Goal: Task Accomplishment & Management: Contribute content

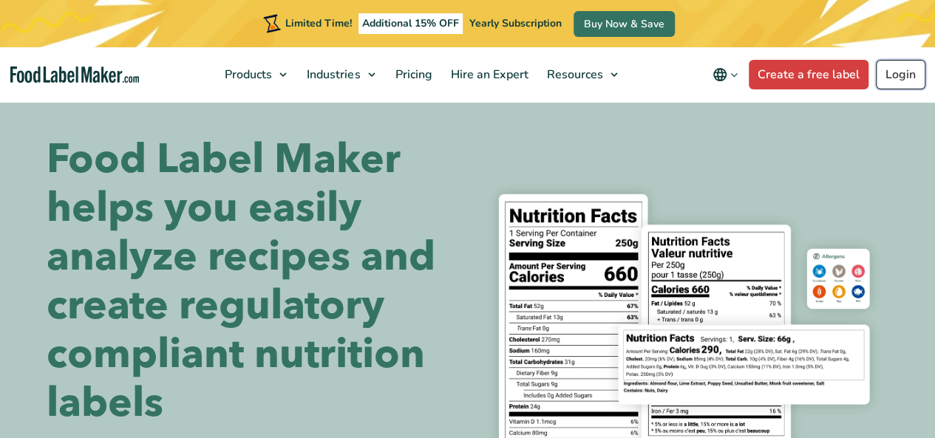
click at [888, 69] on link "Login" at bounding box center [901, 75] width 50 height 30
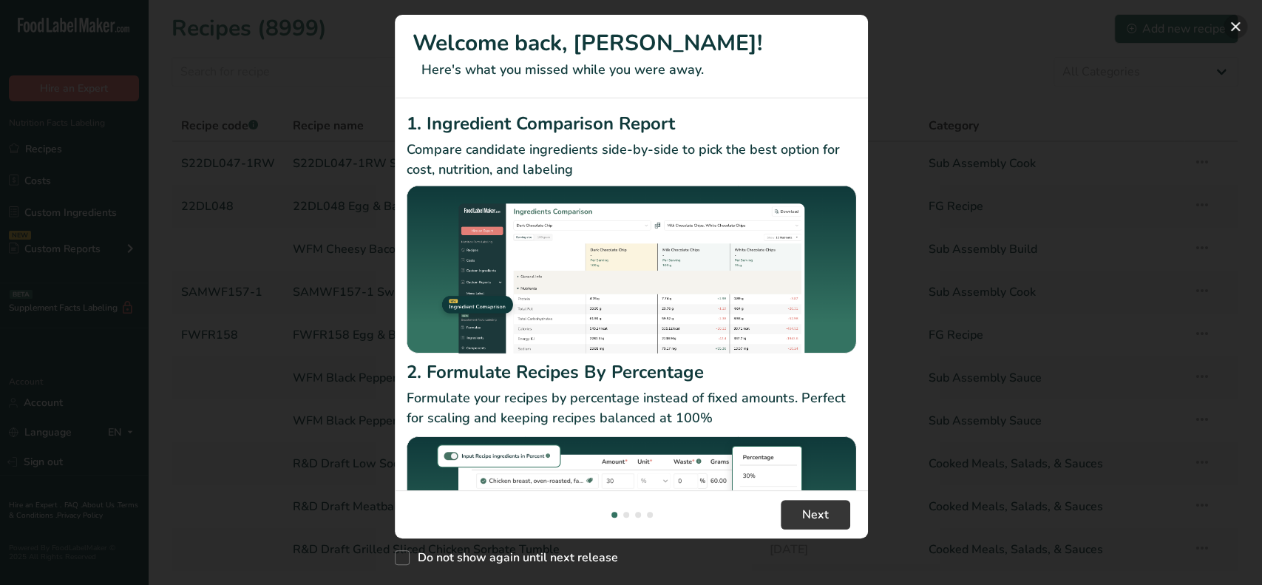
click at [1234, 27] on button "New Features" at bounding box center [1235, 27] width 24 height 24
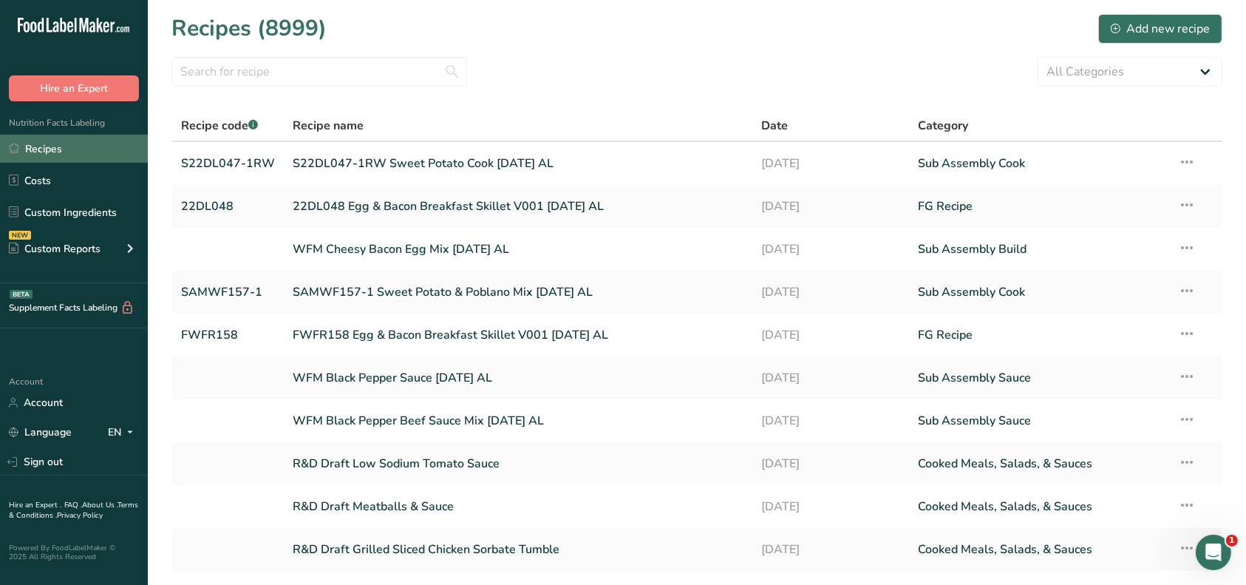
drag, startPoint x: 47, startPoint y: 149, endPoint x: 75, endPoint y: 139, distance: 29.7
click at [47, 149] on link "Recipes" at bounding box center [74, 149] width 148 height 28
click at [1133, 21] on div "Add new recipe" at bounding box center [1160, 29] width 99 height 18
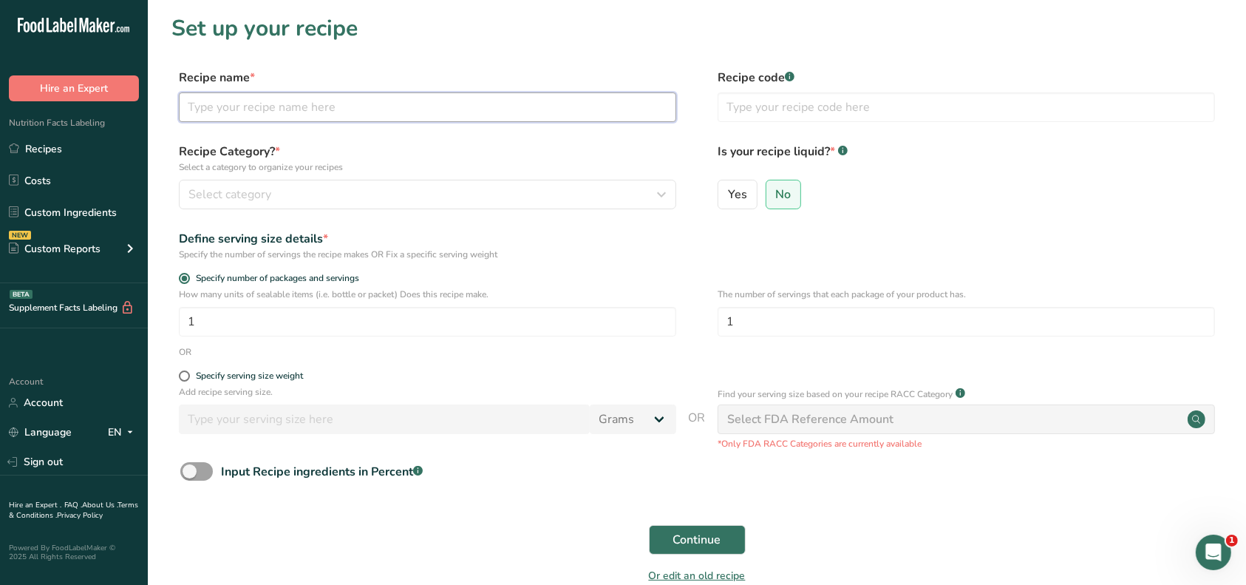
click at [302, 103] on input "text" at bounding box center [428, 107] width 498 height 30
type input "W"
type input "R&D AMZ Egg, [PERSON_NAME] & Cheese Burrito"
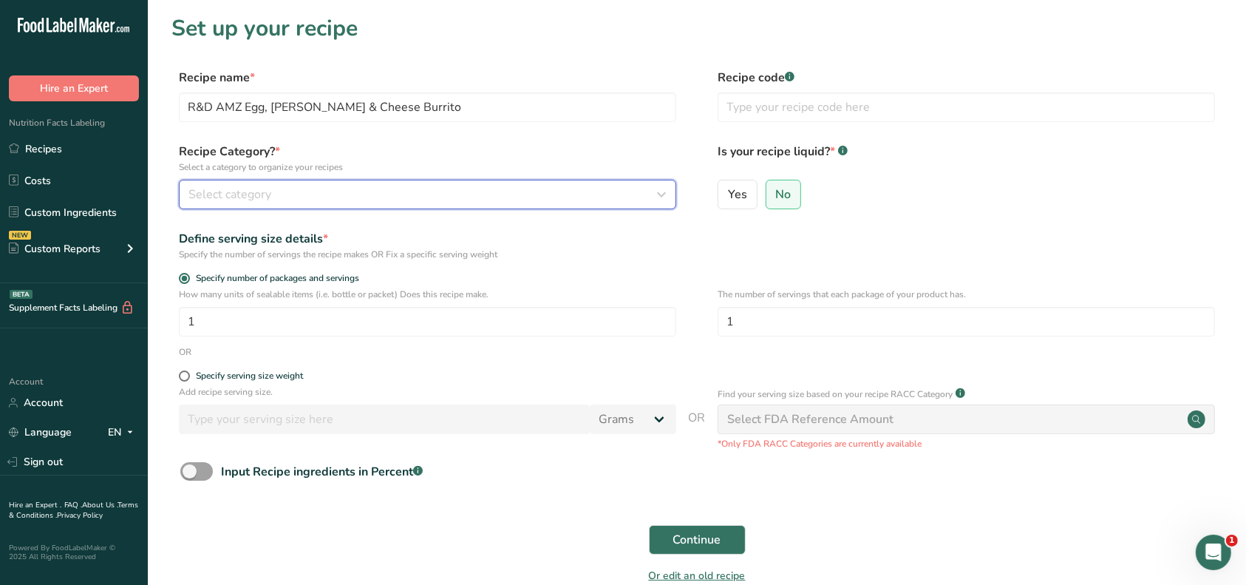
click at [274, 197] on div "Select category" at bounding box center [423, 195] width 469 height 18
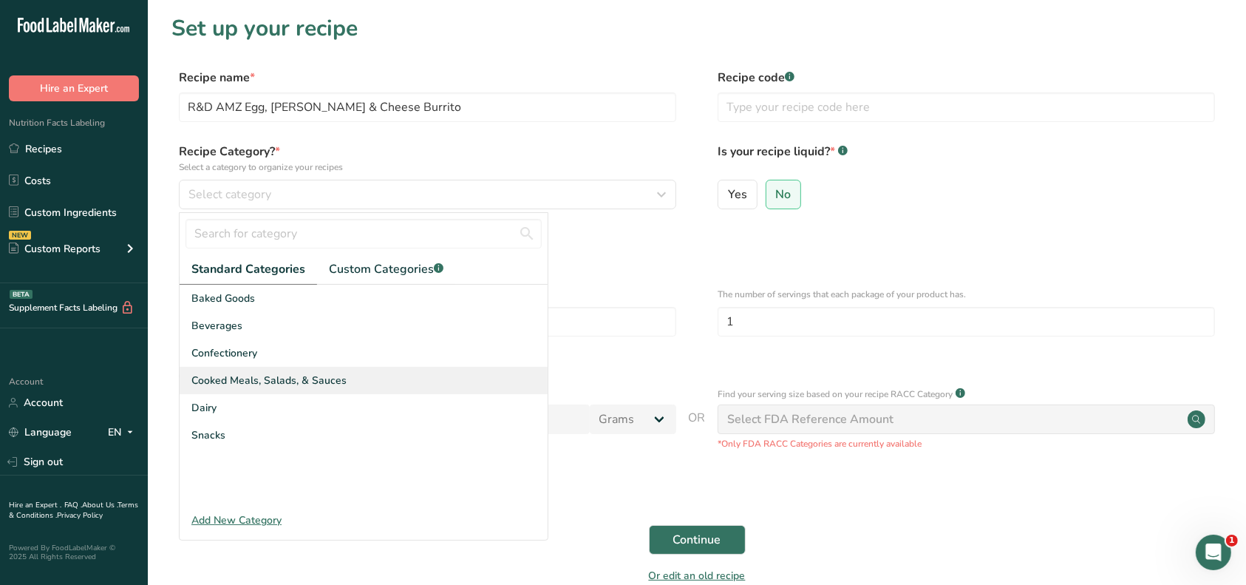
click at [248, 378] on span "Cooked Meals, Salads, & Sauces" at bounding box center [268, 381] width 155 height 16
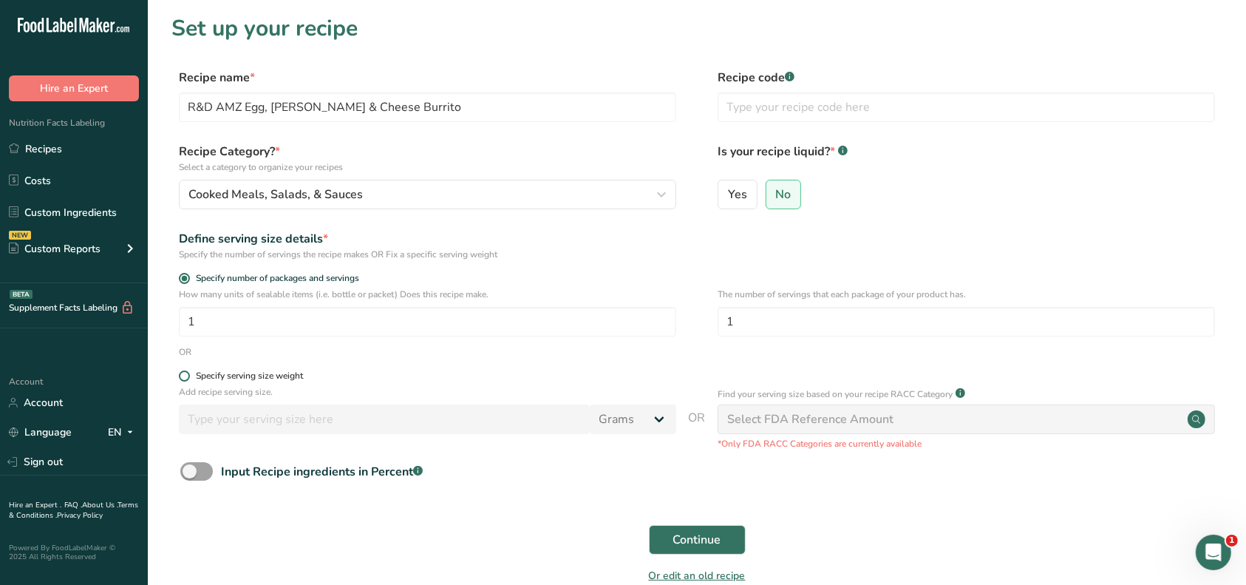
click at [227, 379] on div "Specify serving size weight" at bounding box center [249, 375] width 107 height 11
click at [189, 379] on input "Specify serving size weight" at bounding box center [184, 376] width 10 height 10
radio input "true"
radio input "false"
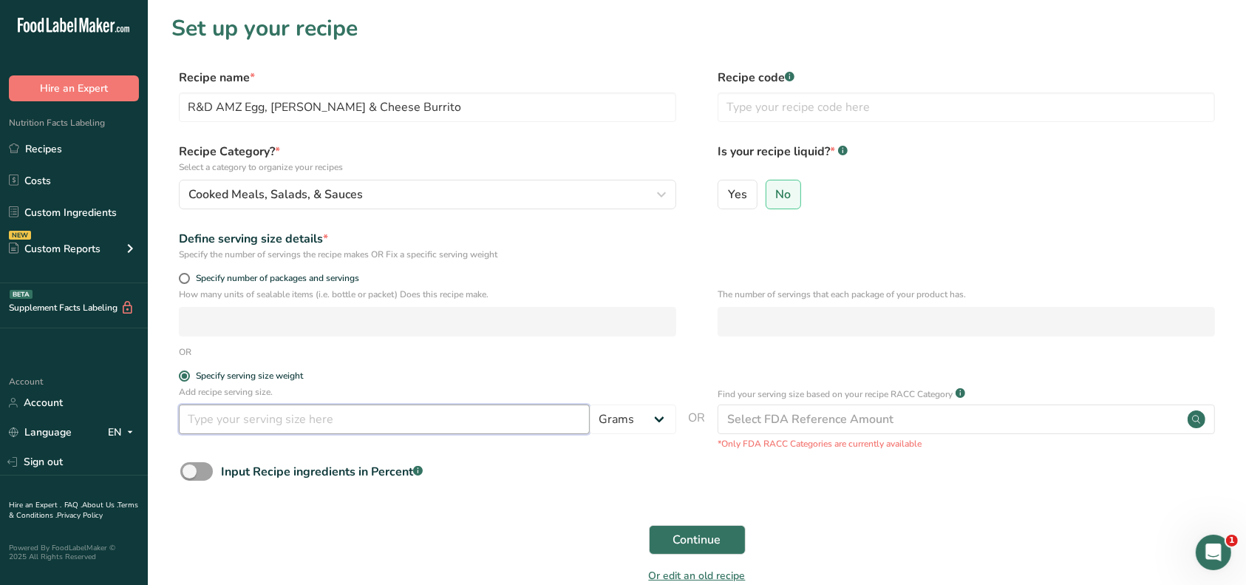
click at [224, 429] on input "number" at bounding box center [384, 419] width 411 height 30
click at [316, 427] on input "number" at bounding box center [384, 419] width 411 height 30
type input "0.5"
click at [662, 427] on select "Grams kg mg mcg lb oz l mL fl oz tbsp tsp cup qt gallon" at bounding box center [633, 419] width 86 height 30
select select "12"
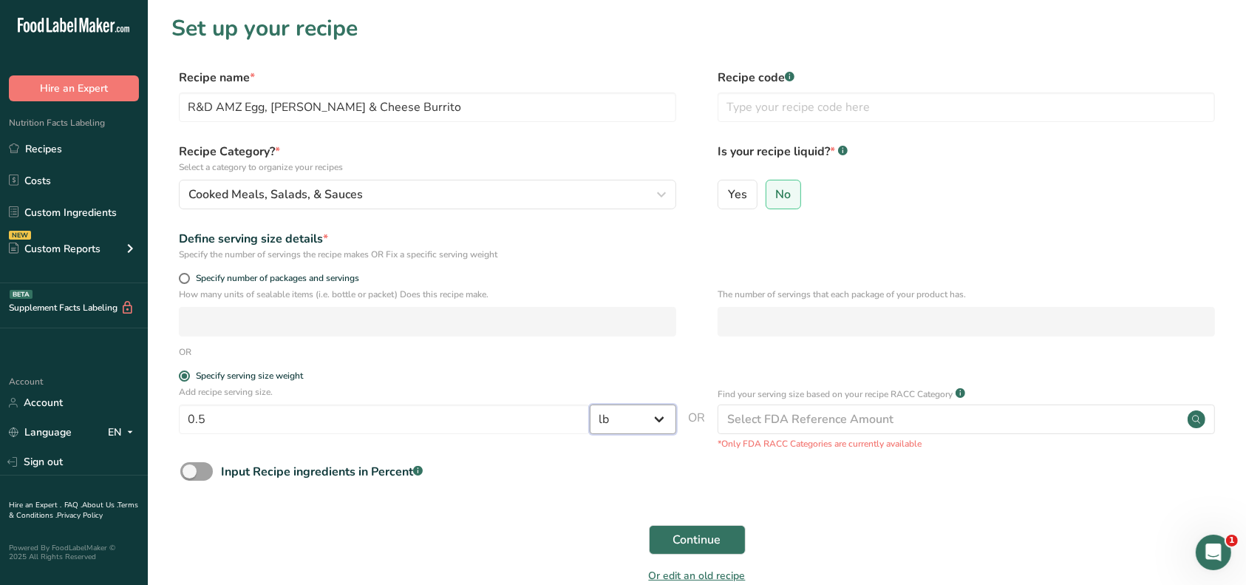
click at [590, 405] on select "Grams kg mg mcg lb oz l mL fl oz tbsp tsp cup qt gallon" at bounding box center [633, 419] width 86 height 30
click at [713, 534] on span "Continue" at bounding box center [697, 540] width 48 height 18
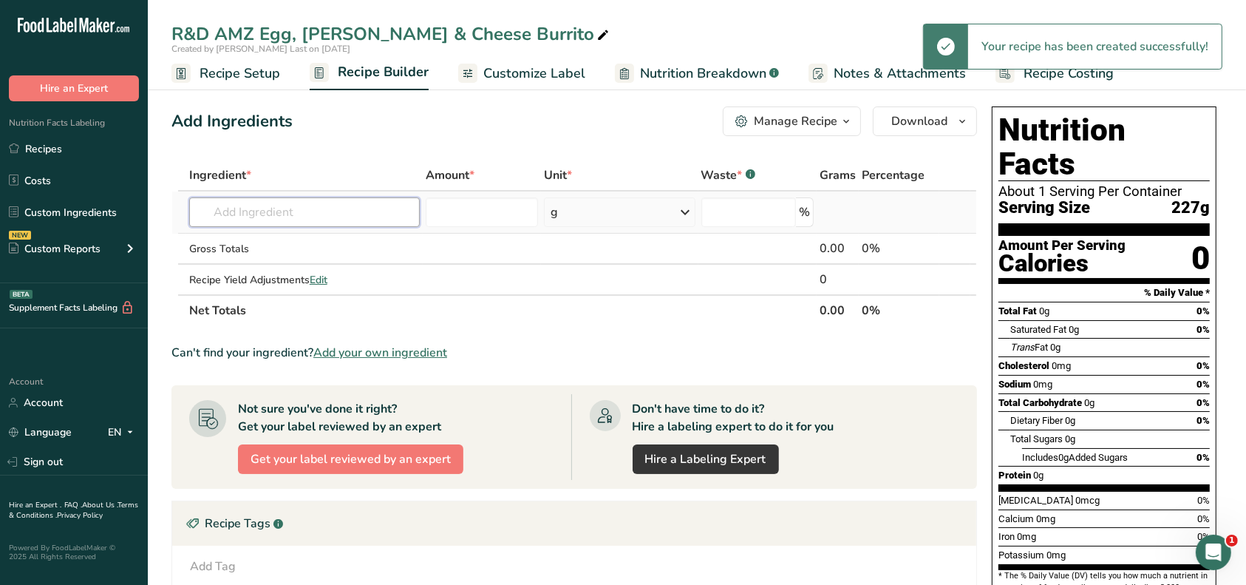
click at [261, 217] on input "text" at bounding box center [304, 212] width 231 height 30
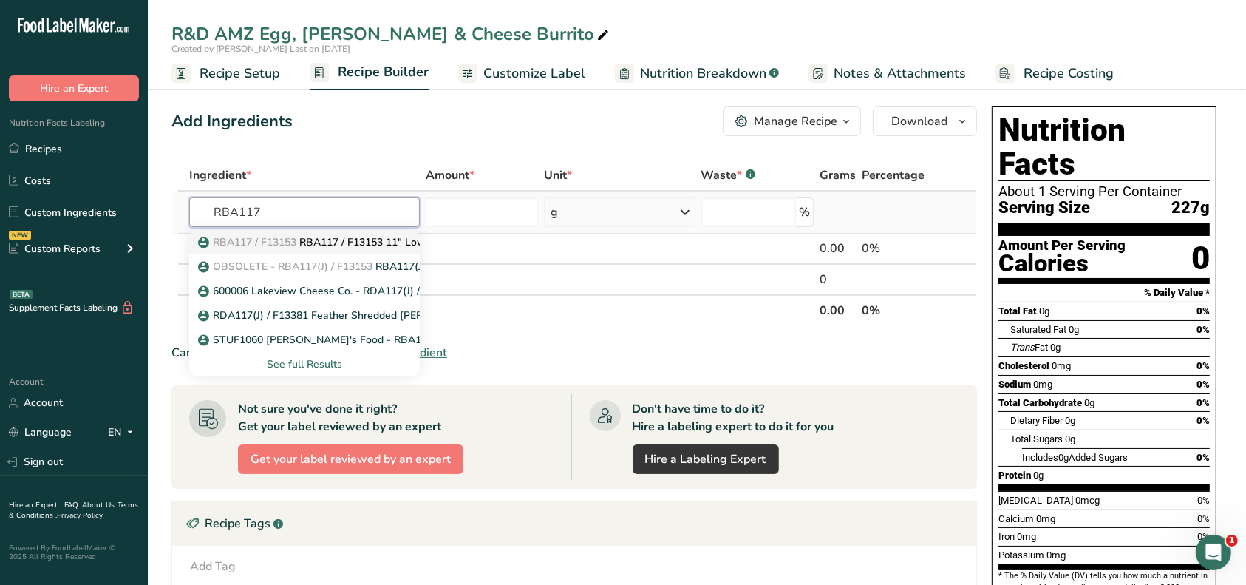
type input "RBA117"
click at [264, 245] on span "RBA117 / F13153" at bounding box center [255, 242] width 84 height 14
type input "RBA117 / F13153 11" Low Sodium Flamed Cooked Flour Tortilla, Mission Foods 01-2…"
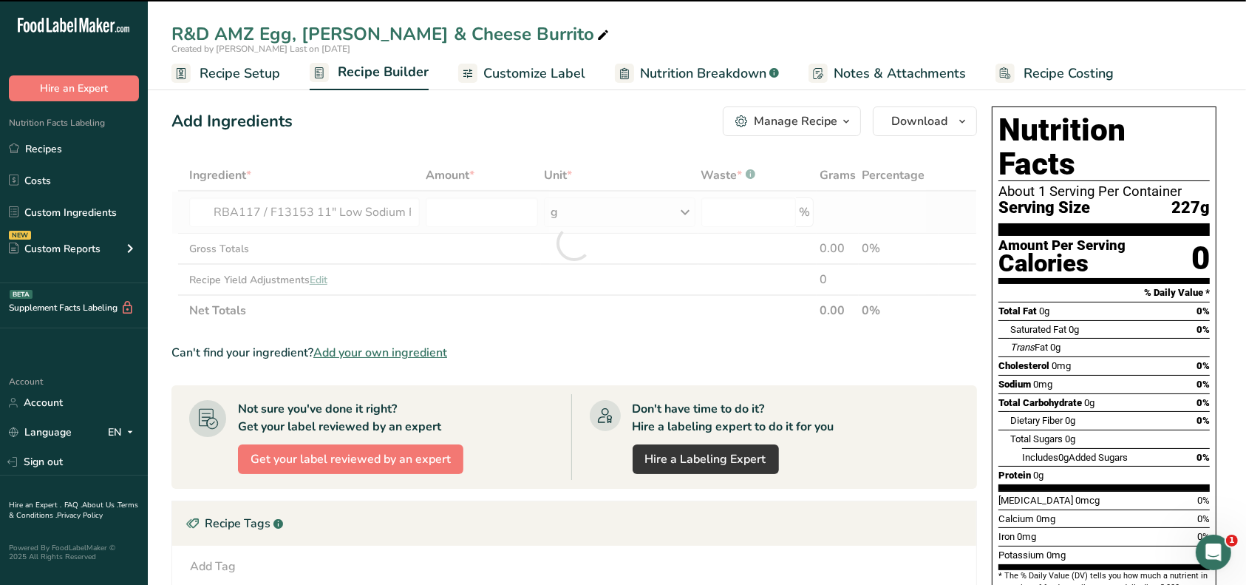
type input "0"
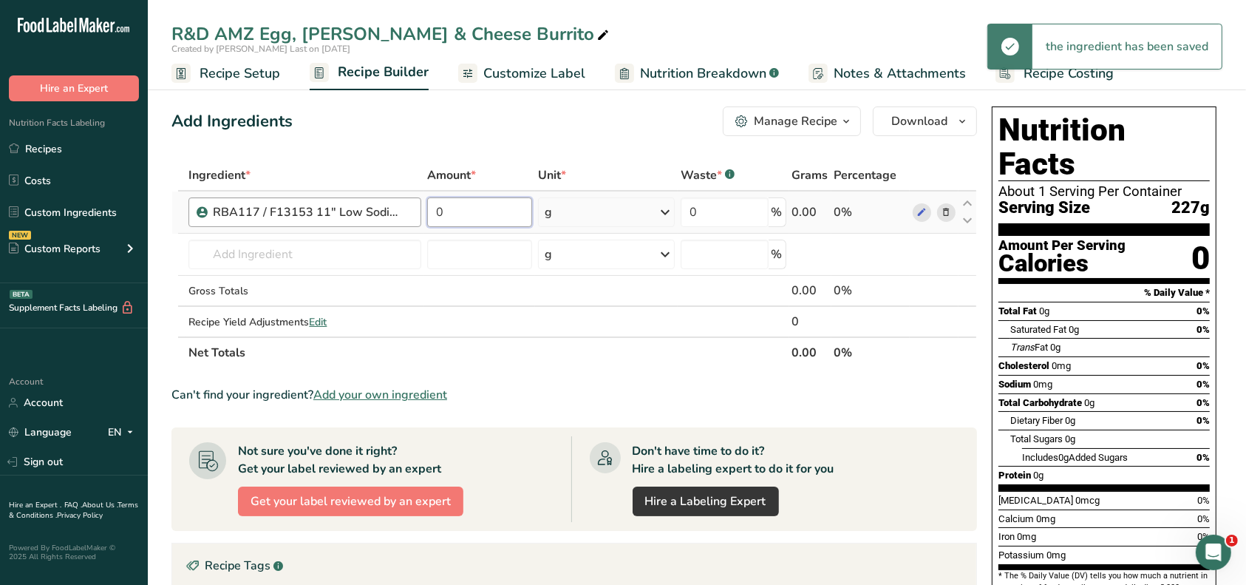
drag, startPoint x: 495, startPoint y: 214, endPoint x: 420, endPoint y: 212, distance: 75.4
click at [420, 212] on tr "RBA117 / F13153 11" Low Sodium Flamed Cooked Flour Tortilla, Mission Foods 01-2…" at bounding box center [574, 212] width 804 height 42
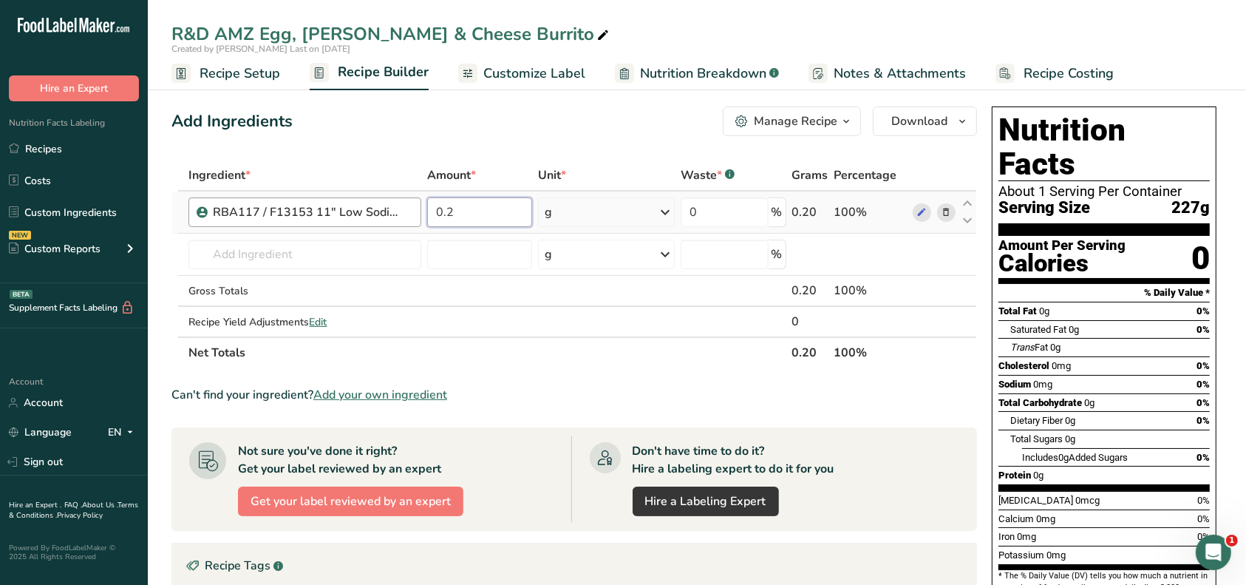
type input "0"
type input "42"
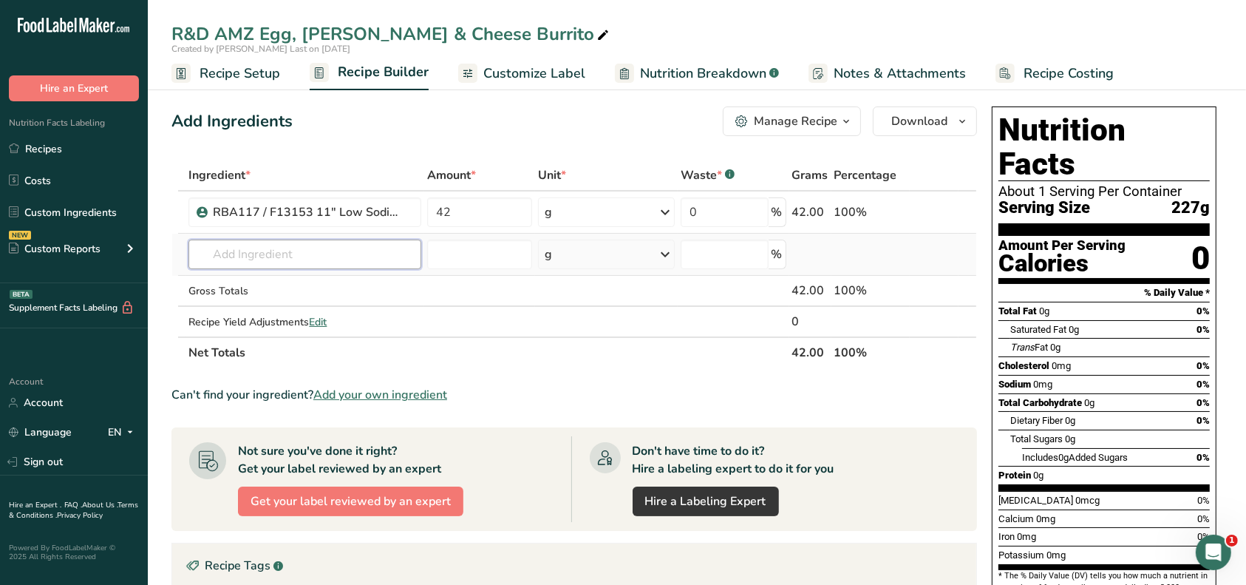
click at [365, 251] on div "Ingredient * Amount * Unit * Waste * .a-a{fill:#347362;}.b-a{fill:#fff;} Grams …" at bounding box center [575, 264] width 806 height 208
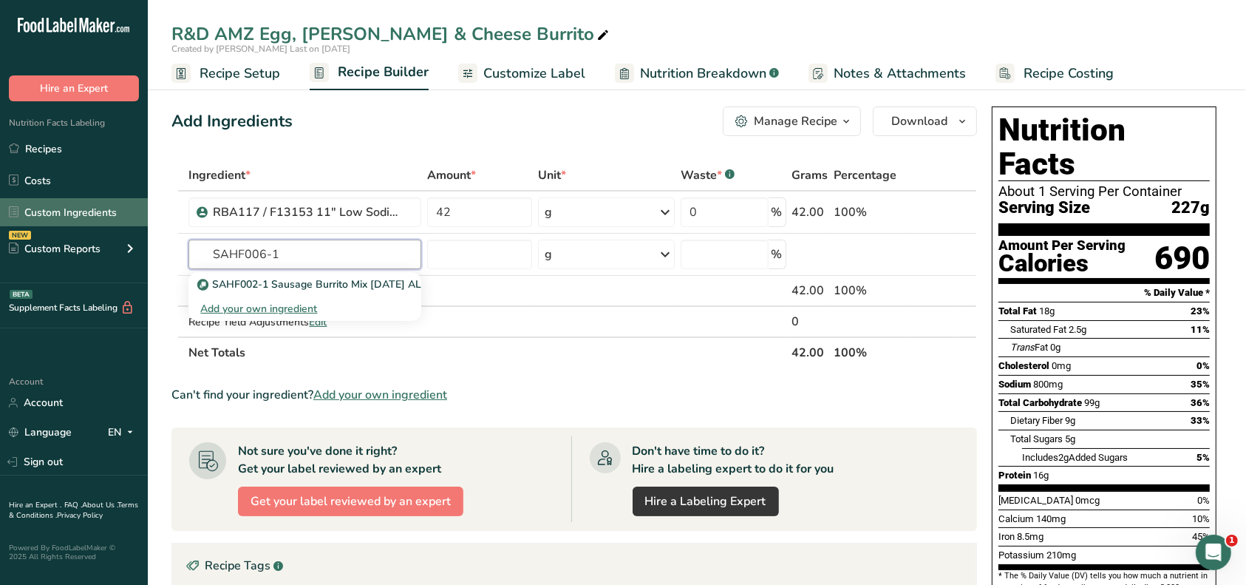
type input "SAHF006-1"
click at [243, 245] on input "text" at bounding box center [305, 255] width 233 height 30
type input "SAHF006"
click at [458, 339] on th "Net Totals" at bounding box center [487, 351] width 603 height 31
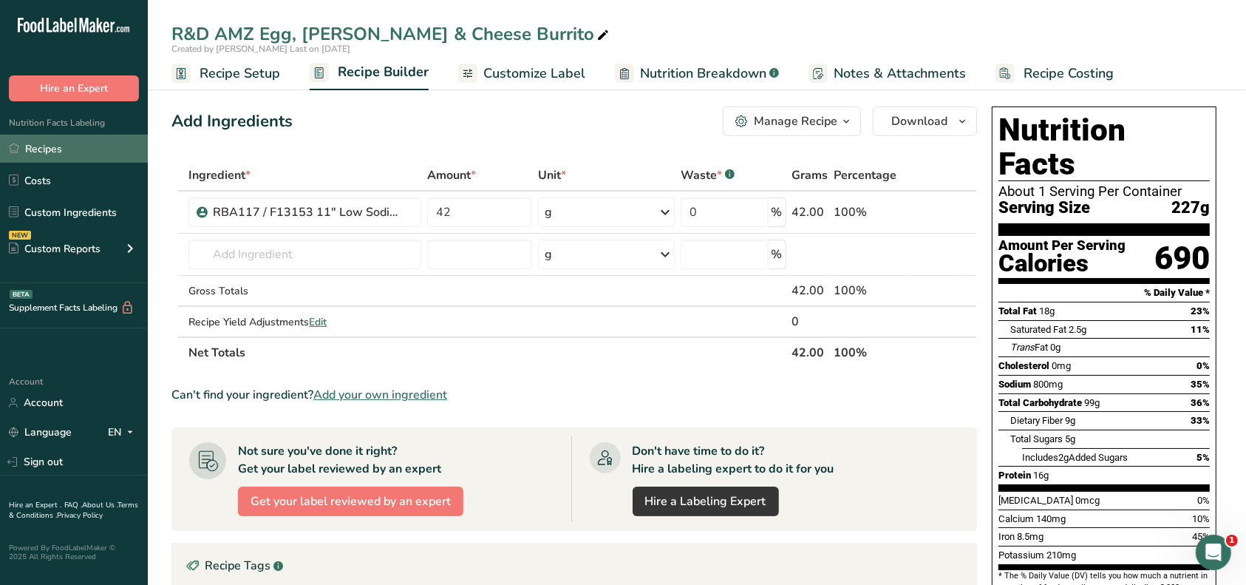
click at [46, 149] on link "Recipes" at bounding box center [74, 149] width 148 height 28
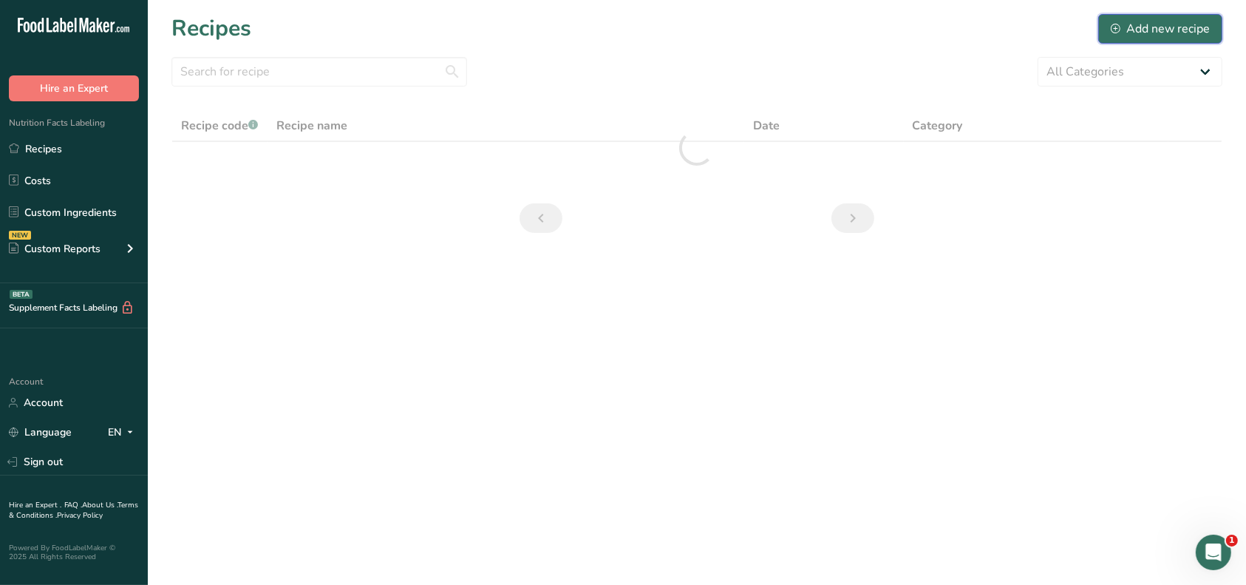
click at [1179, 23] on div "Add new recipe" at bounding box center [1160, 29] width 99 height 18
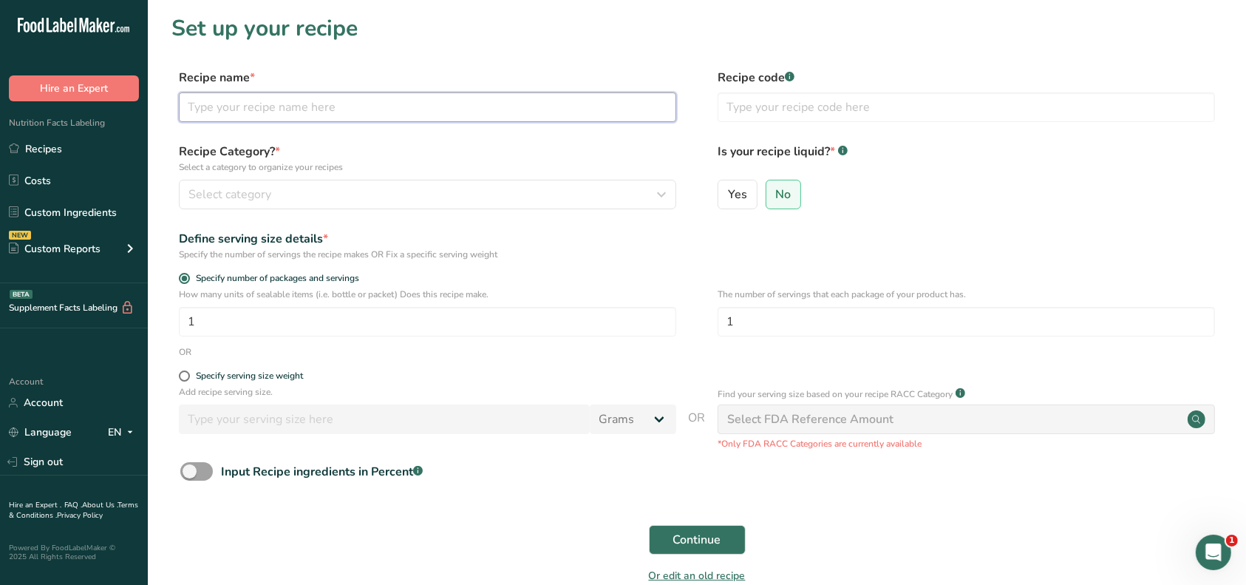
click at [322, 106] on input "text" at bounding box center [428, 107] width 498 height 30
type input "R&D AMZ SAHF006-1 Egg, Salsa, Cheese Burrito filling SL [DATE]"
click at [649, 525] on button "Continue" at bounding box center [697, 540] width 97 height 30
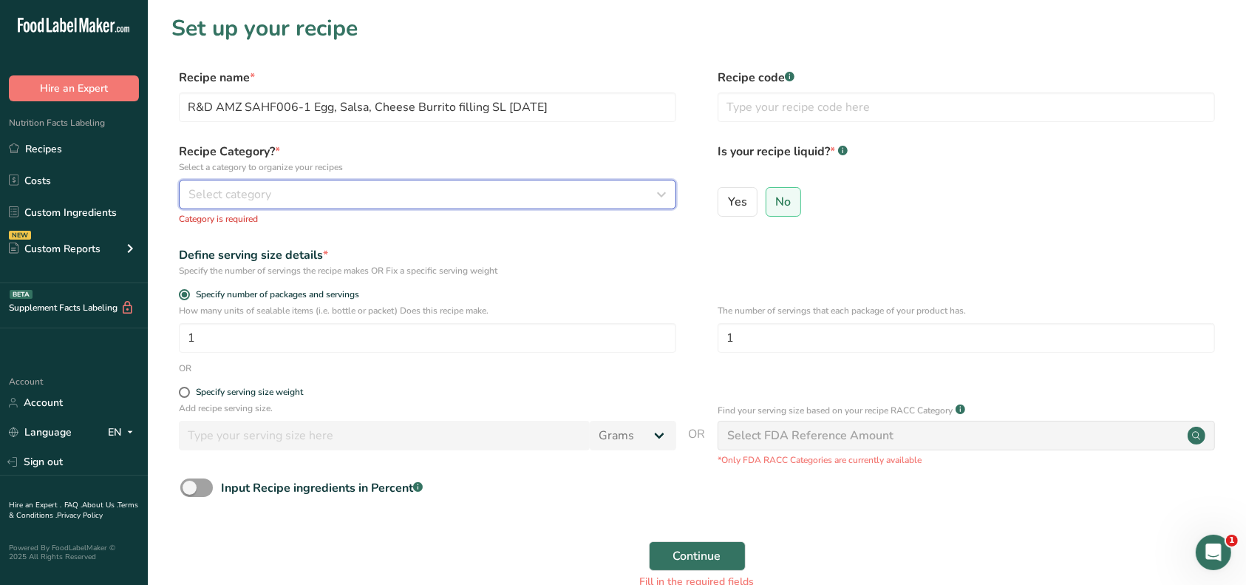
click at [305, 190] on div "Select category" at bounding box center [423, 195] width 469 height 18
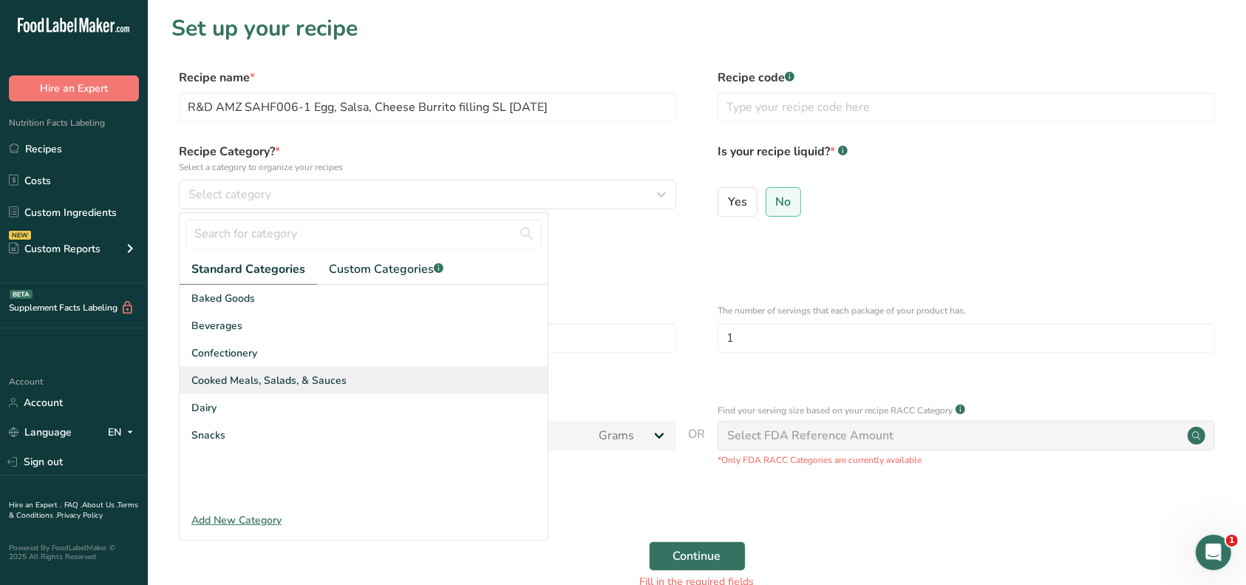
click at [239, 384] on span "Cooked Meals, Salads, & Sauces" at bounding box center [268, 381] width 155 height 16
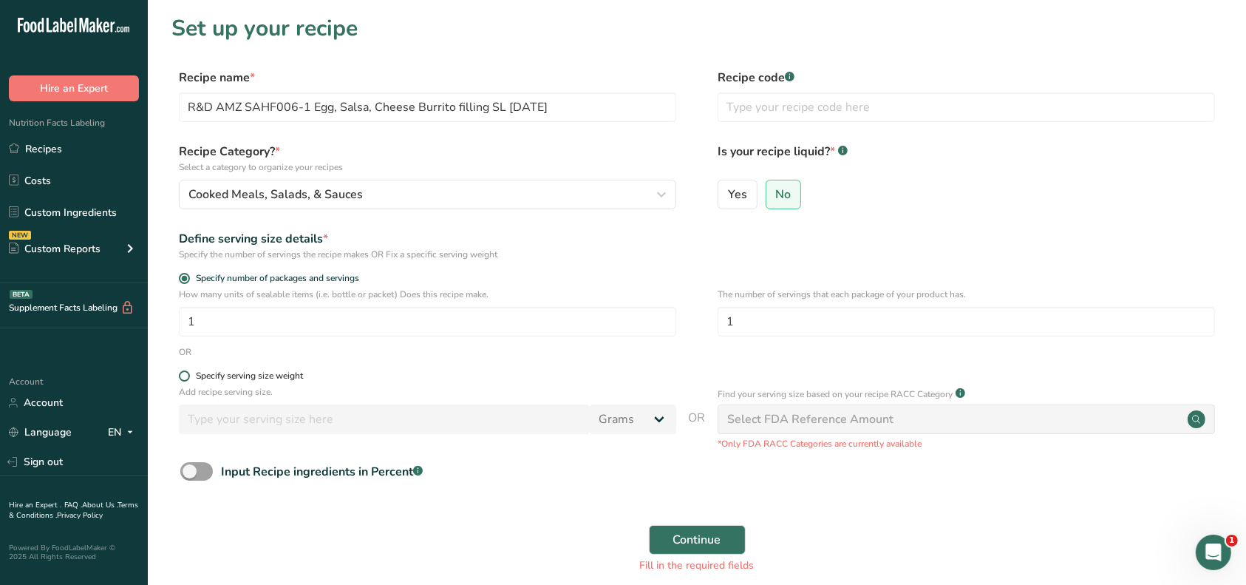
click at [200, 373] on div "Specify serving size weight" at bounding box center [249, 375] width 107 height 11
click at [189, 373] on input "Specify serving size weight" at bounding box center [184, 376] width 10 height 10
radio input "true"
radio input "false"
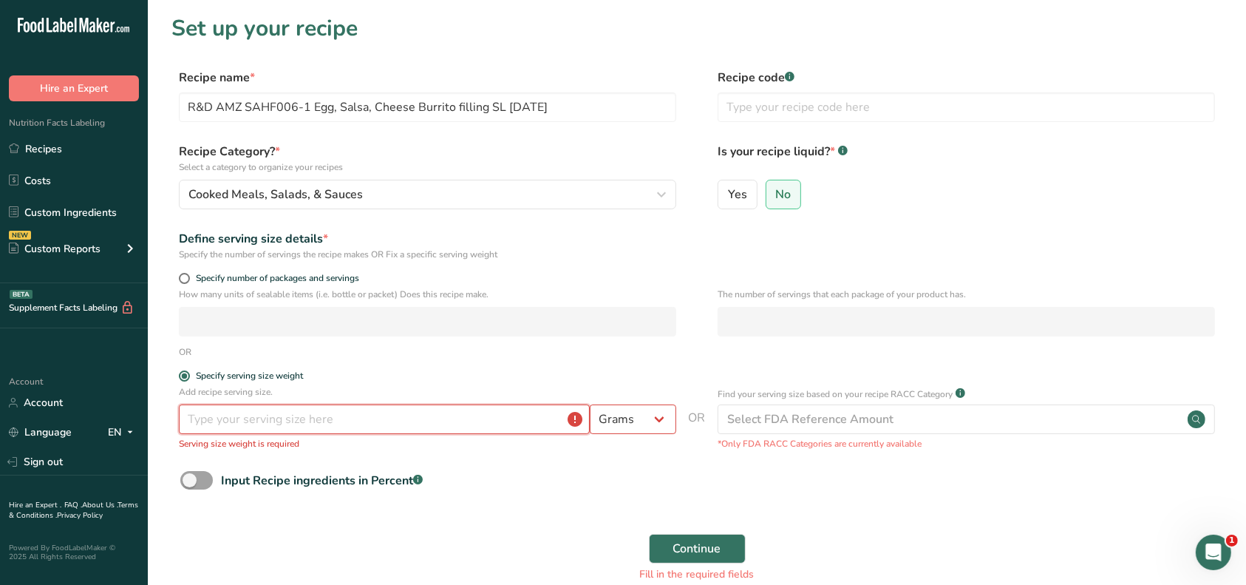
click at [215, 418] on input "number" at bounding box center [384, 419] width 411 height 30
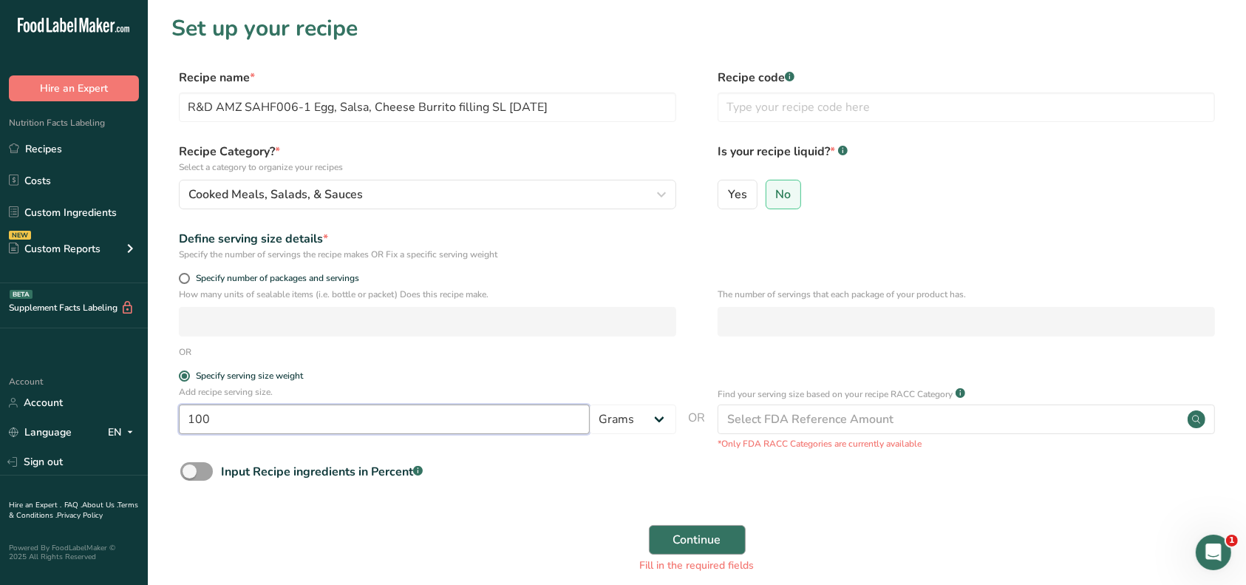
type input "100"
click at [690, 545] on span "Continue" at bounding box center [697, 540] width 48 height 18
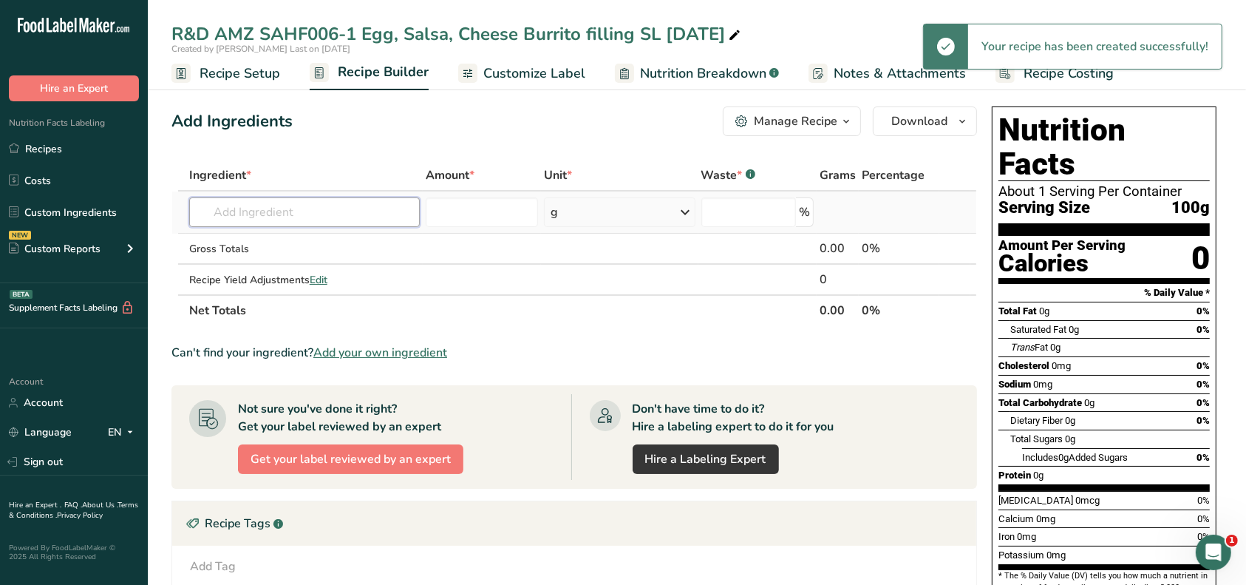
click at [259, 212] on input "text" at bounding box center [304, 212] width 231 height 30
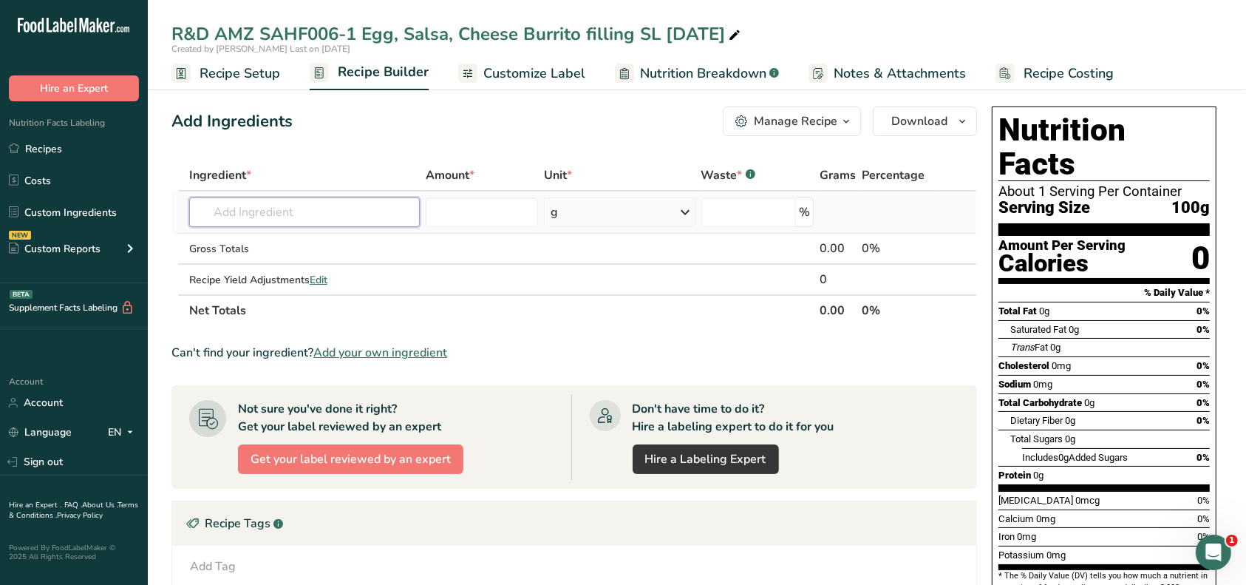
click at [225, 216] on input "text" at bounding box center [304, 212] width 231 height 30
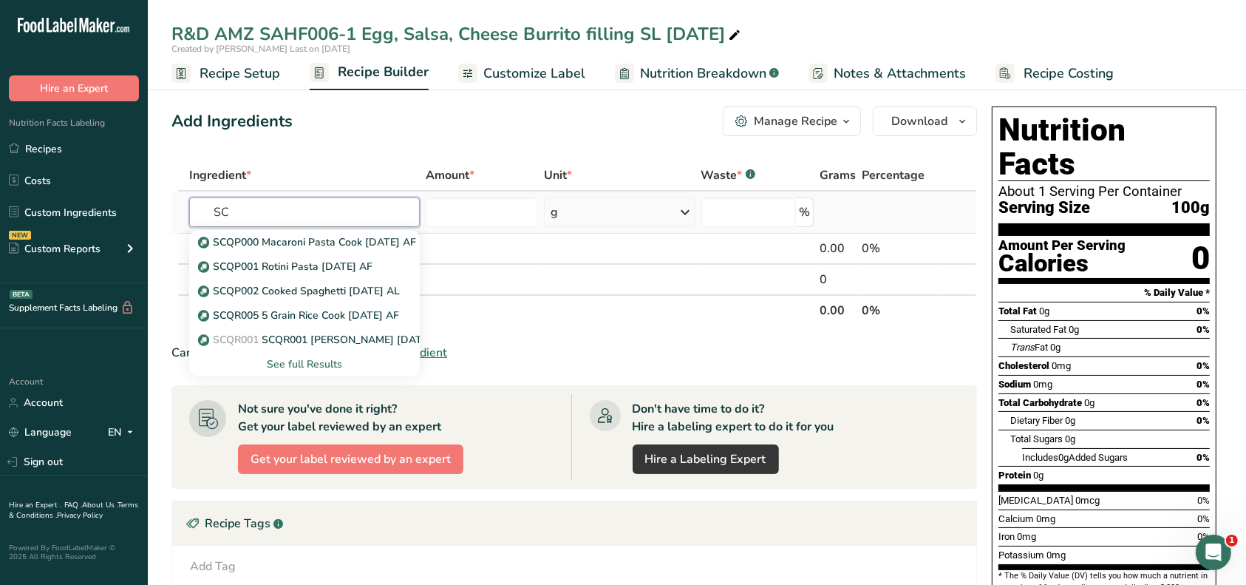
type input "S"
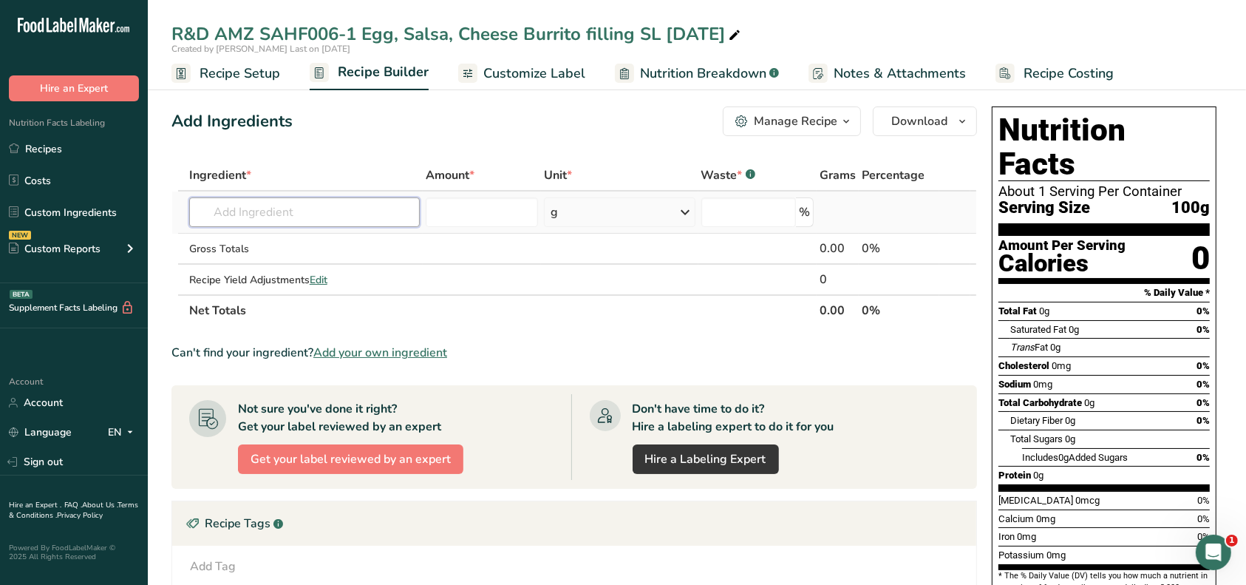
click at [264, 216] on input "text" at bounding box center [304, 212] width 231 height 30
type input "SBHC011-4"
click at [301, 234] on p "SBHC011-4HC HC Salsa V201 11-10-21 NT" at bounding box center [308, 242] width 214 height 16
type input "HC Salsa V201 11-10-21 NT"
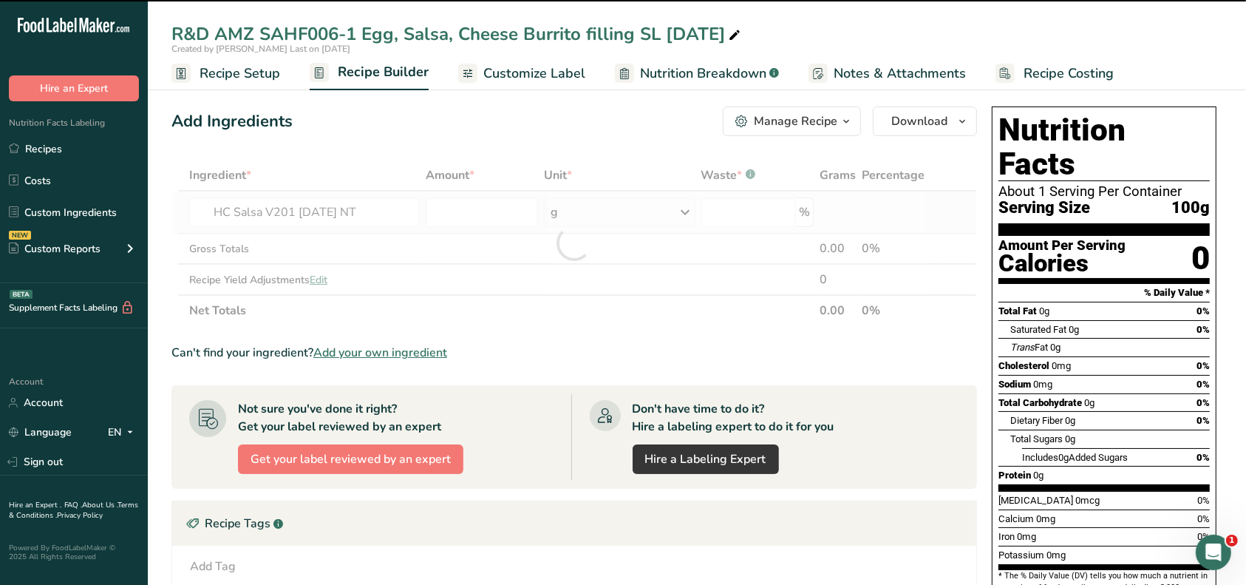
type input "0"
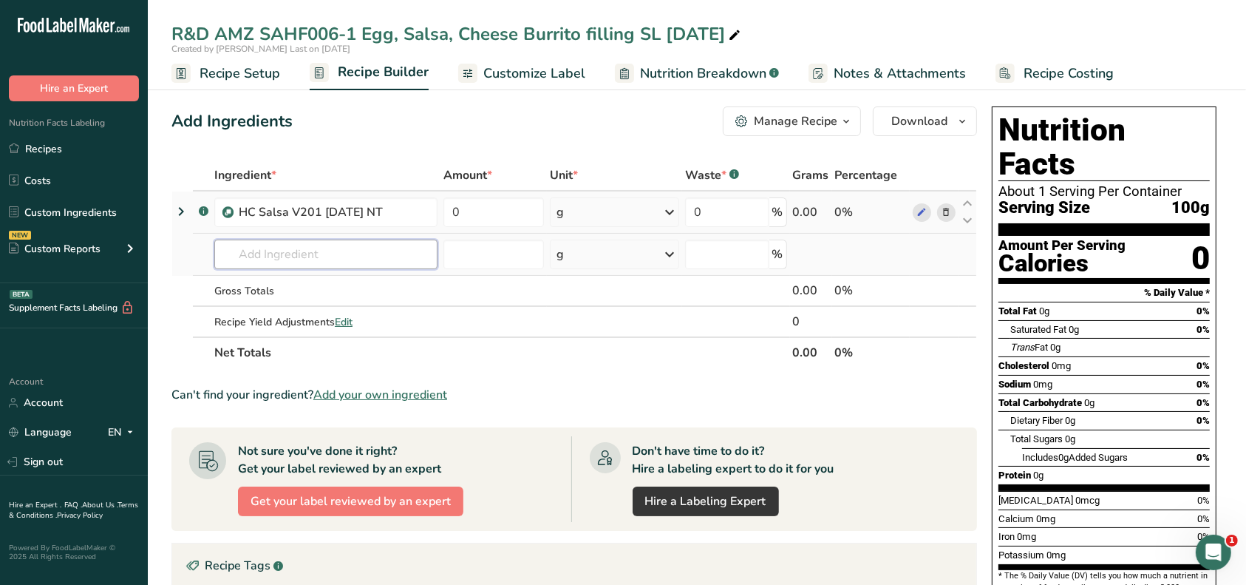
click at [370, 251] on input "text" at bounding box center [325, 255] width 223 height 30
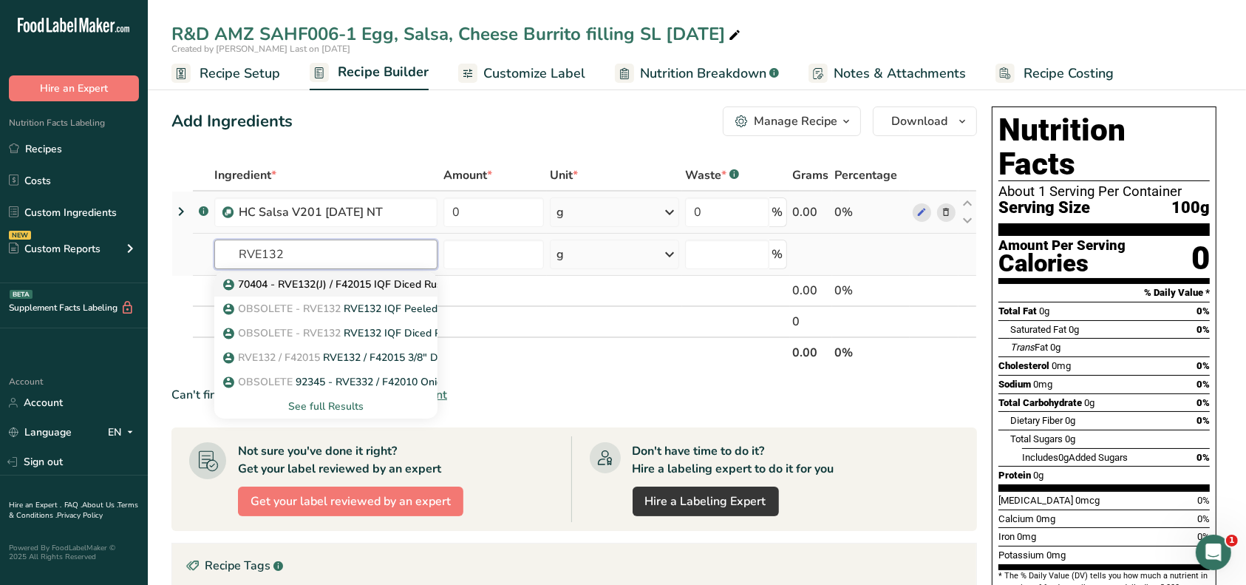
type input "RVE132"
click at [399, 281] on p "70404 - RVE132(J) / F42015 IQF Diced Russet Potato 3/8", Paris Foods 08-26-20 AC" at bounding box center [427, 284] width 403 height 16
type input "70404 - RVE132(J) / F42015 IQF Diced Russet Potato 3/8", Paris Foods 08-26-20 AC"
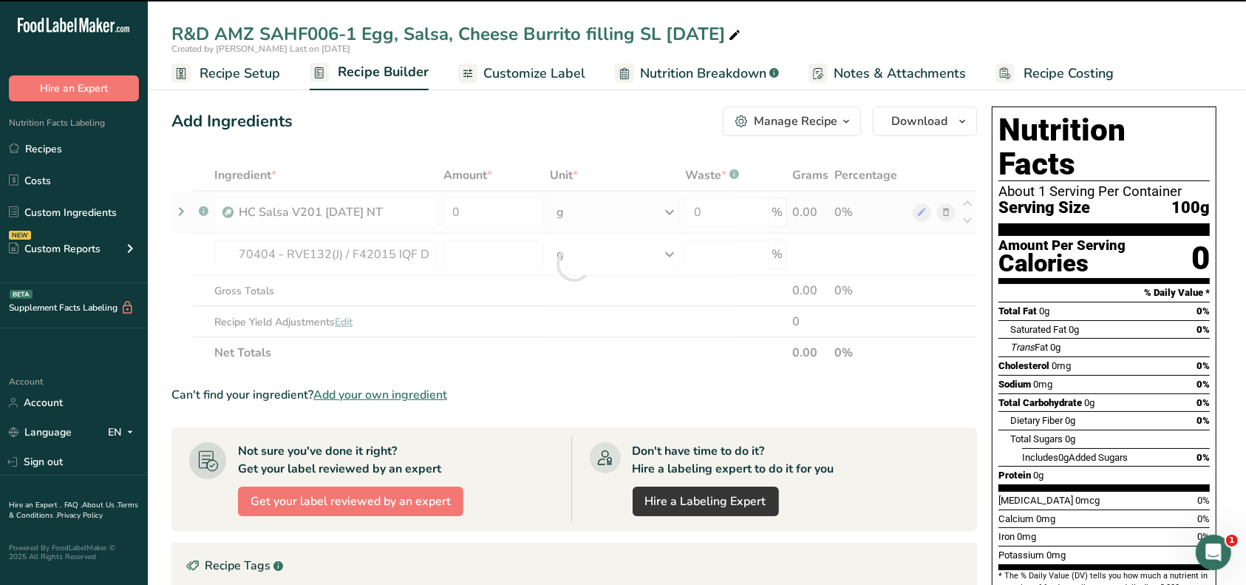
type input "0"
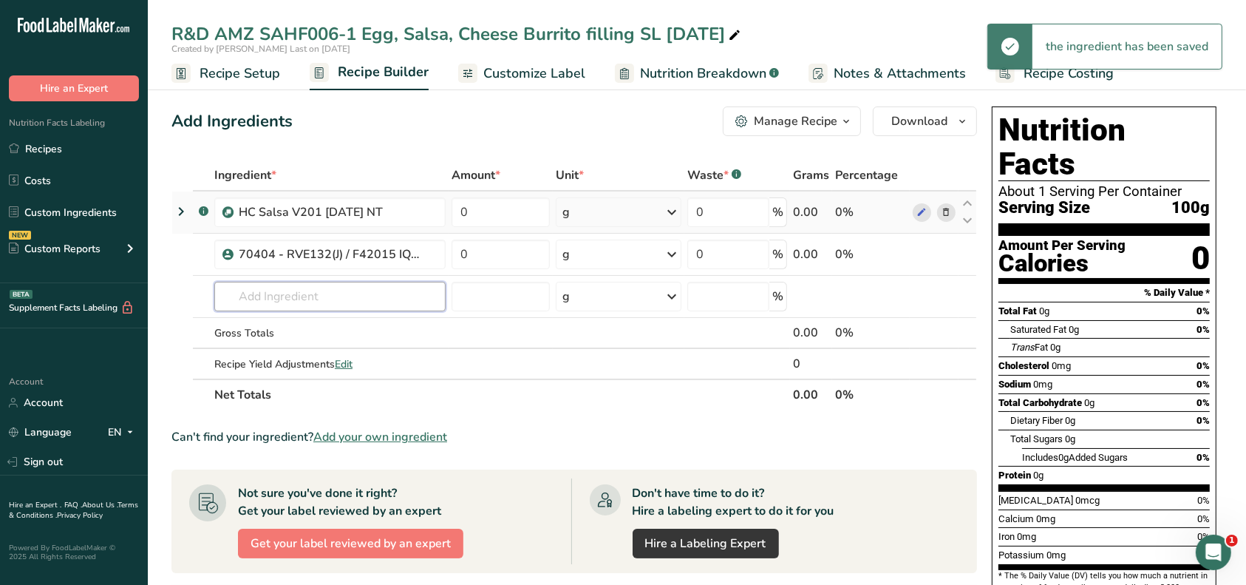
click at [361, 291] on input "text" at bounding box center [329, 297] width 231 height 30
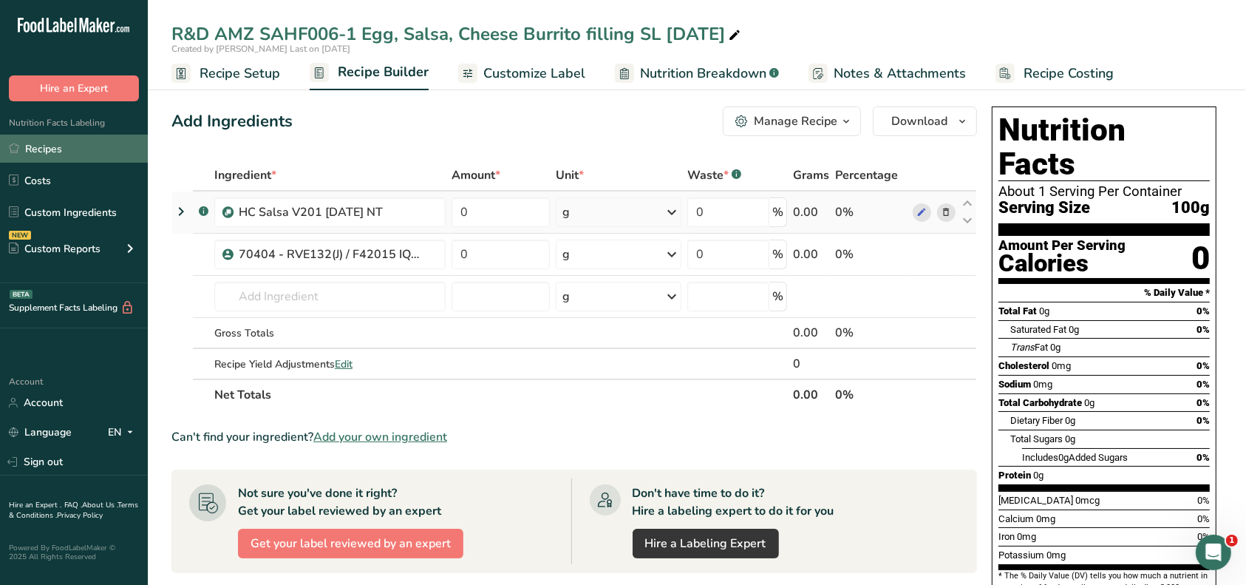
click at [55, 143] on link "Recipes" at bounding box center [74, 149] width 148 height 28
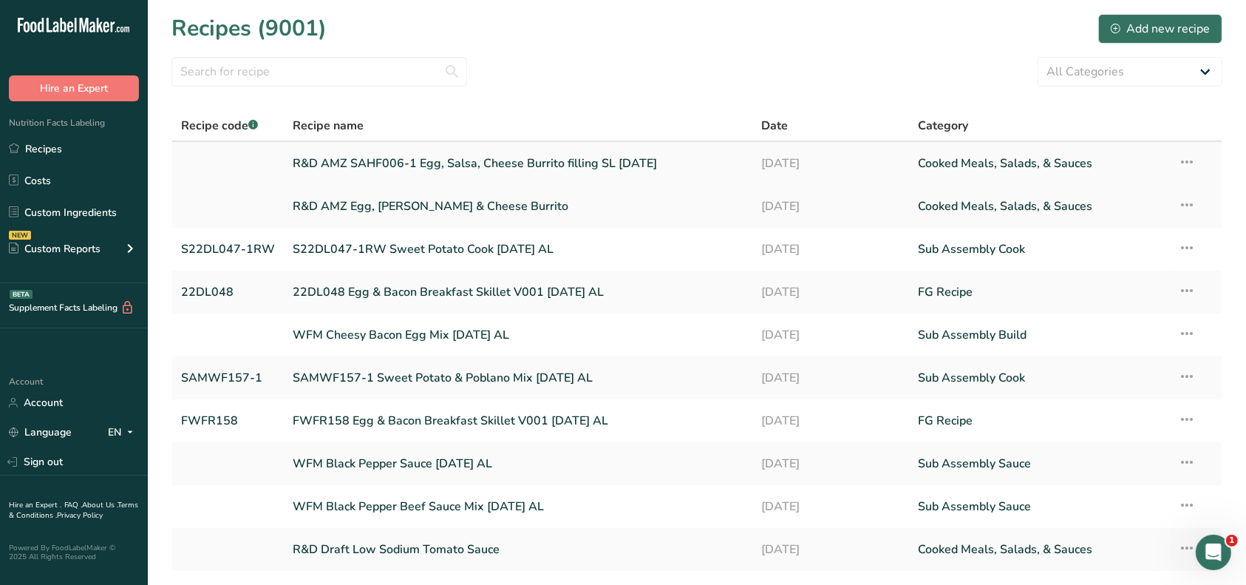
click at [368, 172] on link "R&D AMZ SAHF006-1 Egg, Salsa, Cheese Burrito filling SL [DATE]" at bounding box center [518, 163] width 451 height 31
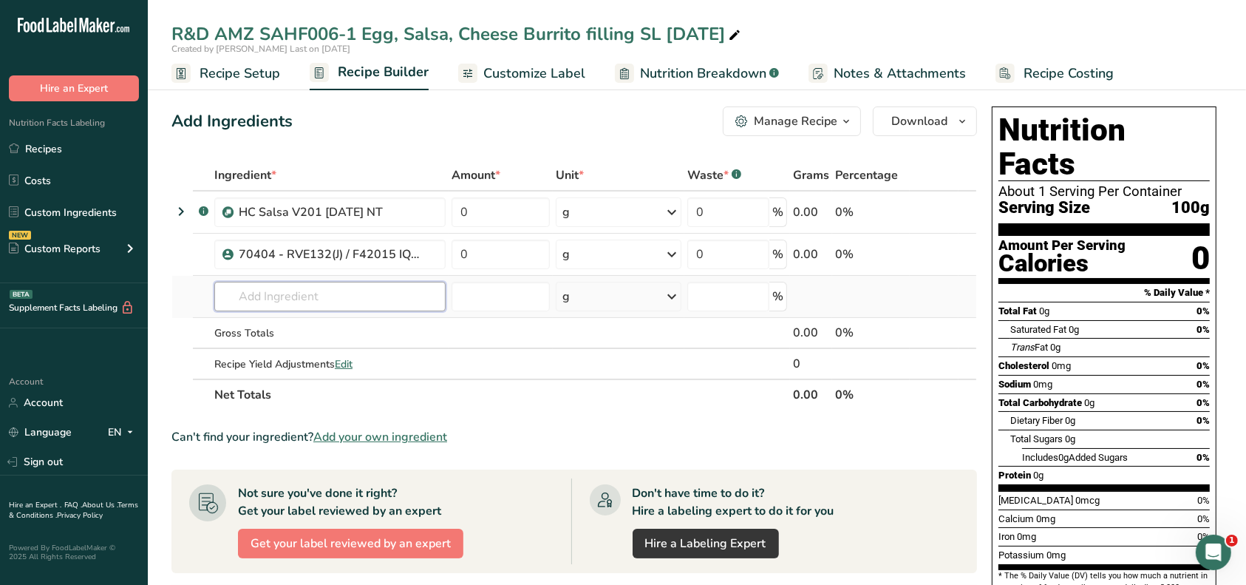
click at [378, 291] on input "text" at bounding box center [329, 297] width 231 height 30
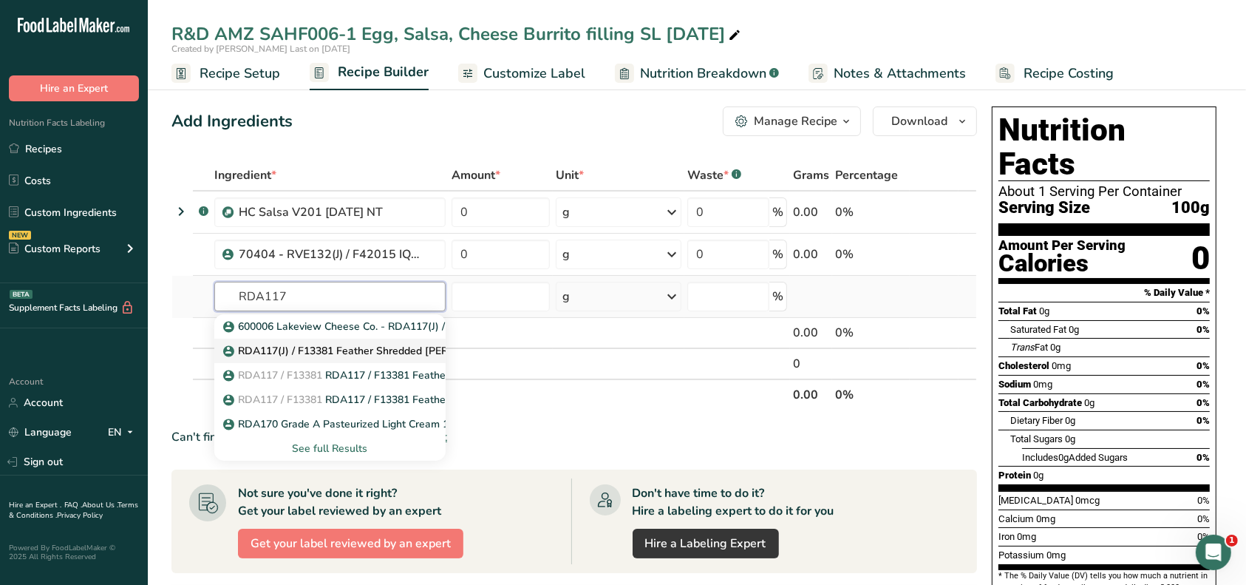
type input "RDA117"
click at [373, 346] on p "RDA117(J) / F13381 Feather Shredded Pepper Jack Cheese, Talamo Foods 11-11-19 AC" at bounding box center [455, 351] width 458 height 16
type input "RDA117(J) / F13381 Feather Shredded Pepper Jack Cheese, Talamo Foods 11-11-19 AC"
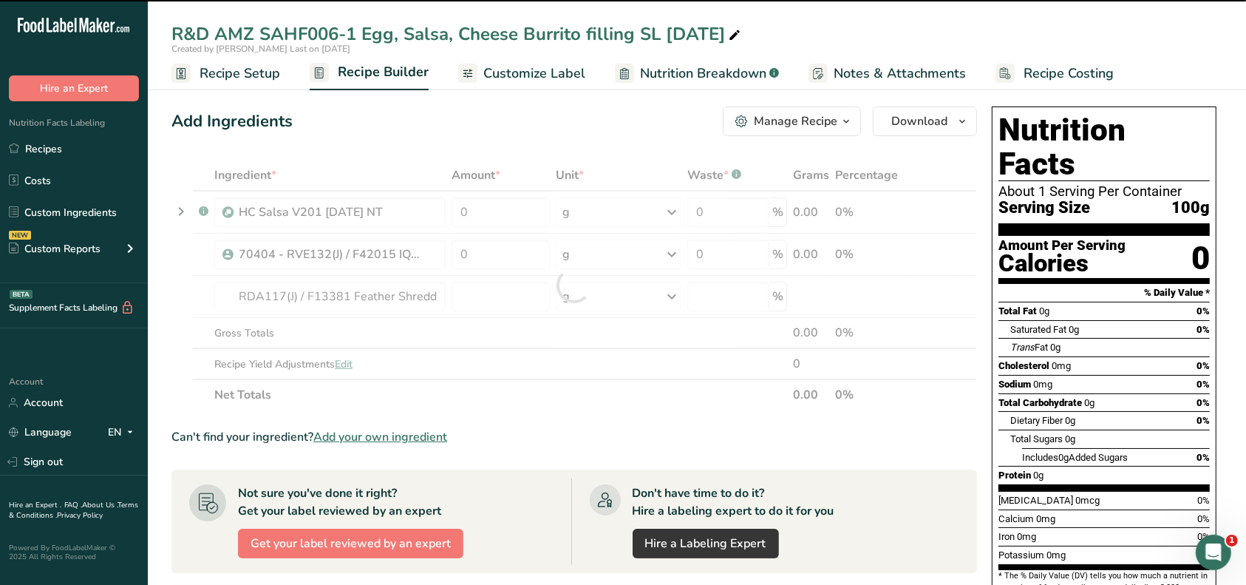
type input "0"
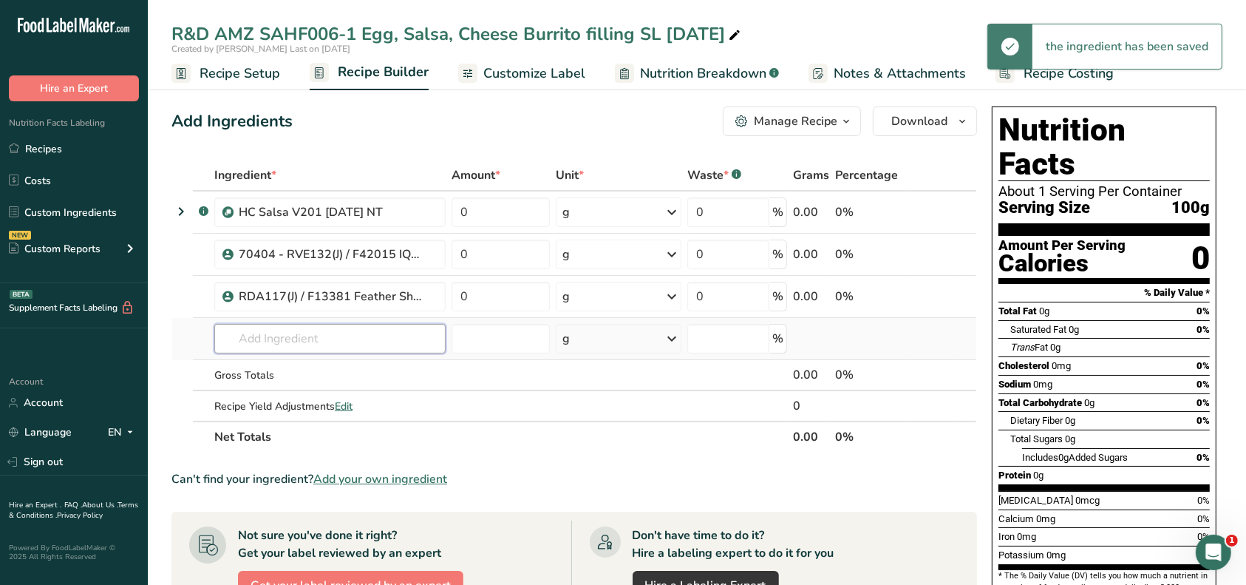
click at [344, 336] on input "text" at bounding box center [329, 339] width 231 height 30
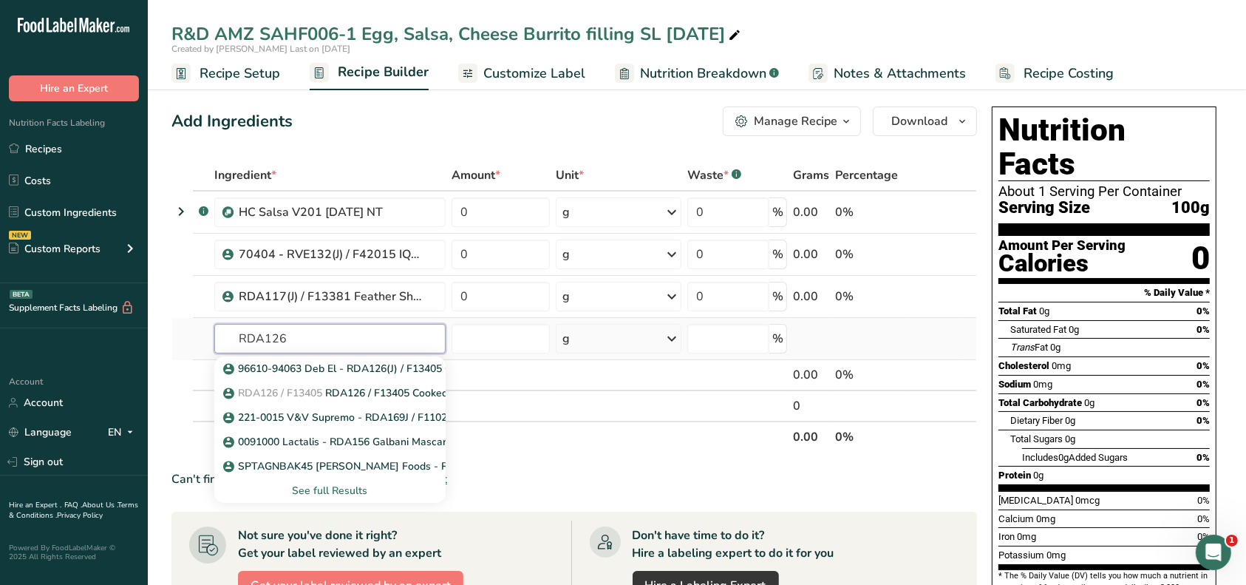
type input "RDA126"
click at [325, 489] on div "See full Results" at bounding box center [330, 491] width 208 height 16
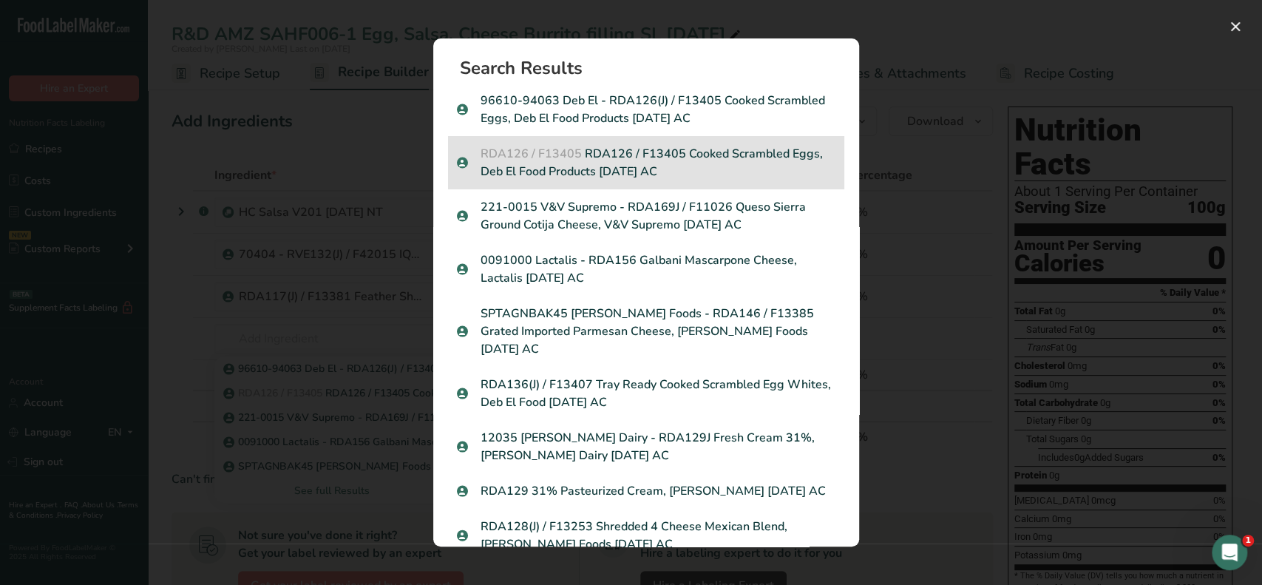
click at [749, 158] on p "RDA126 / F13405 RDA126 / F13405 Cooked Scrambled Eggs, Deb El Food Products 01-…" at bounding box center [646, 162] width 378 height 35
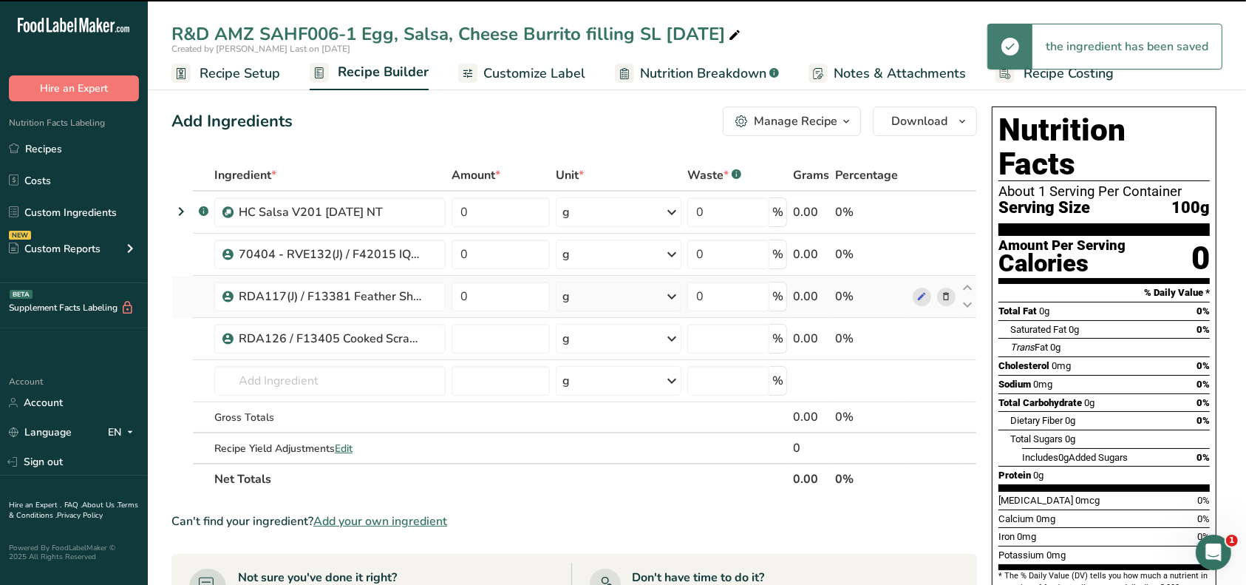
type input "0"
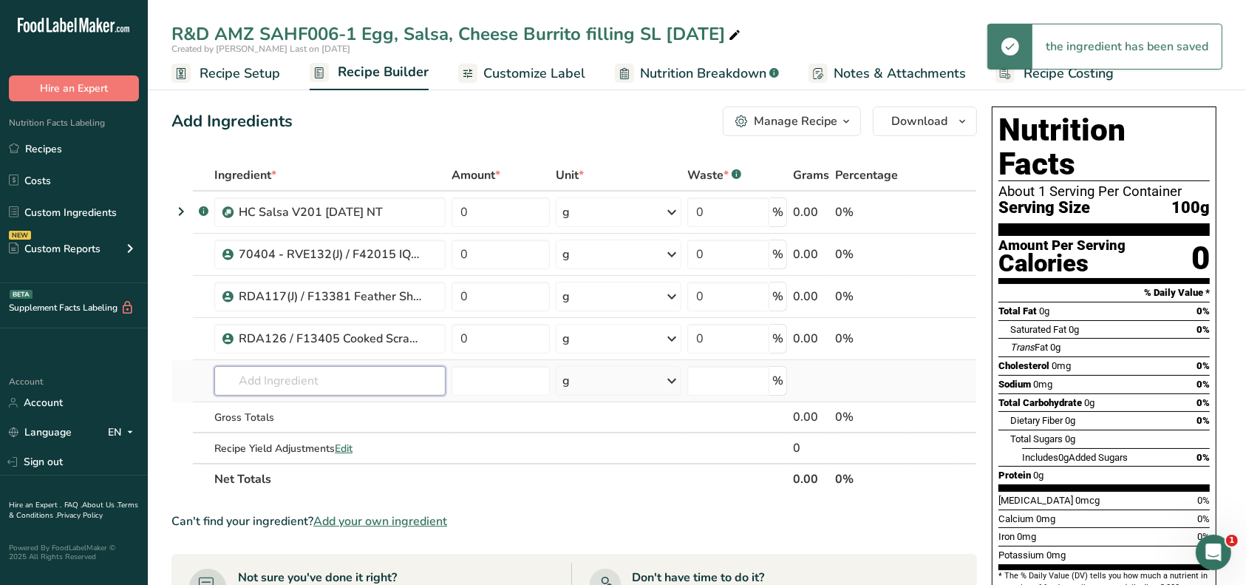
click at [384, 387] on input "text" at bounding box center [329, 381] width 231 height 30
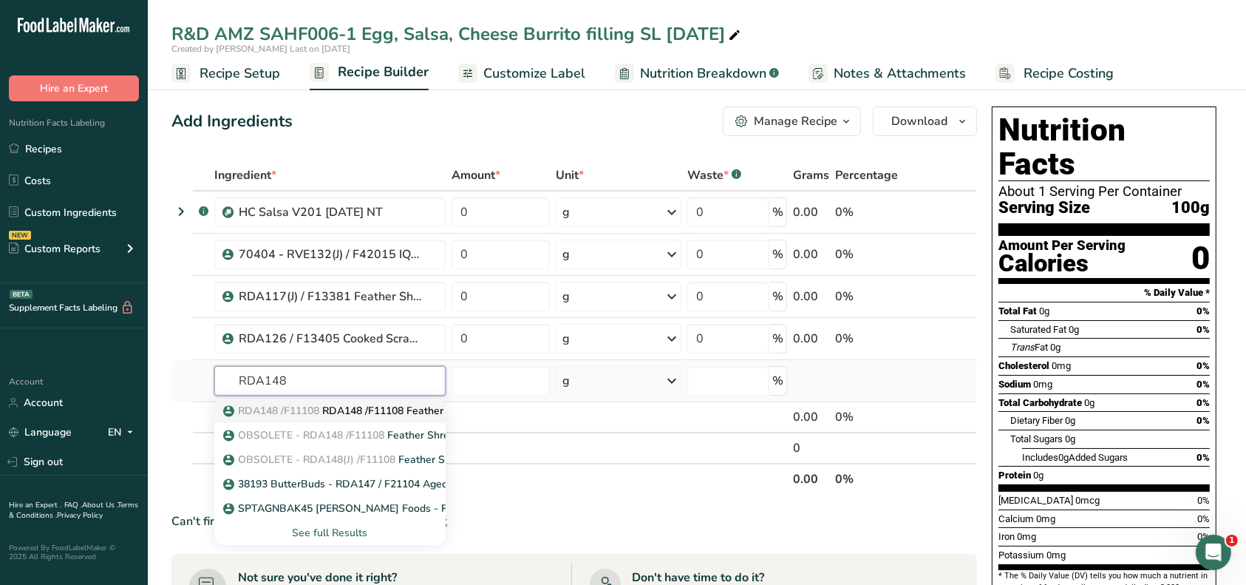
type input "RDA148"
click at [340, 406] on p "RDA148 /F11108 RDA148 /F11108 Feather Shredded Sharp Cheddar Cheese, Talamo Foo…" at bounding box center [503, 411] width 554 height 16
type input "RDA148 /F11108 Feather Shredded Sharp Cheddar Cheese, Talamo Foods 06-28-21 AC"
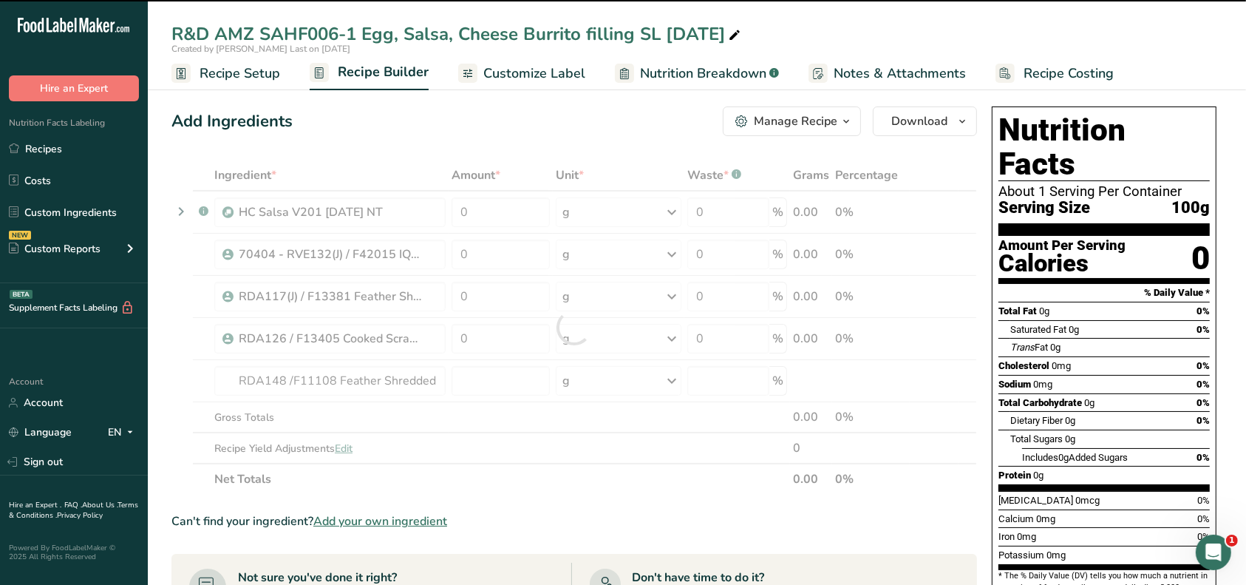
type input "0"
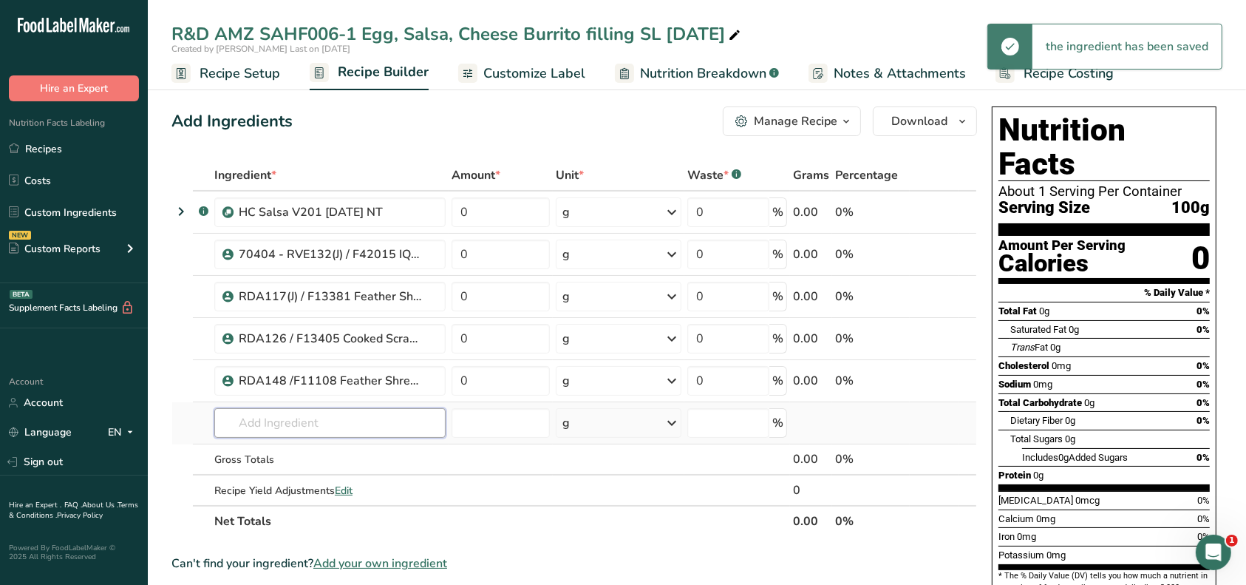
click at [319, 419] on input "text" at bounding box center [329, 423] width 231 height 30
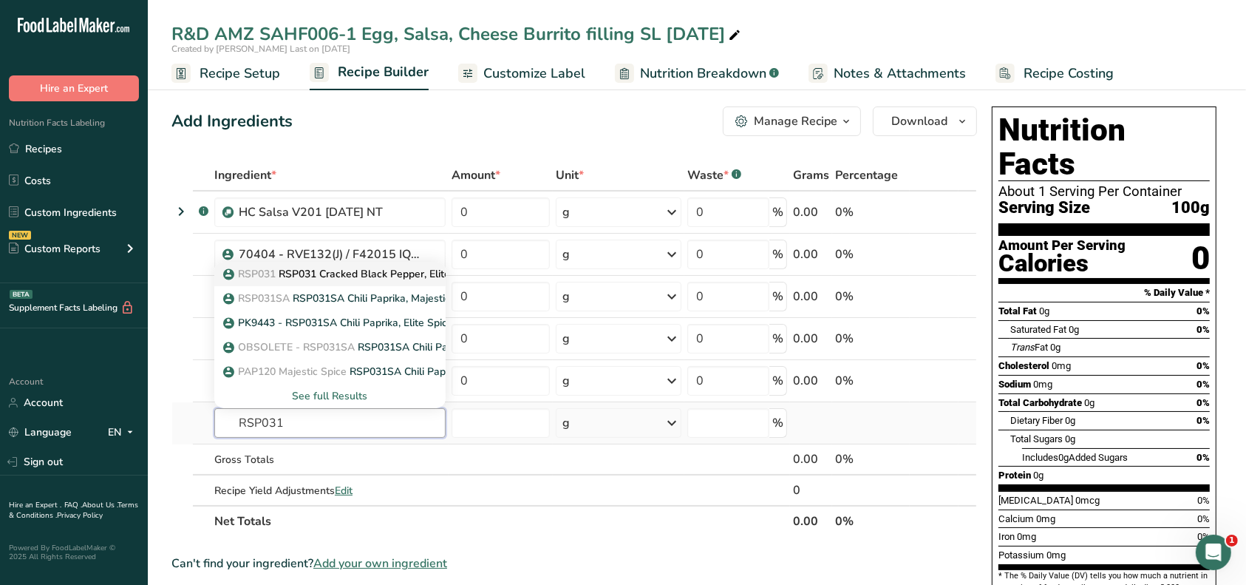
type input "RSP031"
click at [315, 273] on p "RSP031 RSP031 Cracked Black Pepper, Elite Spice 01-01-22 AF" at bounding box center [379, 274] width 307 height 16
type input "RSP031 Cracked Black Pepper, Elite Spice 01-01-22 AF"
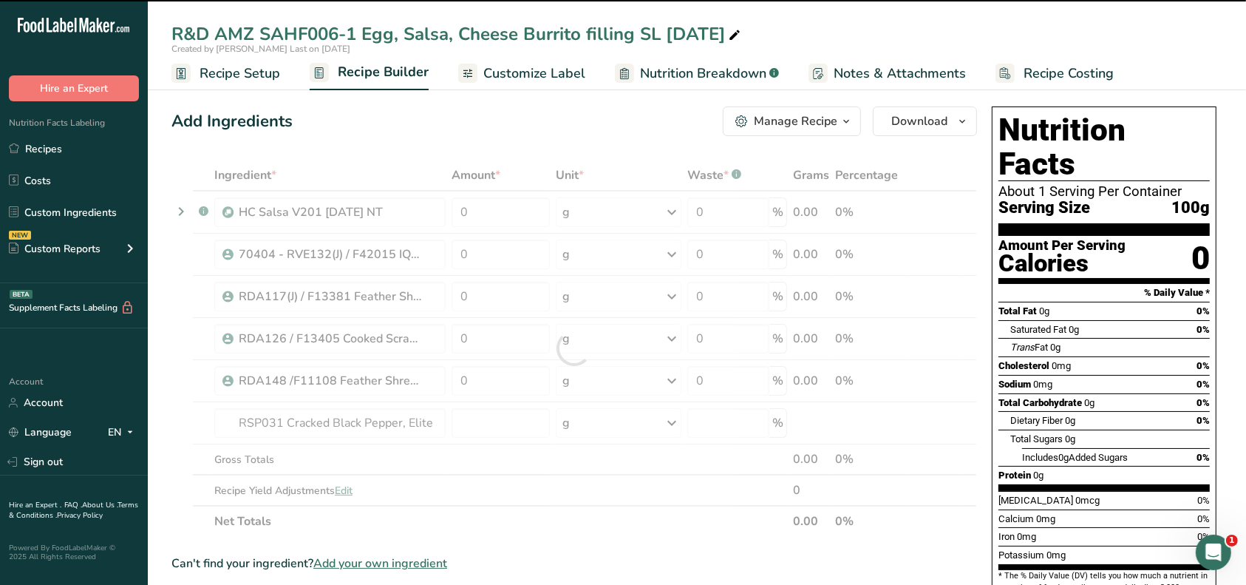
type input "0"
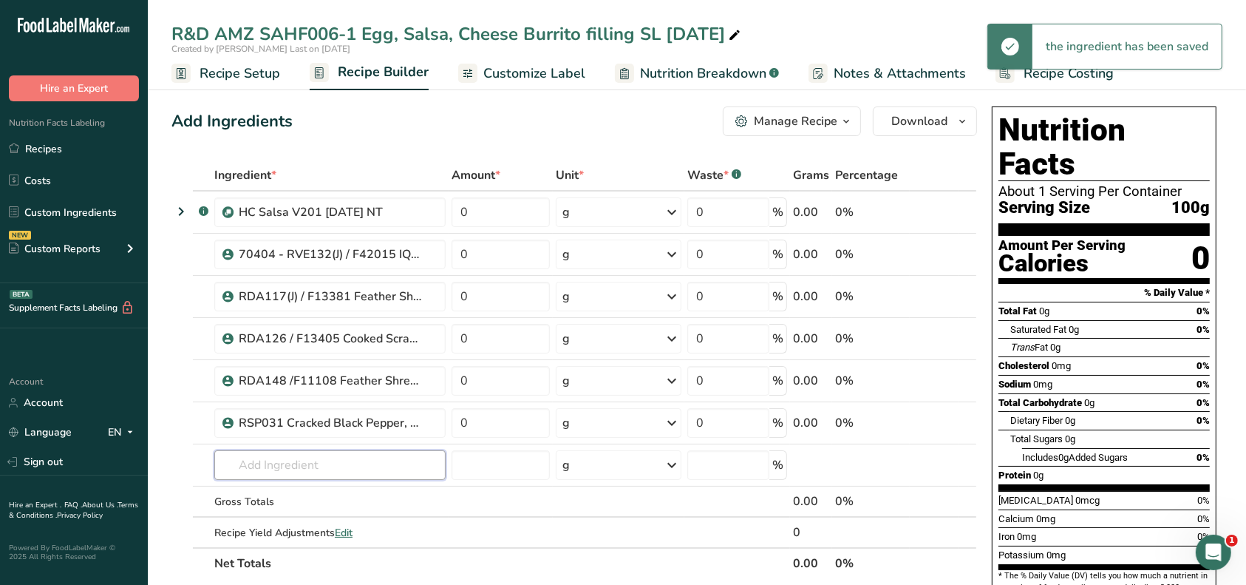
click at [285, 460] on input "text" at bounding box center [329, 465] width 231 height 30
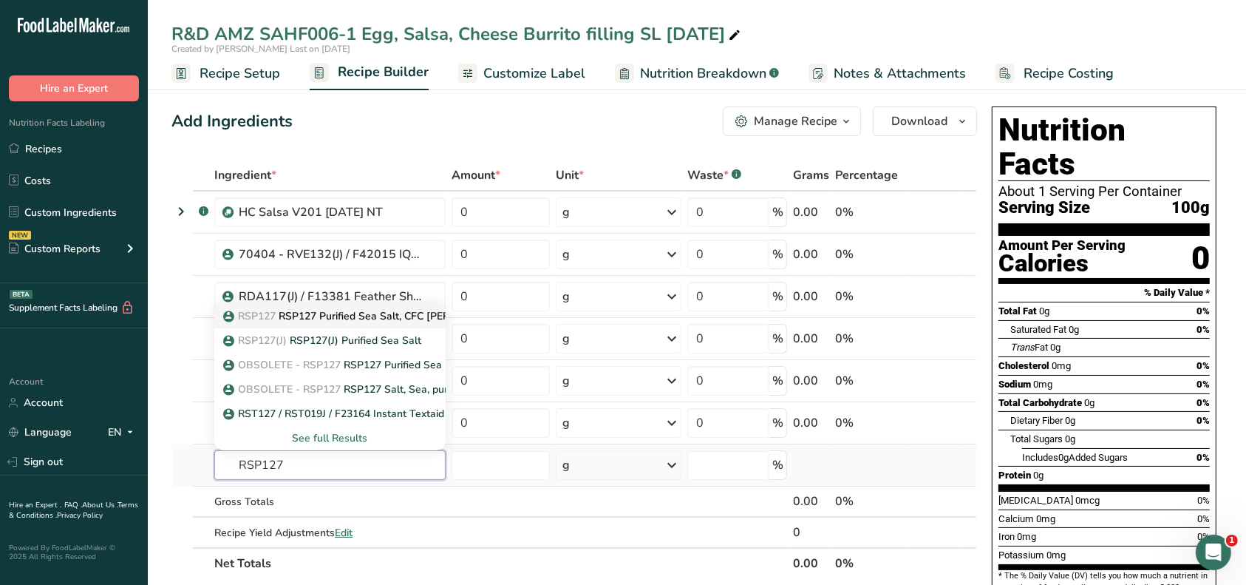
type input "RSP127"
click at [299, 310] on p "RSP127 RSP127 Purified Sea Salt, CFC Cargill 6-25-25 CC" at bounding box center [395, 316] width 338 height 16
type input "RSP127 Purified Sea Salt, CFC Cargill 6-25-25 CC"
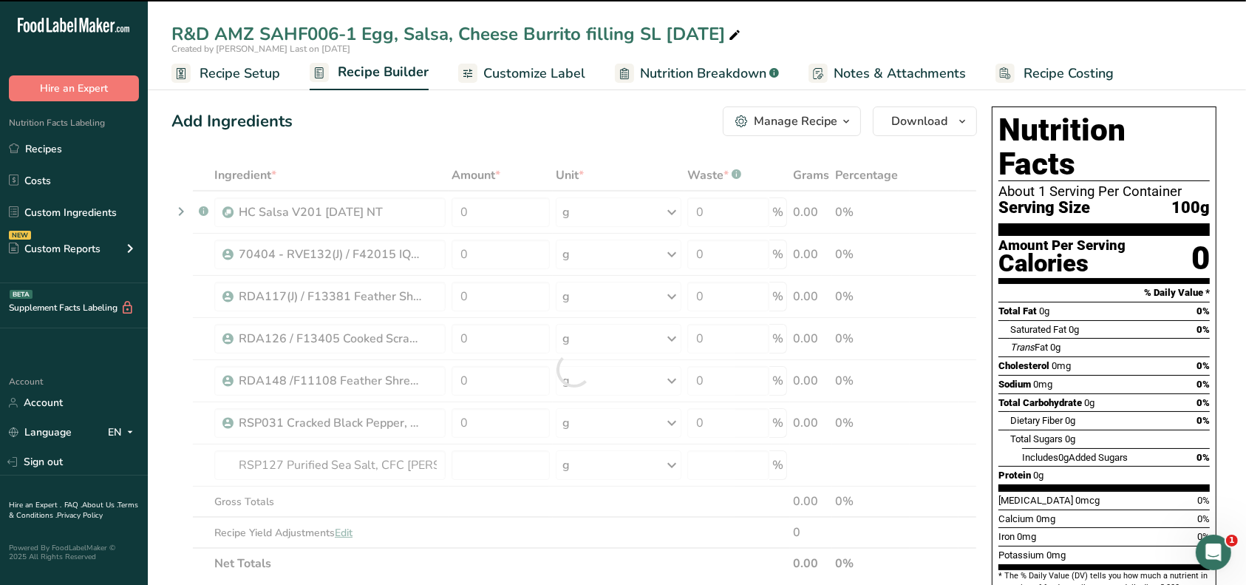
type input "0"
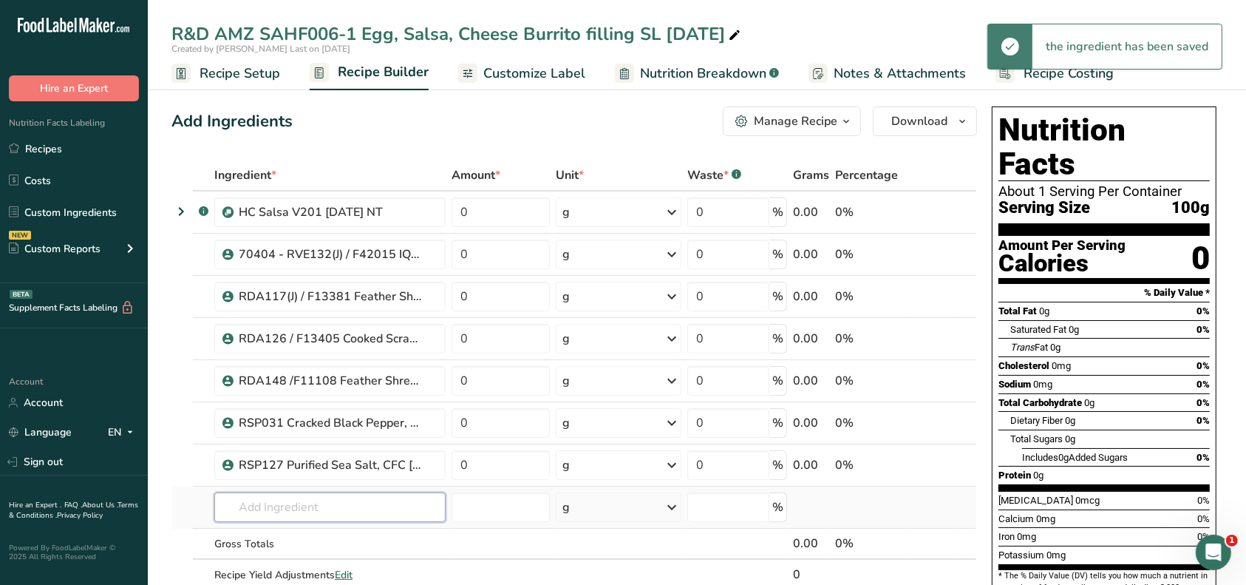
click at [302, 498] on input "text" at bounding box center [329, 507] width 231 height 30
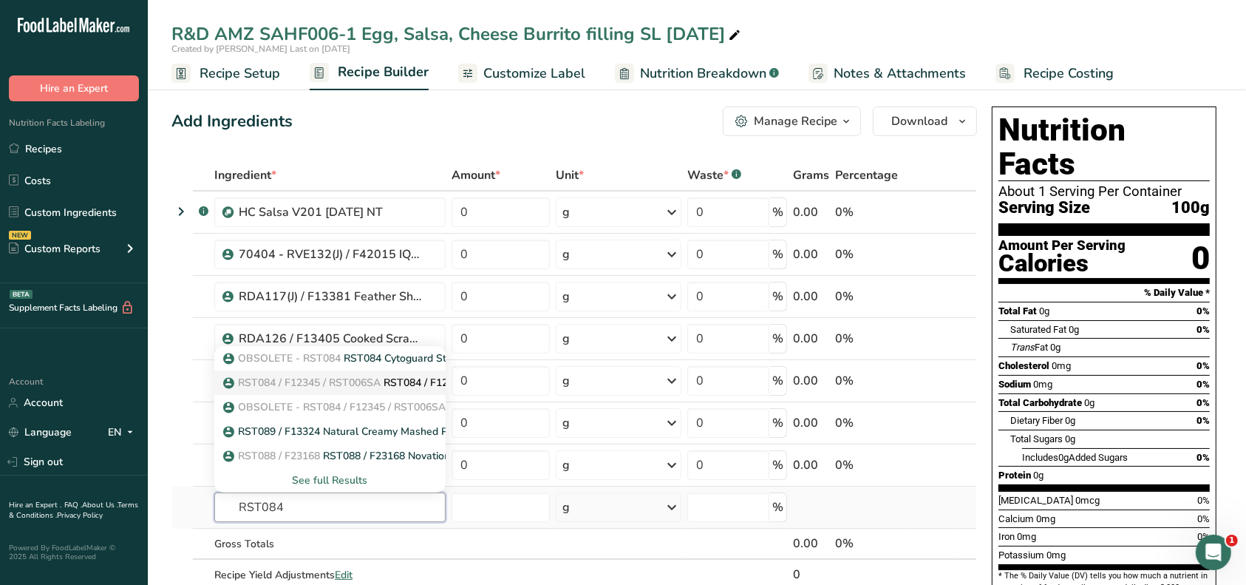
type input "RST084"
click at [307, 384] on span "RST084 / F12345 / RST006SA" at bounding box center [309, 383] width 143 height 14
type input "RST084 / F12345 / RST006SA CytoGuard Stat-N Plus, A&B [DATE] CC"
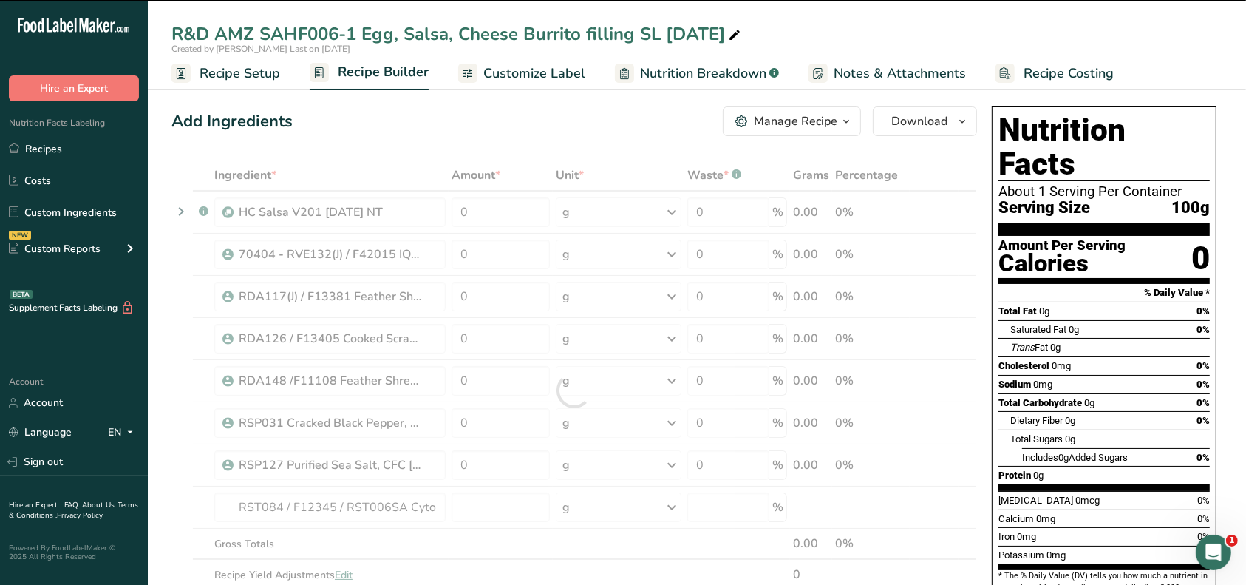
type input "0"
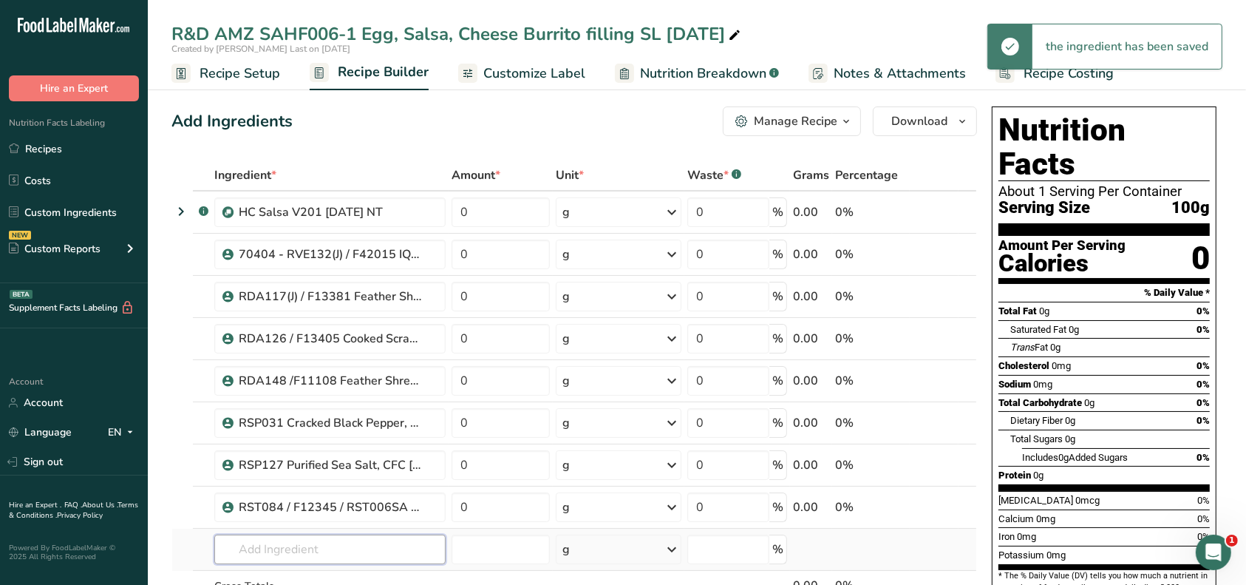
click at [290, 545] on input "text" at bounding box center [329, 549] width 231 height 30
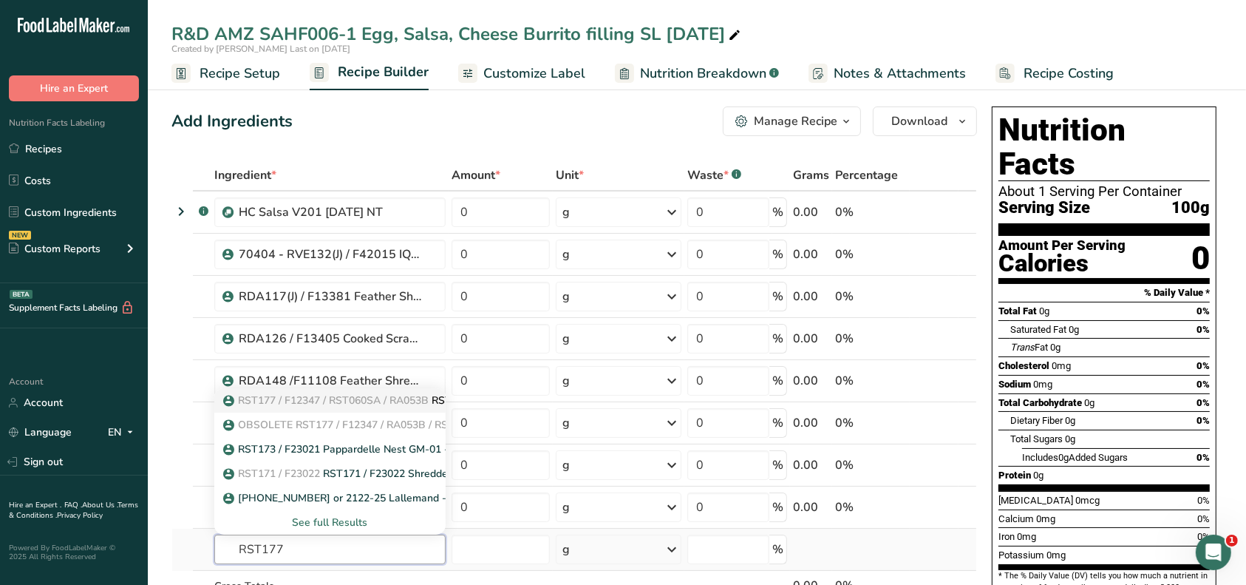
type input "RST177"
click at [327, 402] on span "RST177 / F12347 / RST060SA / RA053B" at bounding box center [333, 400] width 191 height 14
type input "RST177 / F12347 / RST060SA / RA053B CytoGuard YM K, A&B [DATE] AF"
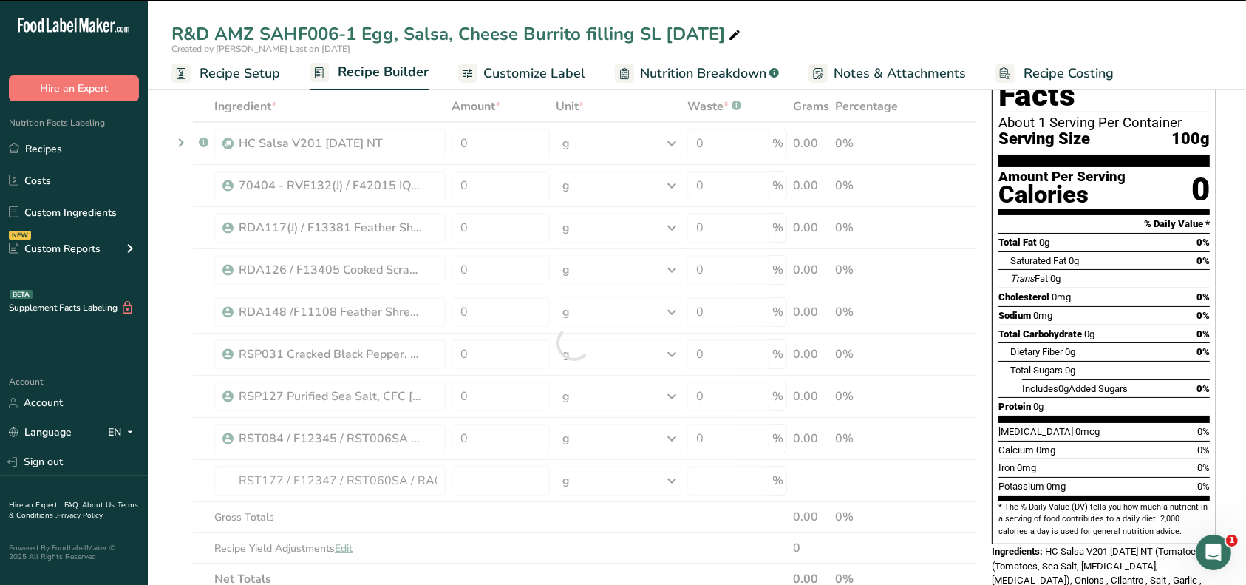
type input "0"
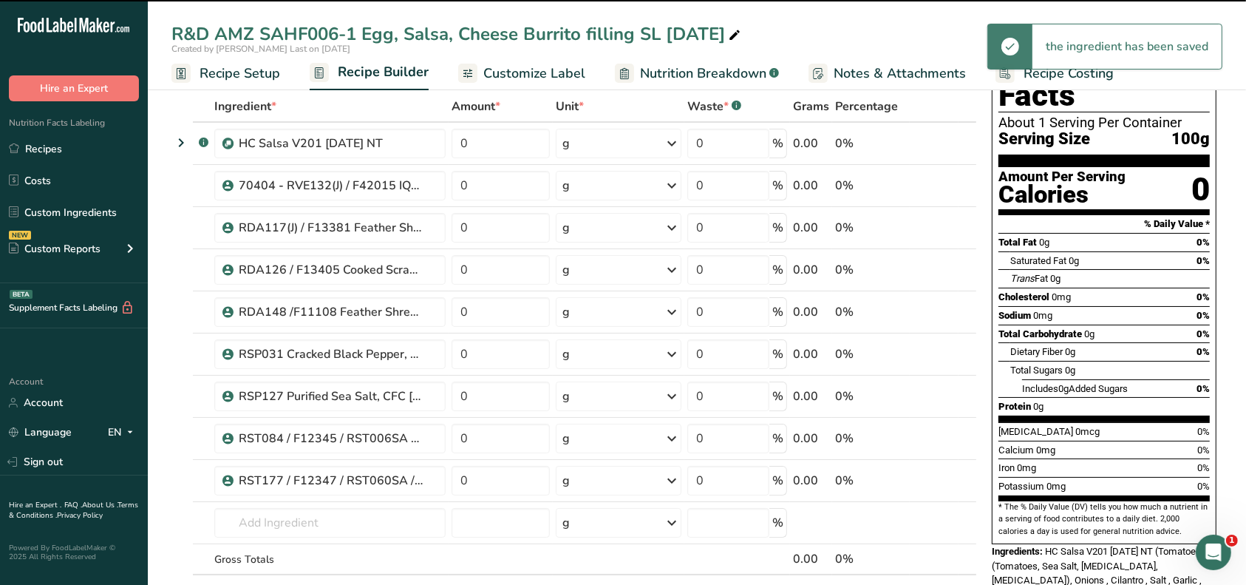
scroll to position [197, 0]
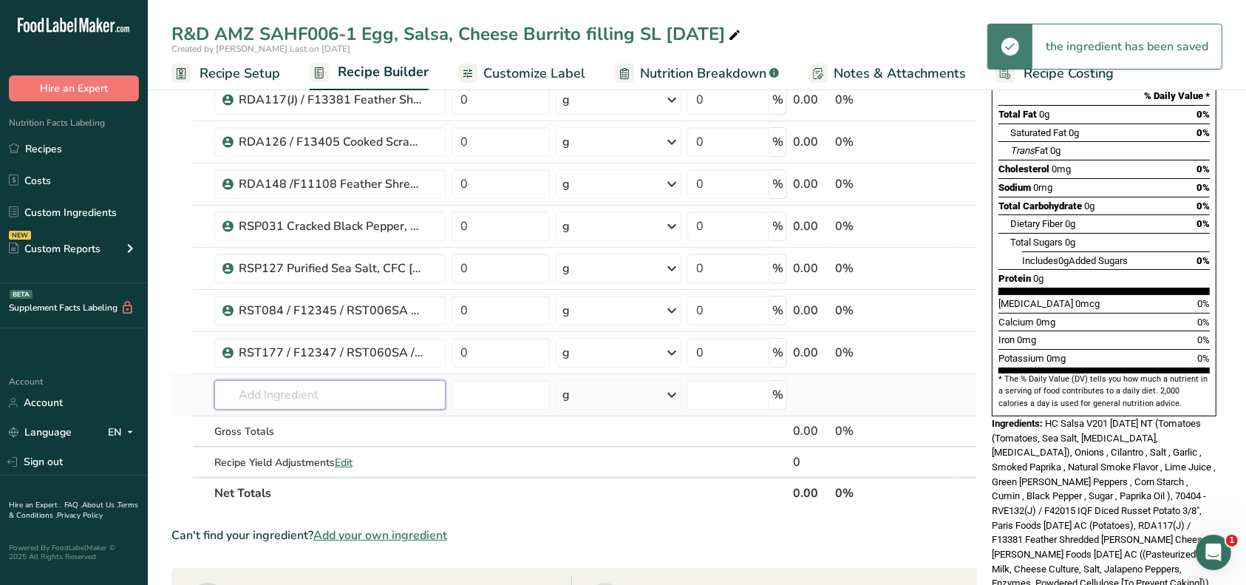
click at [281, 391] on input "text" at bounding box center [329, 395] width 231 height 30
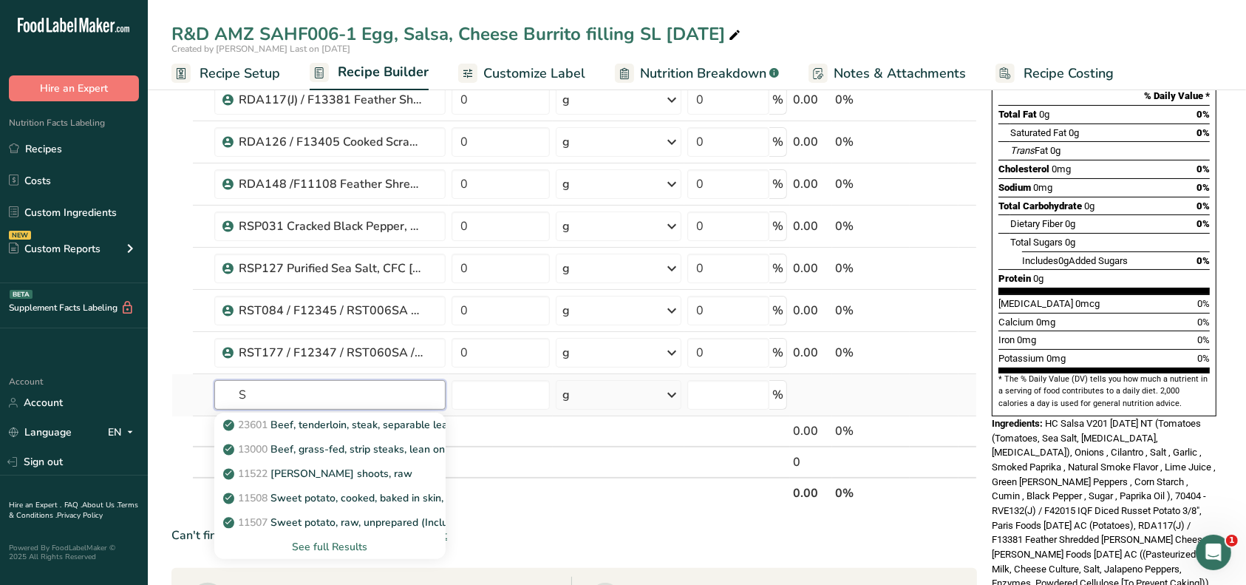
type input "SB"
drag, startPoint x: 258, startPoint y: 391, endPoint x: 233, endPoint y: 390, distance: 25.2
click at [233, 390] on input "SB" at bounding box center [329, 395] width 231 height 30
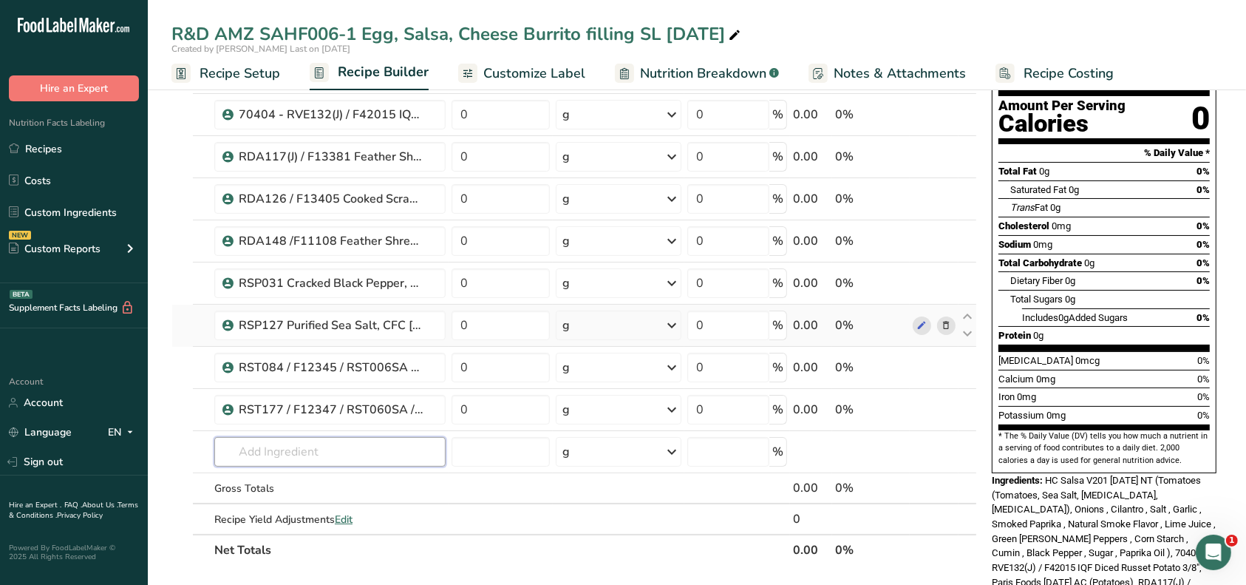
scroll to position [0, 0]
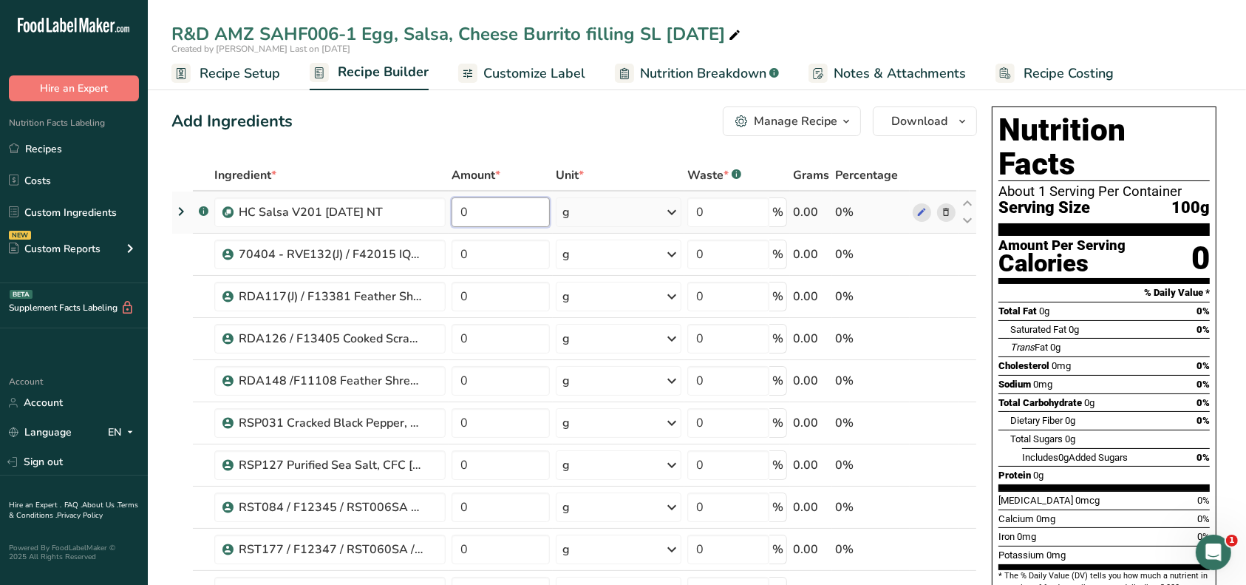
drag, startPoint x: 477, startPoint y: 217, endPoint x: 462, endPoint y: 216, distance: 14.9
click at [462, 216] on input "0" at bounding box center [501, 212] width 99 height 30
type input "12.4462"
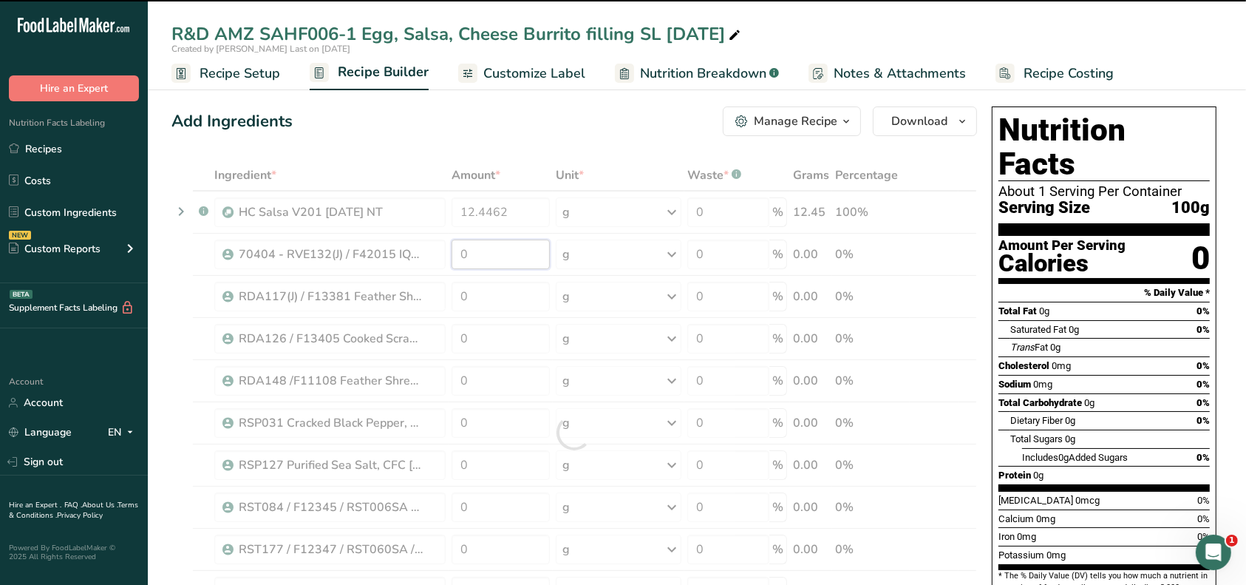
drag, startPoint x: 478, startPoint y: 245, endPoint x: 451, endPoint y: 248, distance: 26.8
click at [451, 248] on div "Ingredient * Amount * Unit * Waste * .a-a{fill:#347362;}.b-a{fill:#fff;} Grams …" at bounding box center [575, 433] width 806 height 546
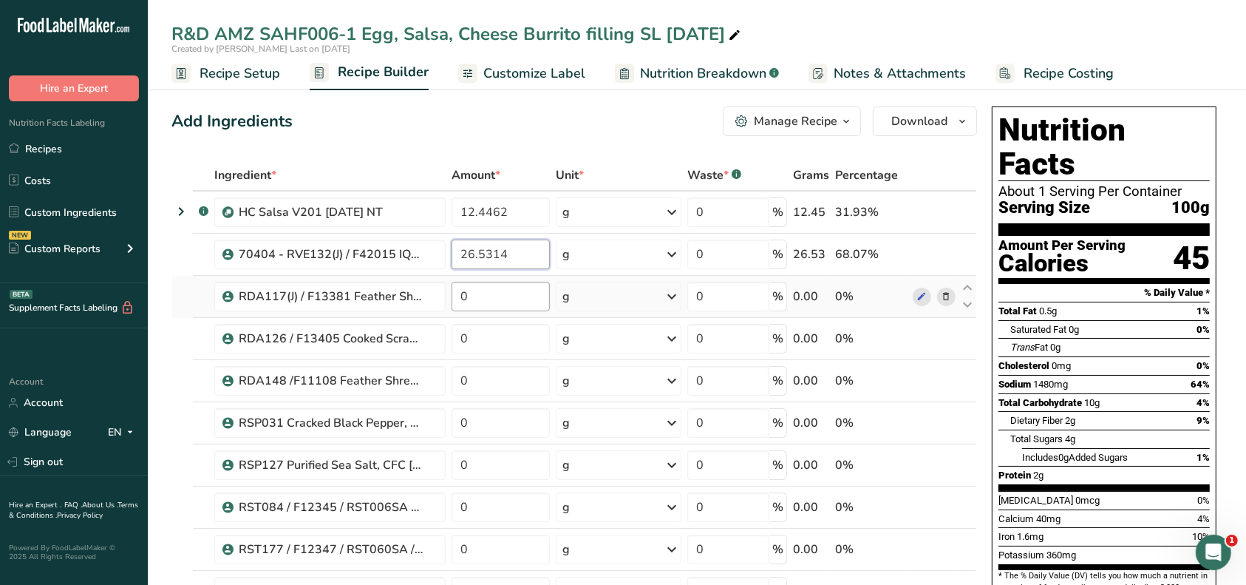
type input "26.5314"
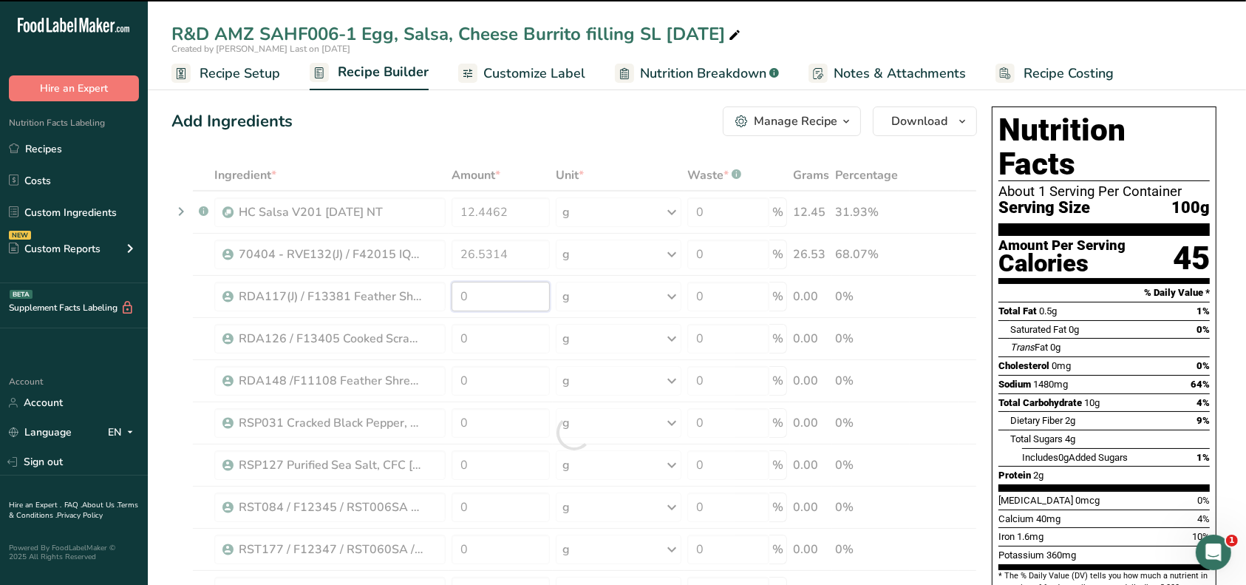
drag, startPoint x: 468, startPoint y: 304, endPoint x: 448, endPoint y: 299, distance: 20.4
click at [448, 299] on div "Ingredient * Amount * Unit * Waste * .a-a{fill:#347362;}.b-a{fill:#fff;} Grams …" at bounding box center [575, 433] width 806 height 546
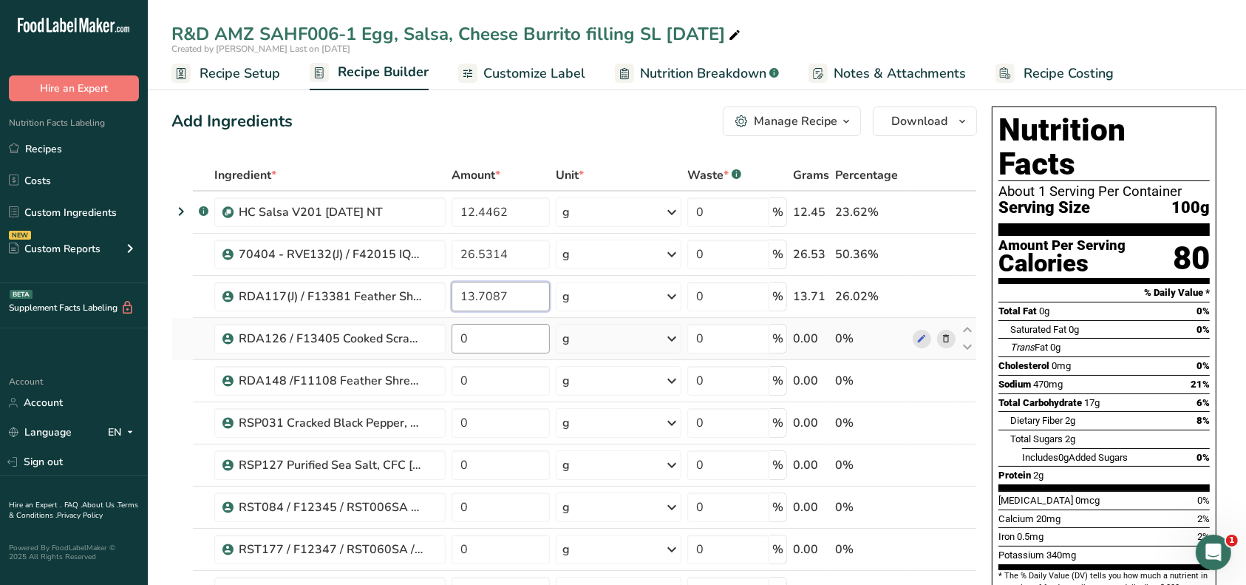
type input "13.7087"
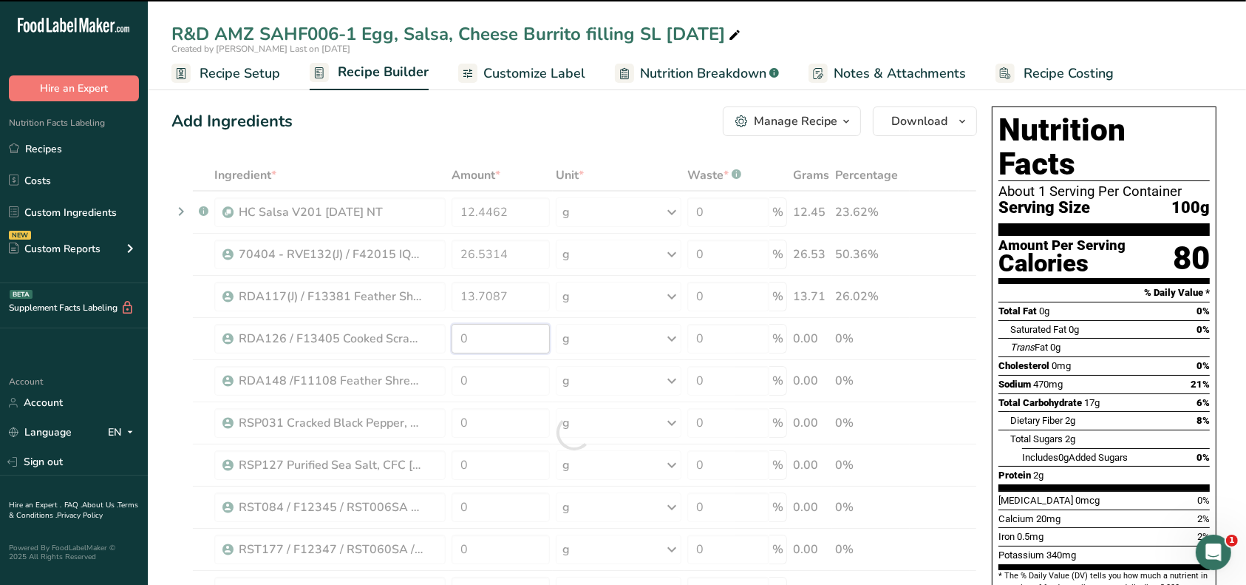
drag, startPoint x: 483, startPoint y: 349, endPoint x: 449, endPoint y: 344, distance: 34.4
click at [449, 344] on div "Ingredient * Amount * Unit * Waste * .a-a{fill:#347362;}.b-a{fill:#fff;} Grams …" at bounding box center [575, 433] width 806 height 546
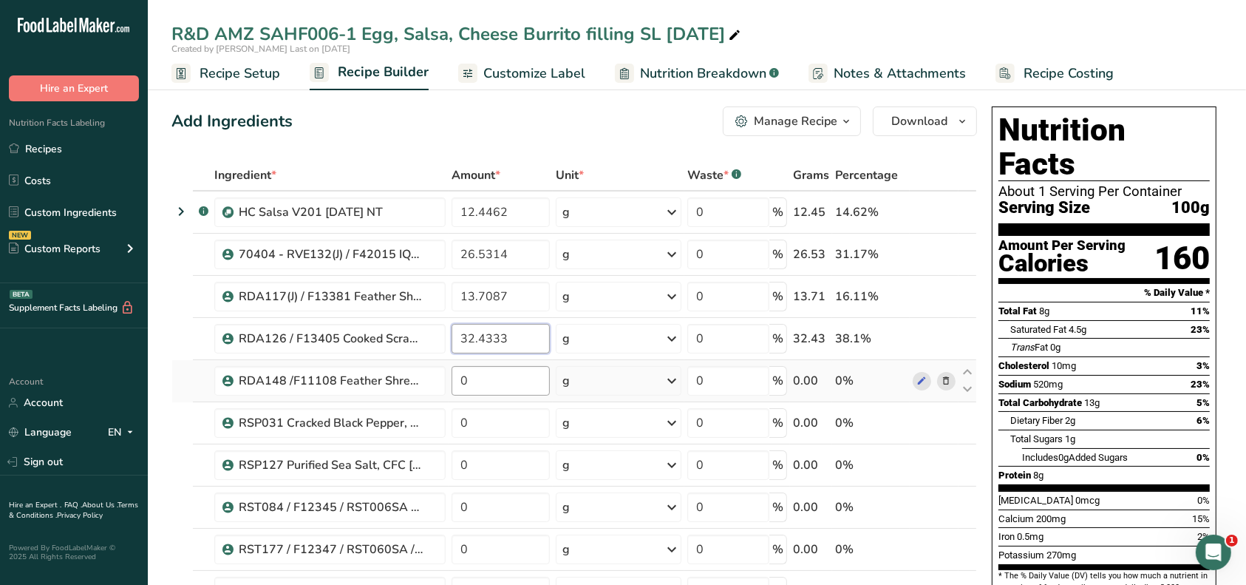
type input "32.4333"
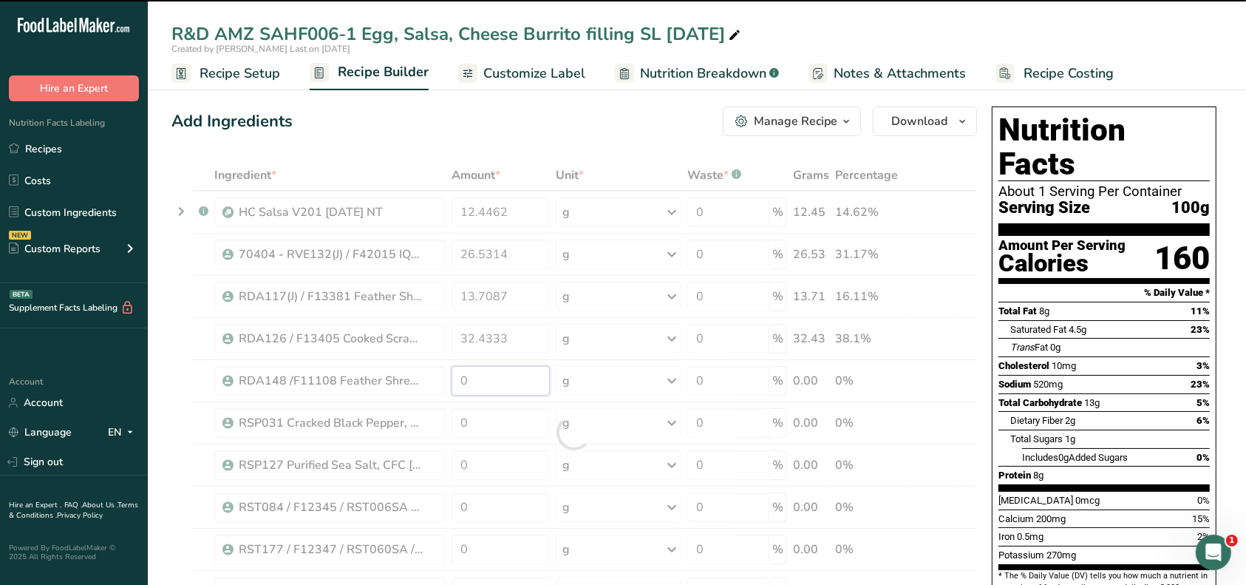
drag, startPoint x: 475, startPoint y: 383, endPoint x: 458, endPoint y: 384, distance: 16.3
click at [458, 384] on div "Ingredient * Amount * Unit * Waste * .a-a{fill:#347362;}.b-a{fill:#fff;} Grams …" at bounding box center [575, 433] width 806 height 546
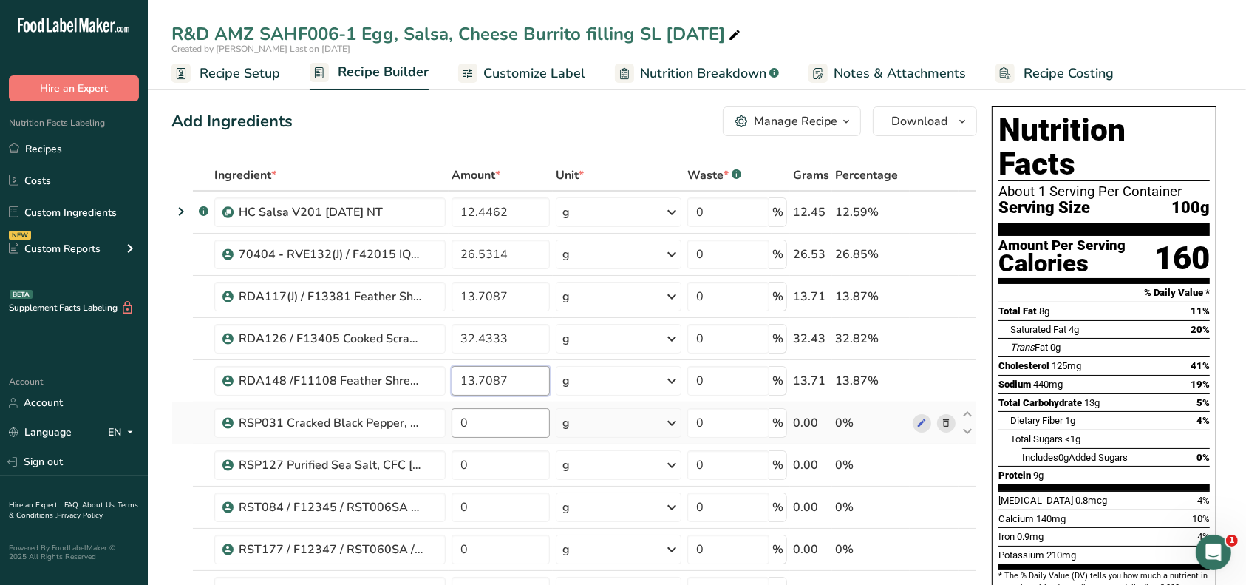
type input "13.7087"
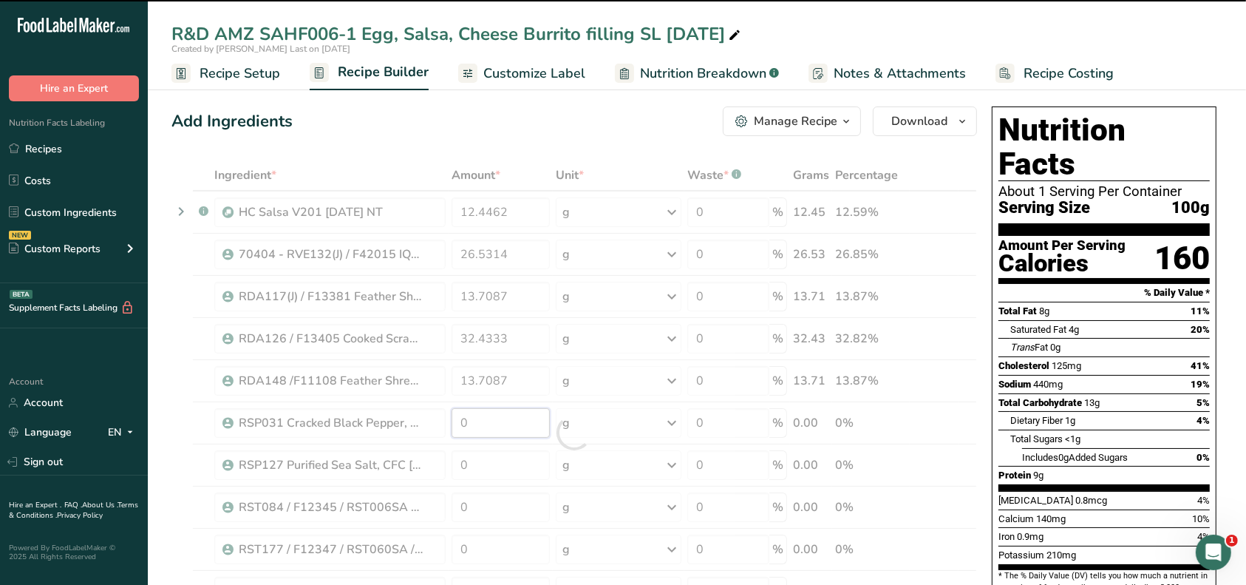
drag, startPoint x: 483, startPoint y: 427, endPoint x: 452, endPoint y: 425, distance: 30.4
click at [452, 425] on div "Ingredient * Amount * Unit * Waste * .a-a{fill:#347362;}.b-a{fill:#fff;} Grams …" at bounding box center [575, 433] width 806 height 546
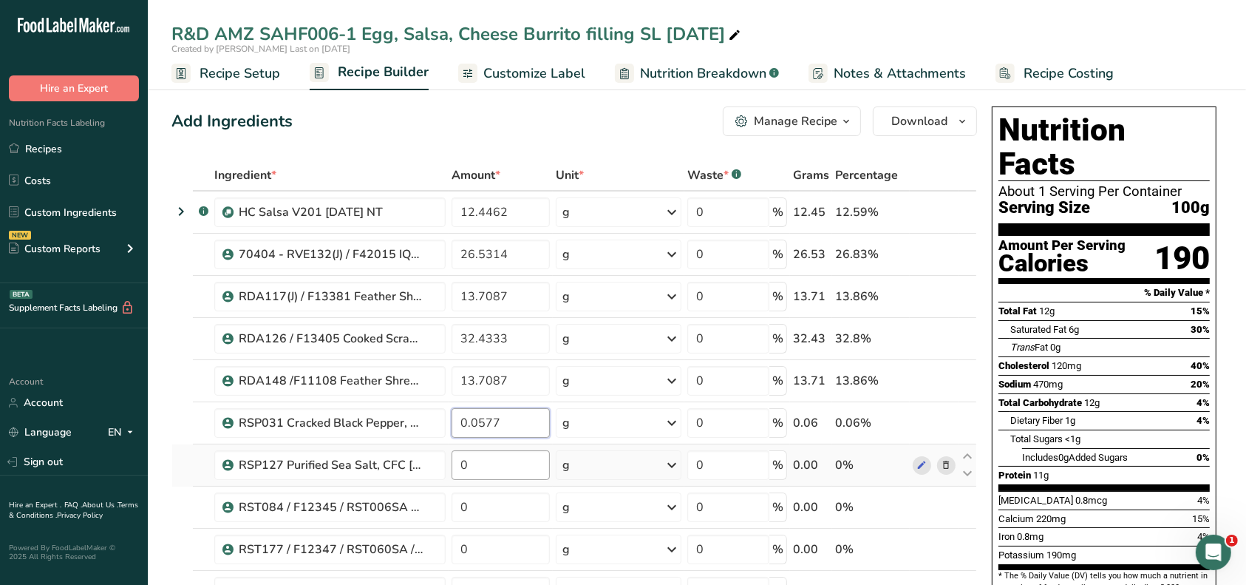
type input "0.0577"
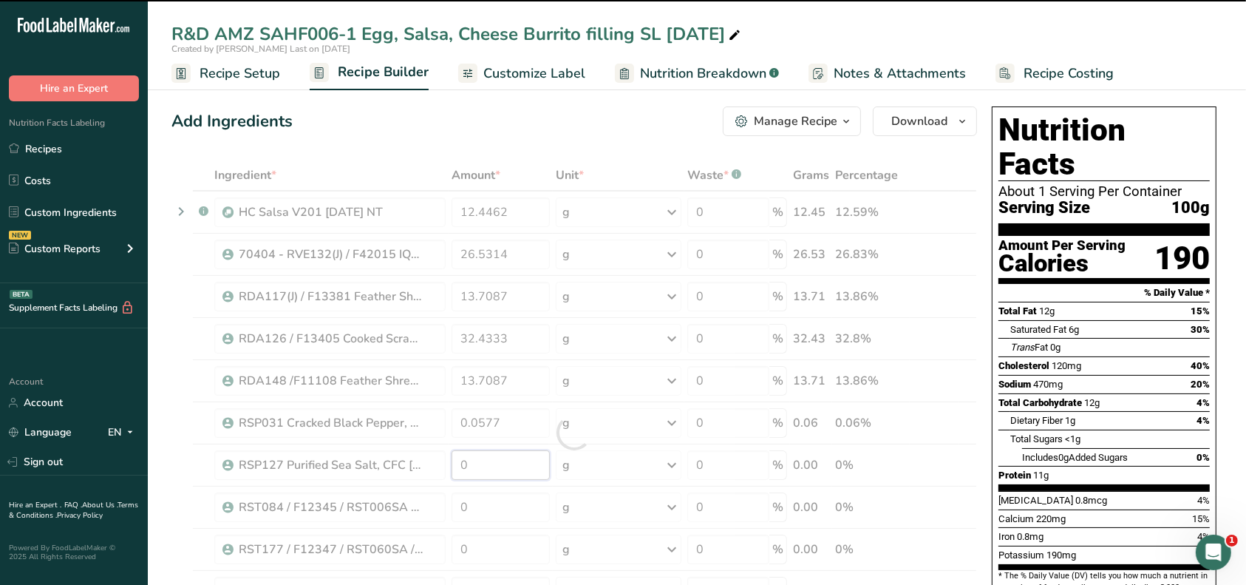
drag, startPoint x: 475, startPoint y: 464, endPoint x: 461, endPoint y: 464, distance: 14.8
click at [461, 464] on div "Ingredient * Amount * Unit * Waste * .a-a{fill:#347362;}.b-a{fill:#fff;} Grams …" at bounding box center [575, 433] width 806 height 546
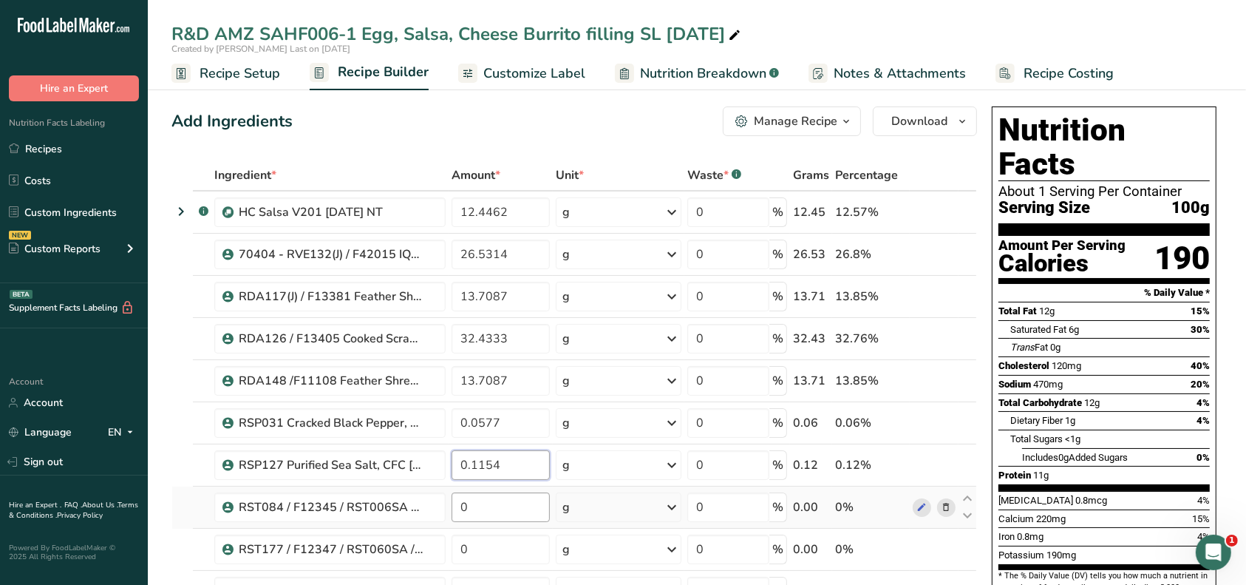
type input "0.1154"
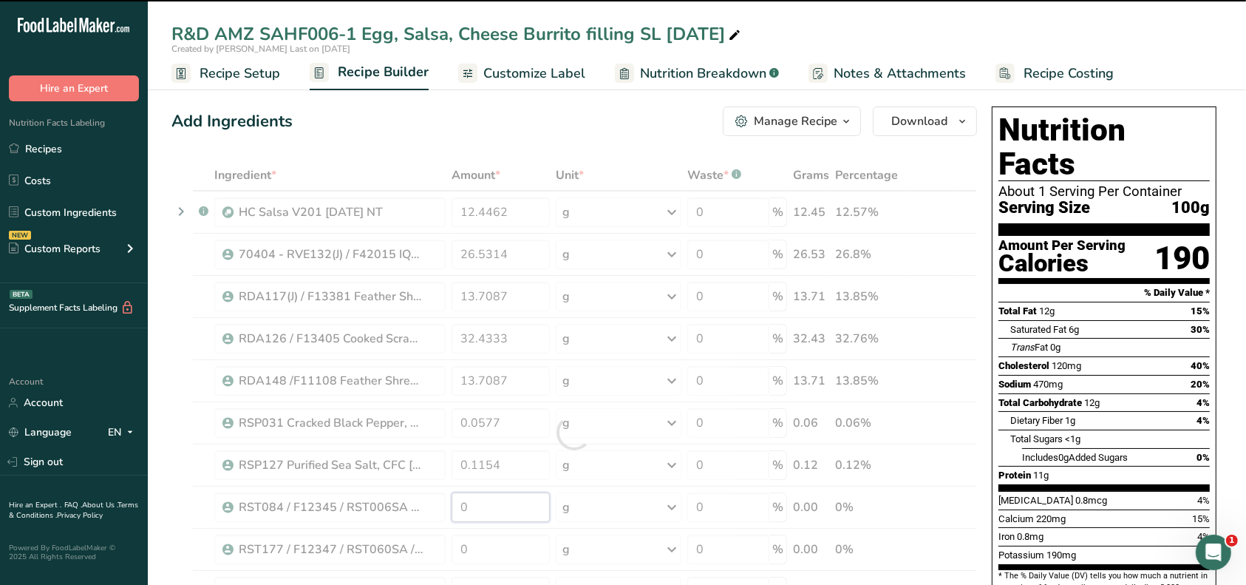
drag, startPoint x: 475, startPoint y: 506, endPoint x: 449, endPoint y: 508, distance: 25.2
click at [449, 508] on div "Ingredient * Amount * Unit * Waste * .a-a{fill:#347362;}.b-a{fill:#fff;} Grams …" at bounding box center [575, 433] width 806 height 546
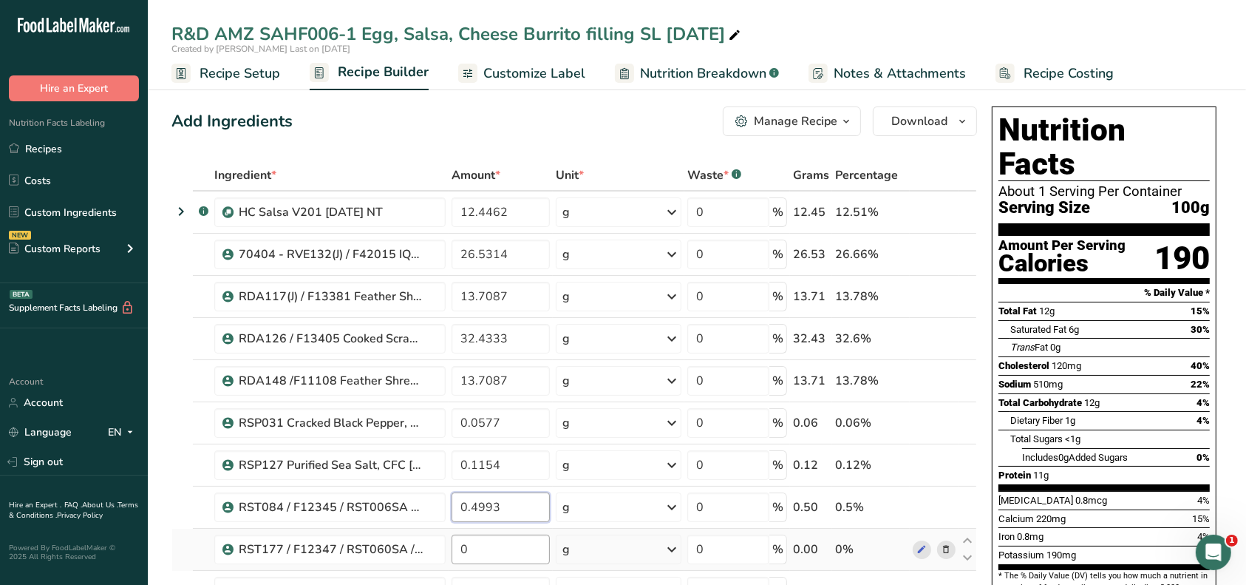
type input "0.4993"
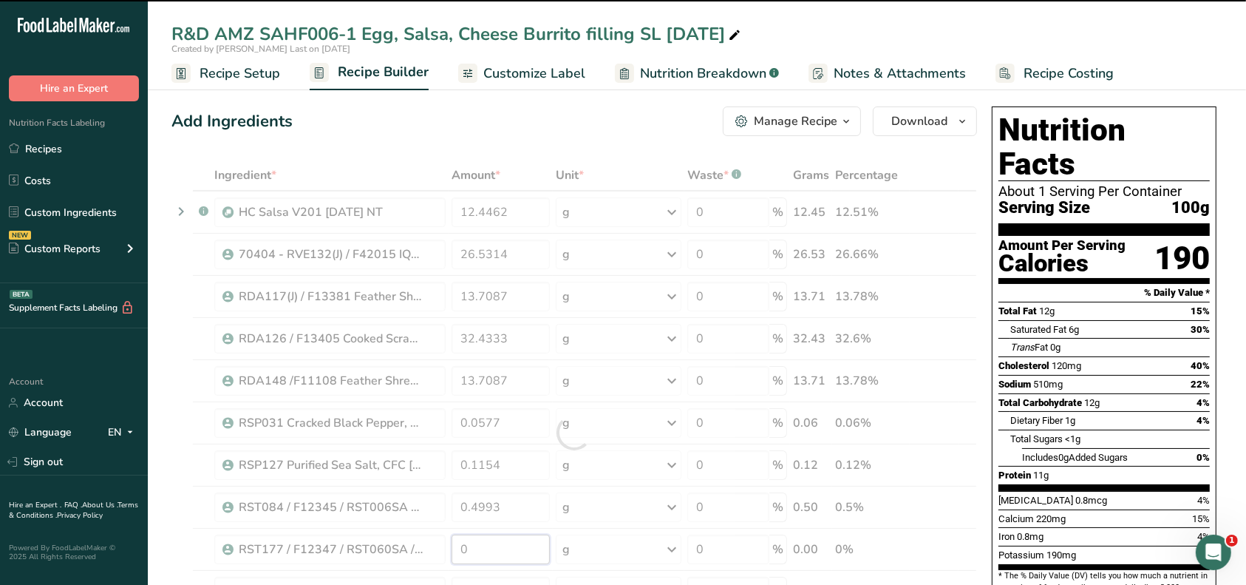
drag, startPoint x: 469, startPoint y: 553, endPoint x: 446, endPoint y: 553, distance: 22.9
click at [446, 553] on div "Ingredient * Amount * Unit * Waste * .a-a{fill:#347362;}.b-a{fill:#fff;} Grams …" at bounding box center [575, 433] width 806 height 546
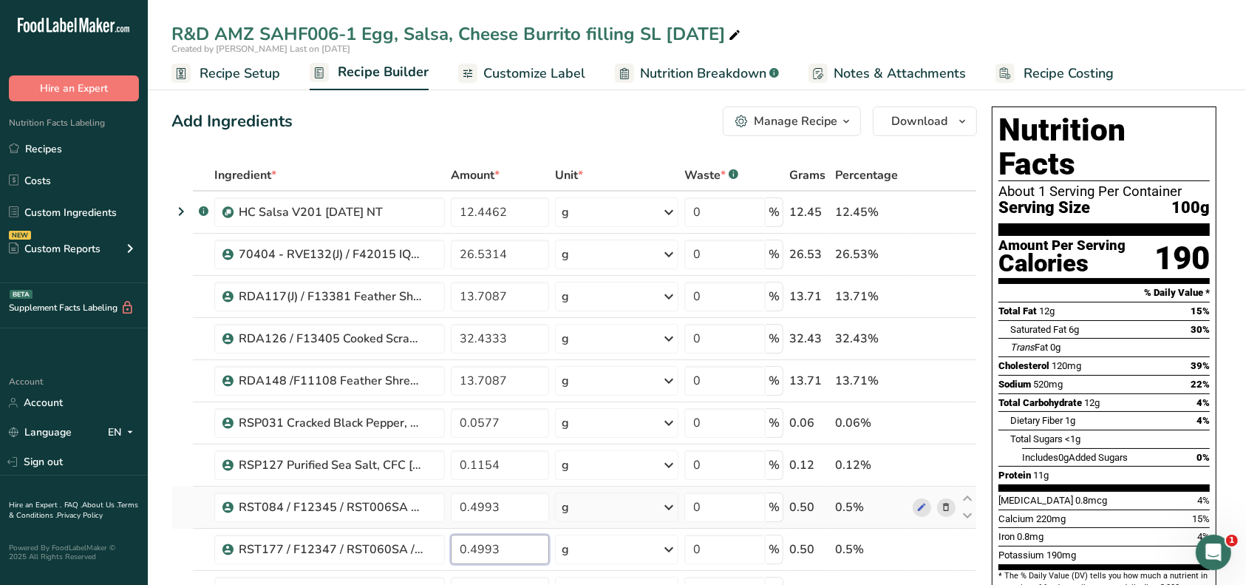
scroll to position [98, 0]
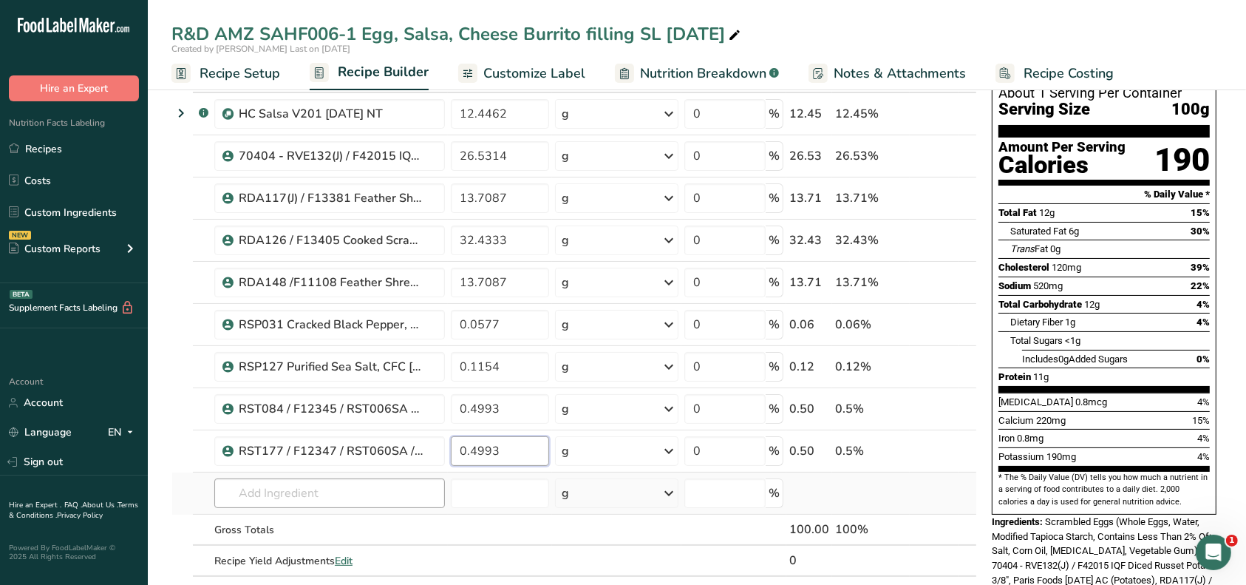
type input "0.4993"
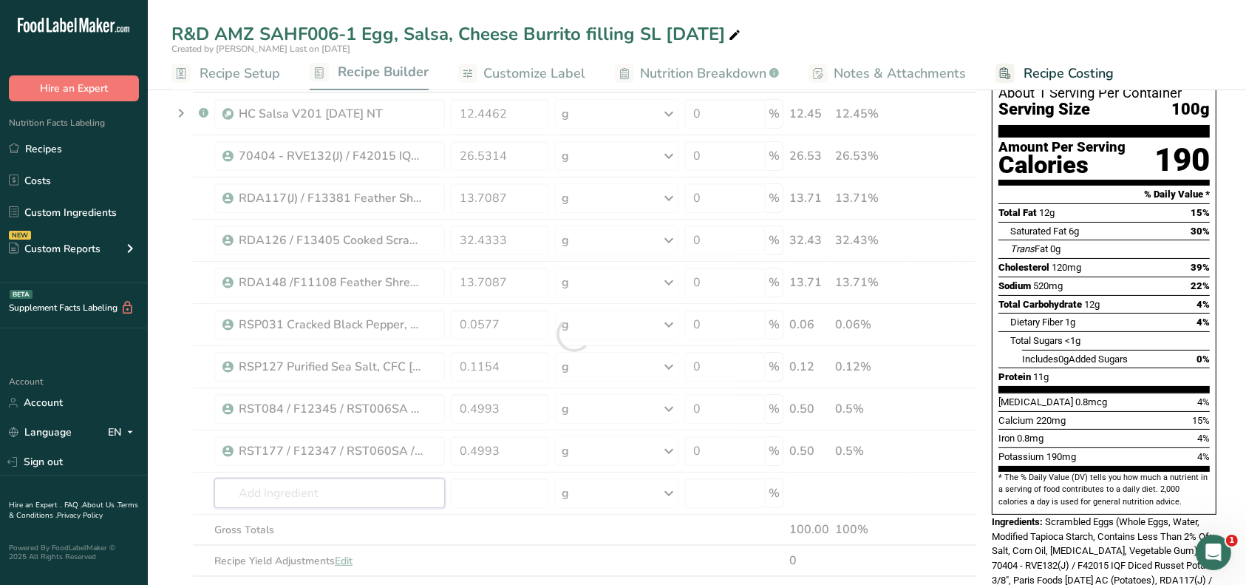
drag, startPoint x: 411, startPoint y: 499, endPoint x: 418, endPoint y: 494, distance: 8.4
click at [412, 499] on div "Ingredient * Amount * Unit * Waste * .a-a{fill:#347362;}.b-a{fill:#fff;} Grams …" at bounding box center [575, 334] width 806 height 546
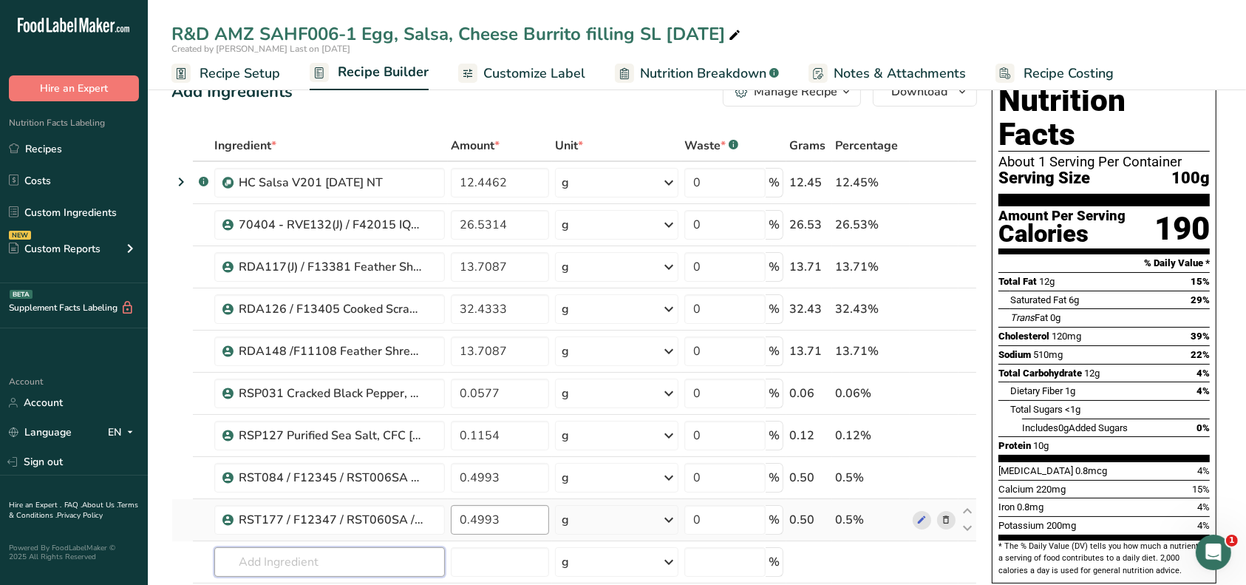
scroll to position [0, 0]
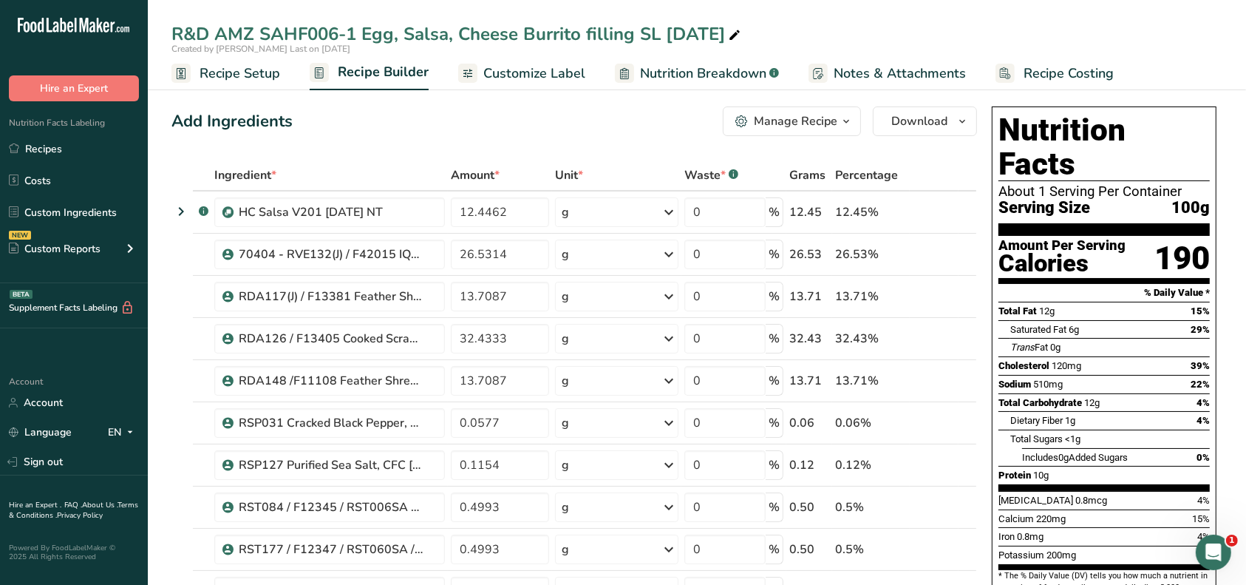
click at [832, 121] on div "Manage Recipe" at bounding box center [796, 121] width 84 height 18
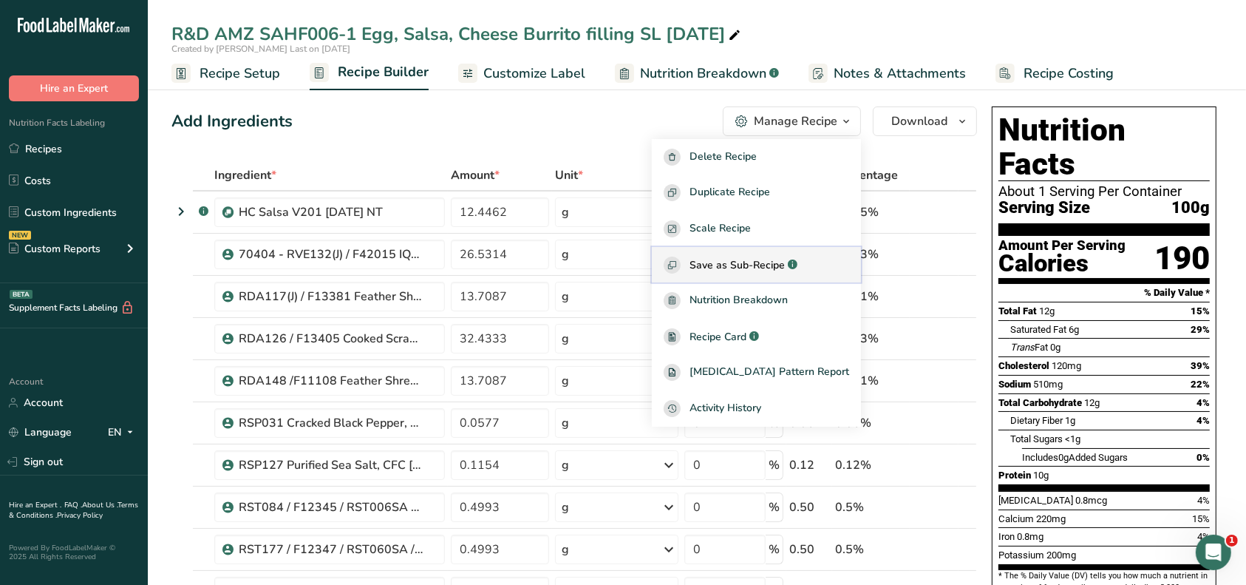
click at [770, 262] on span "Save as Sub-Recipe" at bounding box center [737, 265] width 95 height 16
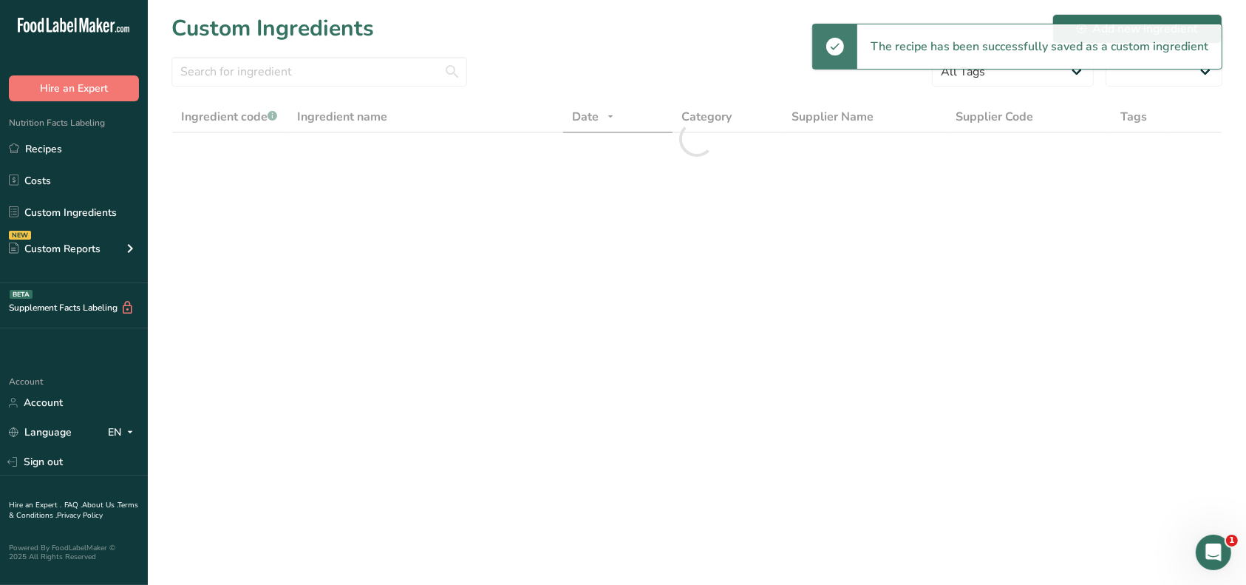
select select "30"
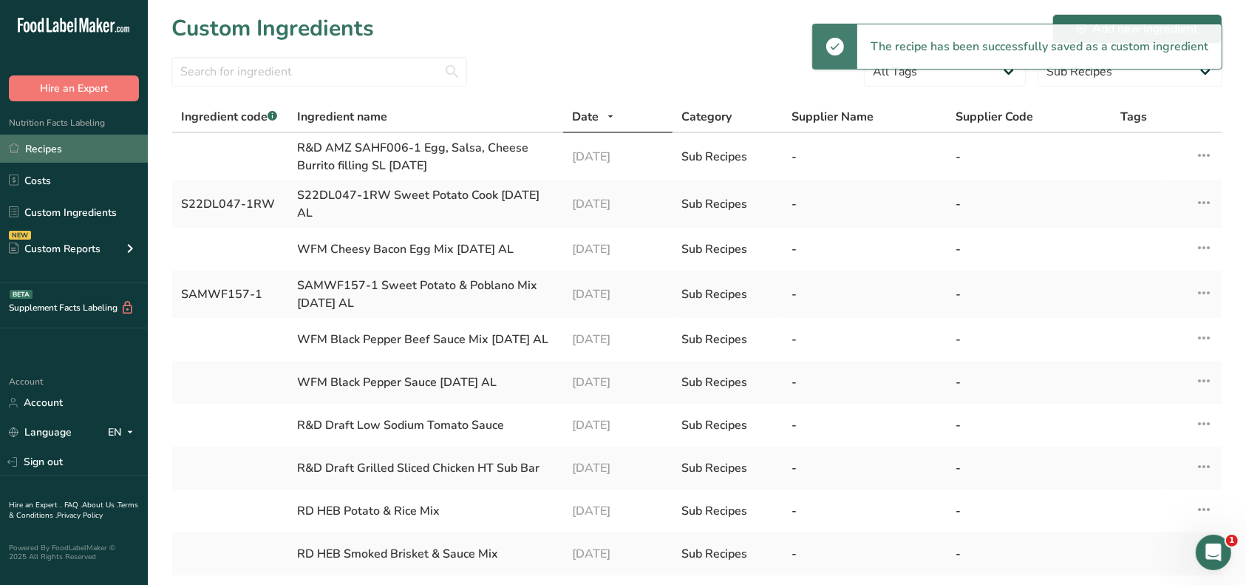
click at [69, 155] on link "Recipes" at bounding box center [74, 149] width 148 height 28
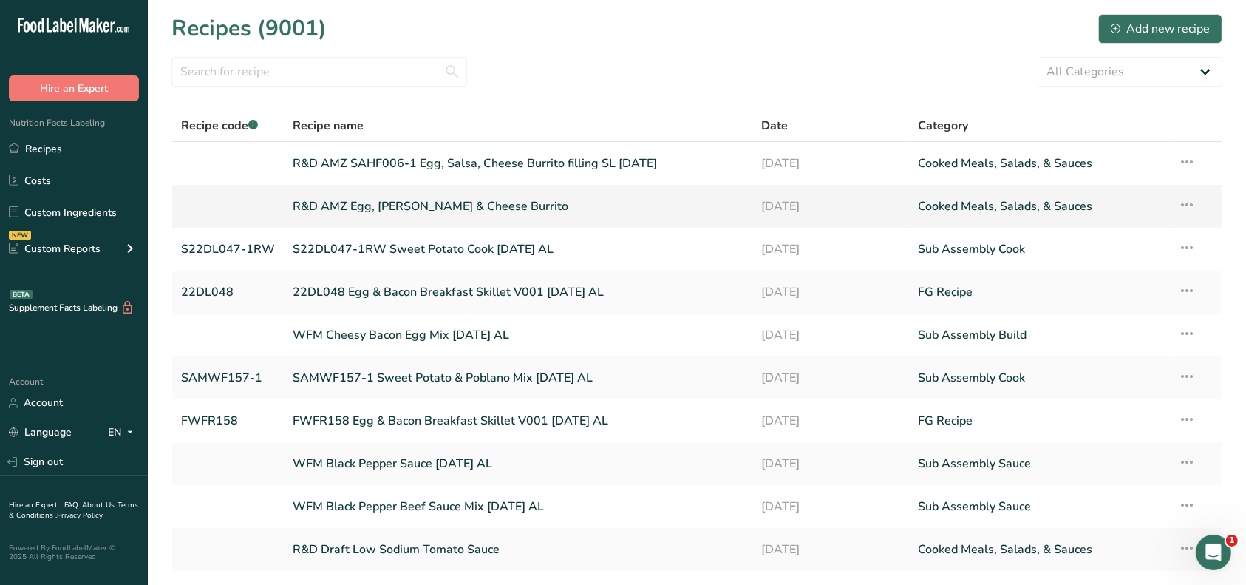
click at [489, 205] on link "R&D AMZ Egg, [PERSON_NAME] & Cheese Burrito" at bounding box center [518, 206] width 451 height 31
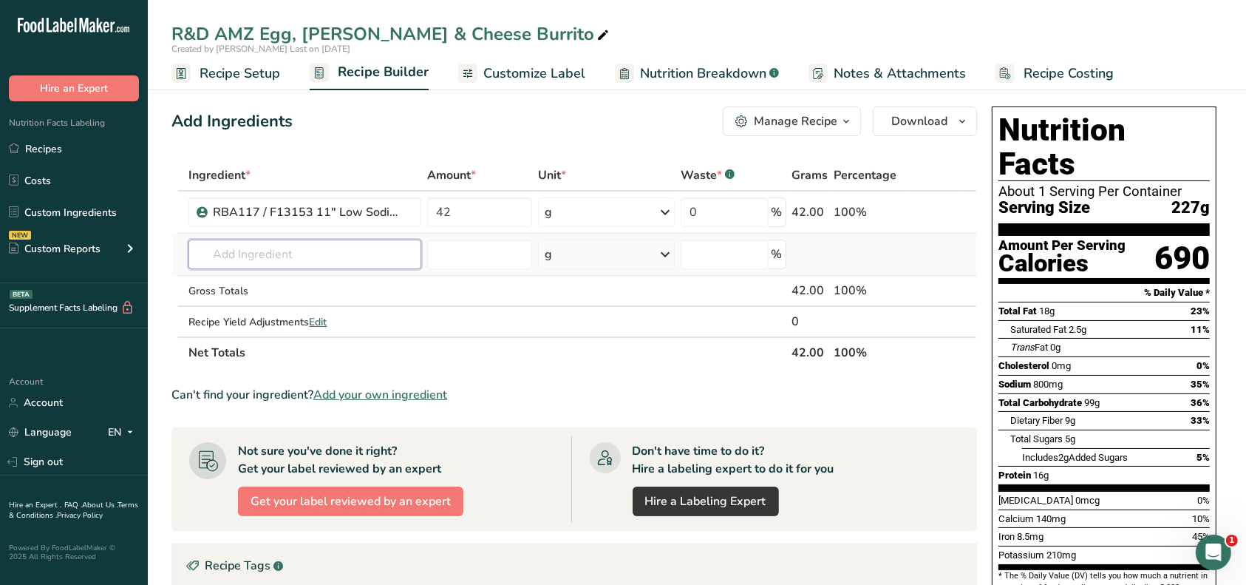
click at [361, 251] on input "text" at bounding box center [305, 255] width 233 height 30
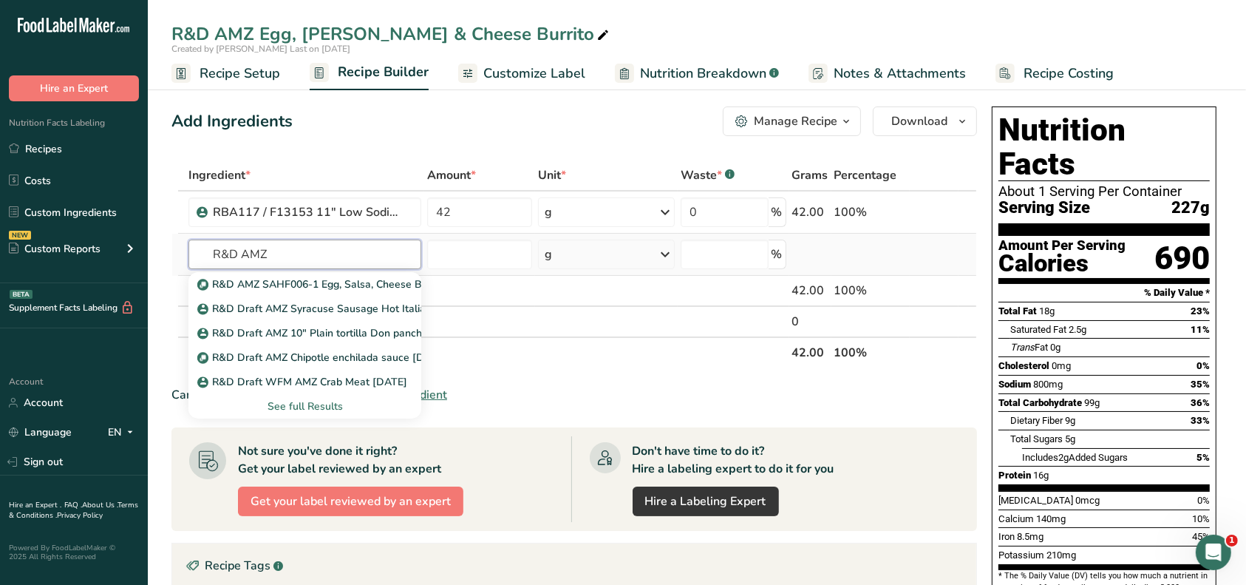
type input "R&D AMZ"
click at [319, 414] on div "See full Results" at bounding box center [305, 406] width 233 height 24
click at [314, 402] on div "See full Results" at bounding box center [304, 406] width 209 height 16
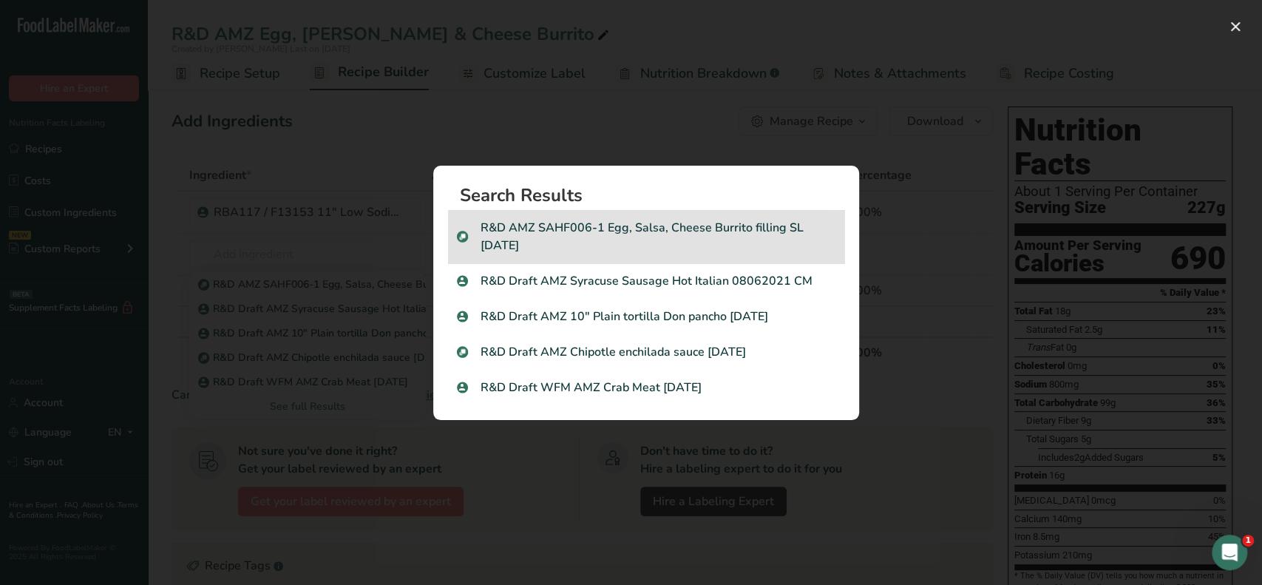
click at [533, 240] on p "R&D AMZ SAHF006-1 Egg, Salsa, Cheese Burrito filling SL [DATE]" at bounding box center [646, 236] width 378 height 35
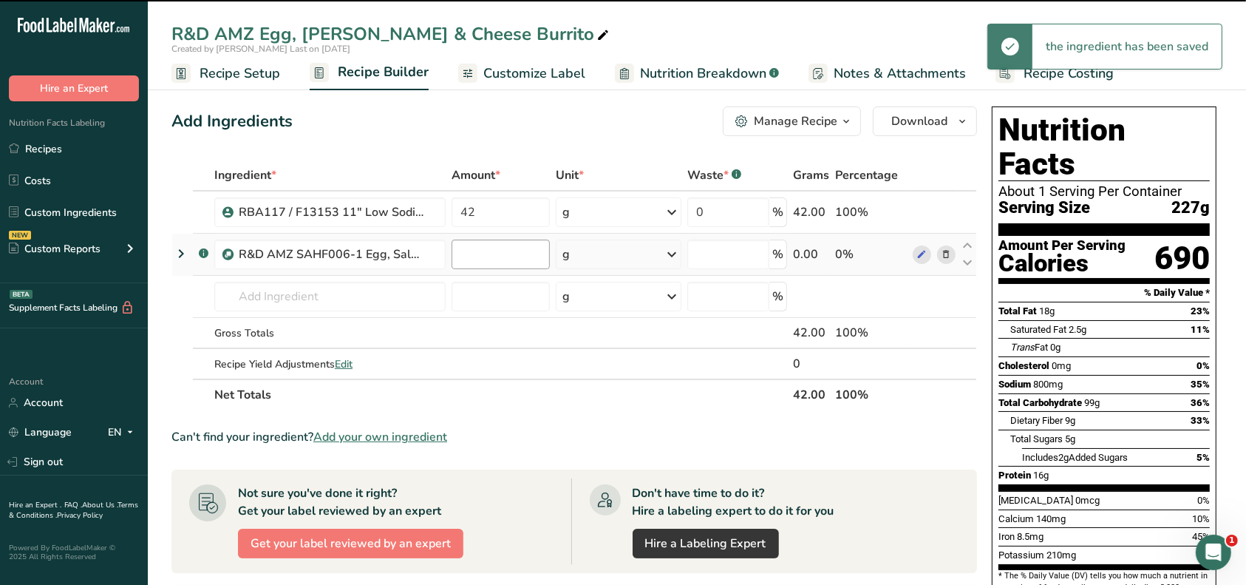
type input "0"
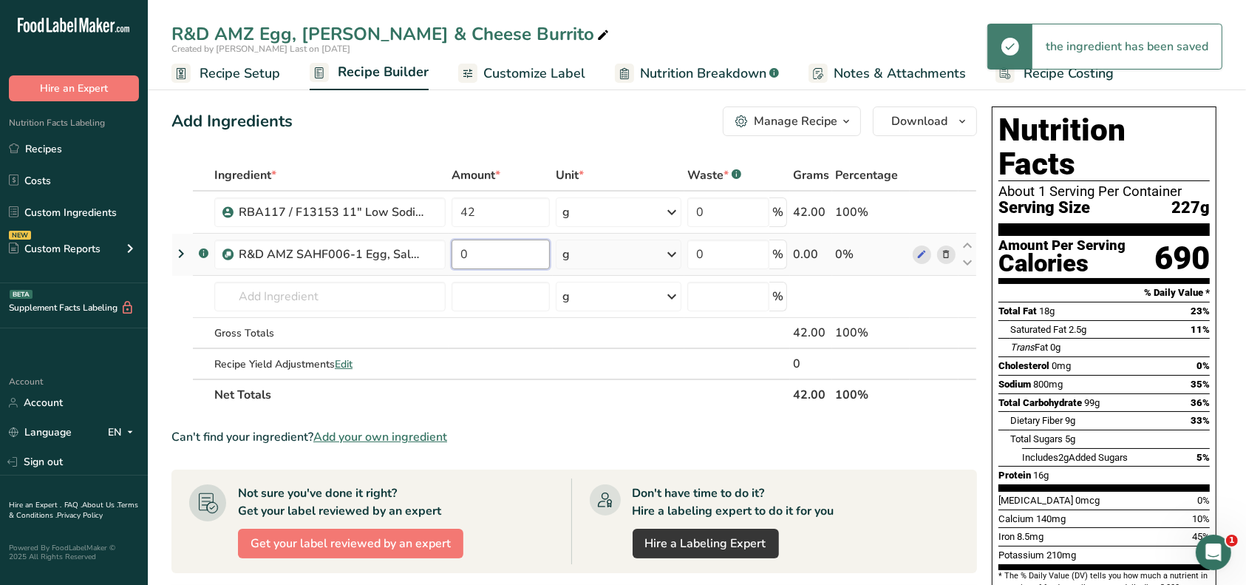
drag, startPoint x: 472, startPoint y: 255, endPoint x: 456, endPoint y: 254, distance: 16.3
click at [456, 254] on input "0" at bounding box center [501, 255] width 99 height 30
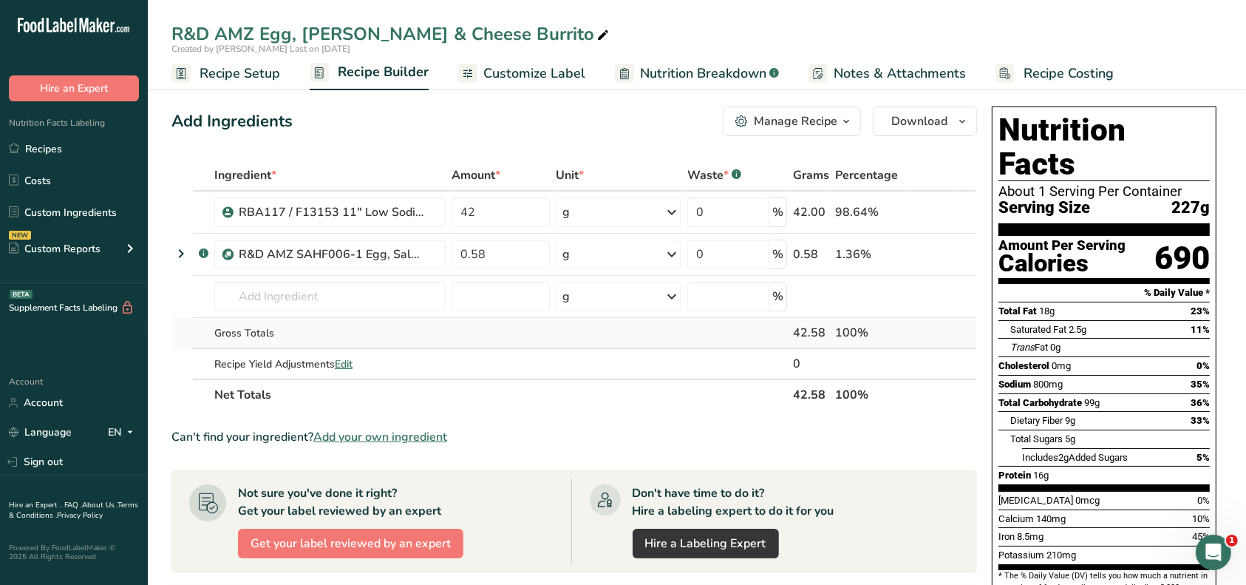
click at [452, 329] on div "Ingredient * Amount * Unit * Waste * .a-a{fill:#347362;}.b-a{fill:#fff;} Grams …" at bounding box center [575, 285] width 806 height 251
drag, startPoint x: 479, startPoint y: 212, endPoint x: 459, endPoint y: 213, distance: 20.0
click at [459, 212] on input "42" at bounding box center [501, 212] width 99 height 30
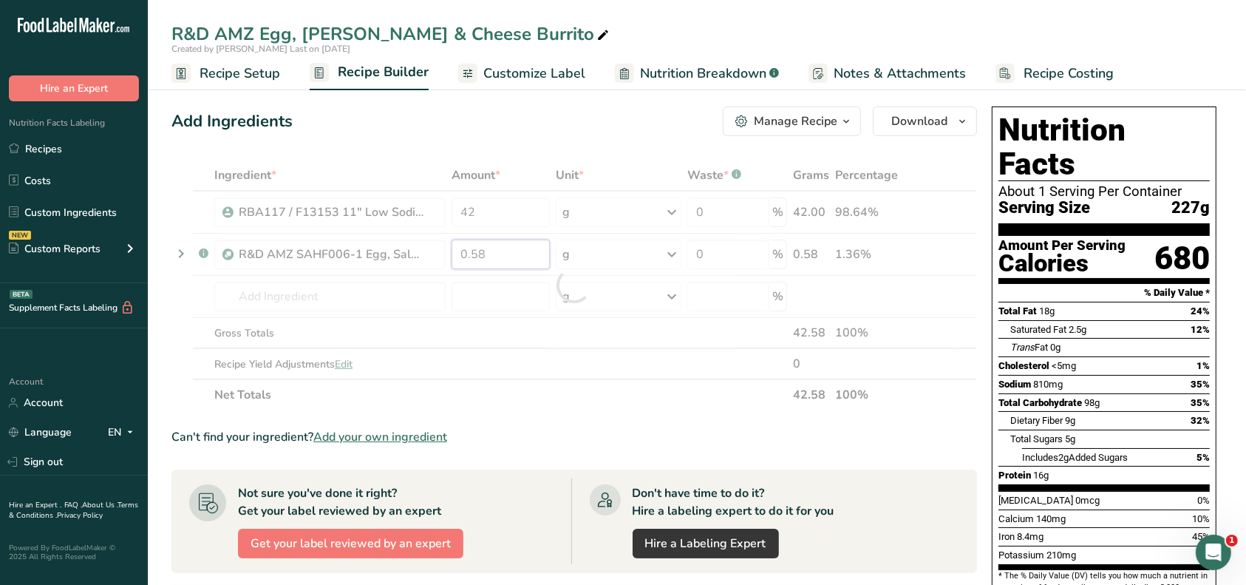
drag, startPoint x: 486, startPoint y: 251, endPoint x: 444, endPoint y: 251, distance: 42.9
click at [444, 251] on div "Ingredient * Amount * Unit * Waste * .a-a{fill:#347362;}.b-a{fill:#fff;} Grams …" at bounding box center [575, 285] width 806 height 251
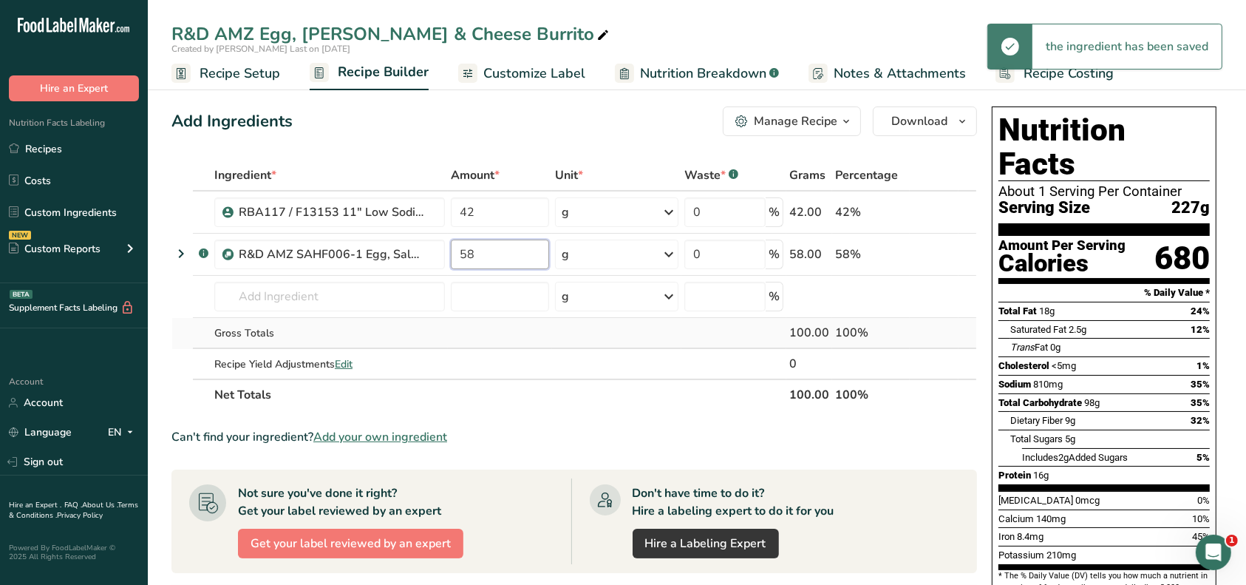
type input "58"
click at [457, 328] on div "Ingredient * Amount * Unit * Waste * .a-a{fill:#347362;}.b-a{fill:#fff;} Grams …" at bounding box center [575, 285] width 806 height 251
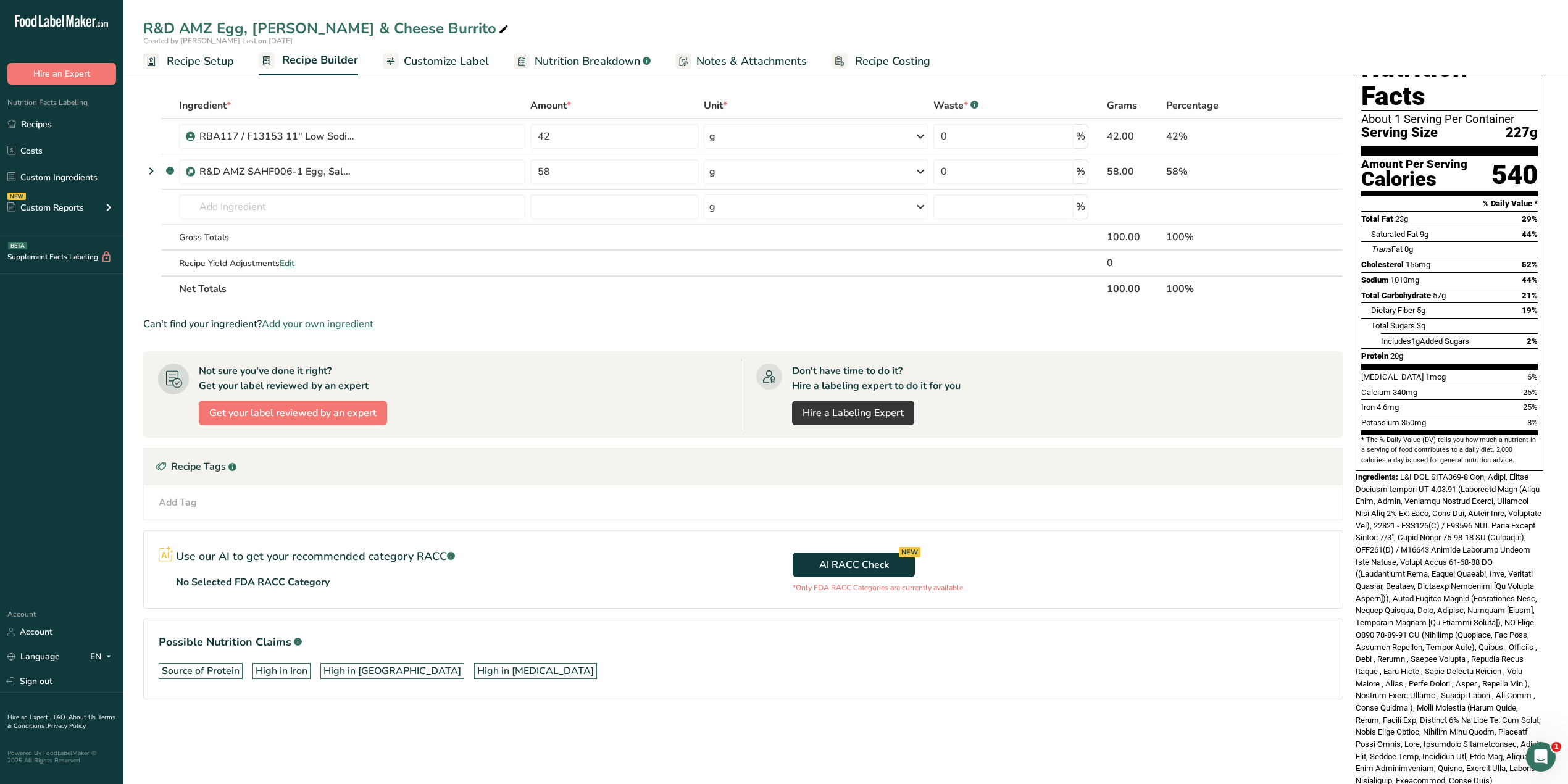
scroll to position [63, 0]
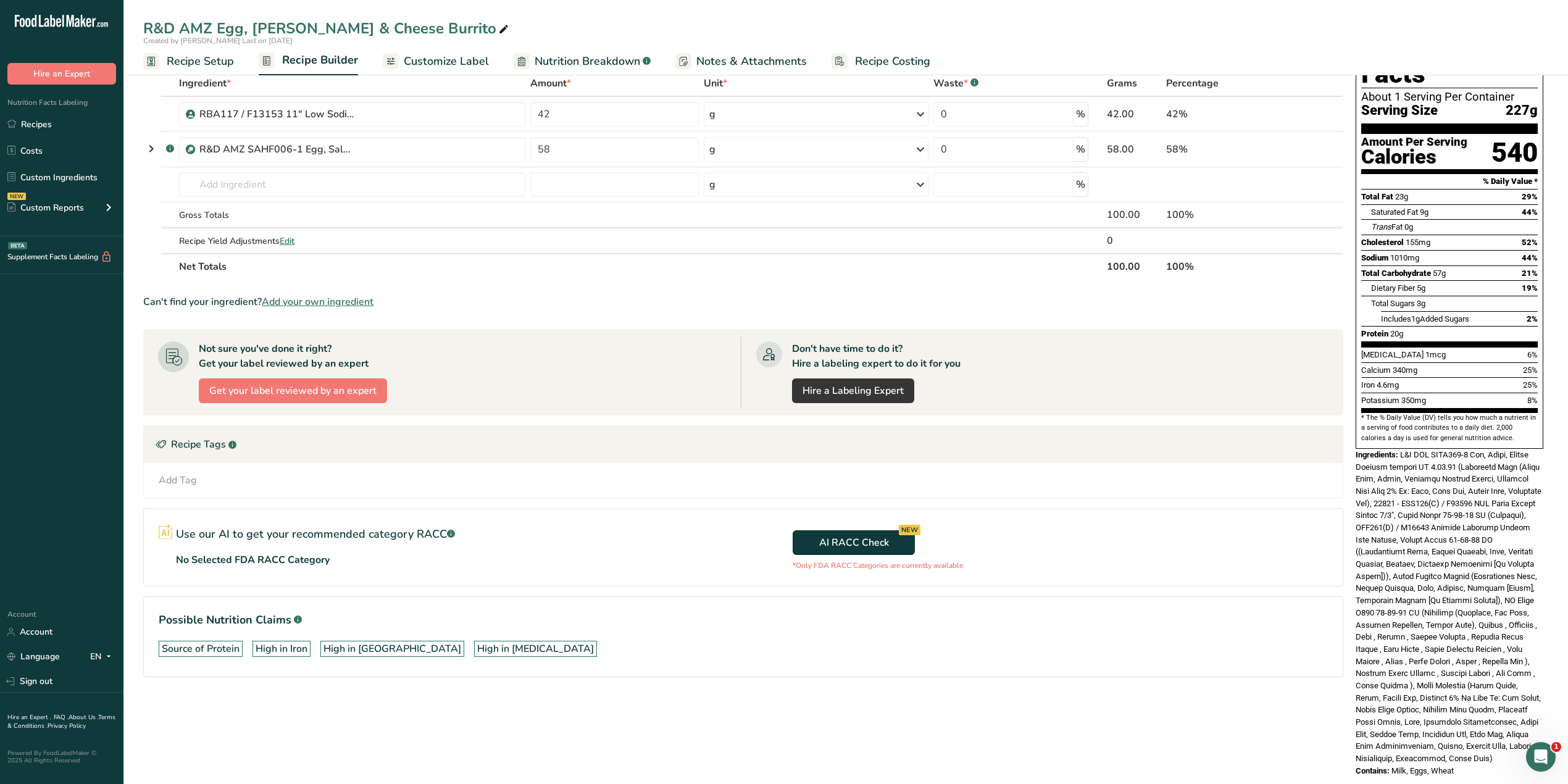
click at [1040, 488] on div "Contains: Milk, Eggs, Wheat" at bounding box center [1449, 771] width 188 height 13
drag, startPoint x: 1452, startPoint y: 746, endPoint x: 1349, endPoint y: 432, distance: 330.5
click at [1040, 432] on div "Add Ingredients Manage Recipe Delete Recipe Duplicate Recipe Scale Recipe Save …" at bounding box center [846, 405] width 1405 height 768
click at [1040, 468] on span at bounding box center [1448, 606] width 186 height 313
drag, startPoint x: 1355, startPoint y: 428, endPoint x: 1488, endPoint y: 741, distance: 340.1
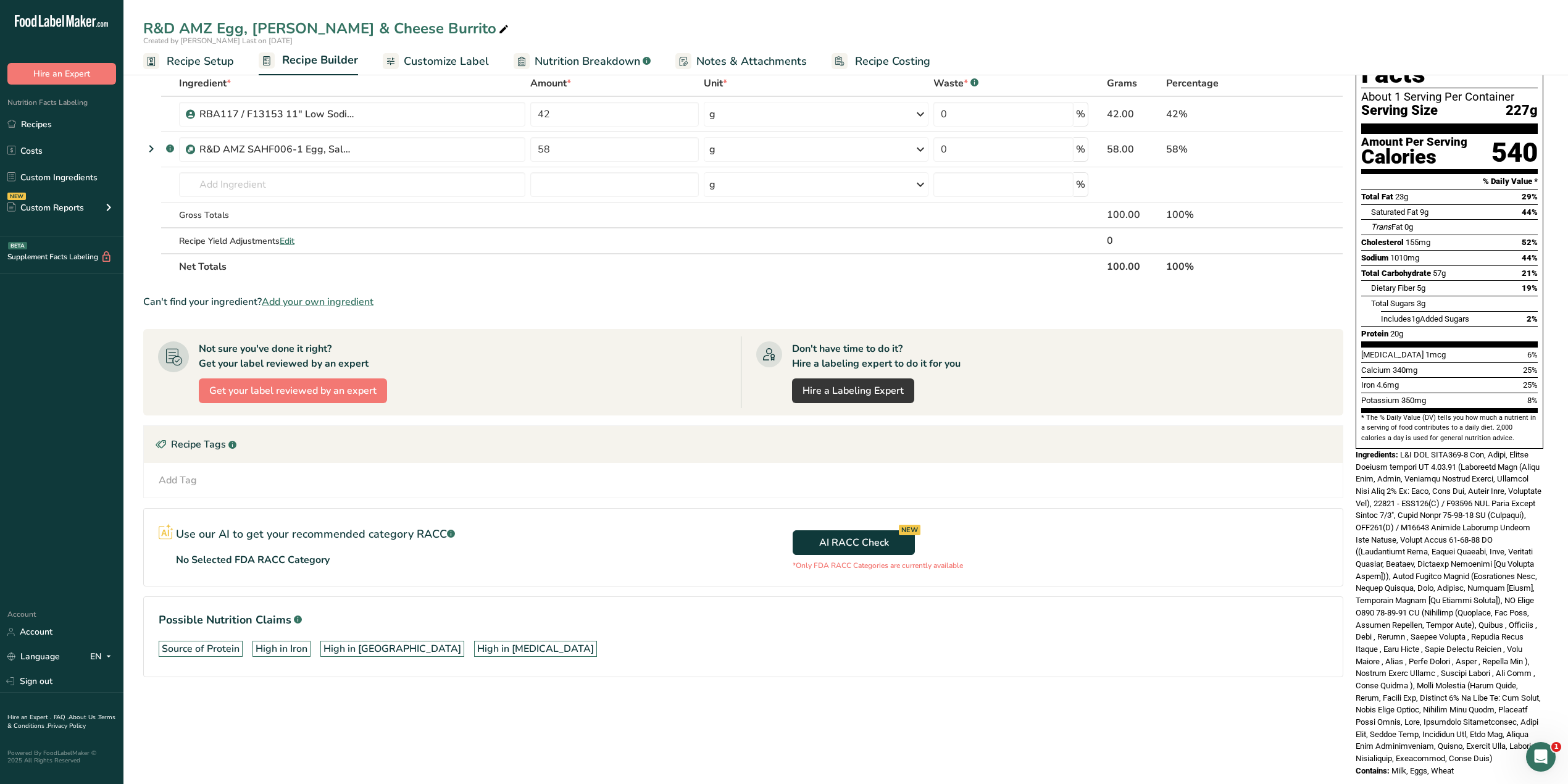
click at [1040, 488] on div "Nutrition Facts About 1 Serving Per Container Serving Size 227g Amount Per Serv…" at bounding box center [1449, 401] width 198 height 761
copy div "Ingredients: R&D AMZ SAHF006-1 Egg, Salsa, Cheese Burrito filling SL 9.16.25 (S…"
click at [1040, 488] on div "AI RACC Check NEW *Only FDA RACC Categories are currently available" at bounding box center [1043, 547] width 599 height 77
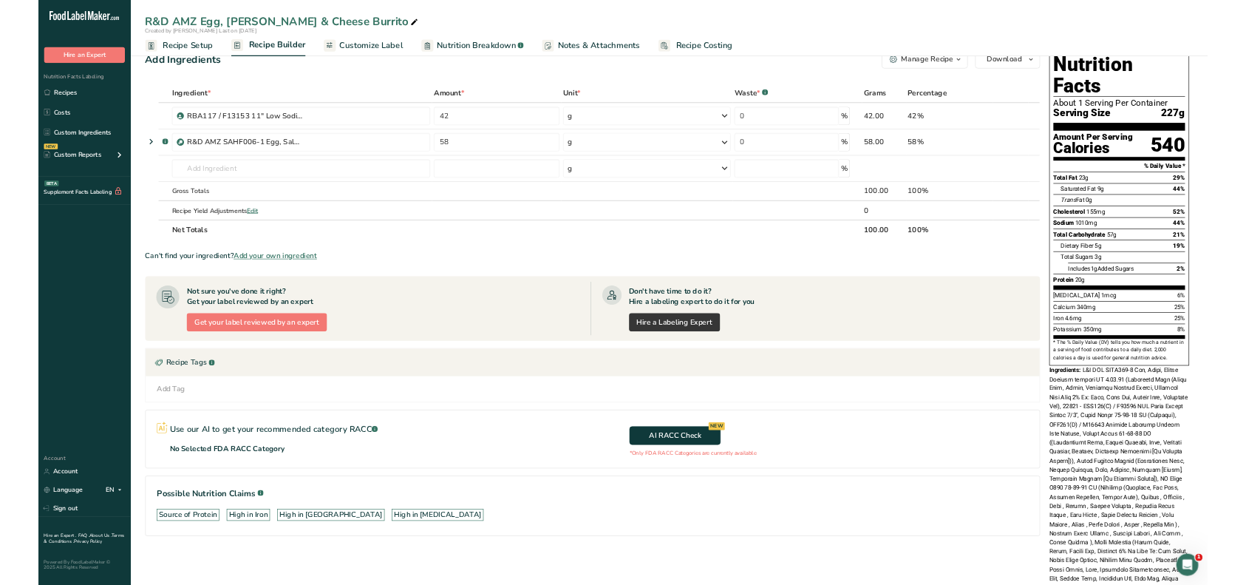
scroll to position [0, 0]
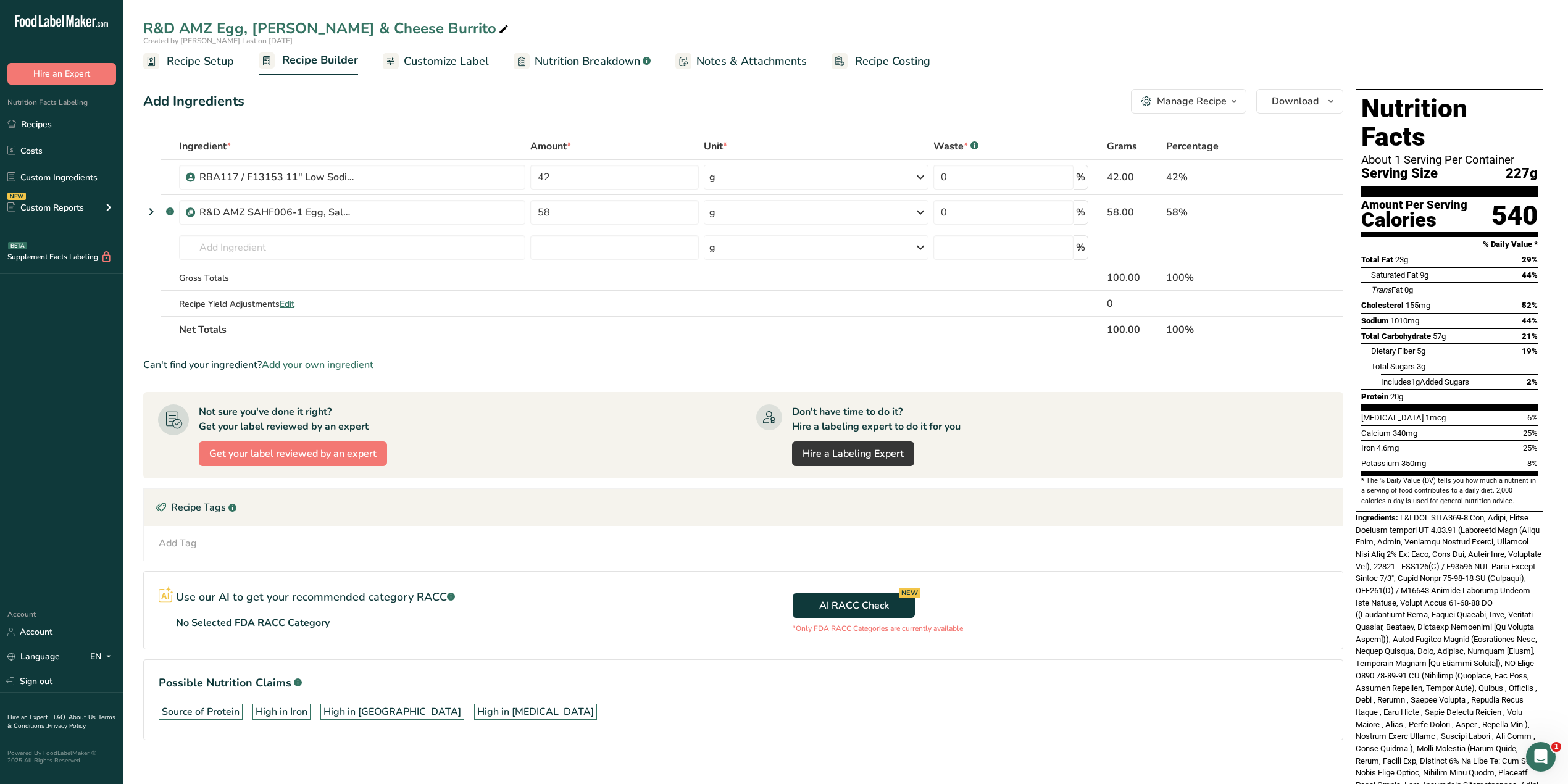
click at [219, 64] on span "Recipe Setup" at bounding box center [200, 62] width 68 height 17
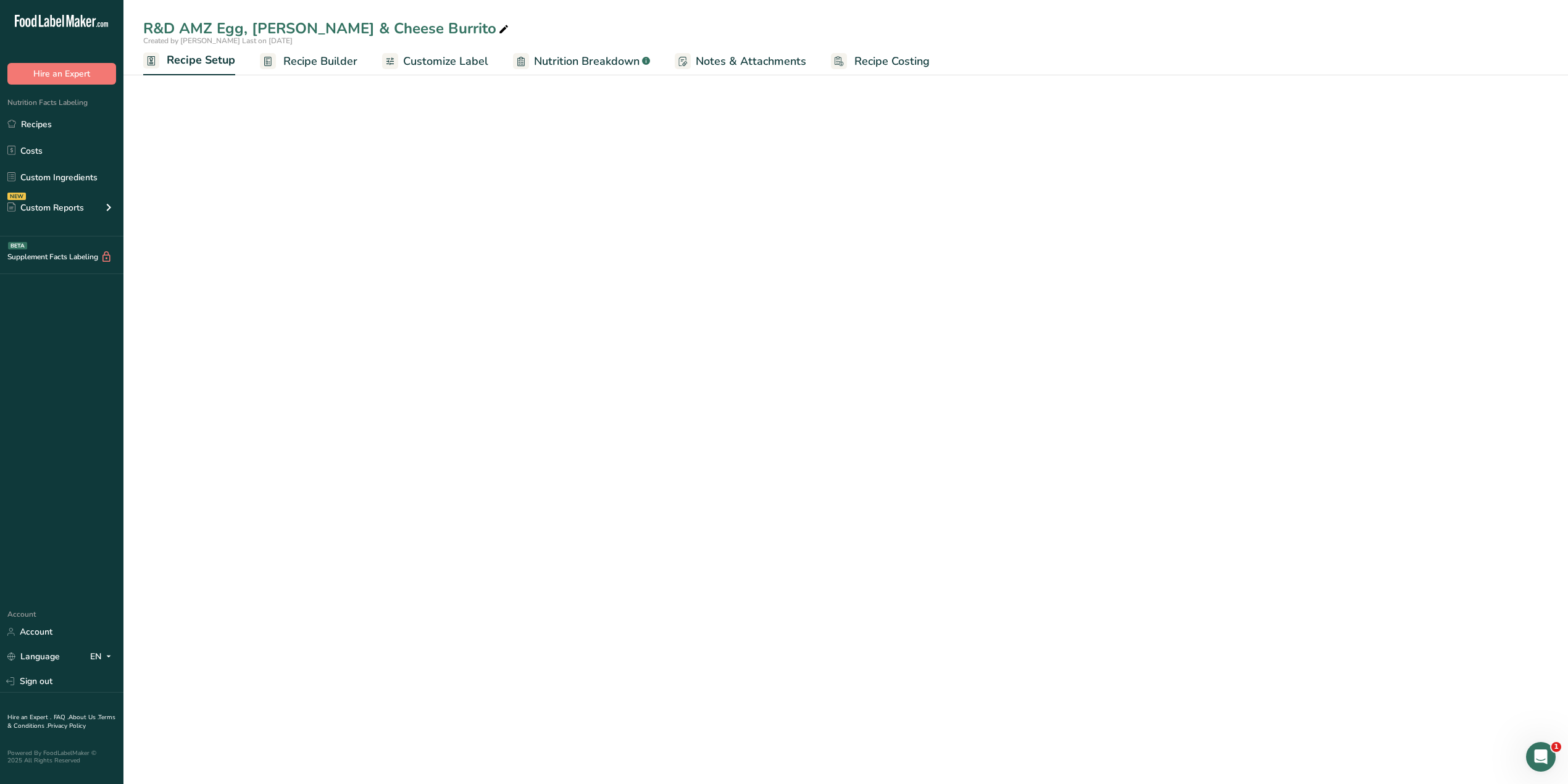
select select "12"
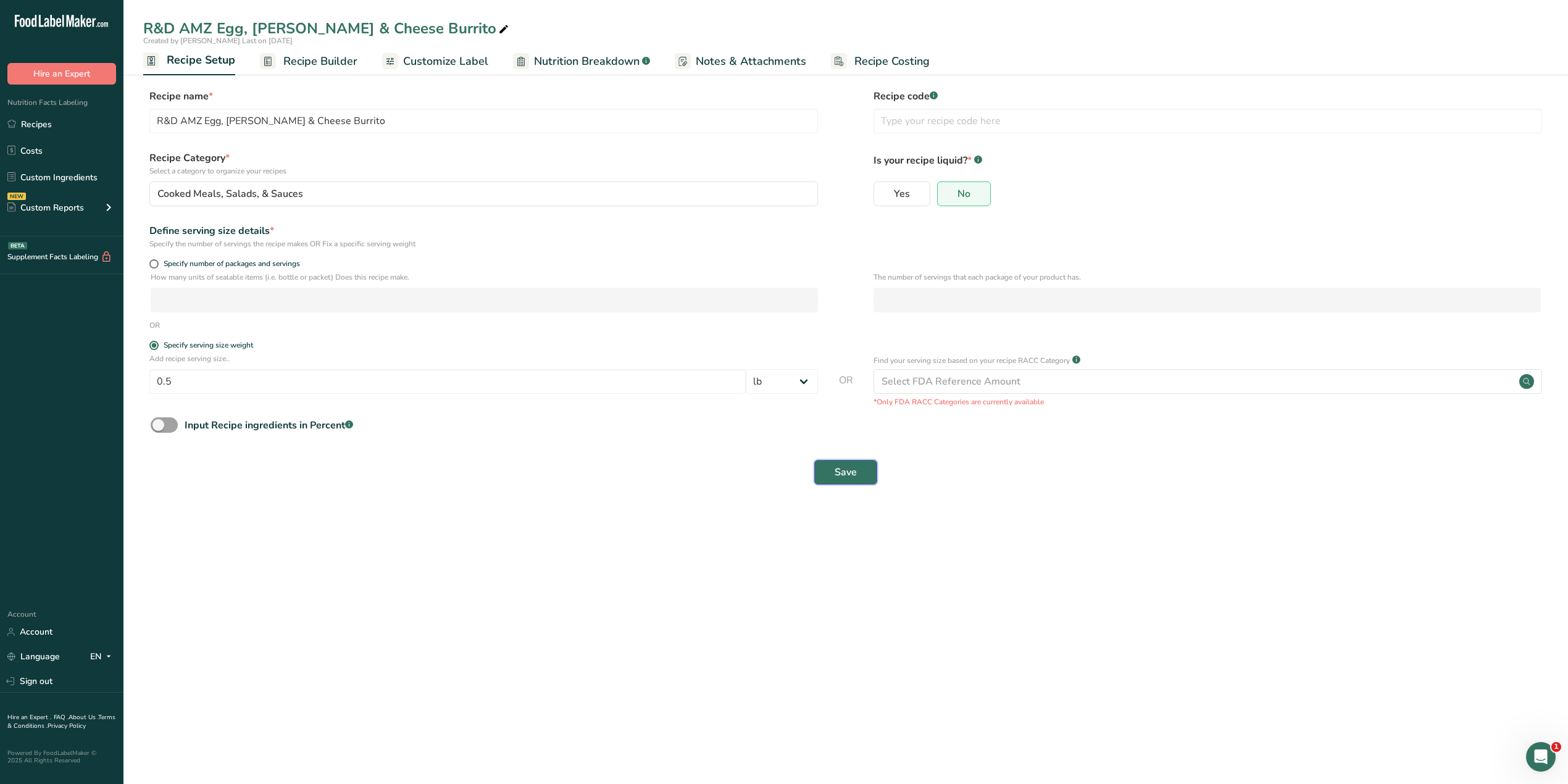
click at [849, 479] on span "Save" at bounding box center [845, 473] width 23 height 15
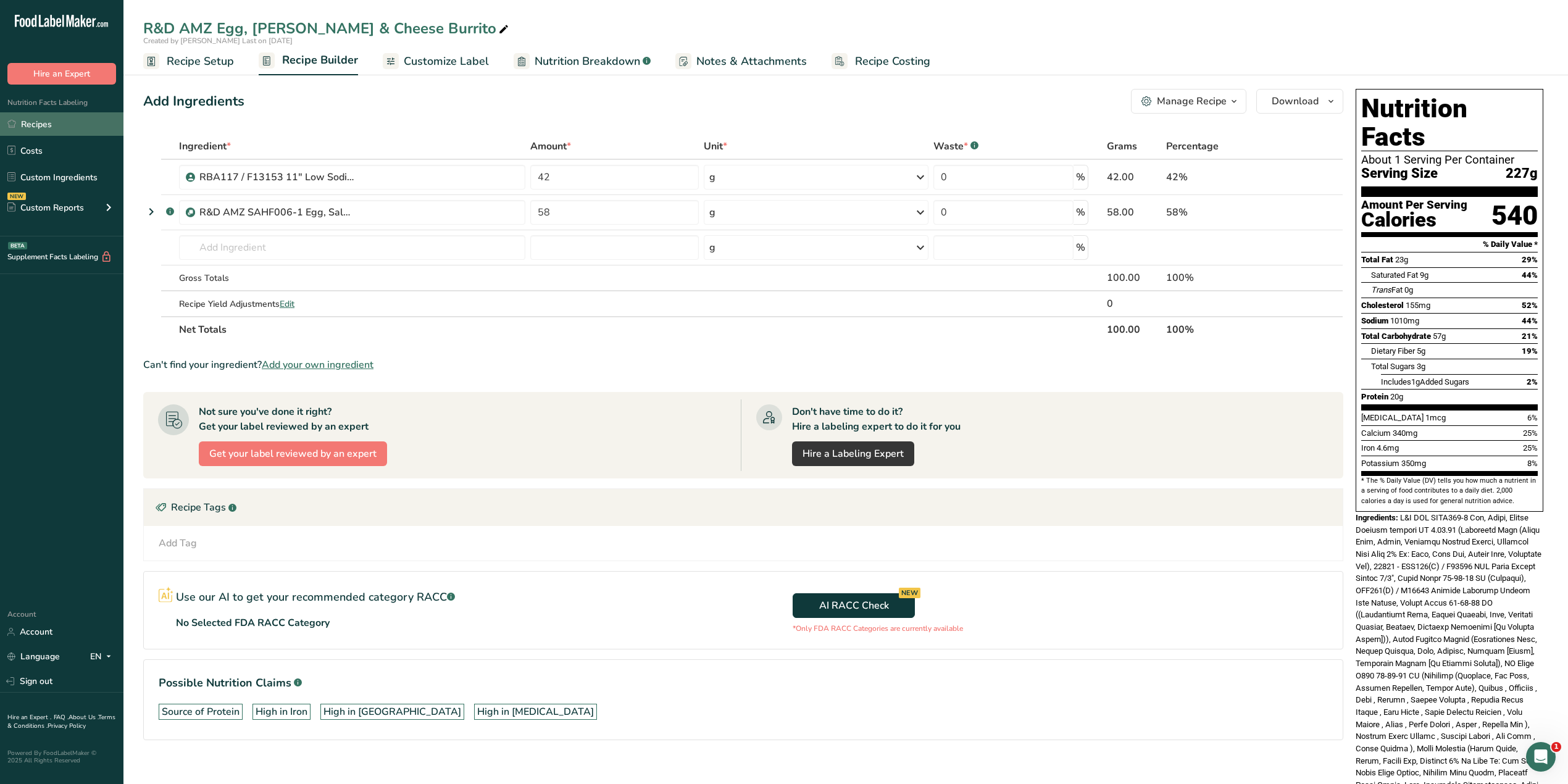
click at [38, 127] on link "Recipes" at bounding box center [62, 124] width 124 height 23
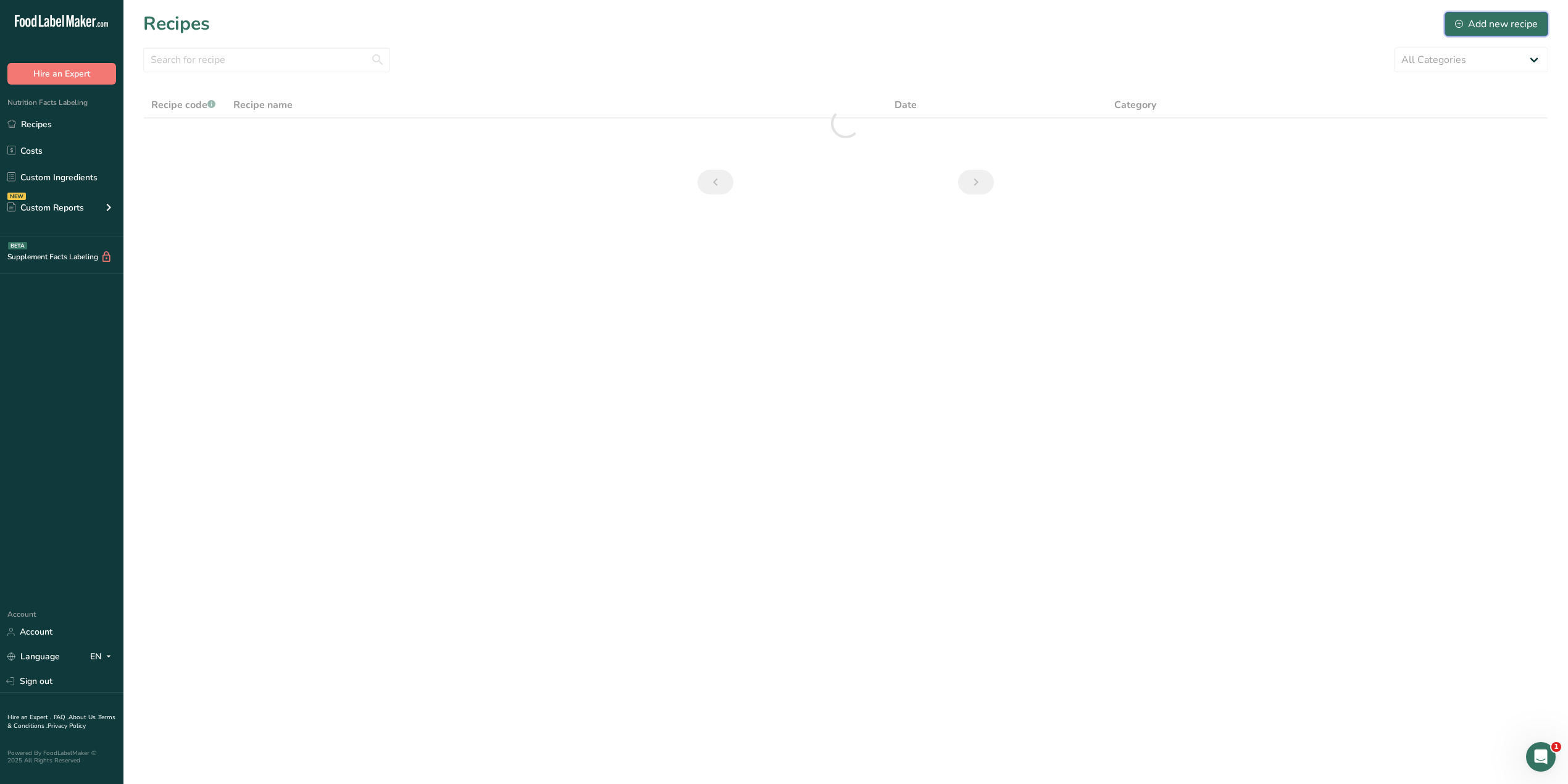
click at [1040, 26] on div "Add new recipe" at bounding box center [1495, 24] width 83 height 15
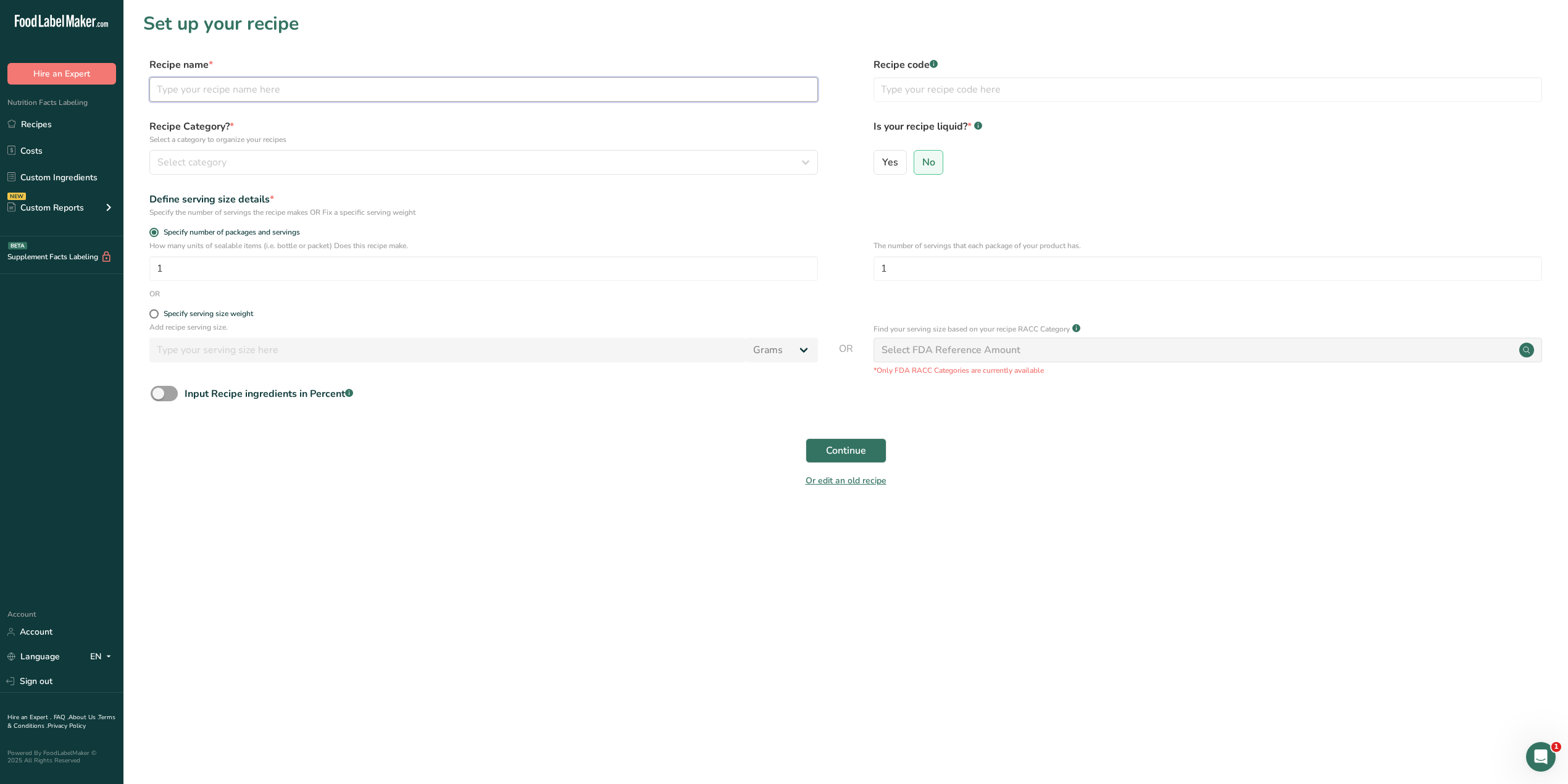
click at [306, 85] on input "text" at bounding box center [483, 89] width 669 height 25
click at [358, 79] on input "text" at bounding box center [483, 89] width 669 height 25
type input "Cajun shrimp fettu"
click at [806, 438] on button "Continue" at bounding box center [846, 451] width 81 height 25
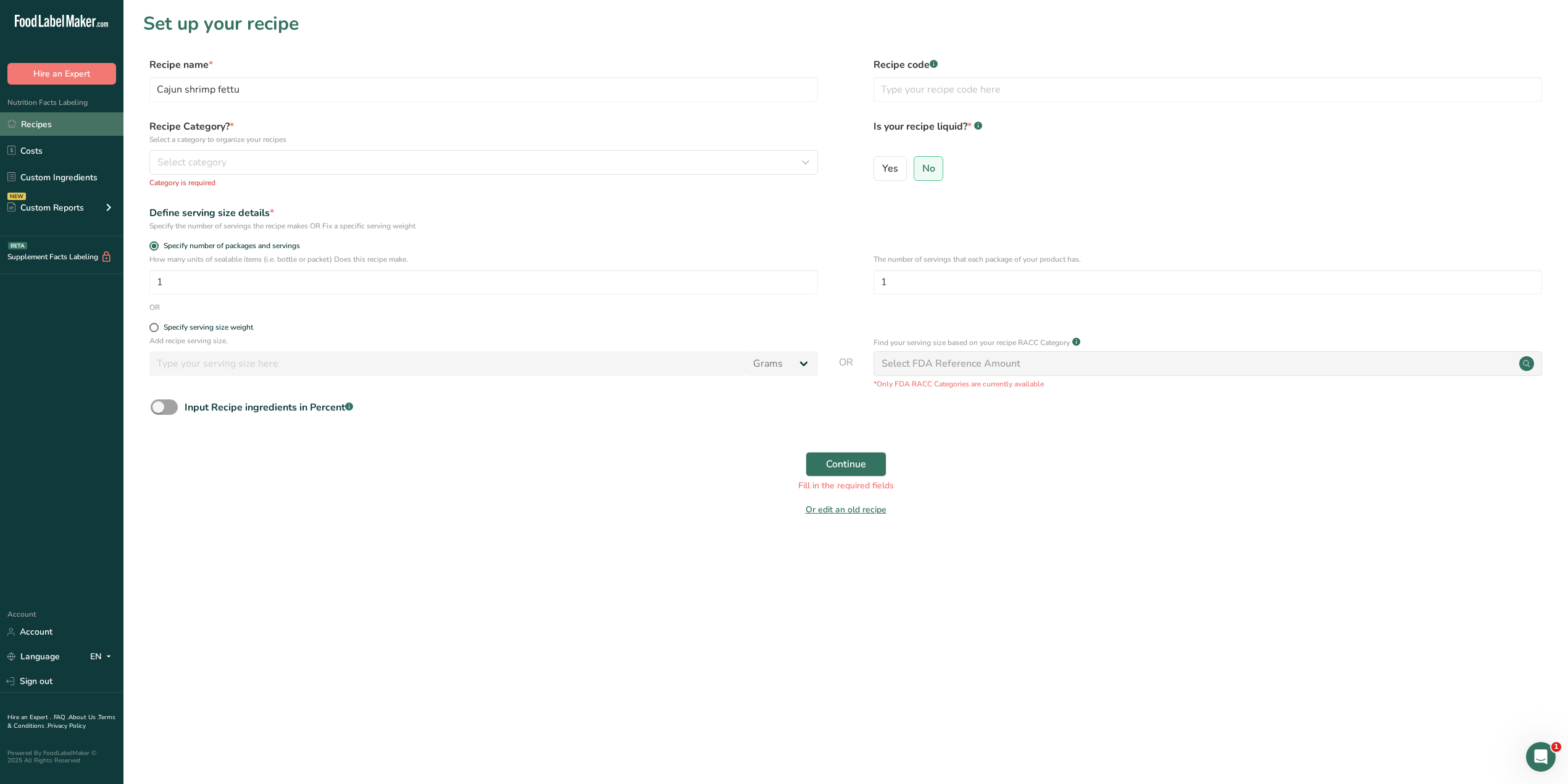
click at [58, 124] on link "Recipes" at bounding box center [62, 124] width 124 height 23
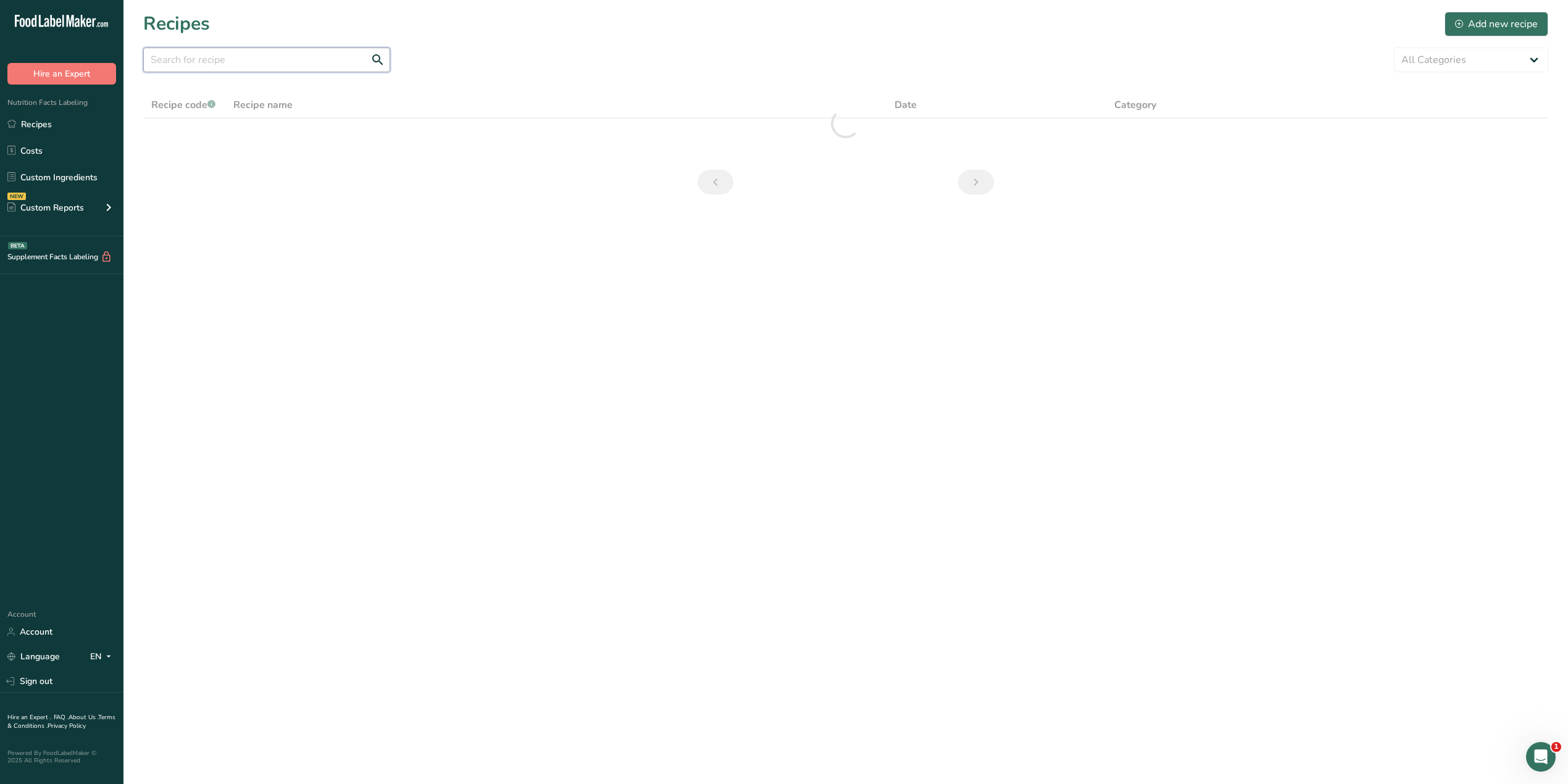
click at [194, 62] on input "text" at bounding box center [267, 60] width 247 height 25
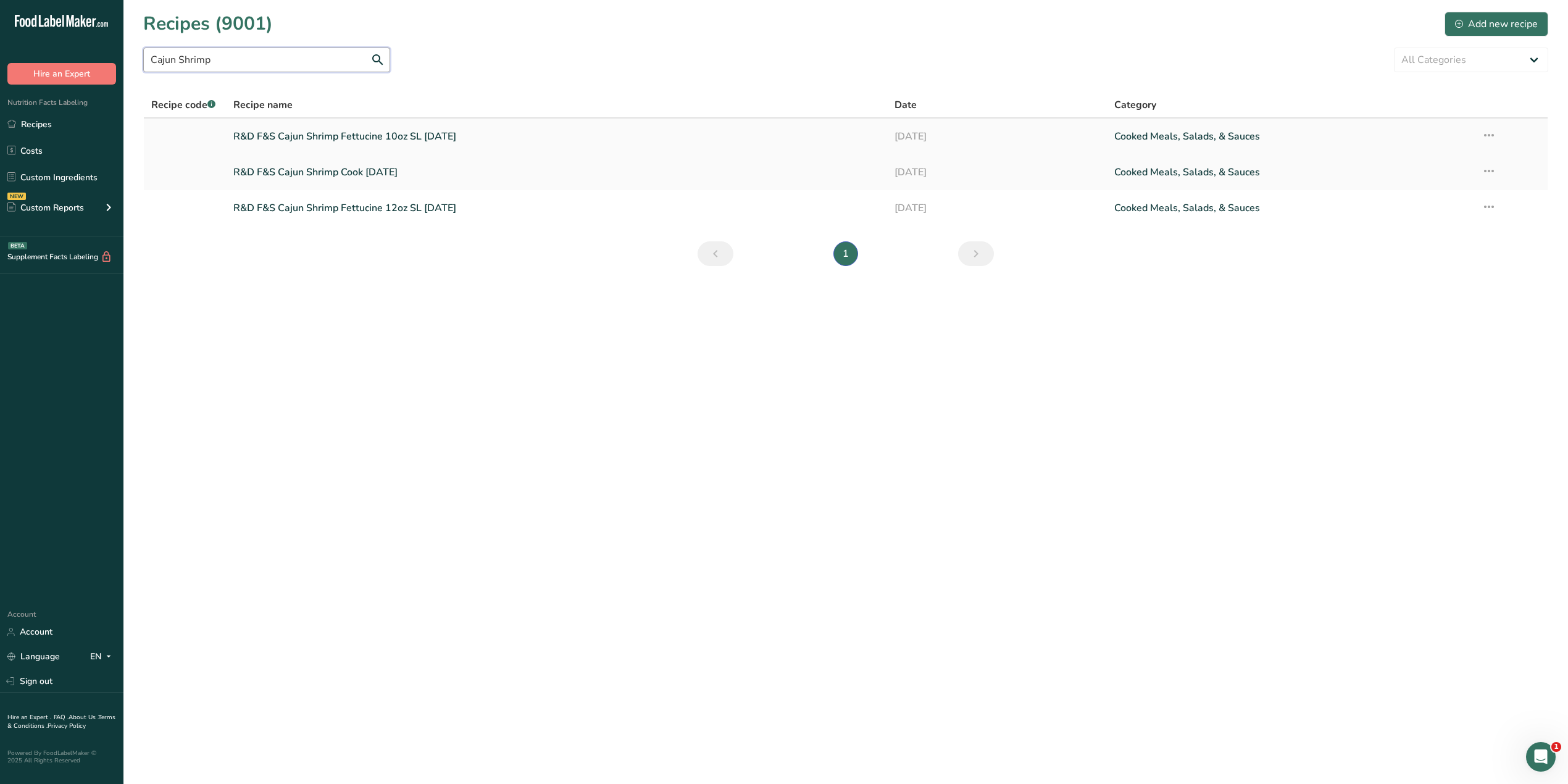
type input "Cajun Shrimp"
click at [378, 144] on link "R&D F&S Cajun Shrimp Fettucine 10oz SL 8.26.25" at bounding box center [555, 136] width 645 height 26
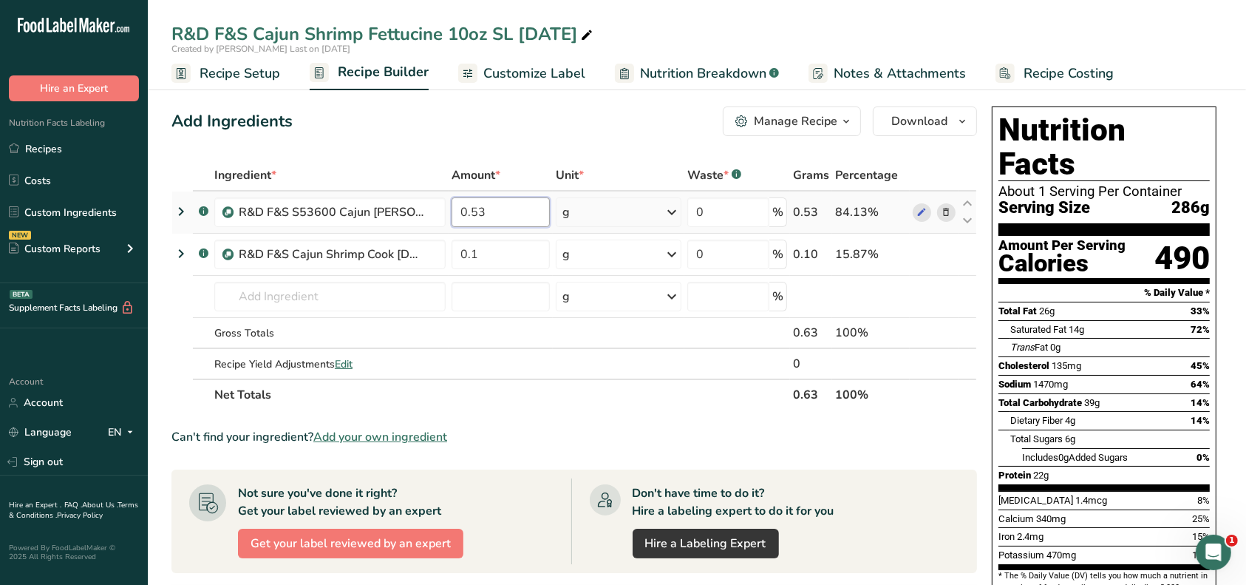
drag, startPoint x: 505, startPoint y: 214, endPoint x: 458, endPoint y: 210, distance: 47.5
click at [458, 210] on input "0.53" at bounding box center [501, 212] width 99 height 30
type input "0.63"
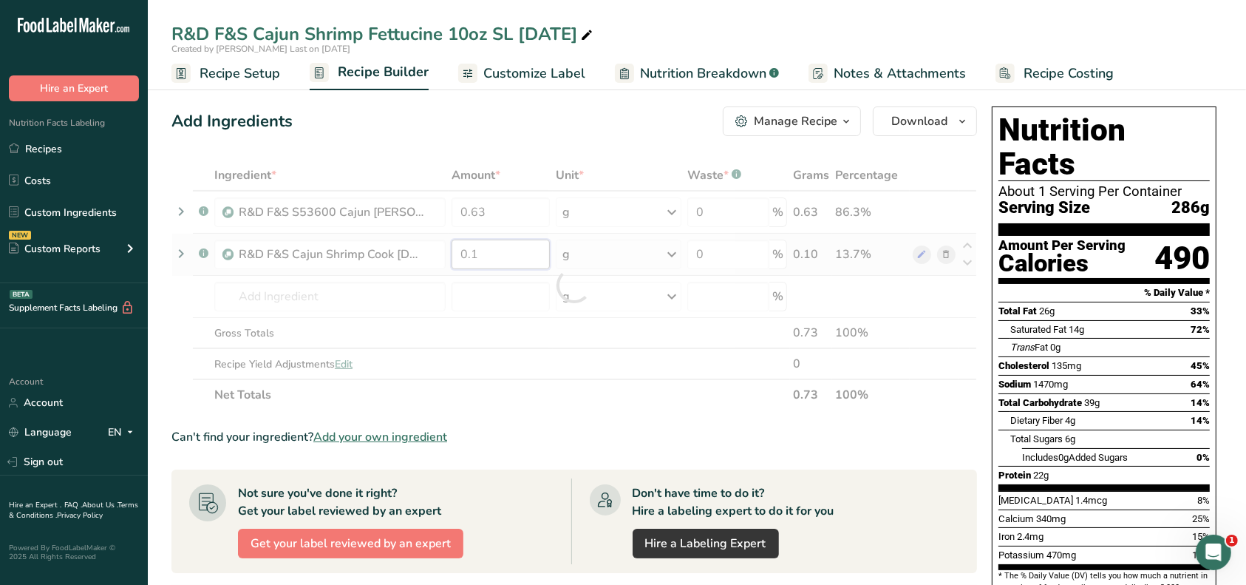
click at [523, 257] on div "Ingredient * Amount * Unit * Waste * .a-a{fill:#347362;}.b-a{fill:#fff;} Grams …" at bounding box center [575, 285] width 806 height 251
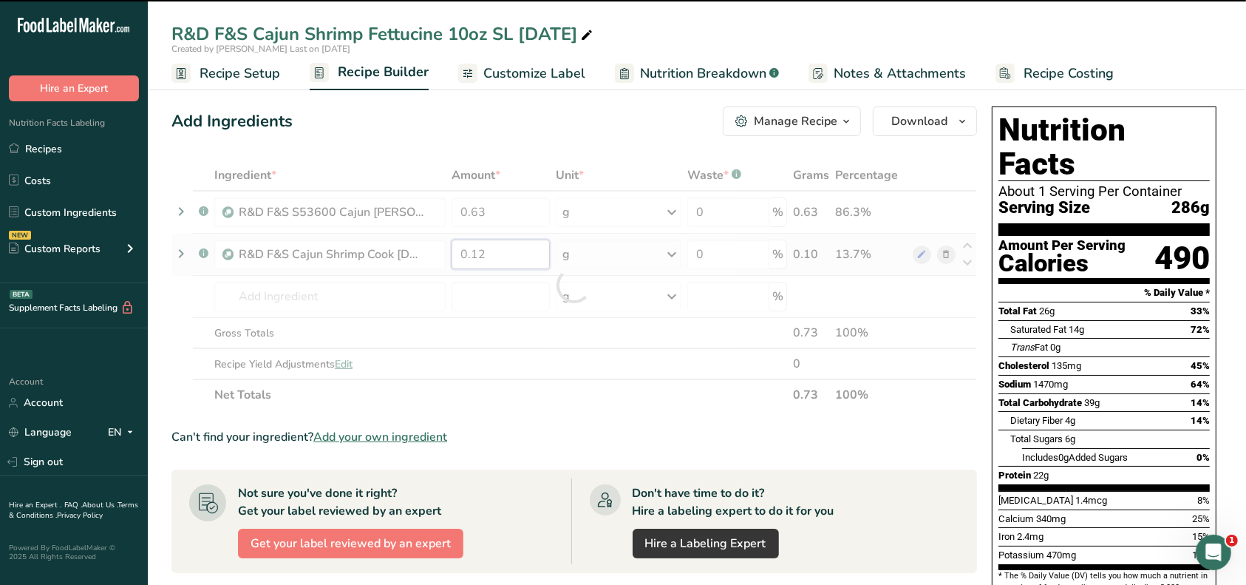
type input "0.1"
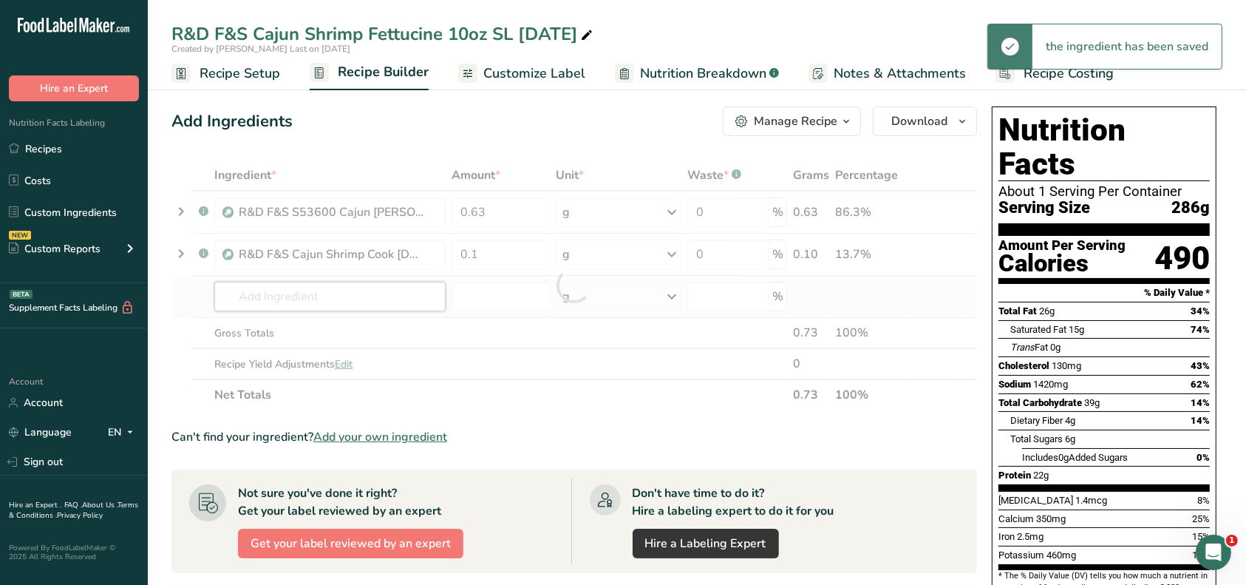
click at [396, 289] on div "Ingredient * Amount * Unit * Waste * .a-a{fill:#347362;}.b-a{fill:#fff;} Grams …" at bounding box center [575, 285] width 806 height 251
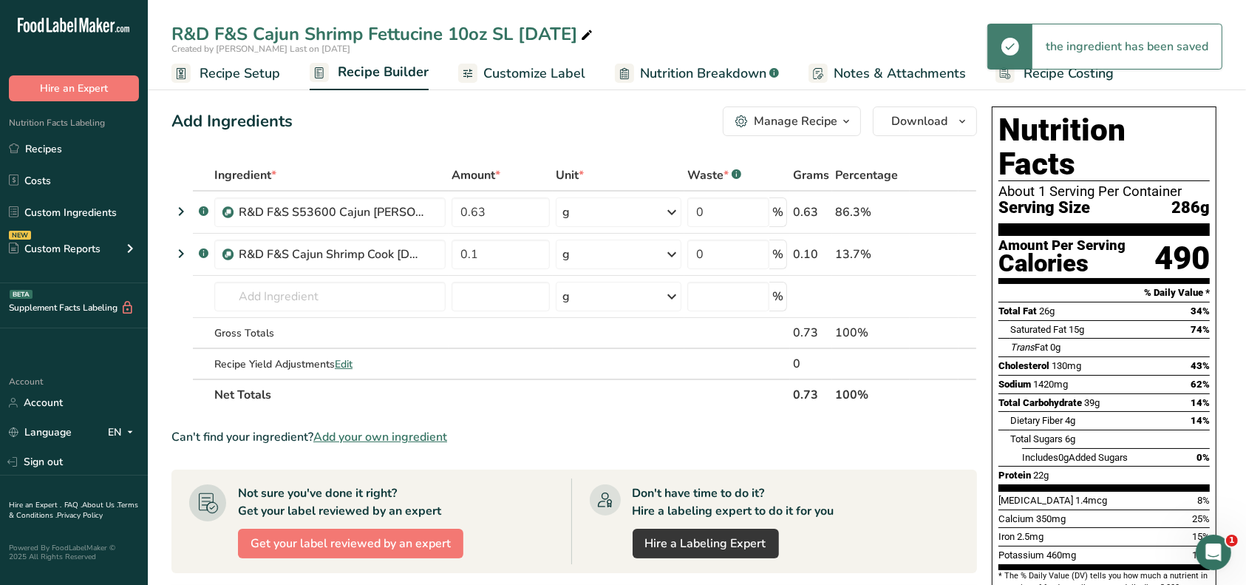
click at [587, 34] on icon at bounding box center [586, 35] width 13 height 21
drag, startPoint x: 588, startPoint y: 34, endPoint x: 523, endPoint y: 41, distance: 64.7
click at [523, 41] on input "R&D F&S Cajun Shrimp Fettucine 10oz SL 8.26.25" at bounding box center [697, 34] width 1051 height 27
click at [471, 36] on input "R&D F&S Cajun Shrimp Fettucine 10oz SL 9.16.25" at bounding box center [697, 34] width 1051 height 27
type input "R&D F&S Cajun Shrimp Fettucine 12oz SL 9.16.25"
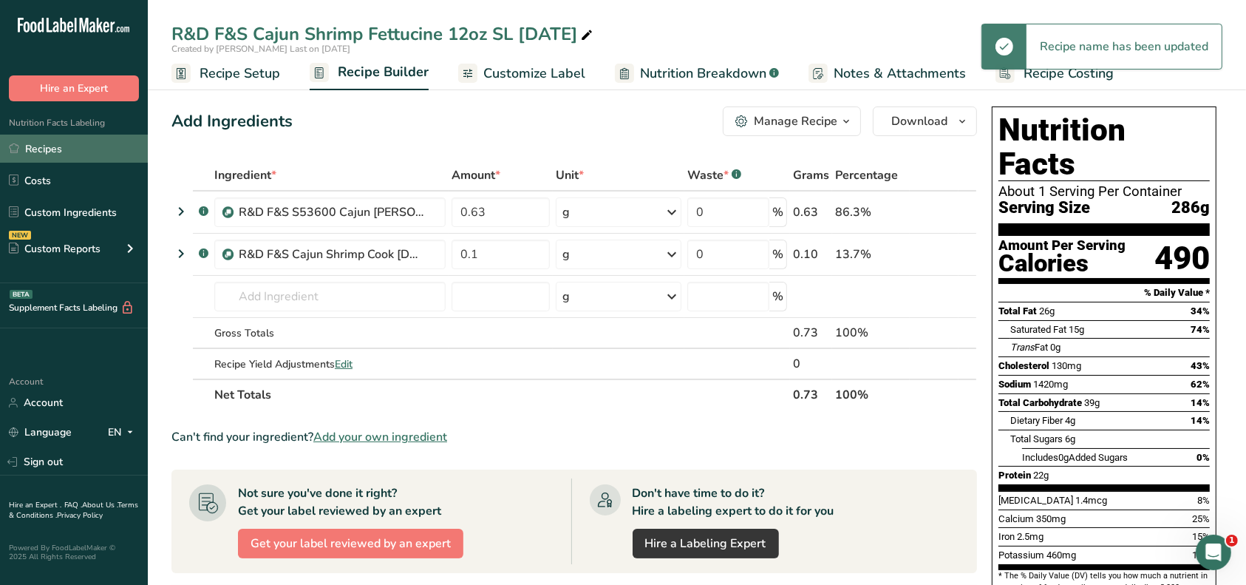
click at [71, 162] on link "Recipes" at bounding box center [74, 149] width 148 height 28
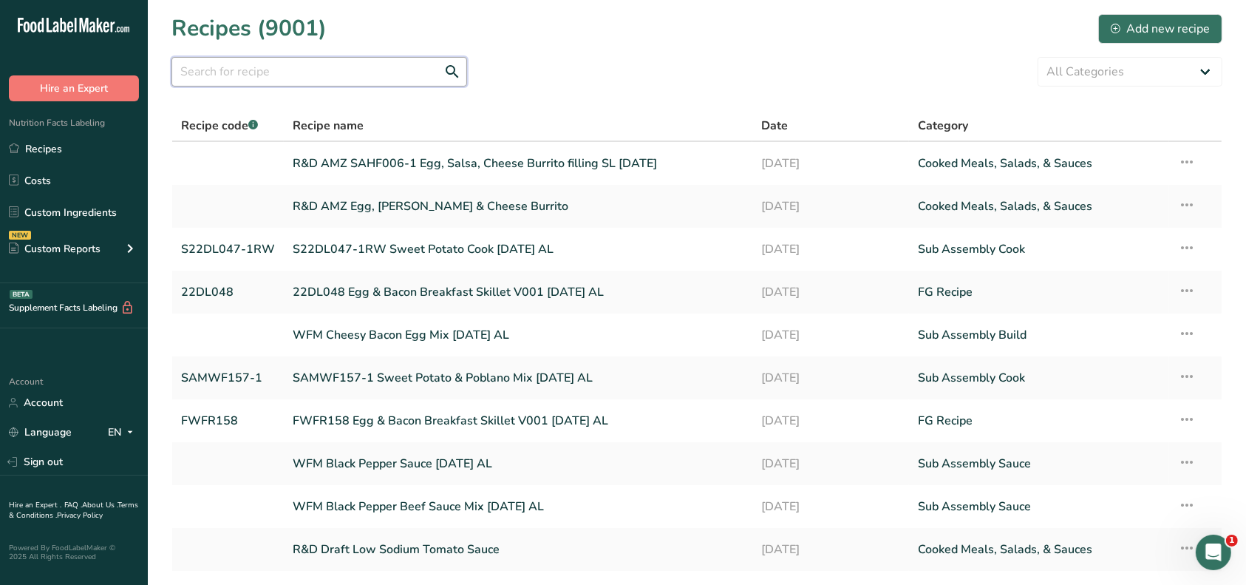
click at [286, 68] on input "text" at bounding box center [320, 72] width 296 height 30
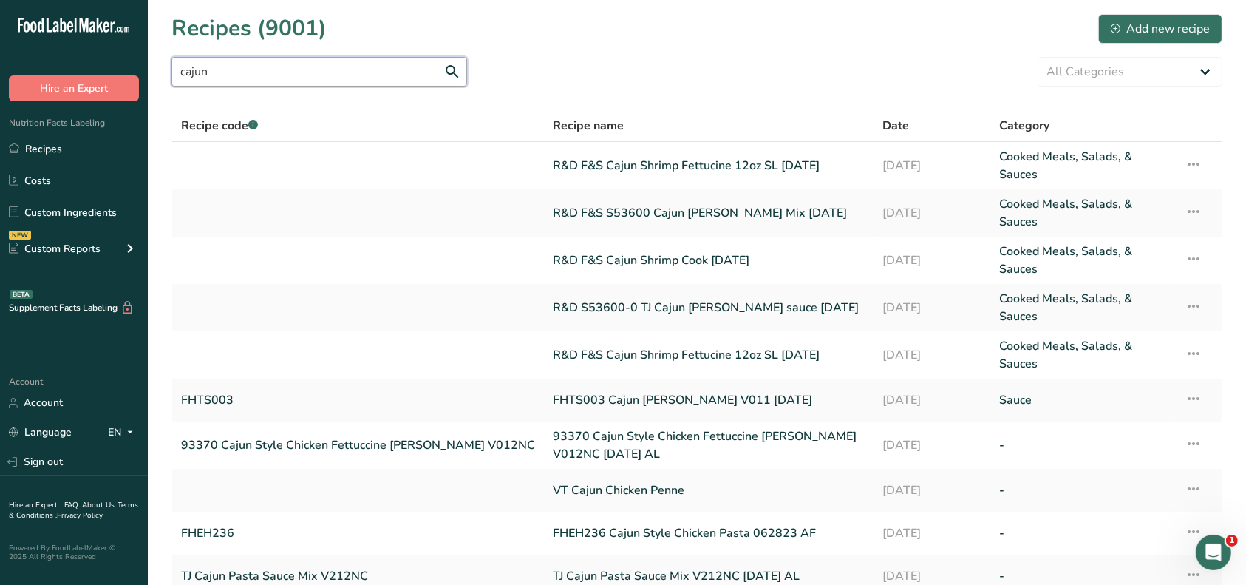
click at [298, 73] on input "cajun" at bounding box center [320, 72] width 296 height 30
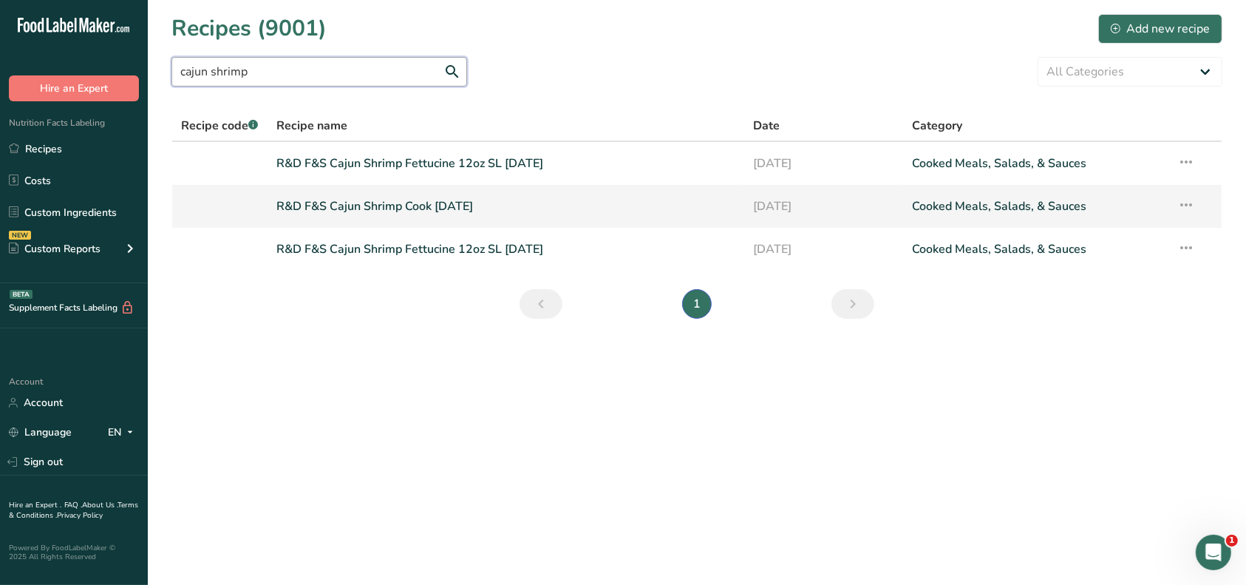
type input "cajun shrimp"
click at [421, 206] on link "R&D F&S Cajun Shrimp Cook 8.26.25" at bounding box center [506, 206] width 460 height 31
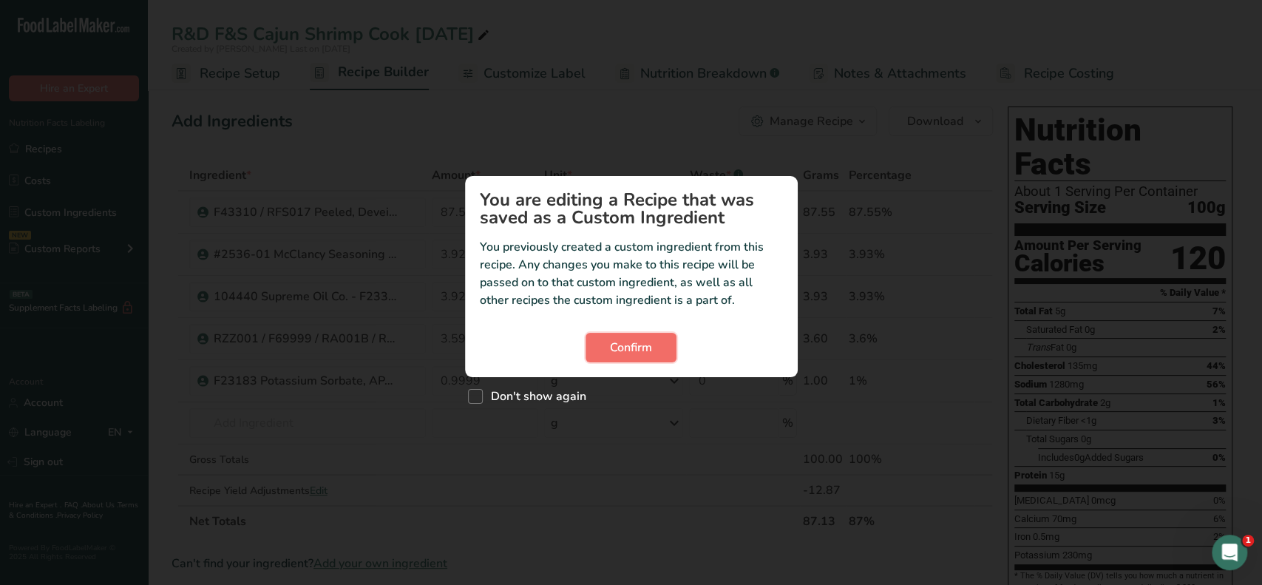
click at [610, 344] on span "Confirm" at bounding box center [631, 348] width 42 height 18
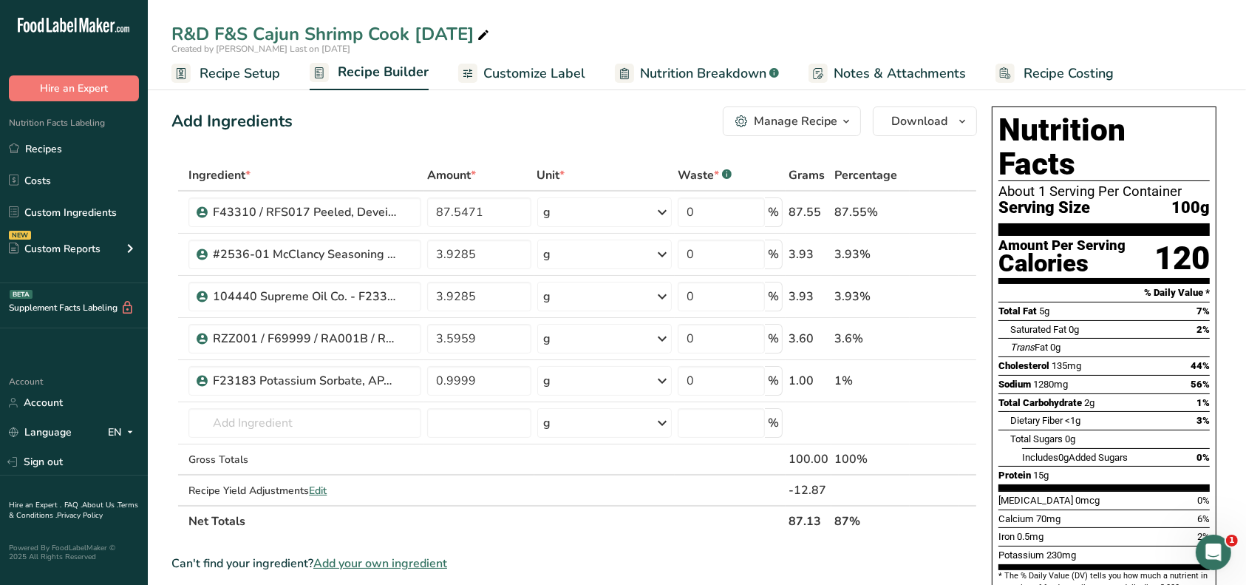
click at [796, 116] on div "Manage Recipe" at bounding box center [796, 121] width 84 height 18
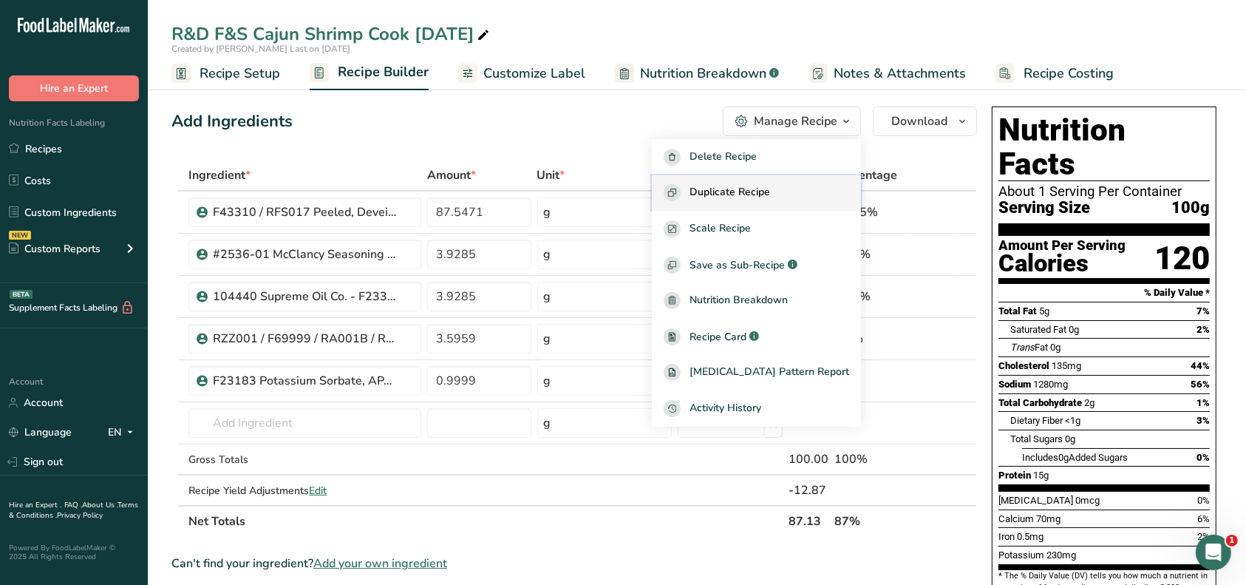
click at [770, 184] on span "Duplicate Recipe" at bounding box center [730, 192] width 81 height 17
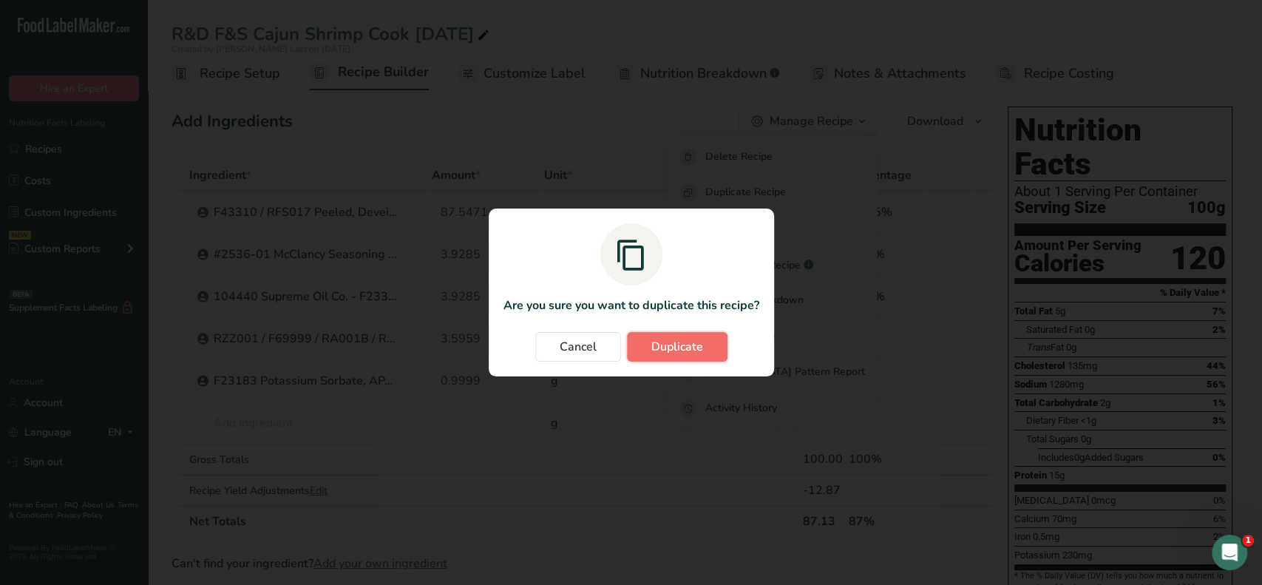
click at [658, 346] on span "Duplicate" at bounding box center [677, 347] width 52 height 18
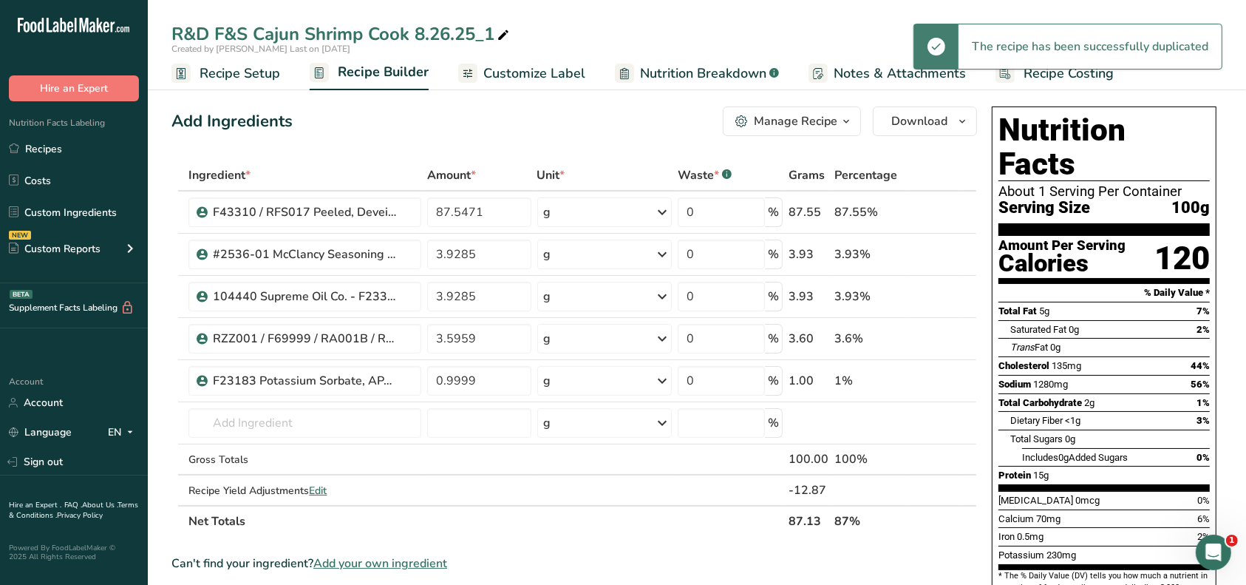
click at [507, 36] on icon at bounding box center [503, 35] width 13 height 21
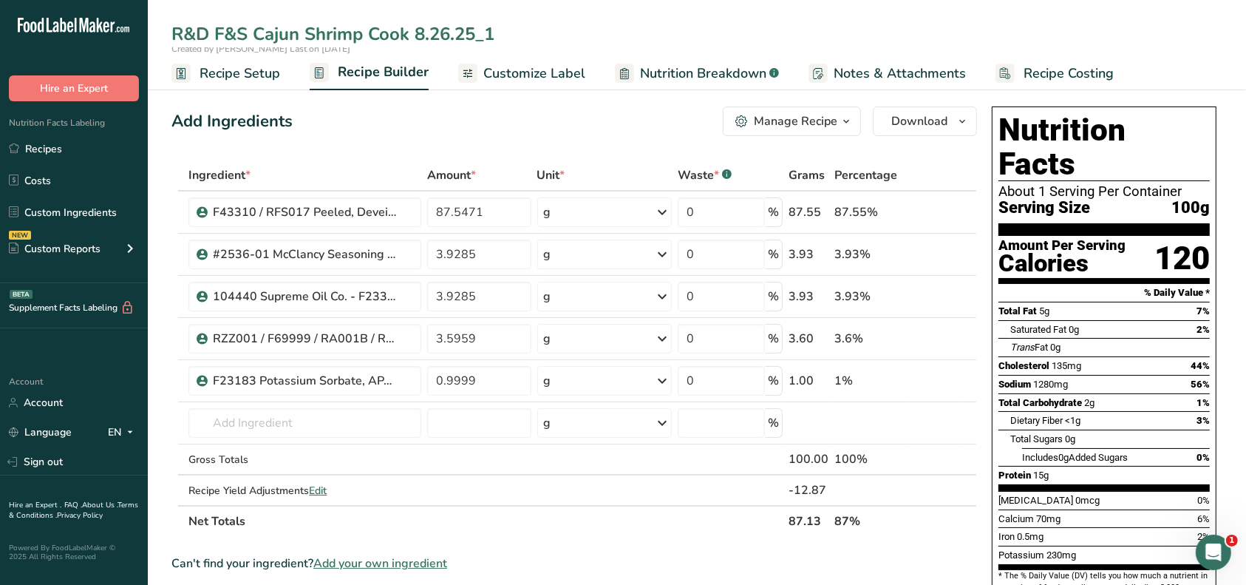
drag, startPoint x: 507, startPoint y: 36, endPoint x: 421, endPoint y: 27, distance: 86.9
click at [418, 27] on input "R&D F&S Cajun Shrimp Cook 8.26.25_1" at bounding box center [697, 34] width 1051 height 27
type input "R&D F&S Cajun Shrimp Cook [DATE]"
drag, startPoint x: 485, startPoint y: 209, endPoint x: 433, endPoint y: 210, distance: 51.8
click at [432, 210] on input "87.5471" at bounding box center [479, 212] width 104 height 30
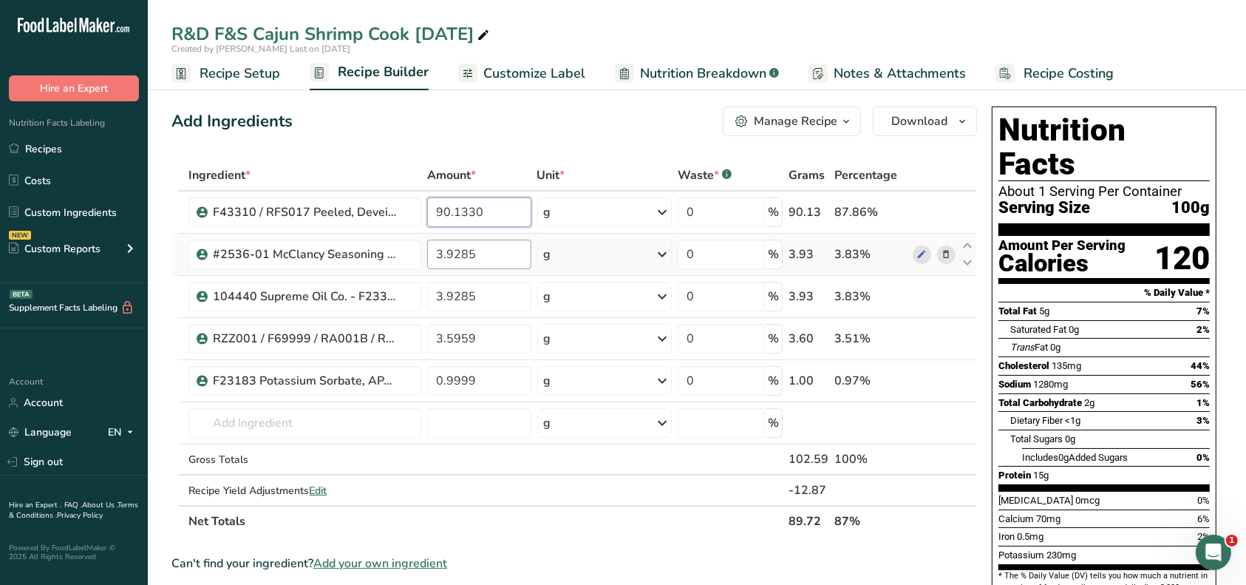
type input "90.1330"
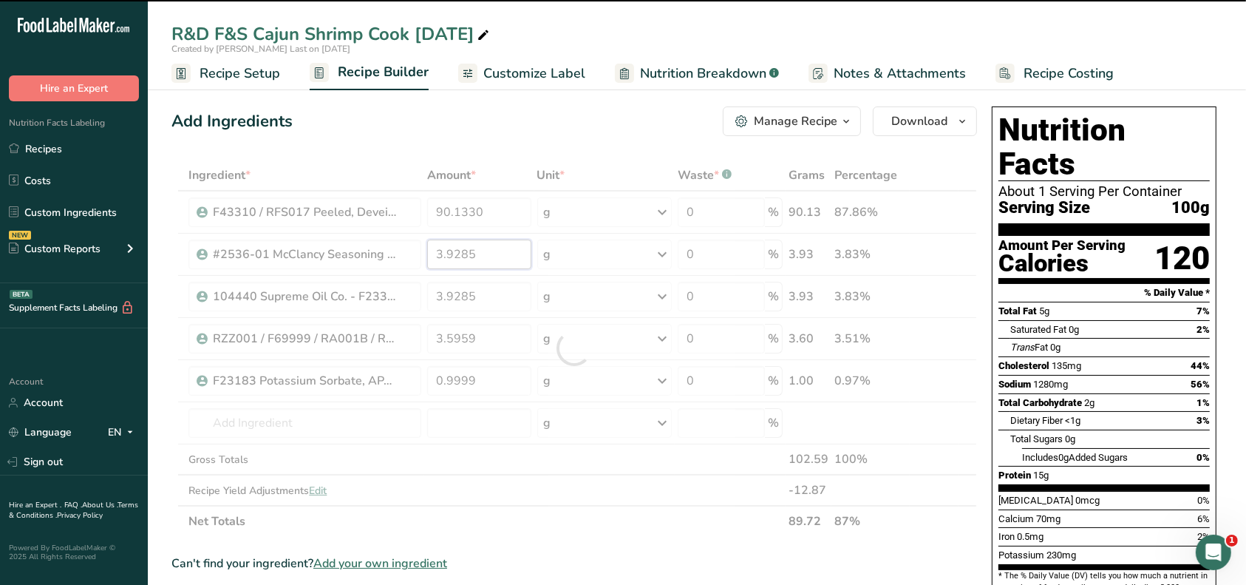
drag, startPoint x: 498, startPoint y: 254, endPoint x: 431, endPoint y: 254, distance: 66.5
click at [431, 254] on div "Ingredient * Amount * Unit * Waste * .a-a{fill:#347362;}.b-a{fill:#fff;} Grams …" at bounding box center [575, 348] width 806 height 377
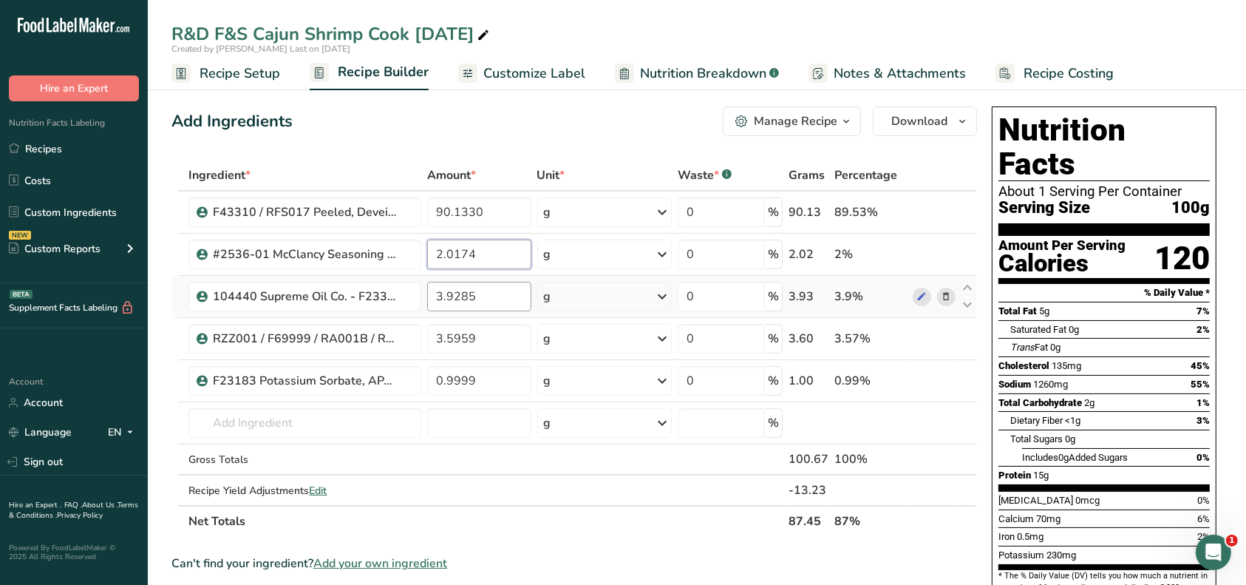
type input "2.0174"
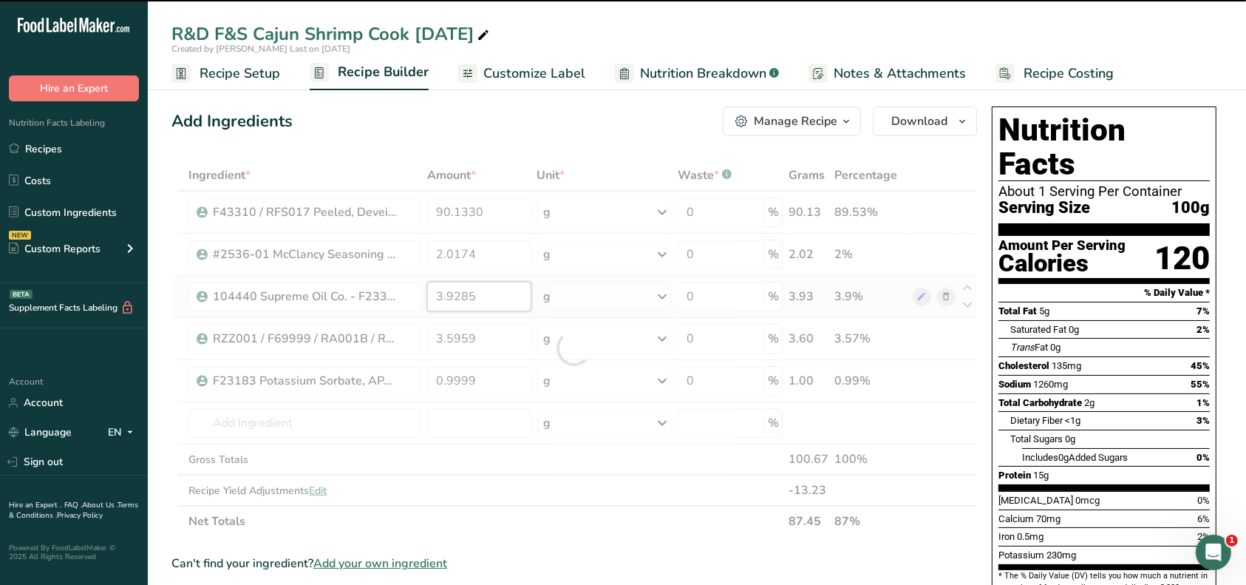
drag, startPoint x: 479, startPoint y: 298, endPoint x: 423, endPoint y: 296, distance: 56.2
click at [423, 296] on tr "104440 Supreme Oil Co. - F23365 Expeller Pressed Canola Oil, Supreme Oil Co. 05…" at bounding box center [574, 297] width 804 height 42
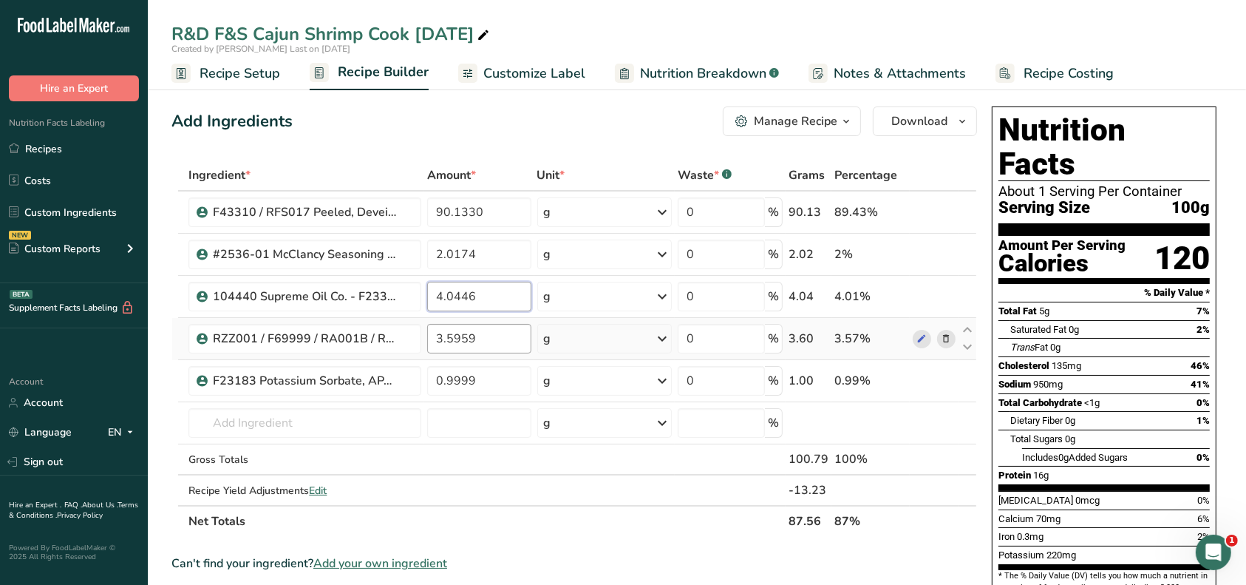
type input "4.0446"
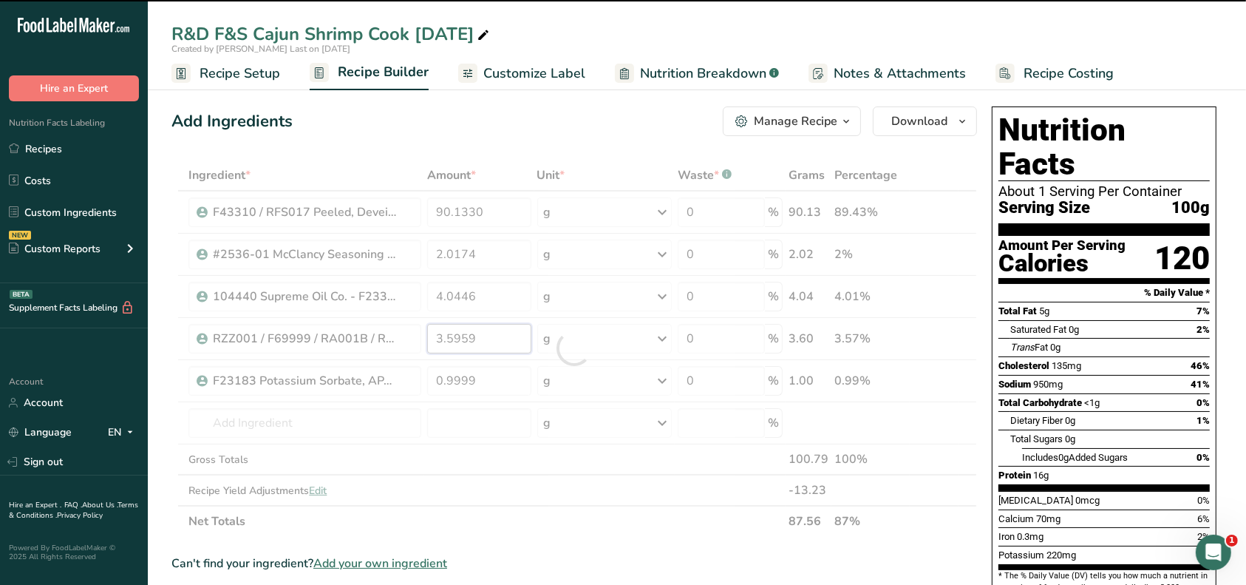
drag, startPoint x: 473, startPoint y: 338, endPoint x: 432, endPoint y: 335, distance: 41.5
click at [432, 335] on input "3.5959" at bounding box center [479, 339] width 104 height 30
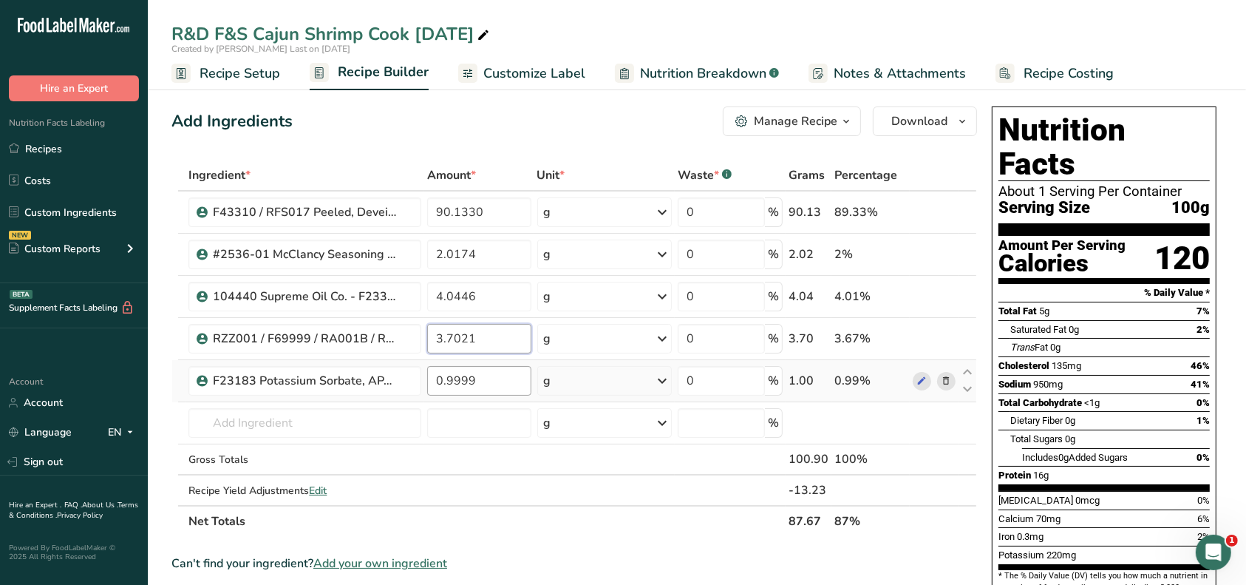
type input "3.7021"
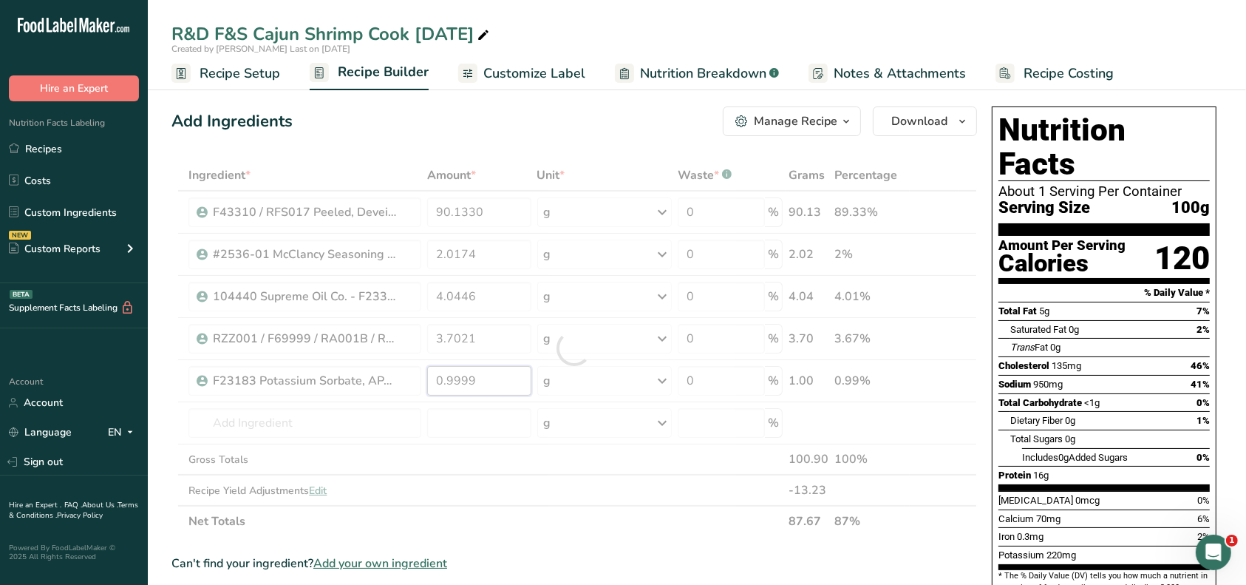
drag, startPoint x: 486, startPoint y: 381, endPoint x: 430, endPoint y: 378, distance: 57.0
click at [430, 378] on div "Ingredient * Amount * Unit * Waste * .a-a{fill:#347362;}.b-a{fill:#fff;} Grams …" at bounding box center [575, 348] width 806 height 377
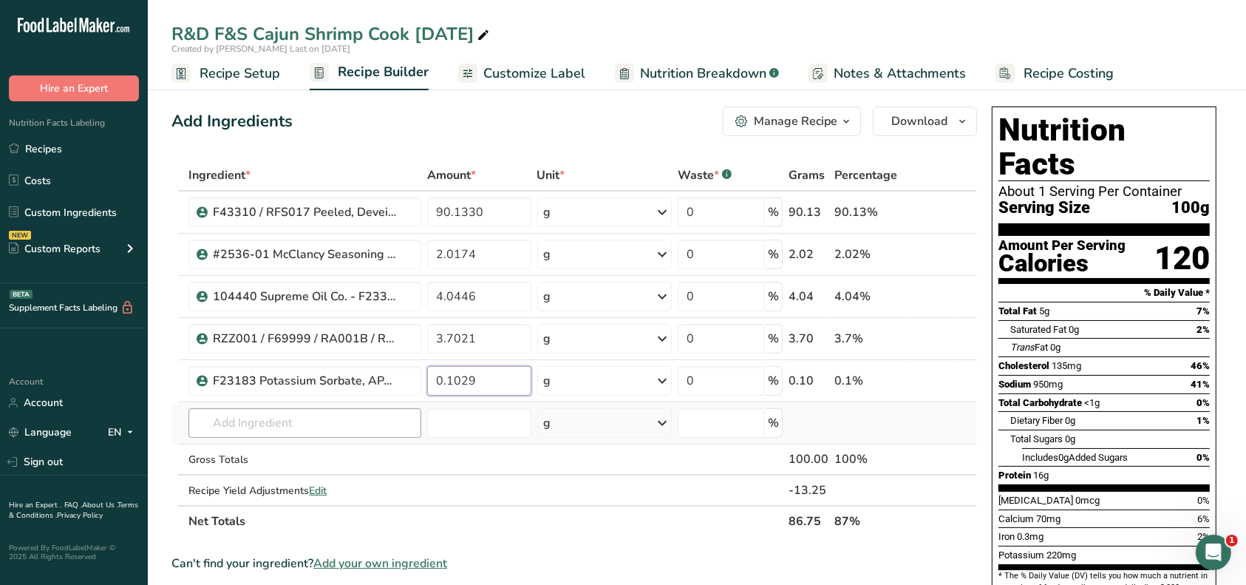
type input "0.1029"
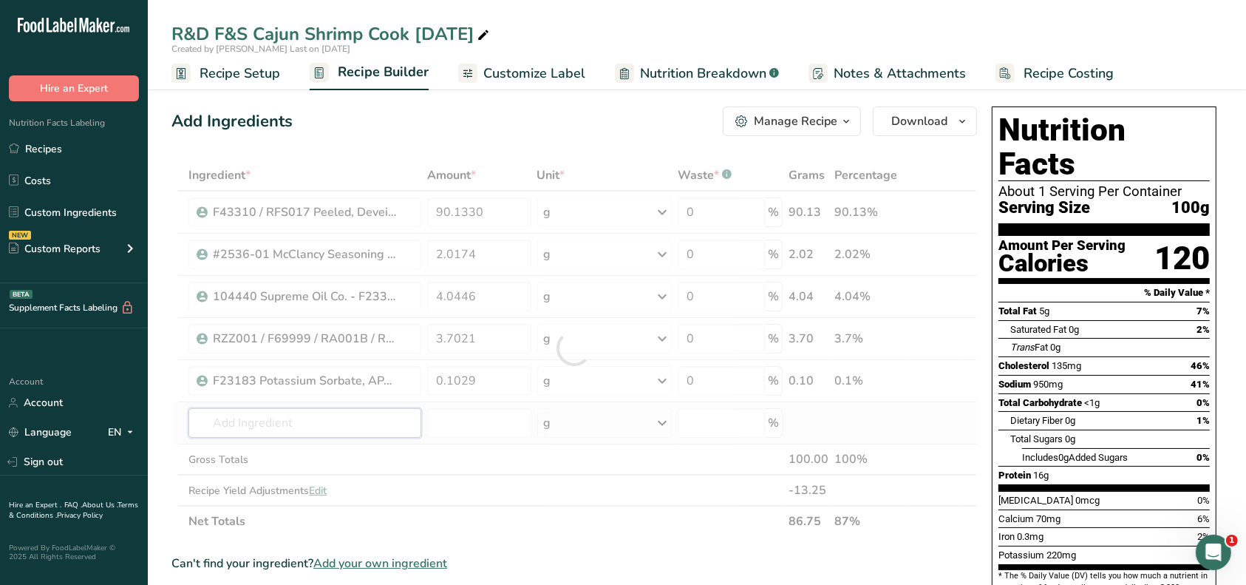
click at [408, 426] on div "Ingredient * Amount * Unit * Waste * .a-a{fill:#347362;}.b-a{fill:#fff;} Grams …" at bounding box center [575, 348] width 806 height 377
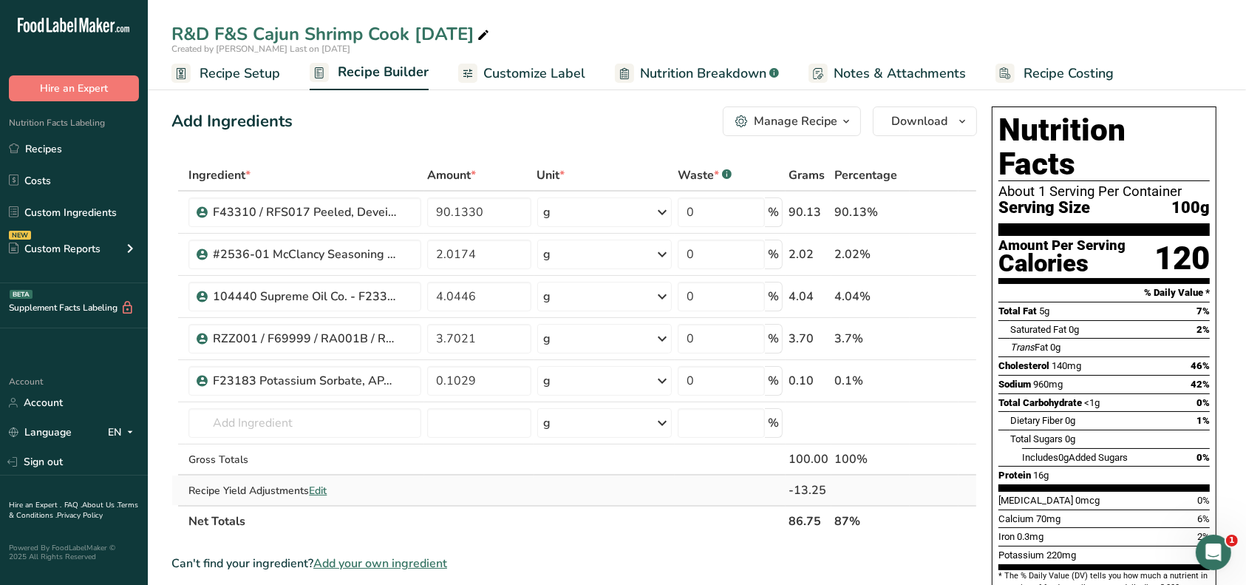
click at [322, 489] on span "Edit" at bounding box center [318, 490] width 18 height 14
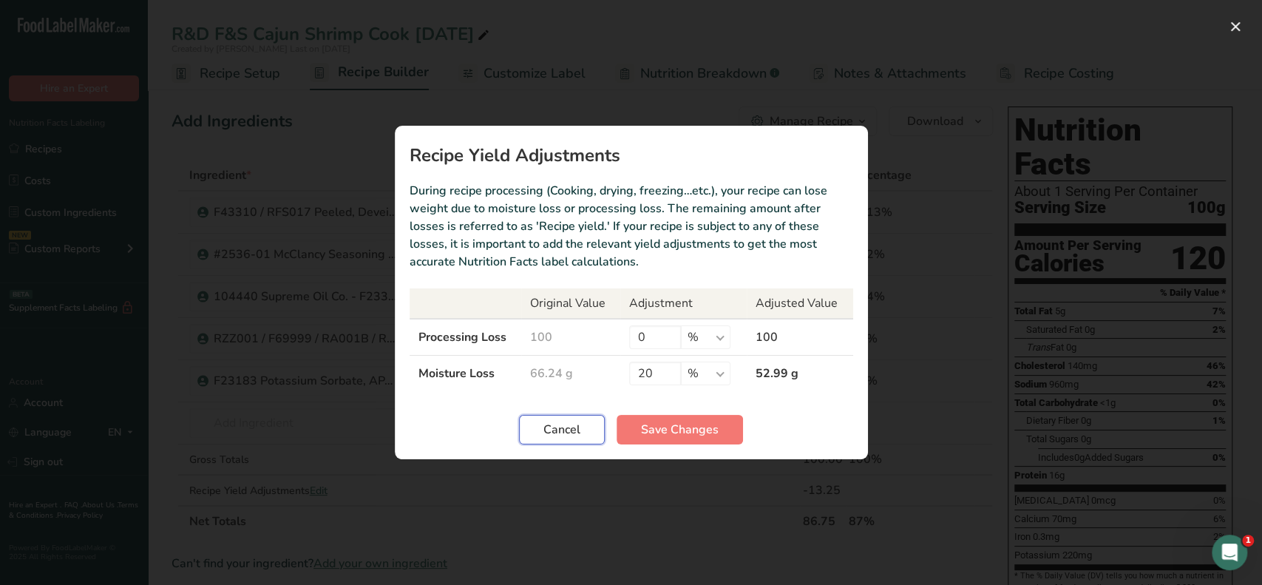
click at [578, 427] on span "Cancel" at bounding box center [561, 430] width 37 height 18
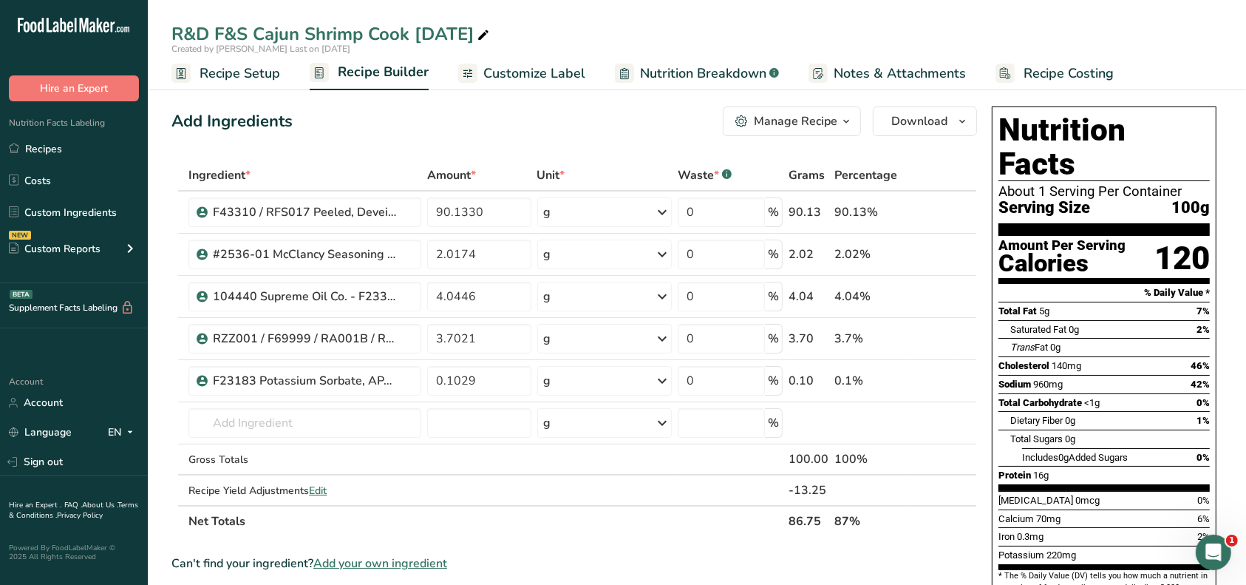
click at [781, 120] on div "Manage Recipe" at bounding box center [796, 121] width 84 height 18
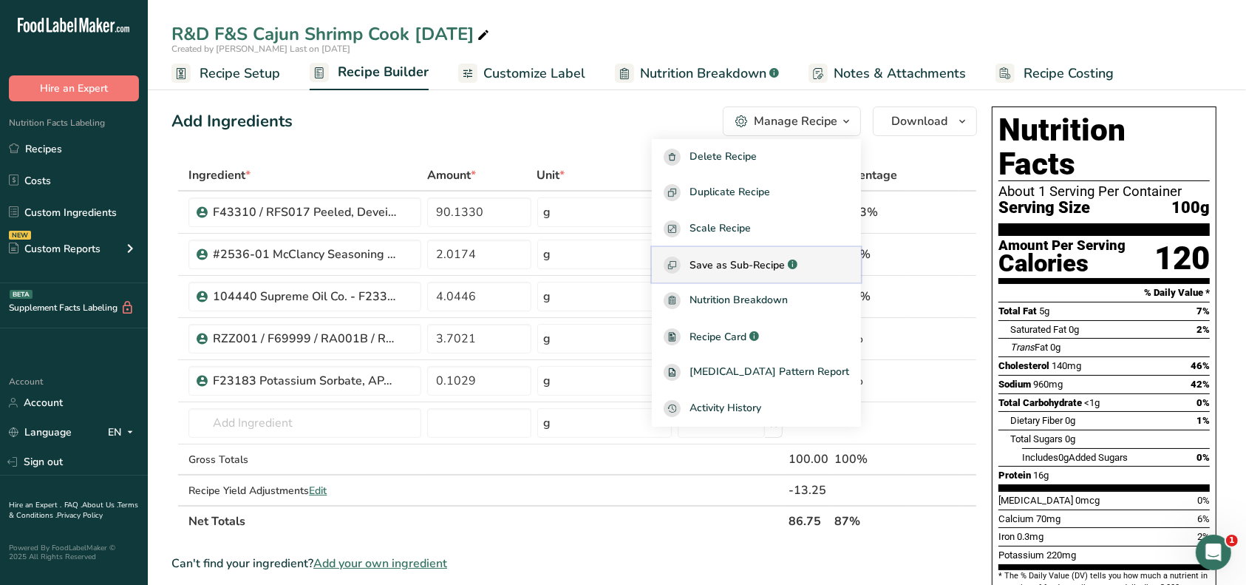
click at [755, 260] on span "Save as Sub-Recipe" at bounding box center [737, 265] width 95 height 16
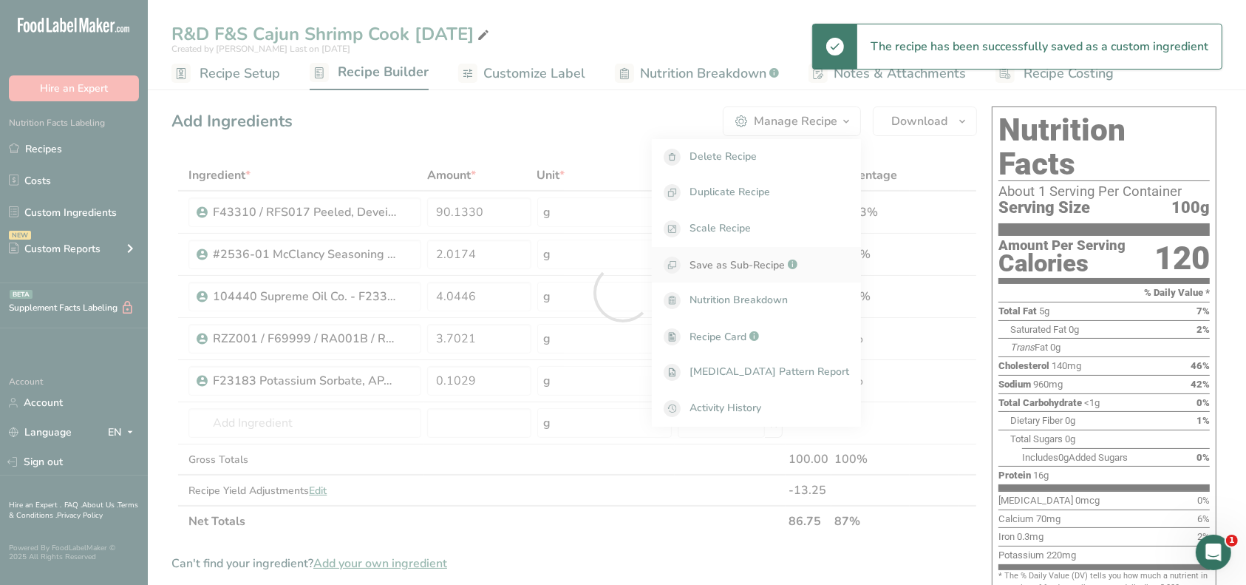
select select "30"
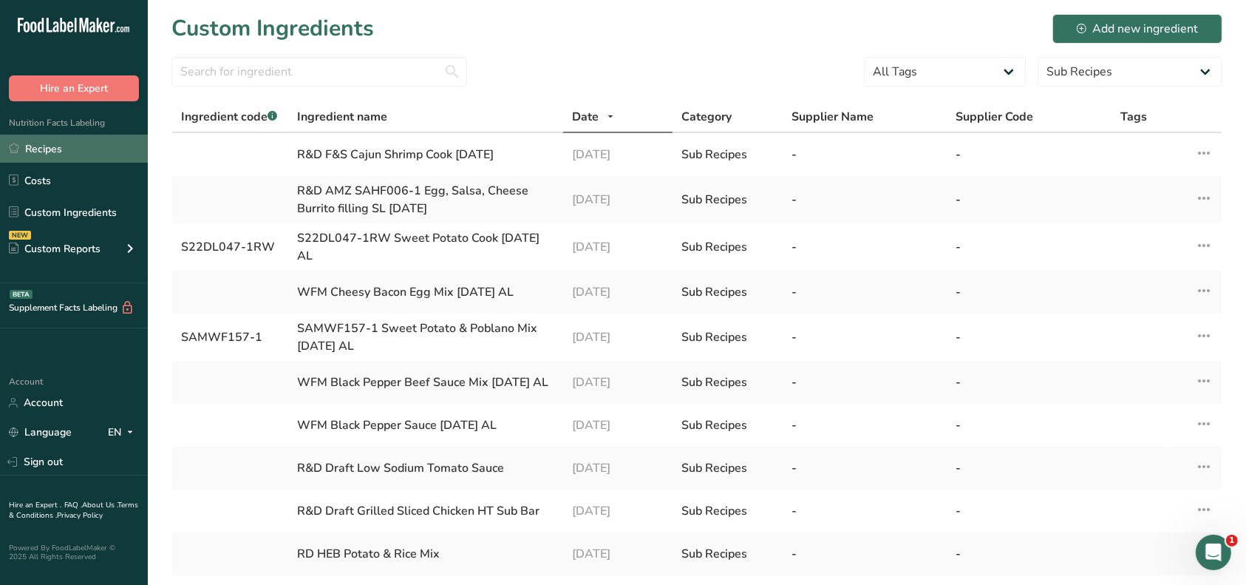
click at [67, 155] on link "Recipes" at bounding box center [74, 149] width 148 height 28
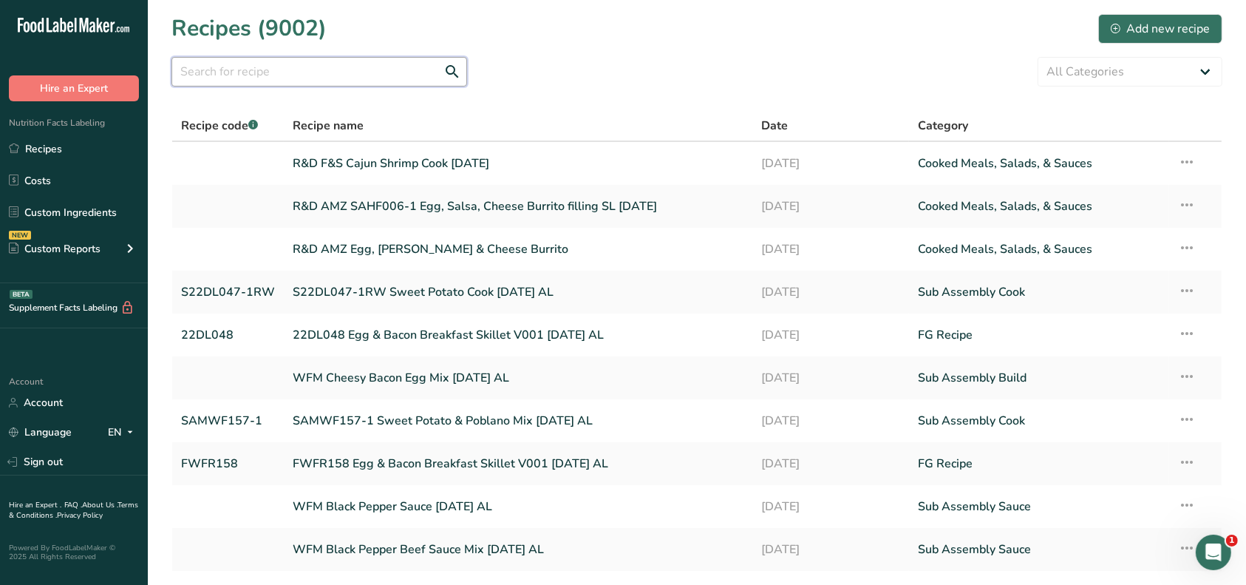
click at [330, 74] on input "text" at bounding box center [320, 72] width 296 height 30
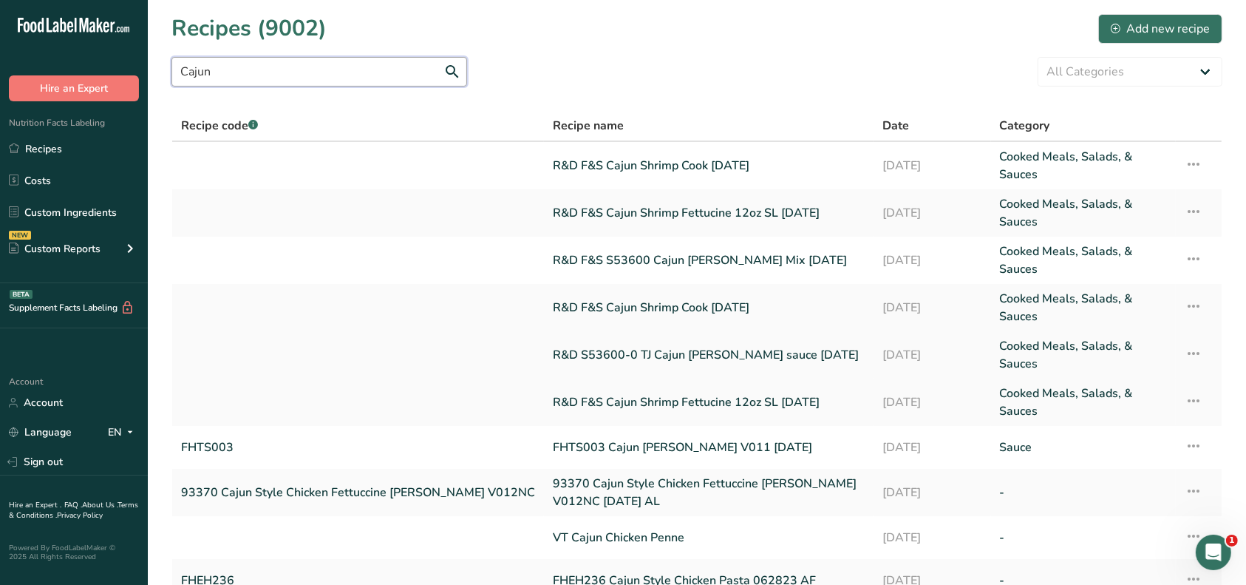
type input "Cajun"
click at [564, 337] on link "R&D S53600-0 TJ Cajun Alfredo sauce 8.26.25" at bounding box center [709, 354] width 312 height 35
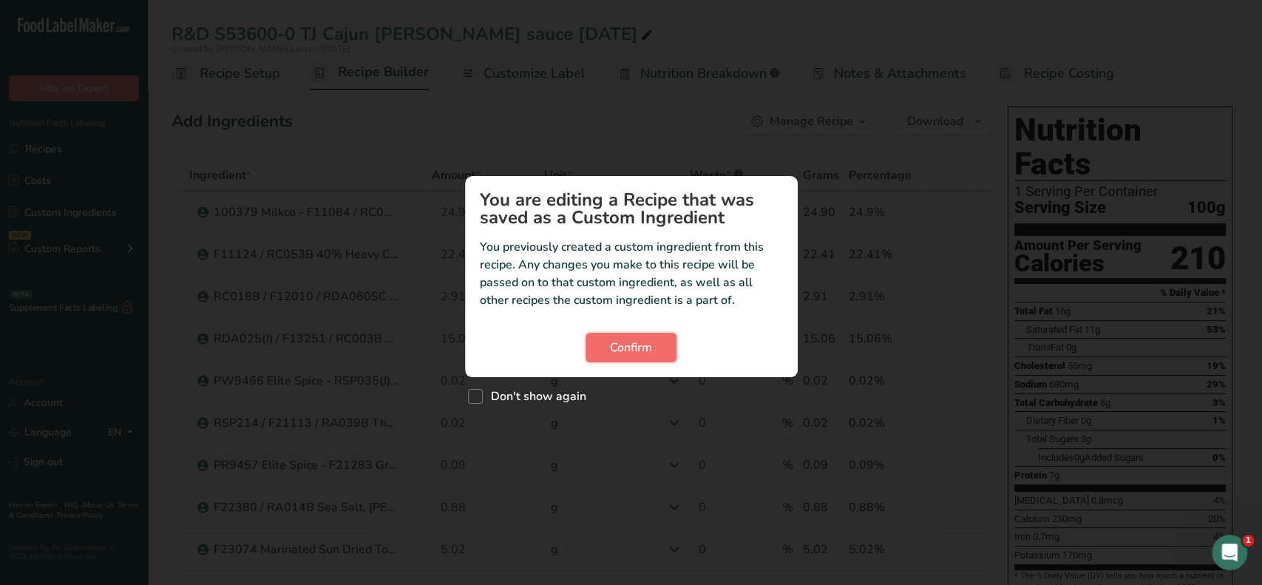
click at [617, 342] on span "Confirm" at bounding box center [631, 348] width 42 height 18
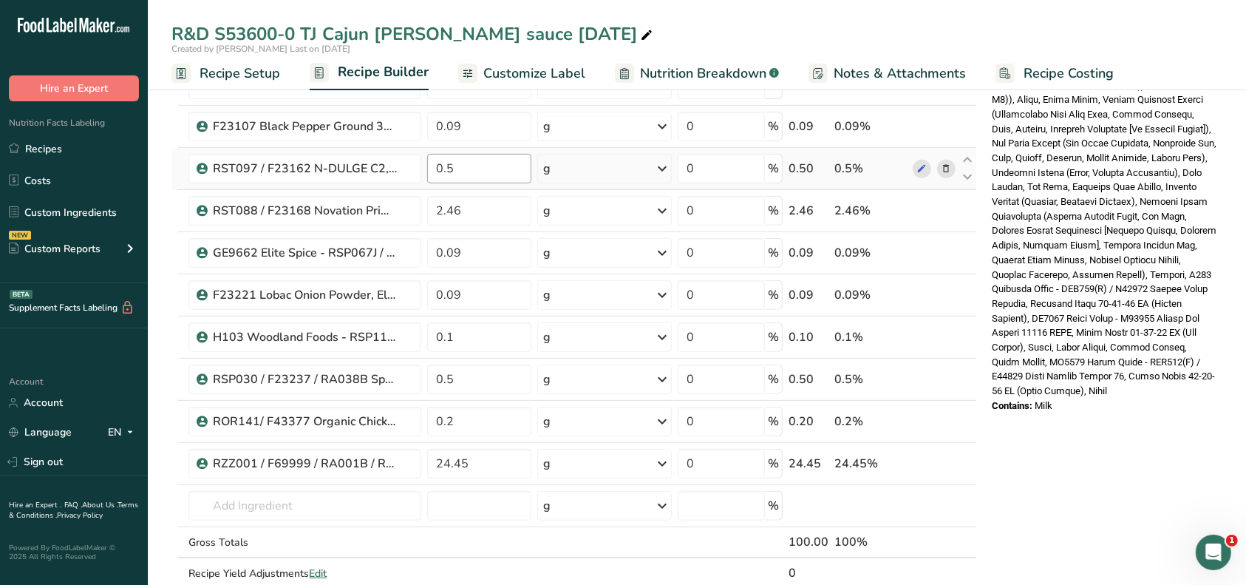
scroll to position [591, 0]
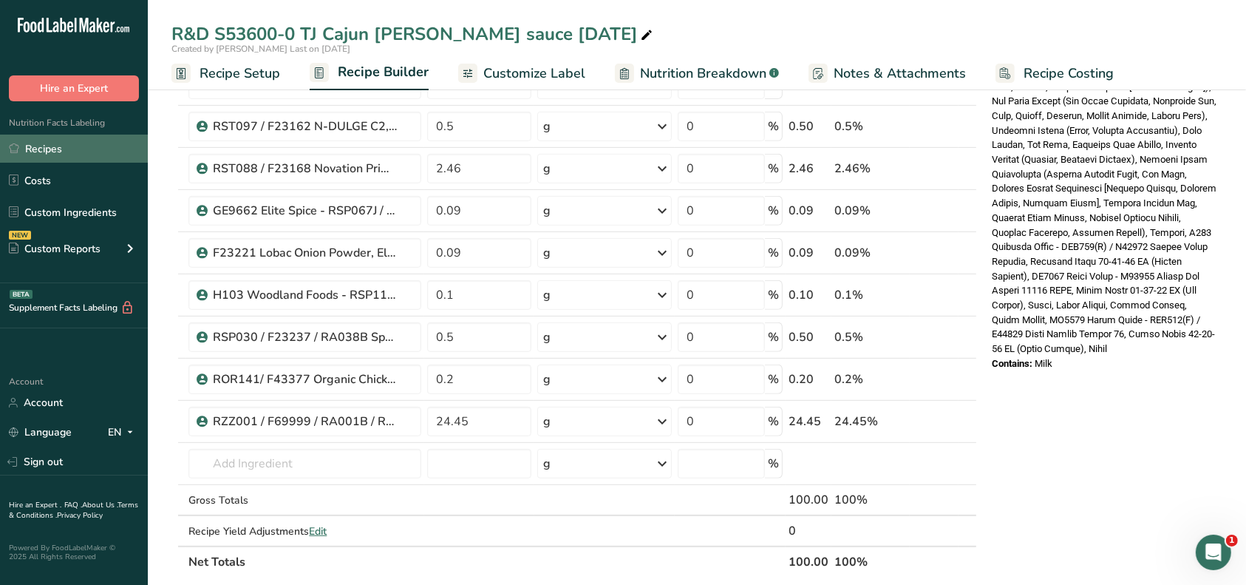
click at [56, 153] on link "Recipes" at bounding box center [74, 149] width 148 height 28
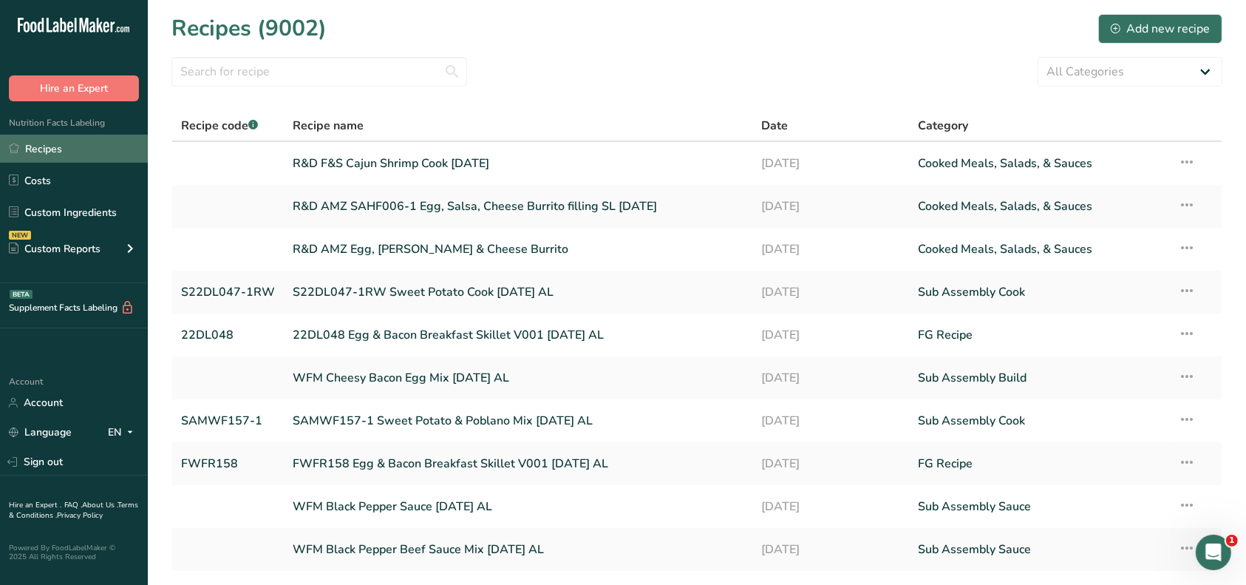
click at [58, 153] on link "Recipes" at bounding box center [74, 149] width 148 height 28
click at [237, 72] on input "text" at bounding box center [320, 72] width 296 height 30
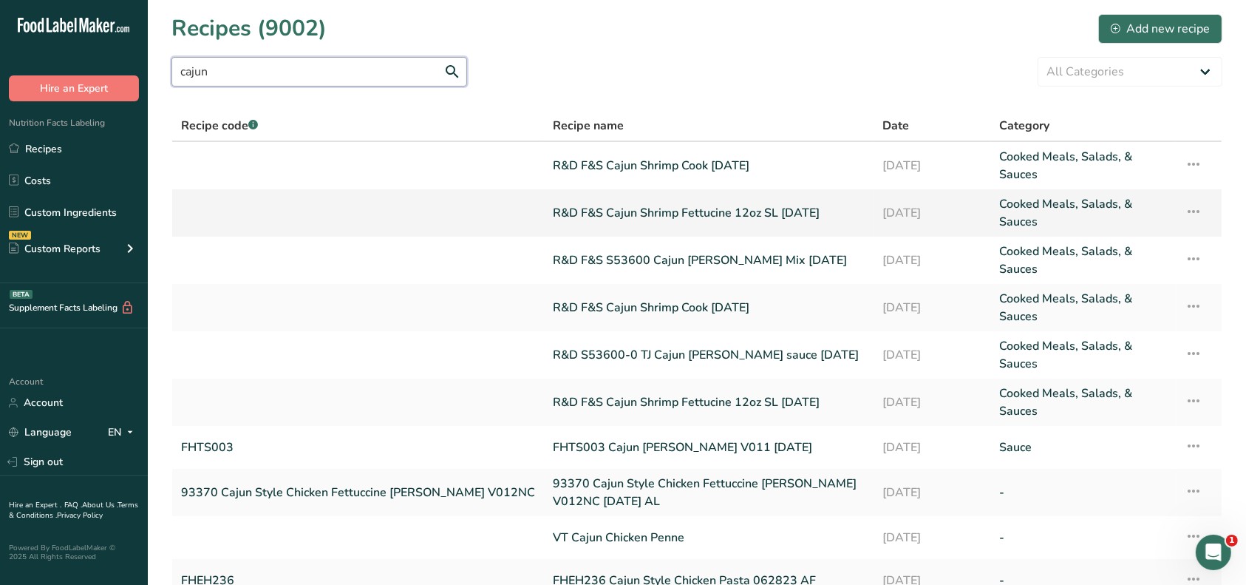
type input "cajun"
click at [585, 205] on link "R&D F&S Cajun Shrimp Fettucine 12oz SL 9.16.25" at bounding box center [709, 212] width 312 height 35
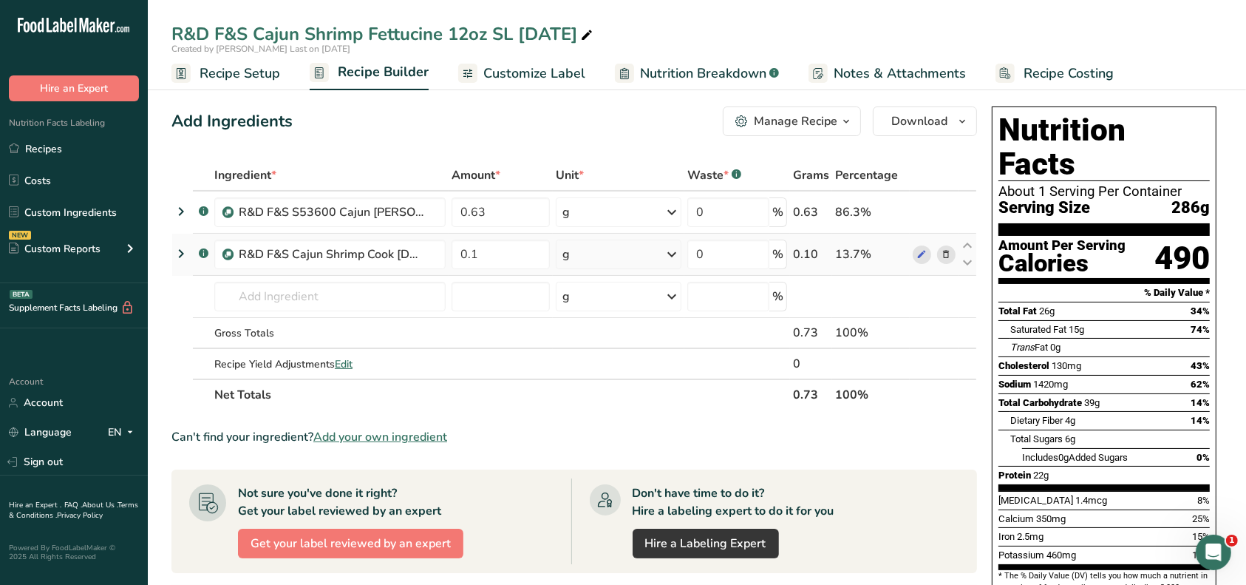
click at [950, 255] on icon at bounding box center [946, 255] width 10 height 16
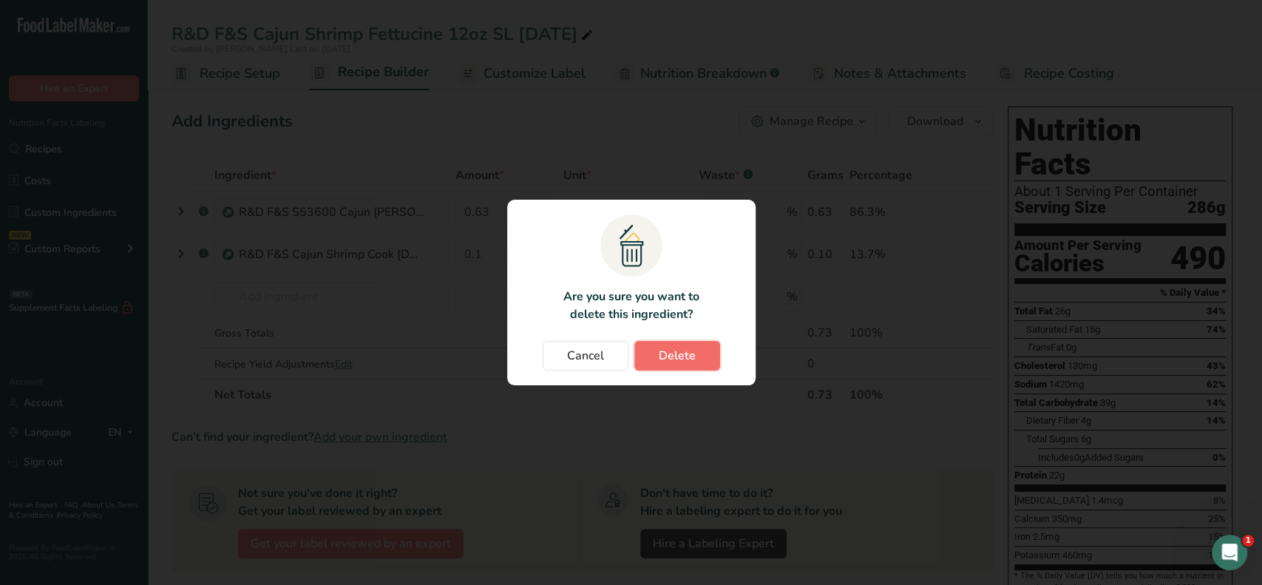
click at [688, 353] on span "Delete" at bounding box center [677, 356] width 37 height 18
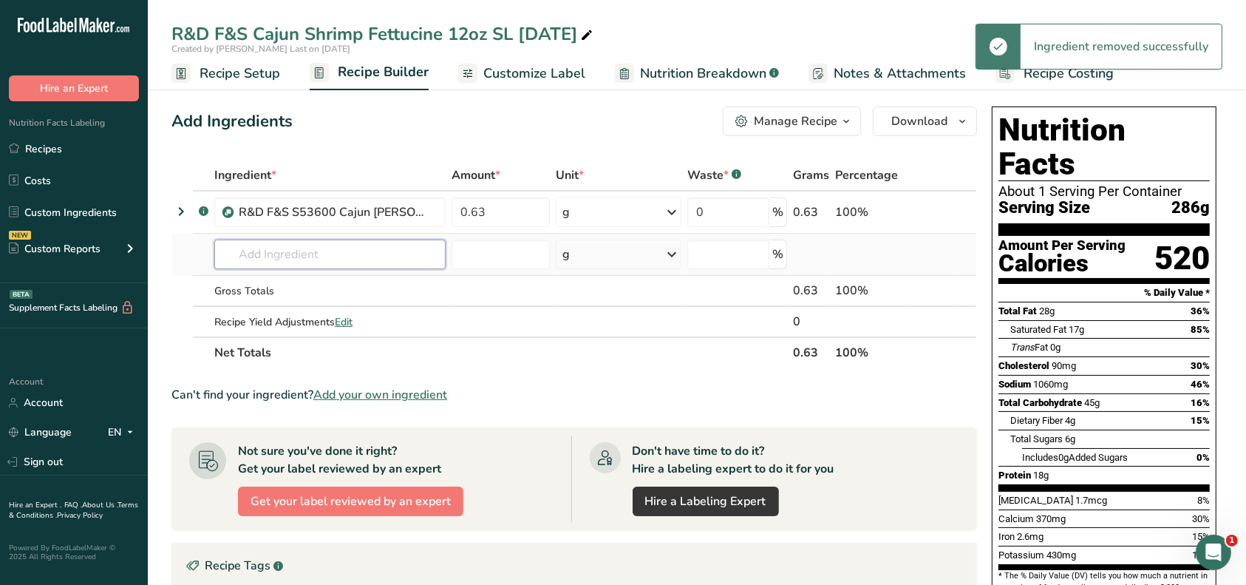
click at [330, 254] on input "text" at bounding box center [329, 255] width 231 height 30
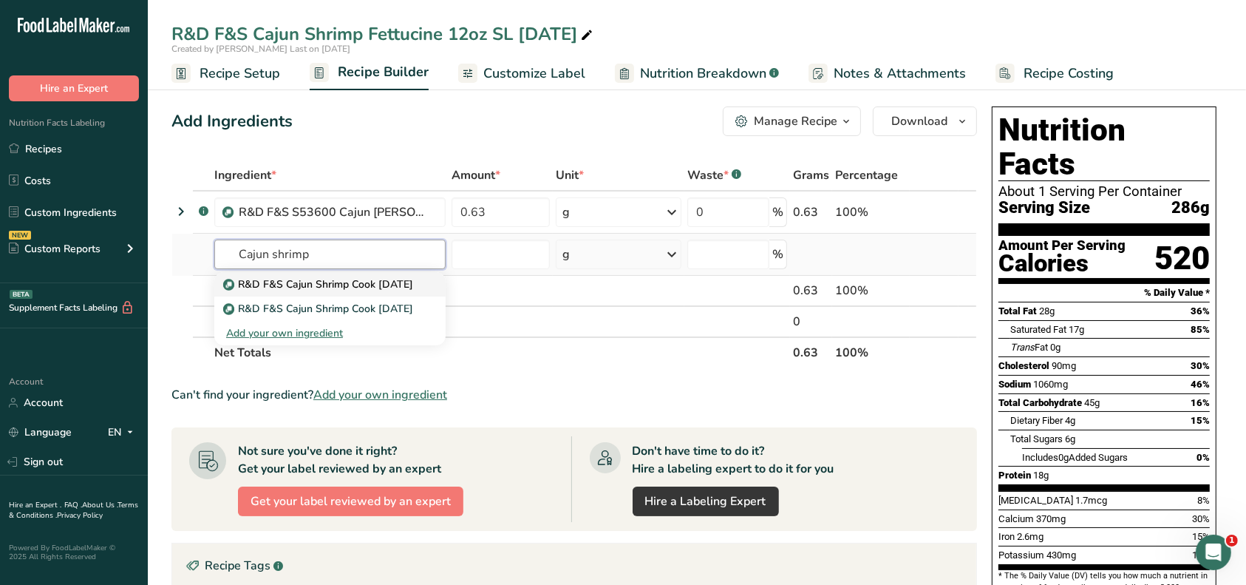
type input "Cajun shrimp"
click at [348, 273] on link "R&D F&S Cajun Shrimp Cook [DATE]" at bounding box center [329, 284] width 231 height 24
type input "R&D F&S Cajun Shrimp Cook [DATE]"
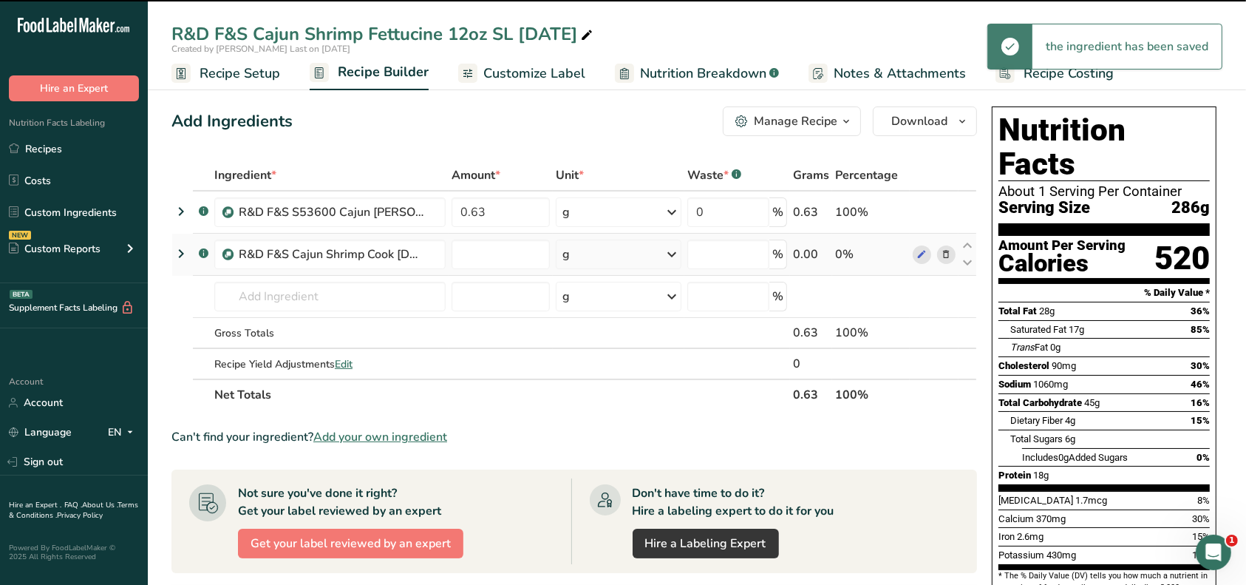
type input "0"
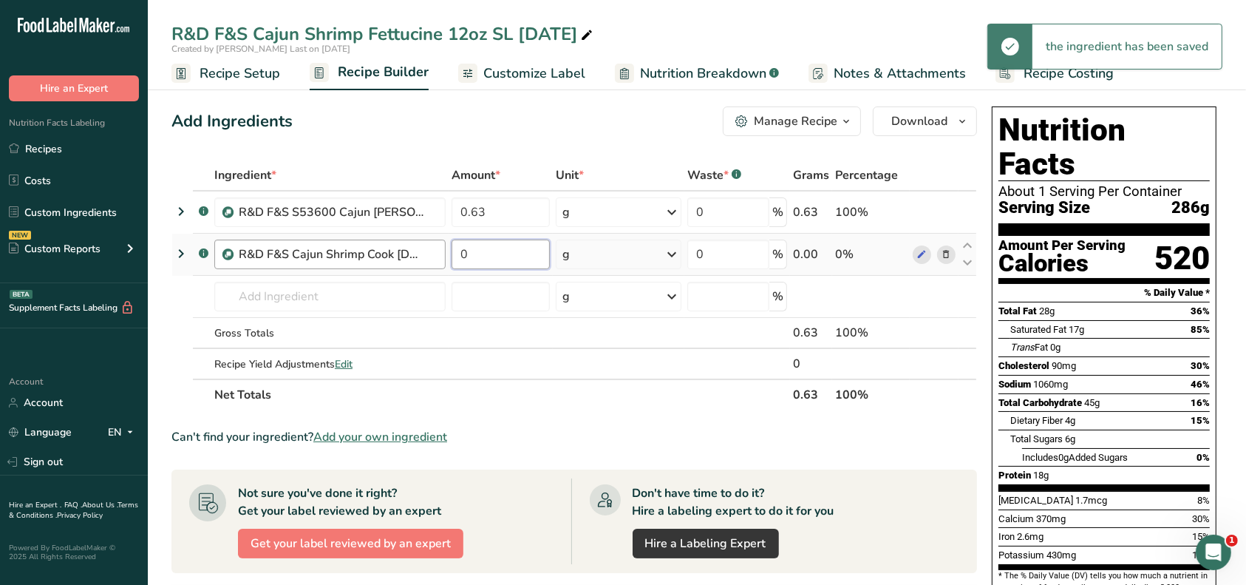
drag, startPoint x: 479, startPoint y: 259, endPoint x: 444, endPoint y: 254, distance: 35.1
click at [444, 254] on tr ".a-a{fill:#347362;}.b-a{fill:#fff;} R&D F&S Cajun Shrimp Cook 9.16.25 0 g Weigh…" at bounding box center [574, 255] width 804 height 42
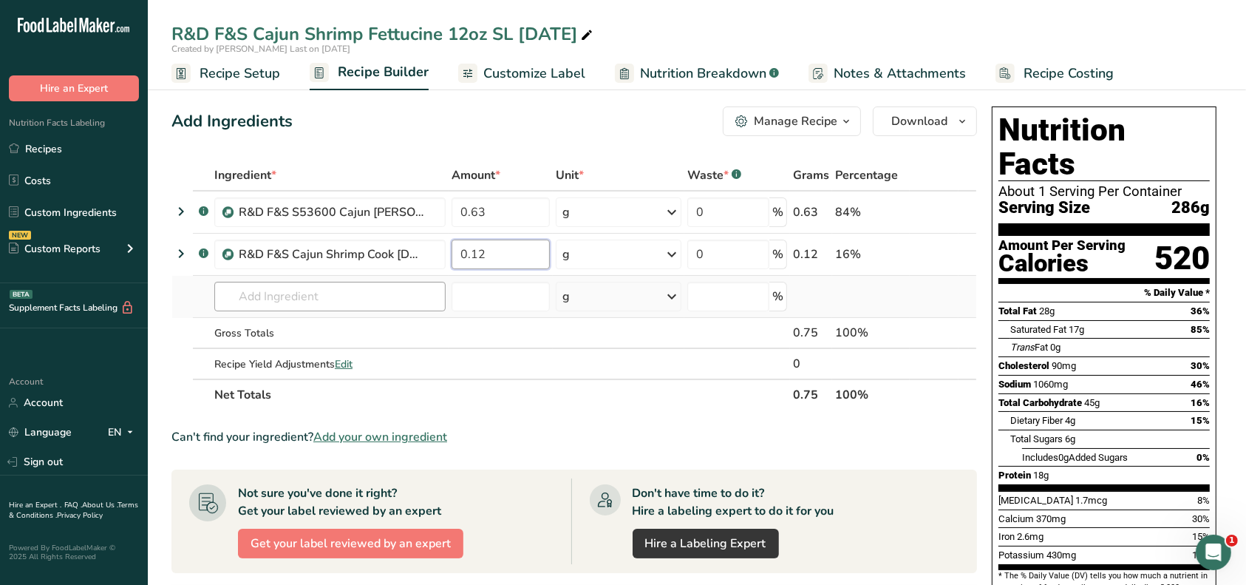
type input "0.12"
click at [396, 303] on div "Ingredient * Amount * Unit * Waste * .a-a{fill:#347362;}.b-a{fill:#fff;} Grams …" at bounding box center [575, 285] width 806 height 251
click at [255, 75] on span "Recipe Setup" at bounding box center [240, 74] width 81 height 20
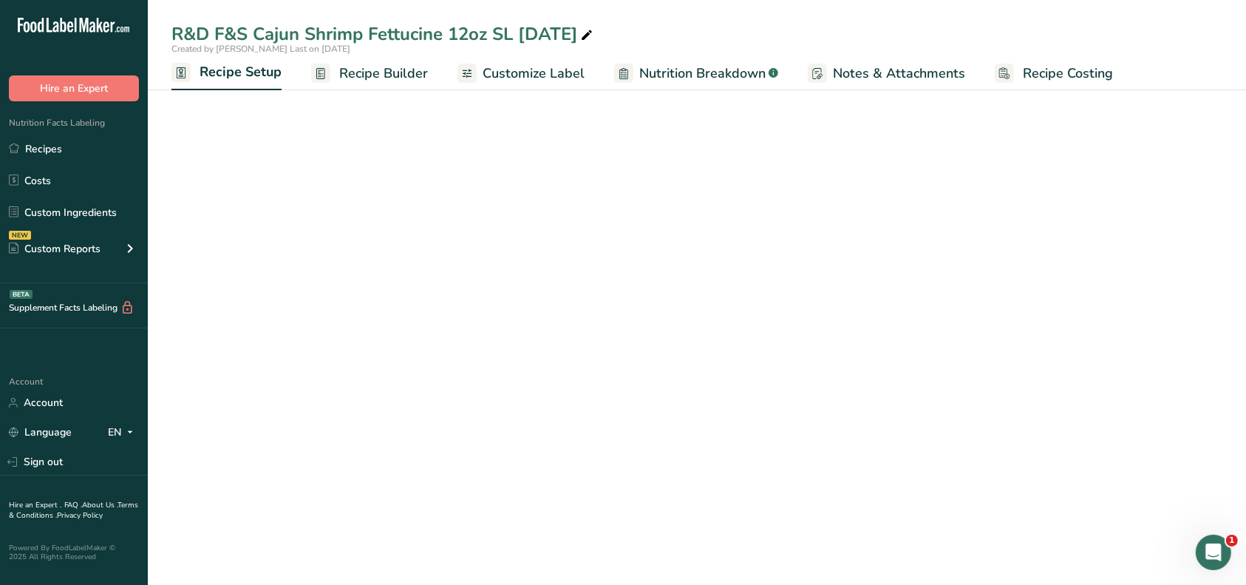
select select "12"
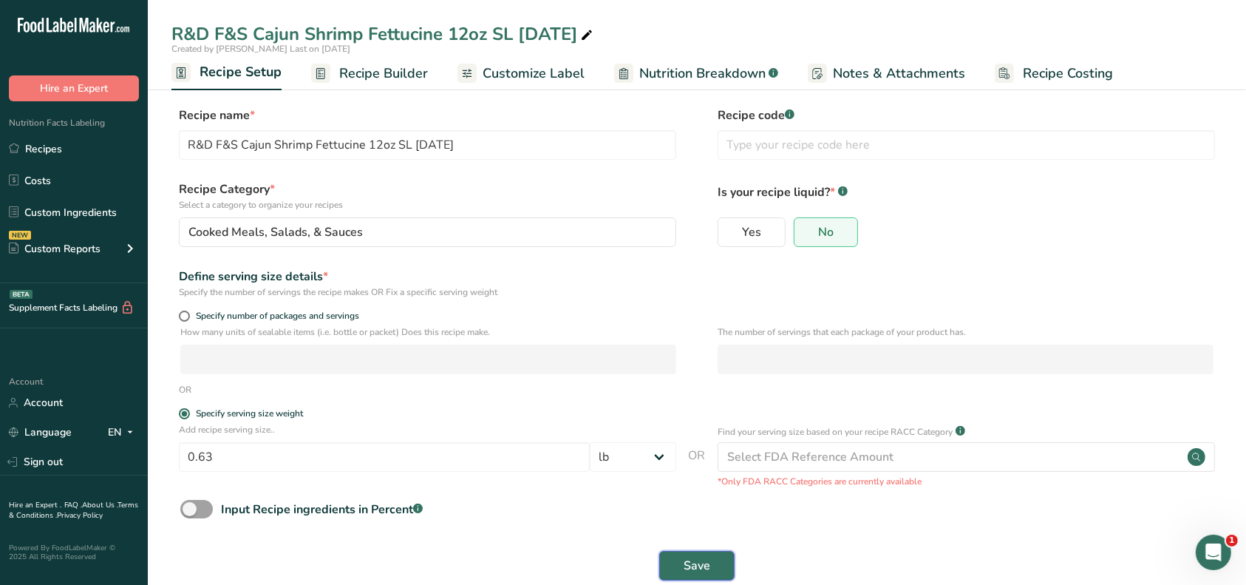
click at [696, 563] on span "Save" at bounding box center [697, 566] width 27 height 18
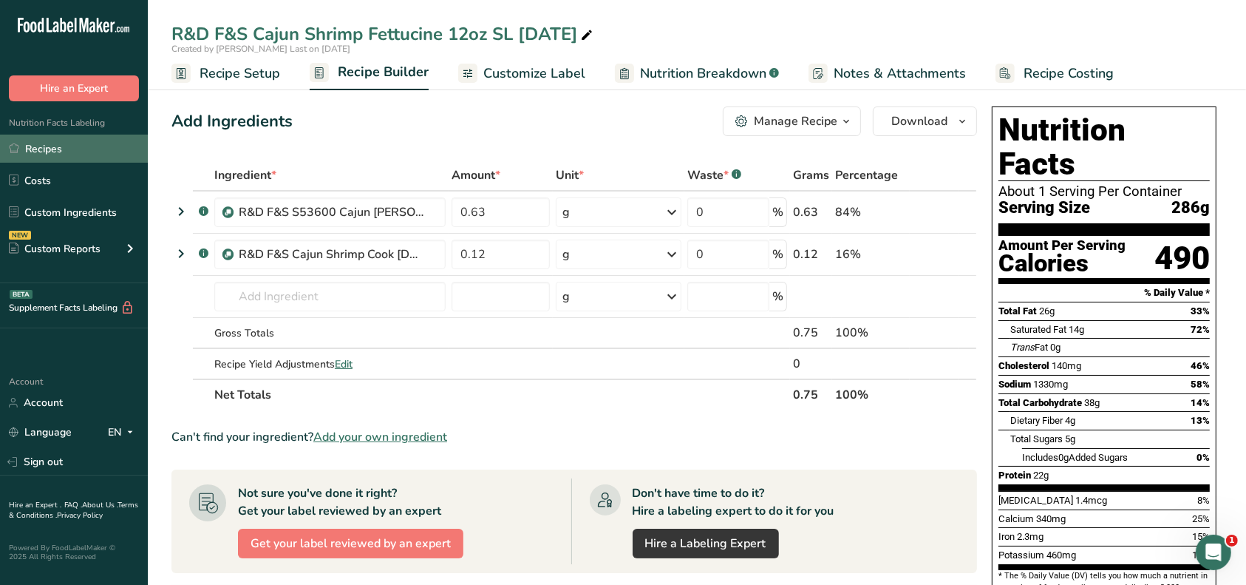
click at [27, 151] on link "Recipes" at bounding box center [74, 149] width 148 height 28
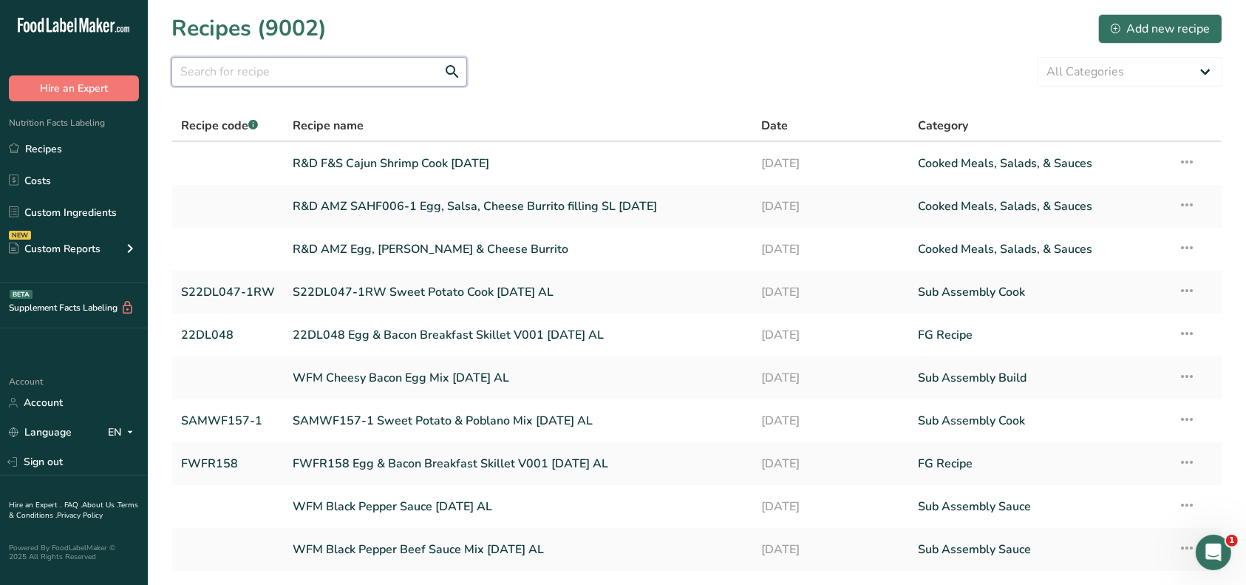
click at [295, 65] on input "text" at bounding box center [320, 72] width 296 height 30
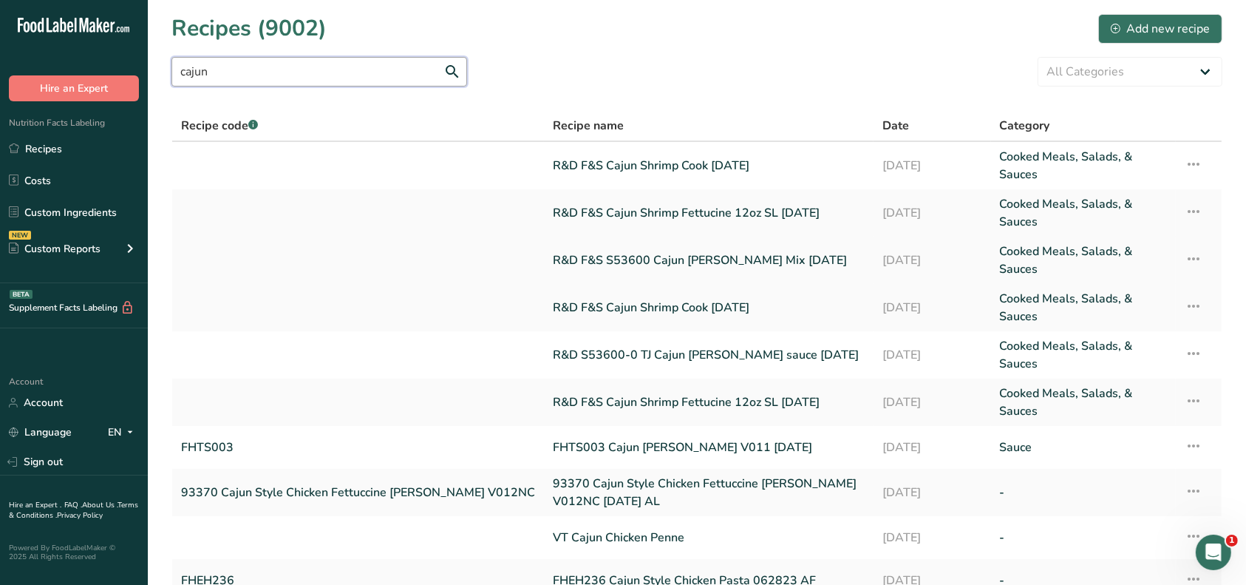
type input "cajun"
click at [553, 244] on link "R&D F&S S53600 Cajun Alfredo Fettucine Mix 8.26.25" at bounding box center [709, 259] width 312 height 35
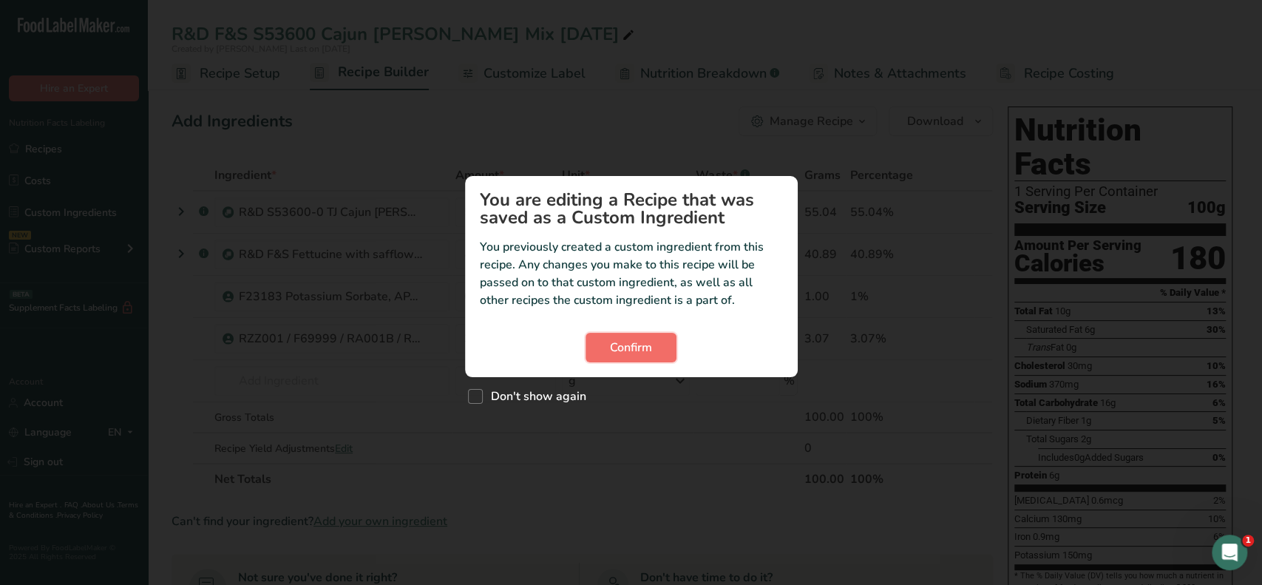
click at [605, 343] on button "Confirm" at bounding box center [630, 348] width 91 height 30
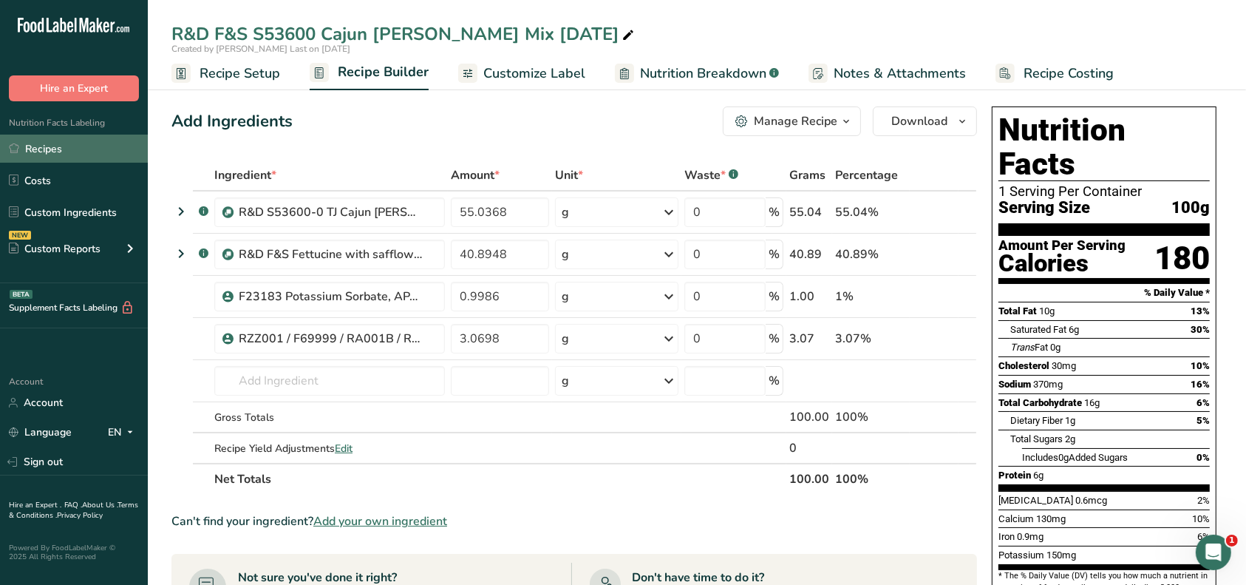
click at [47, 147] on link "Recipes" at bounding box center [74, 149] width 148 height 28
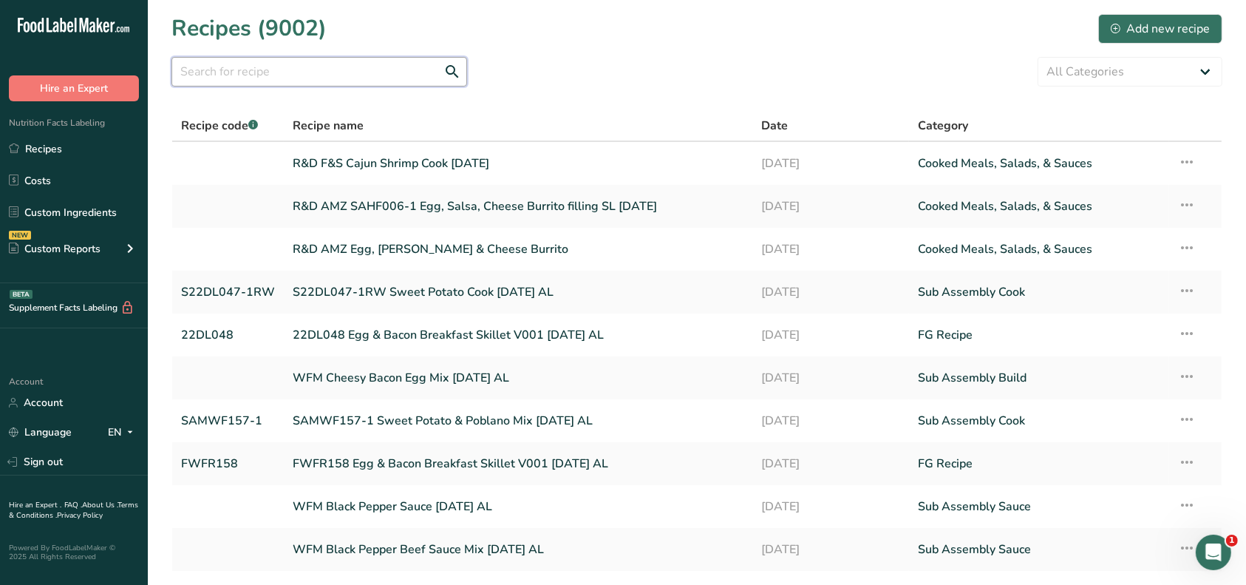
click at [254, 72] on input "text" at bounding box center [320, 72] width 296 height 30
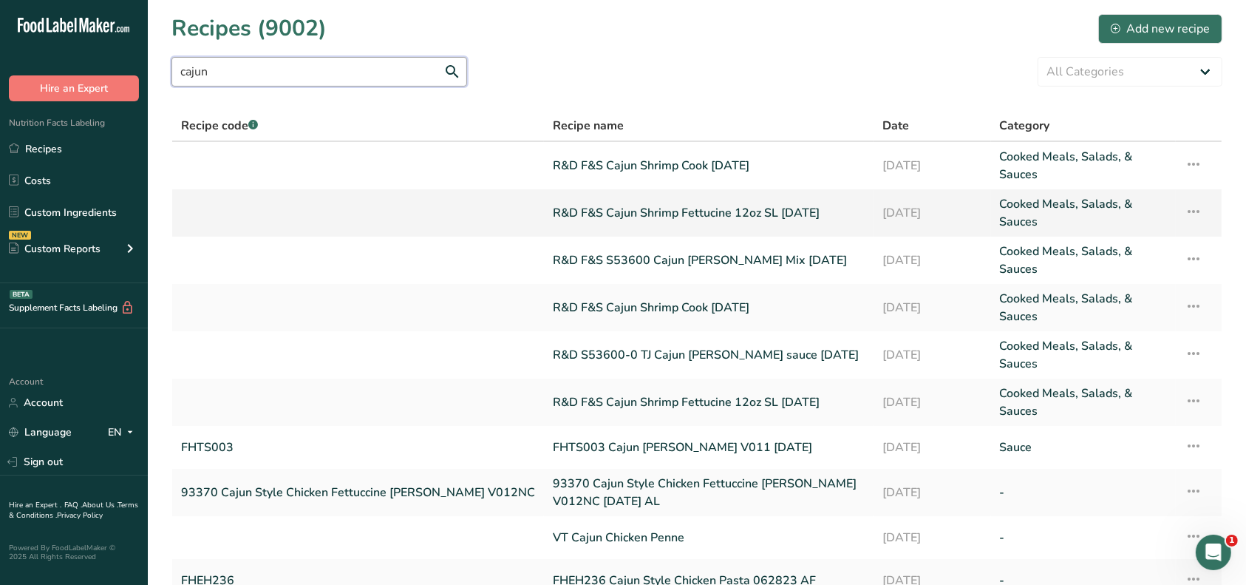
type input "cajun"
click at [577, 206] on link "R&D F&S Cajun Shrimp Fettucine 12oz SL 9.16.25" at bounding box center [709, 212] width 312 height 35
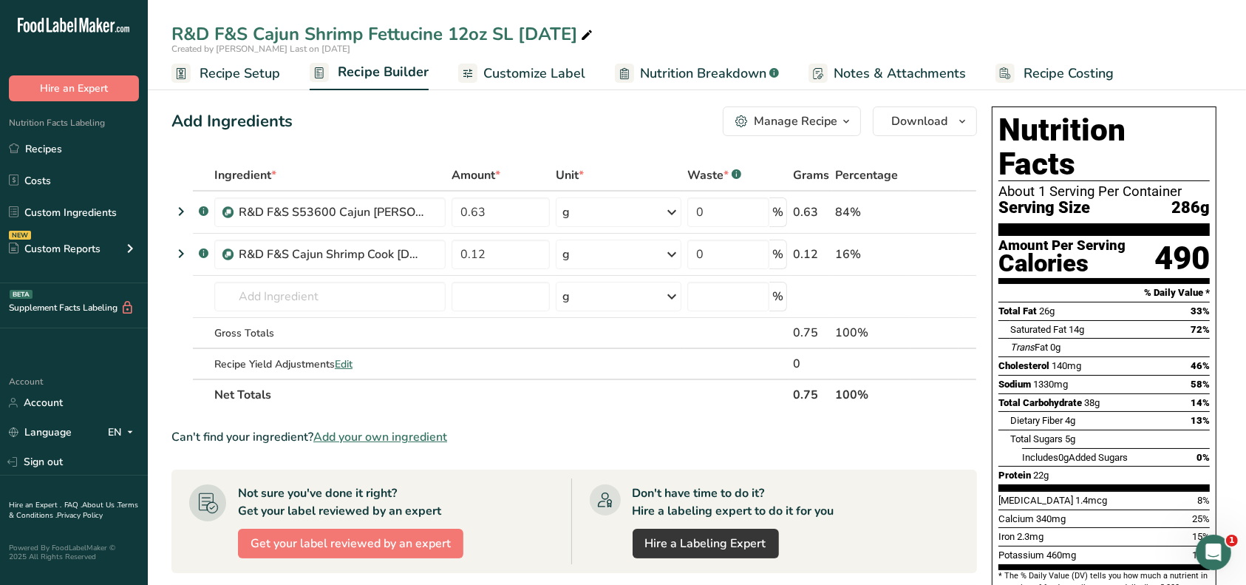
click at [225, 72] on span "Recipe Setup" at bounding box center [240, 74] width 81 height 20
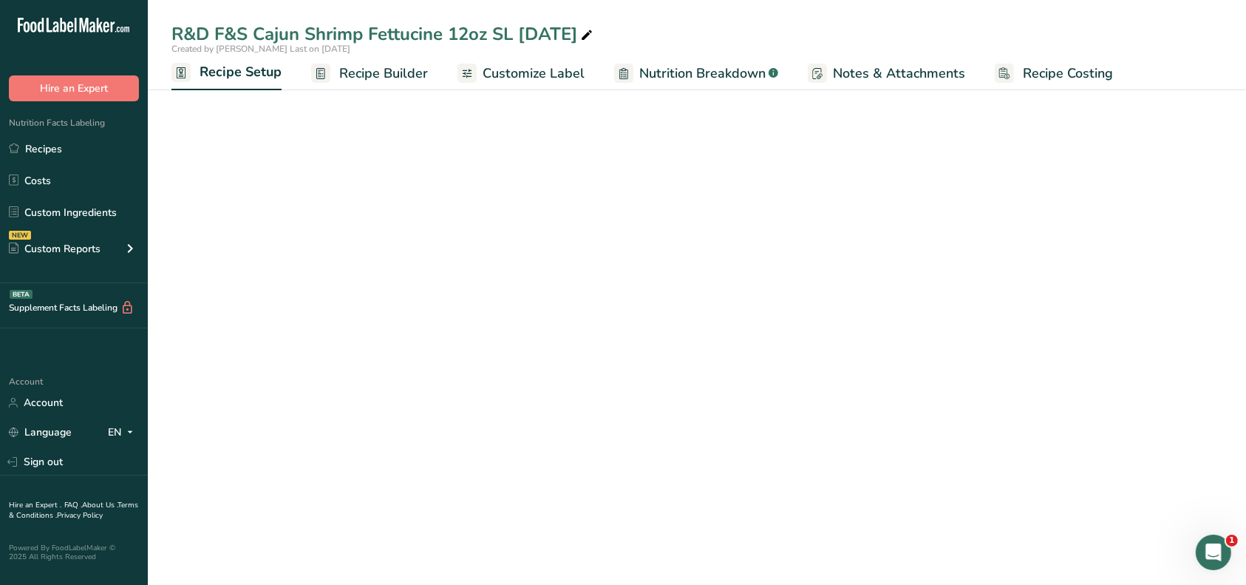
select select "12"
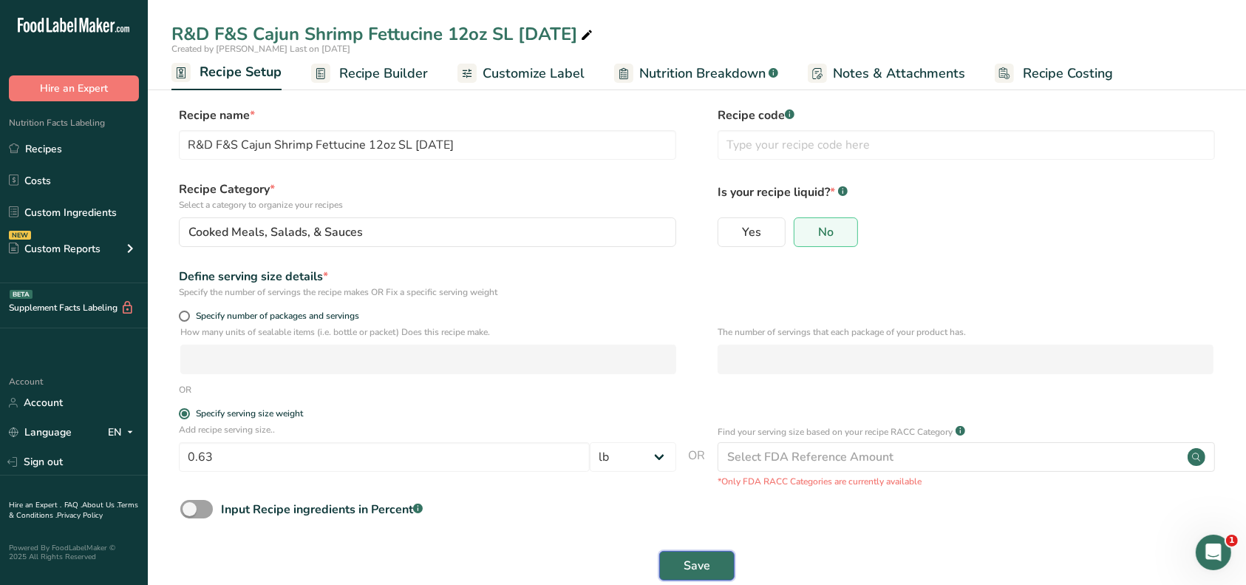
click at [685, 562] on span "Save" at bounding box center [697, 566] width 27 height 18
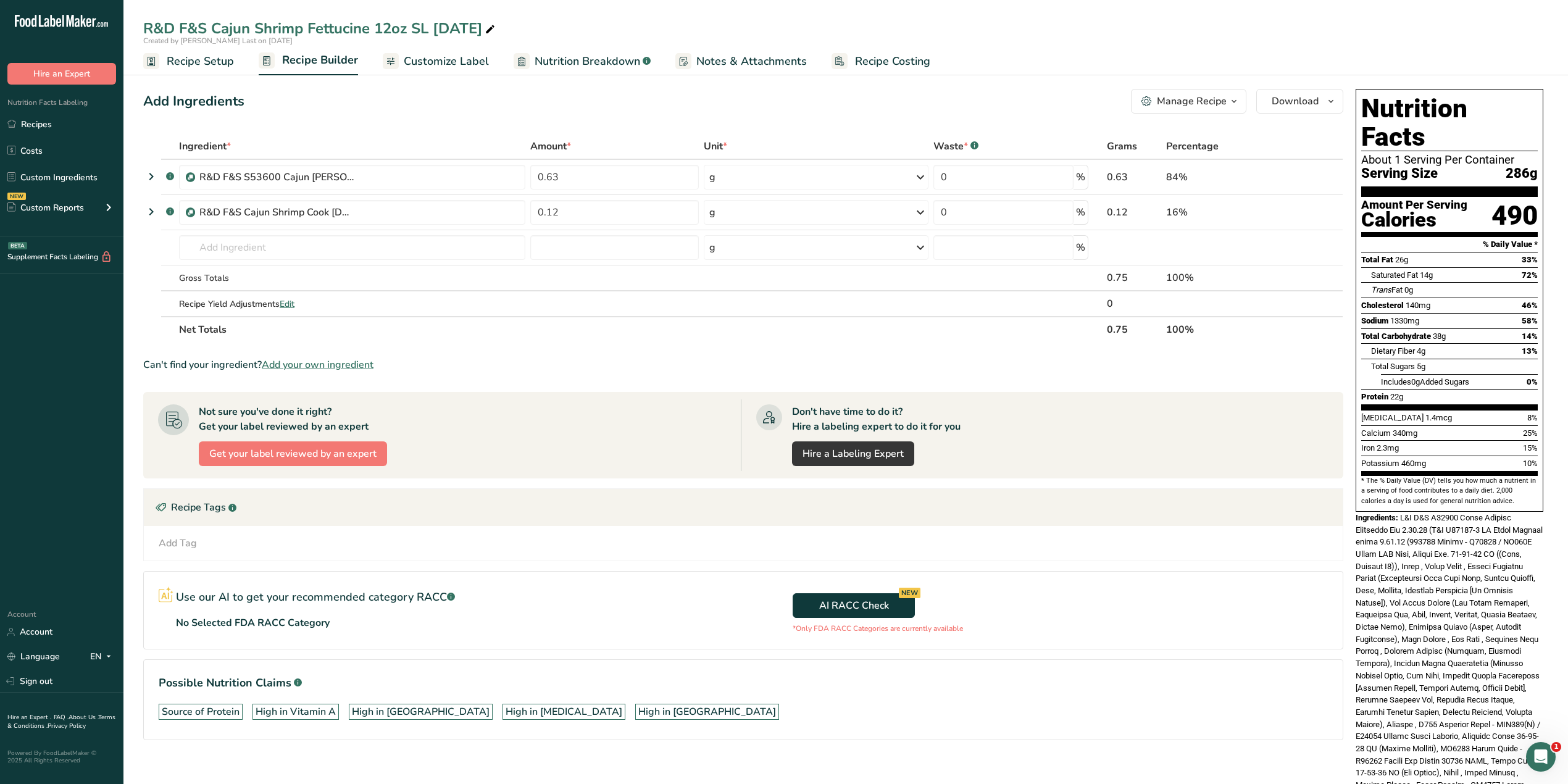
drag, startPoint x: 1474, startPoint y: 456, endPoint x: 1495, endPoint y: 387, distance: 72.1
click at [1040, 410] on div "Vitamin D 1.4mcg 8%" at bounding box center [1449, 417] width 176 height 15
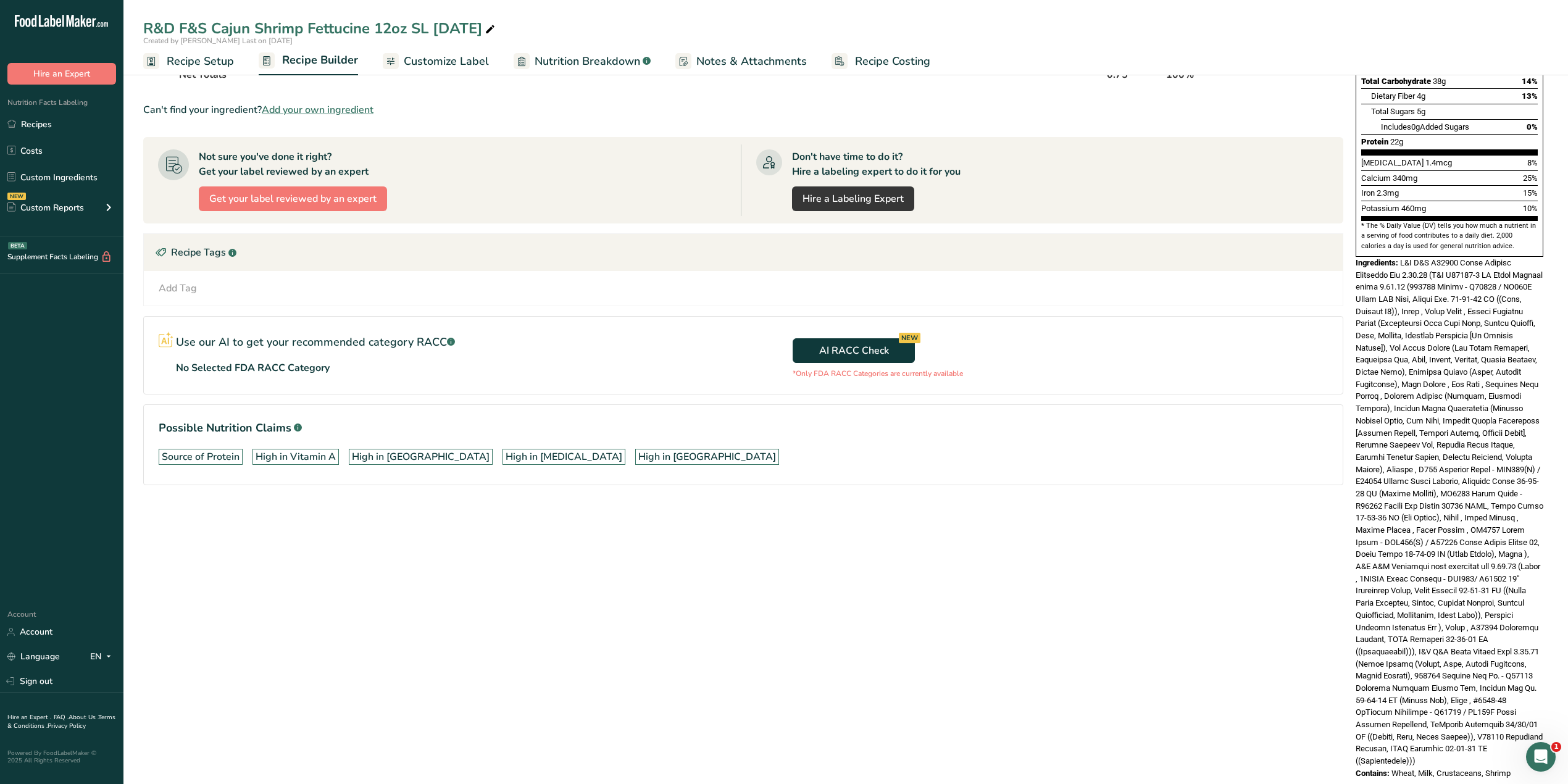
scroll to position [257, 0]
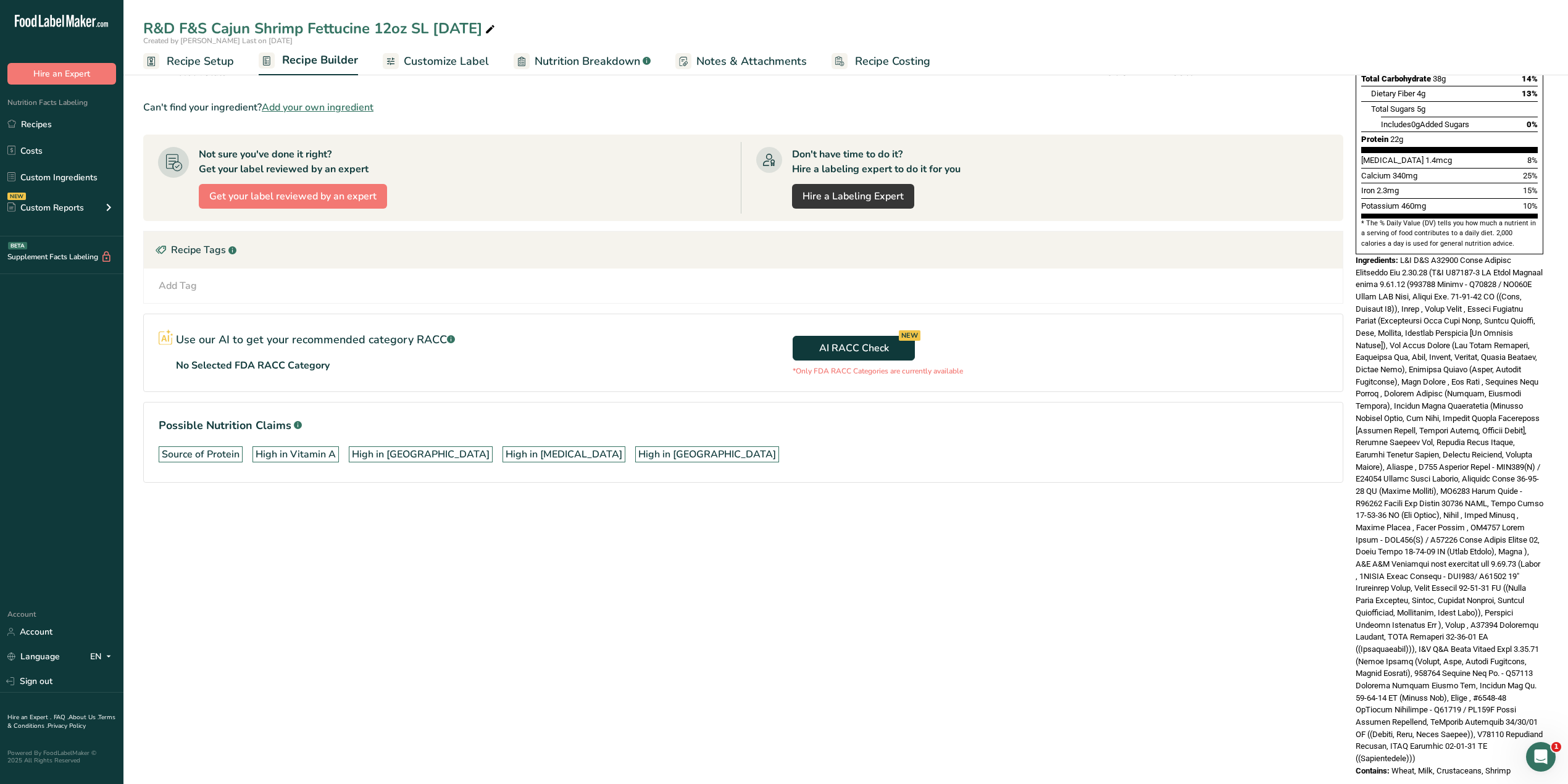
drag, startPoint x: 1510, startPoint y: 744, endPoint x: 1352, endPoint y: 238, distance: 530.1
click at [1040, 238] on div "Nutrition Facts About 1 Serving Per Container Serving Size 286g Amount Per Serv…" at bounding box center [1449, 304] width 198 height 955
copy div "Ingredients: R&D F&S S53600 Cajun Alfredo Fettucine Mix 8.26.25 (R&D S53600-0 T…"
click at [36, 124] on link "Recipes" at bounding box center [62, 124] width 124 height 23
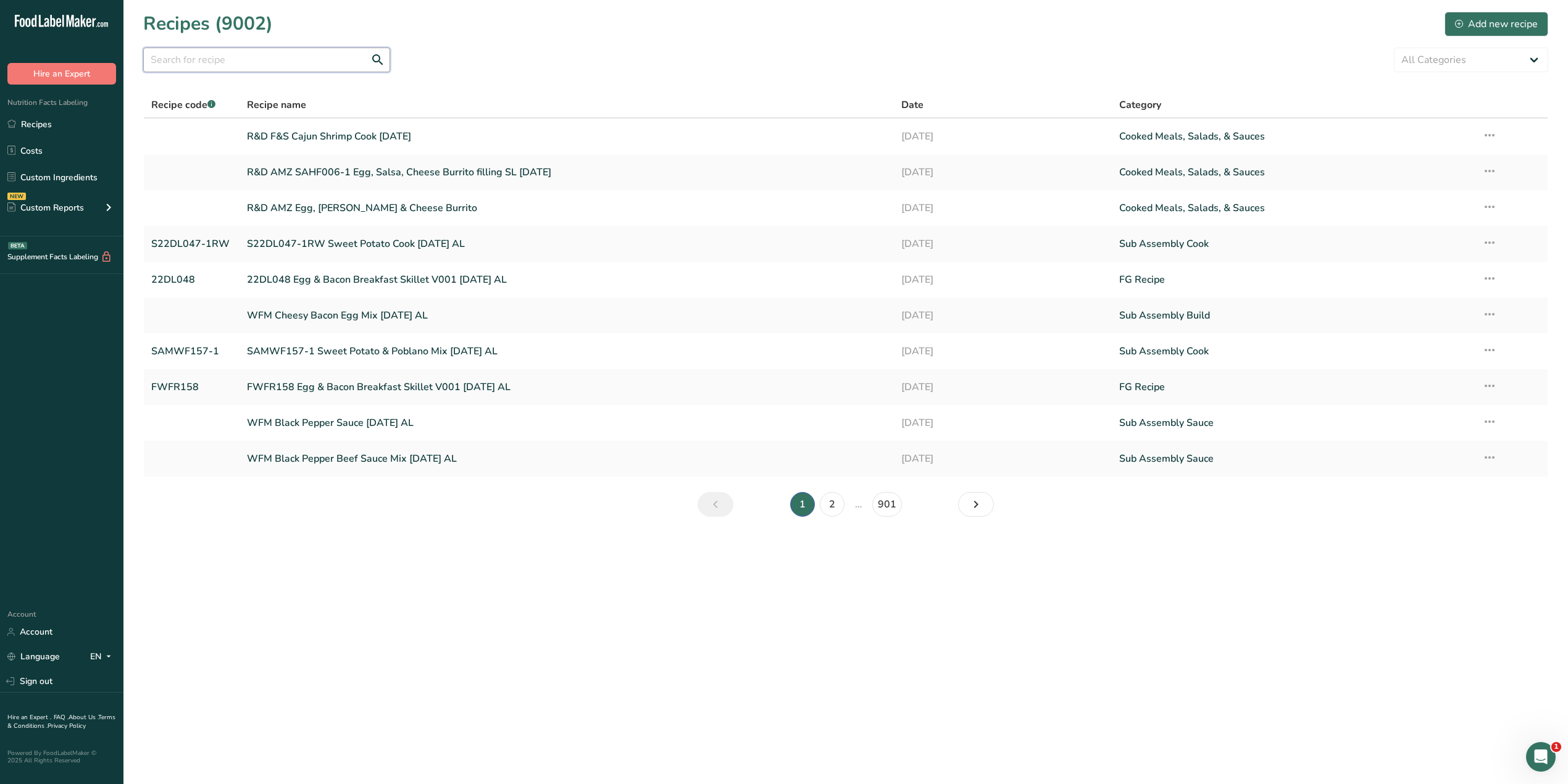
click at [315, 63] on input "text" at bounding box center [267, 60] width 247 height 25
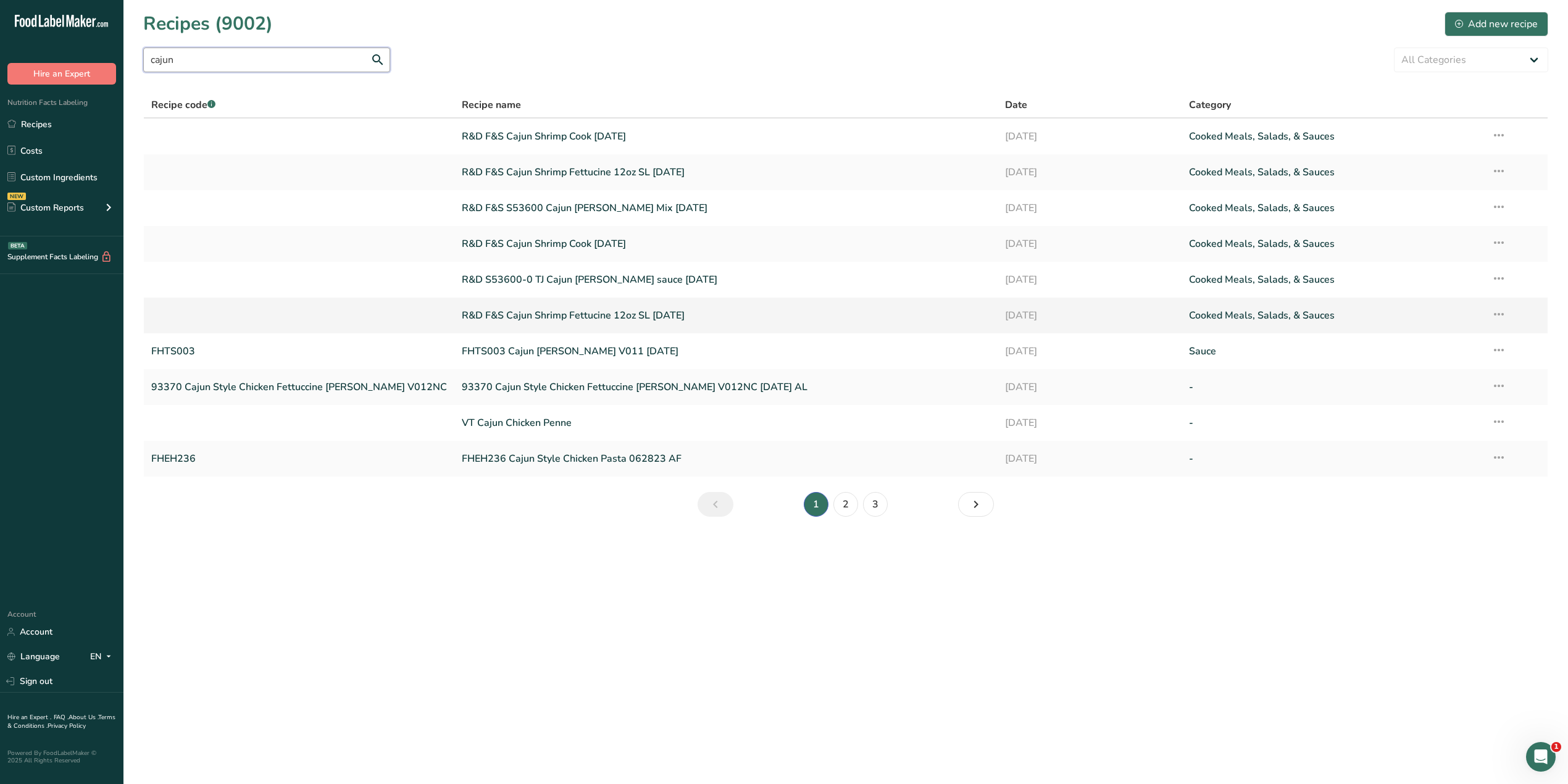
type input "cajun"
click at [633, 310] on link "R&D F&S Cajun Shrimp Fettucine 12oz SL 8.26.25" at bounding box center [726, 315] width 529 height 26
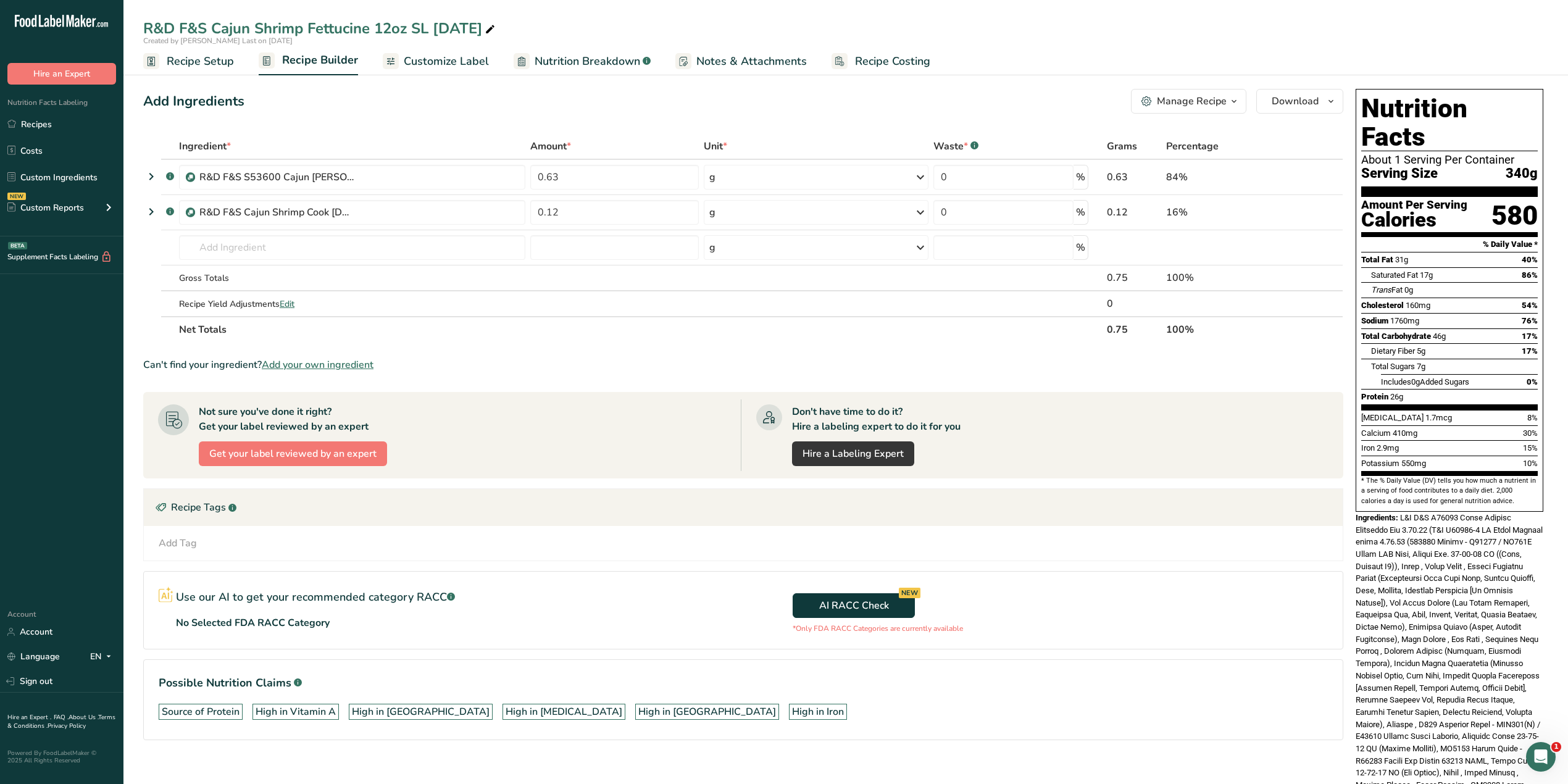
click at [1040, 211] on div "Calories" at bounding box center [1414, 220] width 106 height 18
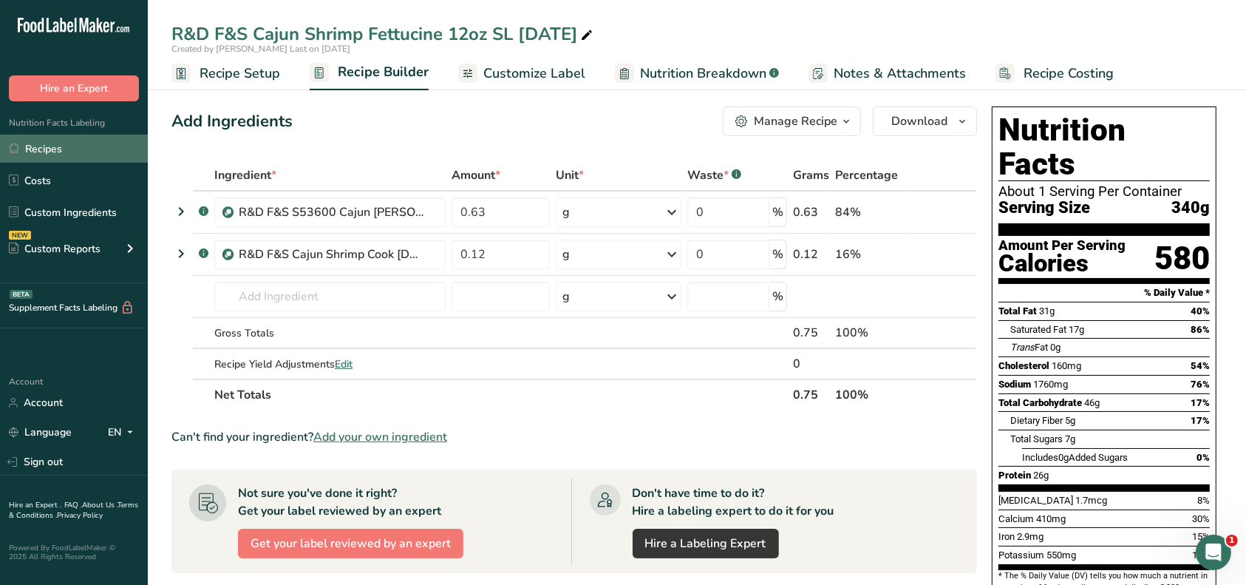
click at [65, 152] on link "Recipes" at bounding box center [74, 149] width 148 height 28
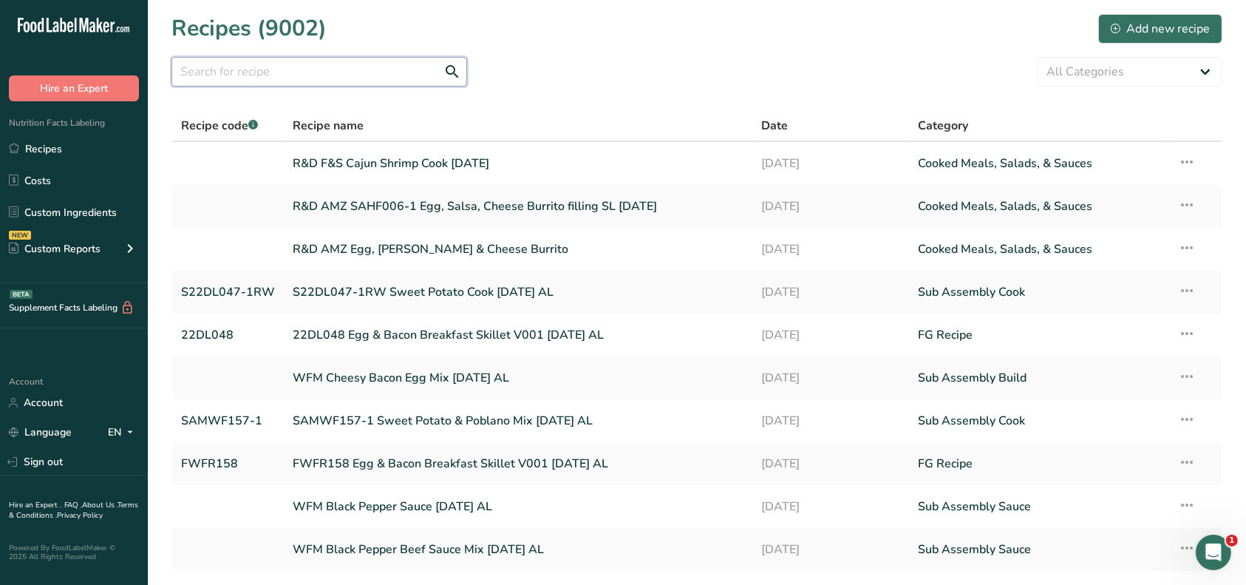
click at [358, 65] on input "text" at bounding box center [320, 72] width 296 height 30
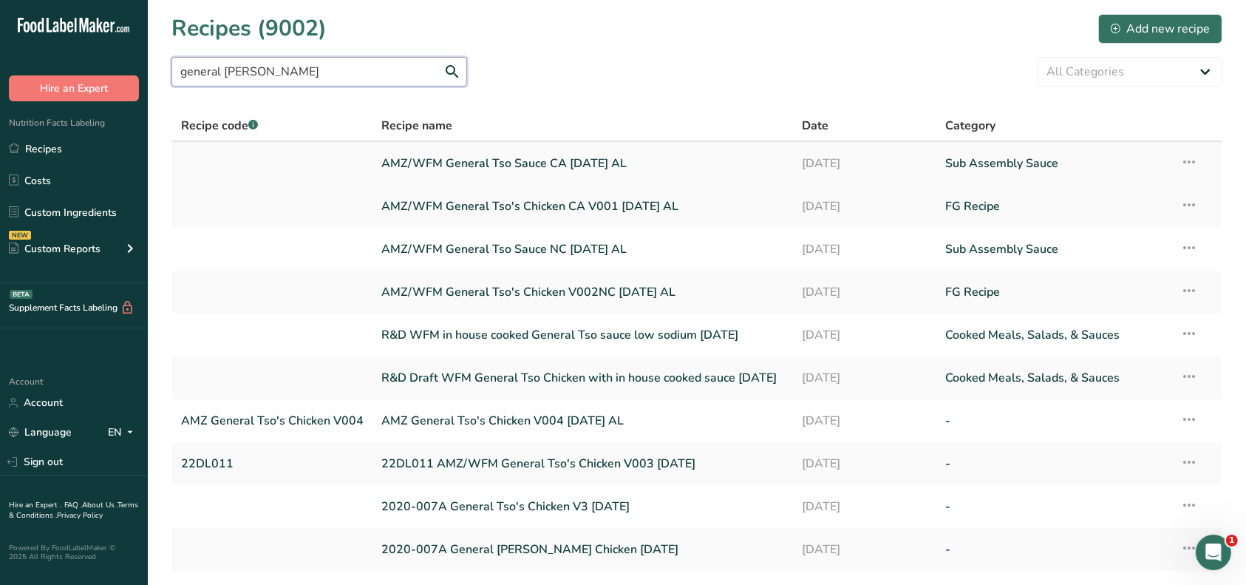
type input "general tso"
click at [430, 165] on link "AMZ/WFM General Tso Sauce CA [DATE] AL" at bounding box center [583, 163] width 404 height 31
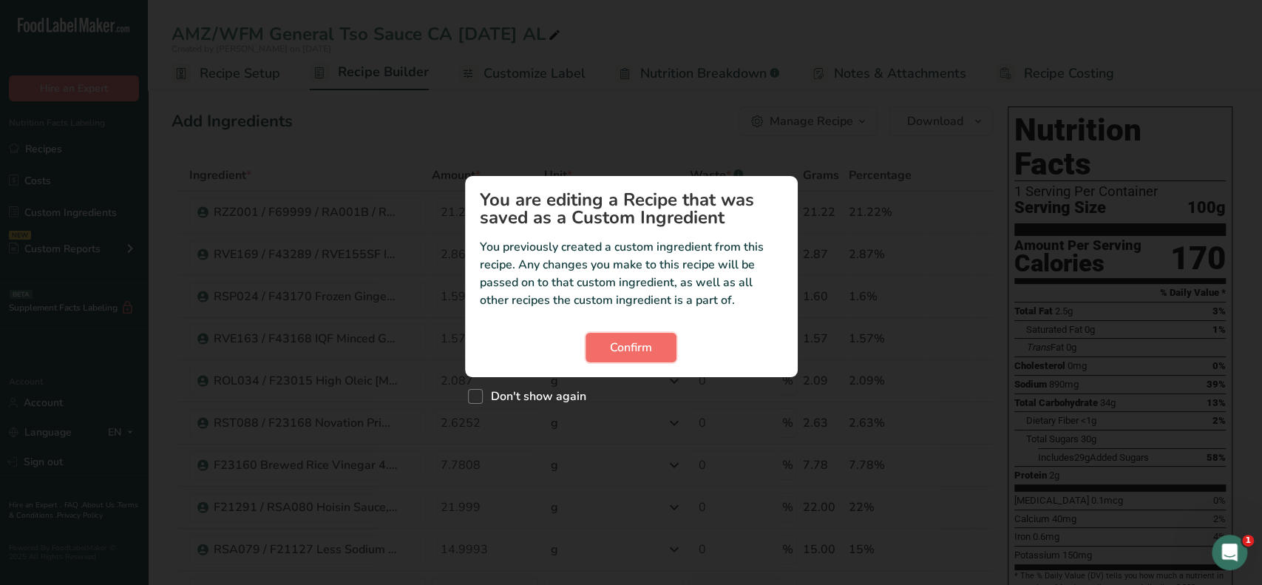
click at [633, 342] on span "Confirm" at bounding box center [631, 348] width 42 height 18
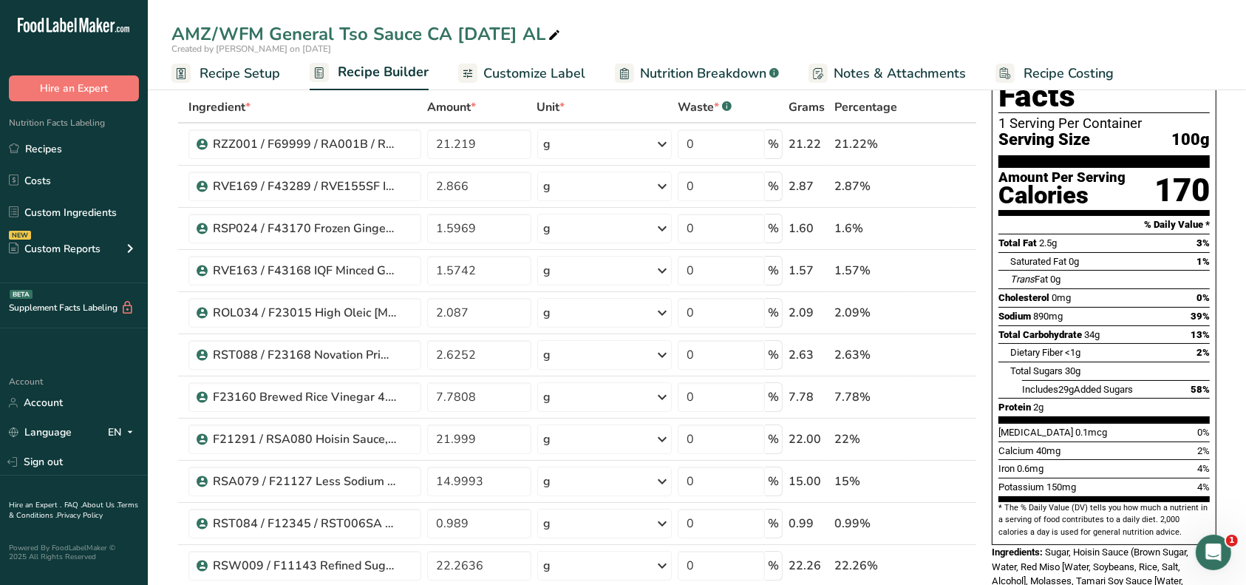
scroll to position [98, 0]
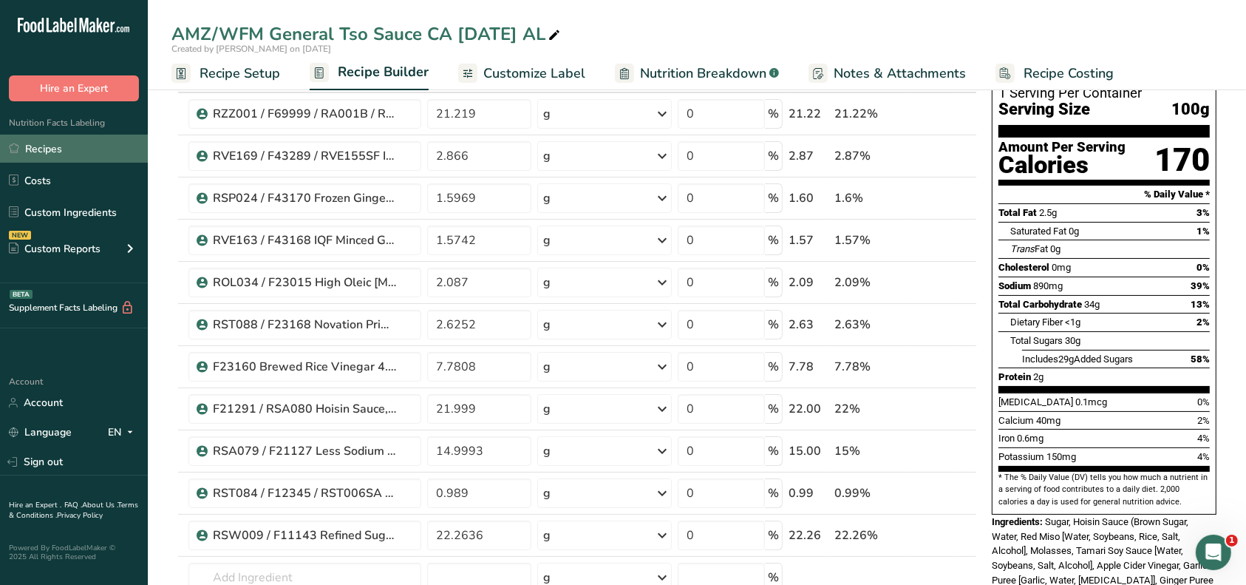
click at [52, 150] on link "Recipes" at bounding box center [74, 149] width 148 height 28
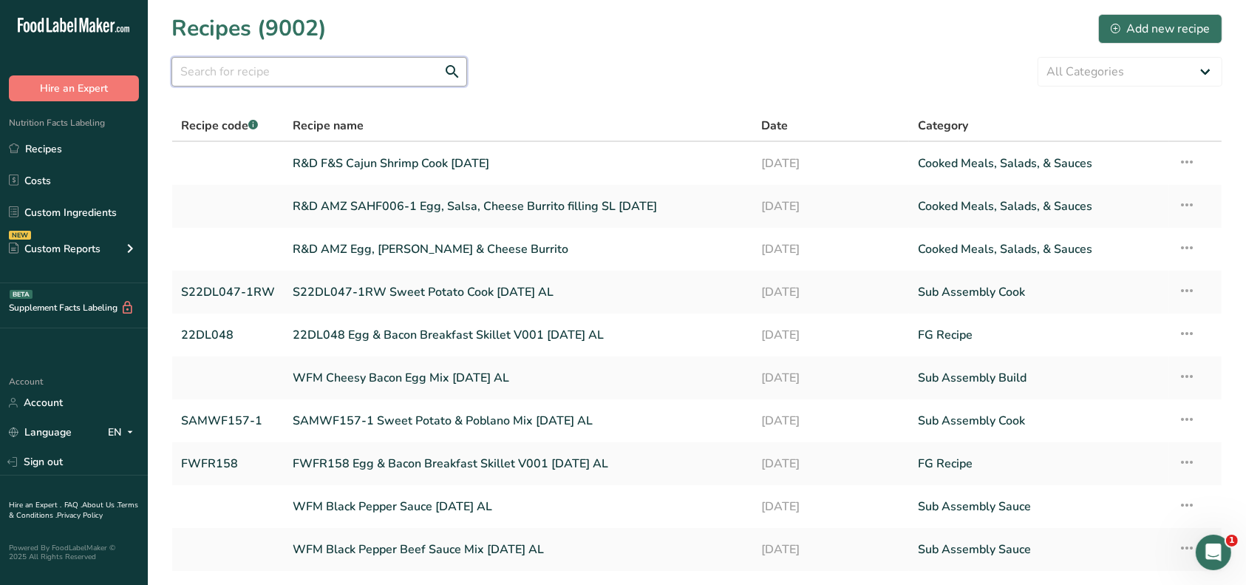
click at [268, 73] on input "text" at bounding box center [320, 72] width 296 height 30
click at [1152, 25] on div "Add new recipe" at bounding box center [1160, 29] width 99 height 18
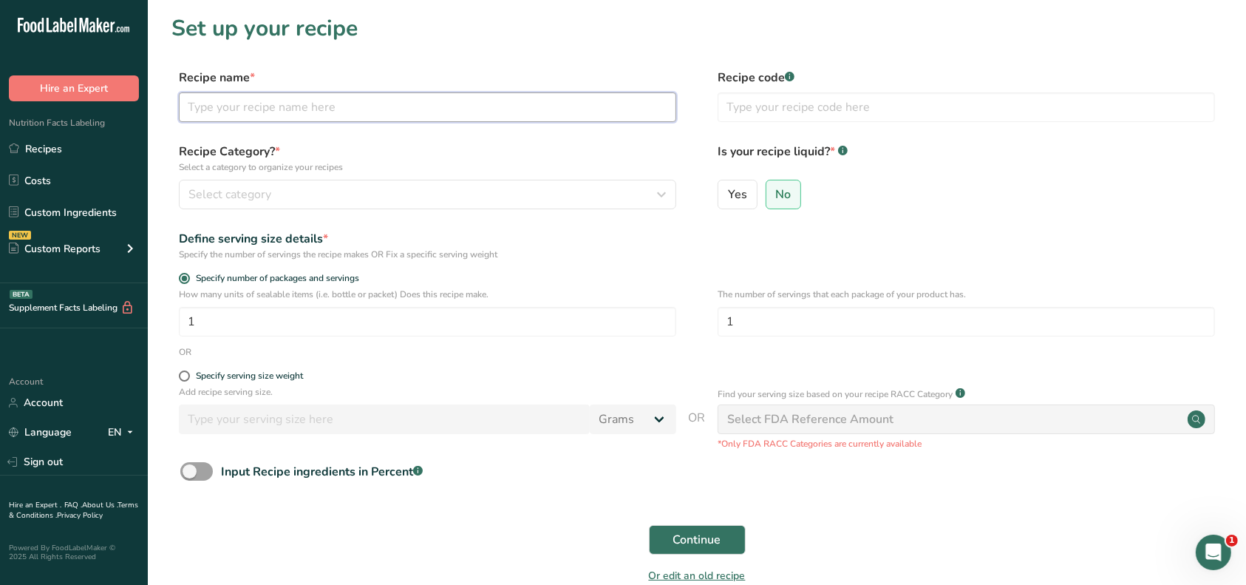
click at [436, 118] on input "text" at bounding box center [428, 107] width 498 height 30
type input "R&D F&S General Tso Chicken SL [DATE]"
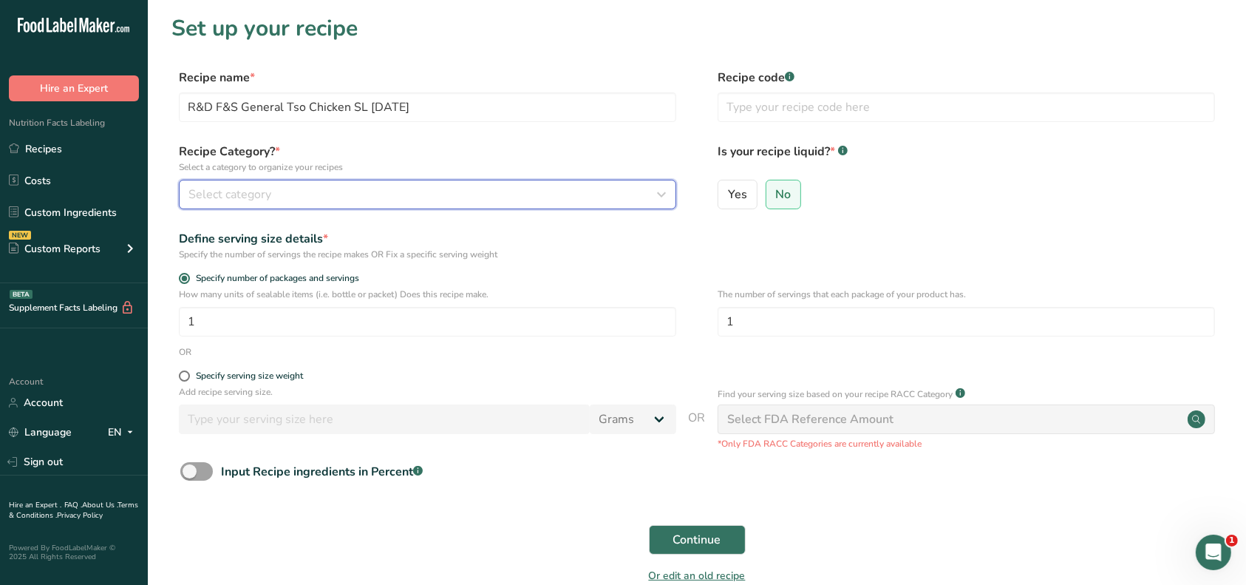
click at [417, 189] on div "Select category" at bounding box center [423, 195] width 469 height 18
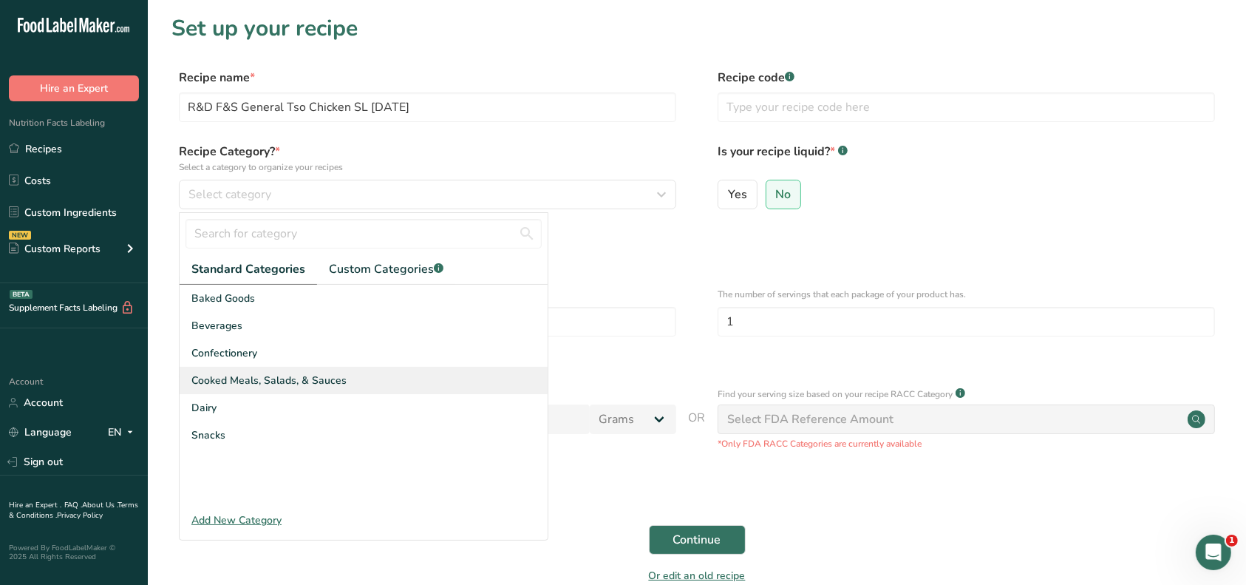
click at [254, 387] on span "Cooked Meals, Salads, & Sauces" at bounding box center [268, 381] width 155 height 16
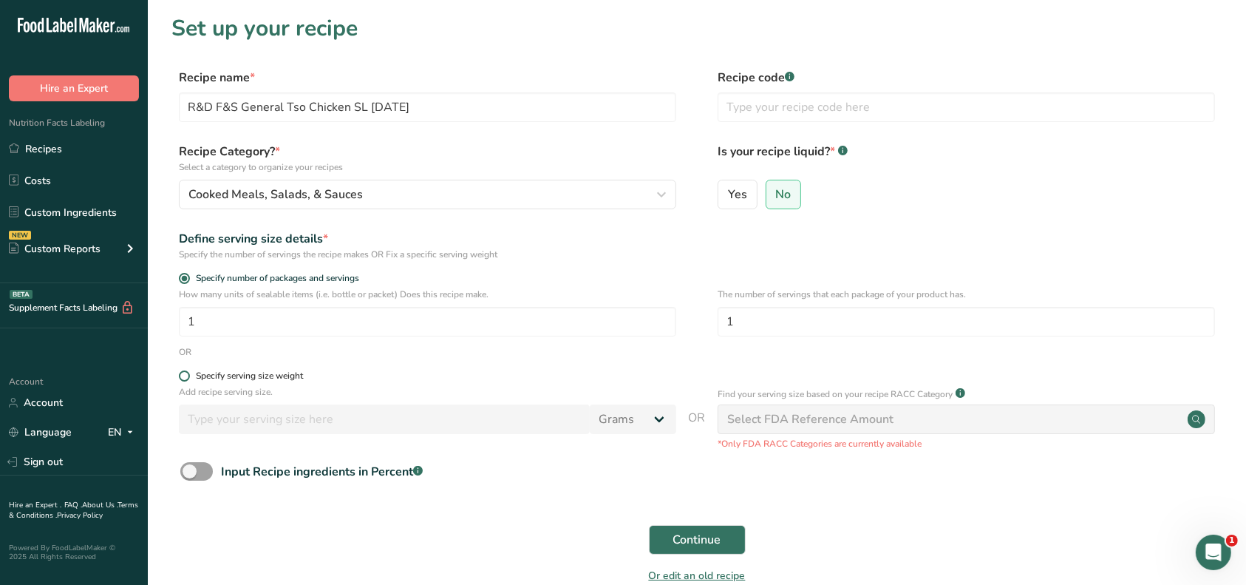
click at [186, 379] on span at bounding box center [184, 375] width 11 height 11
click at [186, 379] on input "Specify serving size weight" at bounding box center [184, 376] width 10 height 10
radio input "true"
radio input "false"
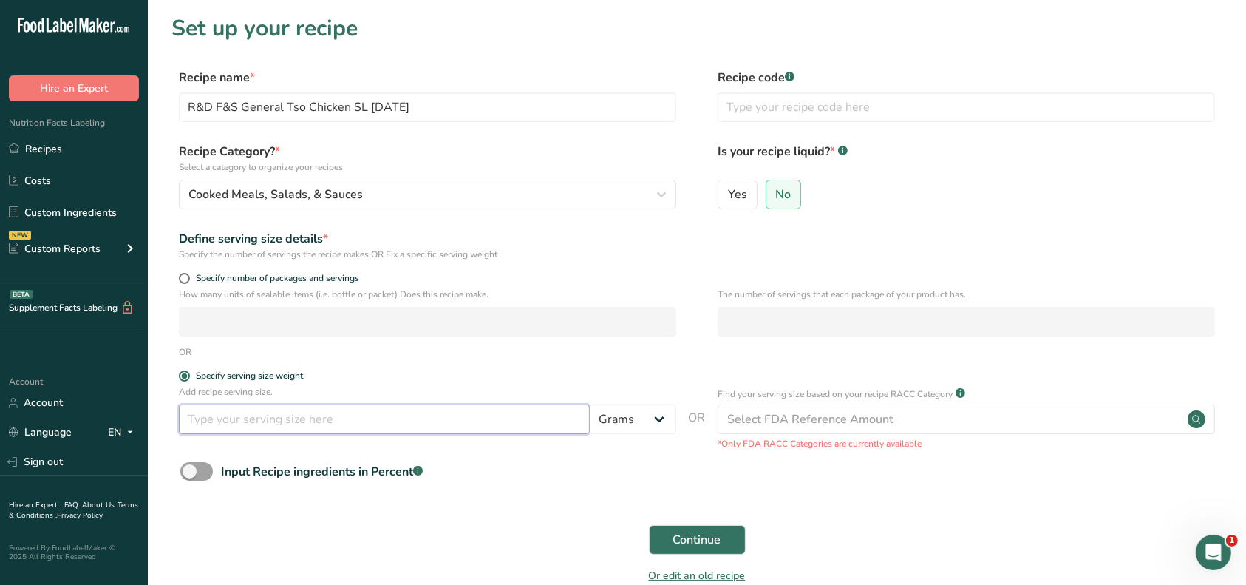
click at [211, 416] on input "number" at bounding box center [384, 419] width 411 height 30
click at [279, 418] on input "number" at bounding box center [384, 419] width 411 height 30
type input "0.63"
click at [654, 417] on select "Grams kg mg mcg lb oz l mL fl oz tbsp tsp cup qt gallon" at bounding box center [633, 419] width 86 height 30
select select "12"
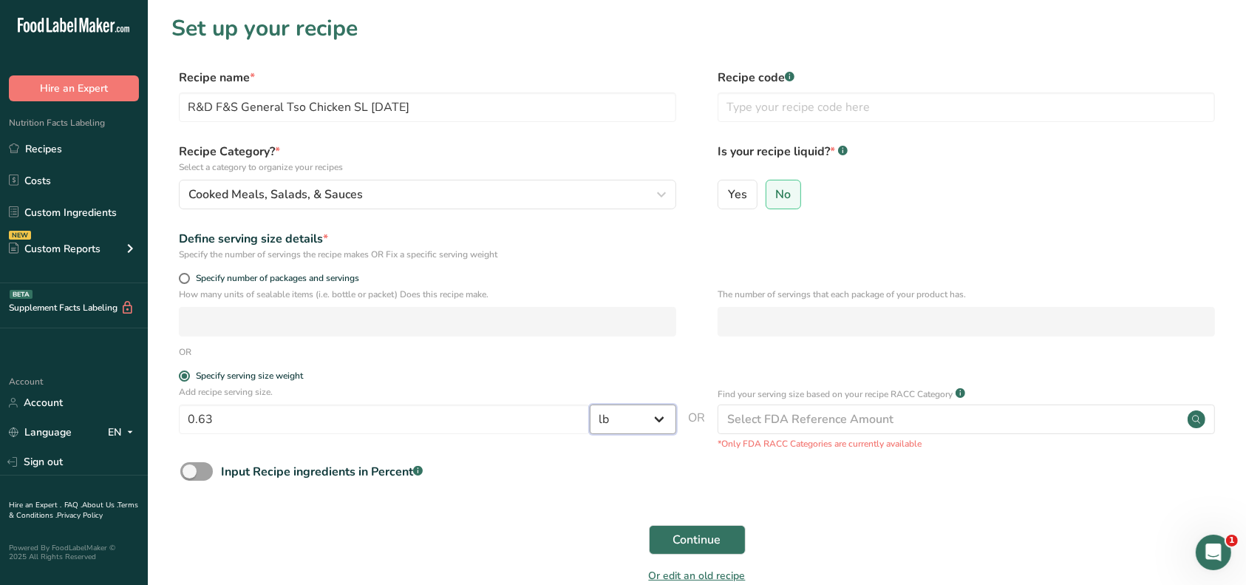
click at [590, 405] on select "Grams kg mg mcg lb oz l mL fl oz tbsp tsp cup qt gallon" at bounding box center [633, 419] width 86 height 30
click at [687, 534] on span "Continue" at bounding box center [697, 540] width 48 height 18
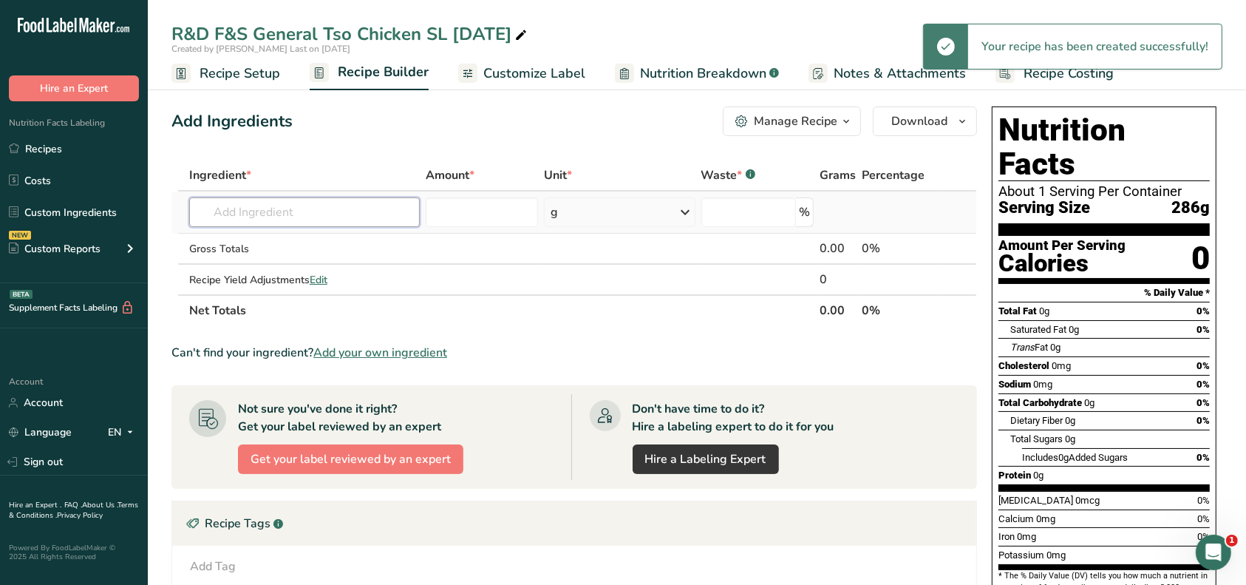
click at [273, 212] on input "text" at bounding box center [304, 212] width 231 height 30
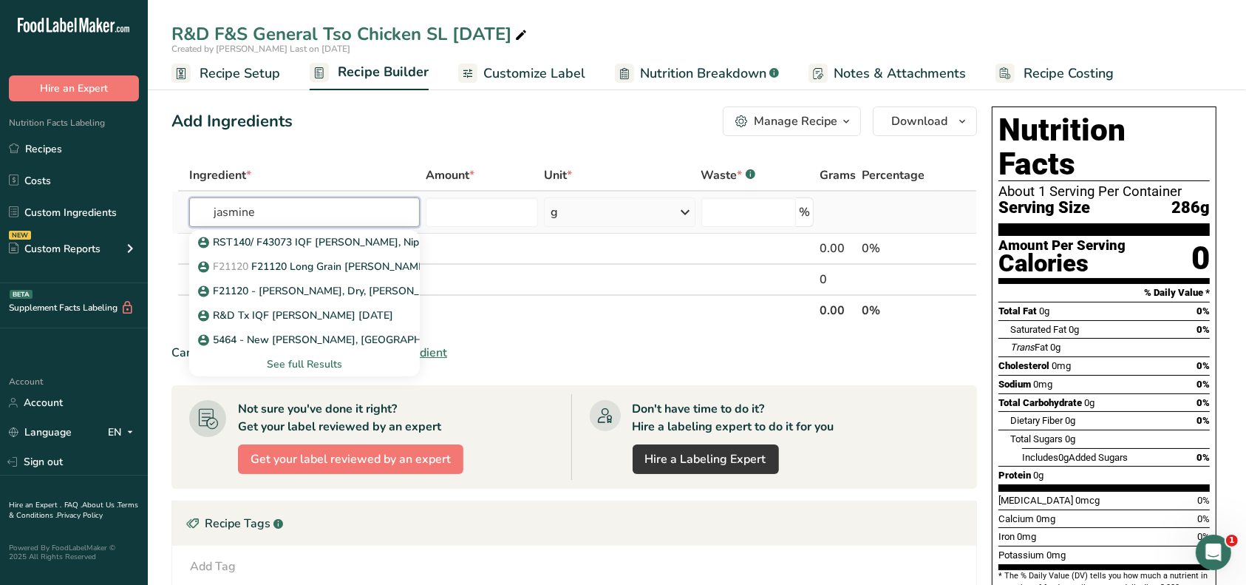
type input "jasmine"
click at [331, 360] on div "See full Results" at bounding box center [304, 364] width 207 height 16
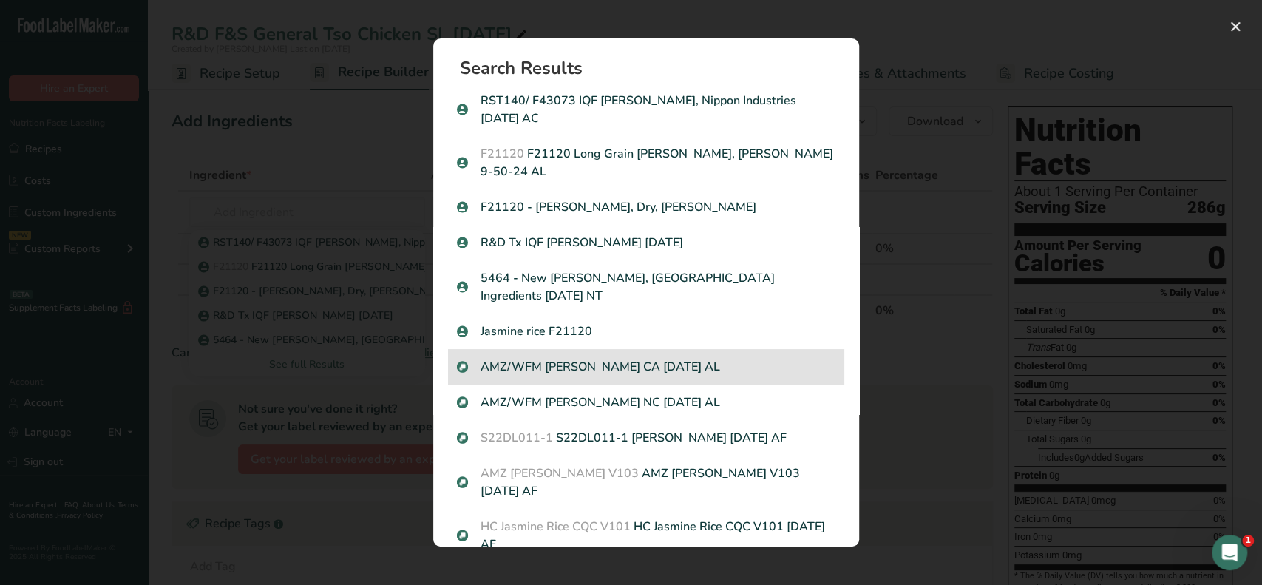
click at [669, 358] on p "AMZ/WFM [PERSON_NAME] CA [DATE] AL" at bounding box center [646, 367] width 378 height 18
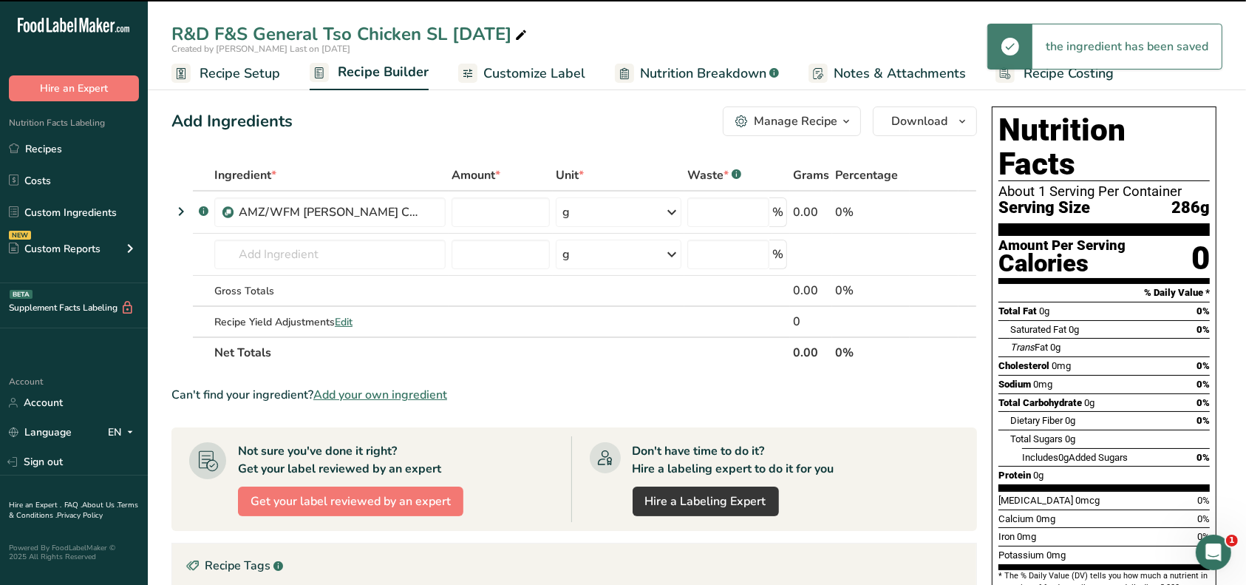
type input "0"
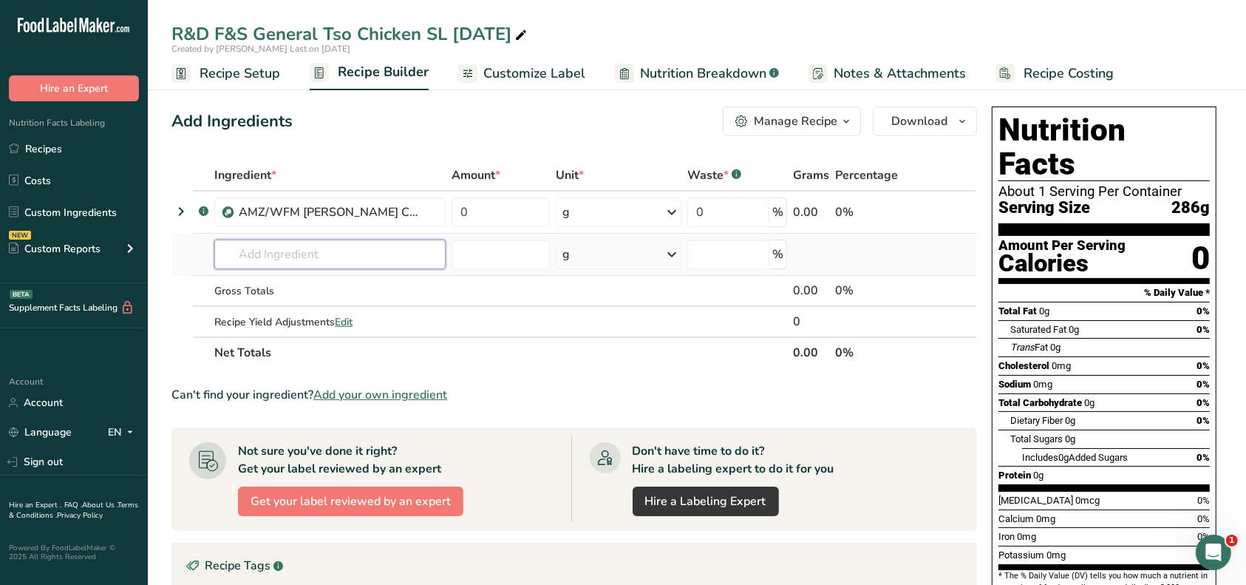
click at [278, 248] on input "text" at bounding box center [329, 255] width 231 height 30
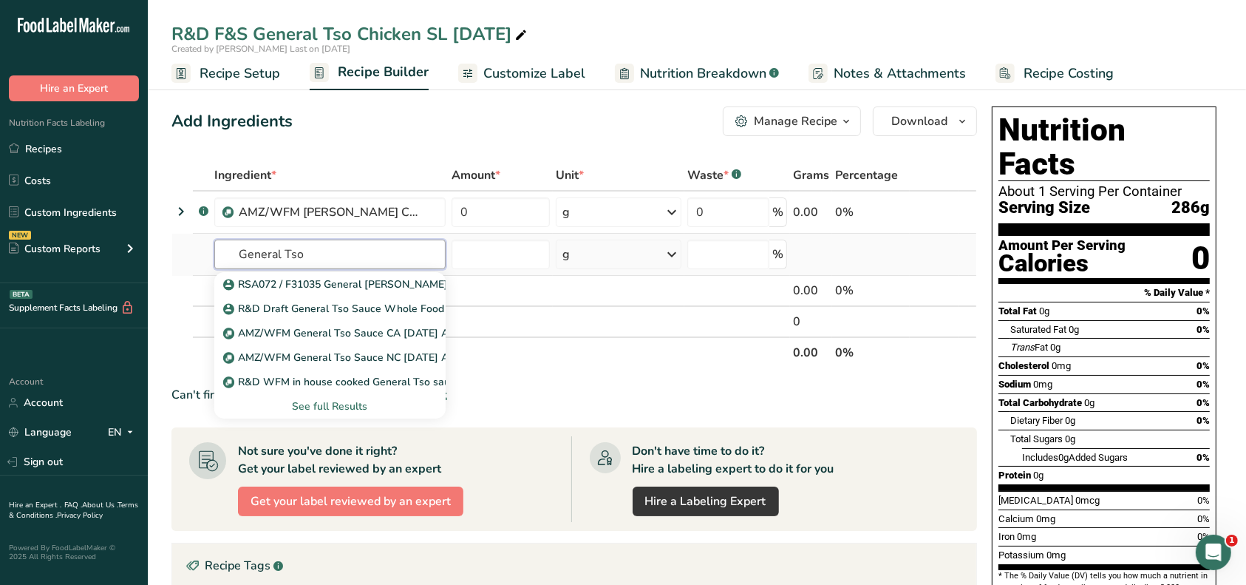
type input "General Tso"
click at [331, 406] on div "See full Results" at bounding box center [330, 406] width 208 height 16
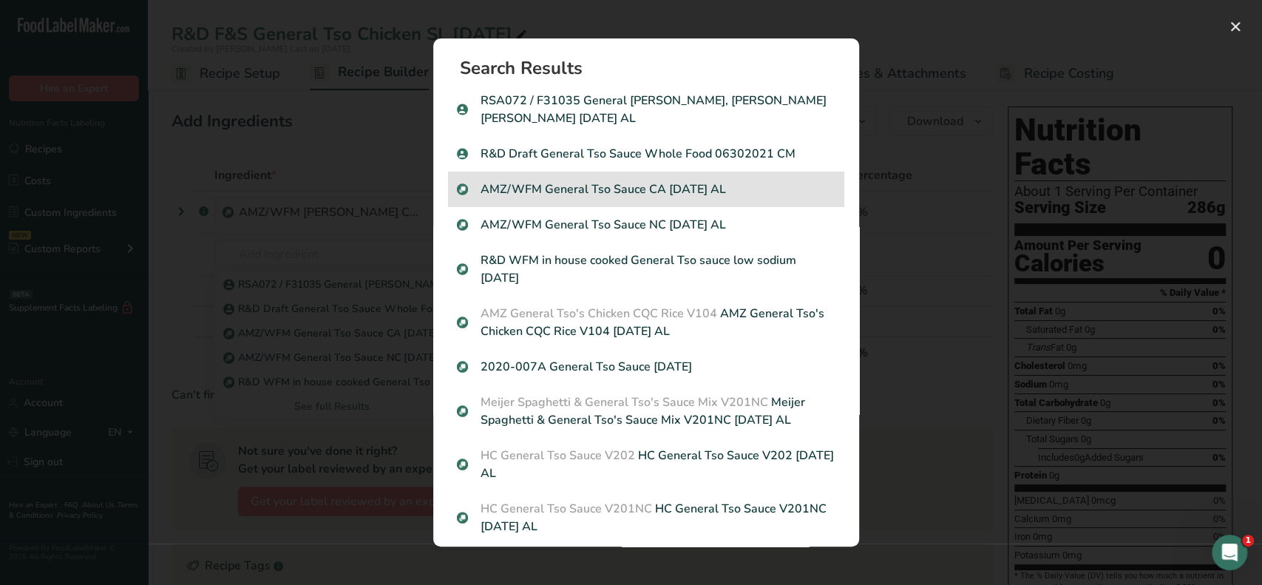
click at [639, 192] on p "AMZ/WFM General Tso Sauce CA [DATE] AL" at bounding box center [646, 189] width 378 height 18
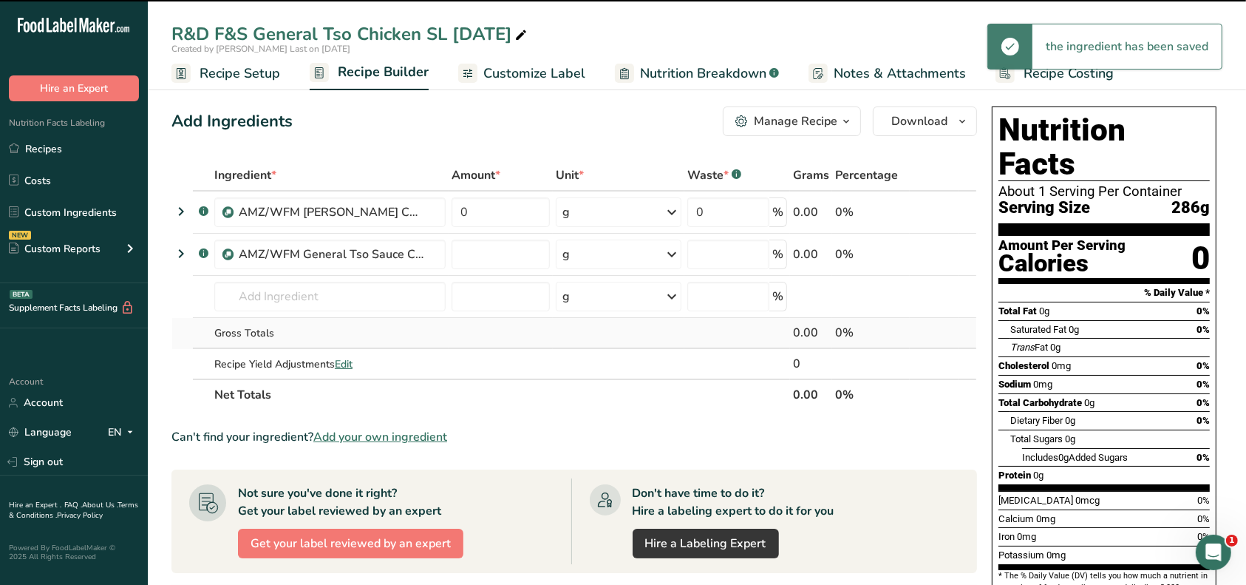
type input "0"
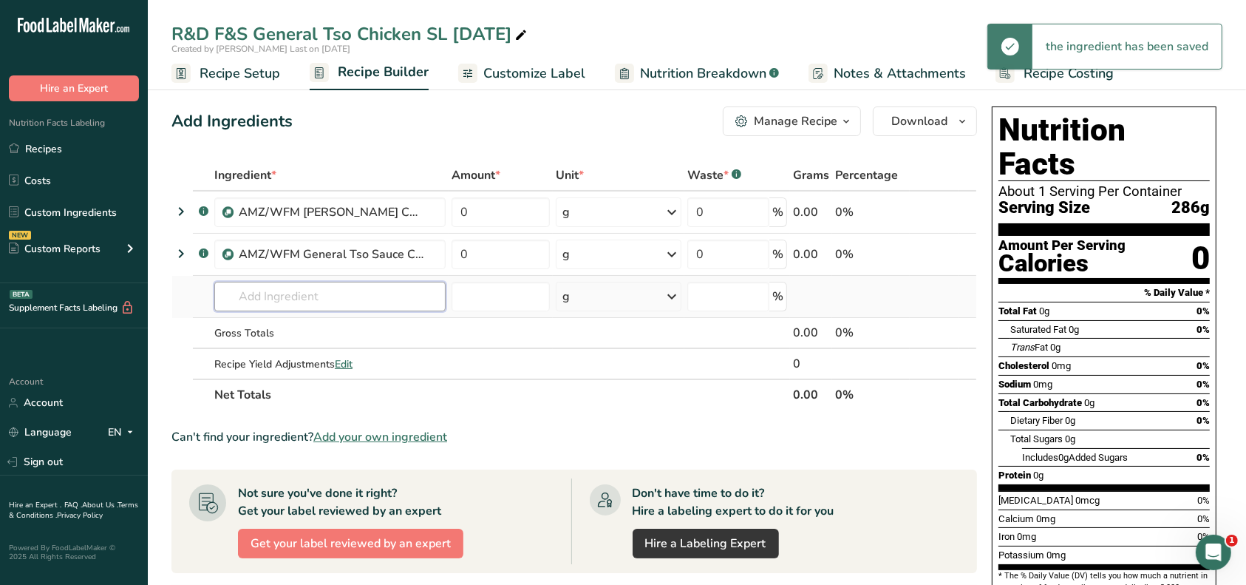
click at [319, 303] on input "text" at bounding box center [329, 297] width 231 height 30
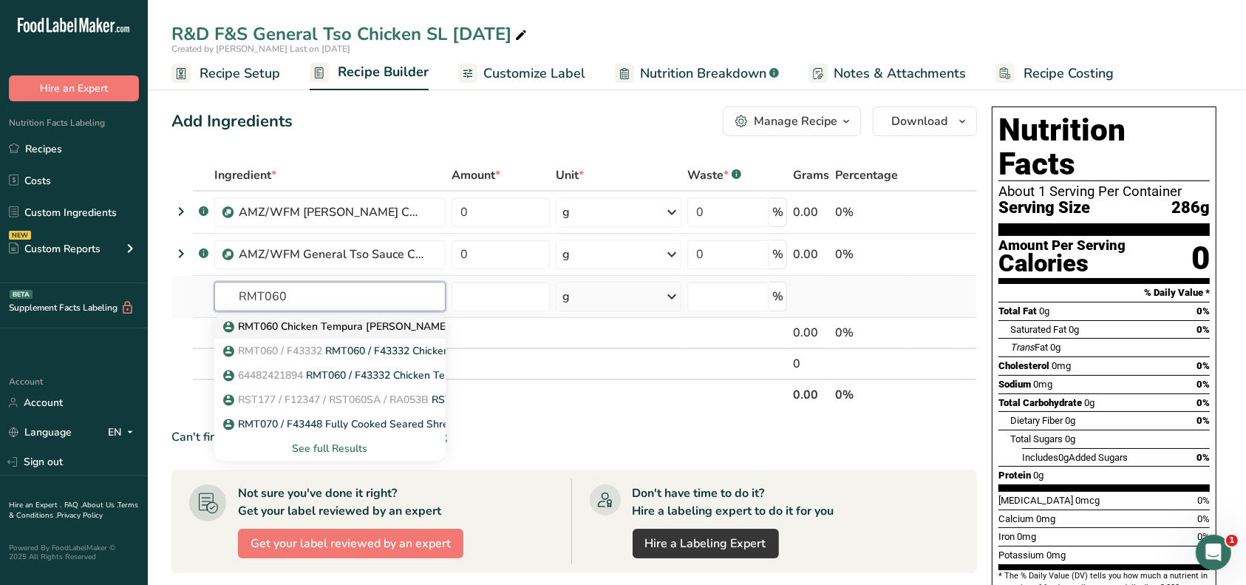
type input "RMT060"
click at [312, 325] on p "RMT060 Chicken Tempura [PERSON_NAME] Foods [DATE] AL" at bounding box center [380, 327] width 309 height 16
type input "RMT060 Chicken Tempura [PERSON_NAME] Foods [DATE] AL"
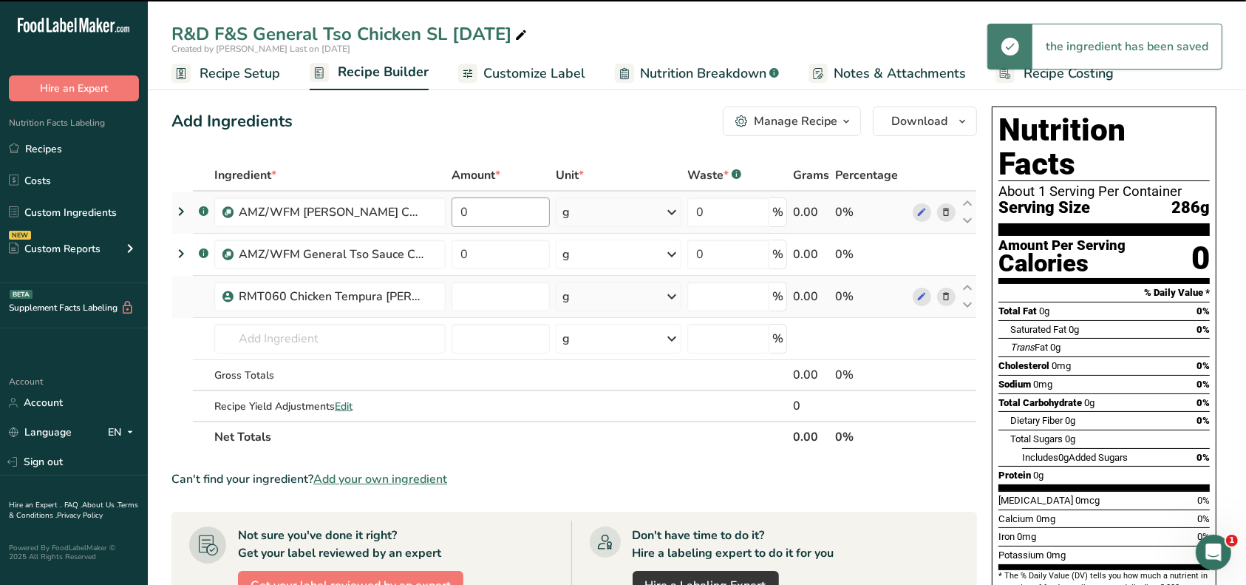
type input "0"
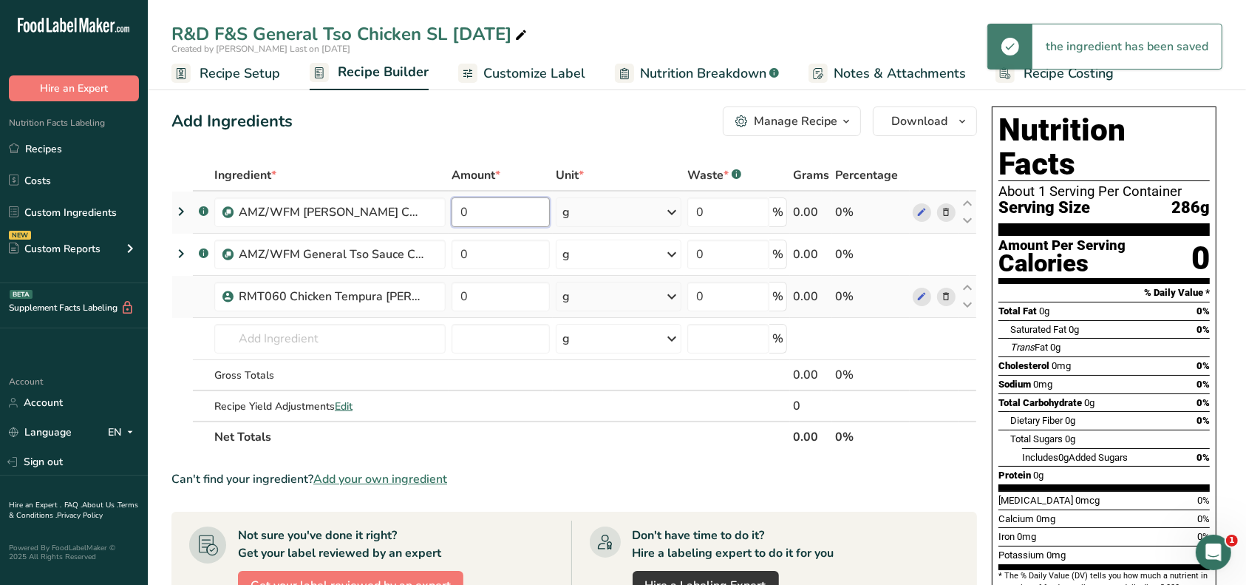
drag, startPoint x: 485, startPoint y: 215, endPoint x: 460, endPoint y: 213, distance: 25.2
click at [460, 213] on input "0" at bounding box center [501, 212] width 99 height 30
drag, startPoint x: 483, startPoint y: 212, endPoint x: 453, endPoint y: 210, distance: 30.4
click at [453, 210] on input "0" at bounding box center [501, 212] width 99 height 30
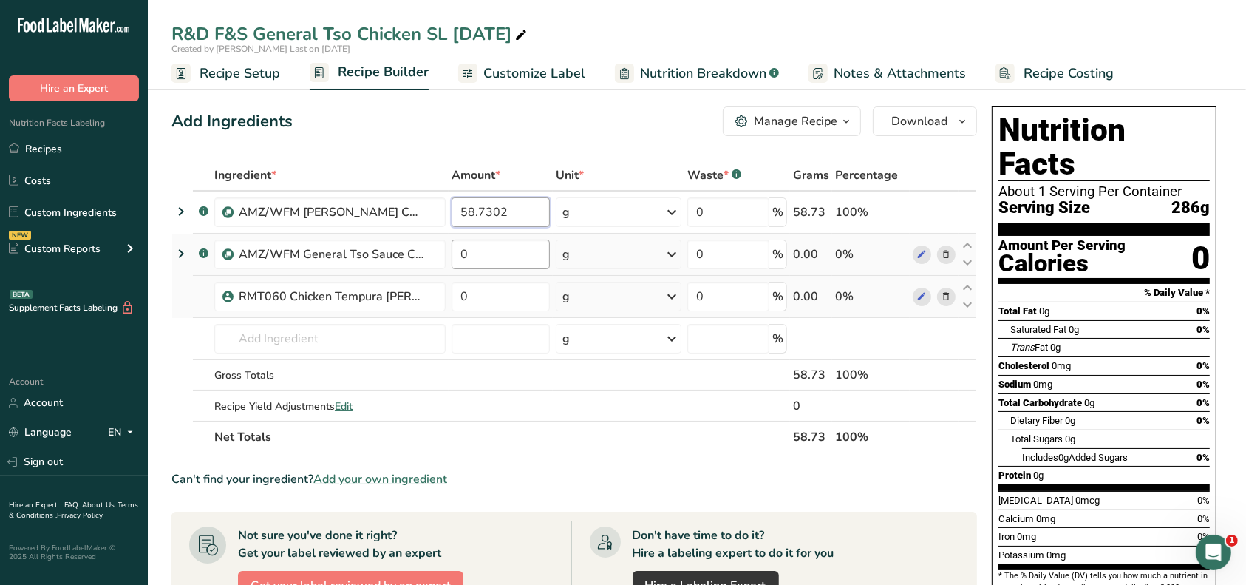
type input "58.7302"
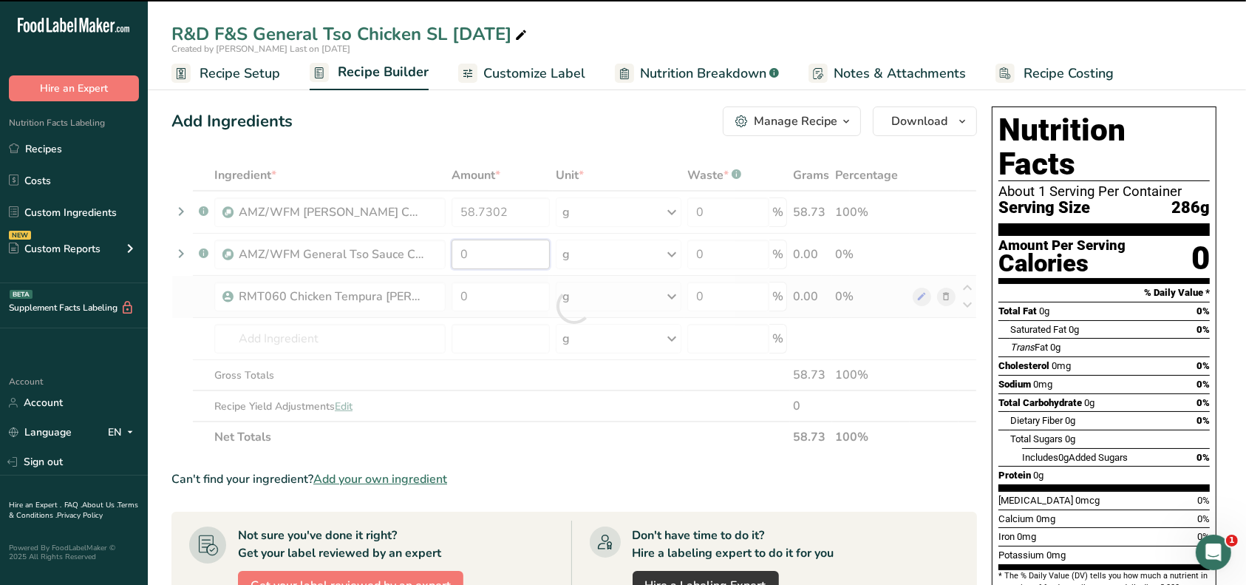
drag, startPoint x: 488, startPoint y: 262, endPoint x: 455, endPoint y: 256, distance: 33.1
click at [455, 256] on div "Ingredient * Amount * Unit * Waste * .a-a{fill:#347362;}.b-a{fill:#fff;} Grams …" at bounding box center [575, 306] width 806 height 293
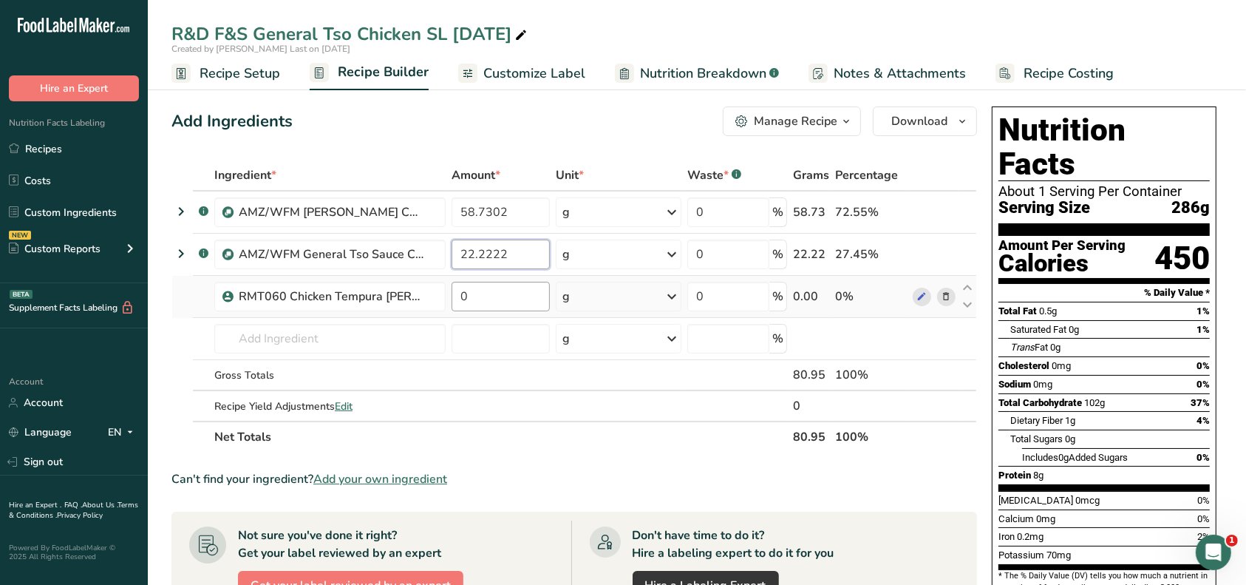
type input "22.2222"
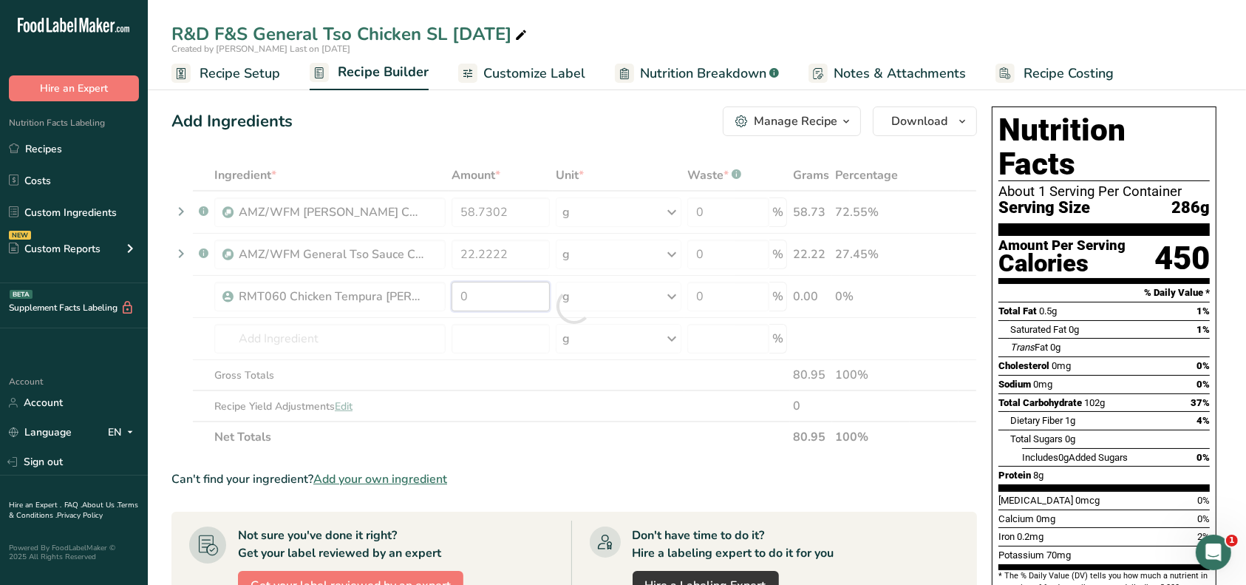
drag, startPoint x: 471, startPoint y: 288, endPoint x: 458, endPoint y: 293, distance: 14.0
click at [458, 293] on div "Ingredient * Amount * Unit * Waste * .a-a{fill:#347362;}.b-a{fill:#fff;} Grams …" at bounding box center [575, 306] width 806 height 293
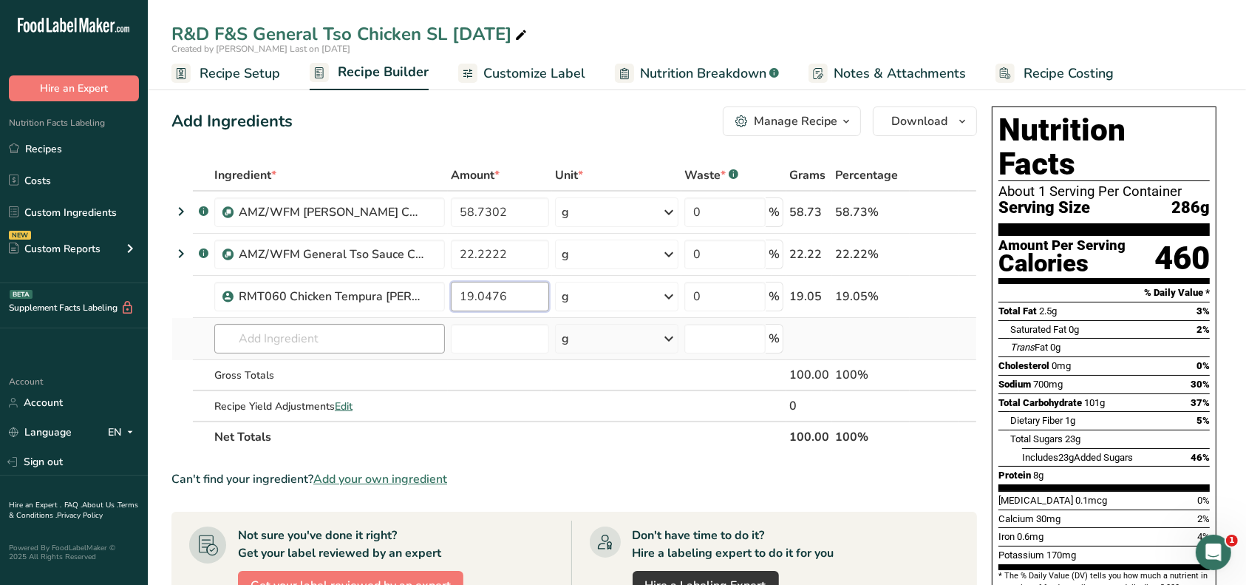
type input "19.0476"
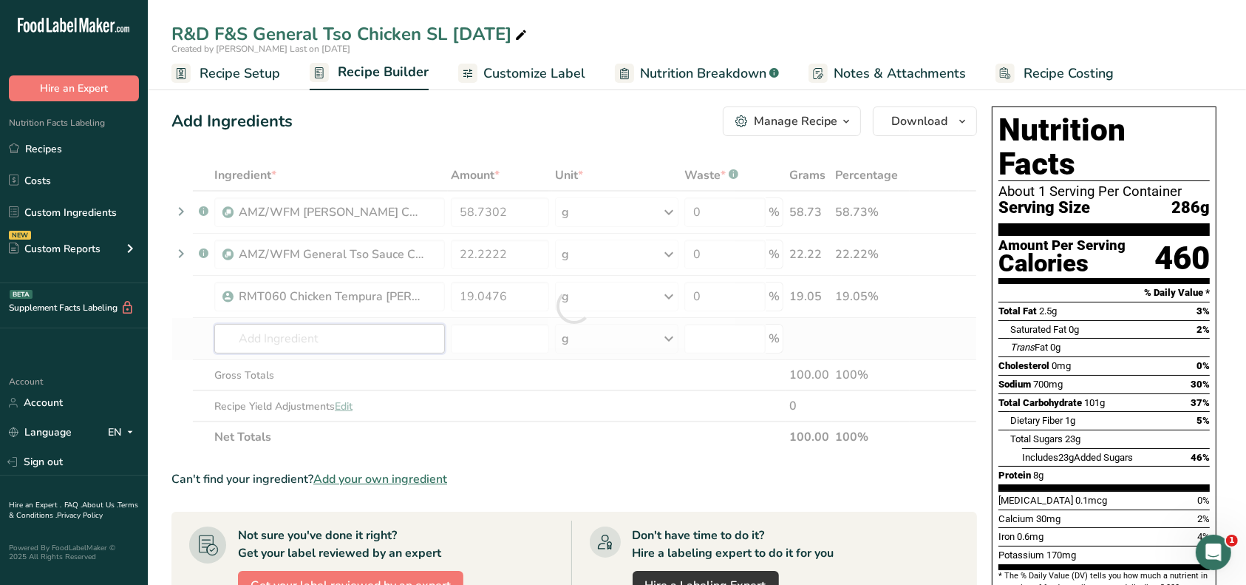
click at [408, 333] on div "Ingredient * Amount * Unit * Waste * .a-a{fill:#347362;}.b-a{fill:#fff;} Grams …" at bounding box center [575, 306] width 806 height 293
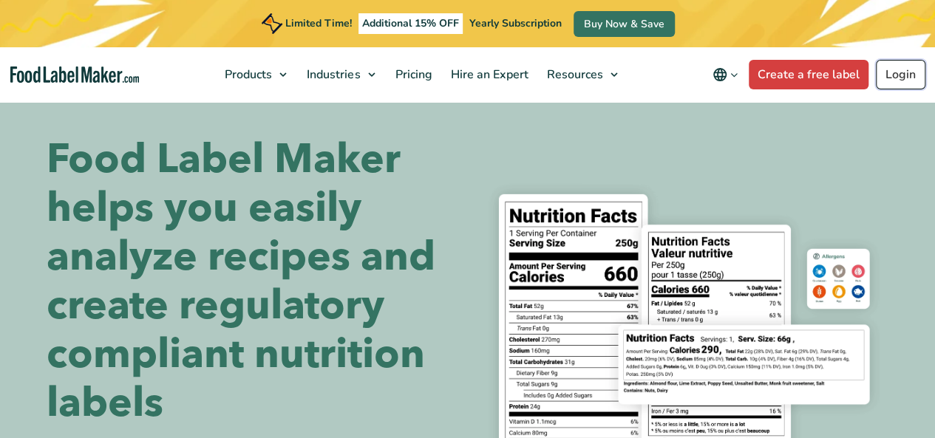
click at [899, 77] on link "Login" at bounding box center [901, 75] width 50 height 30
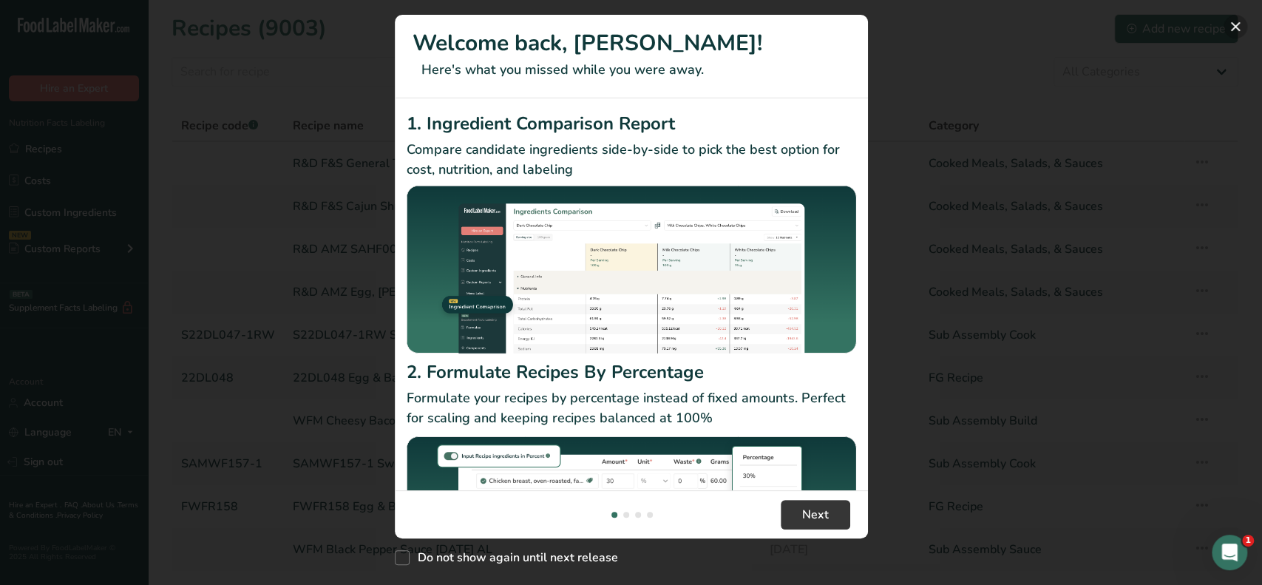
click at [1236, 29] on button "New Features" at bounding box center [1235, 27] width 24 height 24
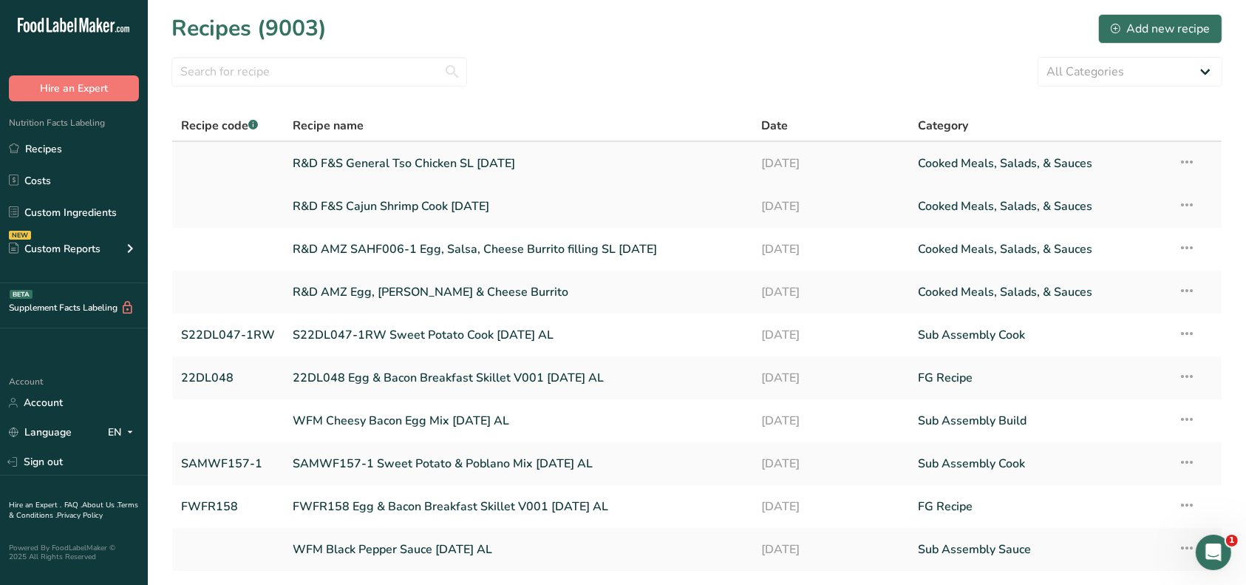
click at [495, 164] on link "R&D F&S General Tso Chicken SL [DATE]" at bounding box center [518, 163] width 451 height 31
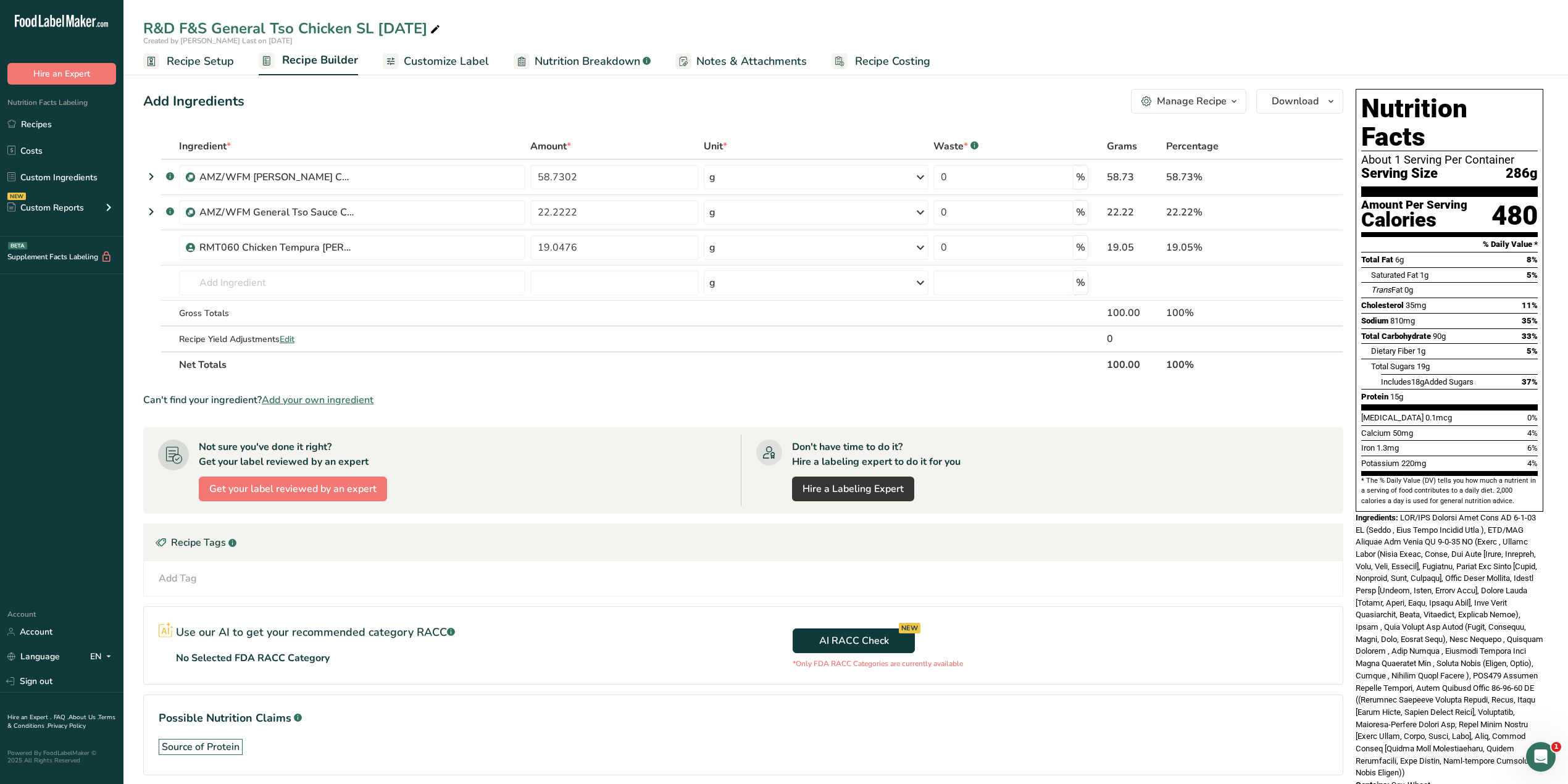
click at [436, 28] on icon at bounding box center [435, 29] width 11 height 18
click at [354, 25] on input "R&D F&S General Tso Chicken SL [DATE]" at bounding box center [846, 28] width 1405 height 23
type input "R&D F&S General Tso Chicken 10oz SL [DATE]"
click at [1040, 488] on div "AI RACC Check NEW *Only FDA RACC Categories are currently available" at bounding box center [1043, 645] width 599 height 77
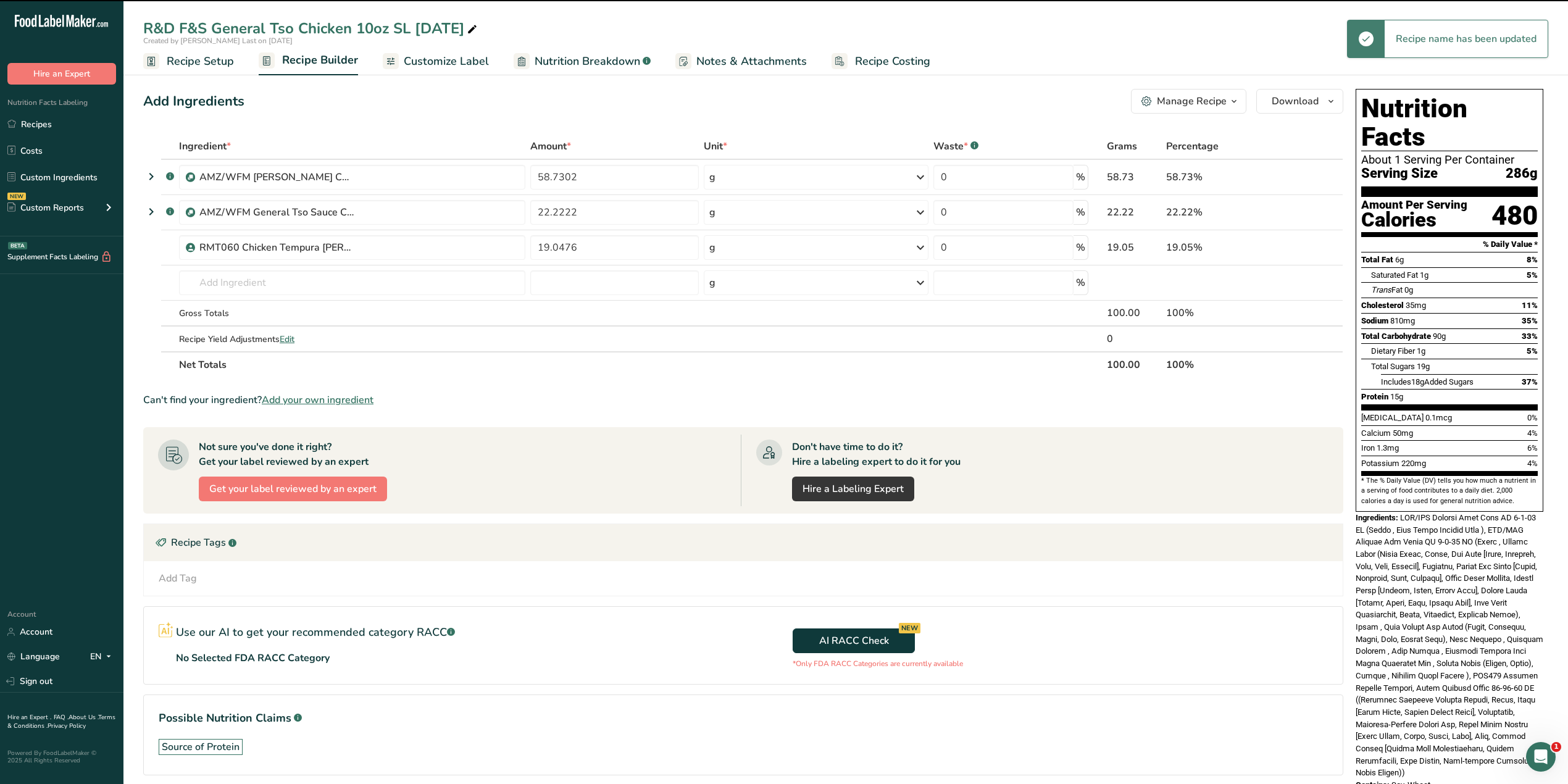
click at [200, 58] on span "Recipe Setup" at bounding box center [200, 62] width 68 height 17
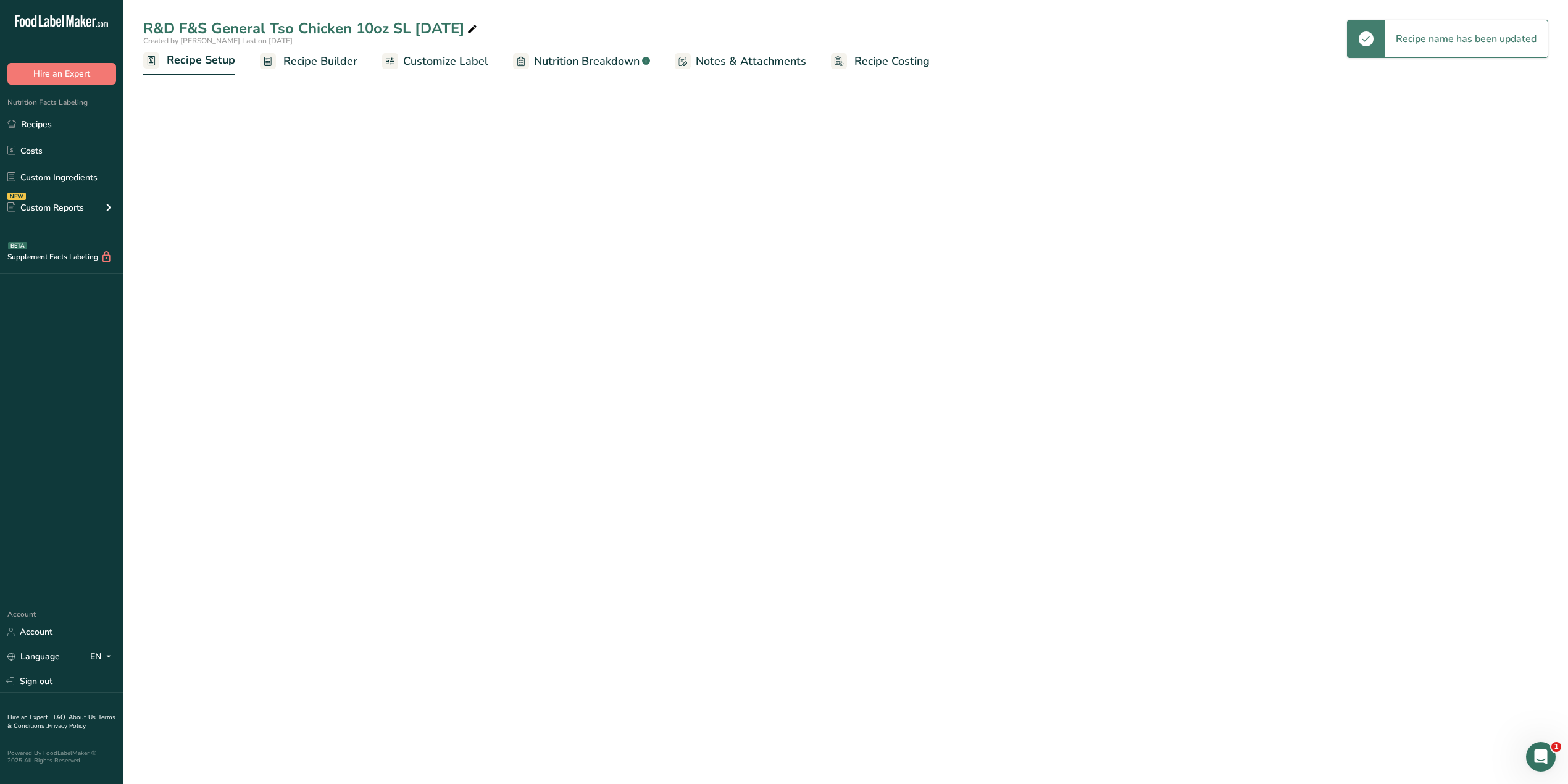
select select "12"
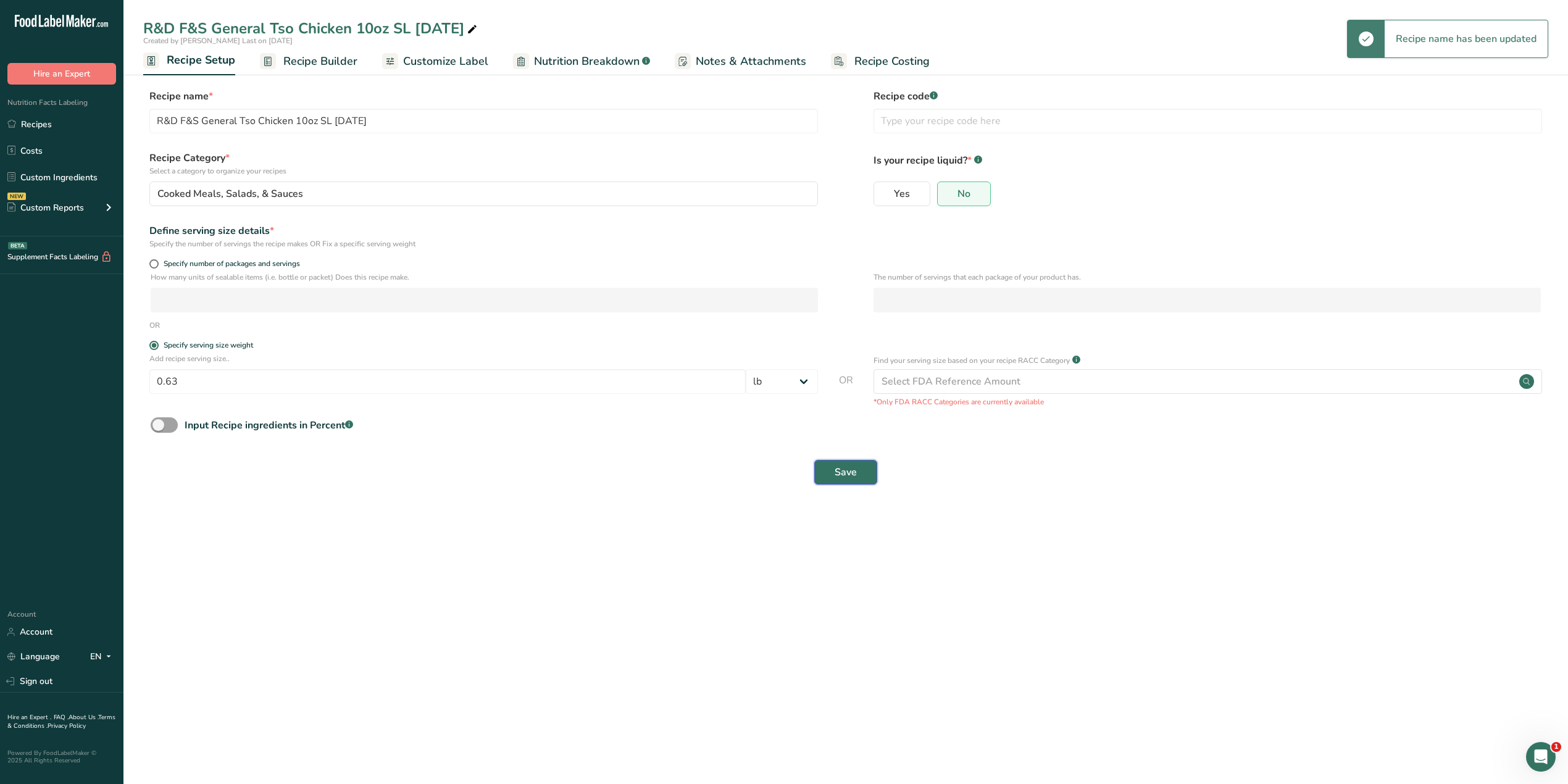
click at [827, 475] on button "Save" at bounding box center [845, 473] width 63 height 25
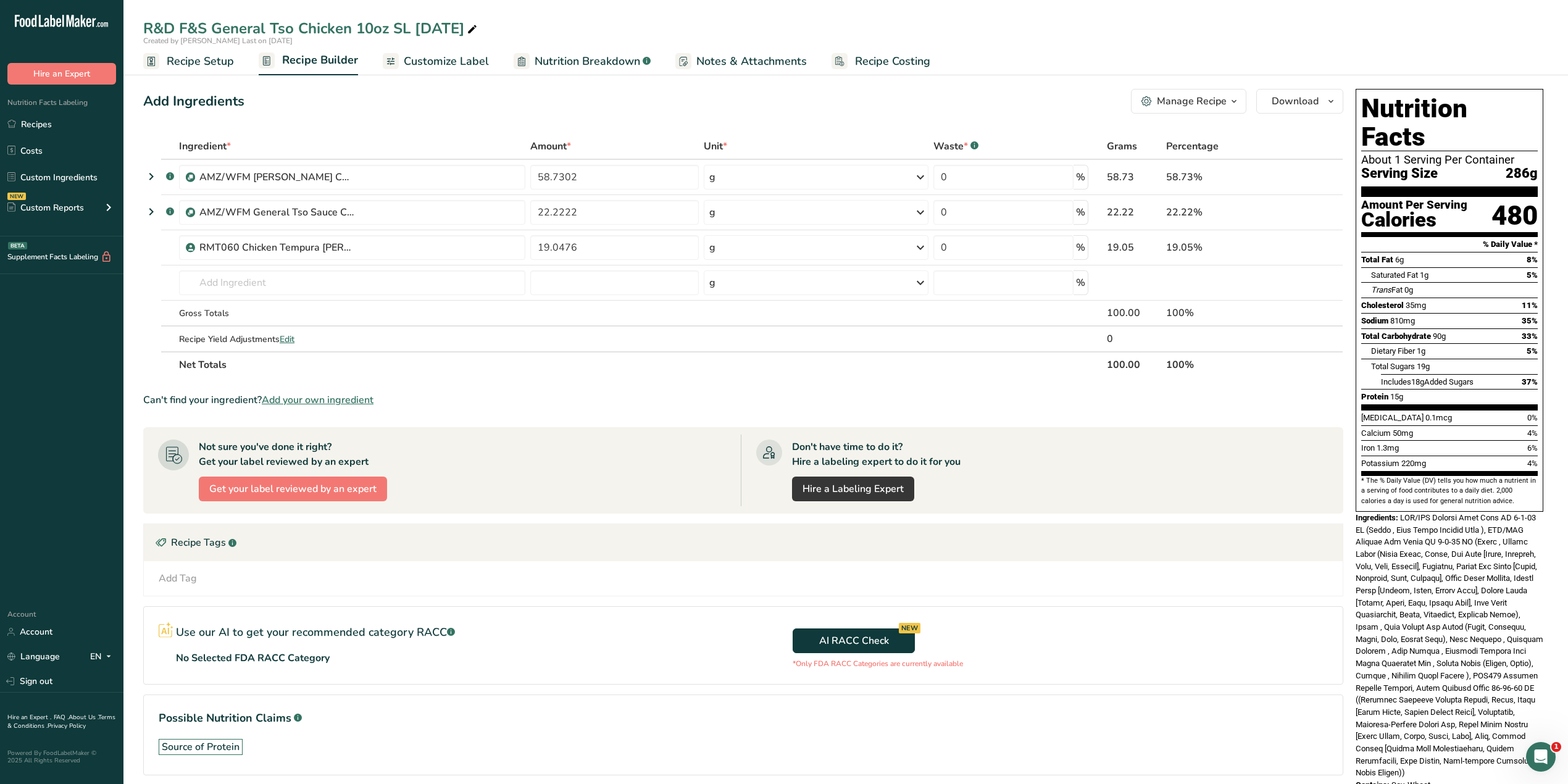
drag, startPoint x: 1429, startPoint y: 746, endPoint x: 1352, endPoint y: 494, distance: 263.5
click at [1040, 488] on div "Nutrition Facts About 1 Serving Per Container Serving Size 286g Amount Per Serv…" at bounding box center [1449, 440] width 198 height 712
copy div "Loremipsumd: SIT/AME Consect Adip Elit SE 4-2-56 DO (Eiusm , Temp Incid Utlabor…"
click at [1040, 331] on span "90g" at bounding box center [1439, 336] width 13 height 9
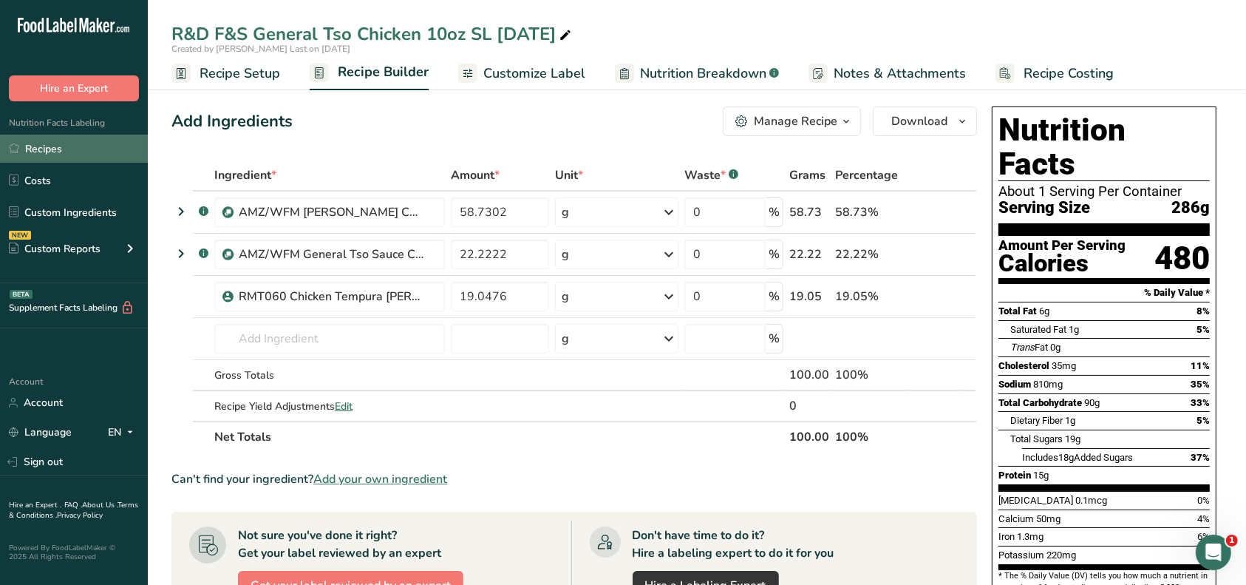
click at [52, 147] on link "Recipes" at bounding box center [74, 149] width 148 height 28
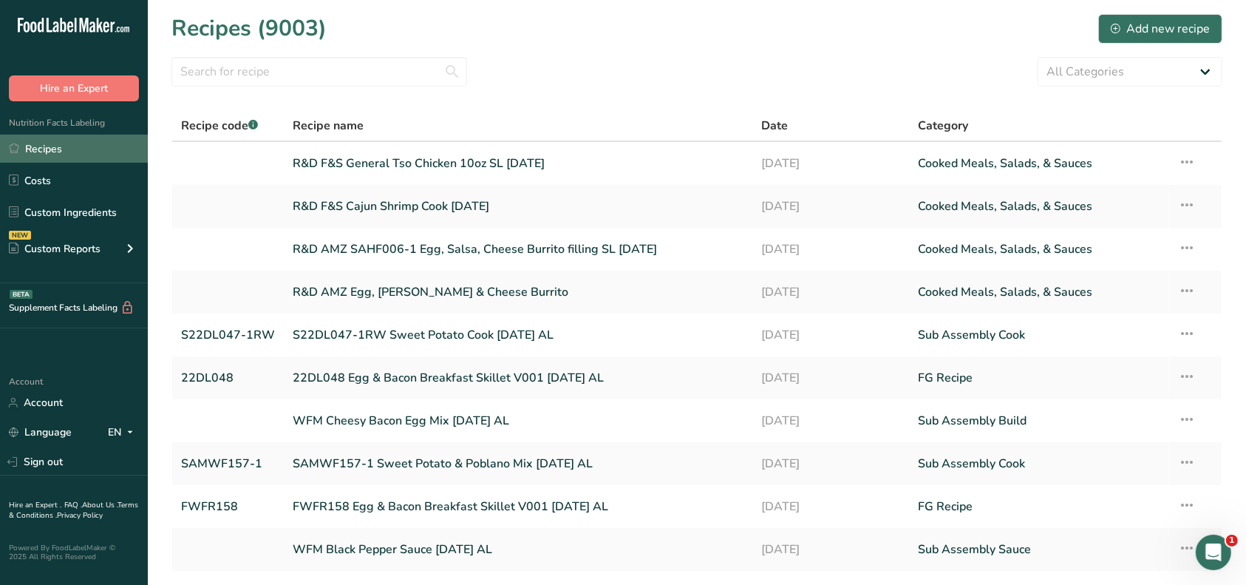
click at [65, 153] on link "Recipes" at bounding box center [74, 149] width 148 height 28
click at [380, 164] on link "R&D F&S General Tso Chicken 10oz SL [DATE]" at bounding box center [518, 163] width 451 height 31
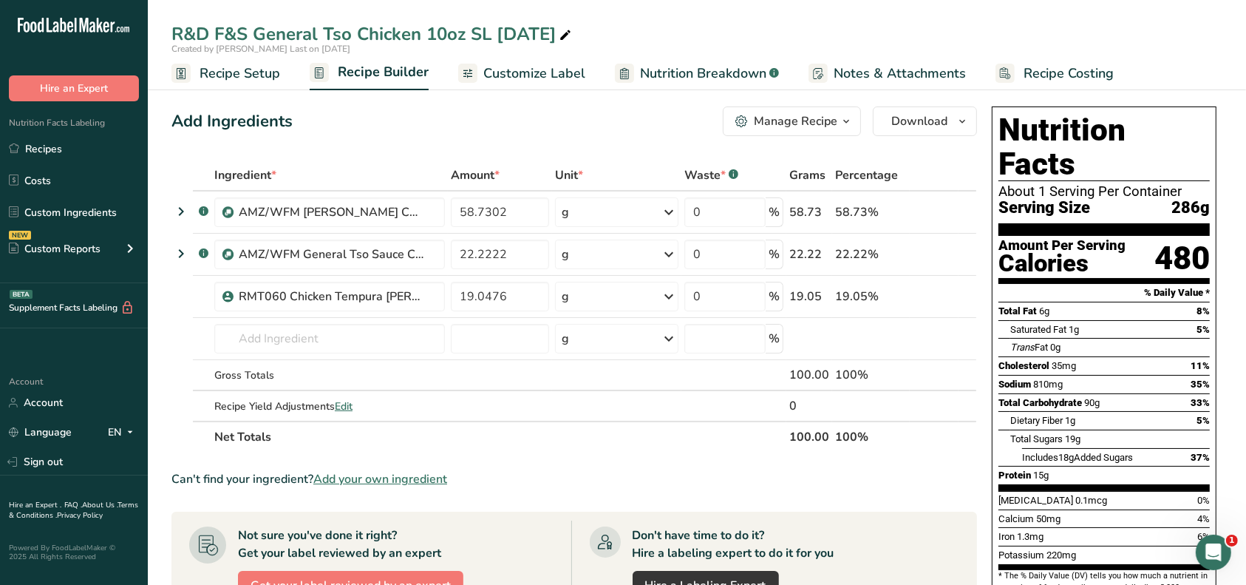
drag, startPoint x: 227, startPoint y: 73, endPoint x: 303, endPoint y: 115, distance: 87.0
click at [227, 74] on span "Recipe Setup" at bounding box center [240, 74] width 81 height 20
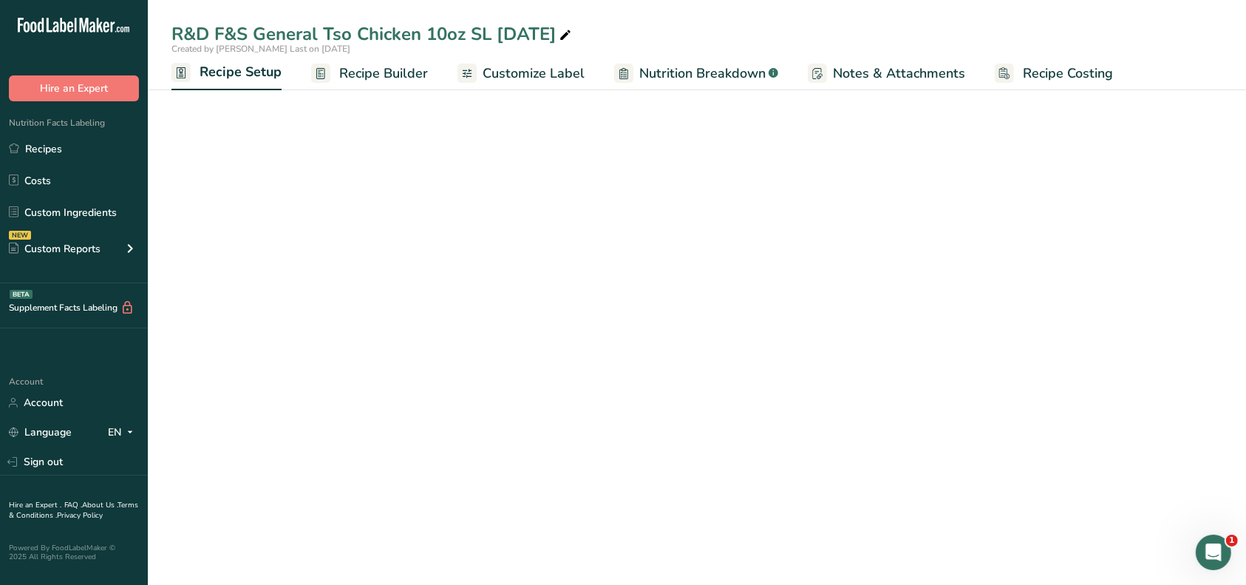
select select "12"
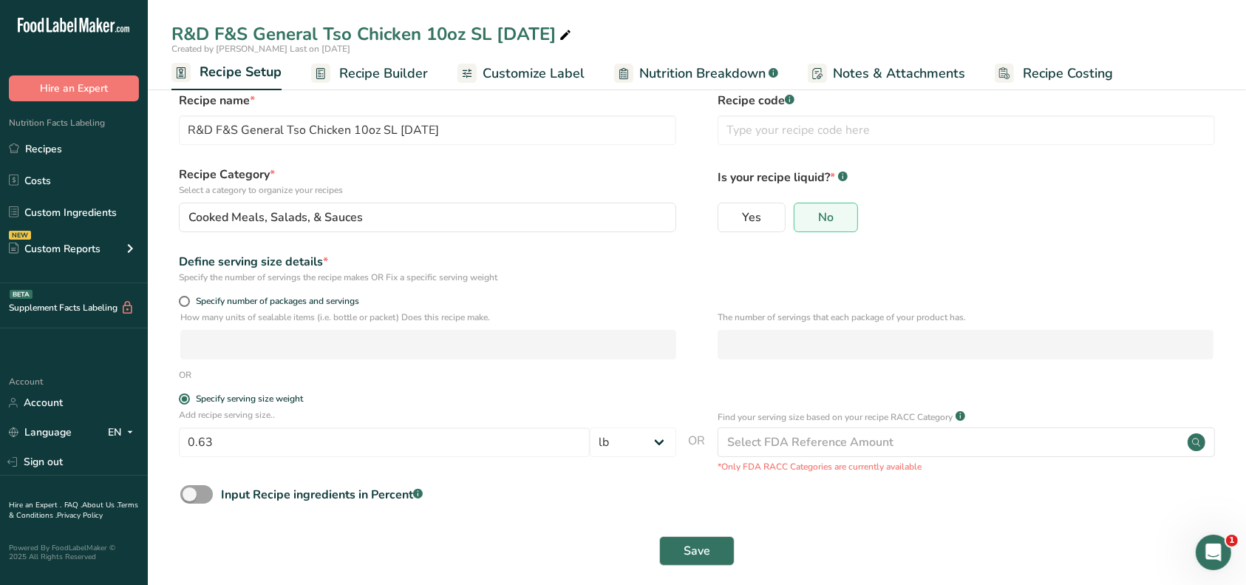
scroll to position [29, 0]
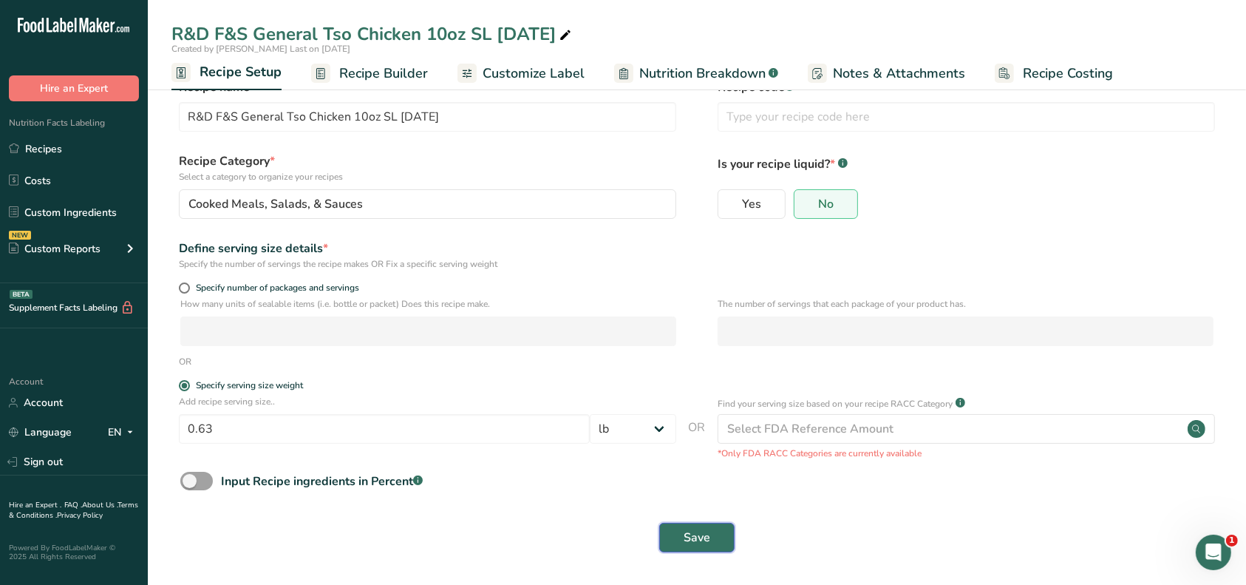
click at [678, 531] on button "Save" at bounding box center [696, 538] width 75 height 30
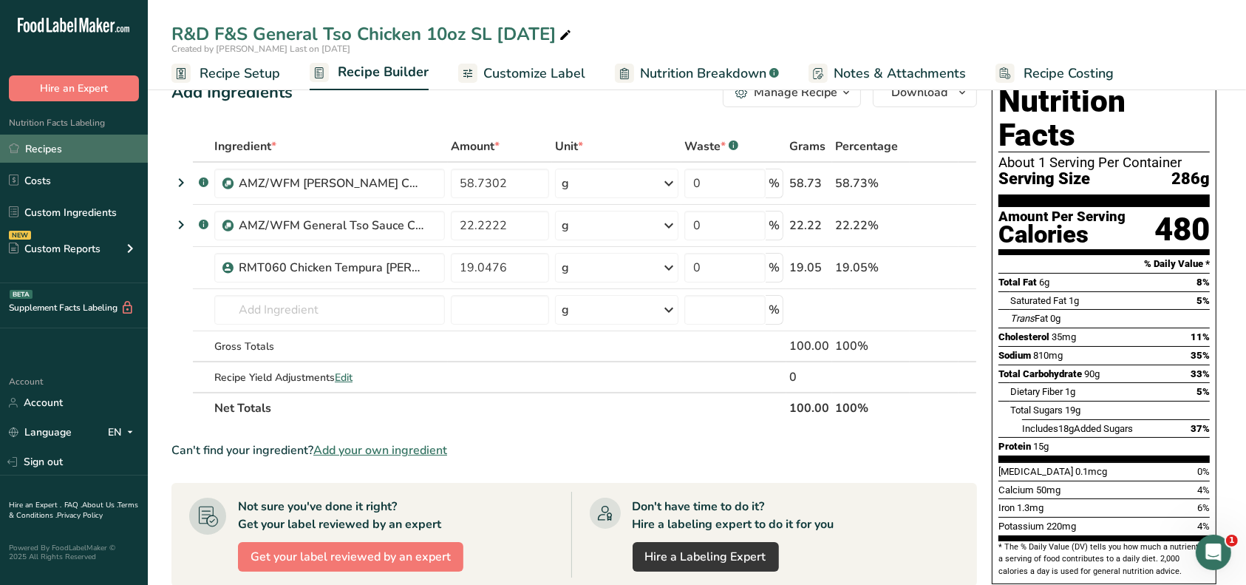
click at [47, 149] on link "Recipes" at bounding box center [74, 149] width 148 height 28
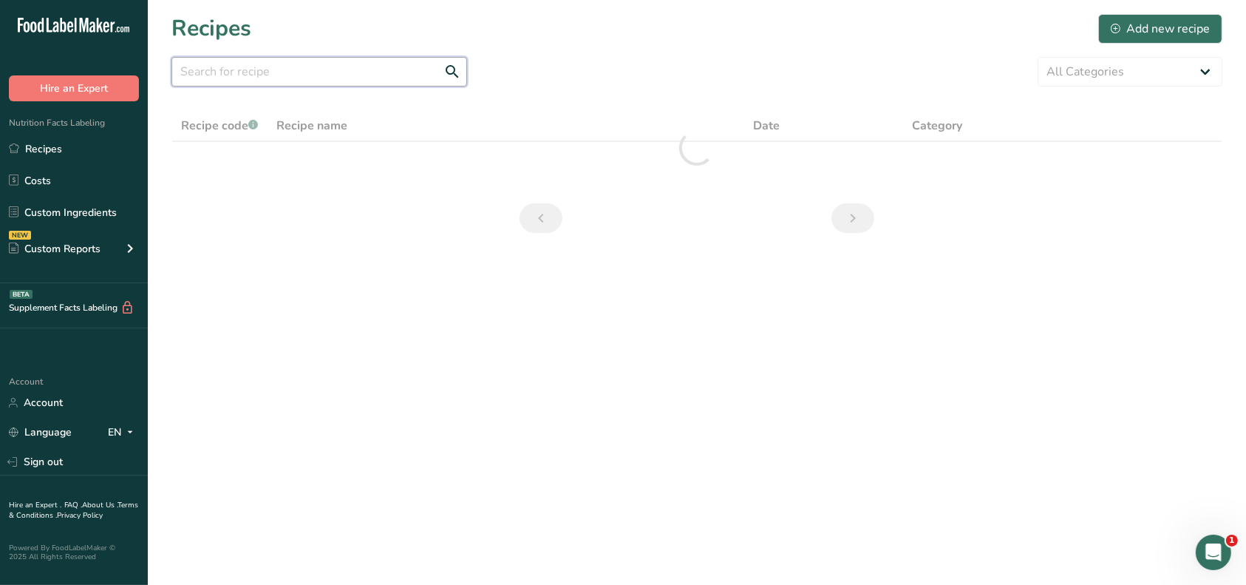
click at [314, 81] on input "text" at bounding box center [320, 72] width 296 height 30
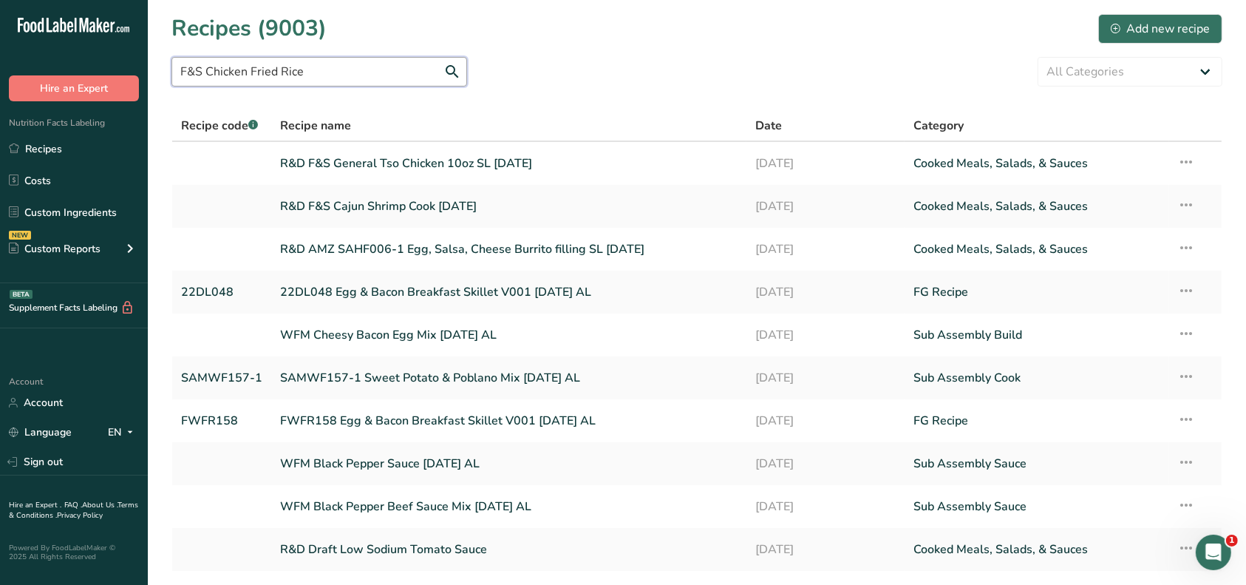
click at [449, 67] on input "F&S Chicken Fried Rice" at bounding box center [320, 72] width 296 height 30
click at [378, 68] on input "F&S Chicken Fried Rice" at bounding box center [320, 72] width 296 height 30
drag, startPoint x: 350, startPoint y: 76, endPoint x: 321, endPoint y: 70, distance: 29.4
click at [321, 70] on input "F&S Chicken Fried Rice" at bounding box center [320, 72] width 296 height 30
drag, startPoint x: 205, startPoint y: 69, endPoint x: 164, endPoint y: 69, distance: 40.7
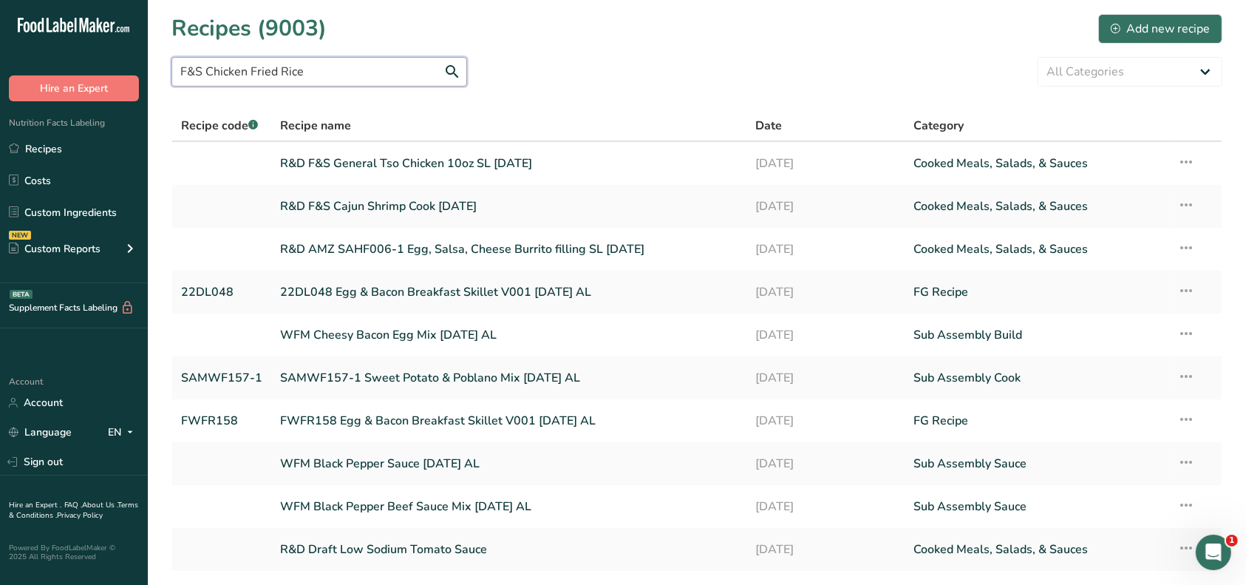
click at [164, 69] on section "Recipes (9003) Add new recipe F&S Chicken Fried Rice All Categories Baked Goods…" at bounding box center [697, 321] width 1099 height 642
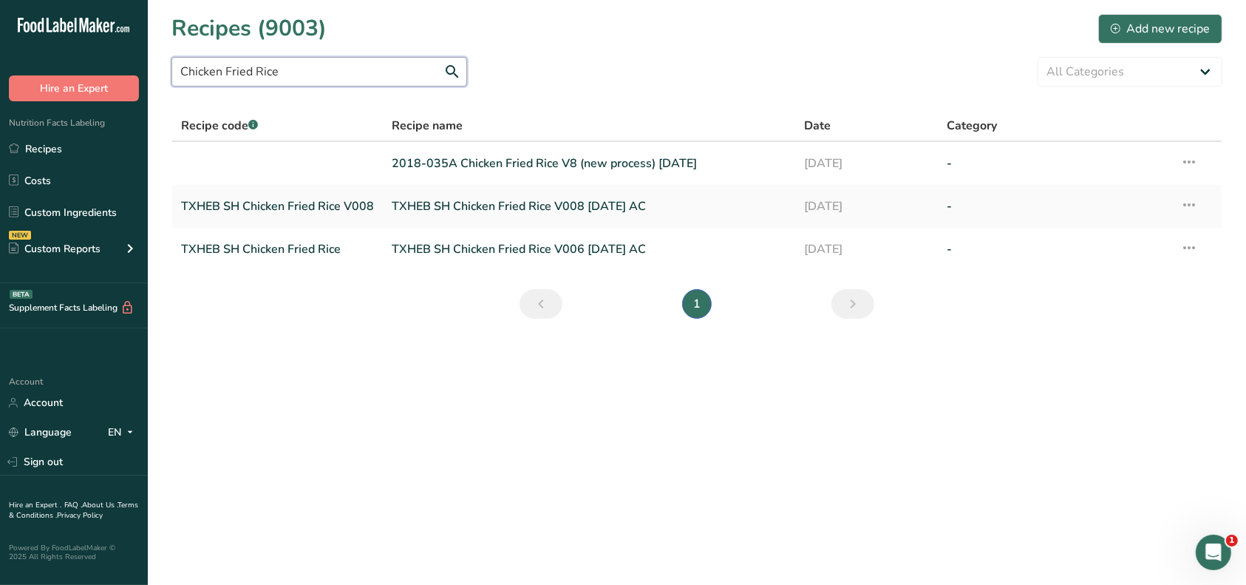
drag, startPoint x: 310, startPoint y: 69, endPoint x: 150, endPoint y: 68, distance: 160.4
click at [150, 68] on section "Recipes (9003) Add new recipe Chicken Fried Rice All Categories Baked Goods [GE…" at bounding box center [697, 171] width 1099 height 342
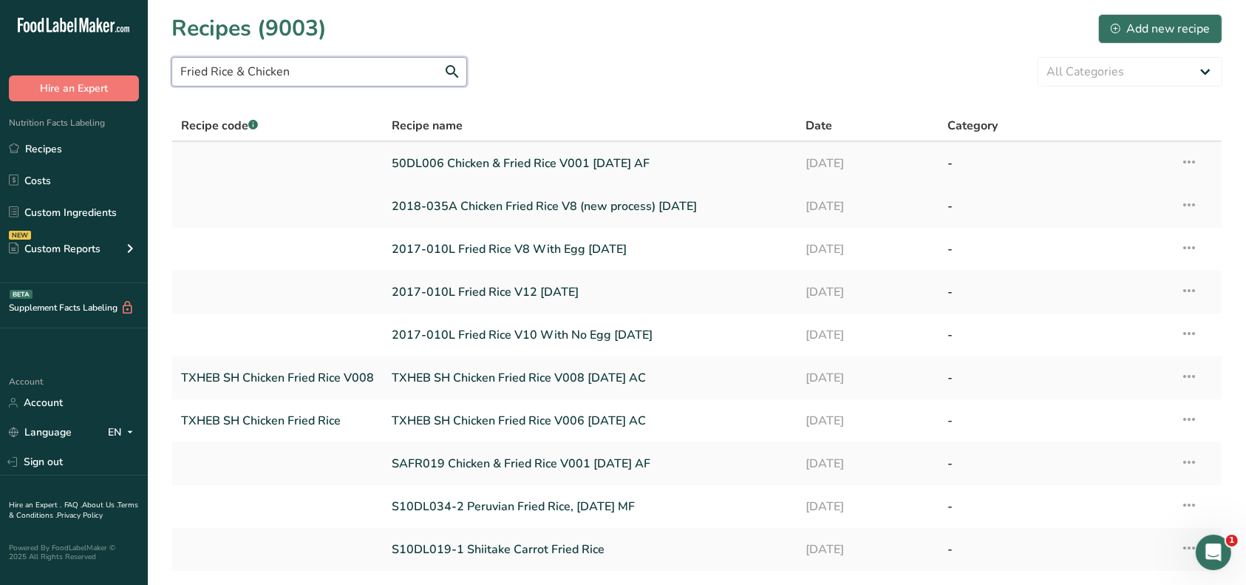
type input "Fried Rice & Chicken"
click at [547, 163] on link "50DL006 Chicken & Fried Rice V001 [DATE] AF" at bounding box center [590, 163] width 396 height 31
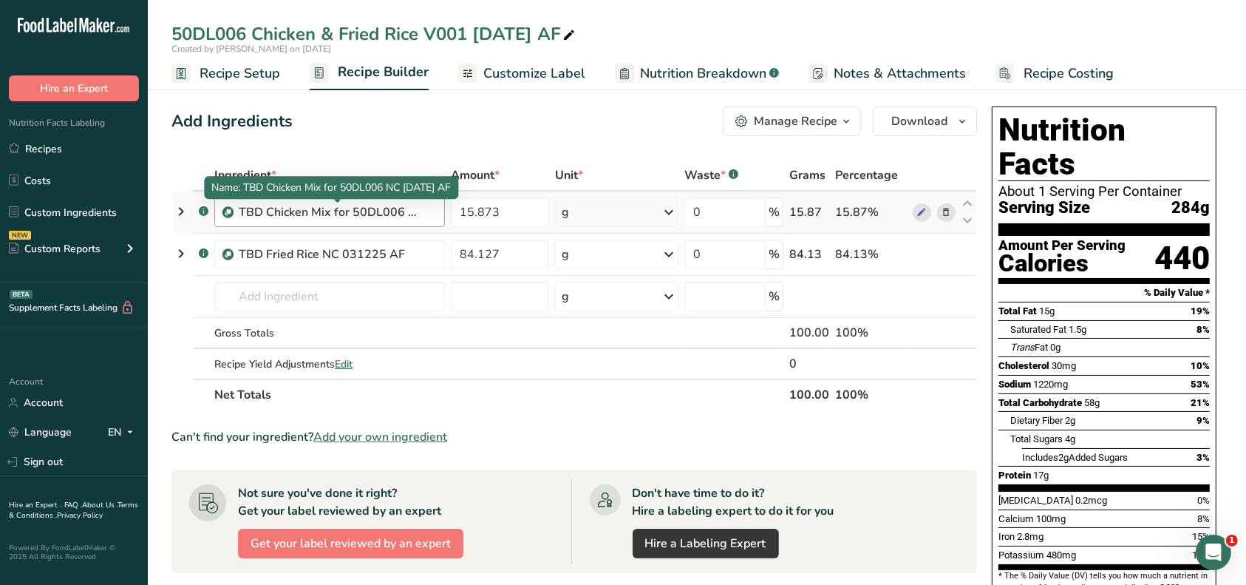
click at [406, 215] on div "TBD Chicken Mix for 50DL006 NC [DATE] AF" at bounding box center [331, 212] width 185 height 18
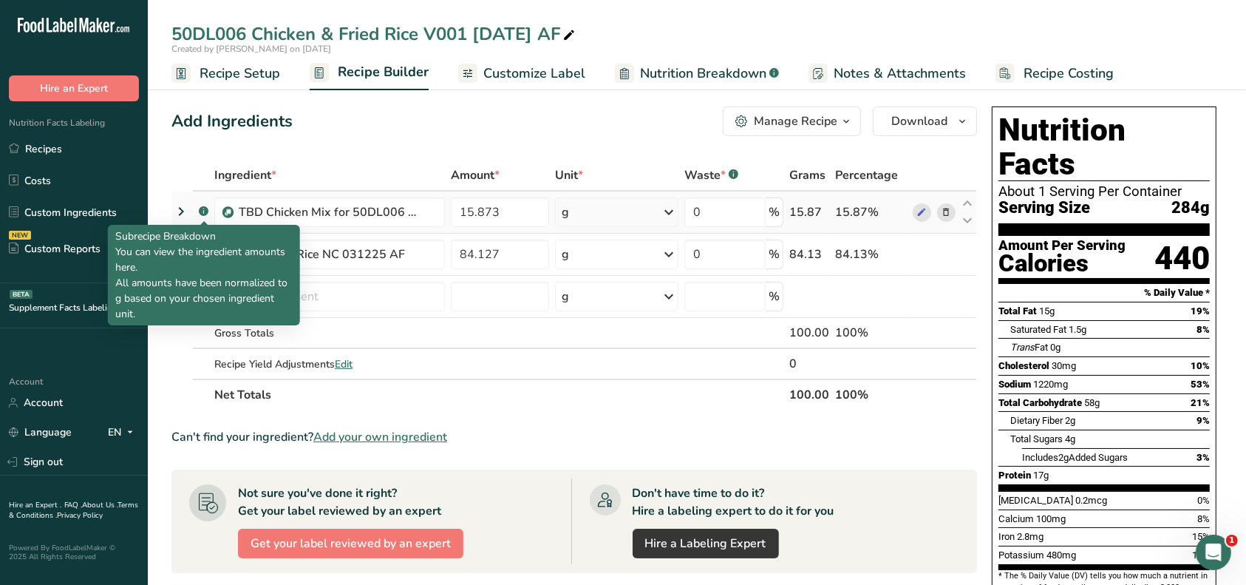
click at [203, 212] on rect at bounding box center [204, 211] width 10 height 10
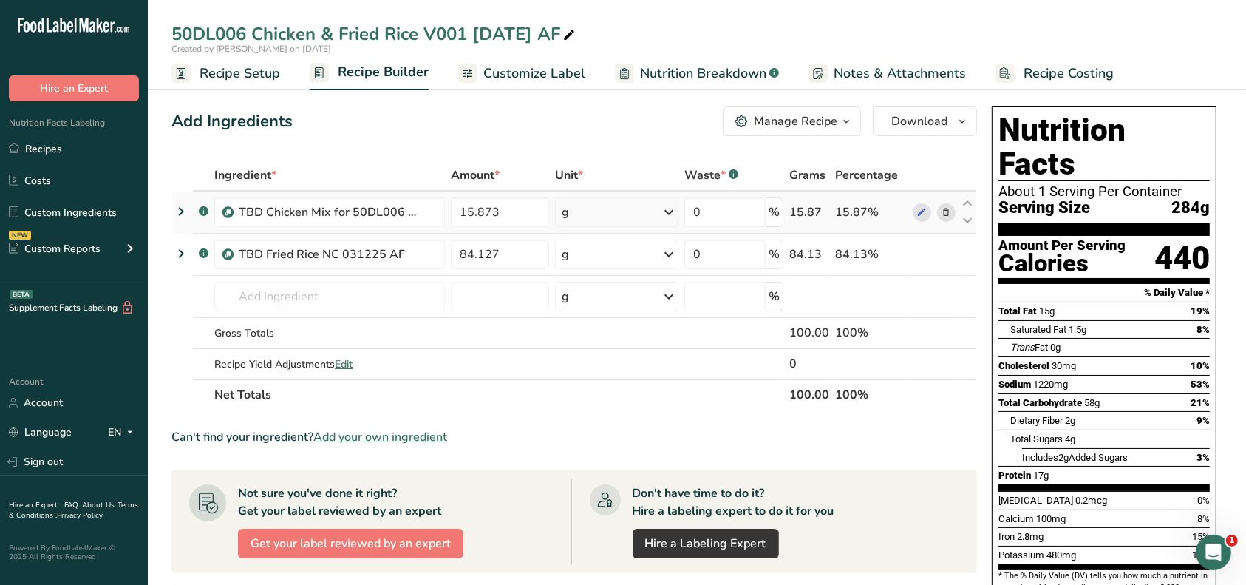
click at [178, 210] on icon at bounding box center [181, 211] width 18 height 27
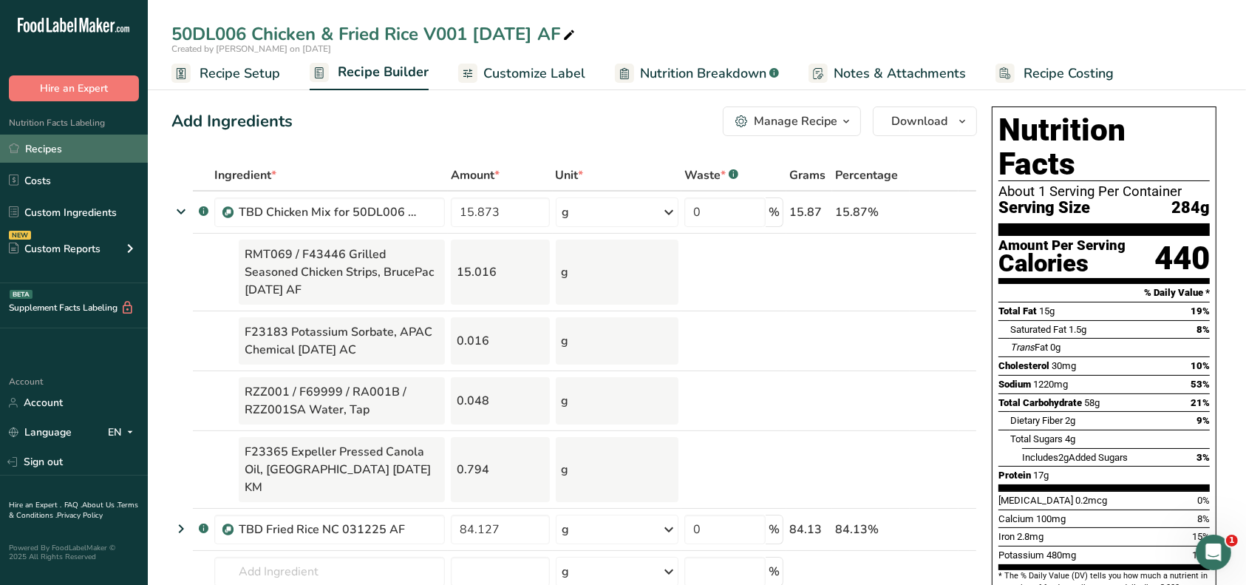
click at [49, 155] on link "Recipes" at bounding box center [74, 149] width 148 height 28
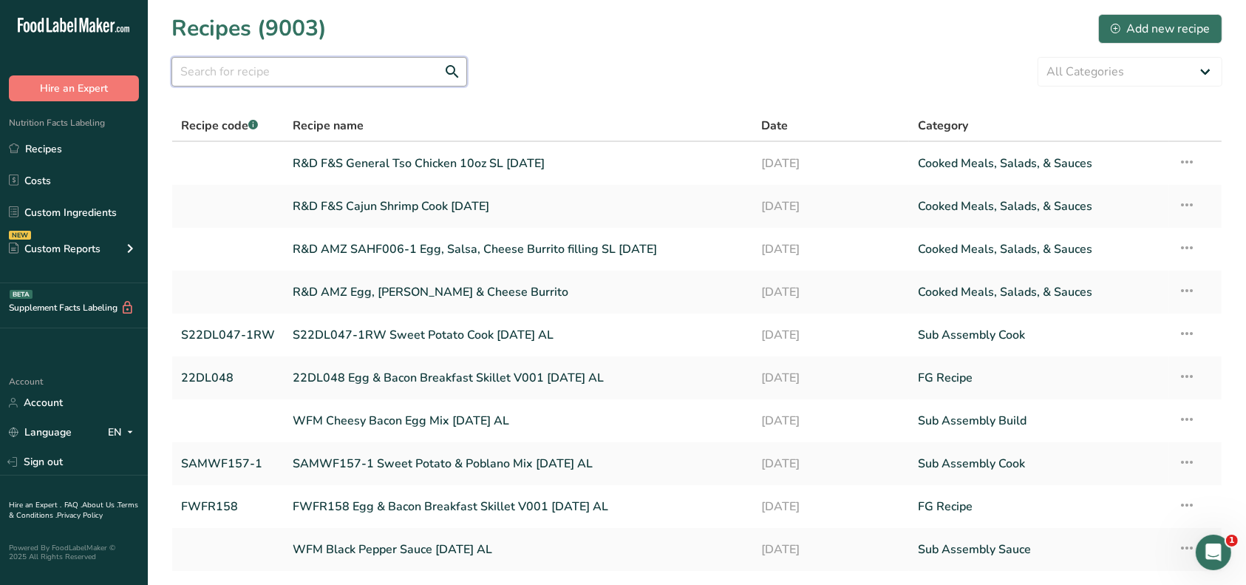
click at [220, 76] on input "text" at bounding box center [320, 72] width 296 height 30
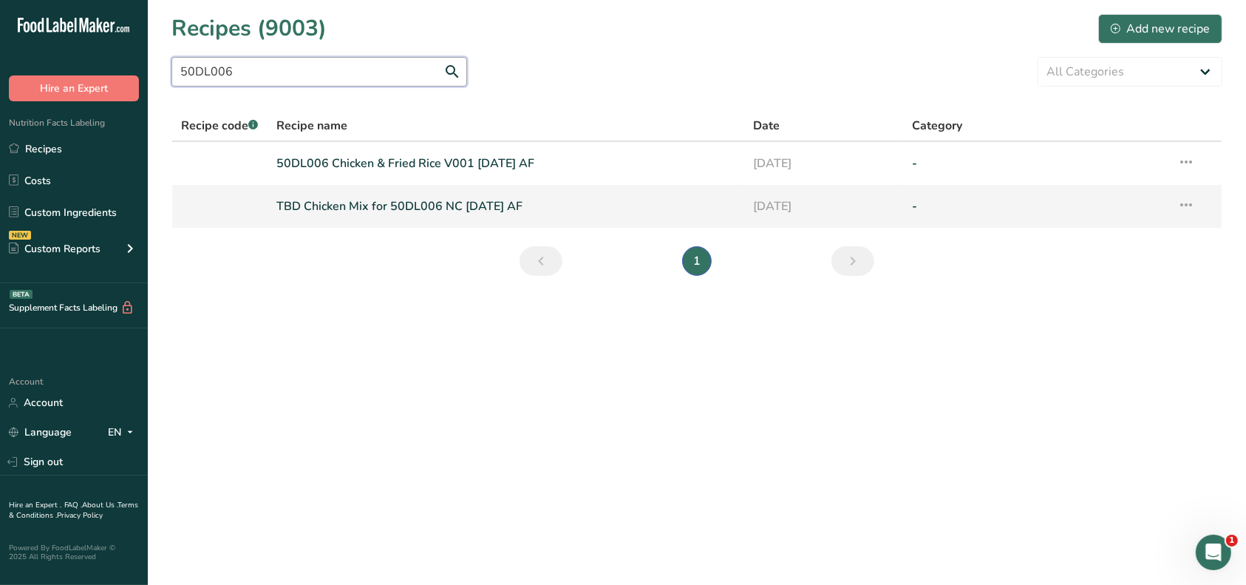
type input "50DL006"
click at [313, 205] on link "TBD Chicken Mix for 50DL006 NC [DATE] AF" at bounding box center [506, 206] width 460 height 31
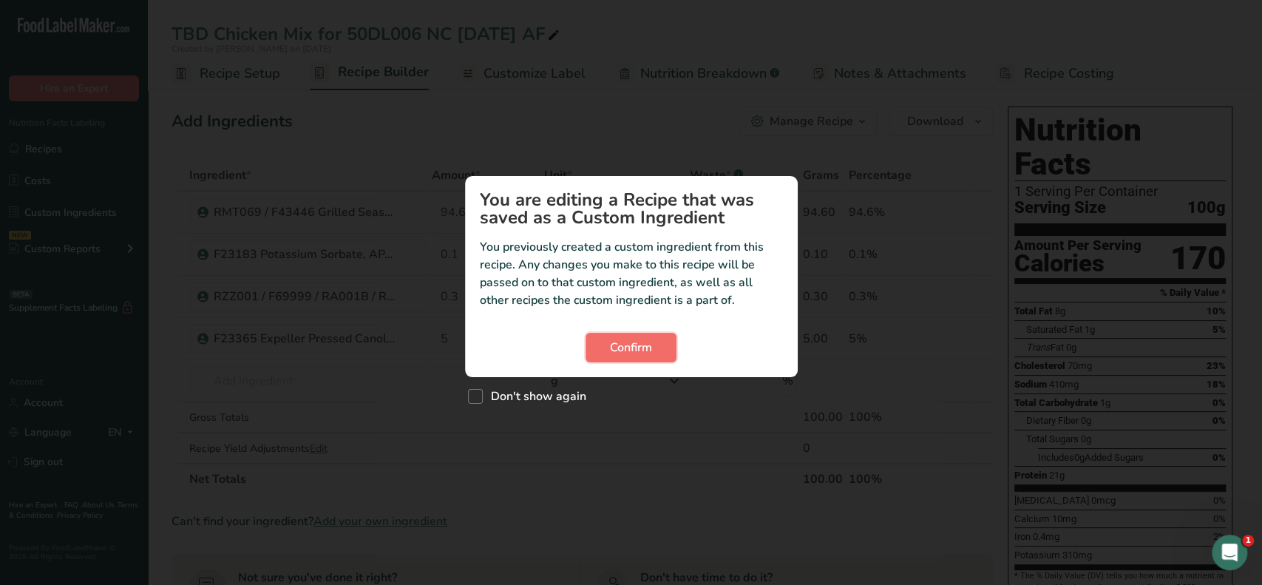
click at [610, 341] on span "Confirm" at bounding box center [631, 348] width 42 height 18
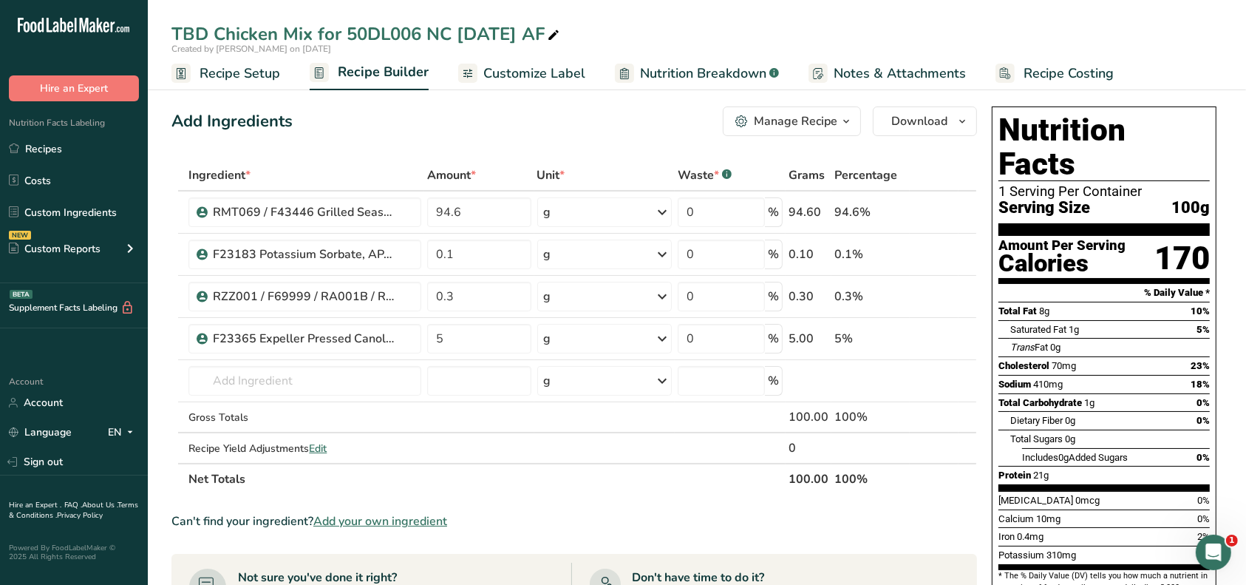
click at [506, 489] on th "Net Totals" at bounding box center [486, 478] width 600 height 31
click at [801, 126] on div "Manage Recipe" at bounding box center [796, 121] width 84 height 18
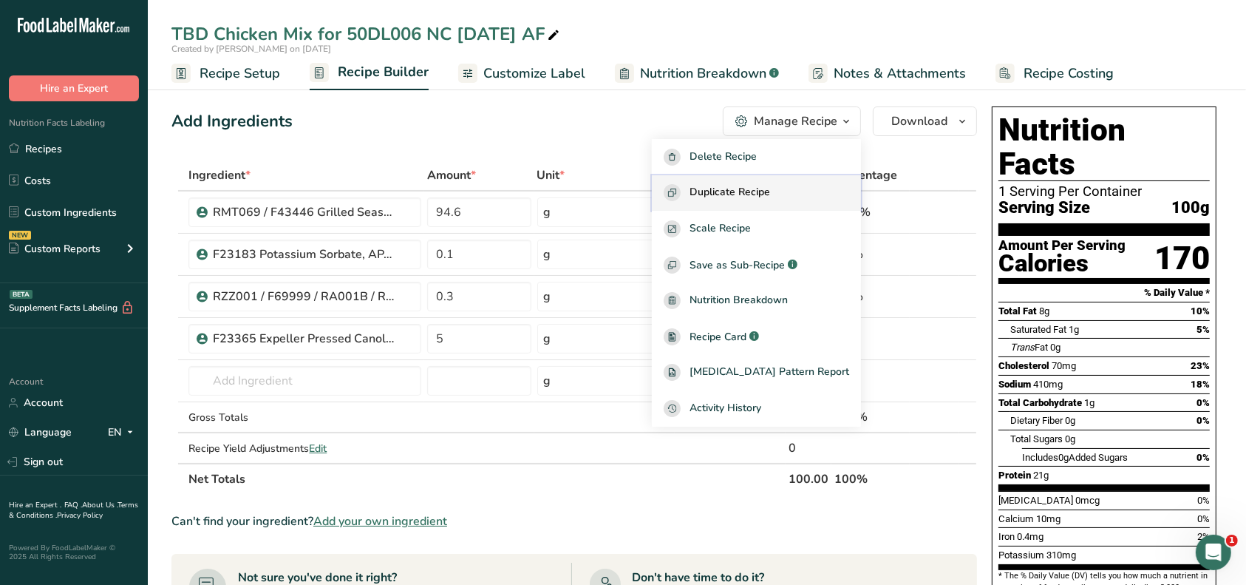
click at [770, 185] on button "Duplicate Recipe" at bounding box center [756, 193] width 209 height 36
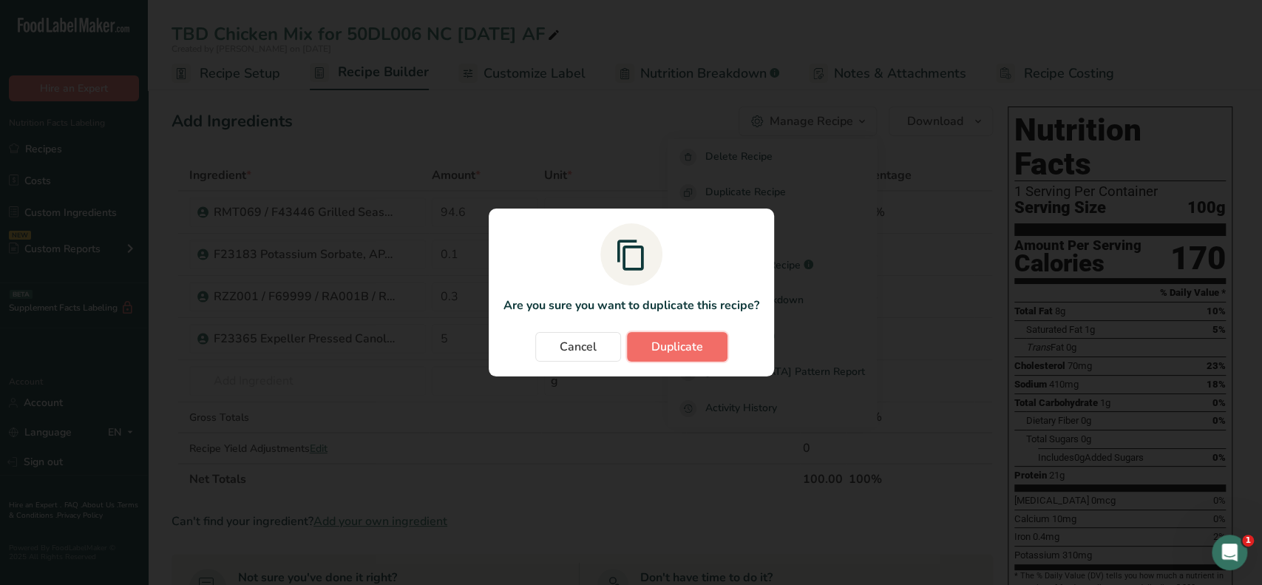
click at [658, 349] on span "Duplicate" at bounding box center [677, 347] width 52 height 18
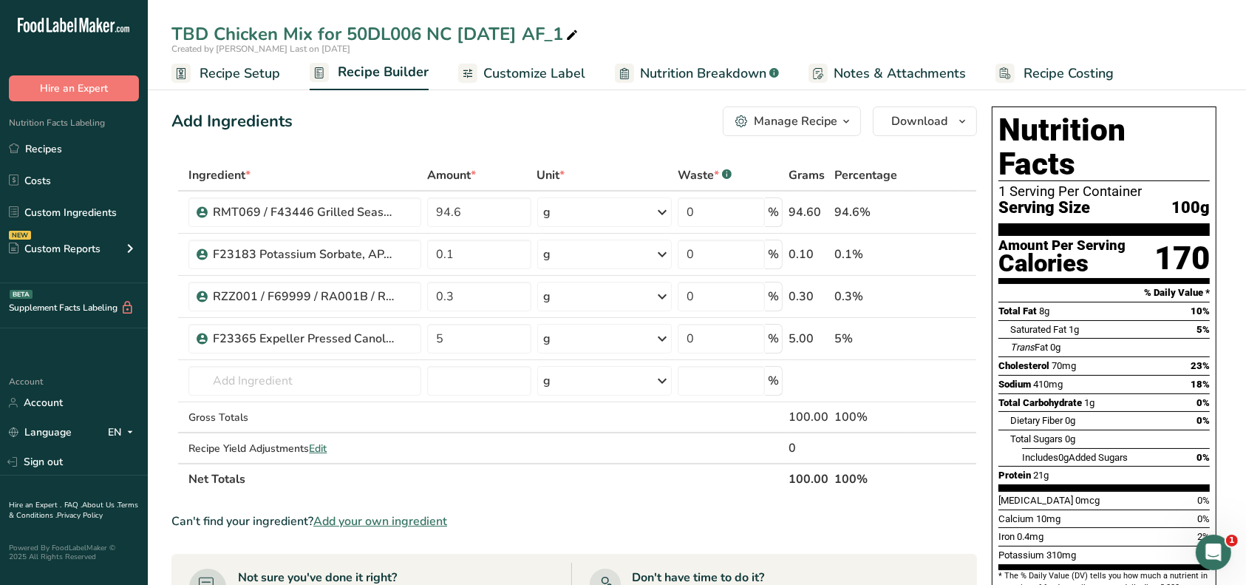
click at [579, 33] on icon at bounding box center [572, 35] width 13 height 21
drag, startPoint x: 586, startPoint y: 36, endPoint x: 347, endPoint y: 26, distance: 239.7
click at [347, 26] on input "TBD Chicken Mix for 50DL006 NC [DATE] AF_1" at bounding box center [697, 34] width 1051 height 27
type input "TBD Chicken Mix for F&S Chicken Fried [PERSON_NAME] [DATE]"
click at [473, 214] on input "94.6" at bounding box center [479, 212] width 104 height 30
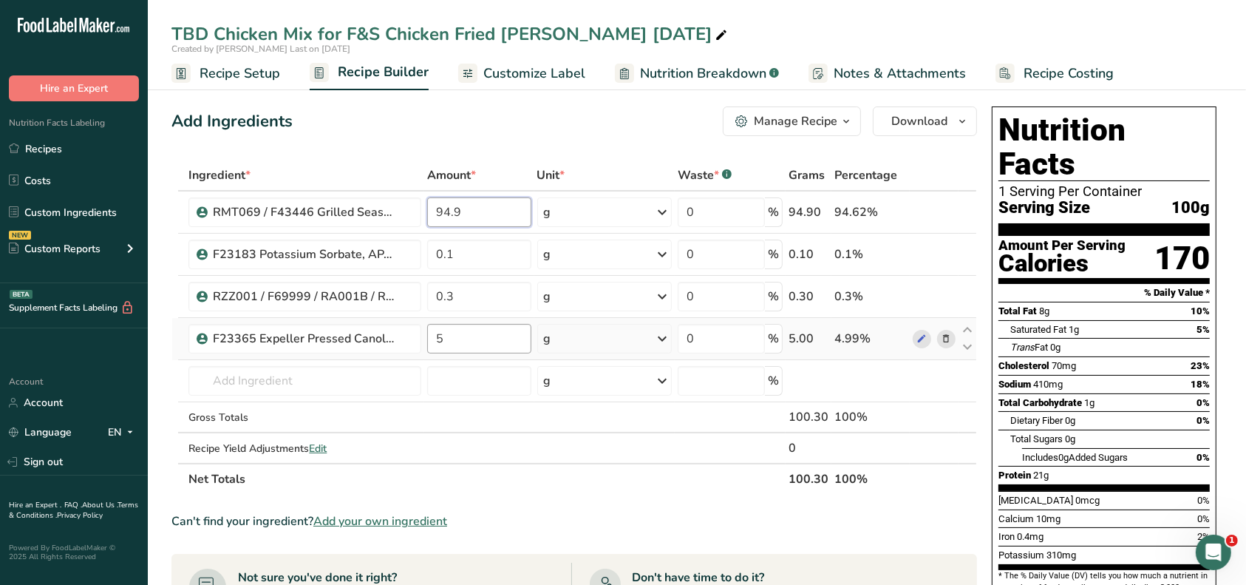
type input "94.9"
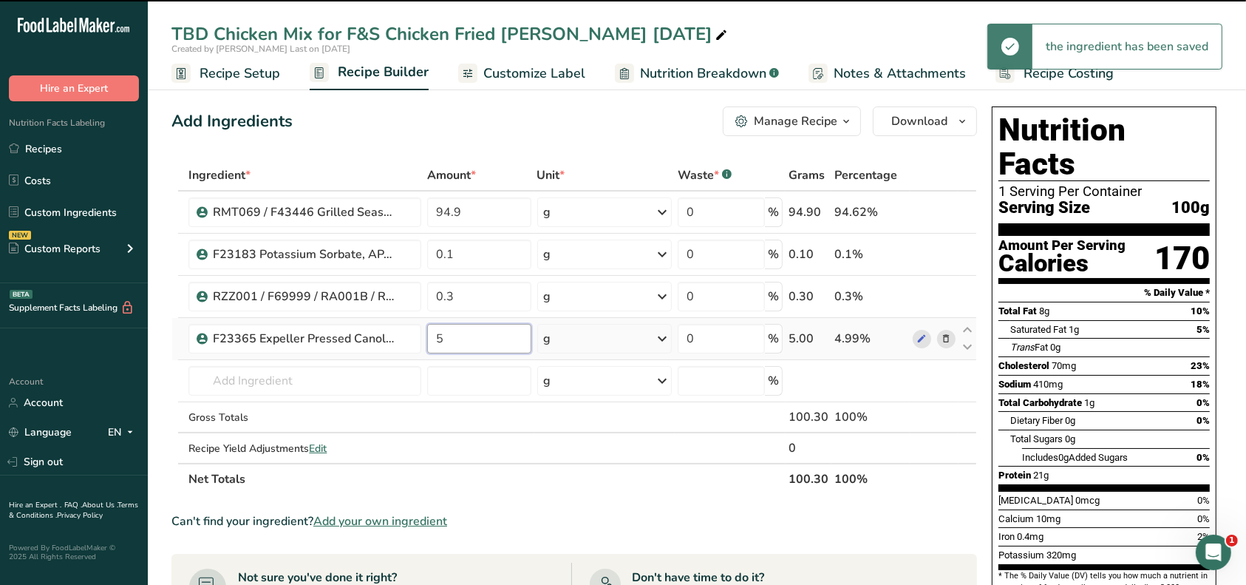
drag, startPoint x: 462, startPoint y: 341, endPoint x: 429, endPoint y: 342, distance: 33.3
click at [429, 342] on input "5" at bounding box center [479, 339] width 104 height 30
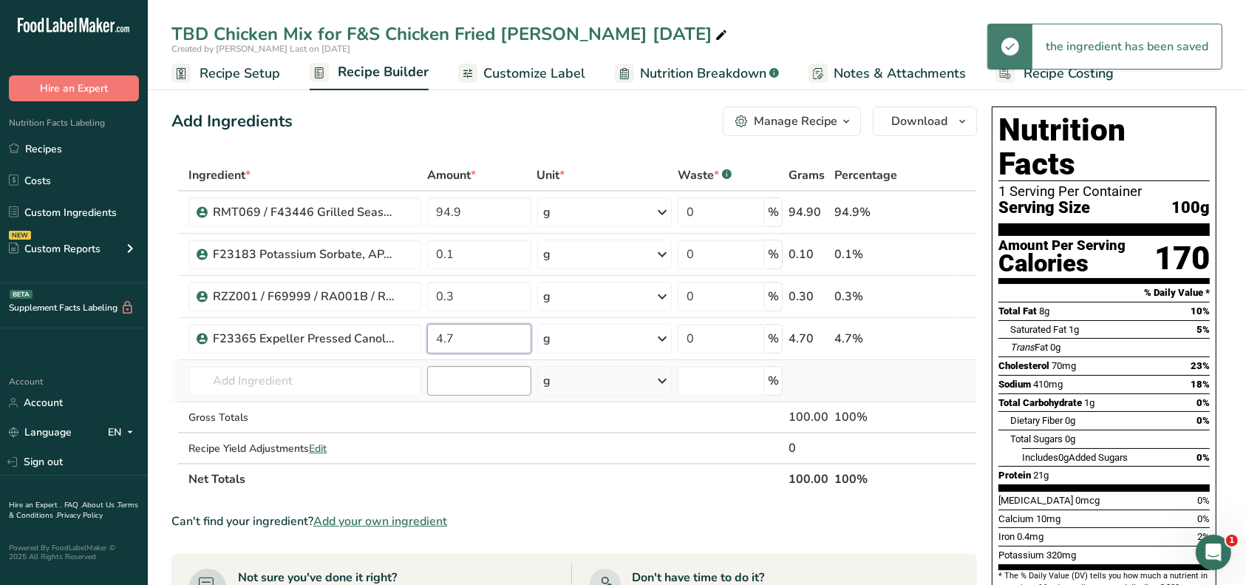
type input "4.7"
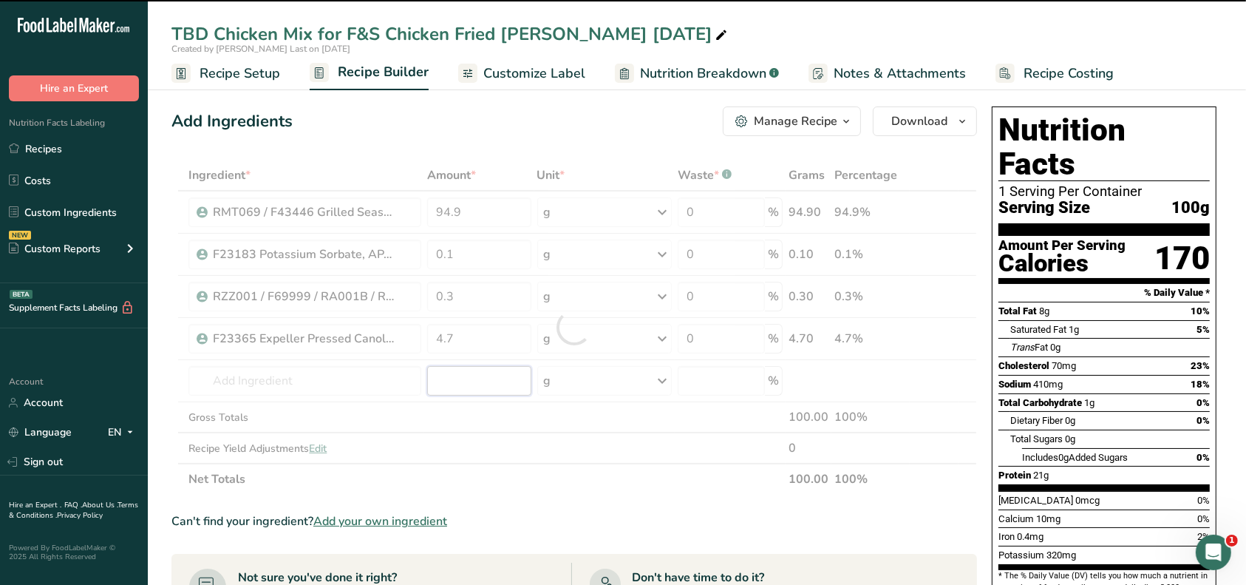
drag, startPoint x: 457, startPoint y: 379, endPoint x: 448, endPoint y: 402, distance: 24.6
click at [457, 381] on div "Ingredient * Amount * Unit * Waste * .a-a{fill:#347362;}.b-a{fill:#fff;} Grams …" at bounding box center [575, 327] width 806 height 335
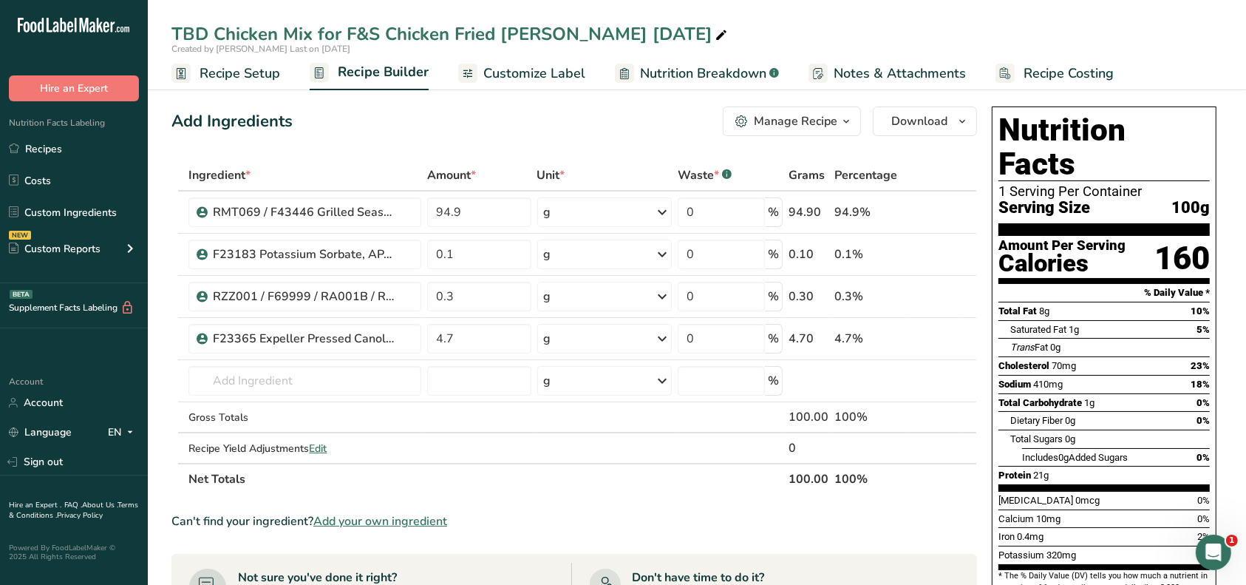
click at [246, 77] on span "Recipe Setup" at bounding box center [240, 74] width 81 height 20
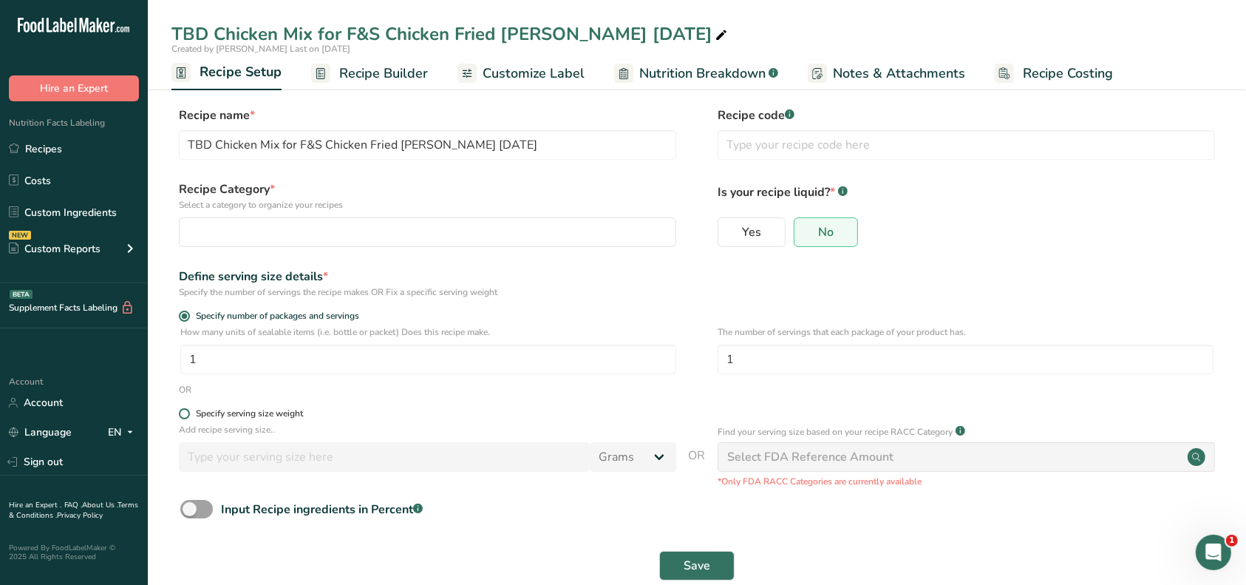
click at [186, 412] on span at bounding box center [184, 413] width 11 height 11
click at [186, 412] on input "Specify serving size weight" at bounding box center [184, 414] width 10 height 10
radio input "true"
radio input "false"
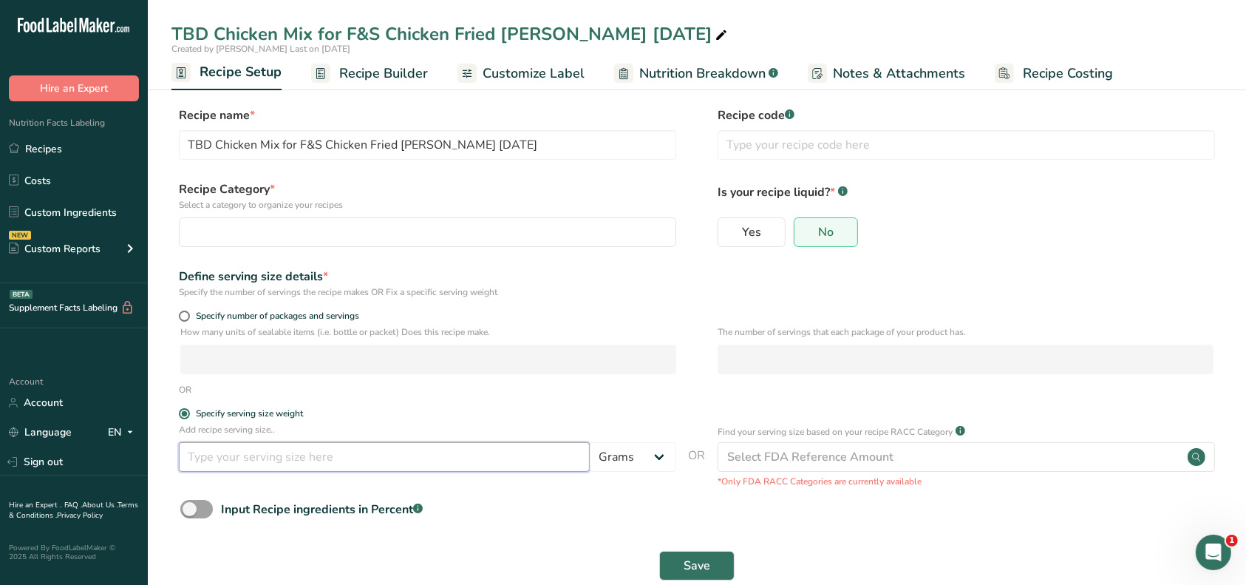
click at [216, 459] on input "number" at bounding box center [384, 457] width 411 height 30
type input "100"
click at [680, 571] on button "Save" at bounding box center [696, 566] width 75 height 30
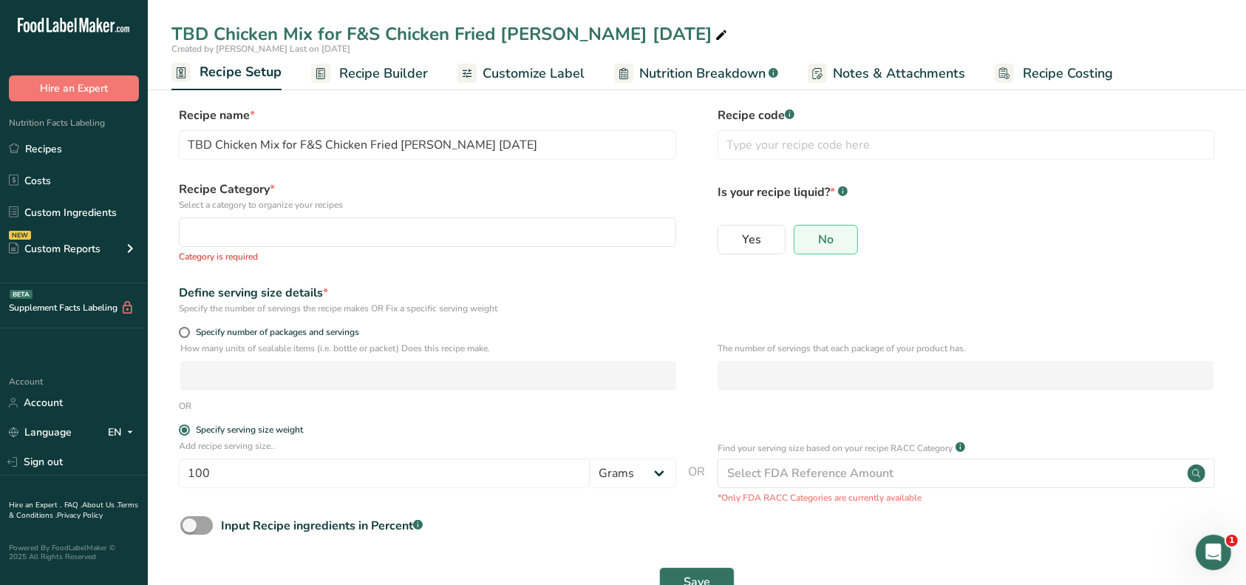
click at [364, 78] on span "Recipe Builder" at bounding box center [383, 74] width 89 height 20
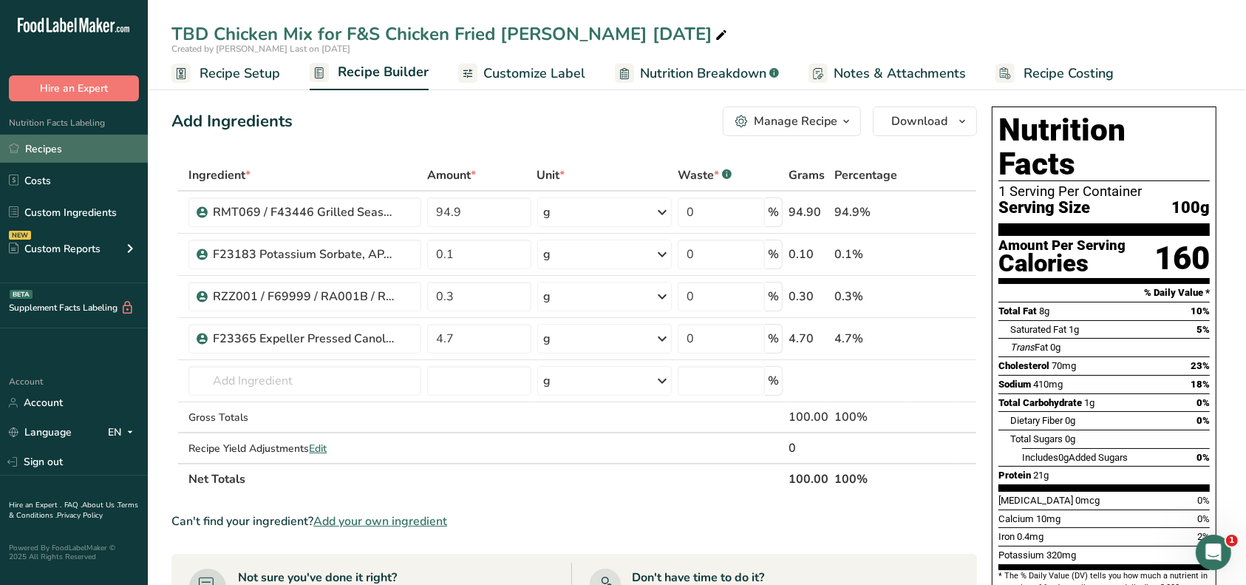
click at [44, 149] on link "Recipes" at bounding box center [74, 149] width 148 height 28
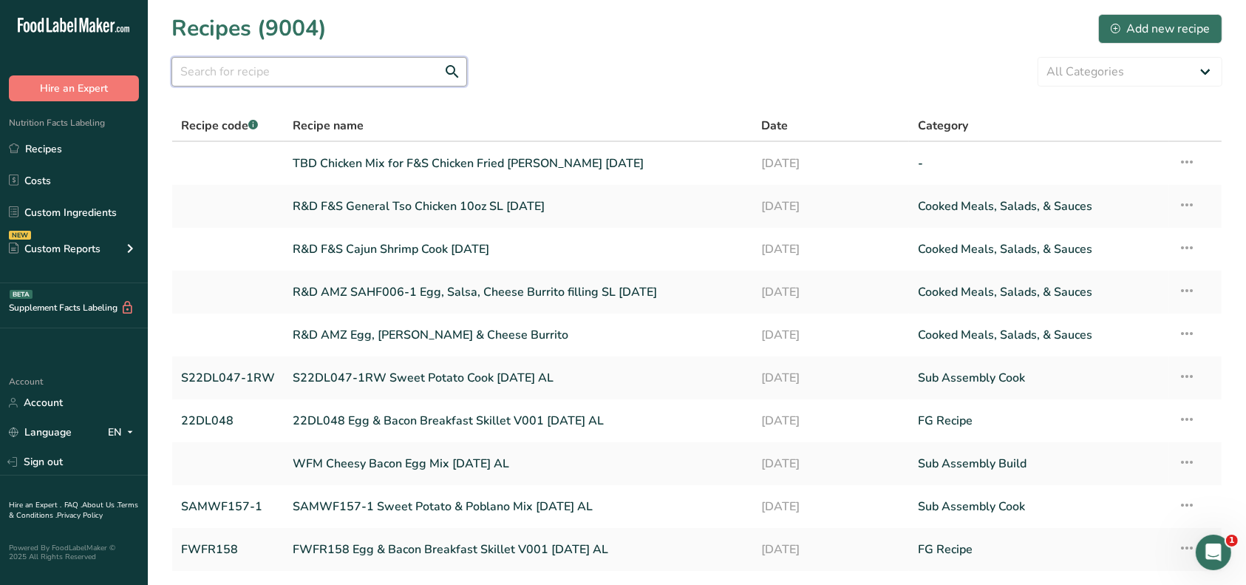
click at [260, 79] on input "text" at bounding box center [320, 72] width 296 height 30
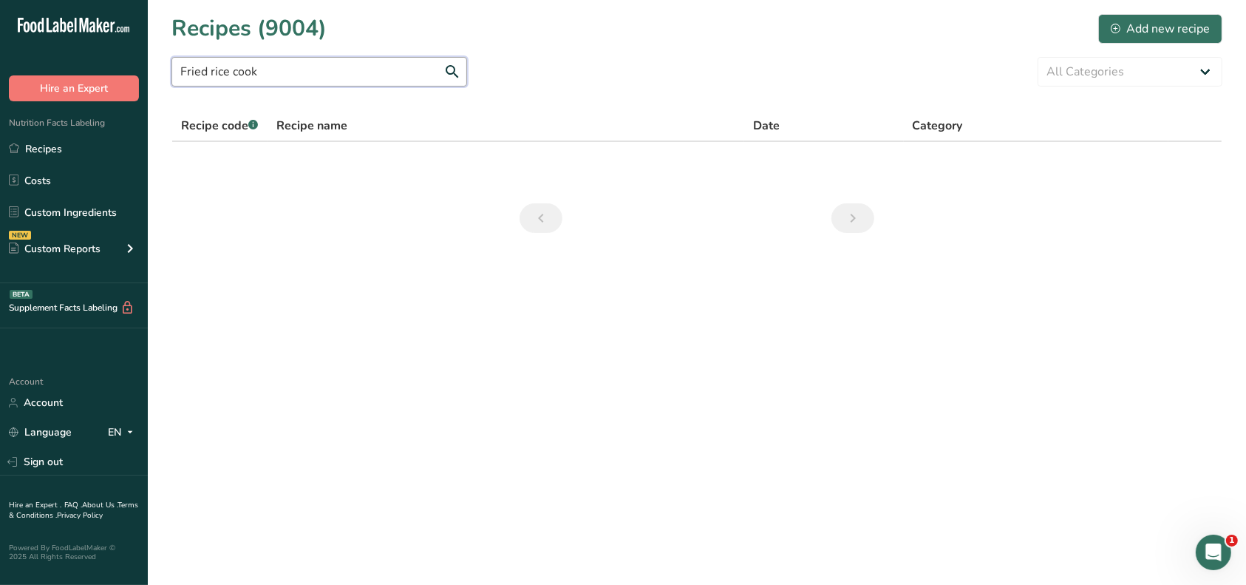
click at [298, 69] on input "Fried rice cook" at bounding box center [320, 72] width 296 height 30
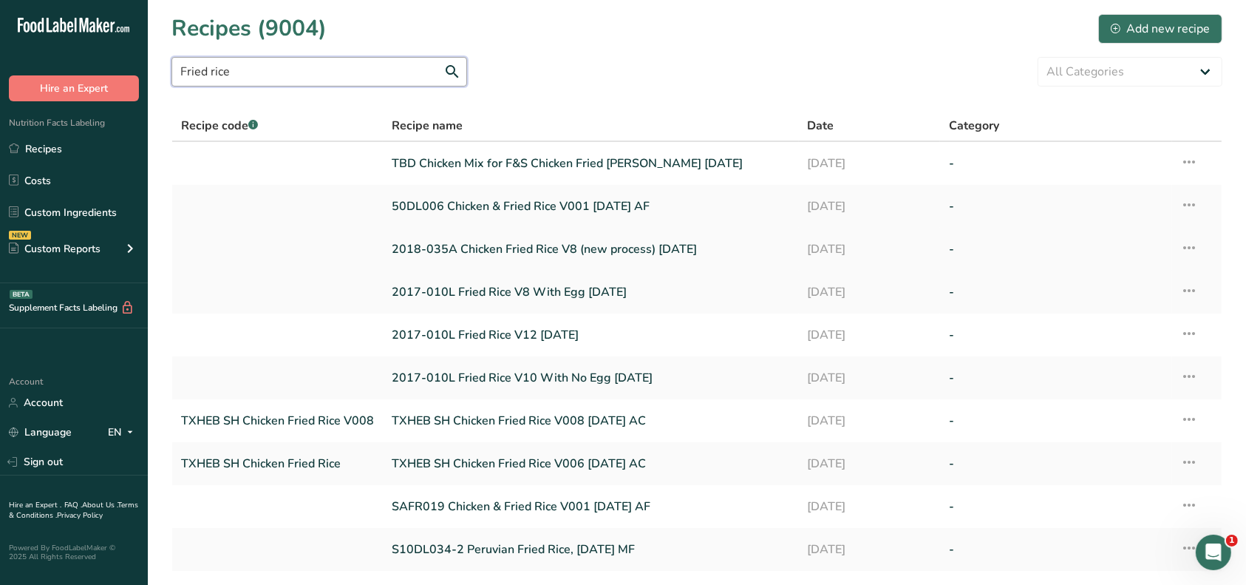
type input "Fried rice"
click at [537, 251] on link "2018-035A Chicken Fried Rice V8 (new process) [DATE]" at bounding box center [591, 249] width 398 height 31
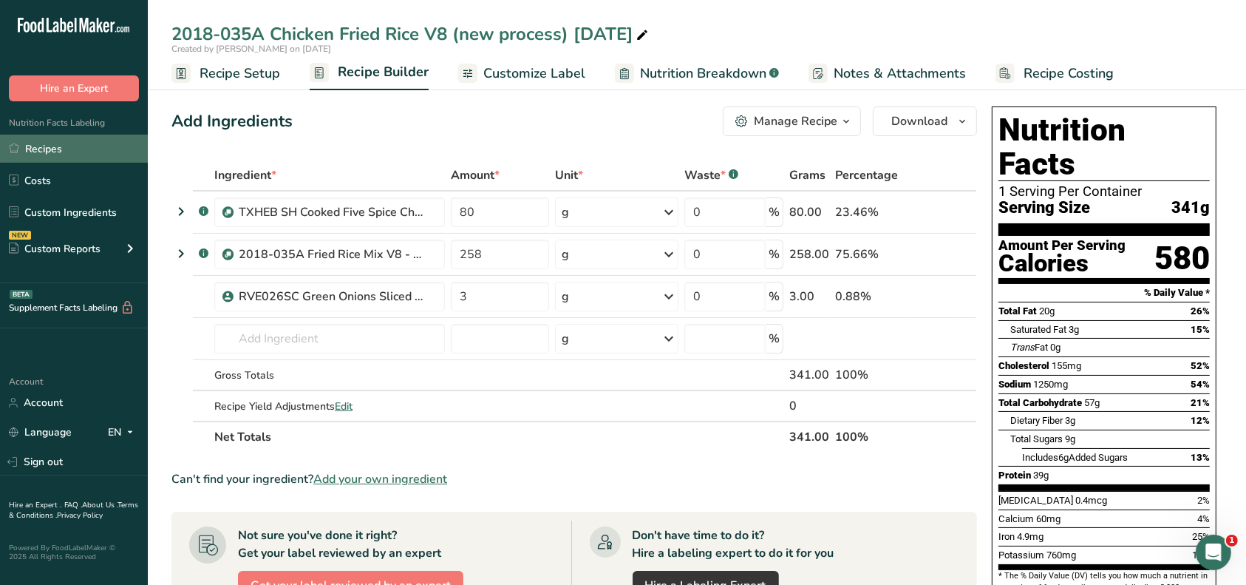
click at [64, 149] on link "Recipes" at bounding box center [74, 149] width 148 height 28
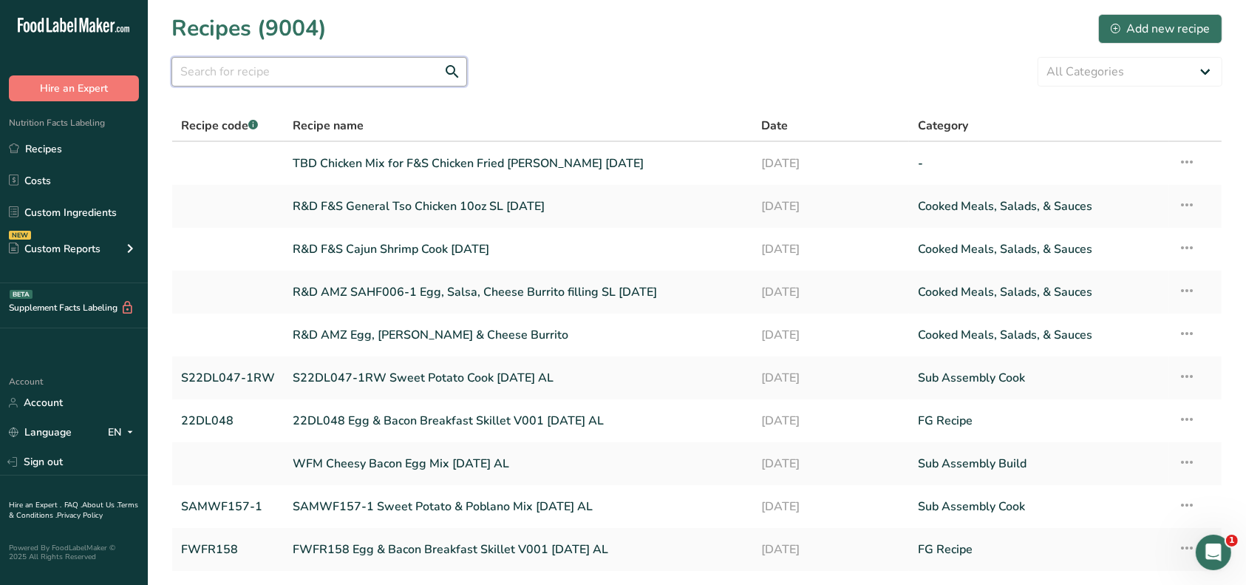
click at [311, 79] on input "text" at bounding box center [320, 72] width 296 height 30
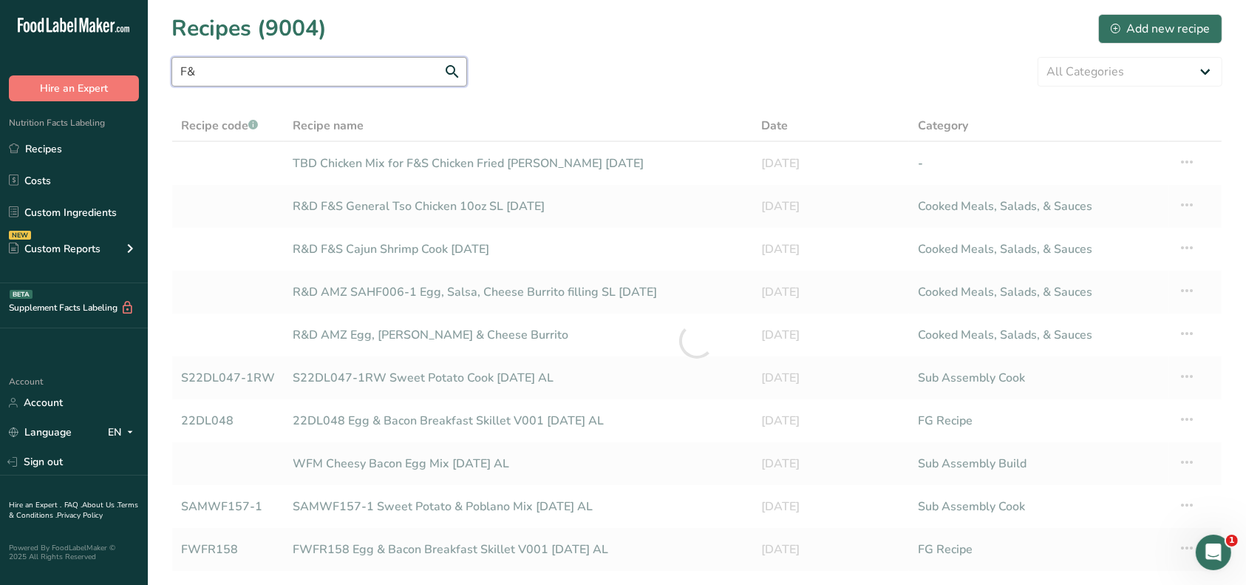
type input "F"
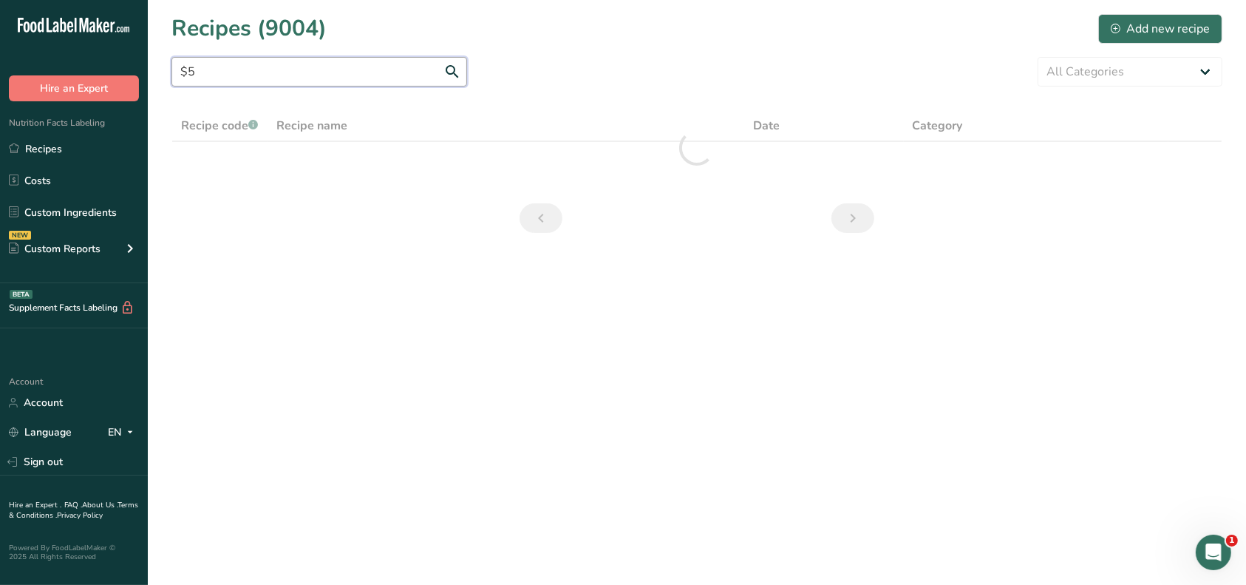
type input "$"
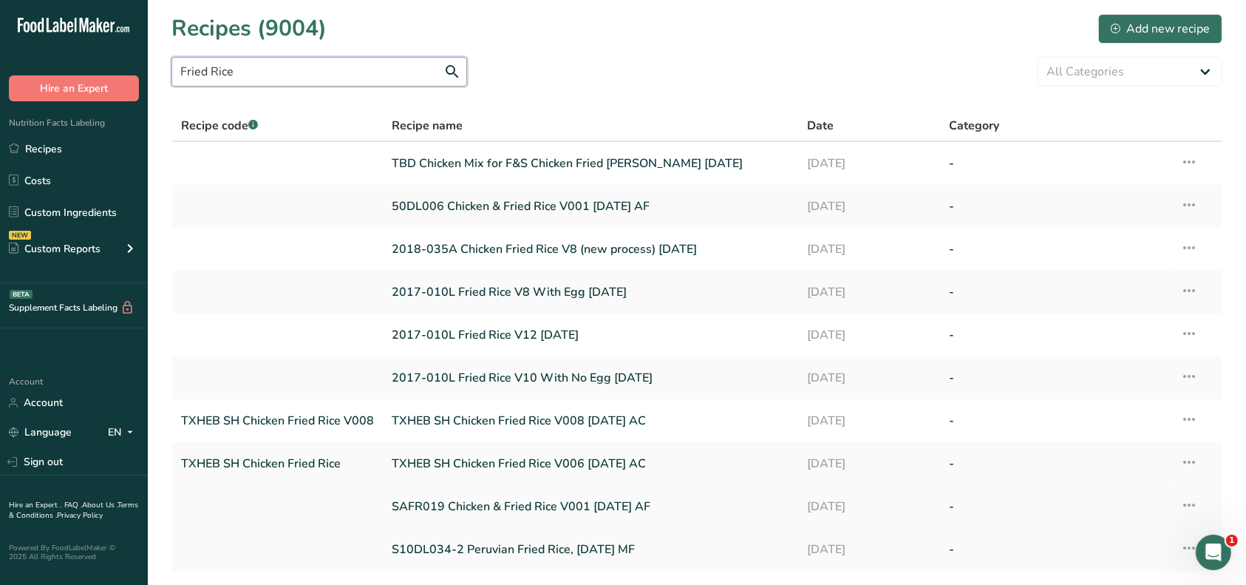
scroll to position [98, 0]
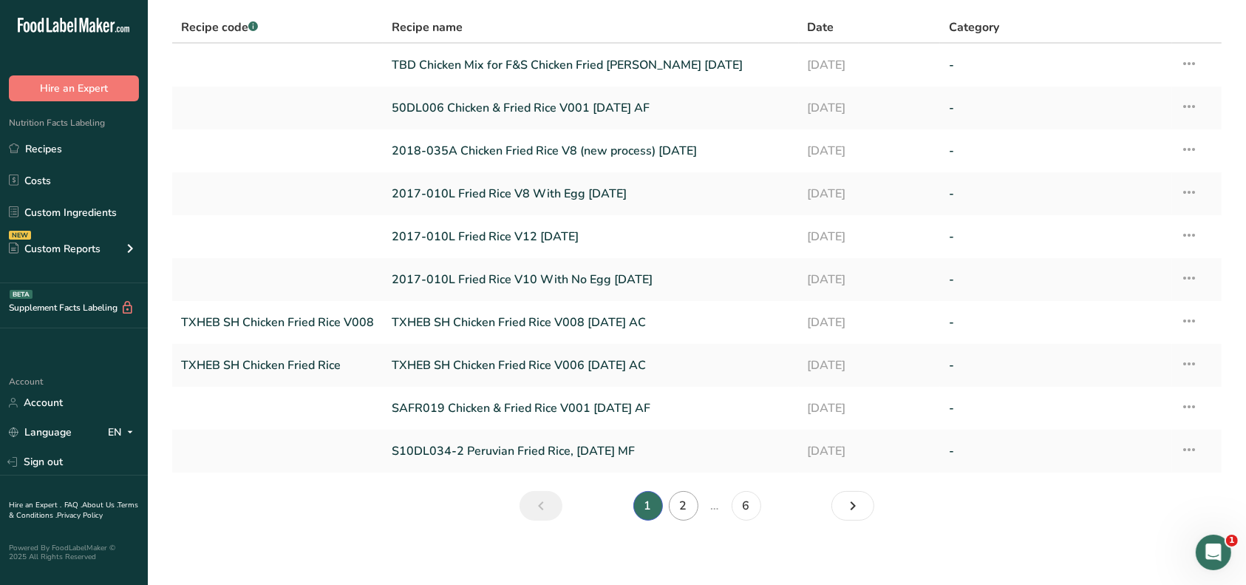
type input "Fried Rice"
click at [687, 509] on link "2" at bounding box center [684, 506] width 30 height 30
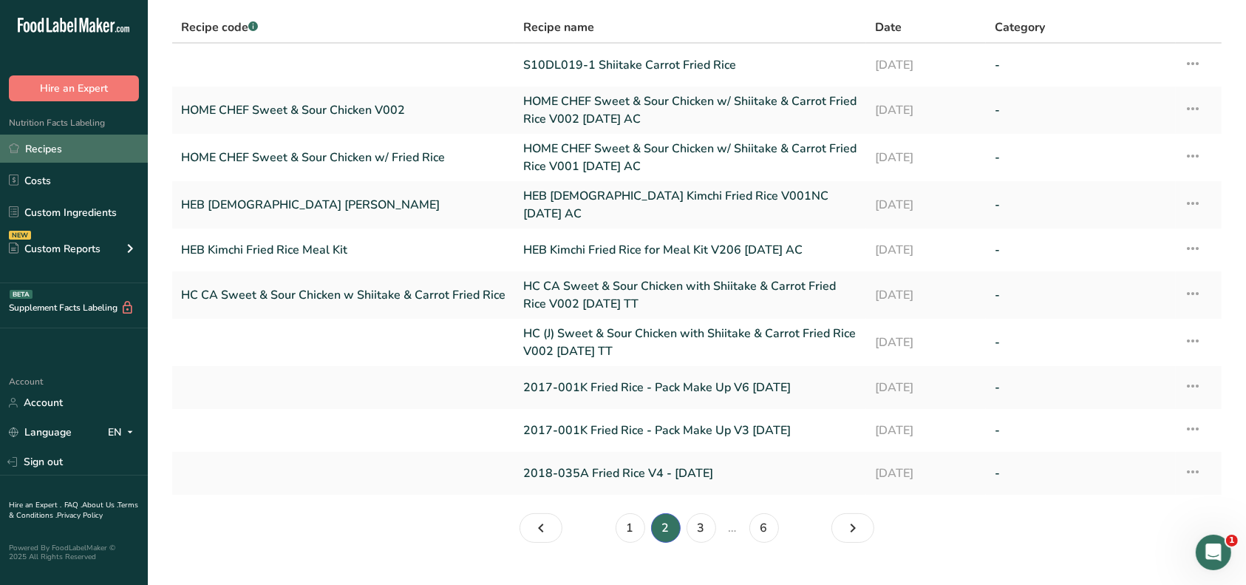
click at [65, 149] on link "Recipes" at bounding box center [74, 149] width 148 height 28
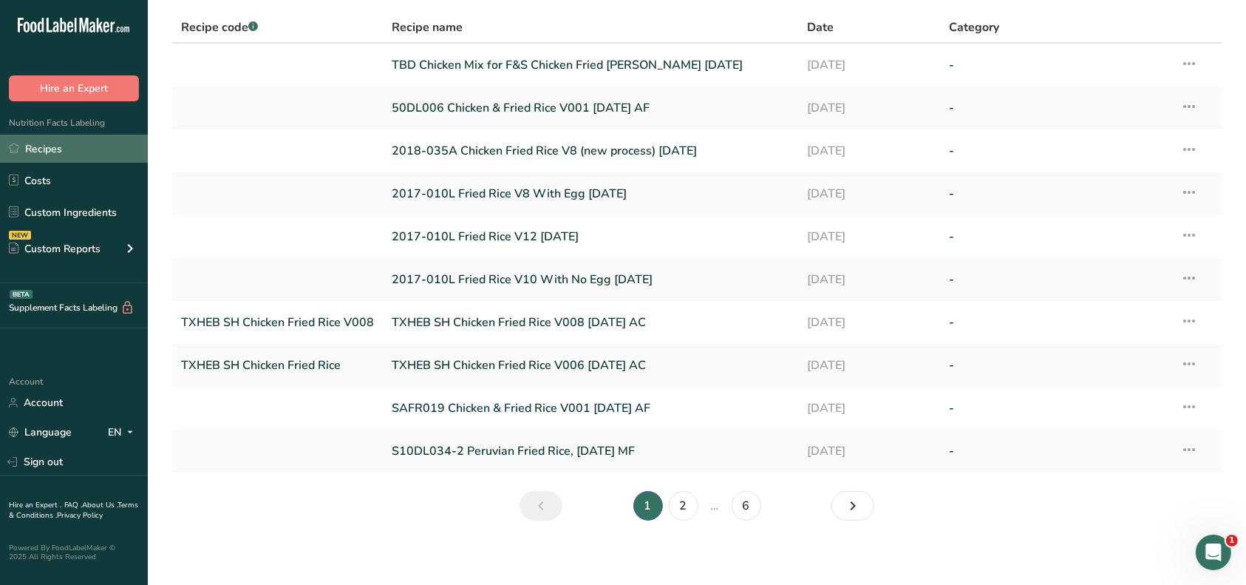
click at [69, 152] on link "Recipes" at bounding box center [74, 149] width 148 height 28
click at [44, 143] on link "Recipes" at bounding box center [74, 149] width 148 height 28
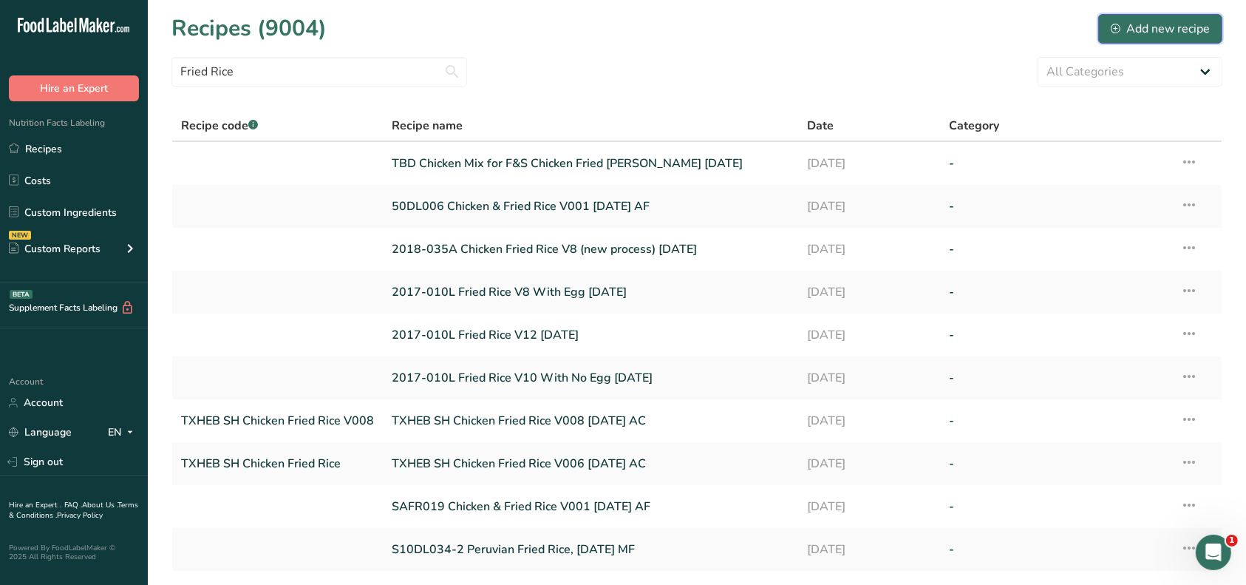
click at [1166, 24] on div "Add new recipe" at bounding box center [1160, 29] width 99 height 18
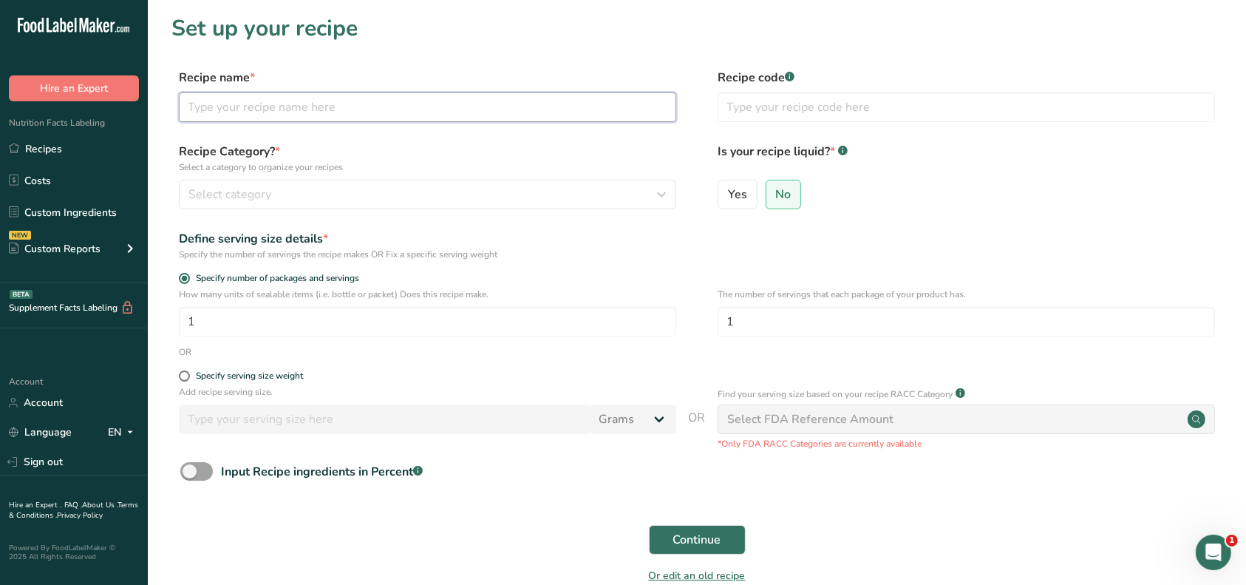
click at [334, 106] on input "text" at bounding box center [428, 107] width 498 height 30
type input "R&D F&S Fried [PERSON_NAME] [DATE]"
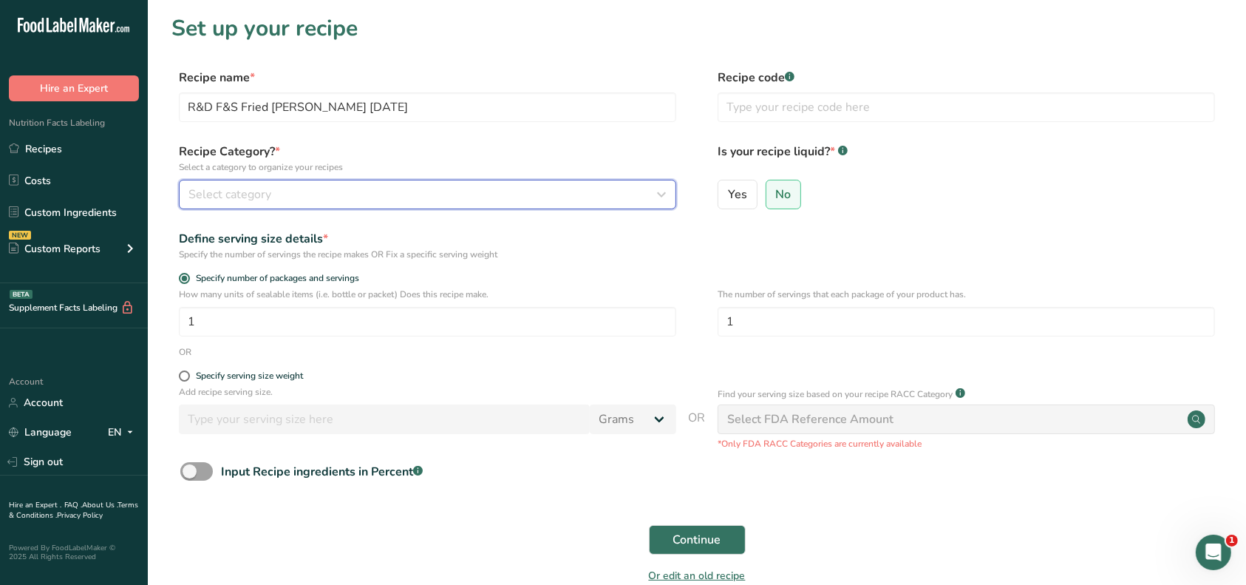
click at [338, 193] on div "Select category" at bounding box center [423, 195] width 469 height 18
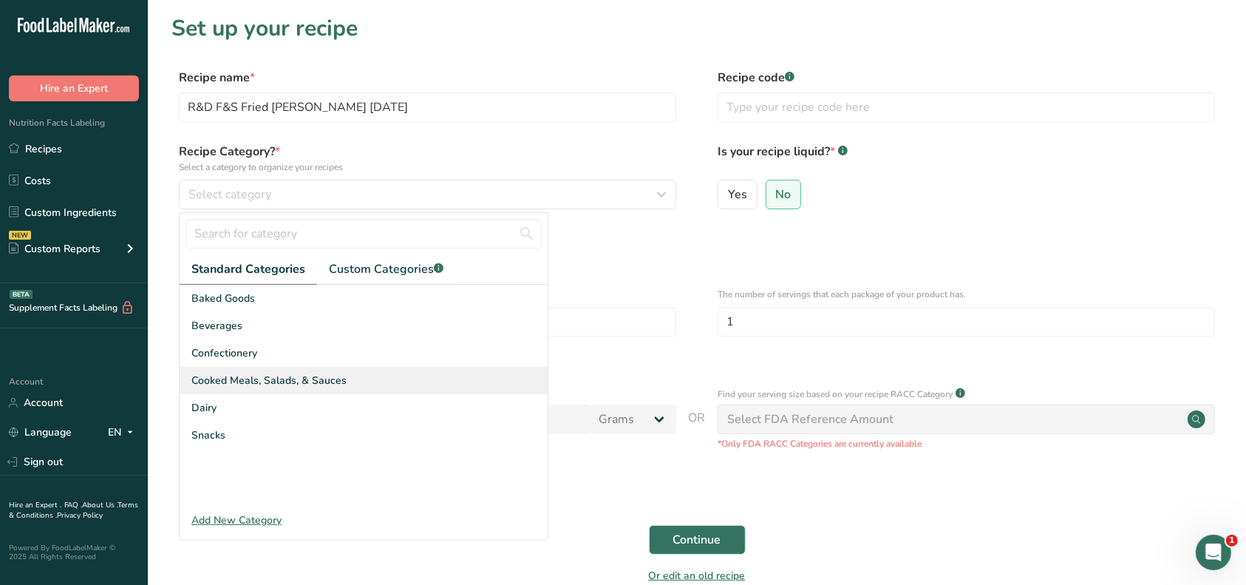
click at [240, 380] on span "Cooked Meals, Salads, & Sauces" at bounding box center [268, 381] width 155 height 16
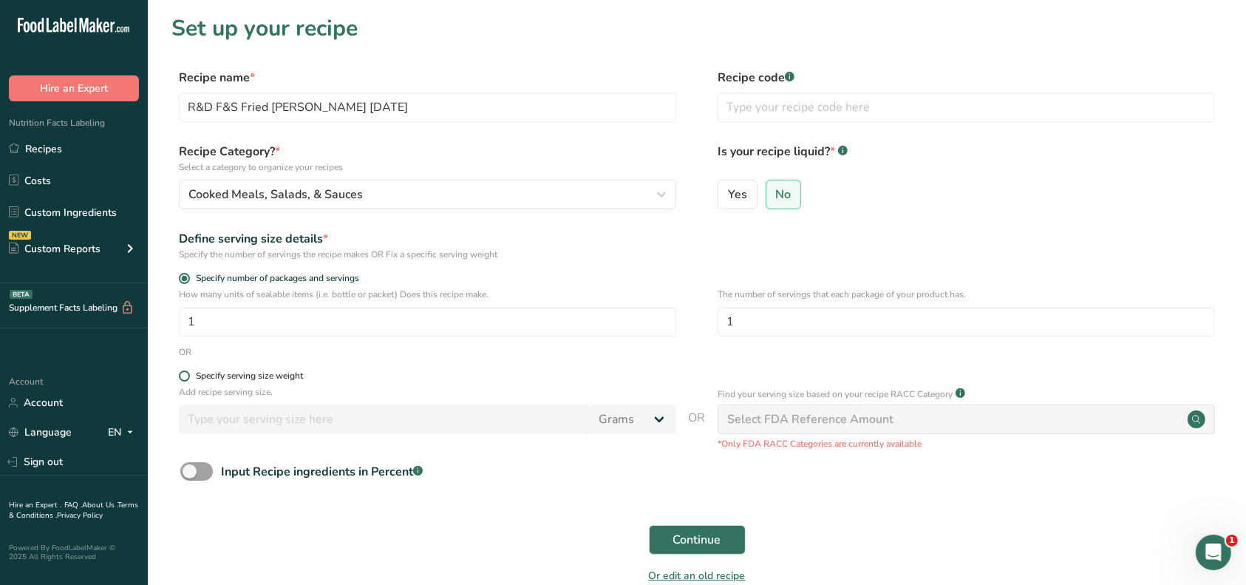
click at [208, 375] on div "Specify serving size weight" at bounding box center [249, 375] width 107 height 11
click at [189, 375] on input "Specify serving size weight" at bounding box center [184, 376] width 10 height 10
radio input "true"
radio input "false"
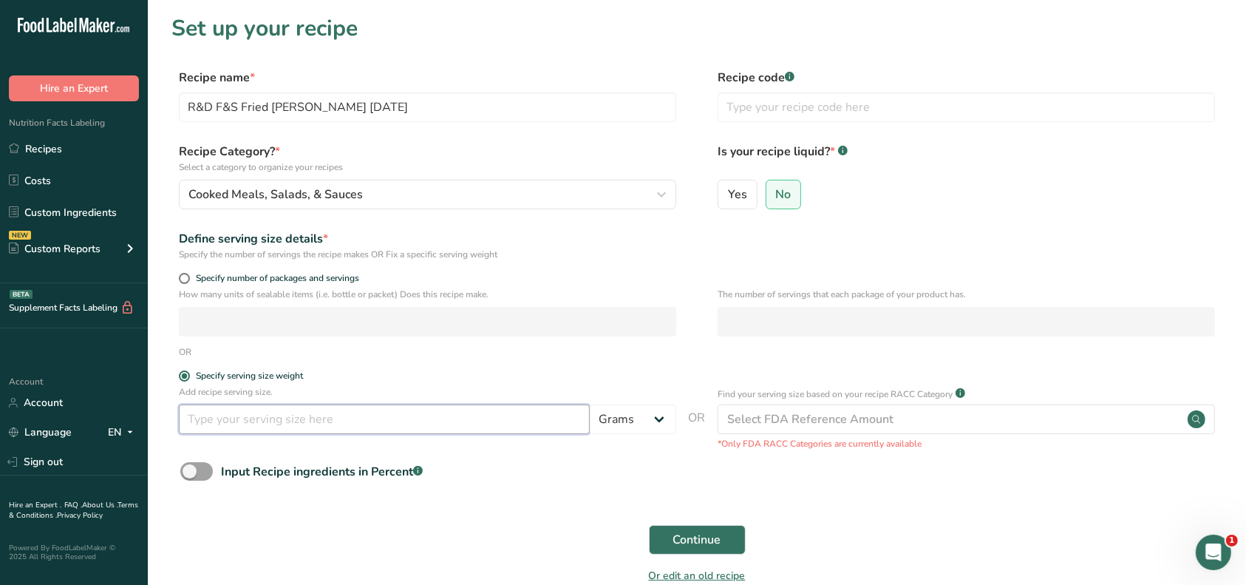
click at [216, 422] on input "number" at bounding box center [384, 419] width 411 height 30
type input "100"
click at [699, 536] on span "Continue" at bounding box center [697, 540] width 48 height 18
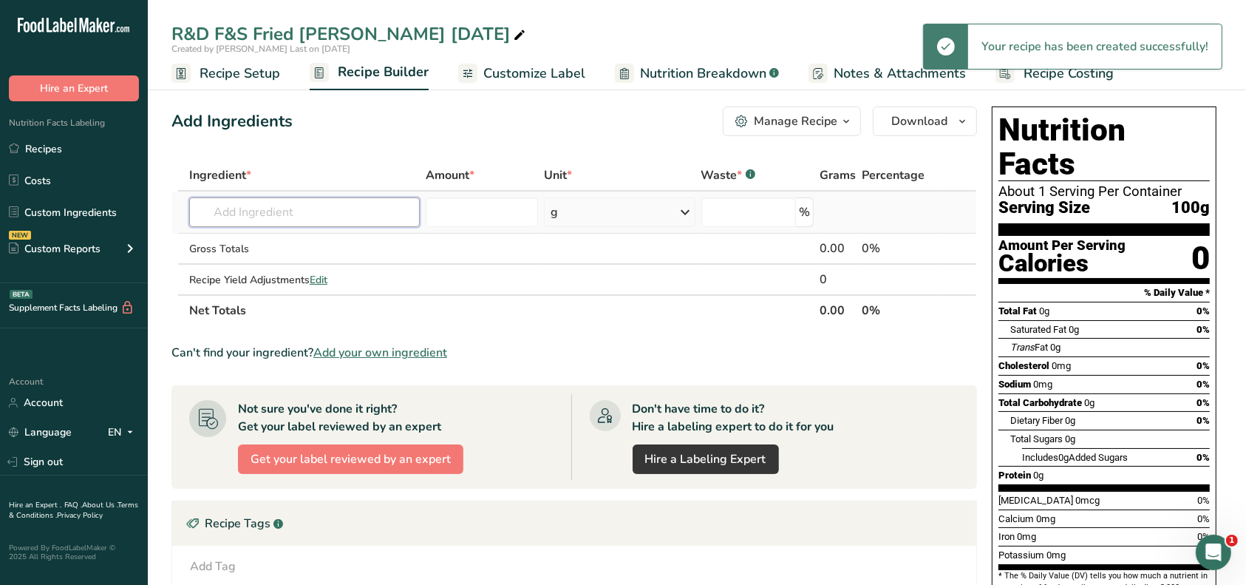
click at [256, 204] on input "text" at bounding box center [304, 212] width 231 height 30
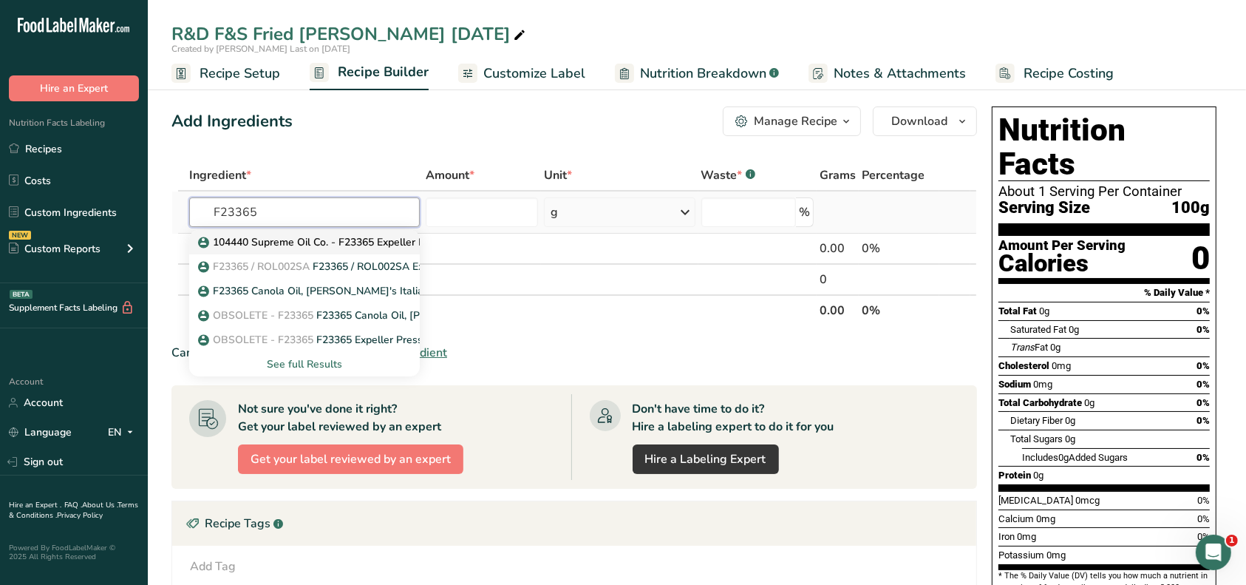
type input "F23365"
click at [296, 240] on p "104440 Supreme Oil Co. - F23365 Expeller Pressed Canola Oil, Supreme Oil Co. [D…" at bounding box center [423, 242] width 444 height 16
type input "104440 Supreme Oil Co. - F23365 Expeller Pressed Canola Oil, Supreme Oil Co. [D…"
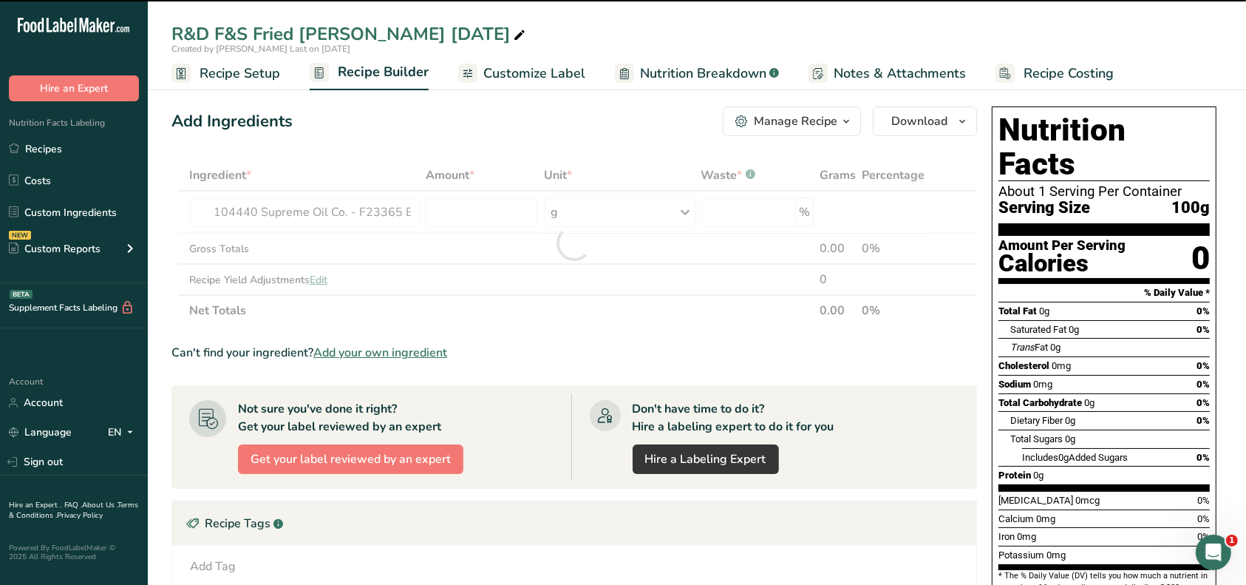
type input "0"
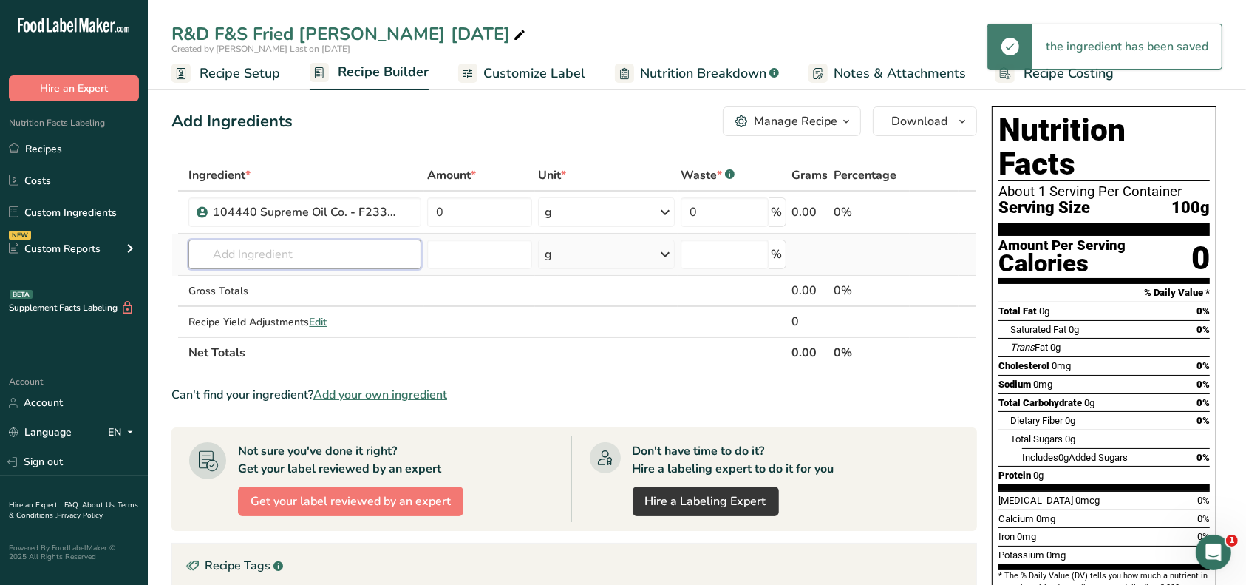
click at [285, 251] on input "text" at bounding box center [305, 255] width 233 height 30
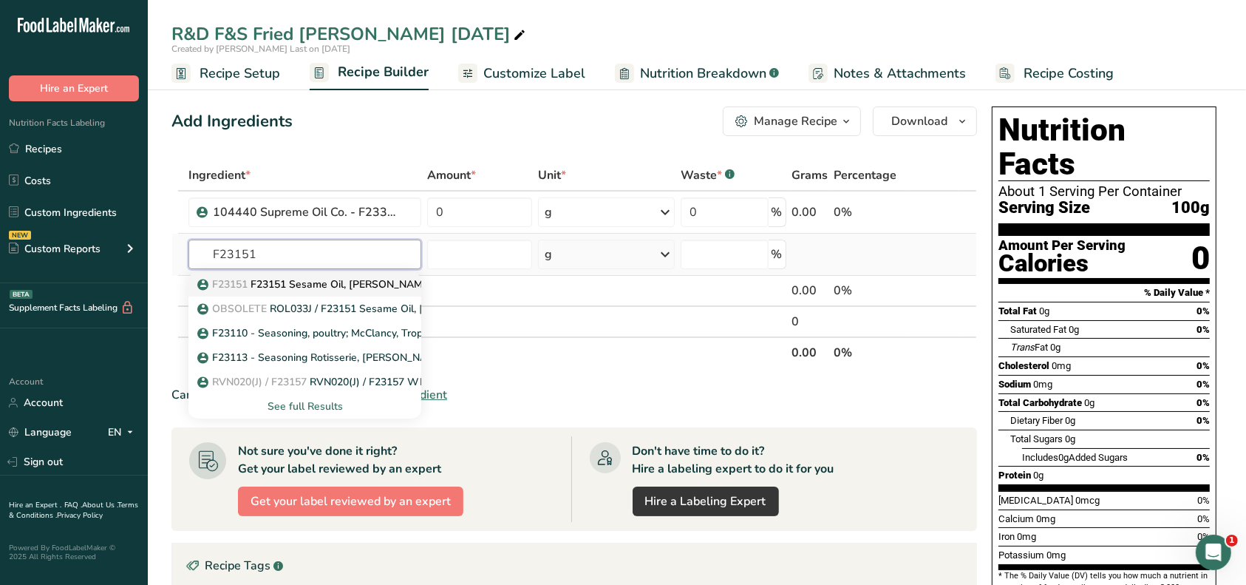
type input "F23151"
click at [296, 281] on p "F23151 F23151 Sesame Oil, [PERSON_NAME] [DATE] AL" at bounding box center [343, 284] width 286 height 16
type input "F23151 Sesame Oil, [PERSON_NAME] [DATE] AL"
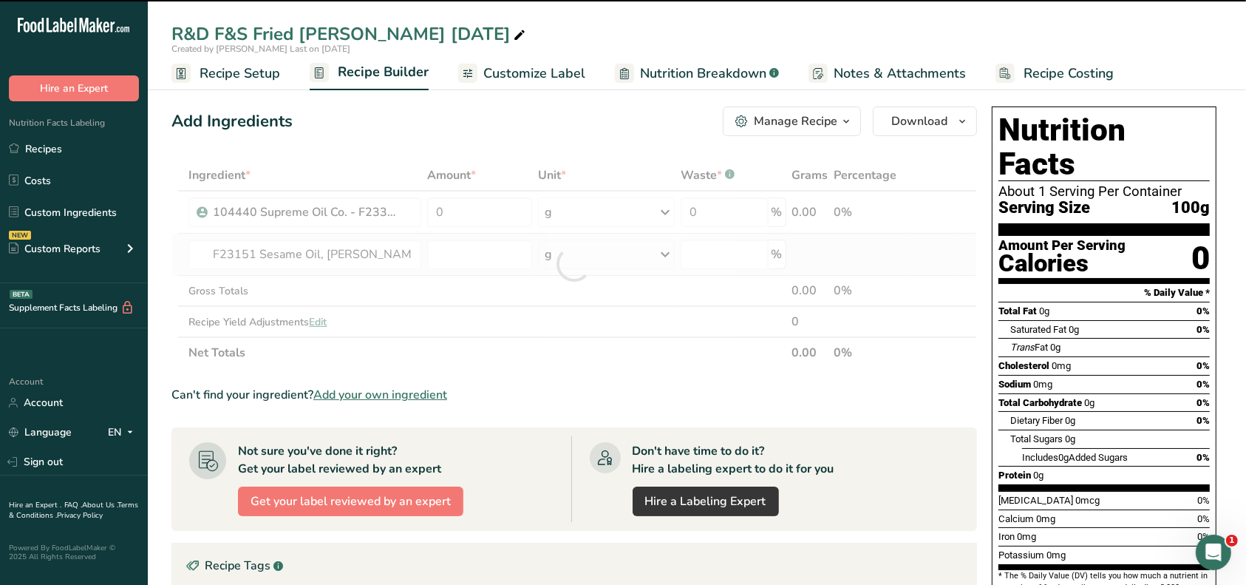
type input "0"
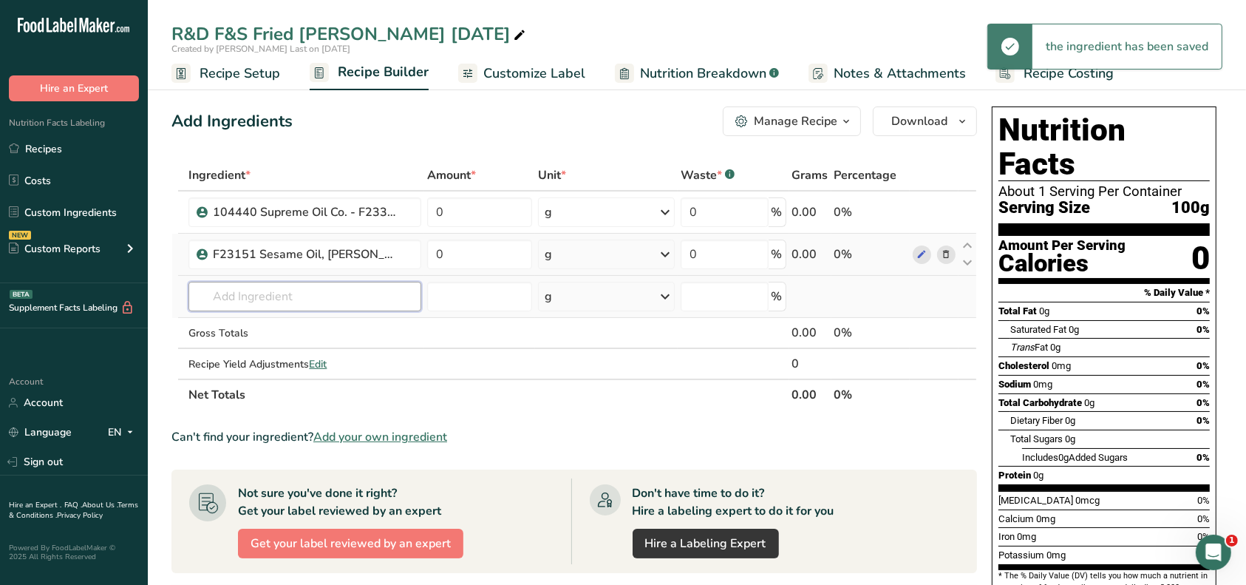
click at [277, 299] on input "text" at bounding box center [305, 297] width 233 height 30
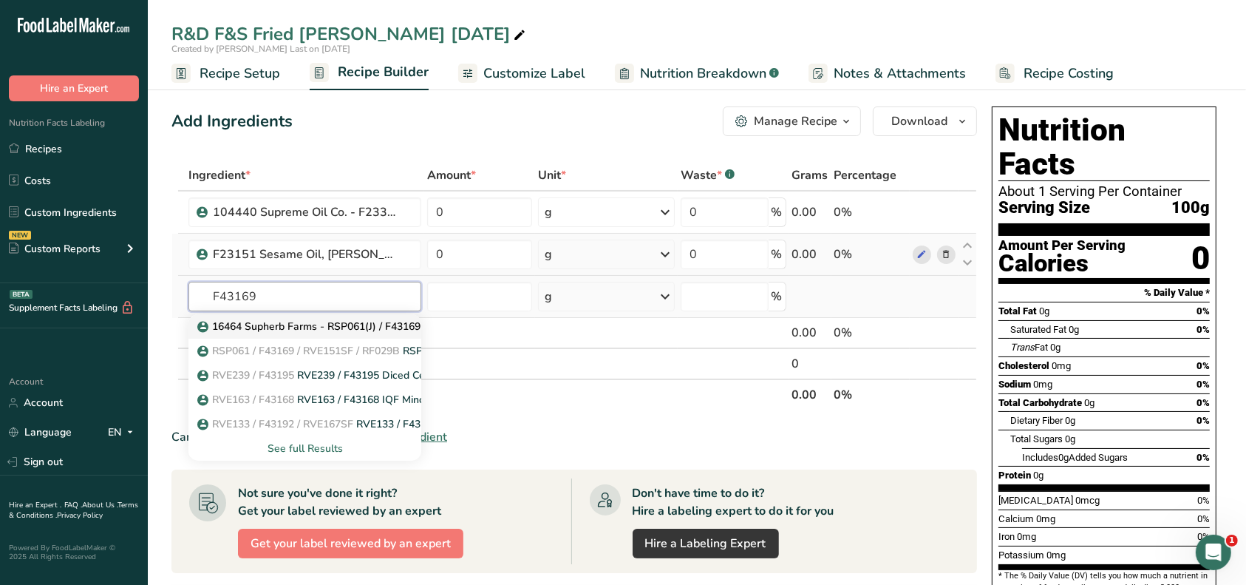
type input "F43169"
click at [283, 330] on p "16464 Supherb Farms - RSP061(J) / F43169 IQF Green Onions, Supherb Farms [DATE]…" at bounding box center [420, 327] width 441 height 16
type input "16464 Supherb Farms - RSP061(J) / F43169 IQF Green Onions, Supherb Farms [DATE]…"
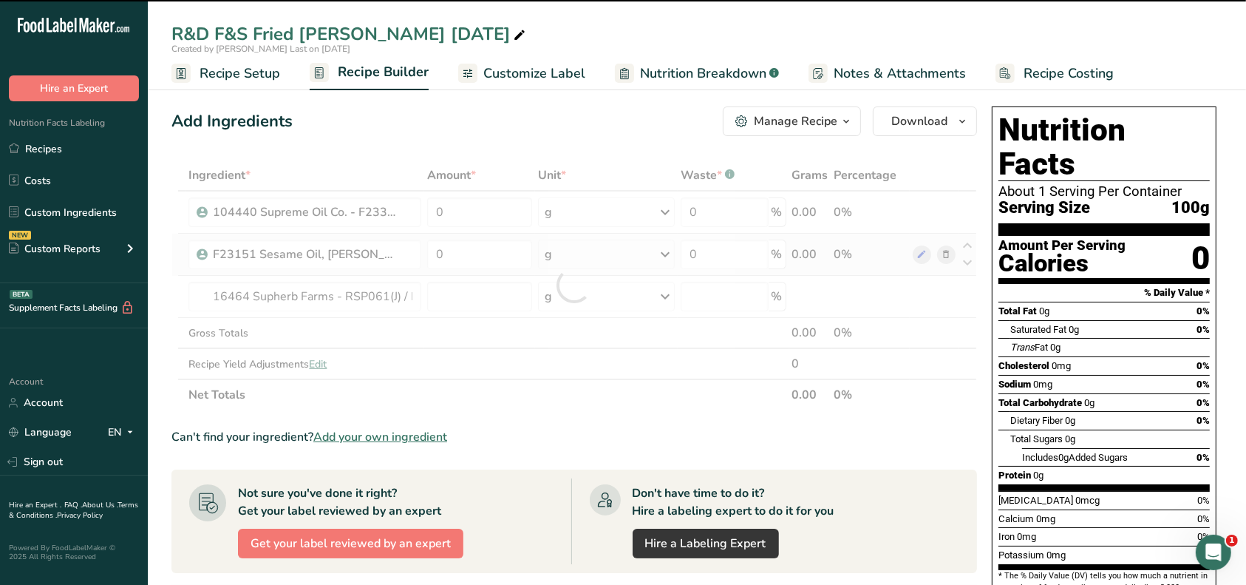
type input "0"
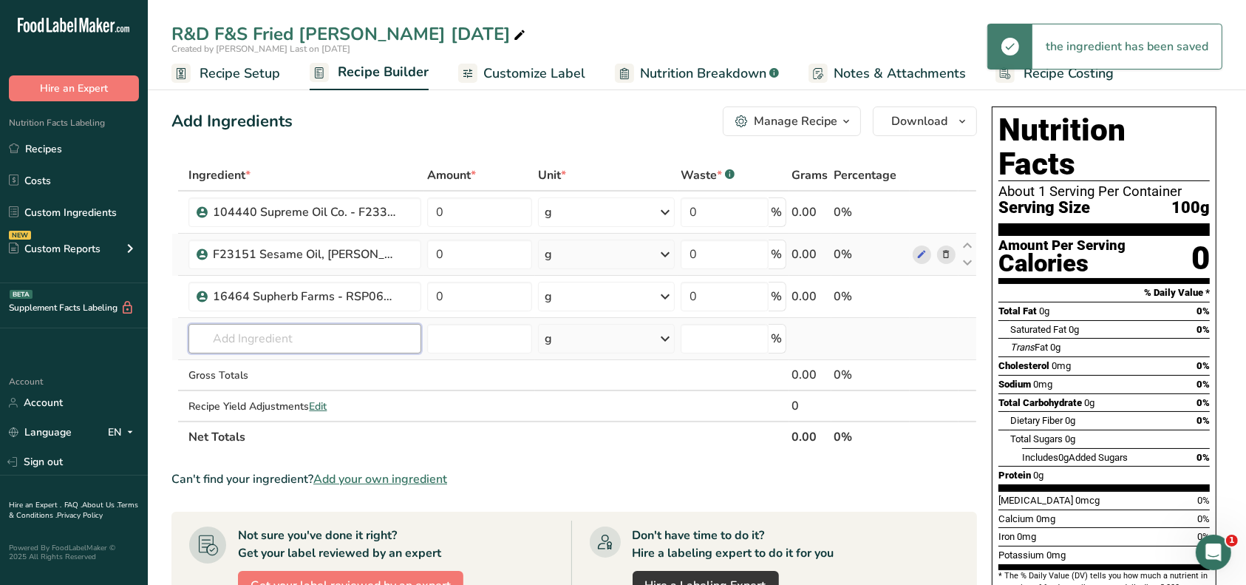
click at [278, 333] on input "text" at bounding box center [305, 339] width 233 height 30
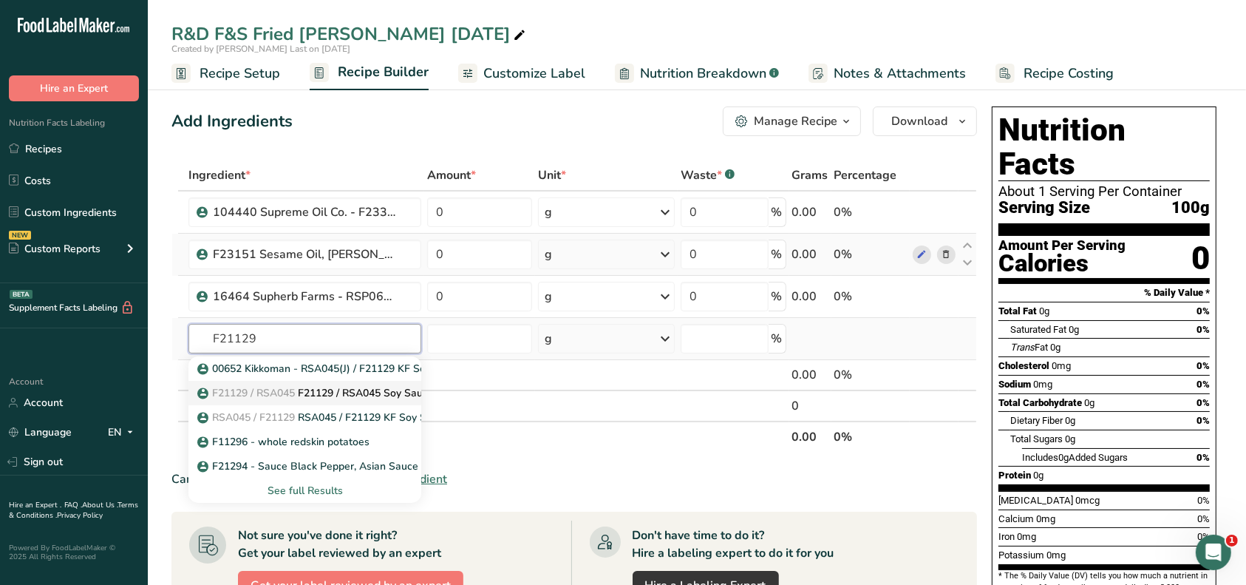
type input "F21129"
click at [291, 389] on span "F21129 / RSA045" at bounding box center [253, 393] width 83 height 14
type input "F21129 / RSA045 Soy Sauce KF PF, Non-GMO, Kikkoman [DATE] CC"
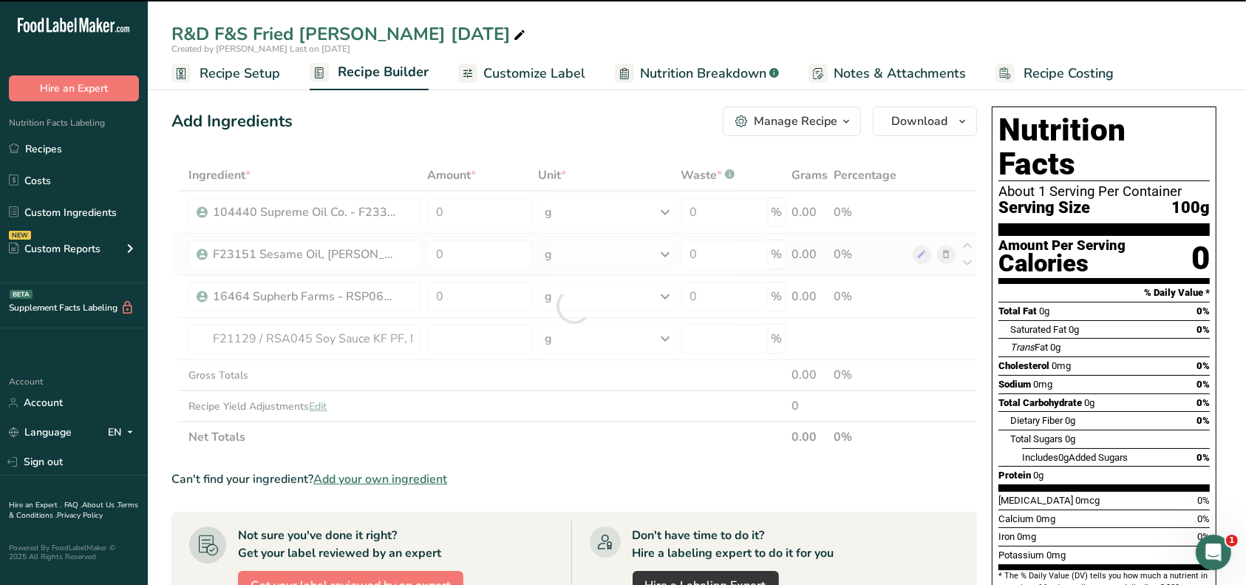
type input "0"
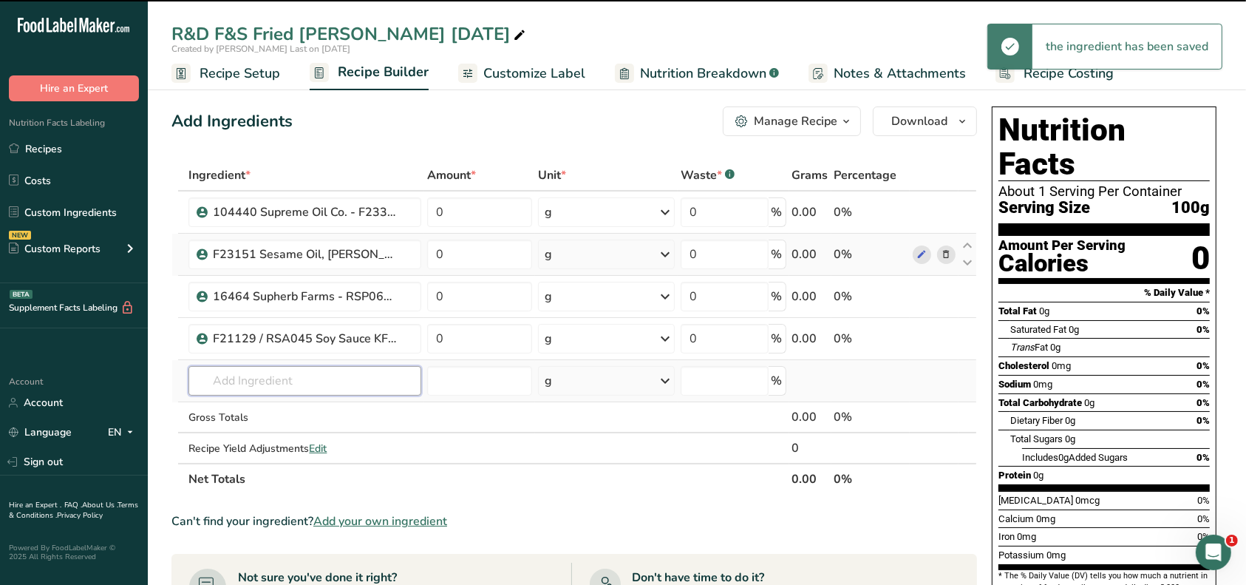
click at [290, 386] on input "text" at bounding box center [305, 381] width 233 height 30
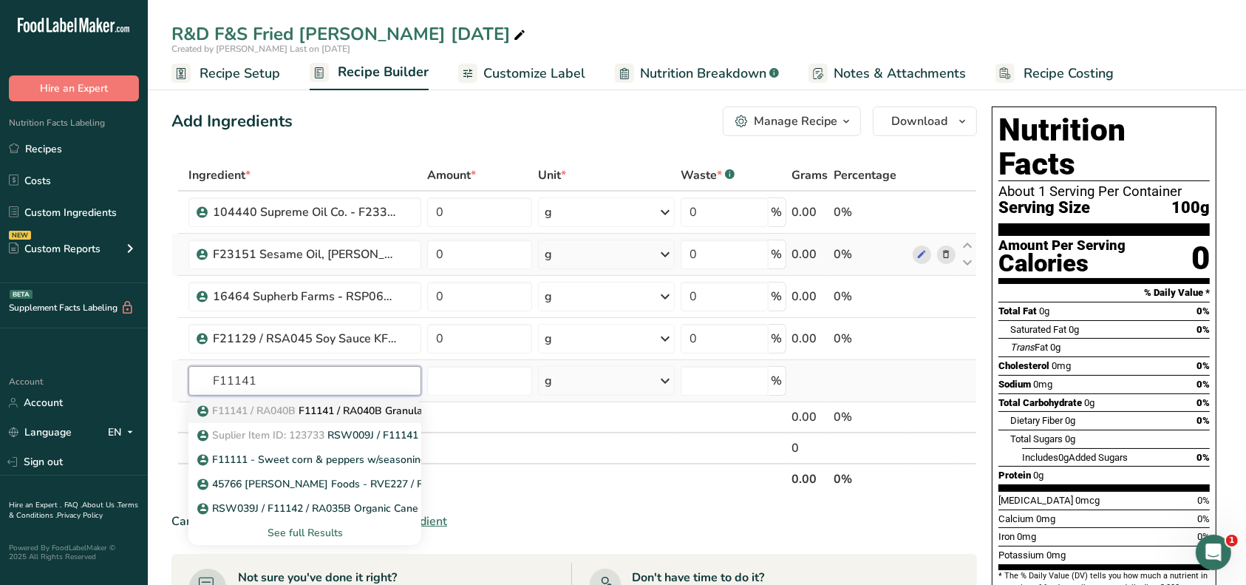
type input "F11141"
click at [324, 408] on p "F11141 / RA040B F11141 / RA040B Granulated Sugar, USF/Imperial Sugar [DATE] CC" at bounding box center [410, 411] width 421 height 16
type input "F11141 / RA040B Granulated Sugar, USF/Imperial Sugar [DATE] CC"
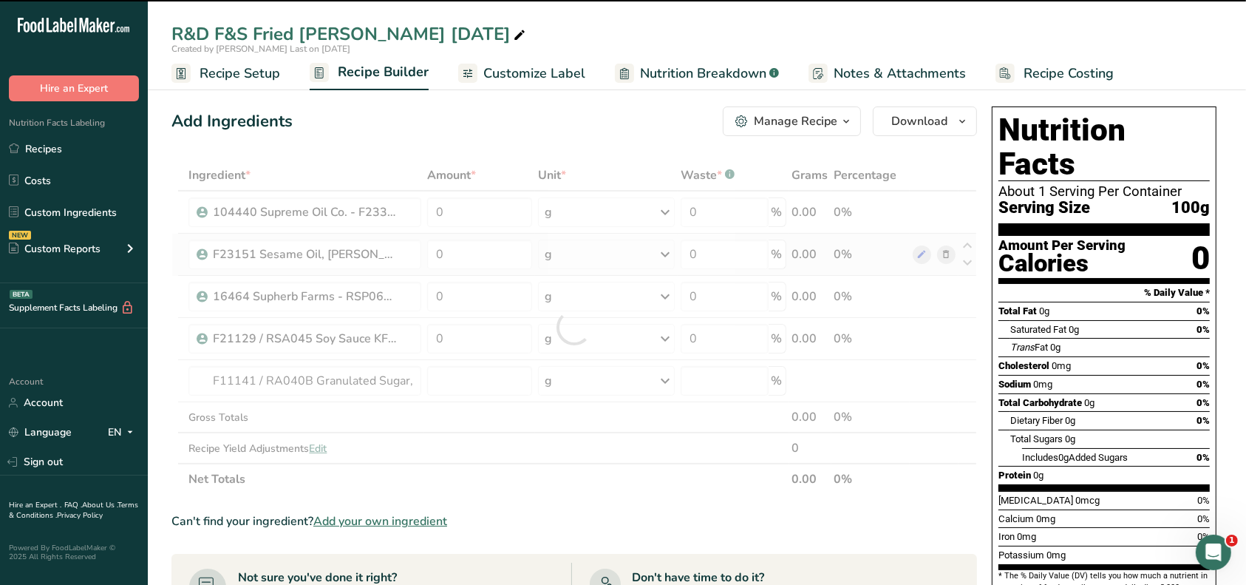
type input "0"
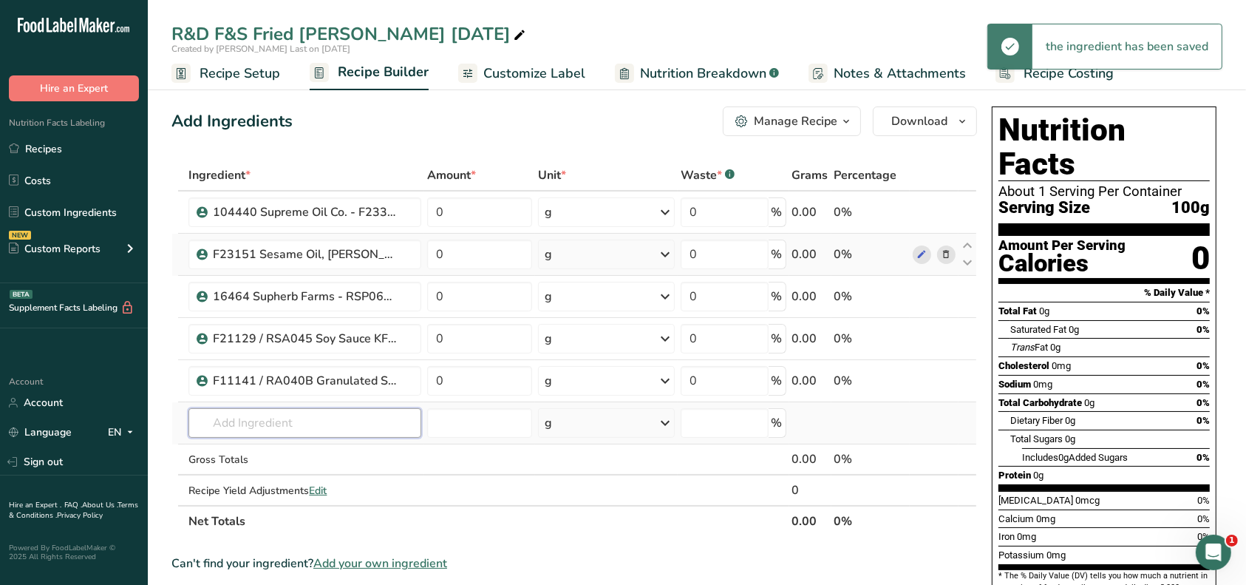
click at [319, 413] on input "text" at bounding box center [305, 423] width 233 height 30
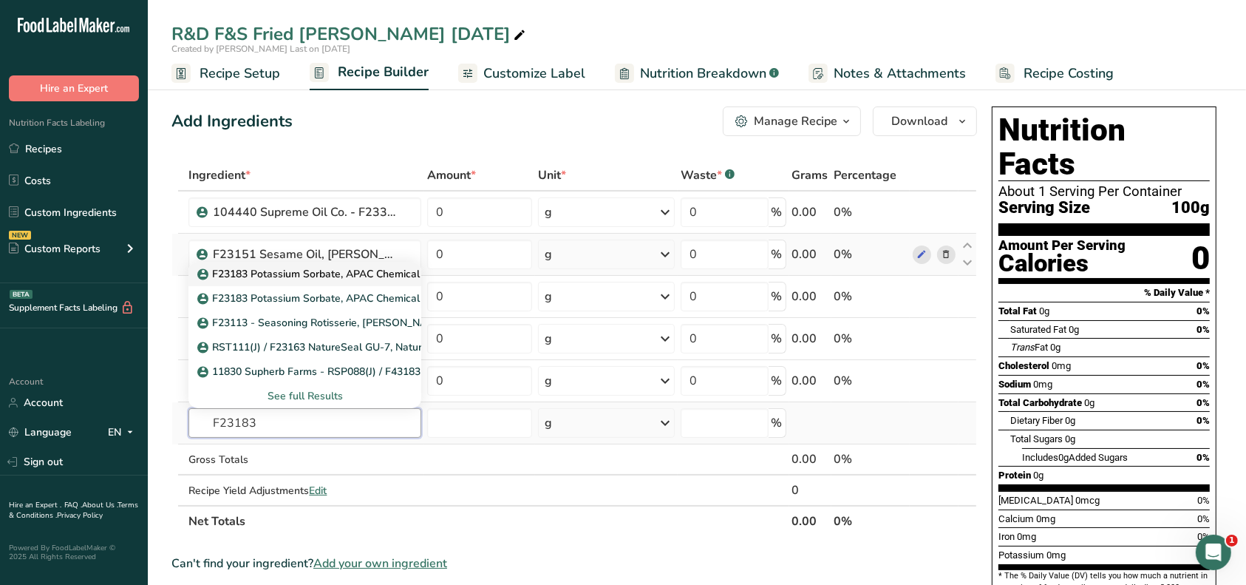
type input "F23183"
click at [298, 274] on p "F23183 Potassium Sorbate, APAC Chemical [DATE] AC" at bounding box center [337, 274] width 274 height 16
type input "F23183 Potassium Sorbate, APAC Chemical [DATE] AC"
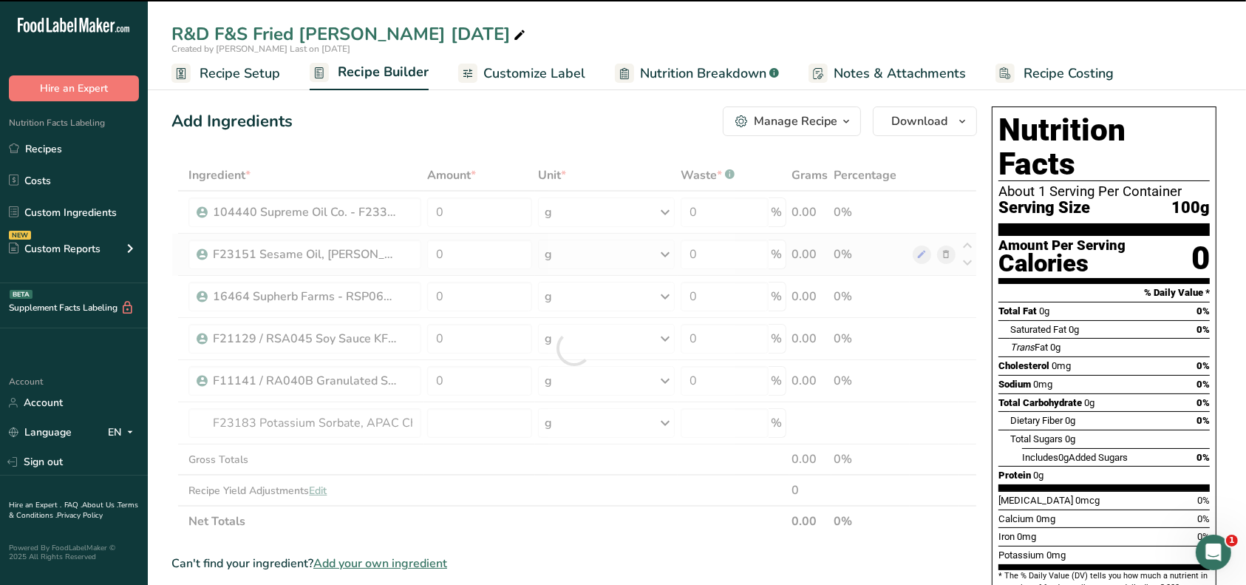
type input "0"
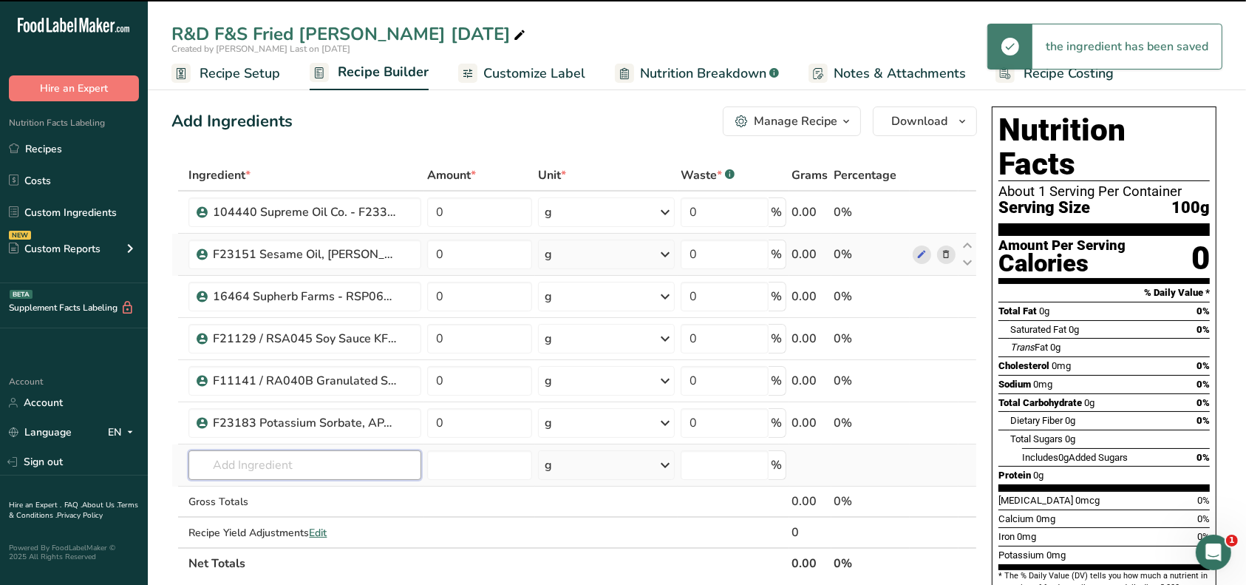
click at [283, 453] on input "text" at bounding box center [305, 465] width 233 height 30
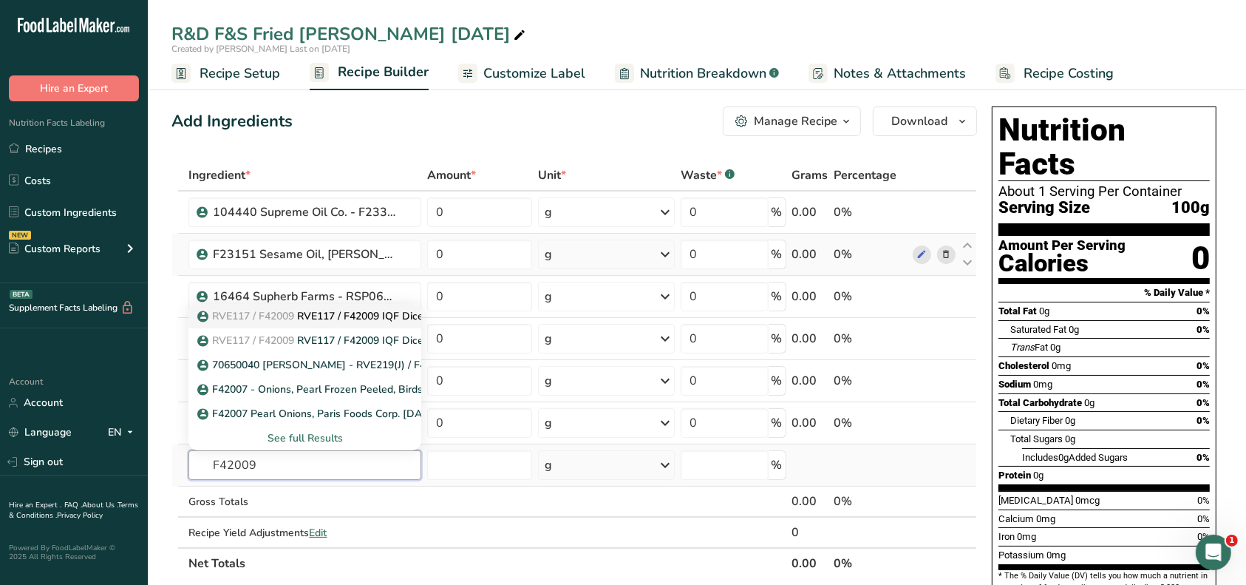
type input "F42009"
click at [294, 316] on span "RVE117 / F42009" at bounding box center [253, 316] width 82 height 14
type input "RVE117 / F42009 IQF Diced Onions 3/8", [DATE] AF"
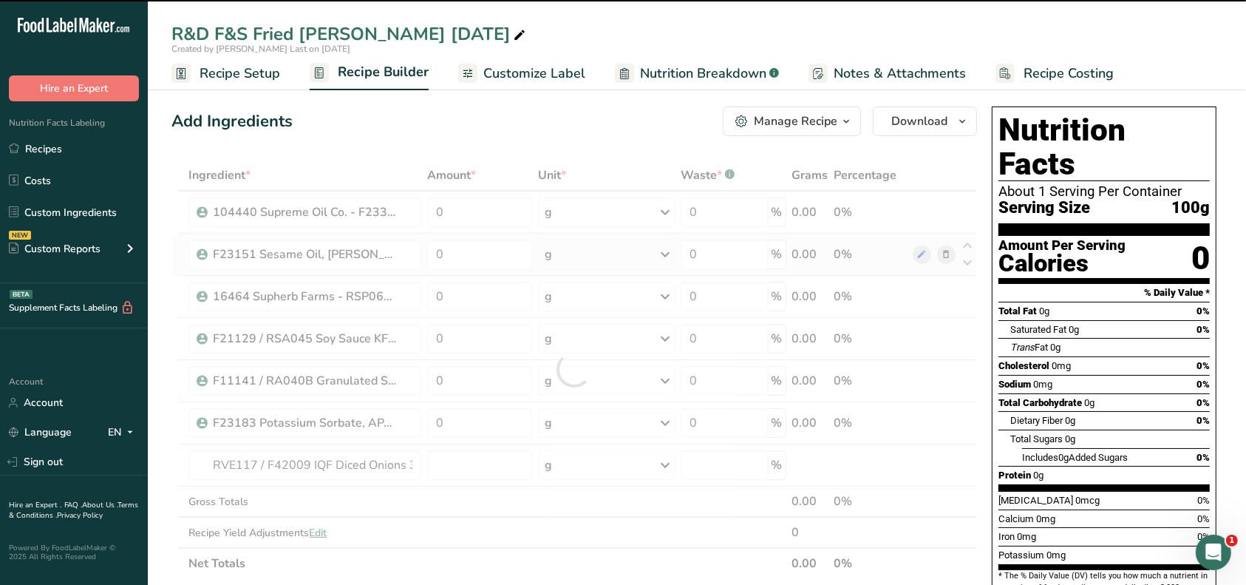
type input "0"
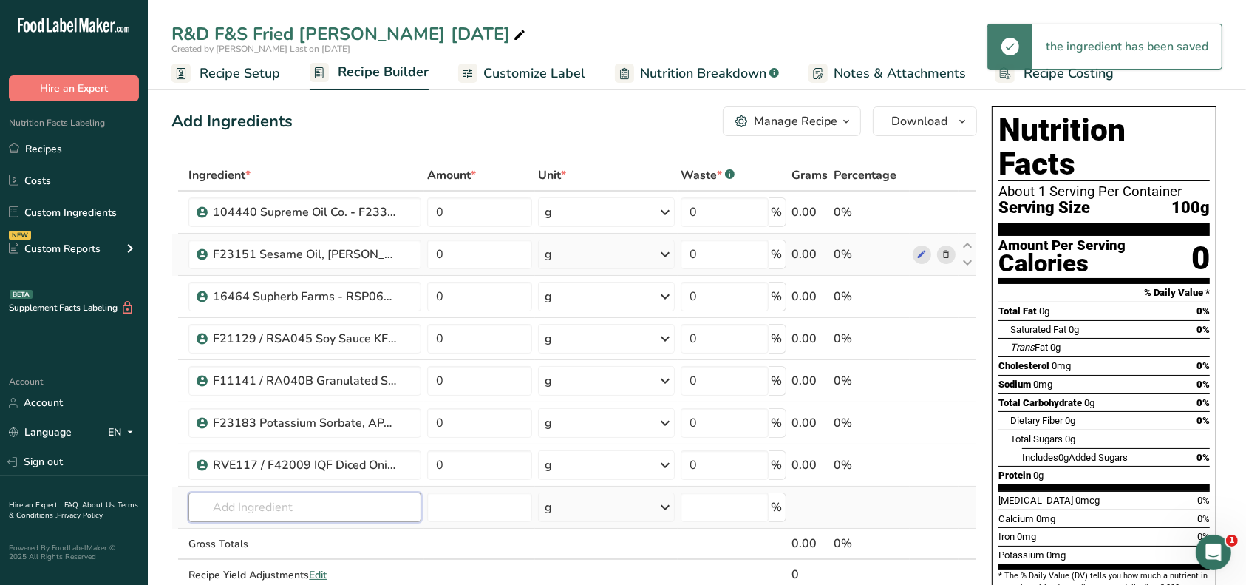
click at [278, 500] on input "text" at bounding box center [305, 507] width 233 height 30
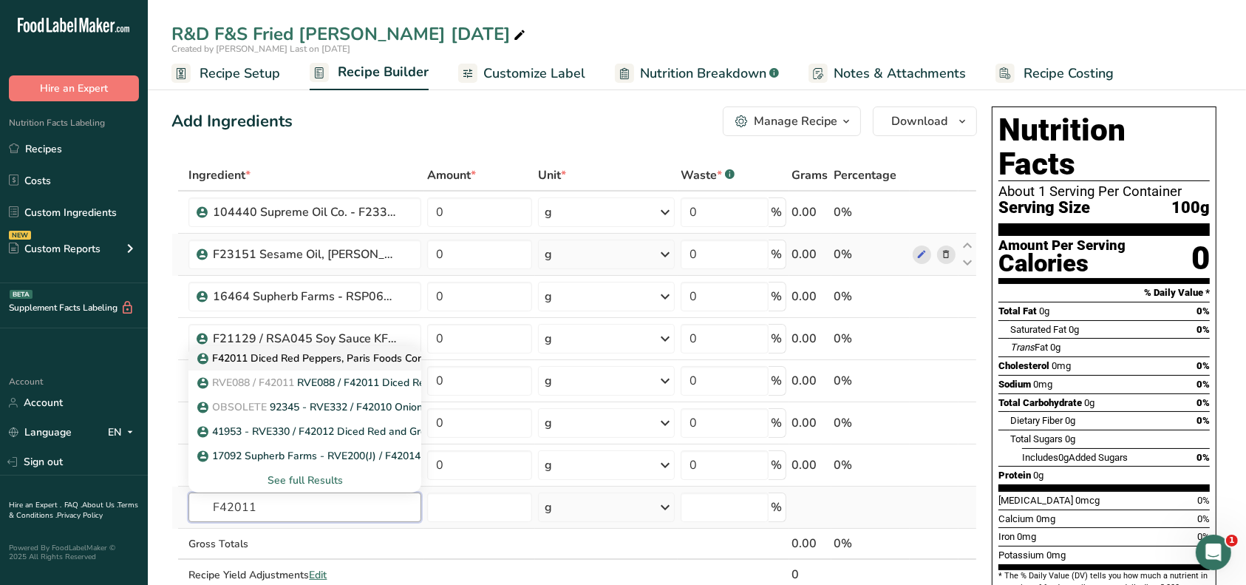
type input "F42011"
click at [299, 356] on p "F42011 Diced Red Peppers, Paris Foods Corp. [DATE] AC" at bounding box center [342, 358] width 284 height 16
type input "F42011 Diced Red Peppers, Paris Foods Corp. [DATE] AC"
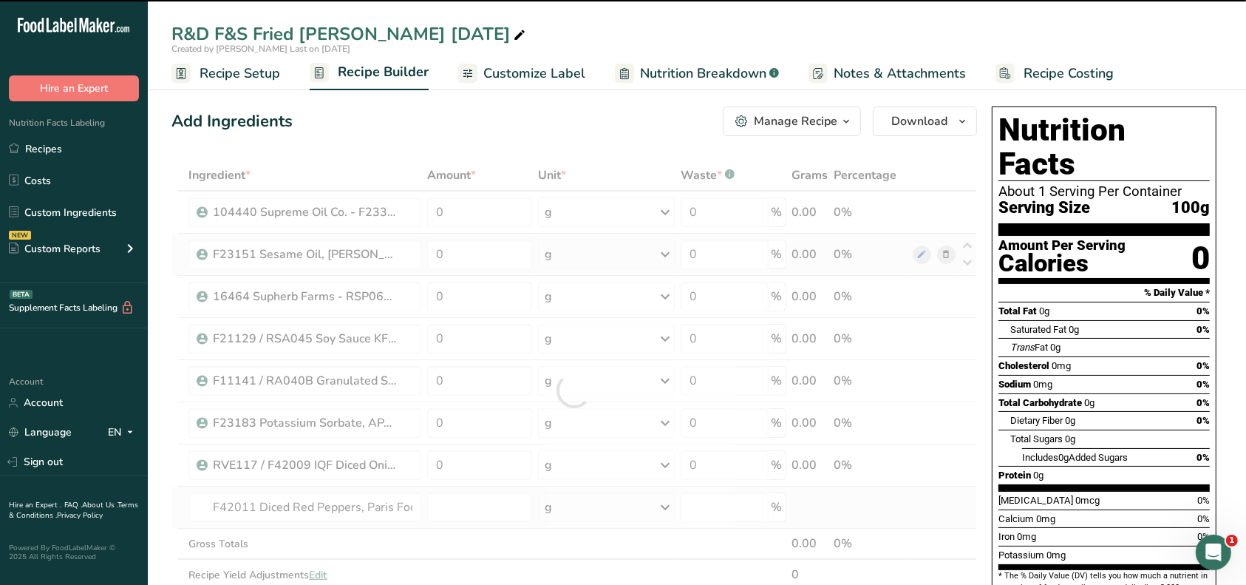
type input "0"
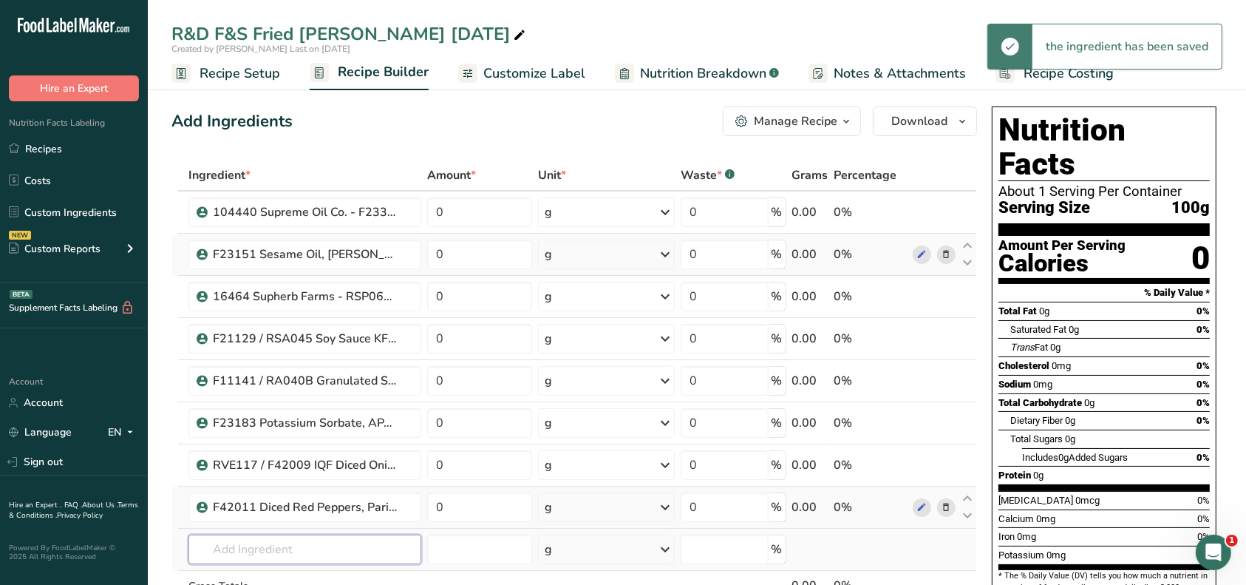
click at [240, 539] on input "text" at bounding box center [305, 549] width 233 height 30
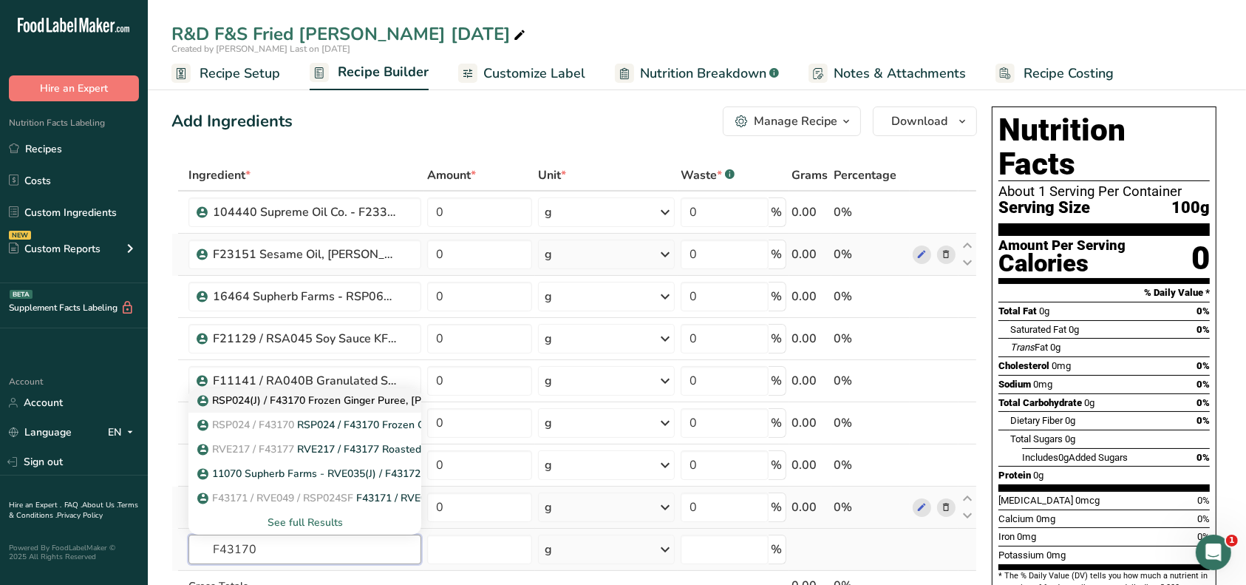
type input "F43170"
click at [309, 399] on p "RSP024(J) / F43170 Frozen Ginger Puree, [PERSON_NAME] [DATE] AF" at bounding box center [374, 401] width 348 height 16
type input "RSP024(J) / F43170 Frozen Ginger Puree, [PERSON_NAME] [DATE] AF"
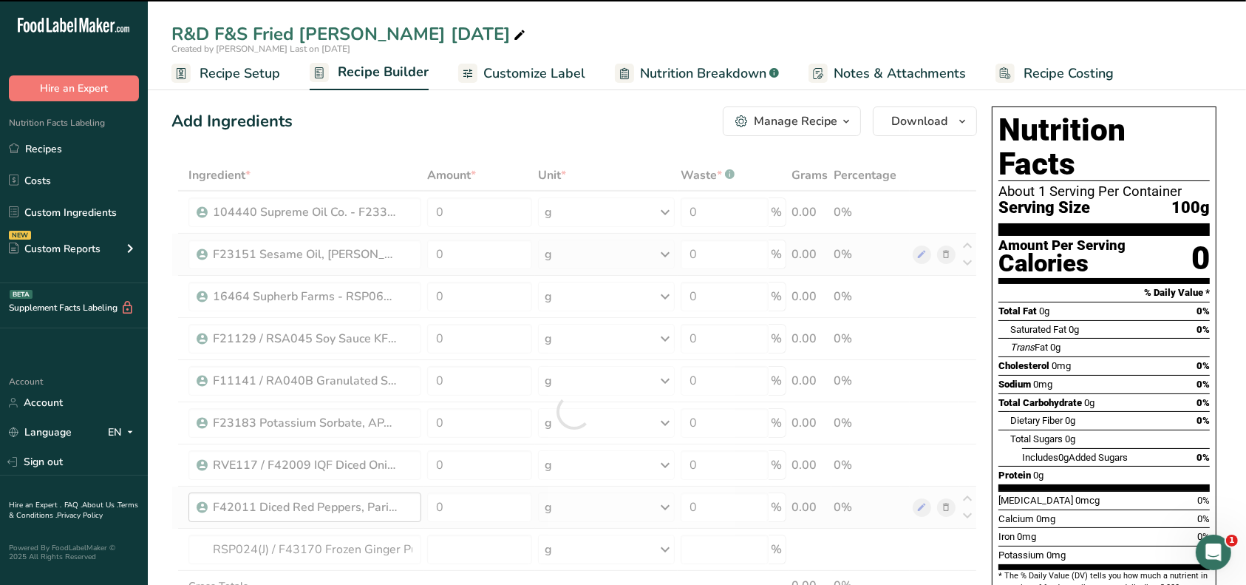
type input "0"
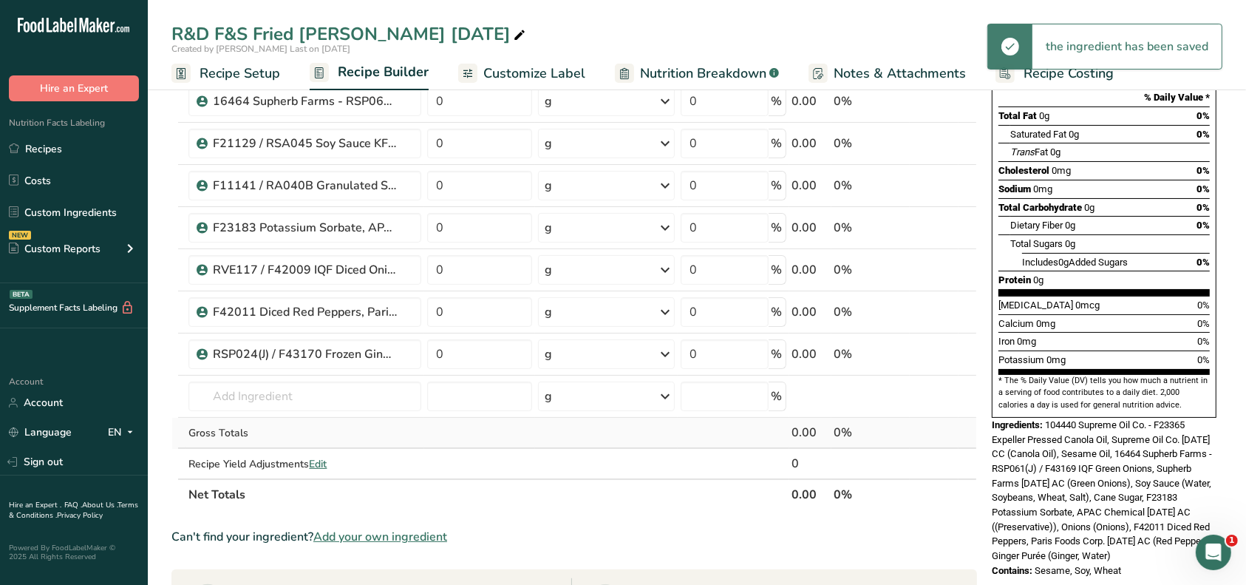
scroll to position [197, 0]
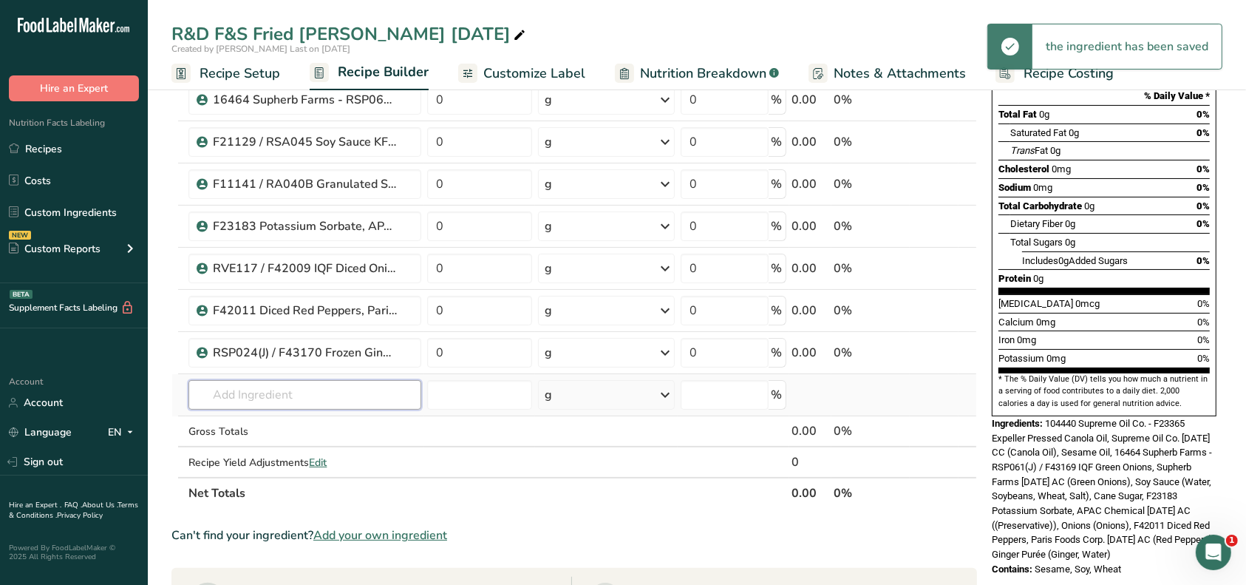
click at [284, 396] on input "text" at bounding box center [305, 395] width 233 height 30
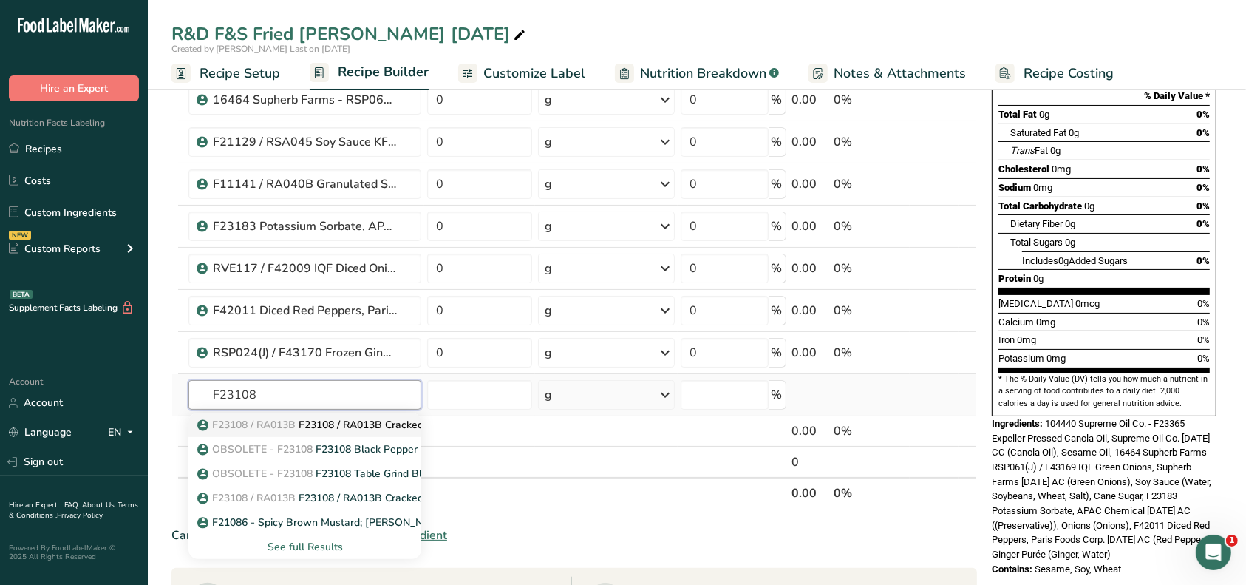
type input "F23108"
click at [285, 418] on span "F23108 / RA013B" at bounding box center [254, 425] width 84 height 14
type input "F23108 / RA013B Cracked Black Pepper 16, Elite Spice [DATE] AL"
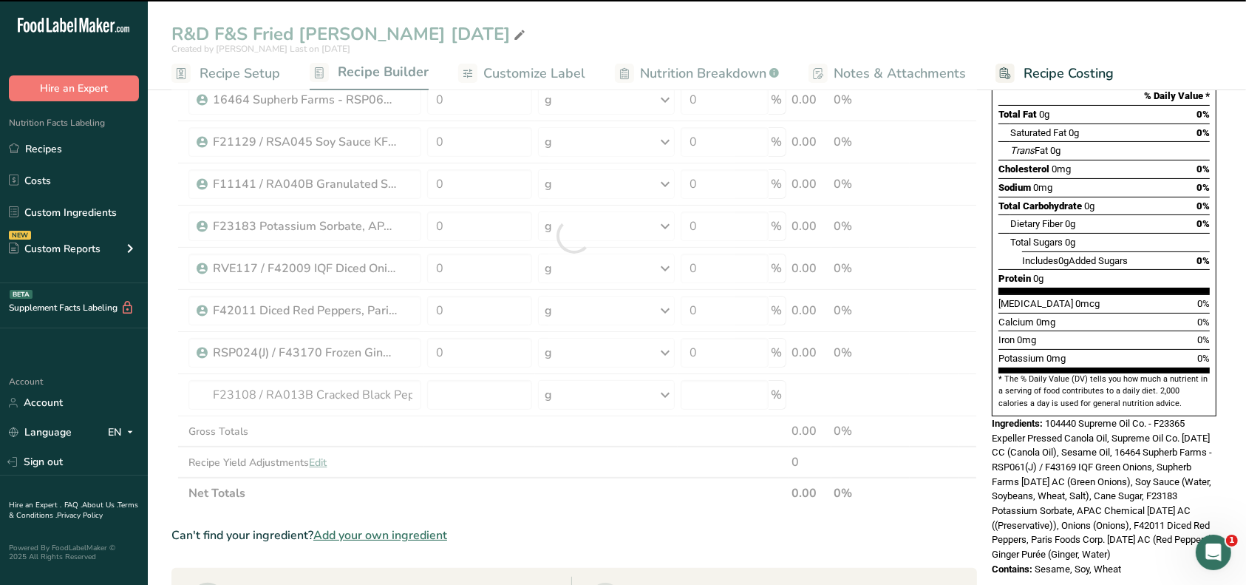
type input "0"
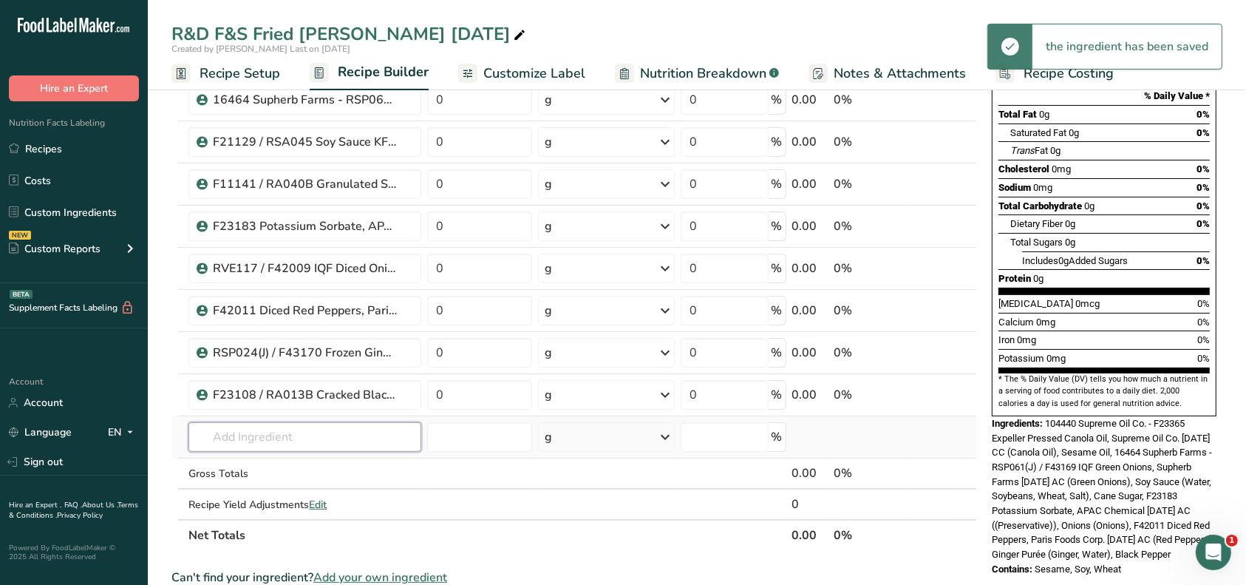
click at [279, 435] on input "text" at bounding box center [305, 437] width 233 height 30
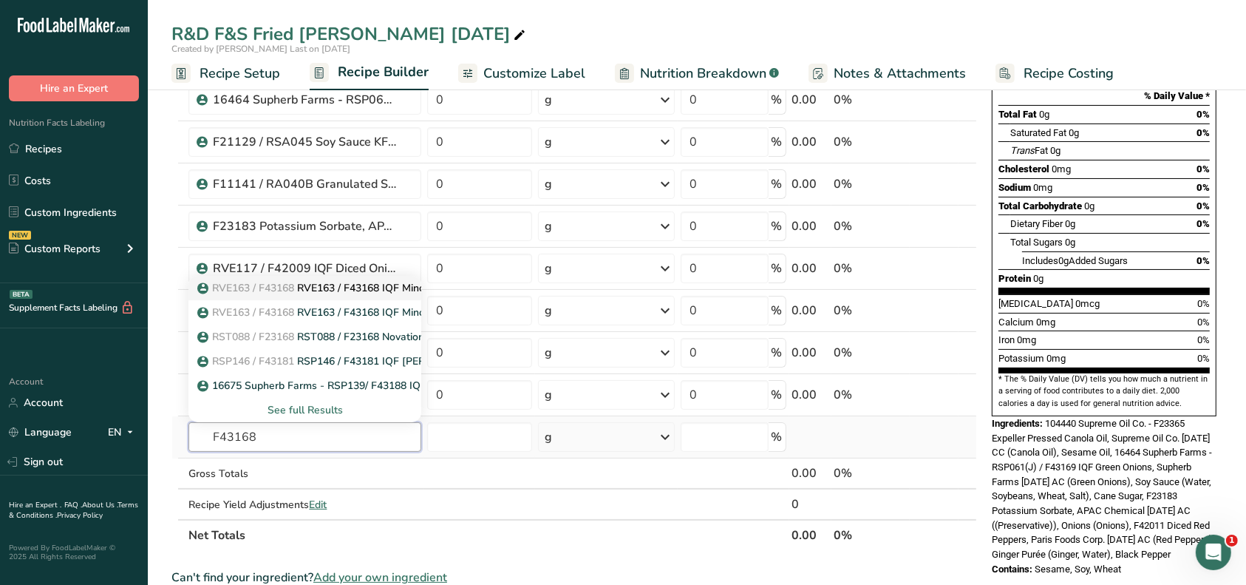
type input "F43168"
click at [341, 287] on p "RVE163 / F43168 RVE163 / F43168 IQF Minced Garlic, Supherb Farms [DATE] CC" at bounding box center [399, 288] width 398 height 16
type input "RVE163 / F43168 IQF Minced Garlic, Supherb Farms [DATE] CC"
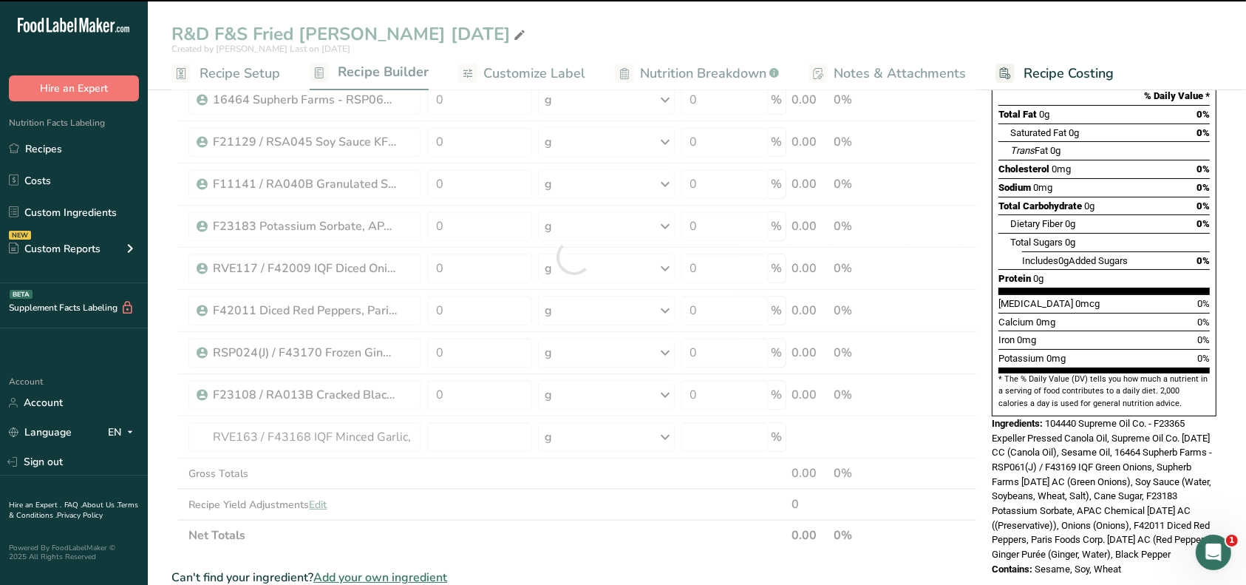
type input "0"
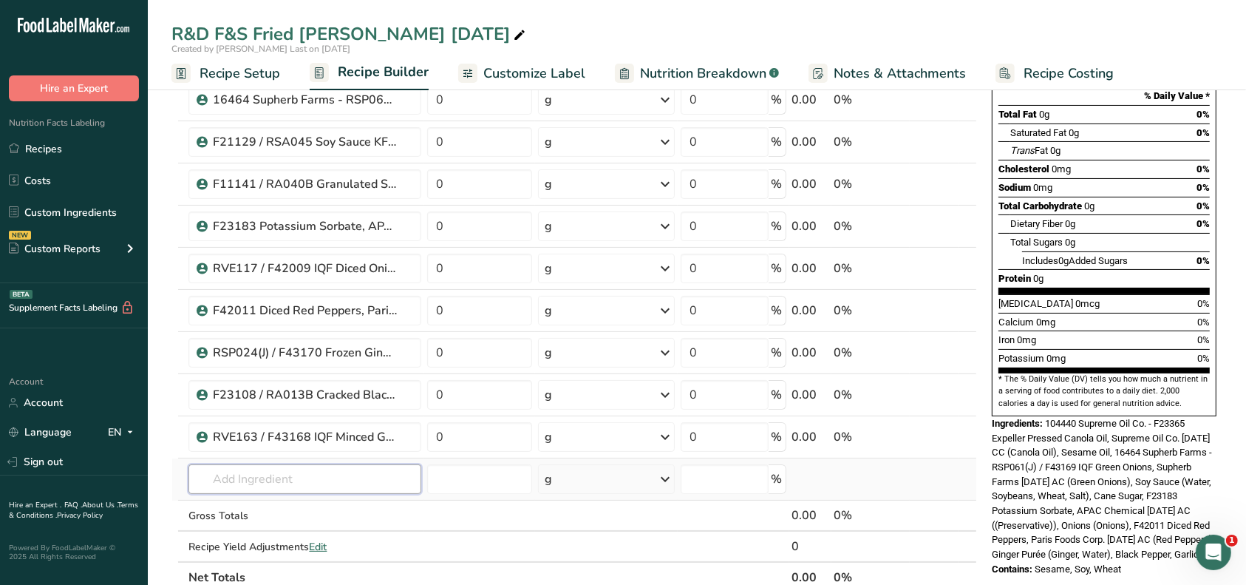
click at [326, 481] on input "text" at bounding box center [305, 479] width 233 height 30
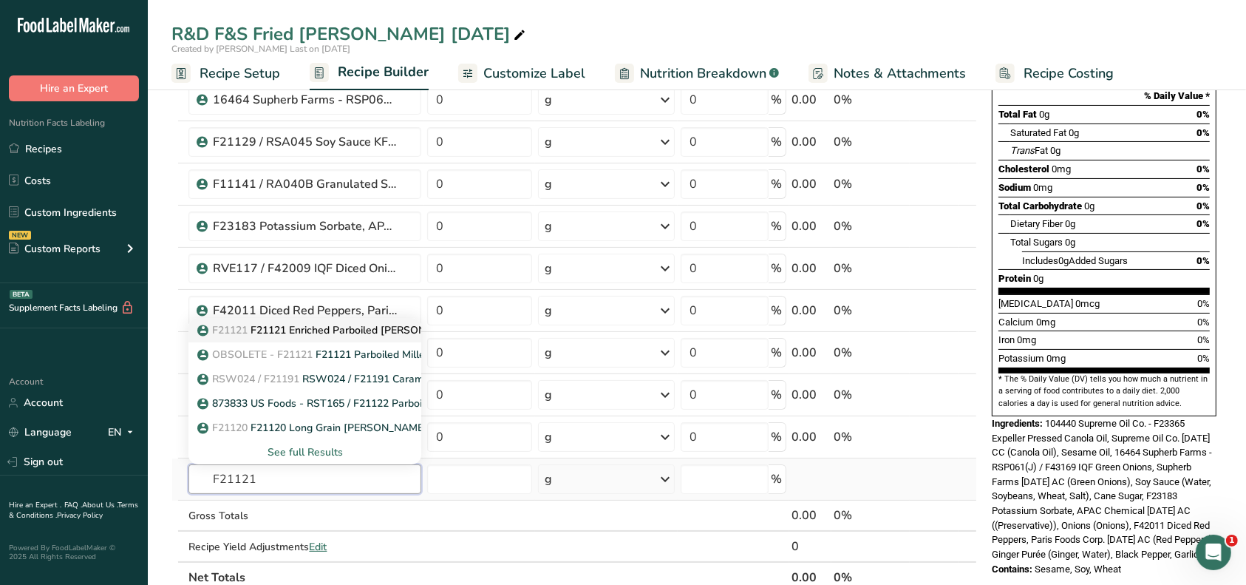
type input "F21121"
click at [325, 327] on p "F21121 F21121 Enriched Parboiled [PERSON_NAME], Riceland [DATE] AF" at bounding box center [382, 330] width 364 height 16
type input "F21121 Enriched Parboiled [PERSON_NAME], Riceland [DATE] AF"
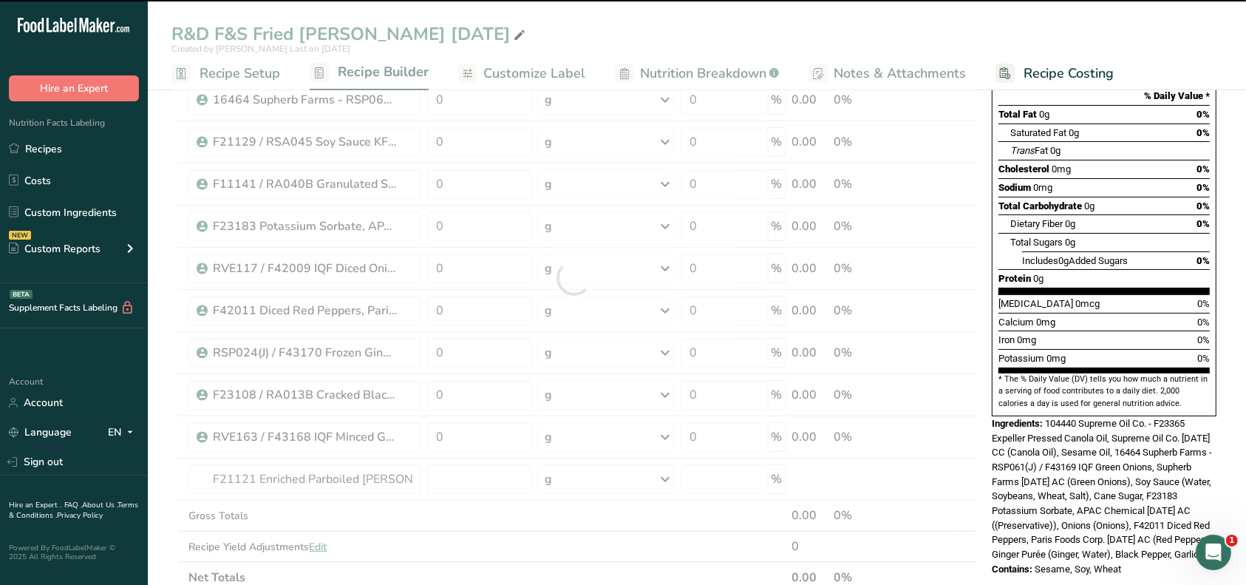
type input "0"
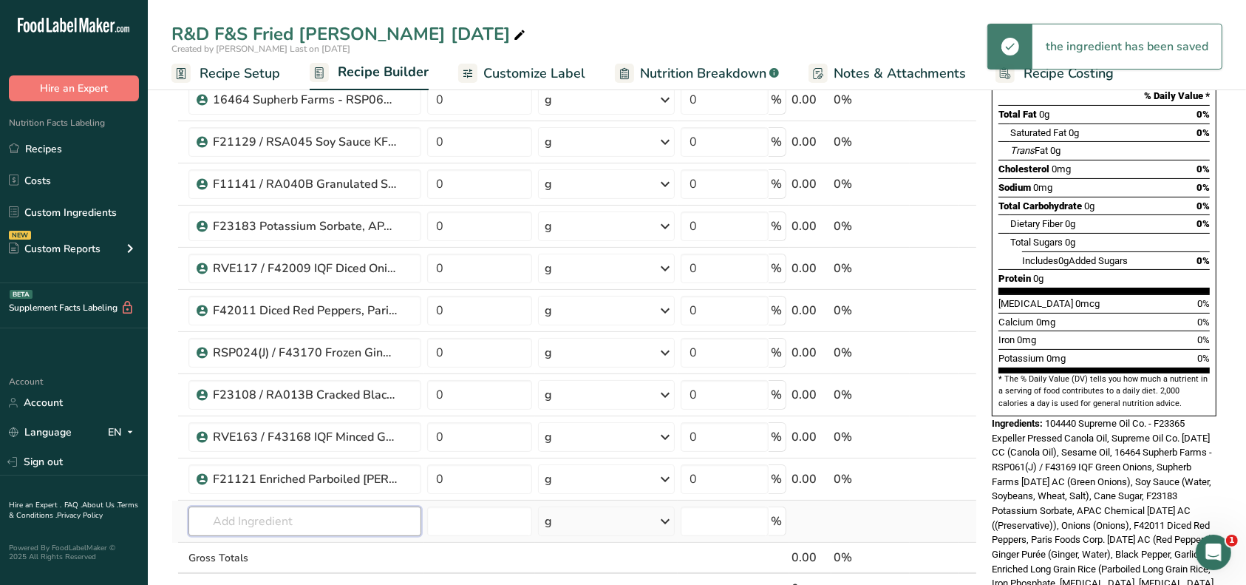
click at [262, 514] on input "text" at bounding box center [305, 521] width 233 height 30
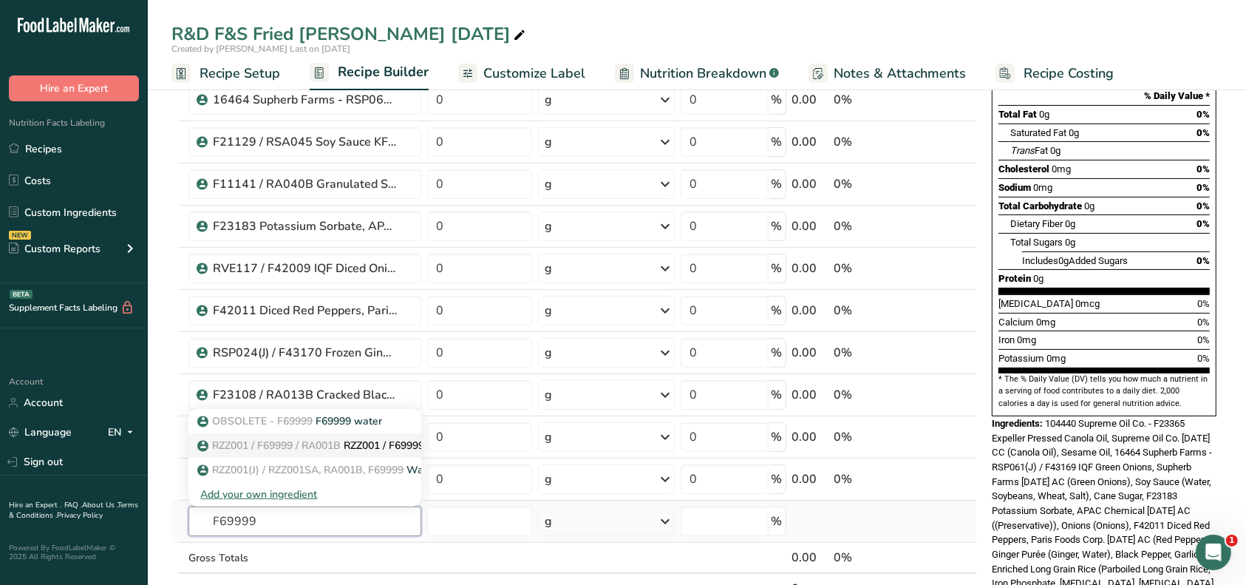
type input "F69999"
click at [303, 441] on span "RZZ001 / F69999 / RA001B" at bounding box center [276, 445] width 129 height 14
type input "RZZ001 / F69999 / RA001B / RZZ001SA Water, Tap"
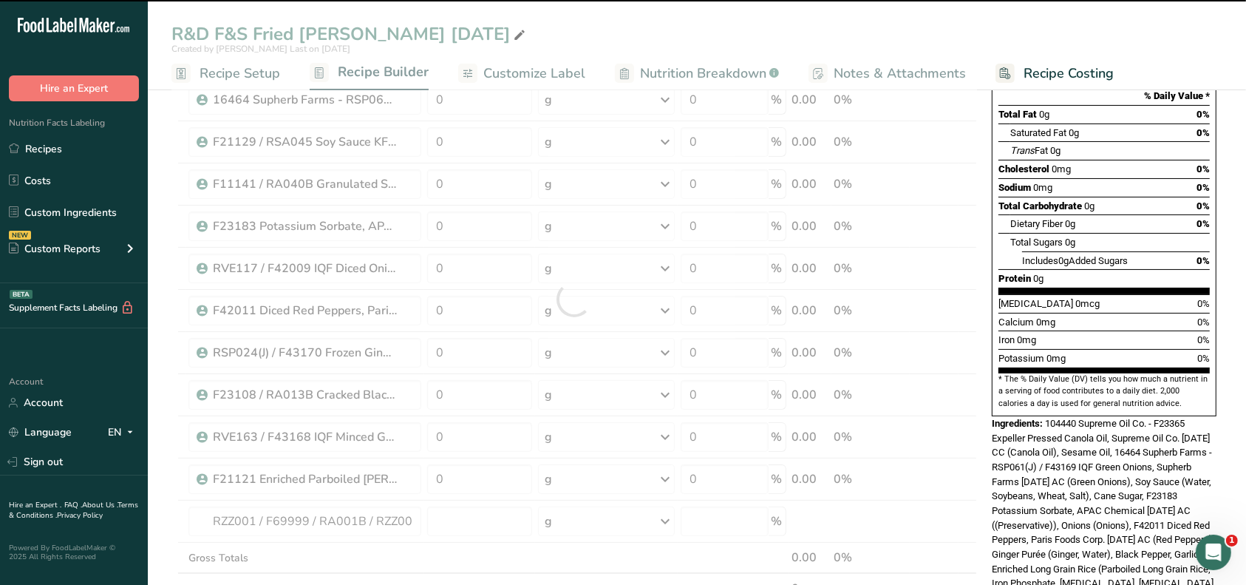
type input "0"
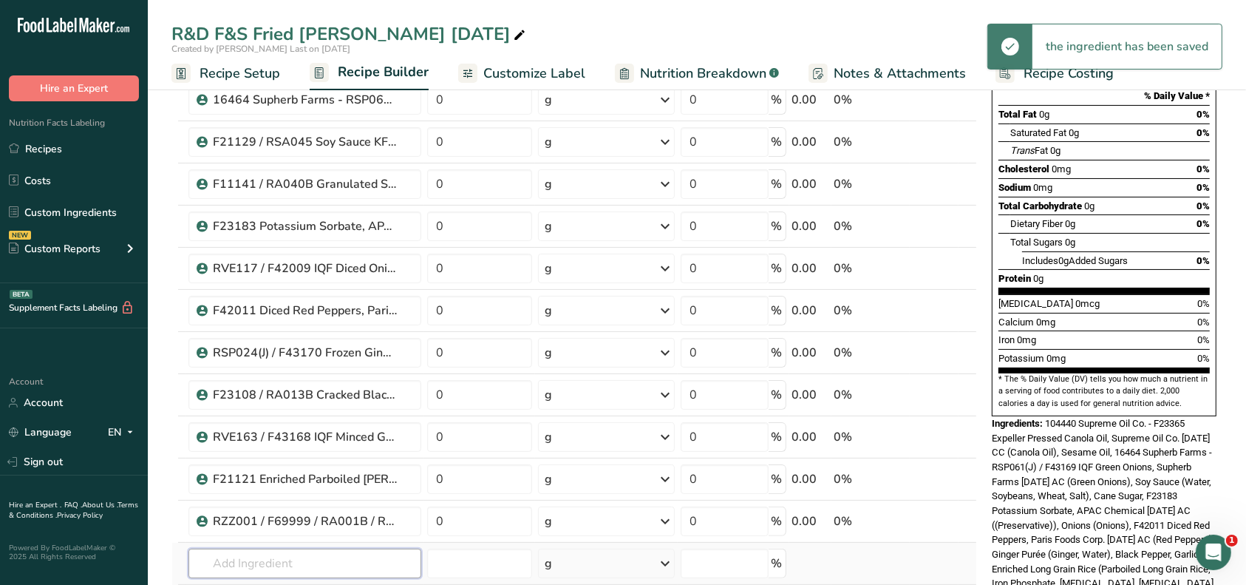
click at [289, 552] on input "text" at bounding box center [305, 564] width 233 height 30
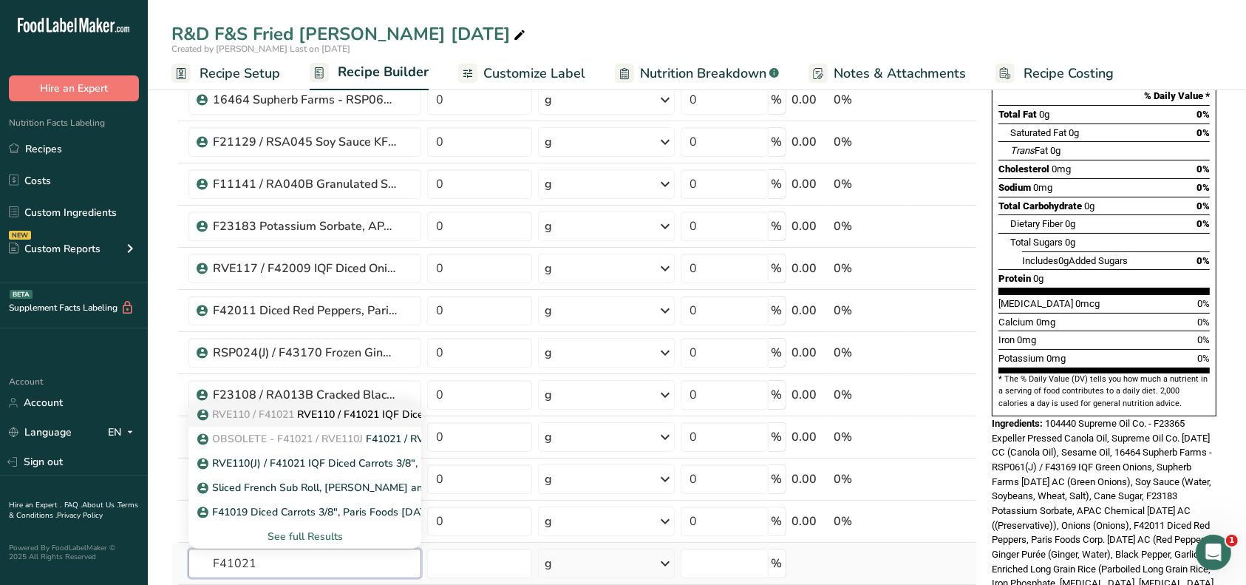
type input "F41021"
click at [367, 409] on p "RVE110 / F41021 RVE110 / F41021 IQF Diced Carrots 3/8", Paris Foods [DATE] AC" at bounding box center [402, 415] width 404 height 16
type input "RVE110 / F41021 IQF Diced Carrots 3/8", Paris Foods [DATE] AC"
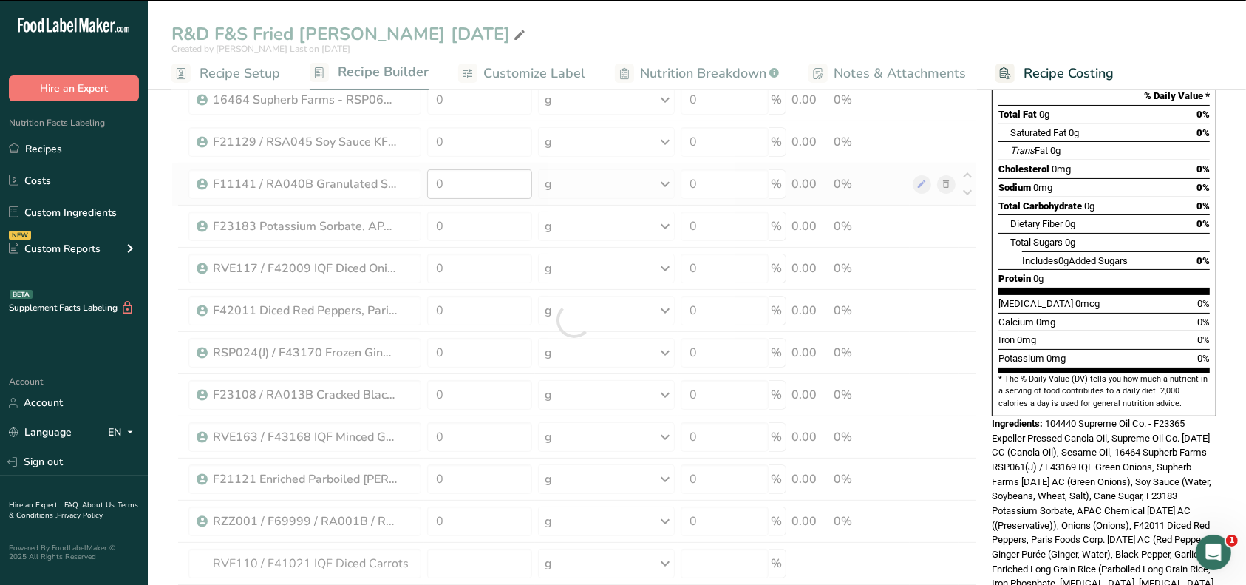
type input "0"
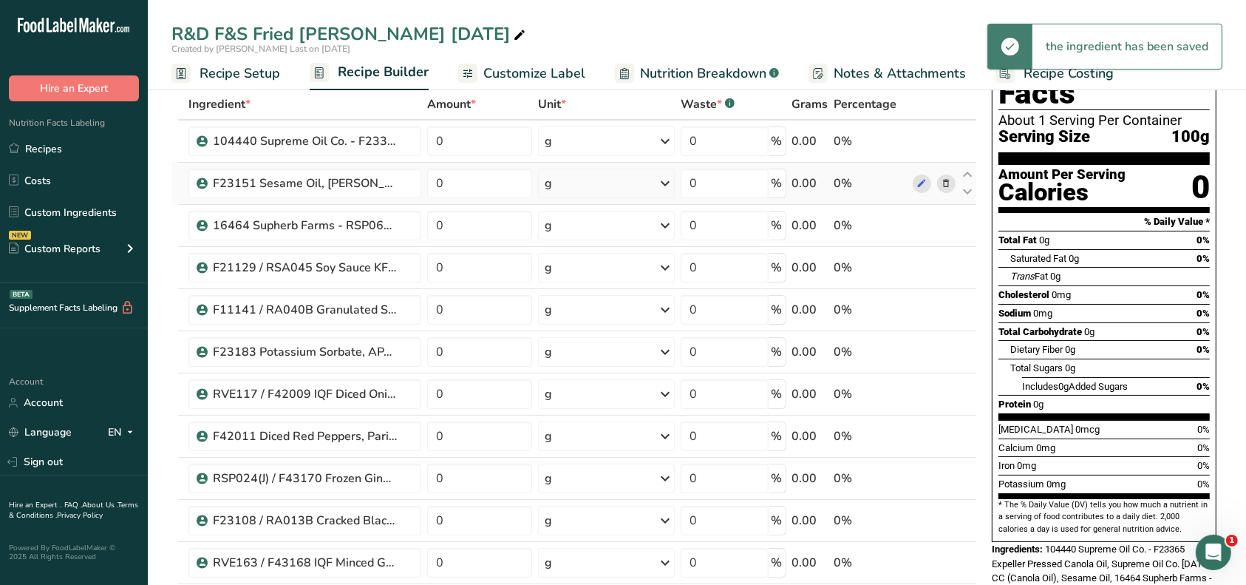
scroll to position [0, 0]
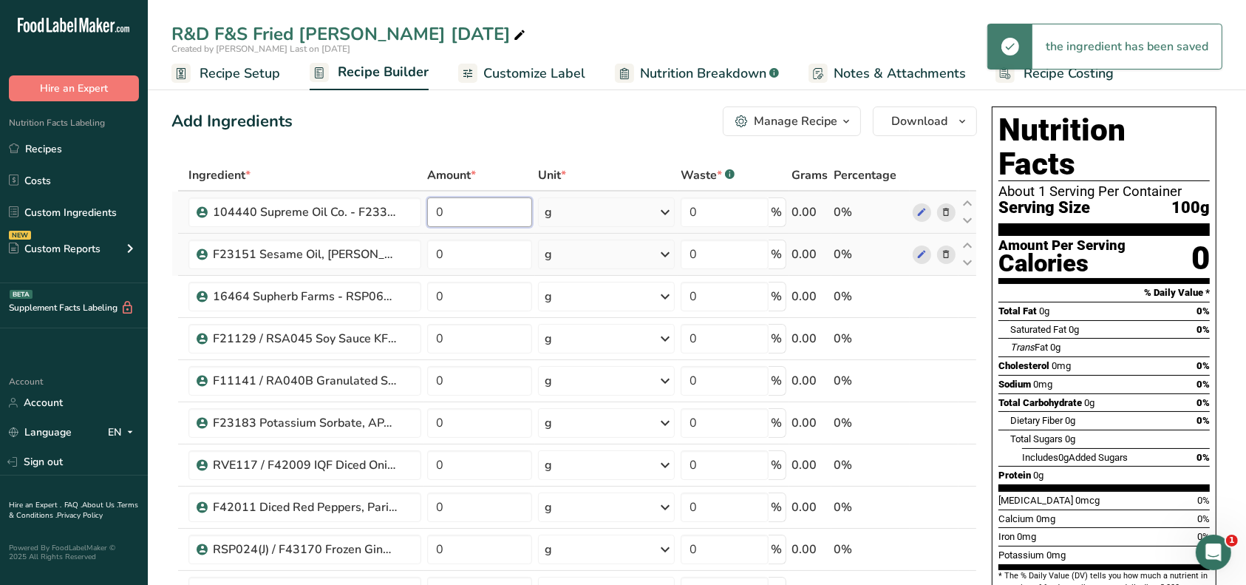
drag, startPoint x: 455, startPoint y: 203, endPoint x: 423, endPoint y: 210, distance: 33.2
click at [423, 210] on tr "104440 Supreme Oil Co. - F23365 Expeller Pressed Canola Oil, Supreme Oil Co. [D…" at bounding box center [574, 212] width 804 height 42
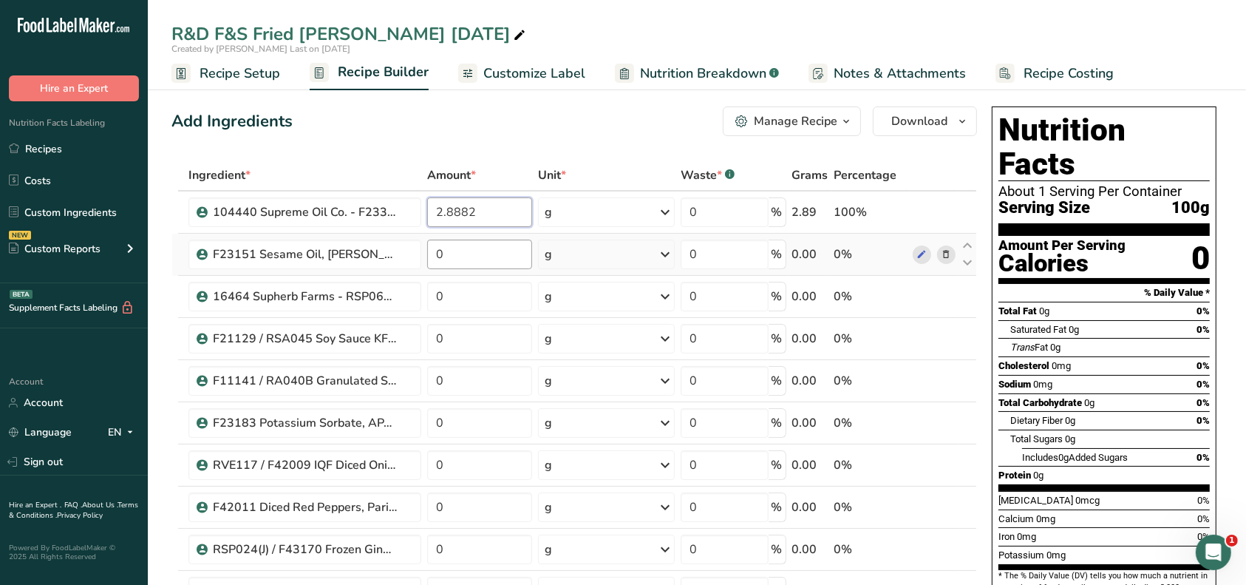
type input "2.8882"
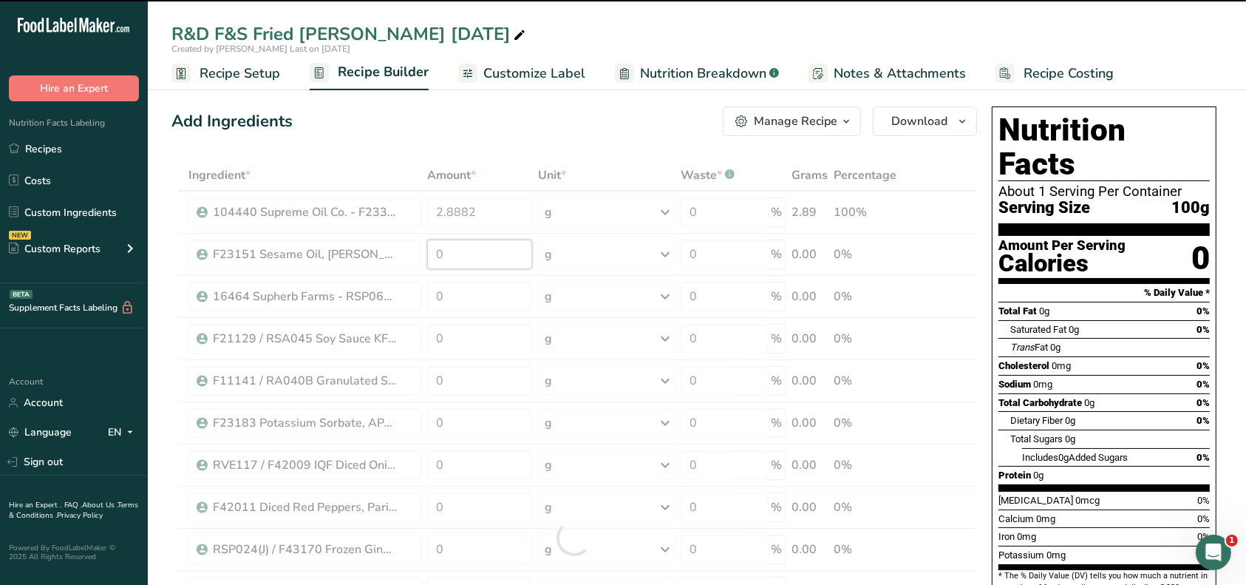
drag, startPoint x: 457, startPoint y: 258, endPoint x: 435, endPoint y: 257, distance: 22.2
click at [435, 257] on input "0" at bounding box center [479, 255] width 105 height 30
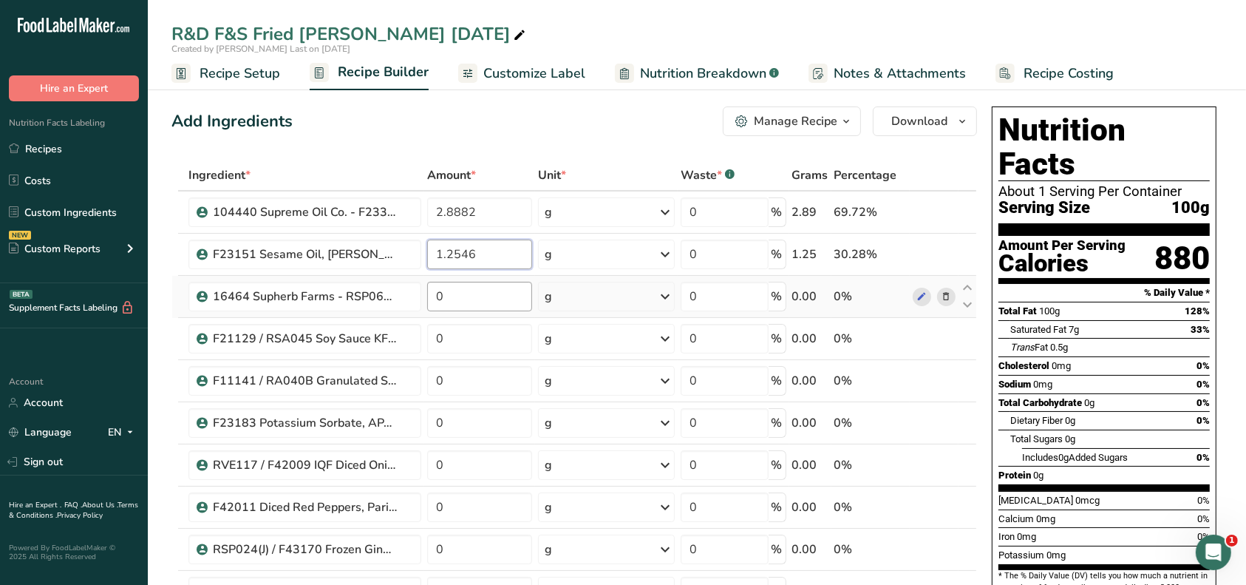
type input "1.2546"
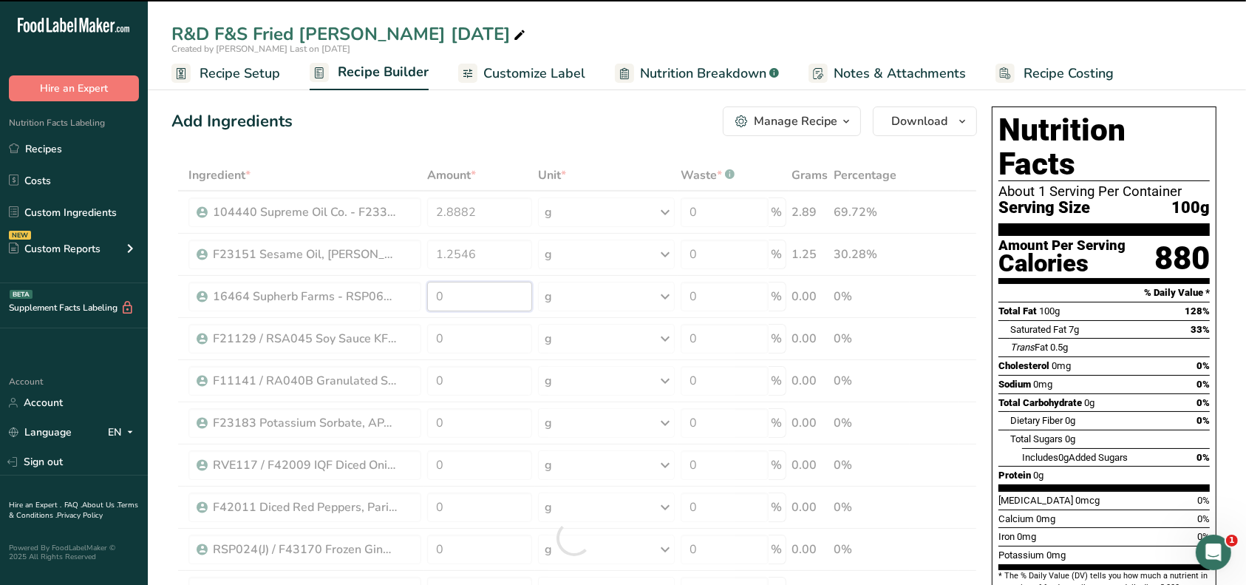
drag, startPoint x: 456, startPoint y: 304, endPoint x: 418, endPoint y: 302, distance: 38.5
click at [418, 302] on div "Ingredient * Amount * Unit * Waste * .a-a{fill:#347362;}.b-a{fill:#fff;} Grams …" at bounding box center [575, 538] width 806 height 756
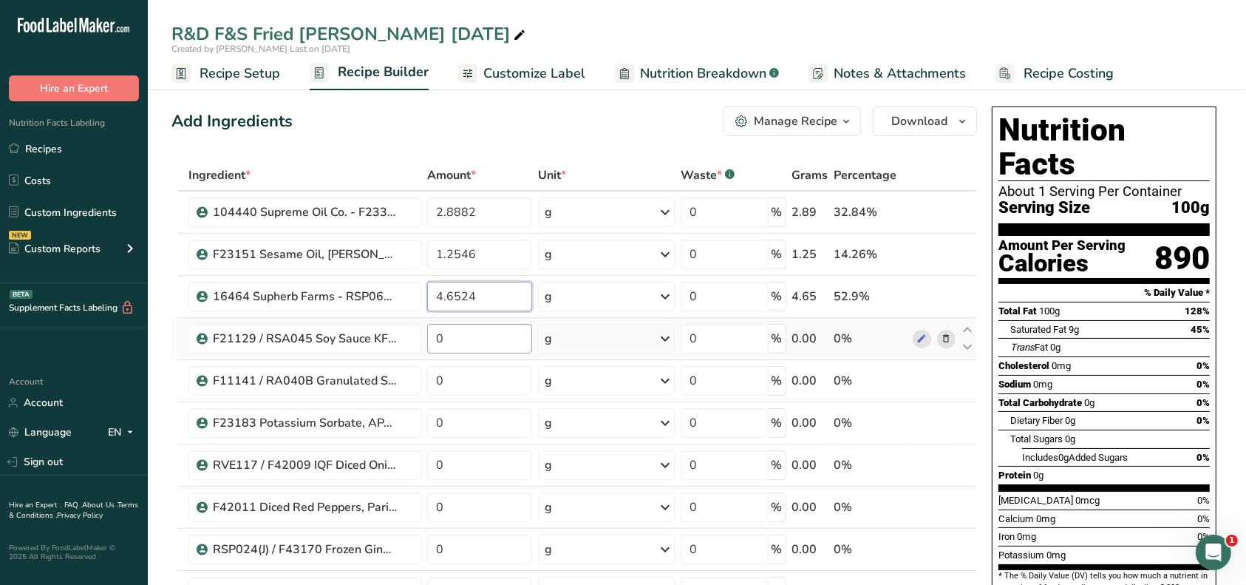
type input "4.6524"
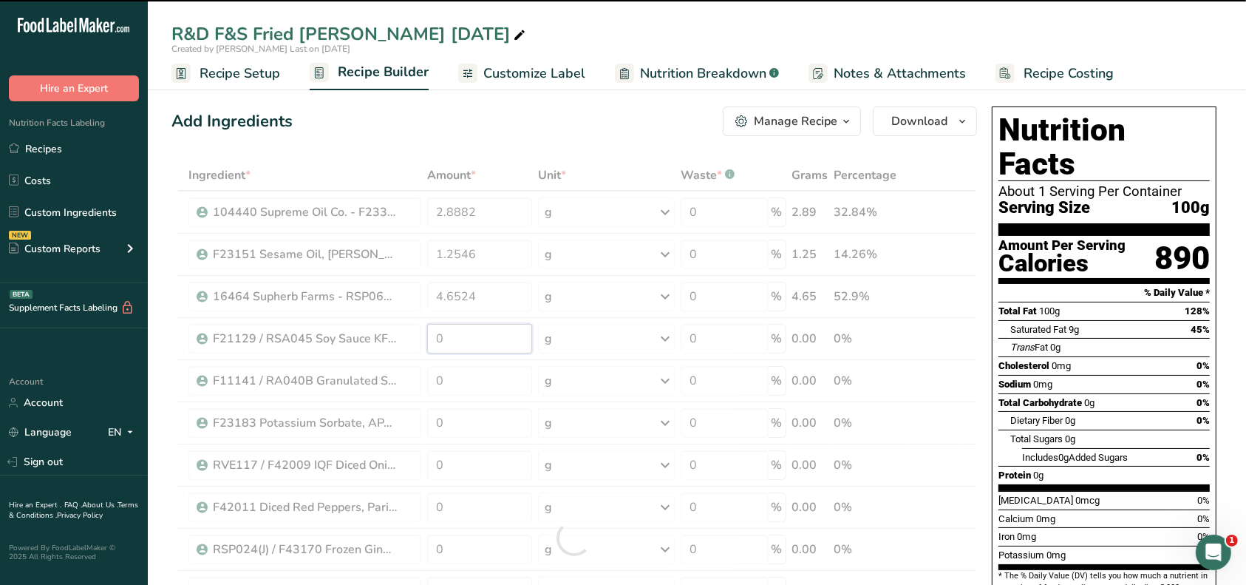
drag, startPoint x: 458, startPoint y: 342, endPoint x: 433, endPoint y: 339, distance: 24.5
click at [433, 339] on div "Ingredient * Amount * Unit * Waste * .a-a{fill:#347362;}.b-a{fill:#fff;} Grams …" at bounding box center [575, 538] width 806 height 756
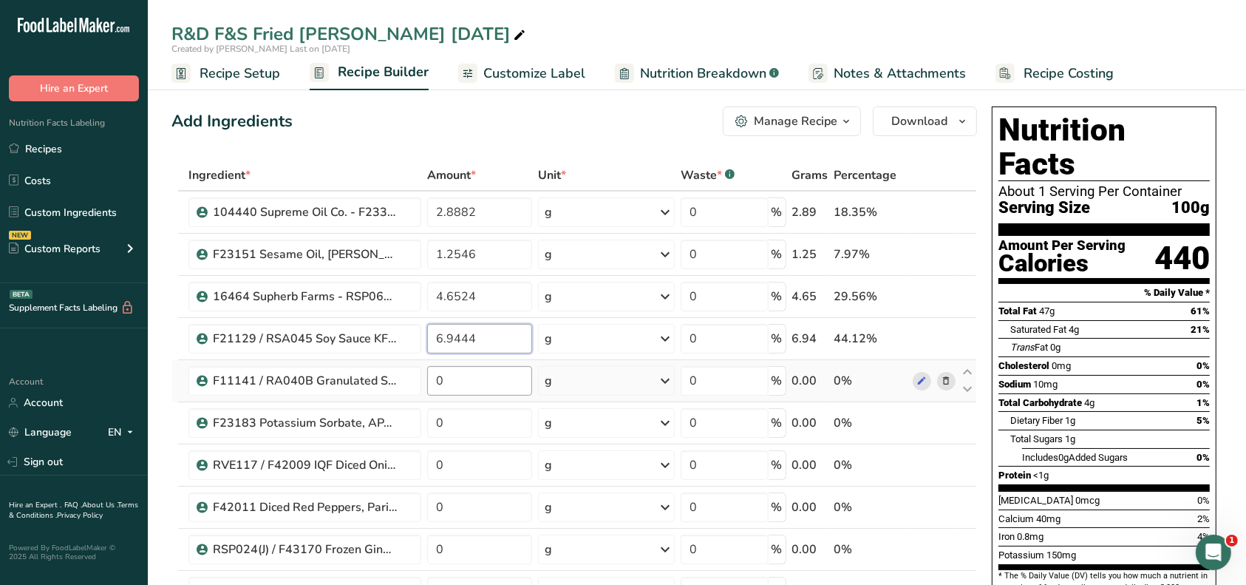
type input "6.9444"
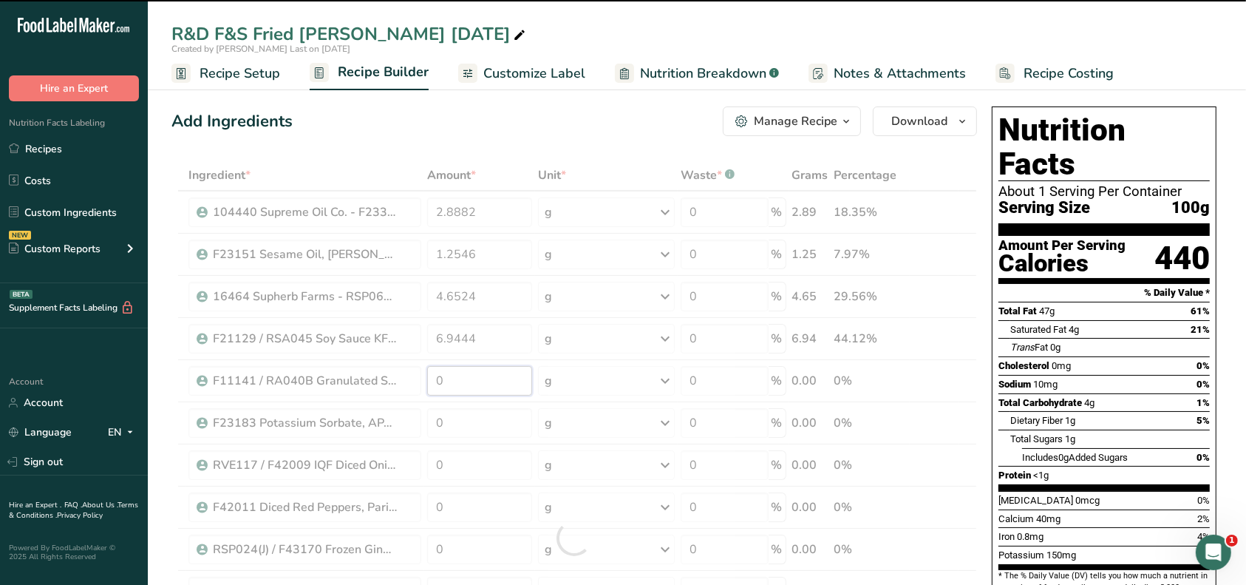
drag, startPoint x: 449, startPoint y: 376, endPoint x: 432, endPoint y: 382, distance: 17.3
click at [432, 382] on div "Ingredient * Amount * Unit * Waste * .a-a{fill:#347362;}.b-a{fill:#fff;} Grams …" at bounding box center [575, 538] width 806 height 756
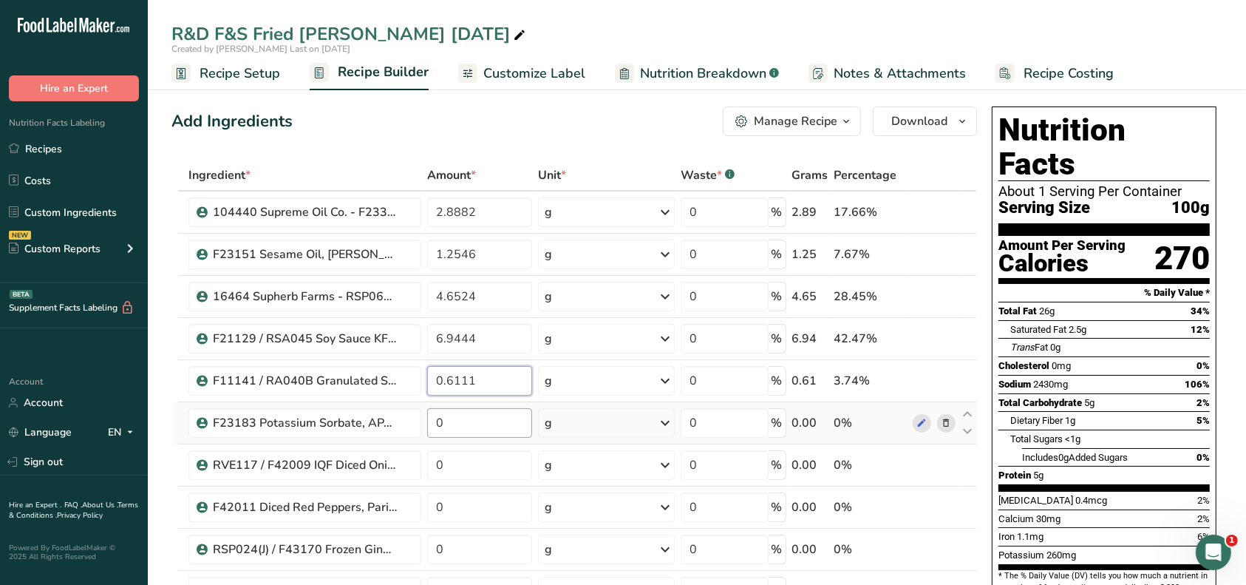
type input "0.6111"
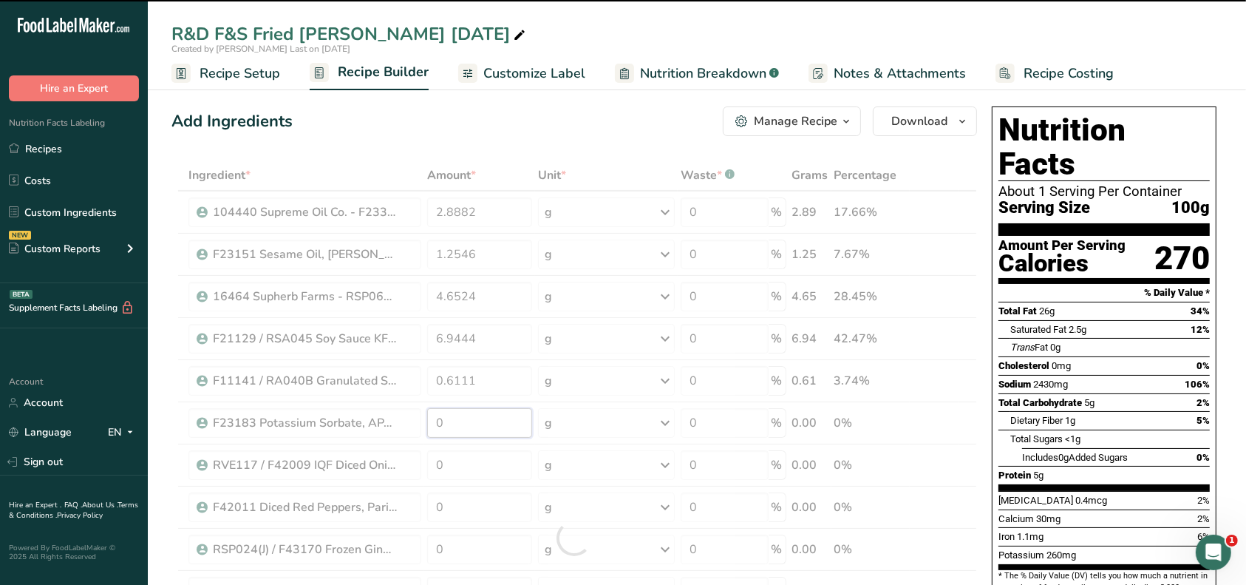
drag, startPoint x: 449, startPoint y: 414, endPoint x: 435, endPoint y: 420, distance: 15.2
click at [435, 420] on div "Ingredient * Amount * Unit * Waste * .a-a{fill:#347362;}.b-a{fill:#fff;} Grams …" at bounding box center [575, 538] width 806 height 756
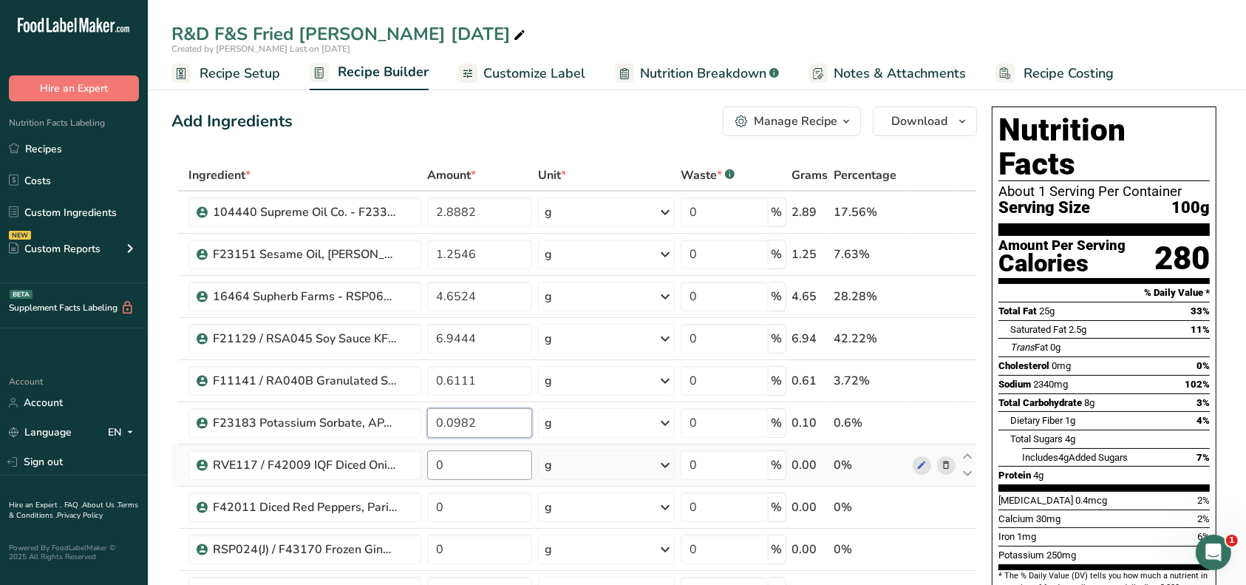
type input "0.0982"
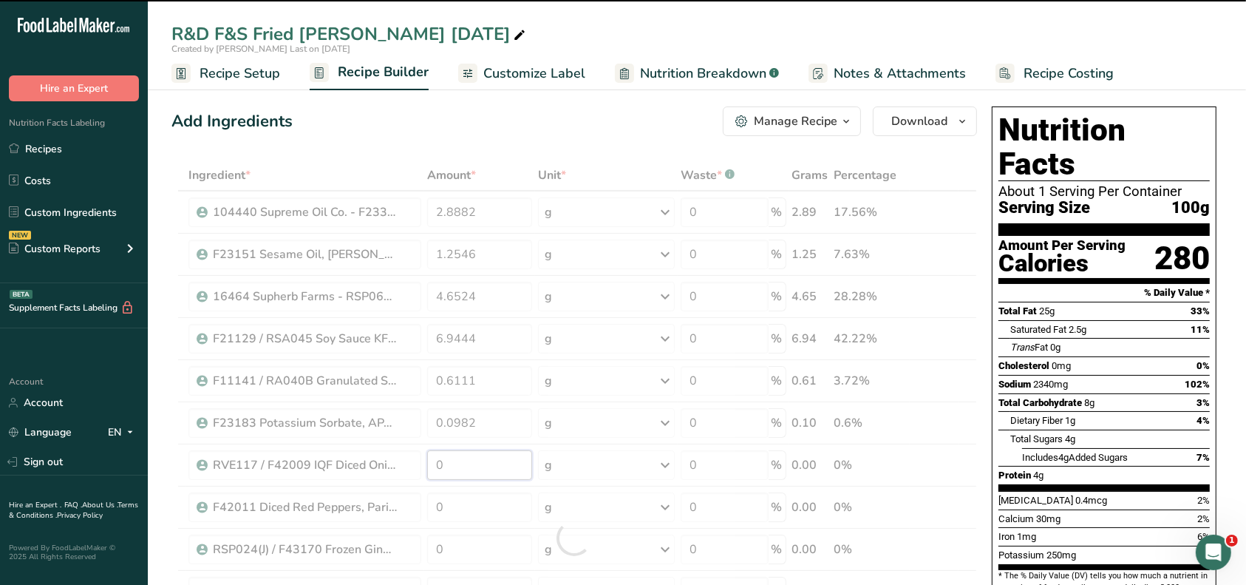
drag, startPoint x: 451, startPoint y: 461, endPoint x: 432, endPoint y: 461, distance: 18.5
click at [432, 461] on div "Ingredient * Amount * Unit * Waste * .a-a{fill:#347362;}.b-a{fill:#fff;} Grams …" at bounding box center [575, 538] width 806 height 756
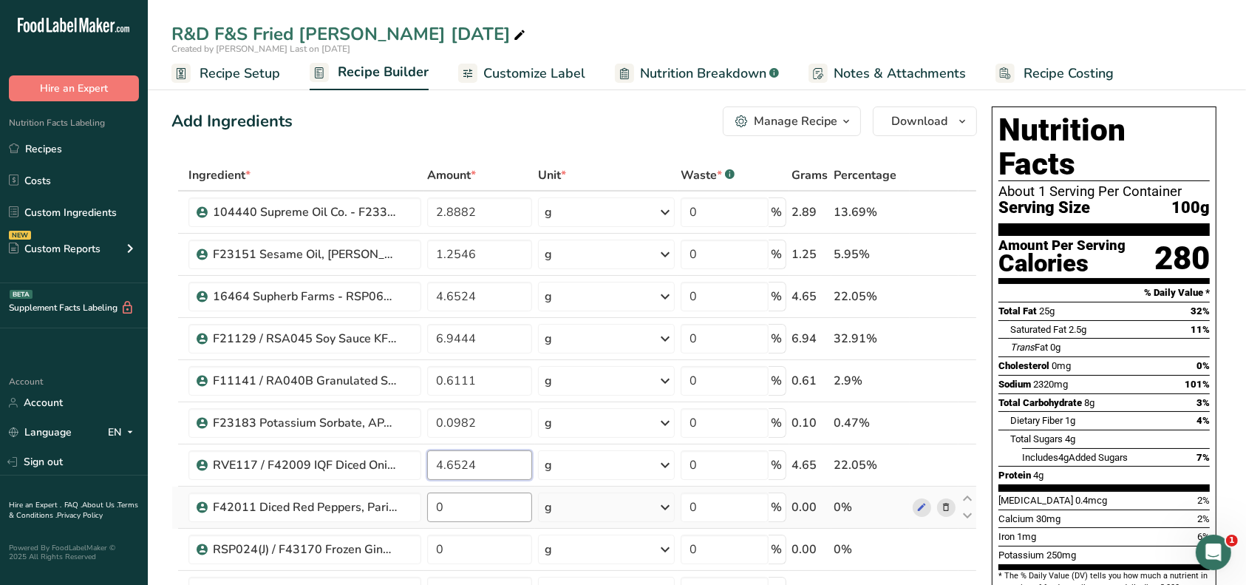
type input "4.6524"
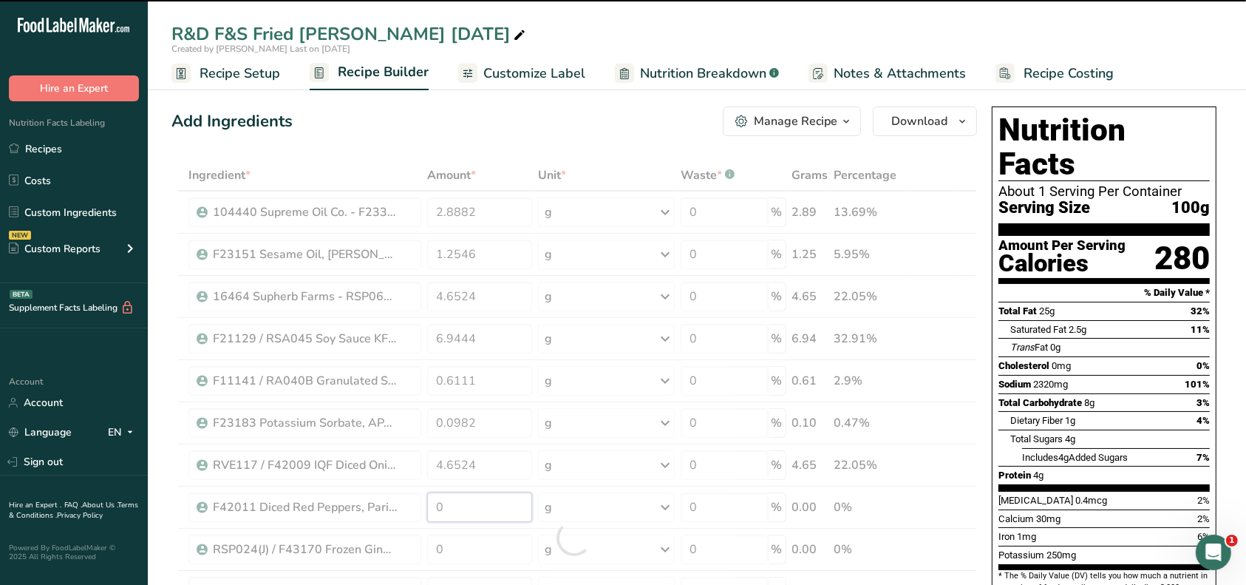
drag, startPoint x: 464, startPoint y: 506, endPoint x: 426, endPoint y: 499, distance: 38.3
click at [424, 501] on div "Ingredient * Amount * Unit * Waste * .a-a{fill:#347362;}.b-a{fill:#fff;} Grams …" at bounding box center [575, 538] width 806 height 756
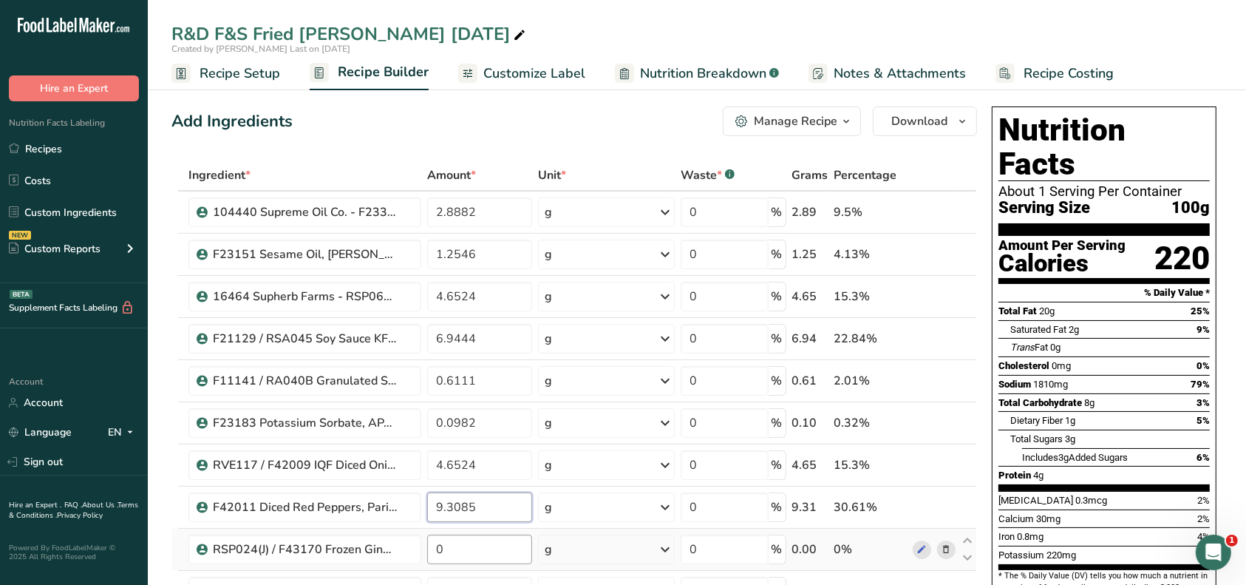
type input "9.3085"
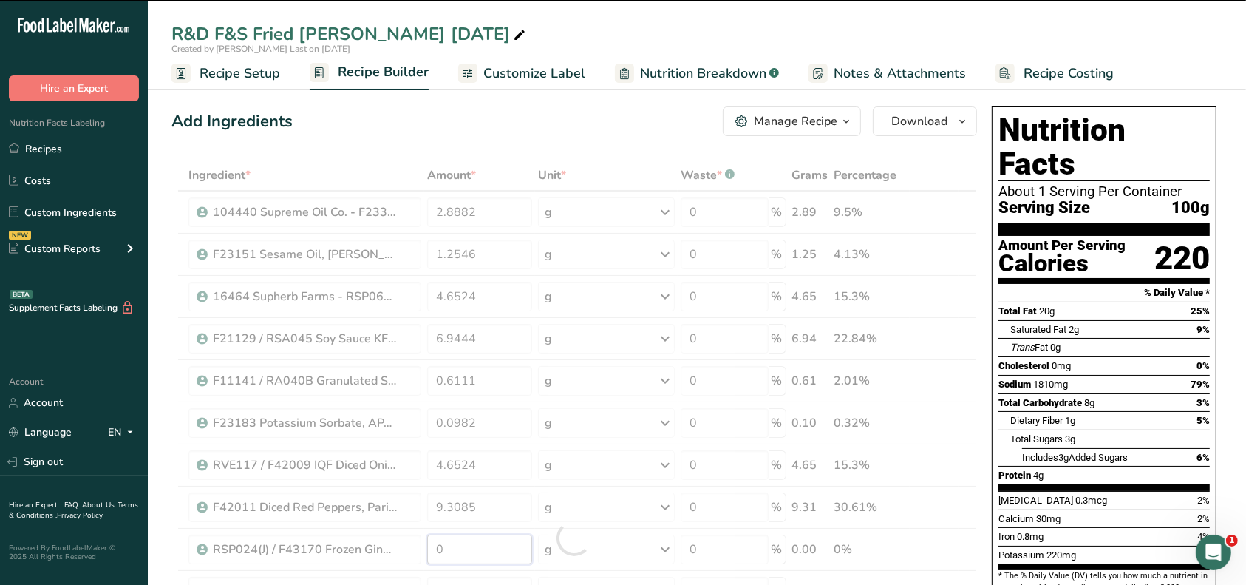
drag, startPoint x: 456, startPoint y: 543, endPoint x: 432, endPoint y: 546, distance: 24.5
click at [432, 546] on div "Ingredient * Amount * Unit * Waste * .a-a{fill:#347362;}.b-a{fill:#fff;} Grams …" at bounding box center [575, 538] width 806 height 756
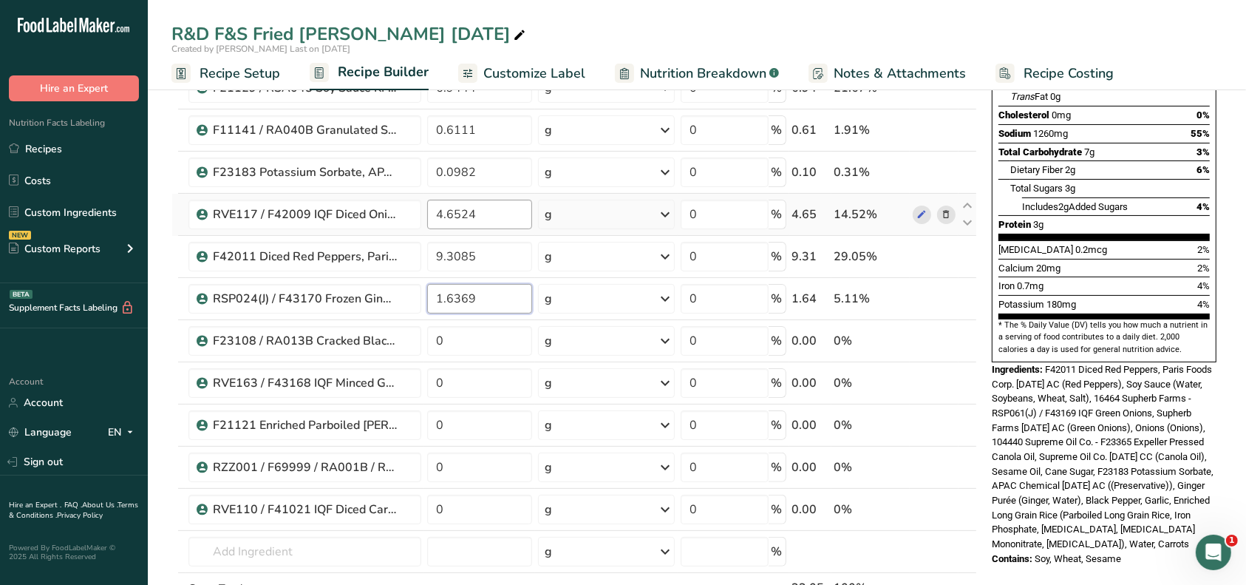
scroll to position [296, 0]
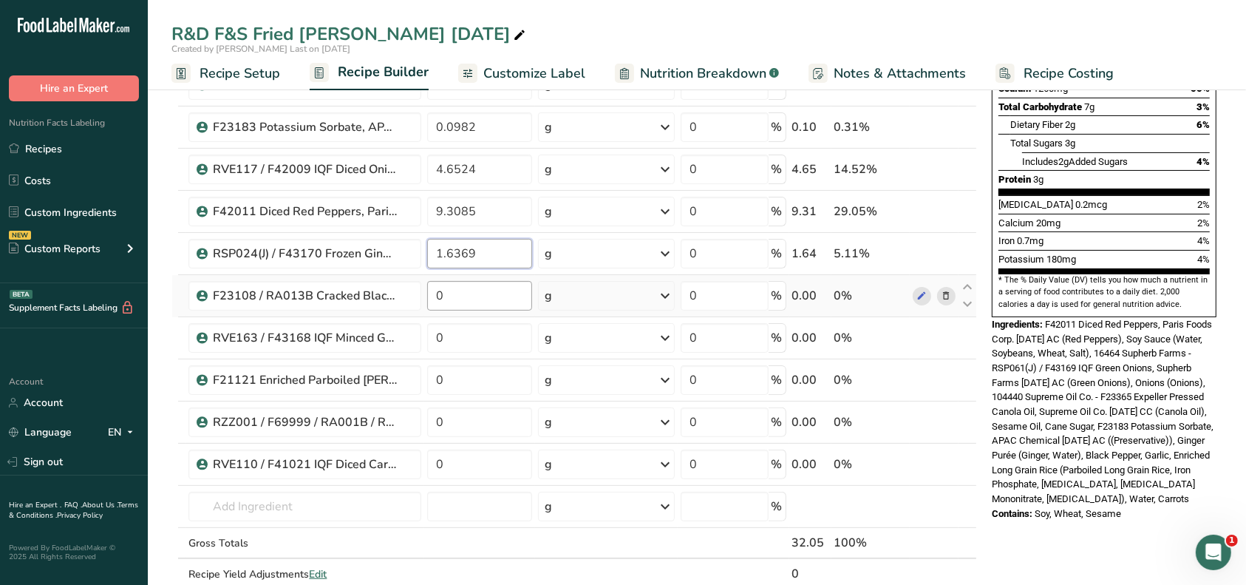
type input "1.6369"
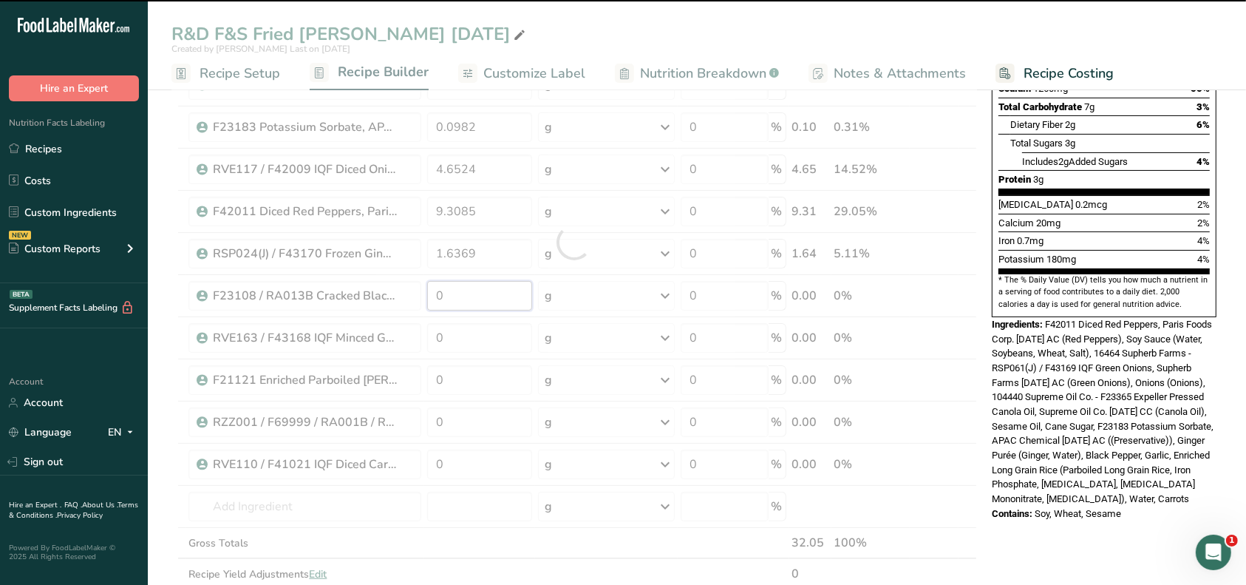
drag, startPoint x: 449, startPoint y: 302, endPoint x: 424, endPoint y: 298, distance: 25.4
click at [424, 298] on div "Ingredient * Amount * Unit * Waste * .a-a{fill:#347362;}.b-a{fill:#fff;} Grams …" at bounding box center [575, 242] width 806 height 756
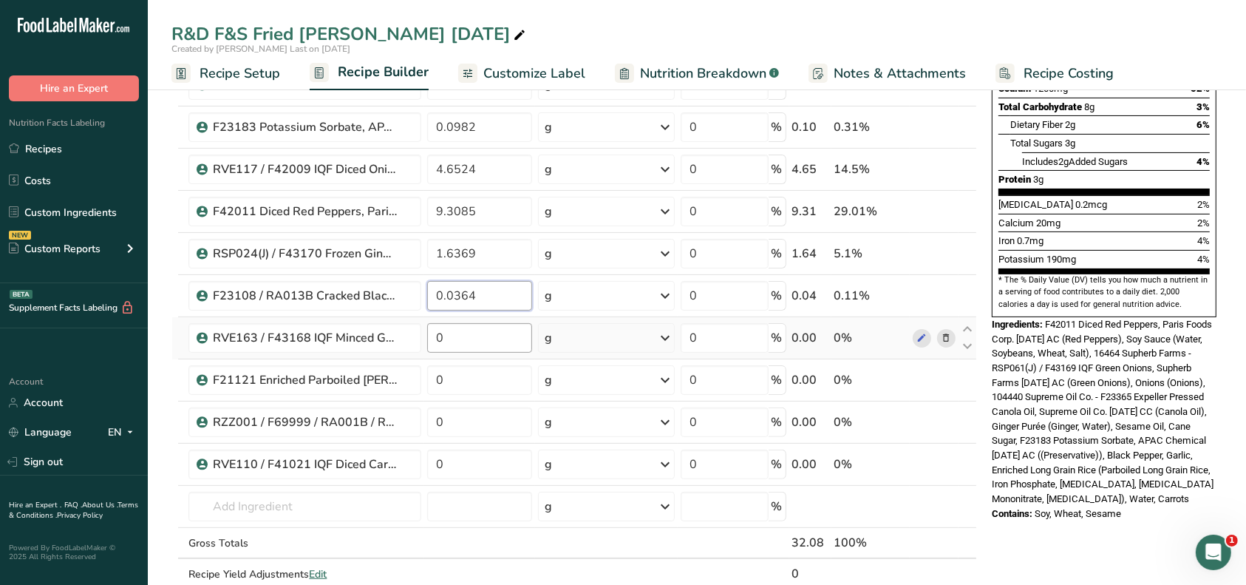
type input "0.0364"
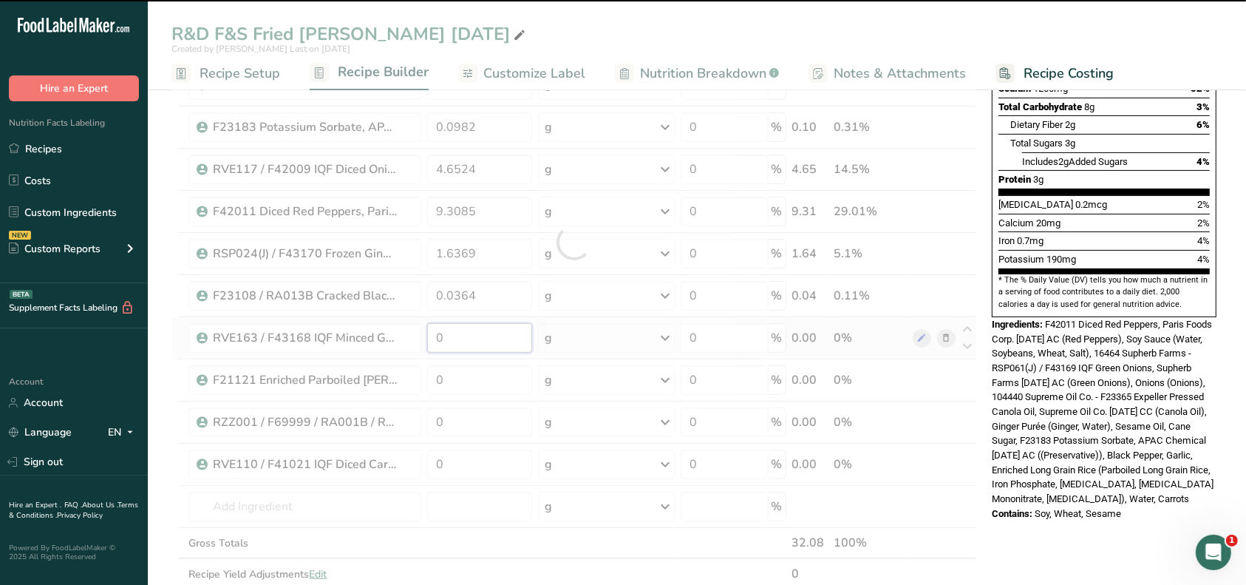
drag, startPoint x: 449, startPoint y: 338, endPoint x: 432, endPoint y: 339, distance: 17.0
click at [432, 339] on input "0" at bounding box center [479, 338] width 105 height 30
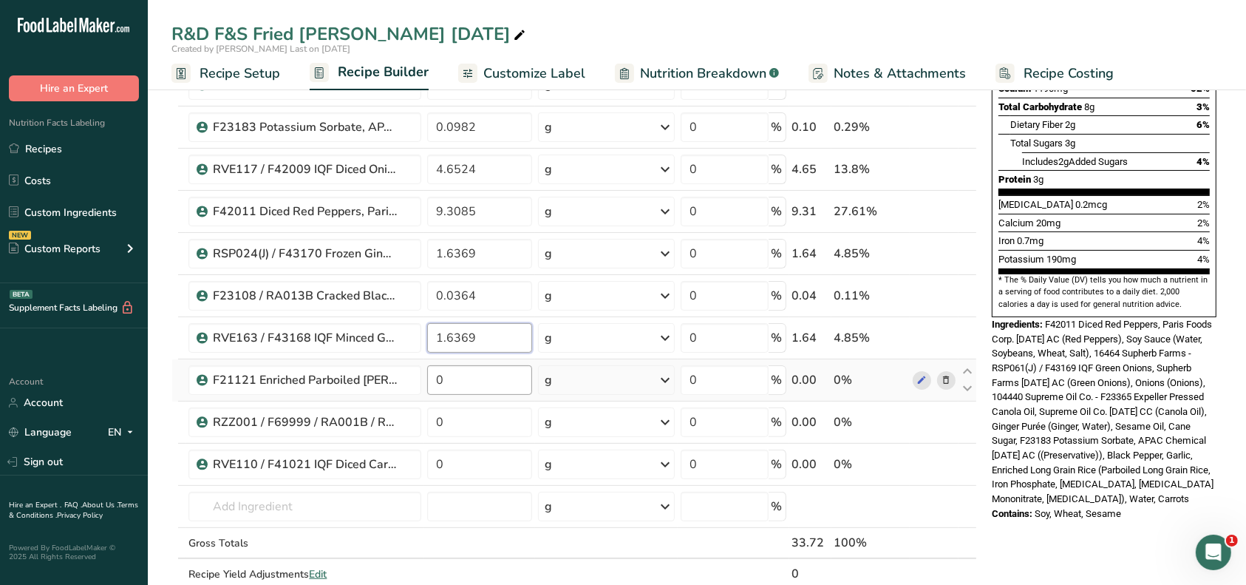
type input "1.6369"
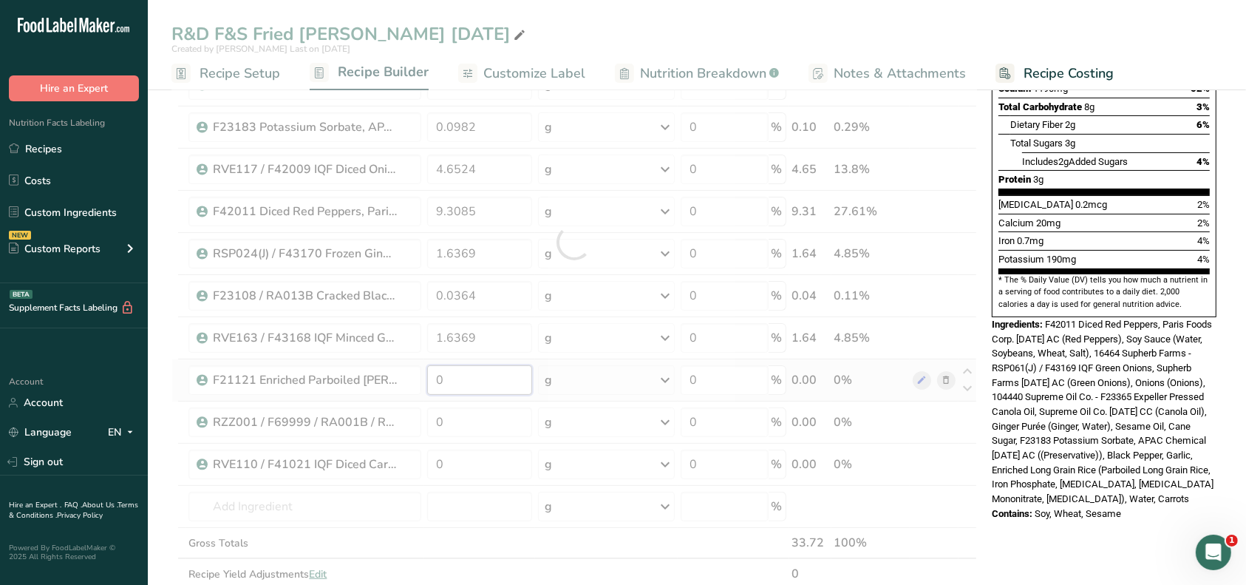
click at [432, 377] on div "Ingredient * Amount * Unit * Waste * .a-a{fill:#347362;}.b-a{fill:#fff;} Grams …" at bounding box center [575, 242] width 806 height 756
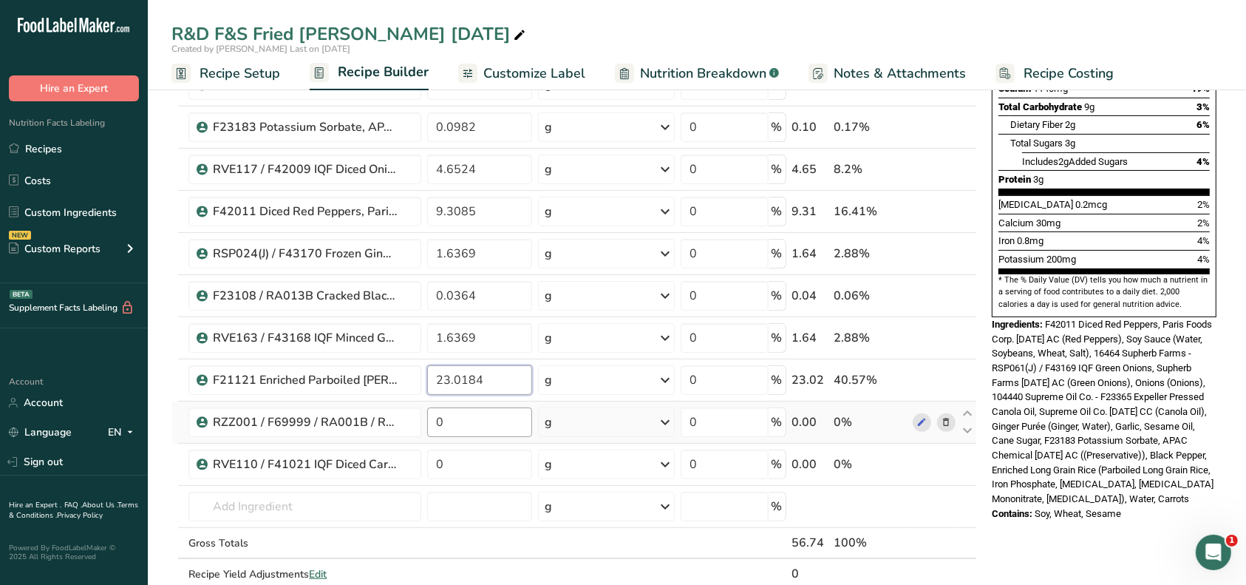
type input "23.0184"
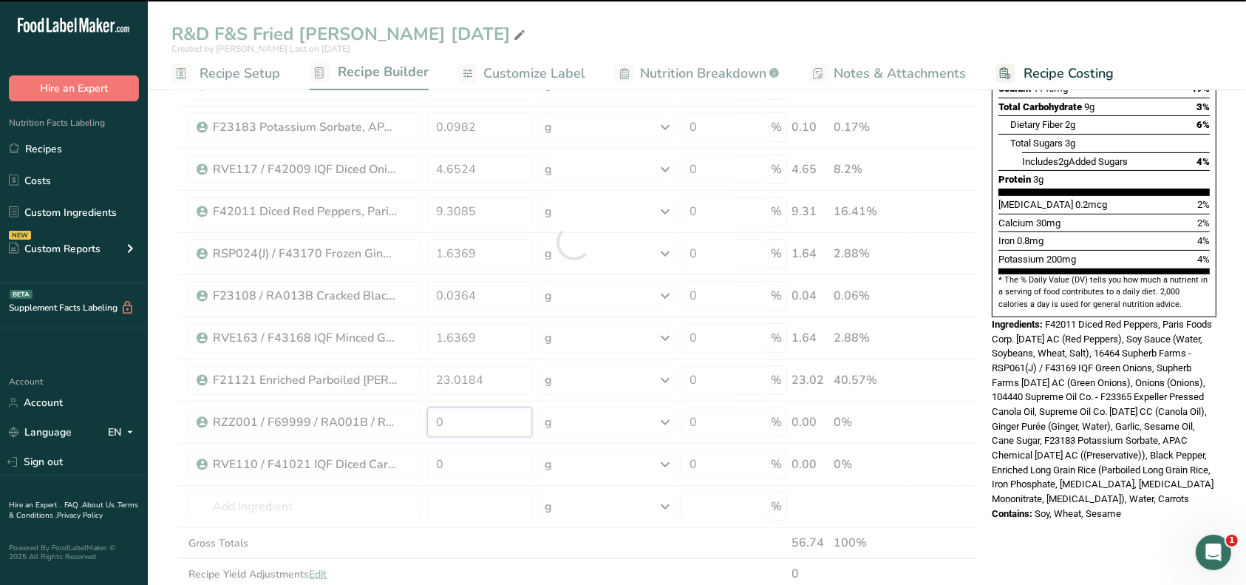
drag, startPoint x: 456, startPoint y: 418, endPoint x: 422, endPoint y: 423, distance: 34.4
click at [422, 423] on div "Ingredient * Amount * Unit * Waste * .a-a{fill:#347362;}.b-a{fill:#fff;} Grams …" at bounding box center [575, 242] width 806 height 756
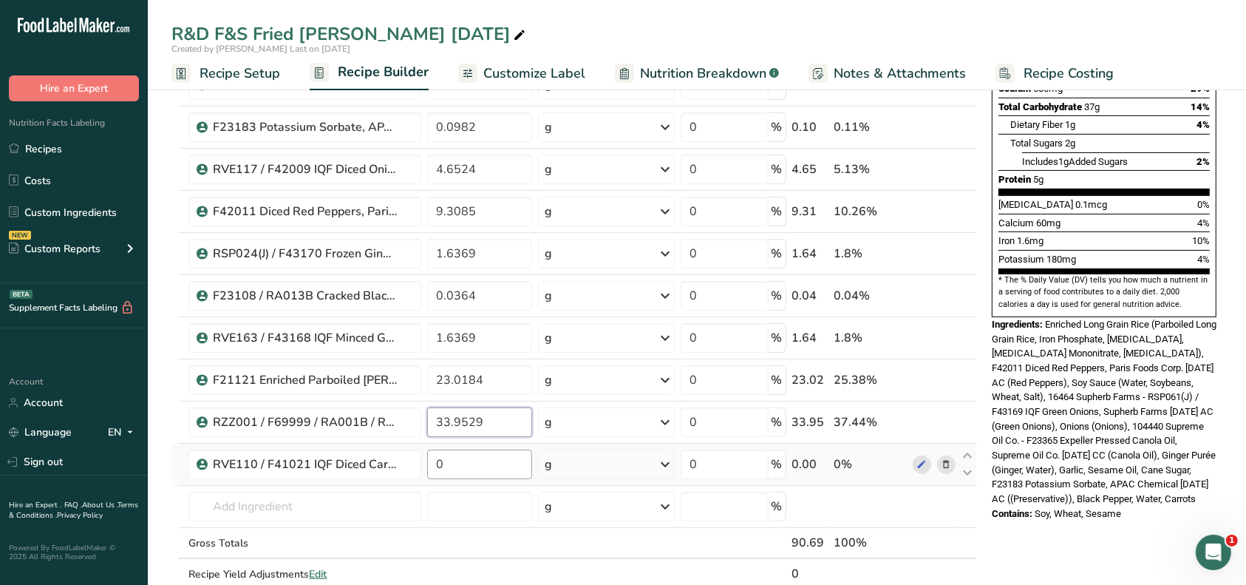
type input "33.9529"
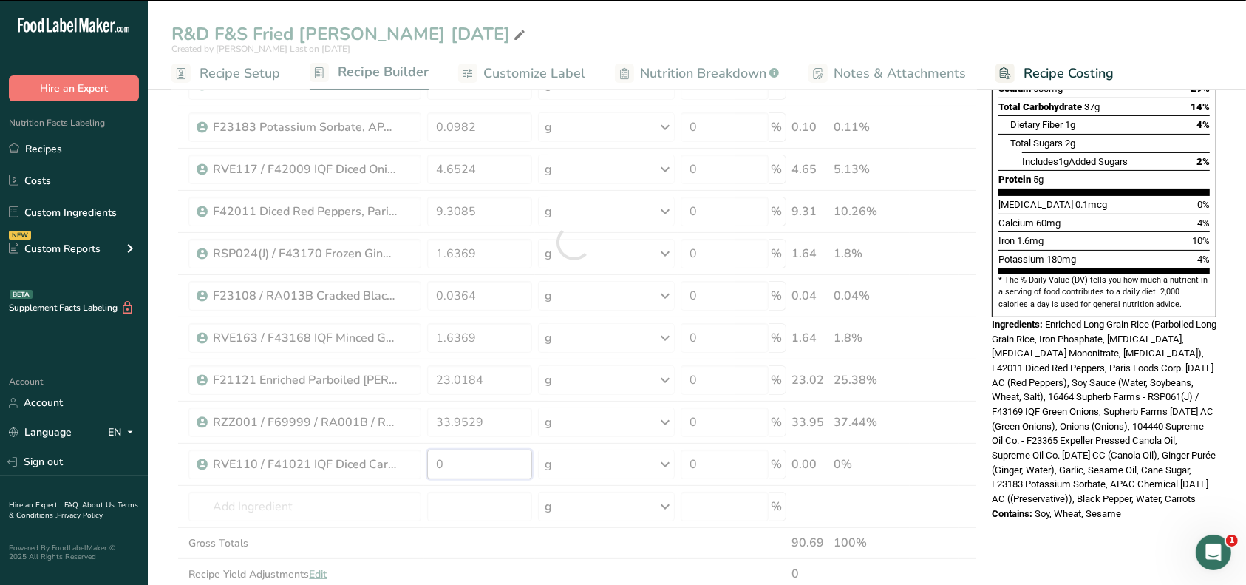
drag, startPoint x: 447, startPoint y: 467, endPoint x: 436, endPoint y: 469, distance: 10.6
click at [436, 469] on input "0" at bounding box center [479, 464] width 105 height 30
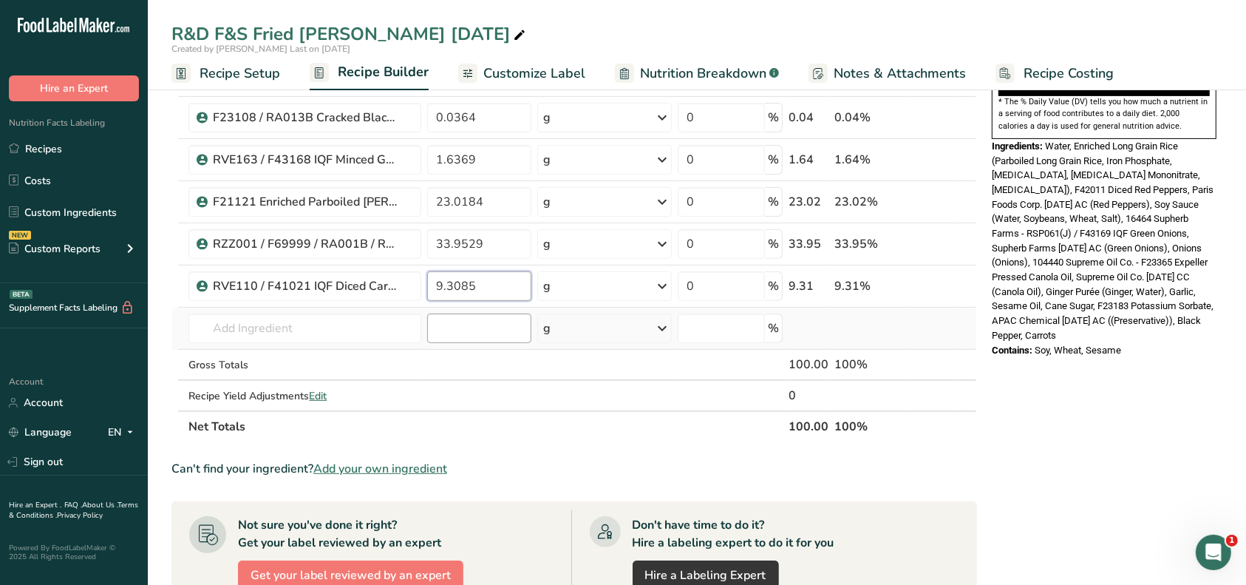
scroll to position [492, 0]
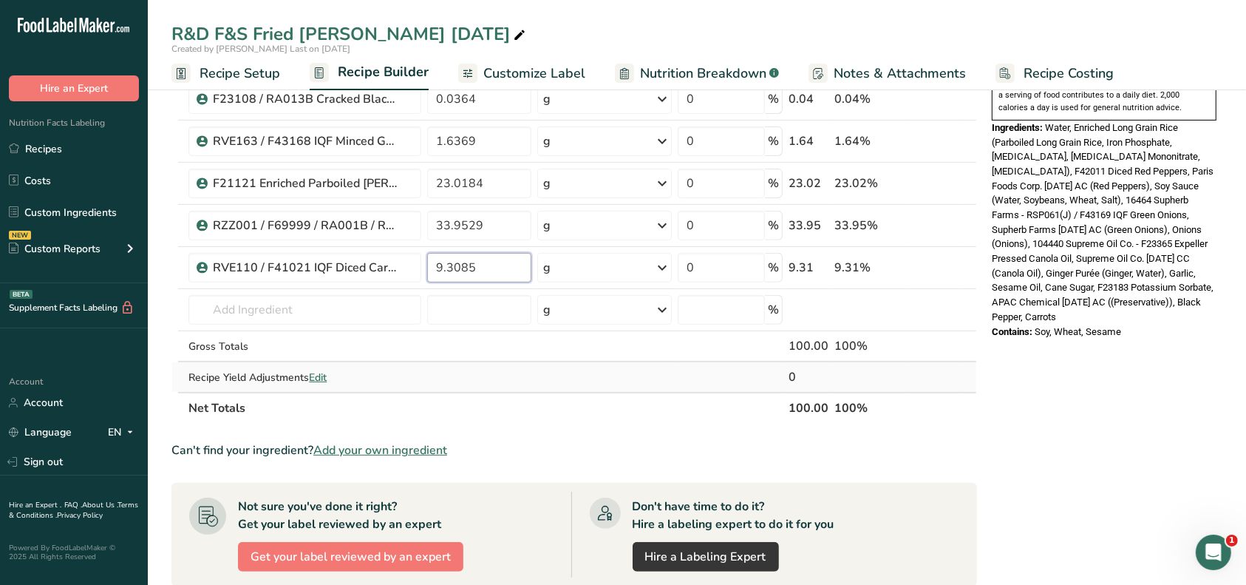
type input "9.3085"
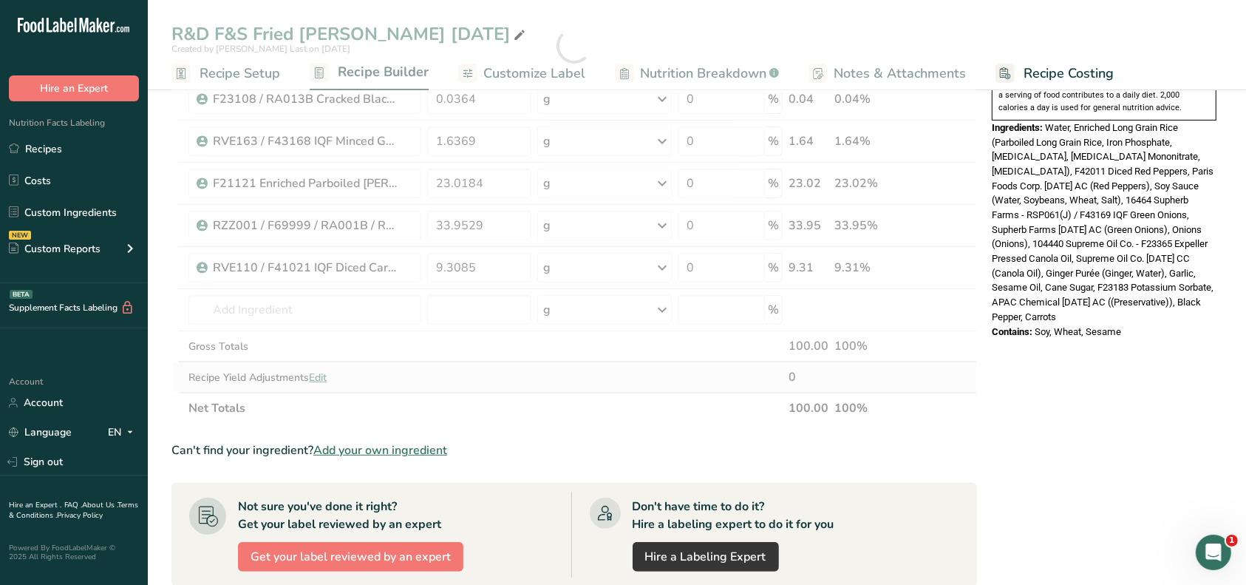
click at [316, 376] on div "Ingredient * Amount * Unit * Waste * .a-a{fill:#347362;}.b-a{fill:#fff;} Grams …" at bounding box center [575, 45] width 806 height 756
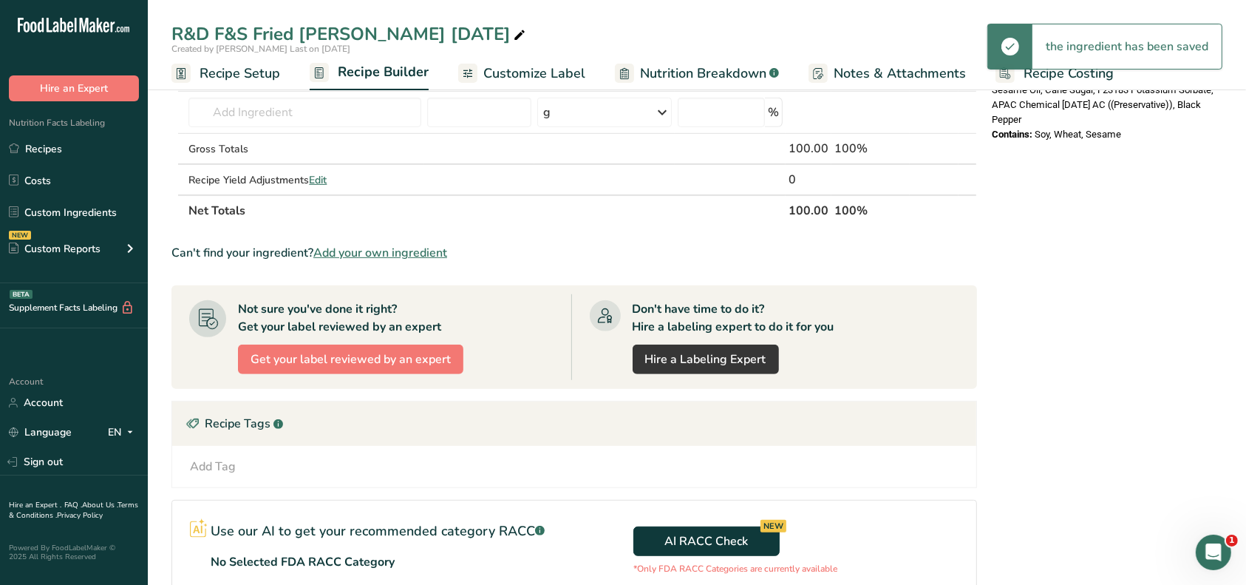
scroll to position [591, 0]
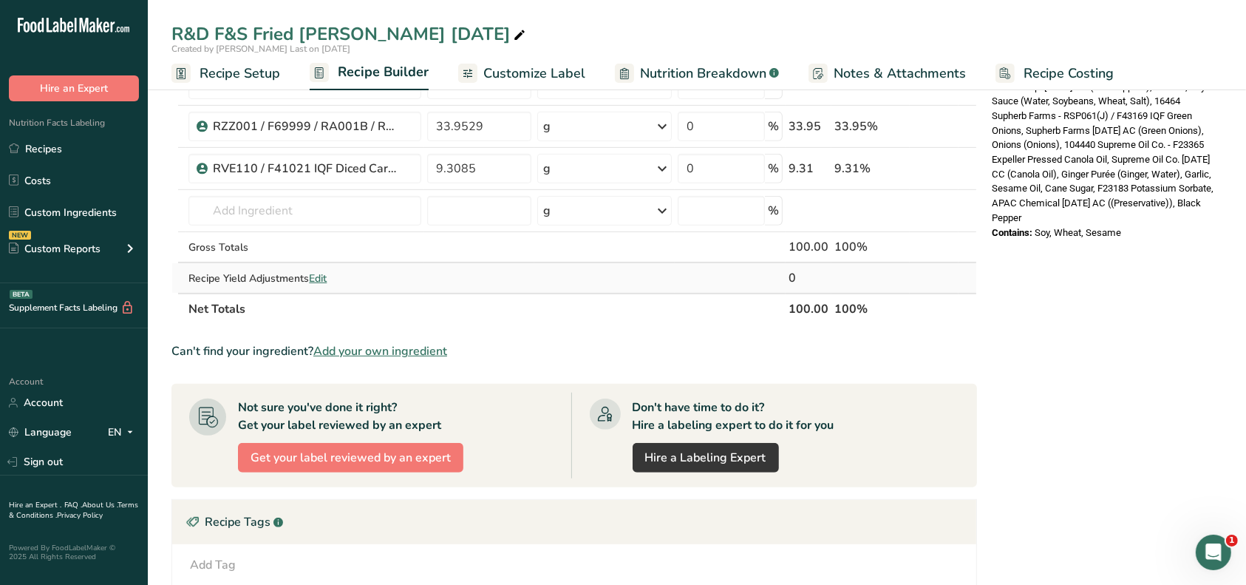
click at [325, 276] on span "Edit" at bounding box center [318, 278] width 18 height 14
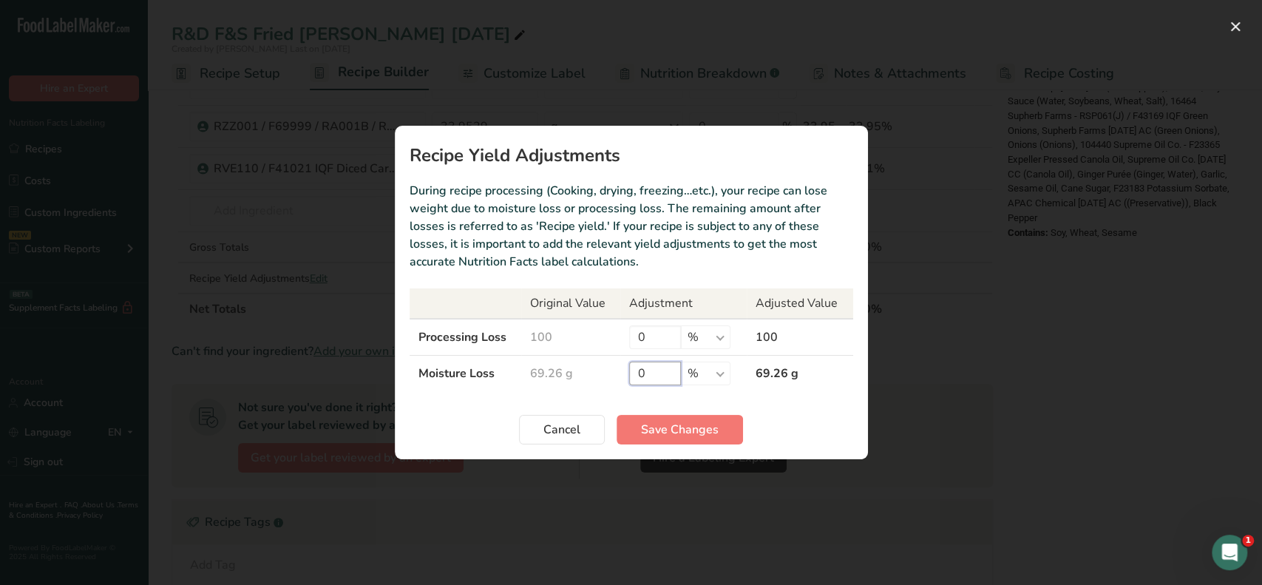
drag, startPoint x: 665, startPoint y: 377, endPoint x: 628, endPoint y: 373, distance: 38.0
click at [628, 373] on td "0 % g kg mg mcg lb oz" at bounding box center [683, 374] width 126 height 36
type input "10"
click at [669, 424] on span "Save Changes" at bounding box center [680, 430] width 78 height 18
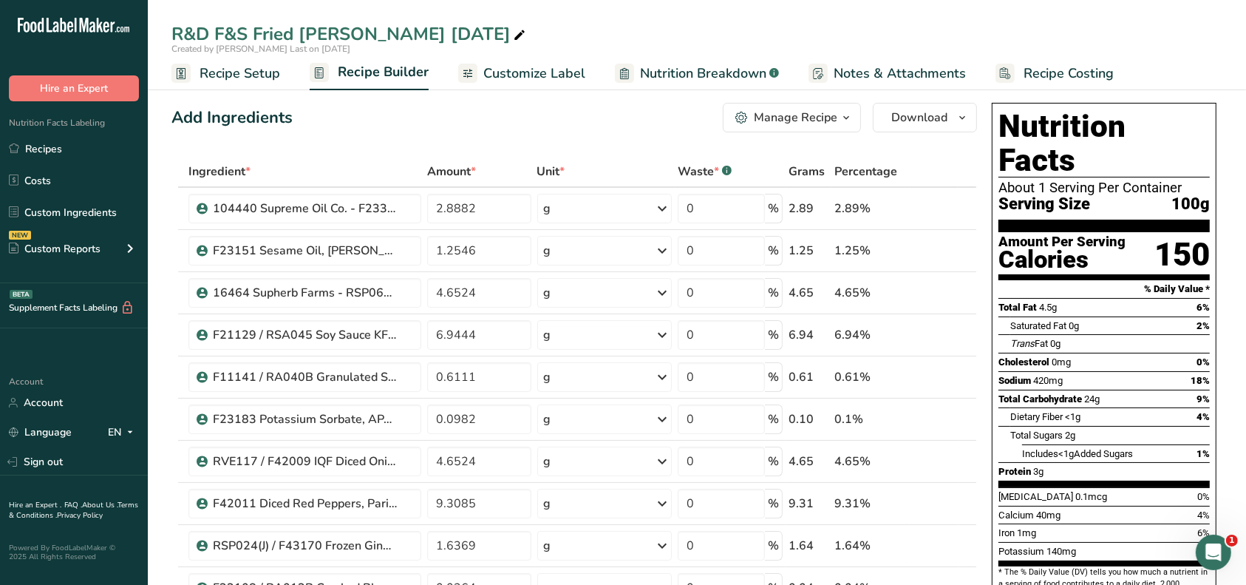
scroll to position [0, 0]
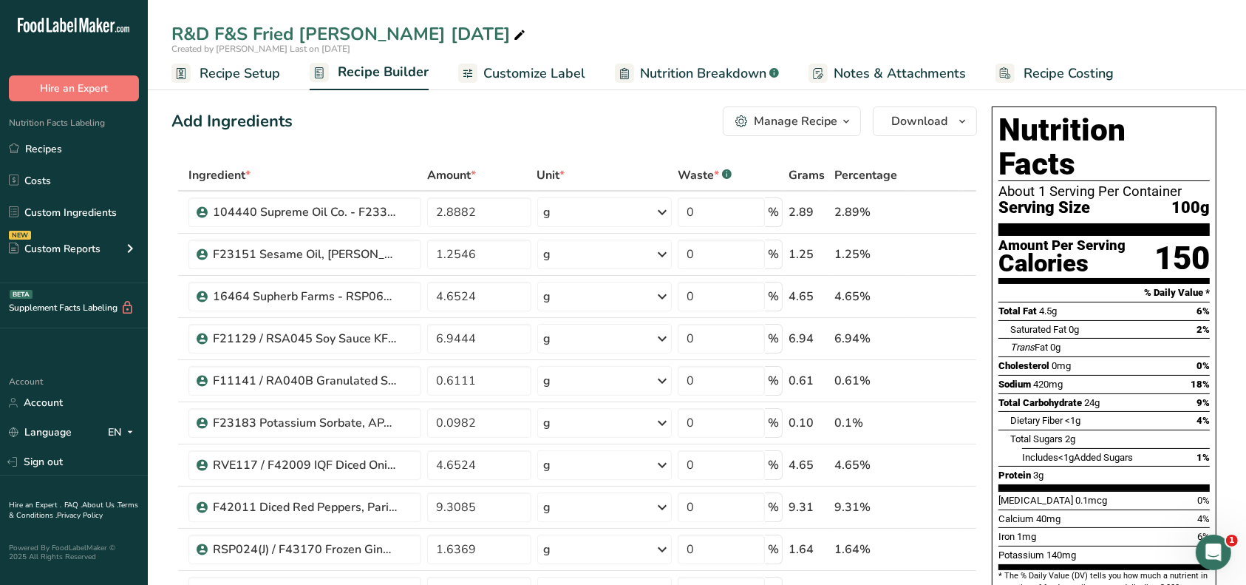
click at [832, 120] on div "Manage Recipe" at bounding box center [796, 121] width 84 height 18
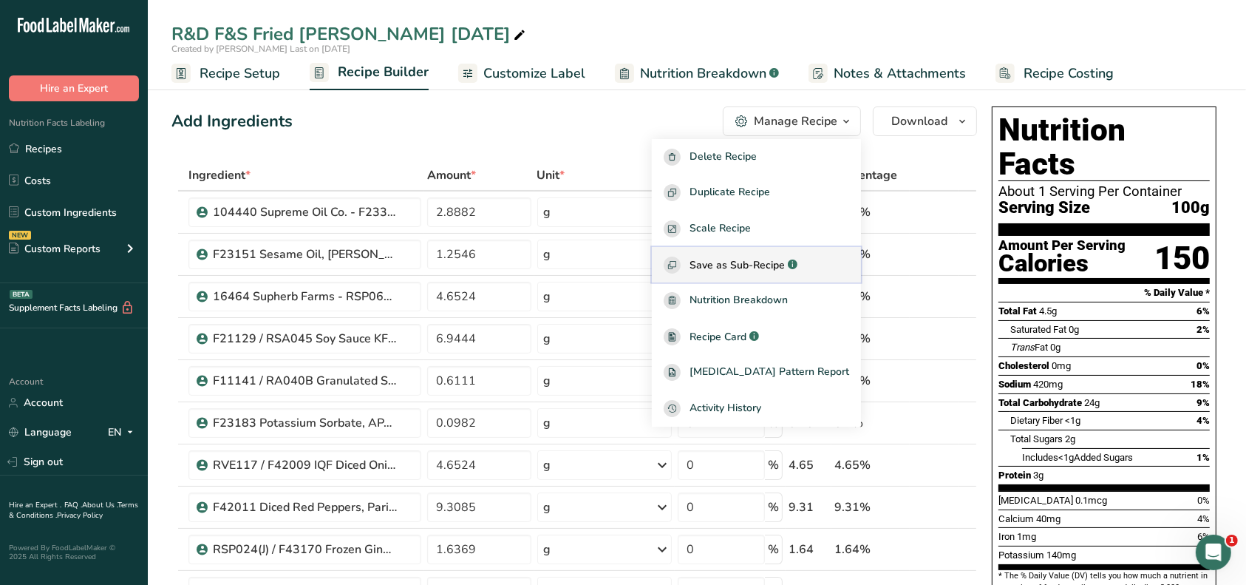
click at [785, 259] on span "Save as Sub-Recipe" at bounding box center [737, 265] width 95 height 16
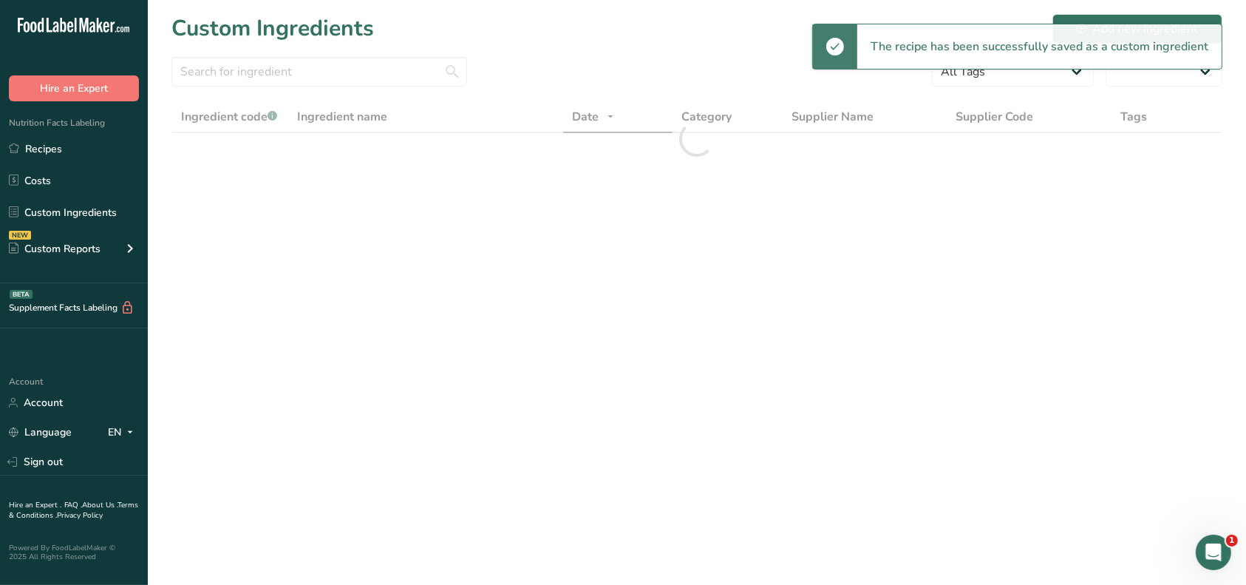
select select "30"
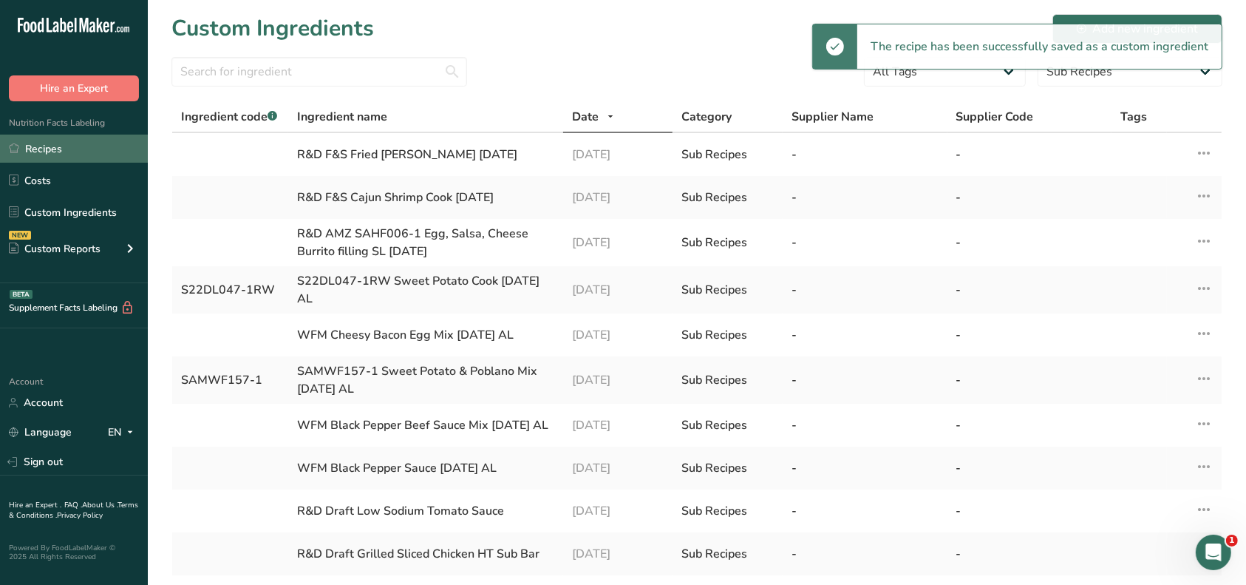
click at [46, 147] on link "Recipes" at bounding box center [74, 149] width 148 height 28
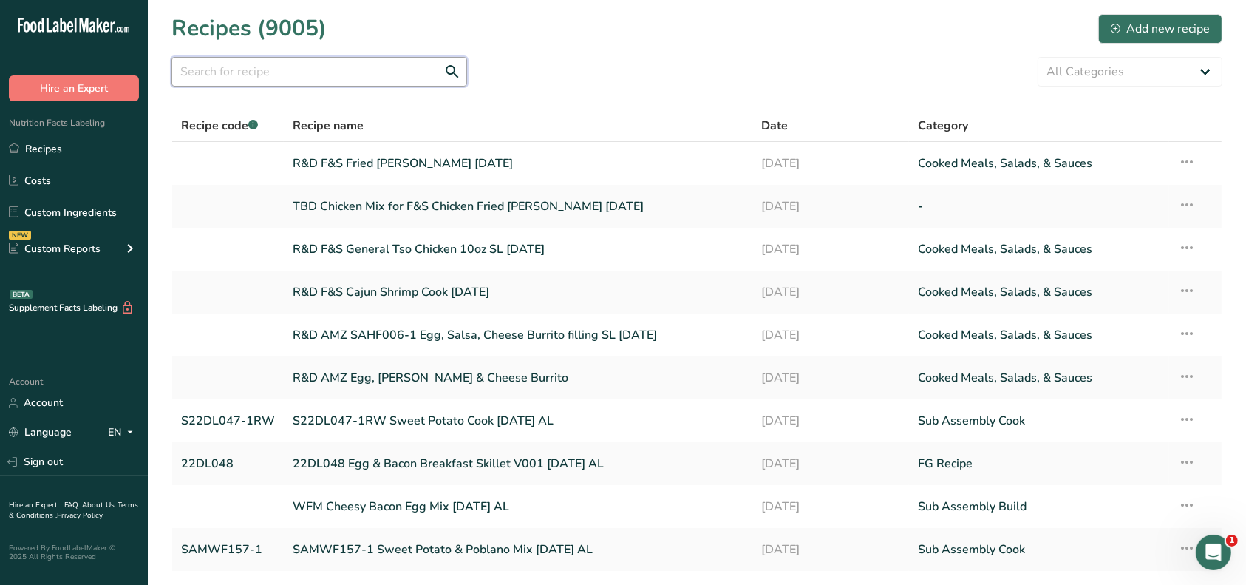
click at [259, 77] on input "text" at bounding box center [320, 72] width 296 height 30
type input "R&D F&S Chicken Fried Rice 10oz"
click at [1128, 28] on div "Add new recipe" at bounding box center [1160, 29] width 99 height 18
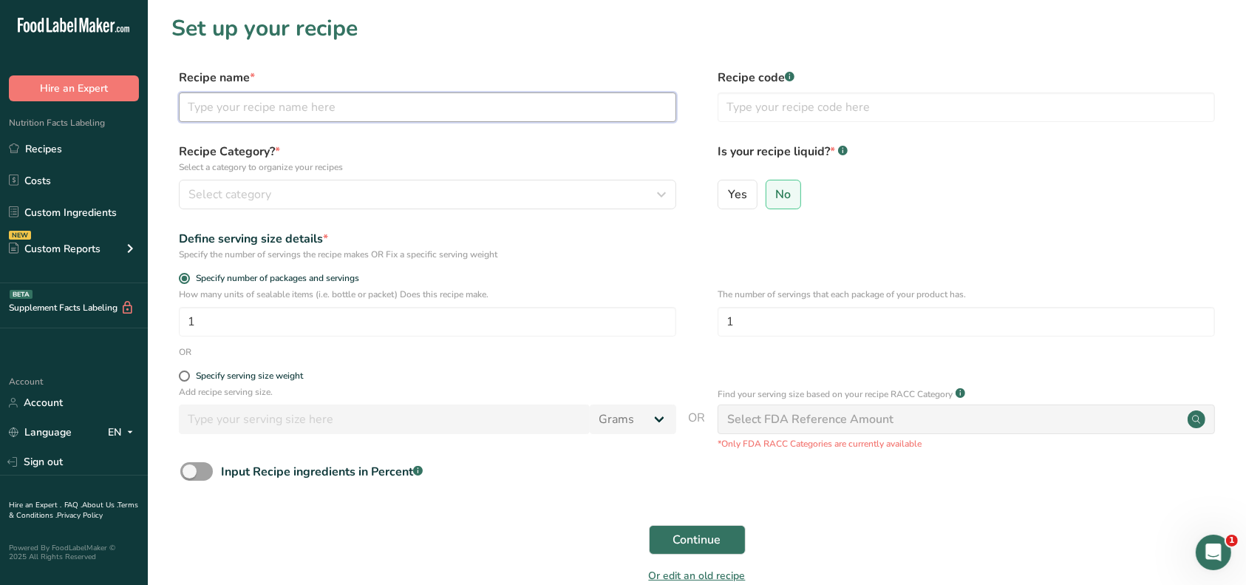
click at [336, 103] on input "text" at bounding box center [428, 107] width 498 height 30
type input "R&D F&S Chicken Fried Rice 10oz [DATE]"
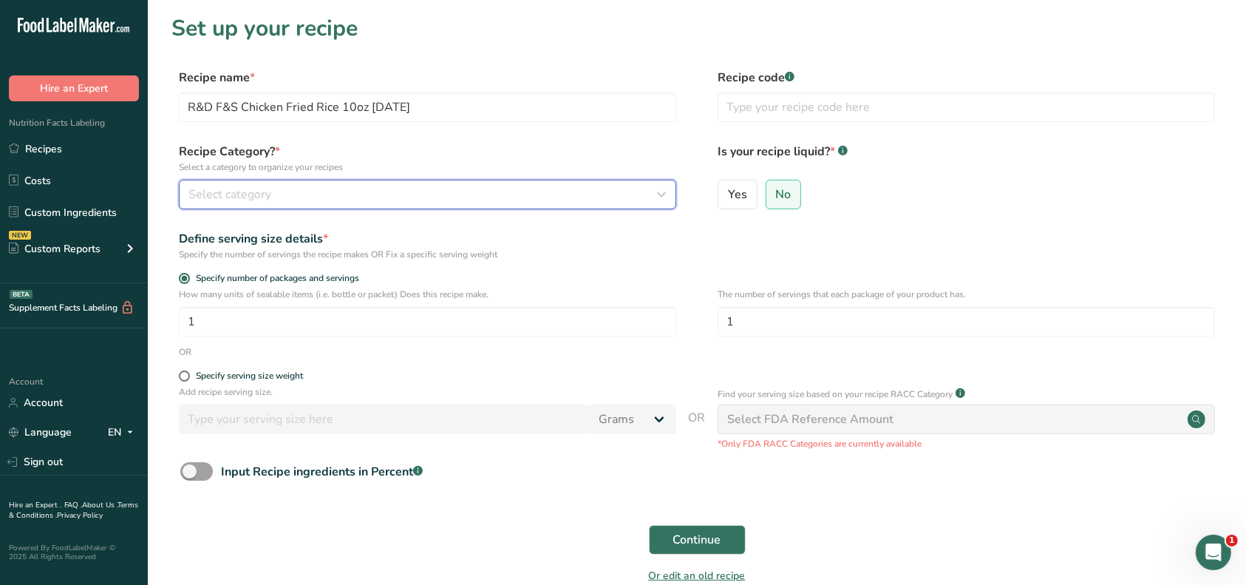
click at [316, 191] on div "Select category" at bounding box center [423, 195] width 469 height 18
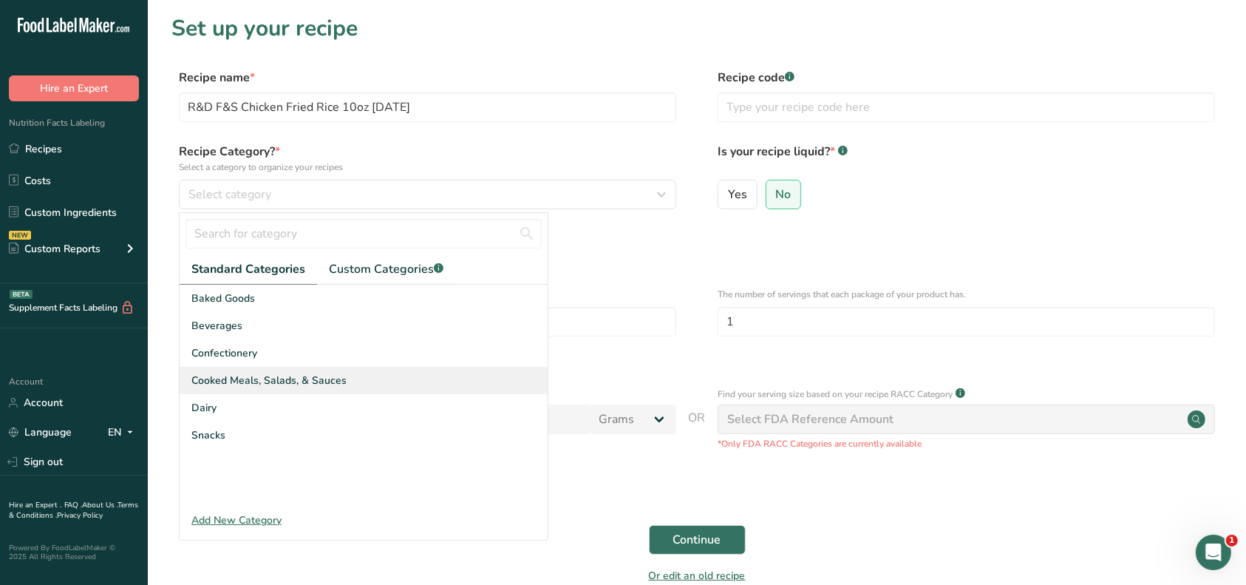
click at [284, 384] on span "Cooked Meals, Salads, & Sauces" at bounding box center [268, 381] width 155 height 16
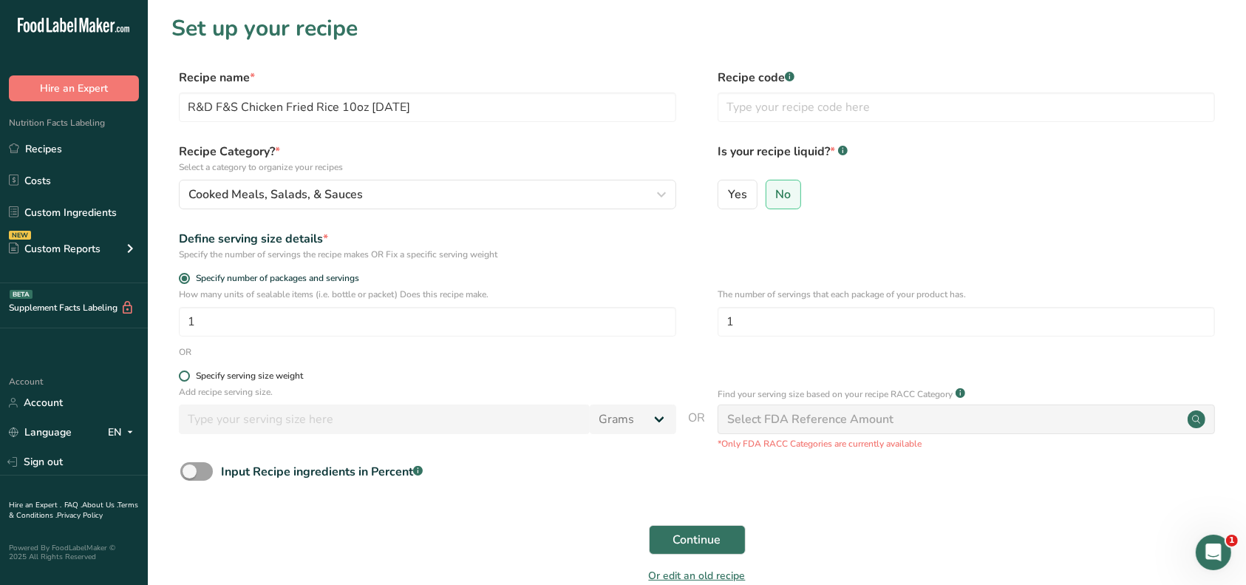
click at [224, 376] on div "Specify serving size weight" at bounding box center [249, 375] width 107 height 11
click at [189, 376] on input "Specify serving size weight" at bounding box center [184, 376] width 10 height 10
radio input "true"
radio input "false"
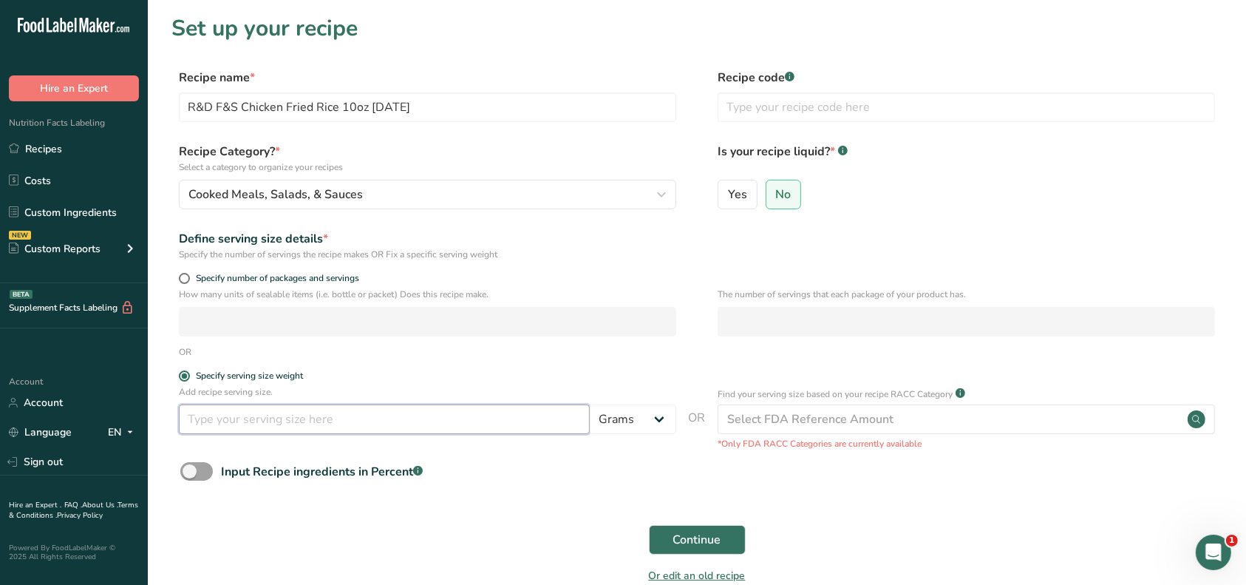
click at [248, 422] on input "number" at bounding box center [384, 419] width 411 height 30
type input "0.63"
drag, startPoint x: 651, startPoint y: 418, endPoint x: 642, endPoint y: 424, distance: 10.1
click at [651, 418] on select "Grams kg mg mcg lb oz l mL fl oz tbsp tsp cup qt gallon" at bounding box center [633, 419] width 86 height 30
select select "12"
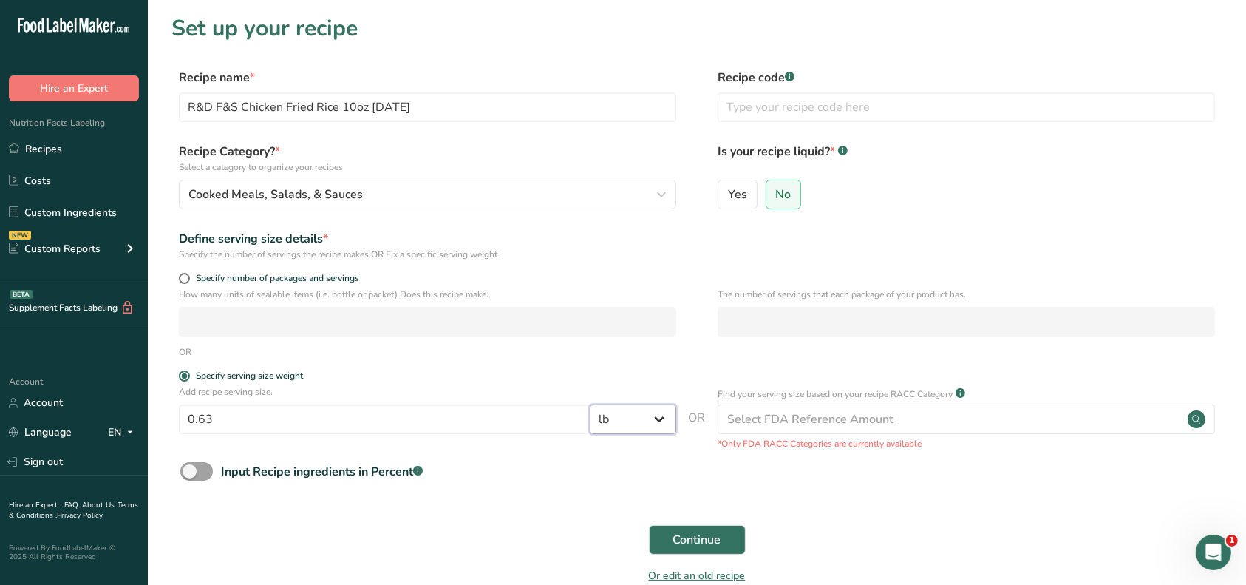
click at [590, 405] on select "Grams kg mg mcg lb oz l mL fl oz tbsp tsp cup qt gallon" at bounding box center [633, 419] width 86 height 30
click at [704, 533] on span "Continue" at bounding box center [697, 540] width 48 height 18
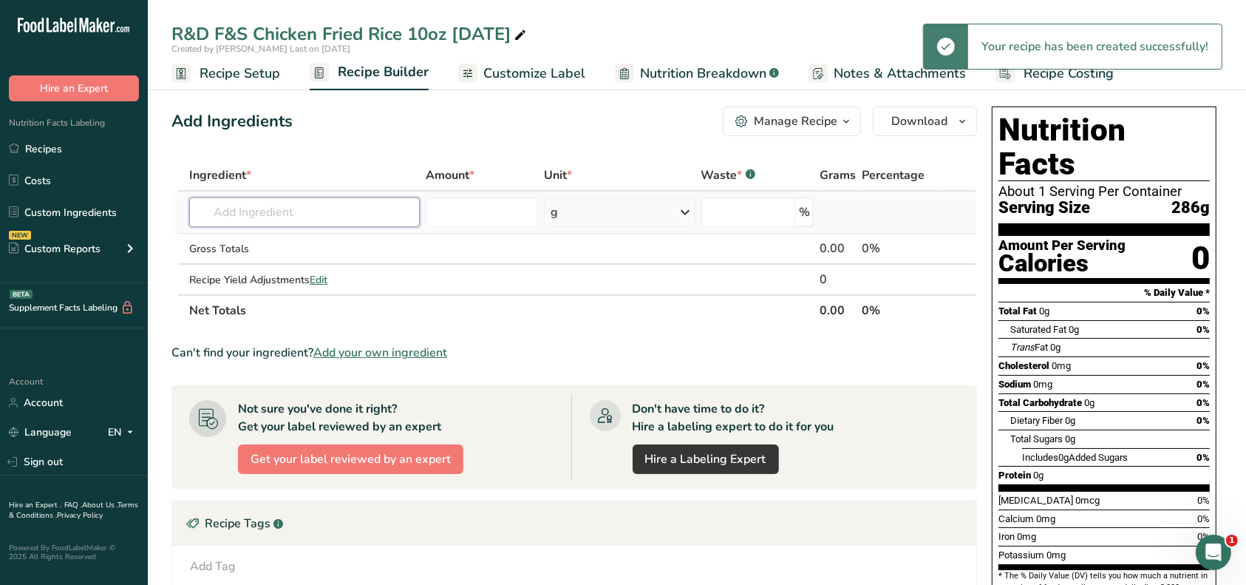
click at [266, 204] on input "text" at bounding box center [304, 212] width 231 height 30
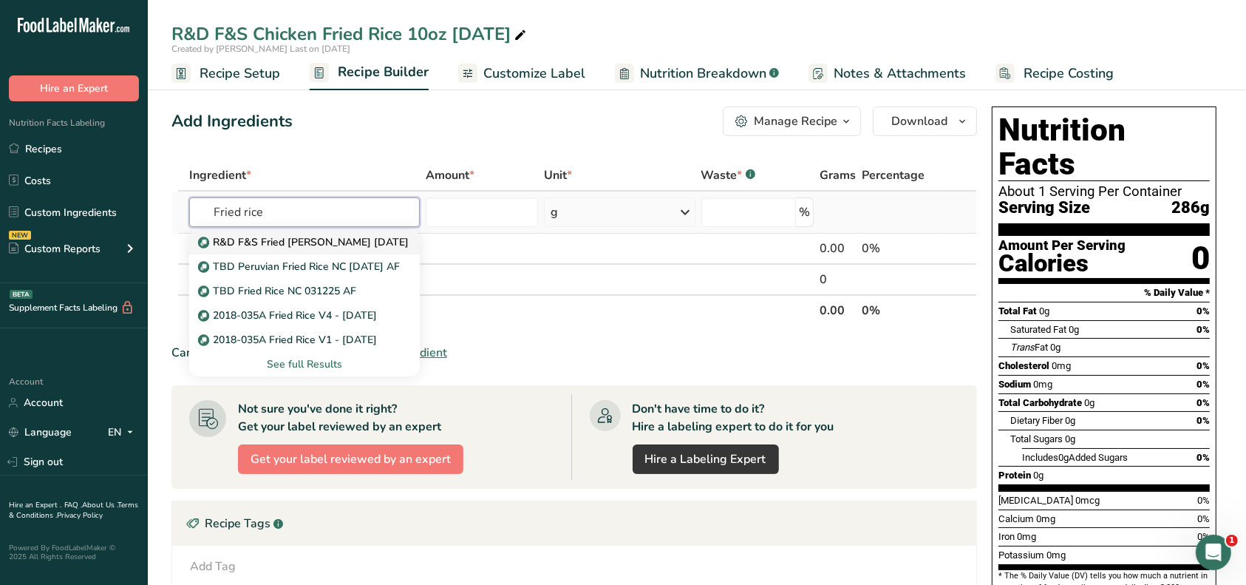
type input "Fried rice"
click at [272, 236] on p "R&D F&S Fried [PERSON_NAME] [DATE]" at bounding box center [305, 242] width 208 height 16
type input "R&D F&S Fried [PERSON_NAME] [DATE]"
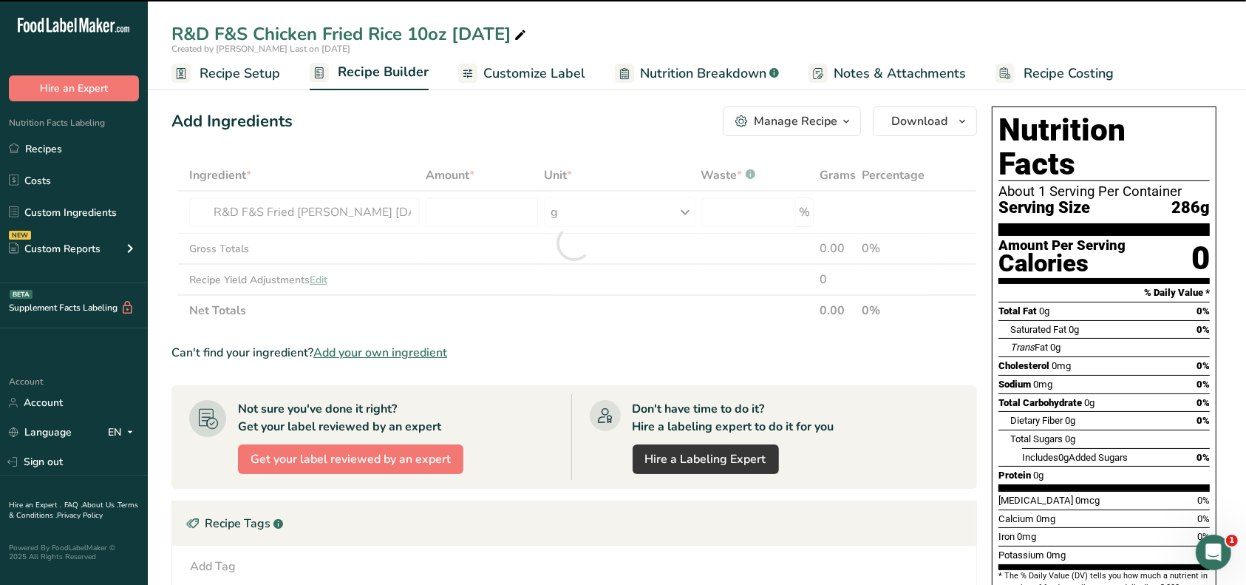
type input "0"
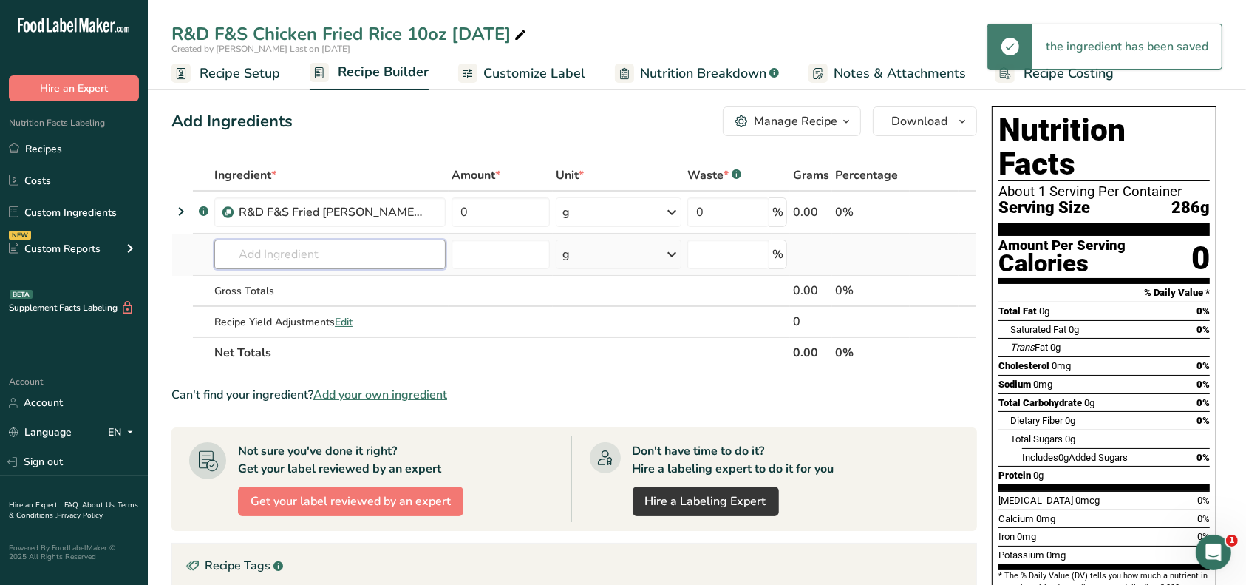
click at [266, 257] on input "text" at bounding box center [329, 255] width 231 height 30
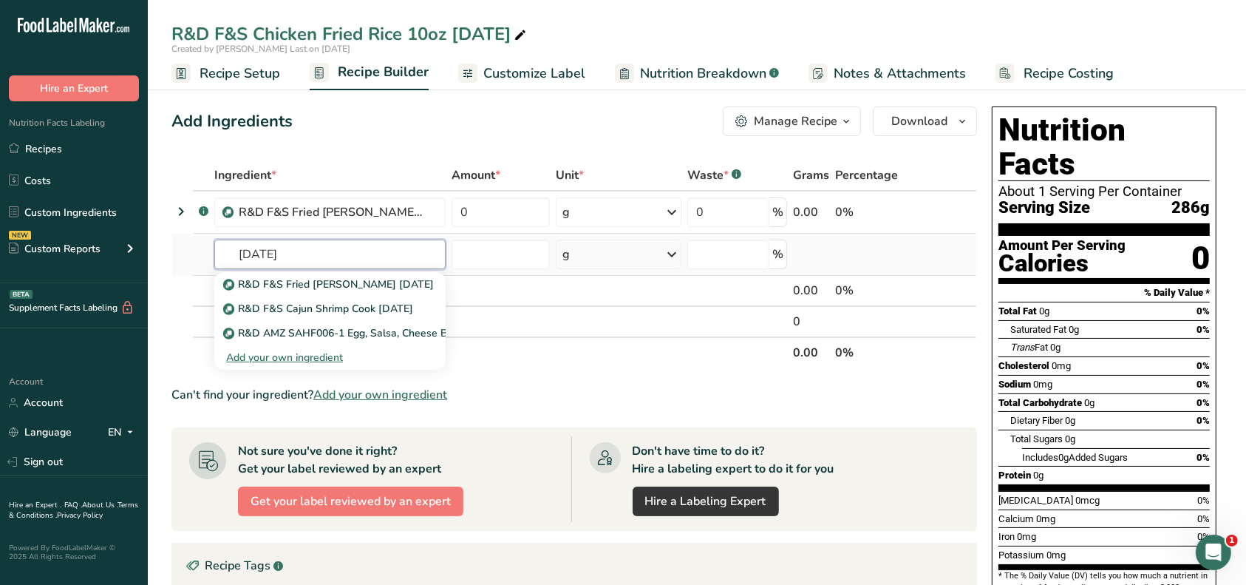
drag, startPoint x: 285, startPoint y: 255, endPoint x: 224, endPoint y: 254, distance: 61.4
click at [224, 254] on input "[DATE]" at bounding box center [329, 255] width 231 height 30
click at [228, 254] on input "[DATE]" at bounding box center [329, 255] width 231 height 30
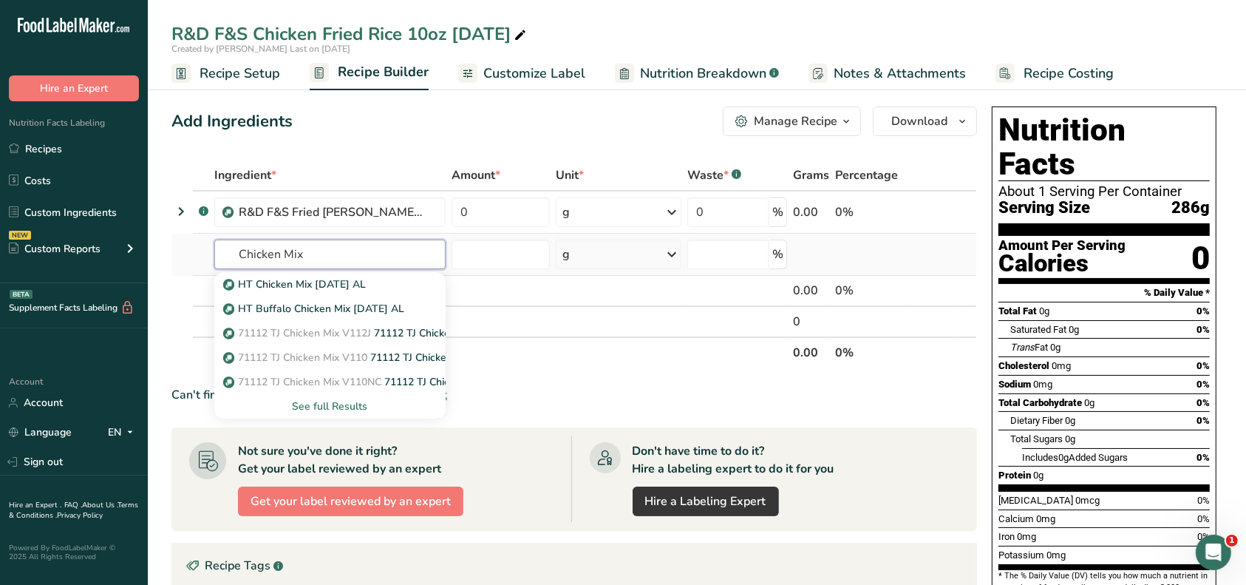
click at [235, 257] on input "Chicken Mix" at bounding box center [329, 255] width 231 height 30
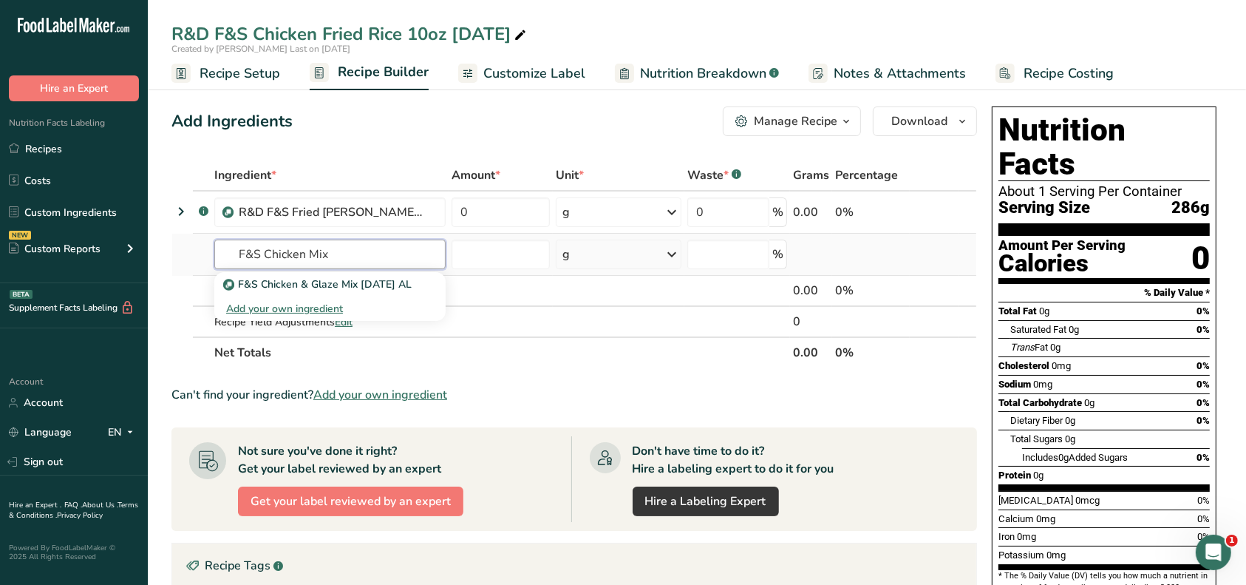
drag, startPoint x: 308, startPoint y: 251, endPoint x: 336, endPoint y: 256, distance: 29.2
click at [336, 256] on input "F&S Chicken Mix" at bounding box center [329, 255] width 231 height 30
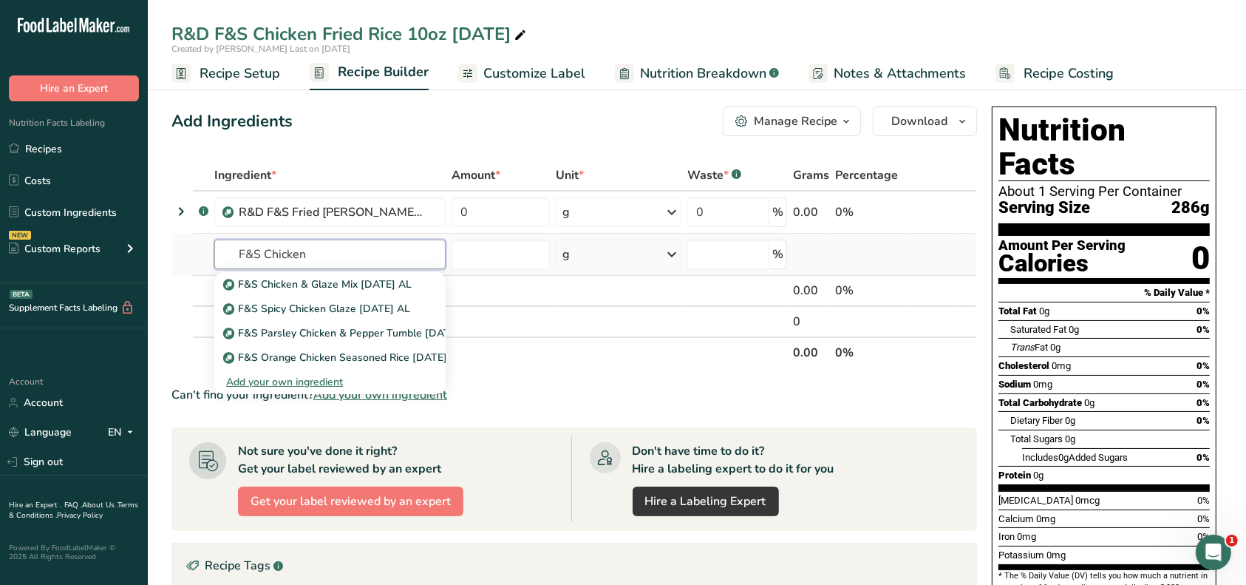
type input "F&S Chicken"
click at [325, 380] on div "Add your own ingredient" at bounding box center [330, 382] width 208 height 16
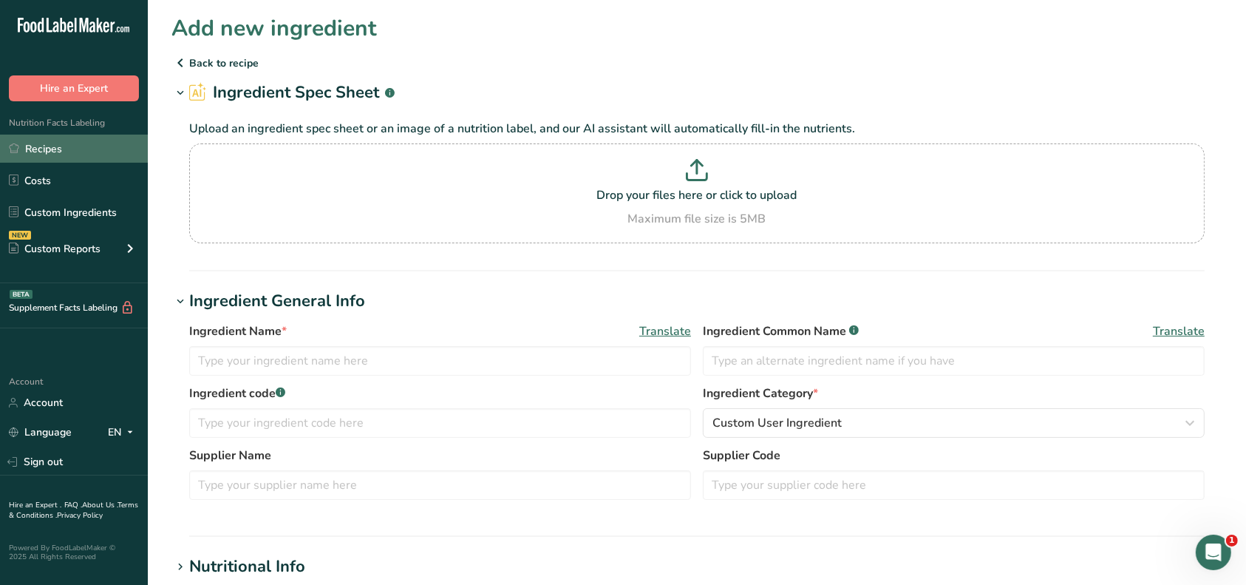
click at [54, 147] on link "Recipes" at bounding box center [74, 149] width 148 height 28
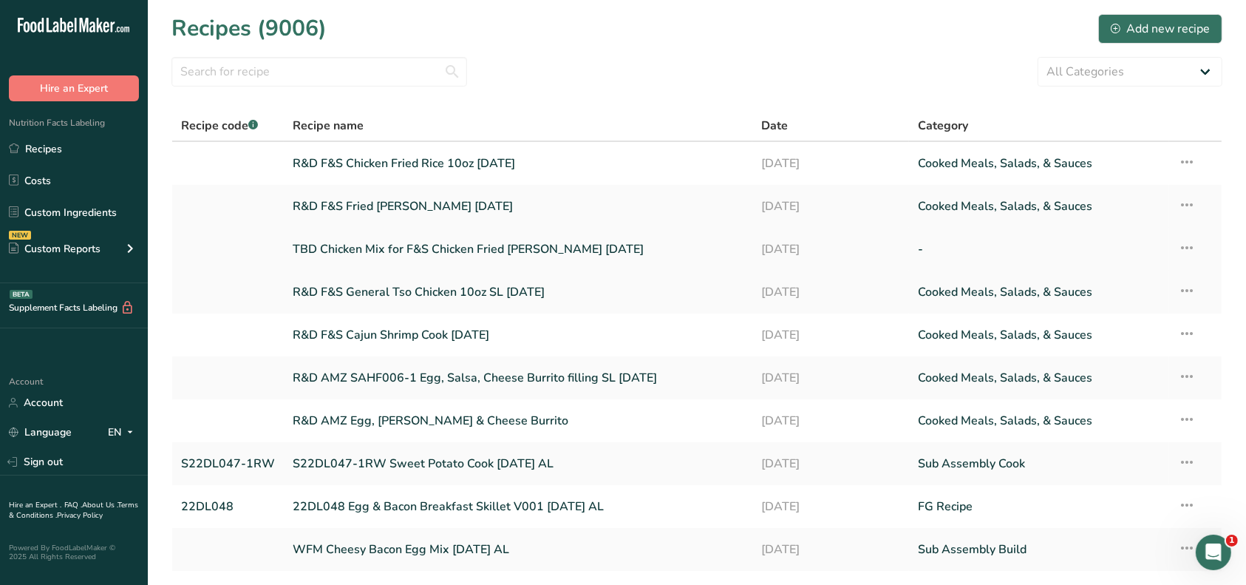
click at [308, 250] on link "TBD Chicken Mix for F&S Chicken Fried [PERSON_NAME] [DATE]" at bounding box center [518, 249] width 451 height 31
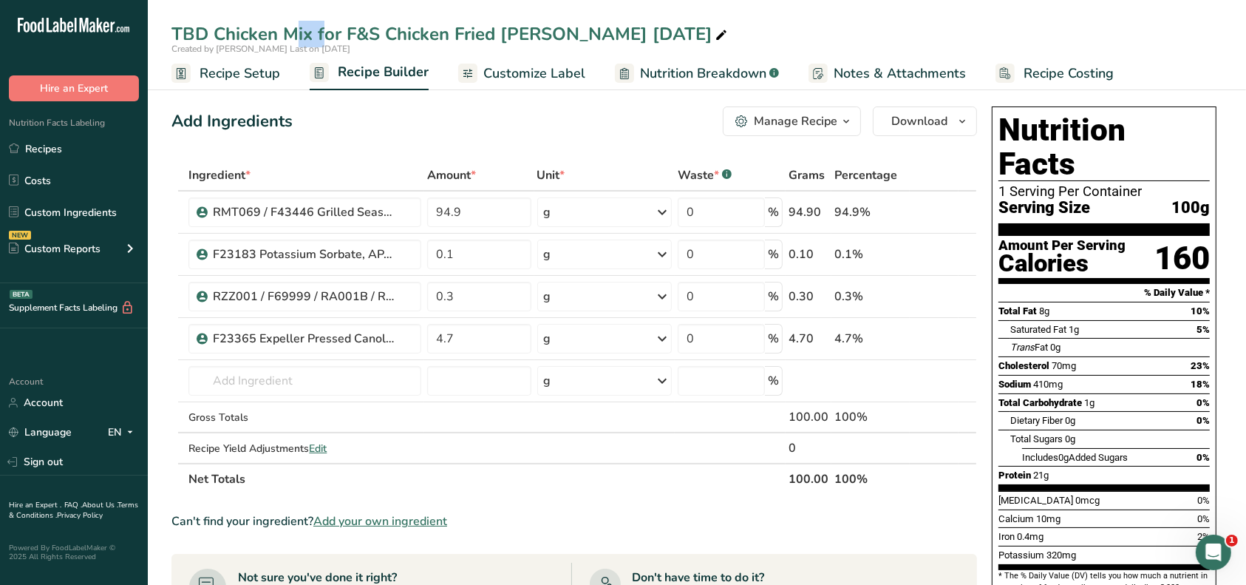
drag, startPoint x: 214, startPoint y: 30, endPoint x: 170, endPoint y: 33, distance: 44.4
click at [170, 33] on div "TBD Chicken Mix for F&S Chicken Fried [PERSON_NAME] [DATE]" at bounding box center [697, 34] width 1099 height 27
click at [715, 33] on icon at bounding box center [721, 35] width 13 height 21
drag, startPoint x: 213, startPoint y: 32, endPoint x: 149, endPoint y: 26, distance: 63.9
click at [149, 26] on div "TBD Chicken Mix for F&S Chicken Fried [PERSON_NAME] [DATE]" at bounding box center [697, 34] width 1099 height 27
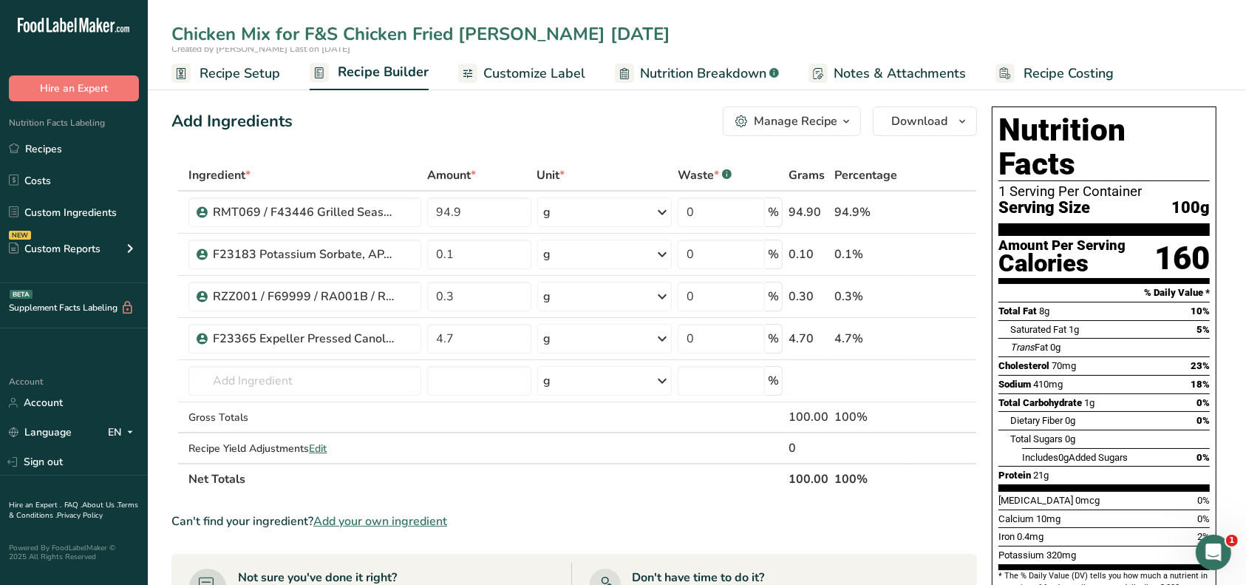
type input "Chicken Mix for F&S Chicken Fried [PERSON_NAME] [DATE]"
click at [212, 76] on span "Recipe Setup" at bounding box center [240, 74] width 81 height 20
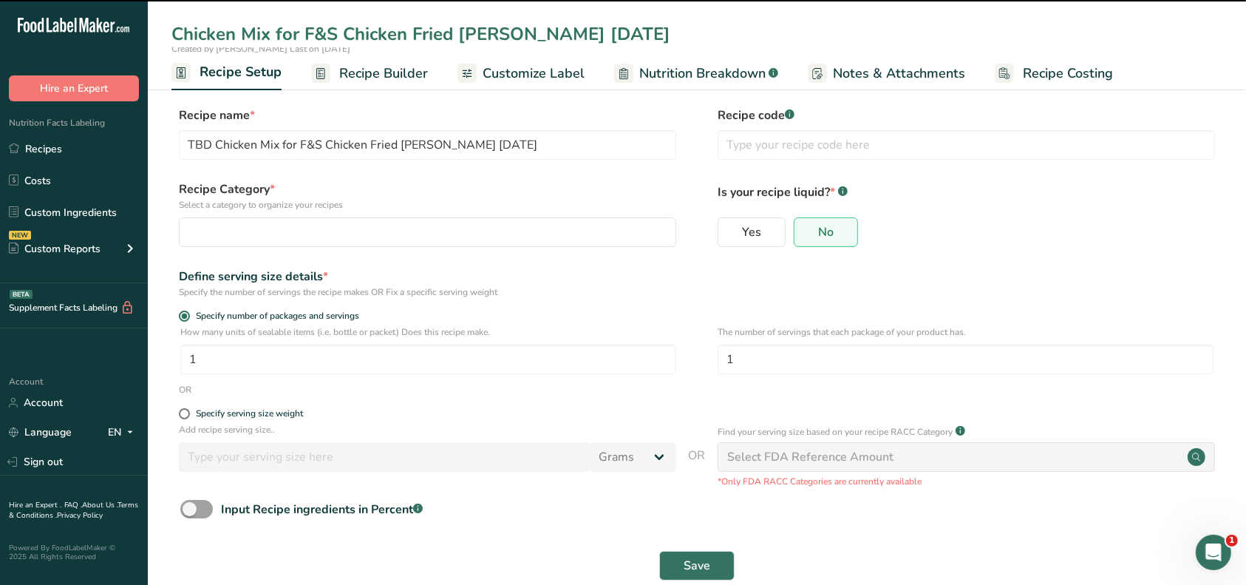
type input "Chicken Mix for F&S Chicken Fried [PERSON_NAME] [DATE]"
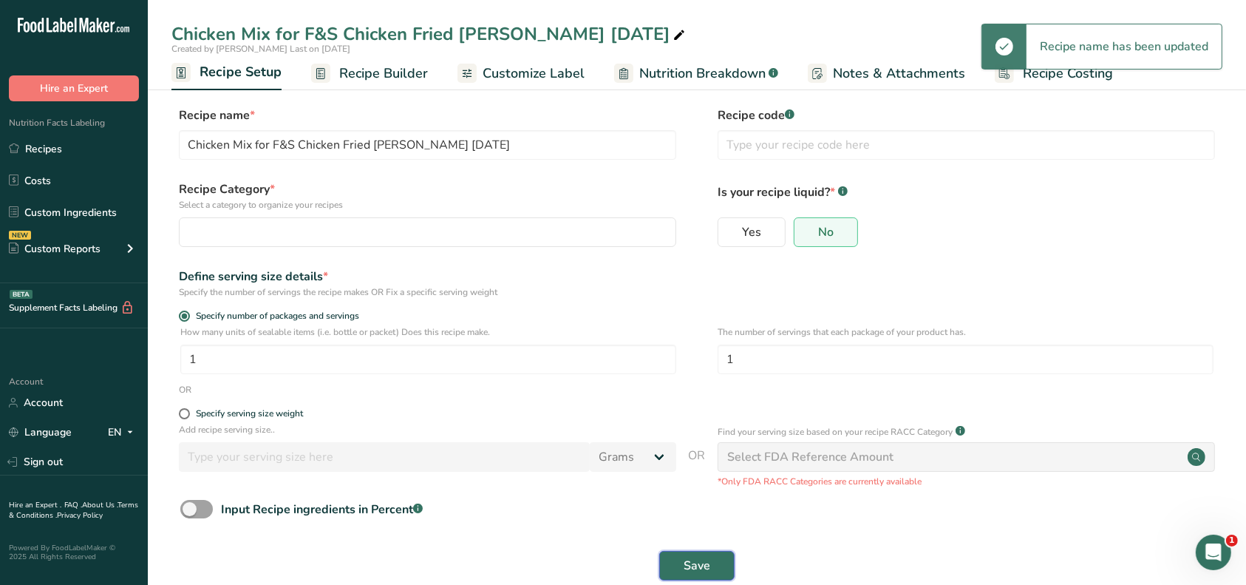
click at [704, 568] on span "Save" at bounding box center [697, 566] width 27 height 18
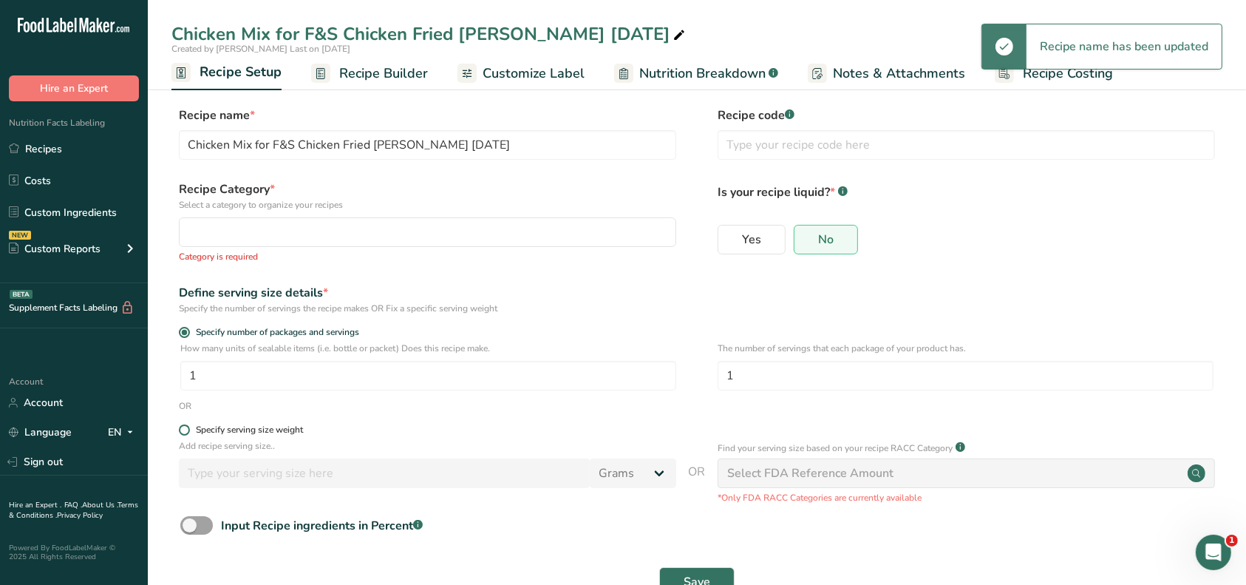
click at [262, 429] on div "Specify serving size weight" at bounding box center [249, 429] width 107 height 11
click at [189, 429] on input "Specify serving size weight" at bounding box center [184, 430] width 10 height 10
radio input "true"
radio input "false"
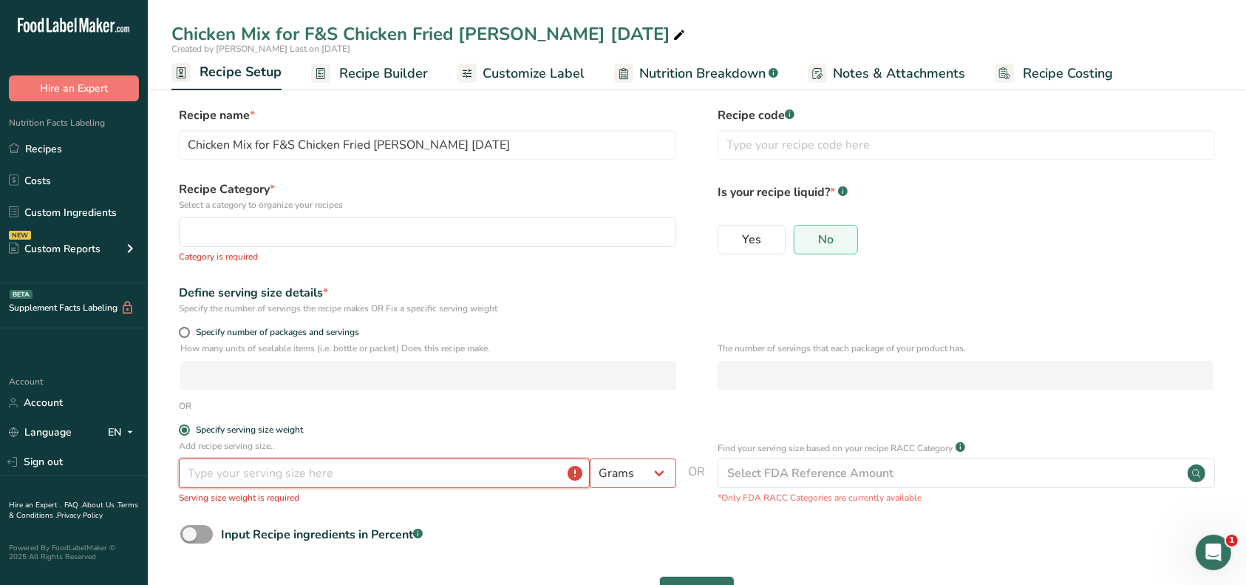
click at [260, 464] on input "number" at bounding box center [384, 473] width 411 height 30
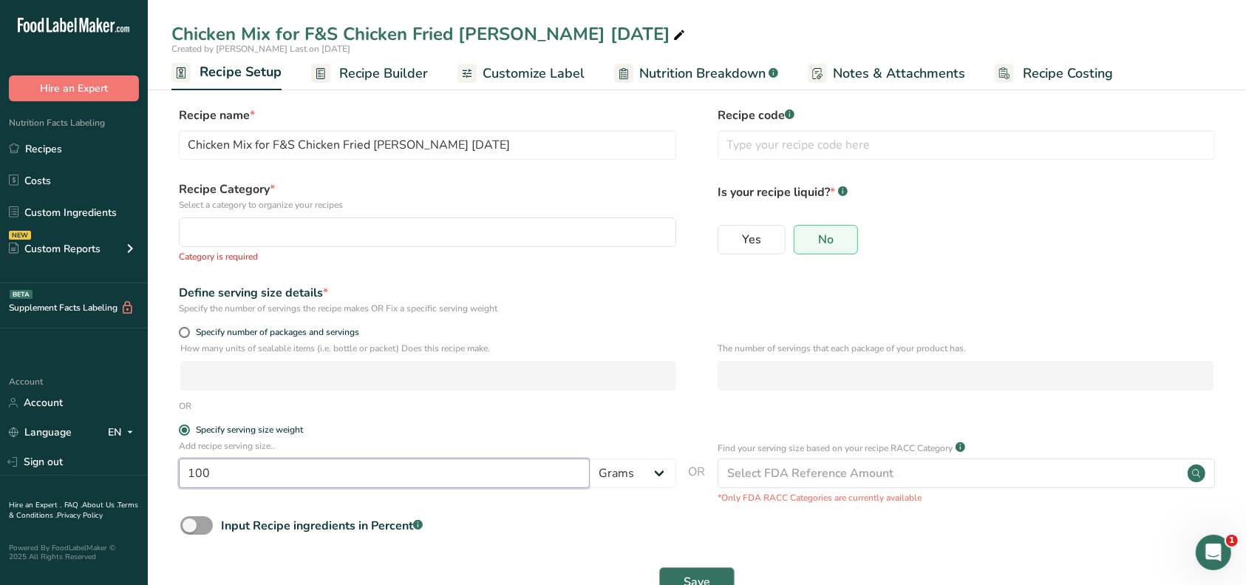
type input "100"
click at [685, 574] on span "Save" at bounding box center [697, 582] width 27 height 18
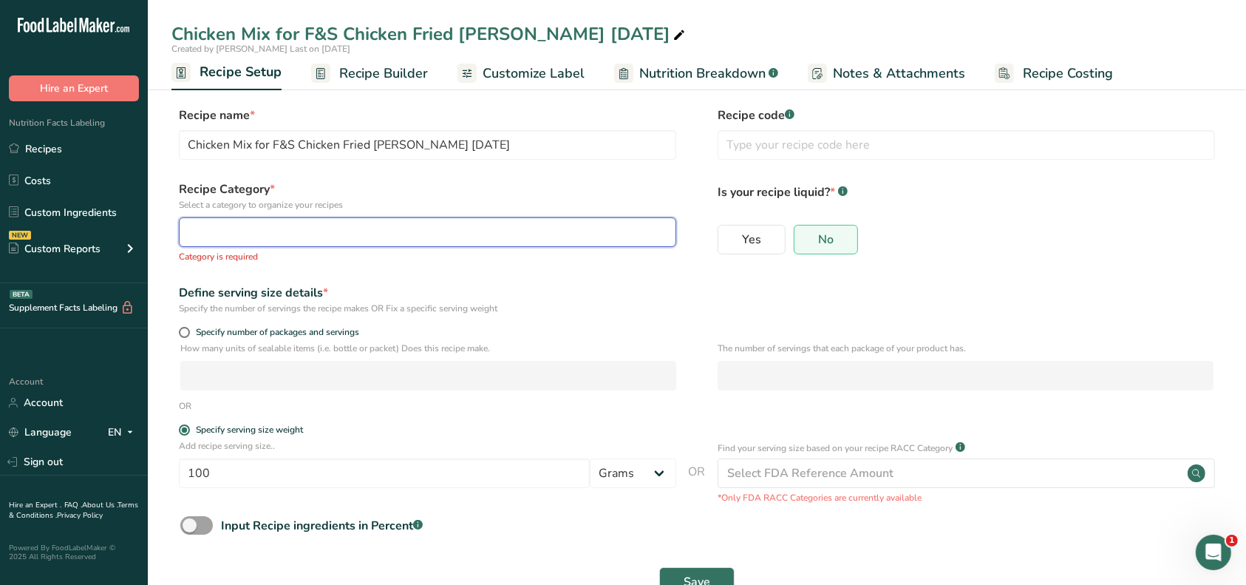
click at [391, 231] on div "button" at bounding box center [423, 232] width 469 height 18
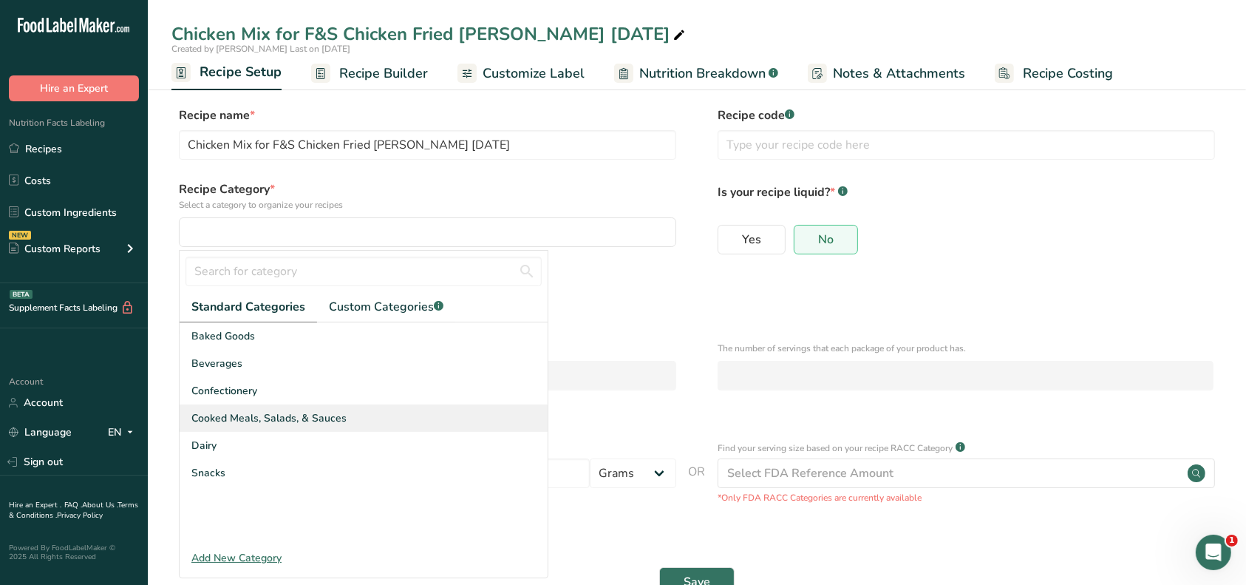
click at [280, 413] on span "Cooked Meals, Salads, & Sauces" at bounding box center [268, 418] width 155 height 16
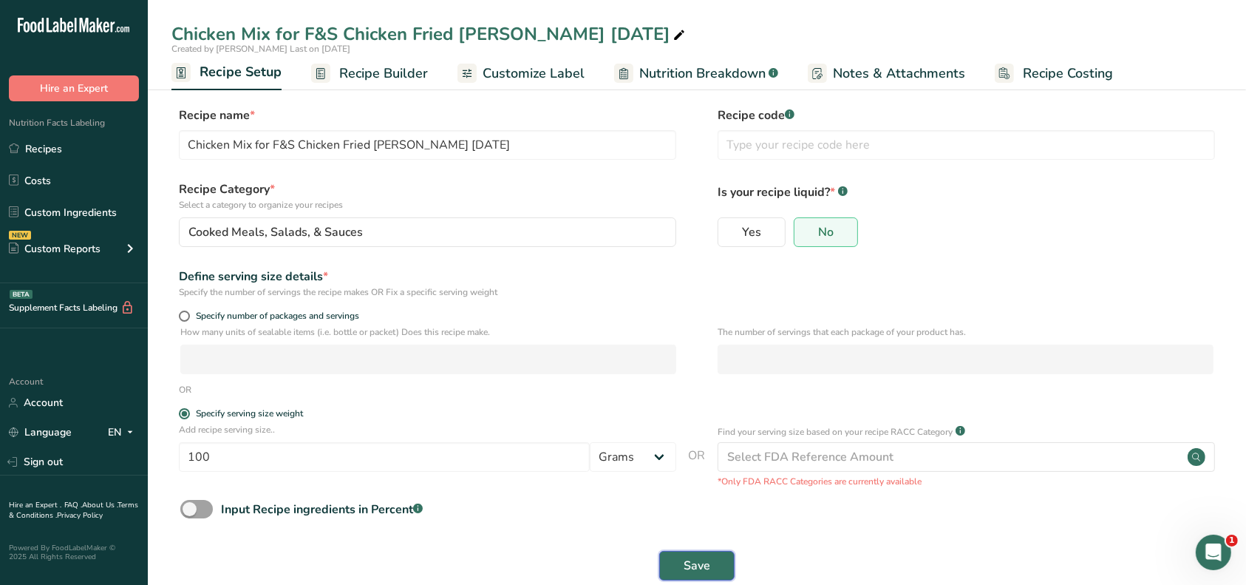
click at [696, 559] on span "Save" at bounding box center [697, 566] width 27 height 18
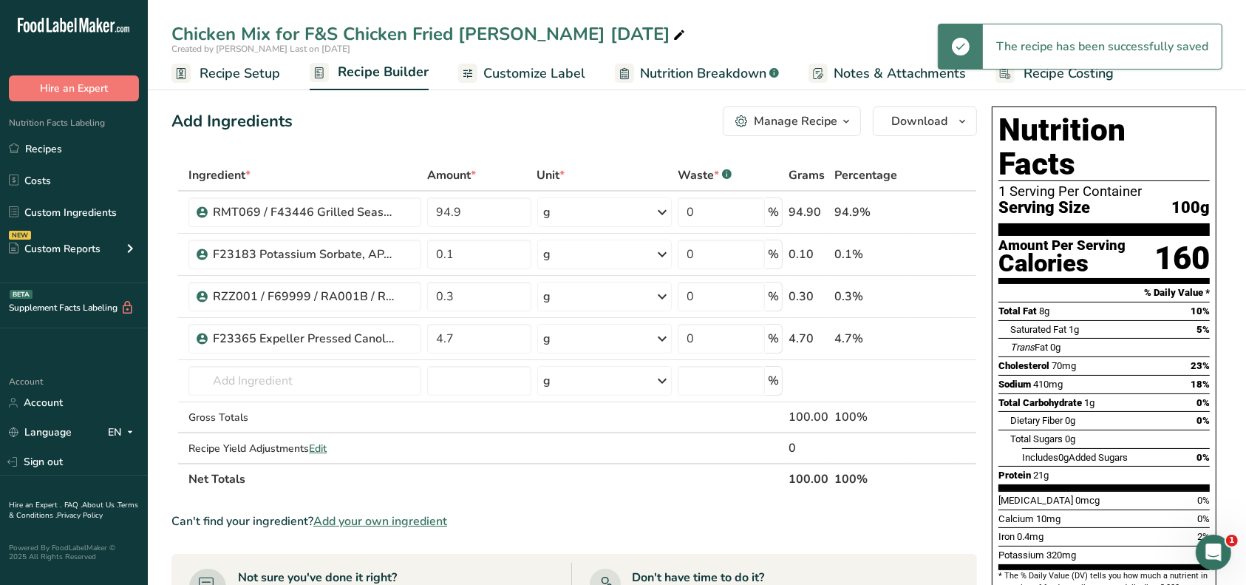
click at [764, 126] on div "Manage Recipe" at bounding box center [796, 121] width 84 height 18
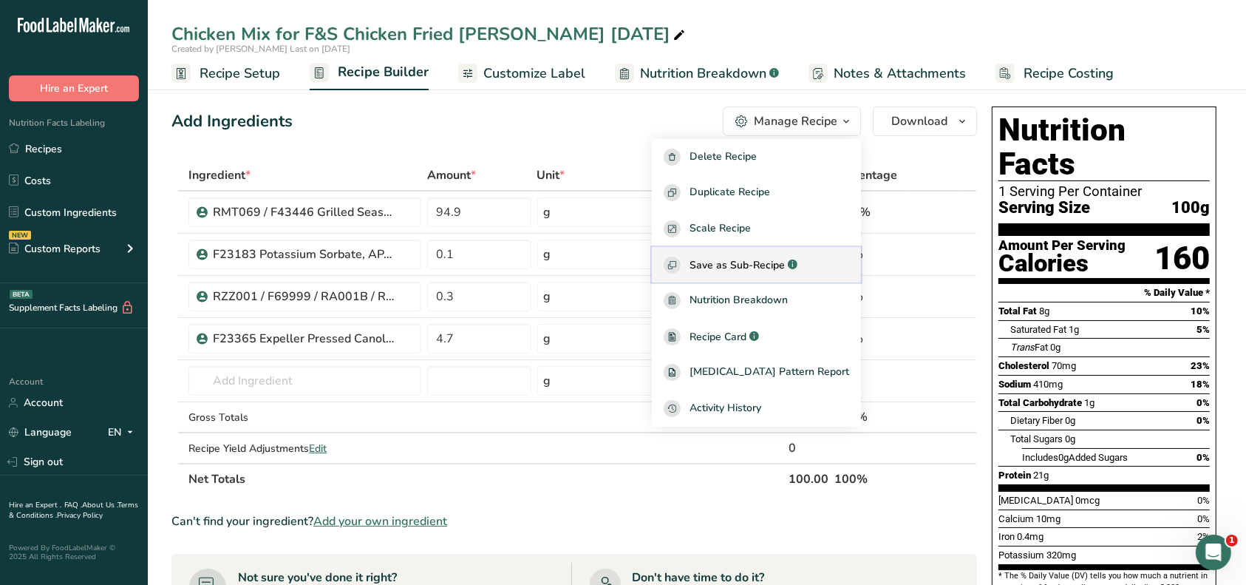
click at [772, 259] on span "Save as Sub-Recipe" at bounding box center [737, 265] width 95 height 16
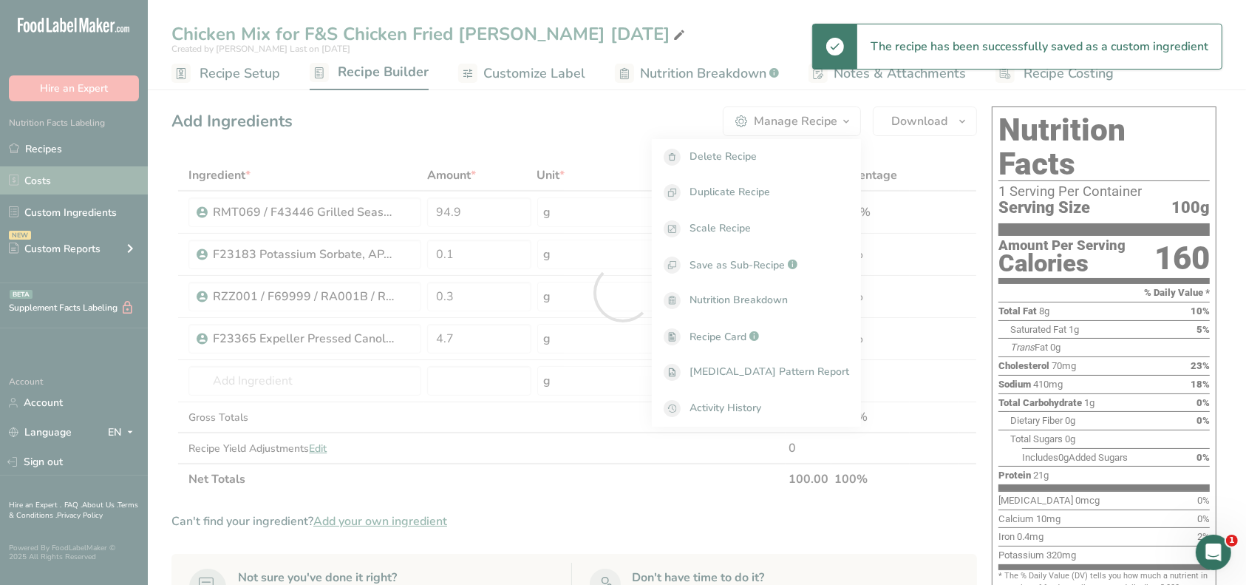
select select "30"
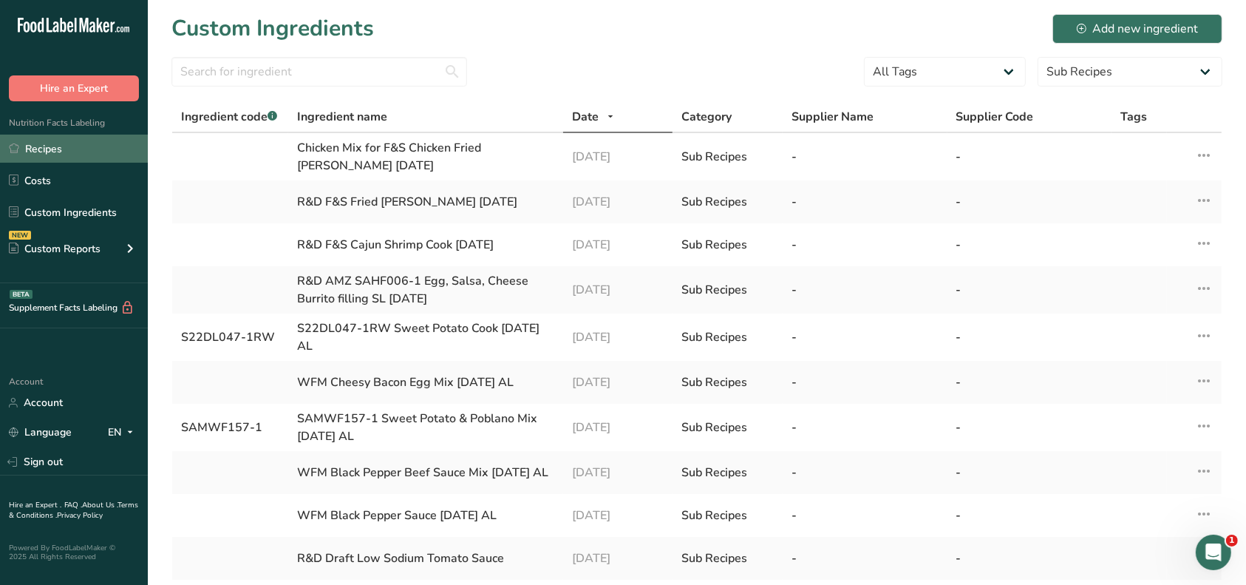
click at [58, 150] on link "Recipes" at bounding box center [74, 149] width 148 height 28
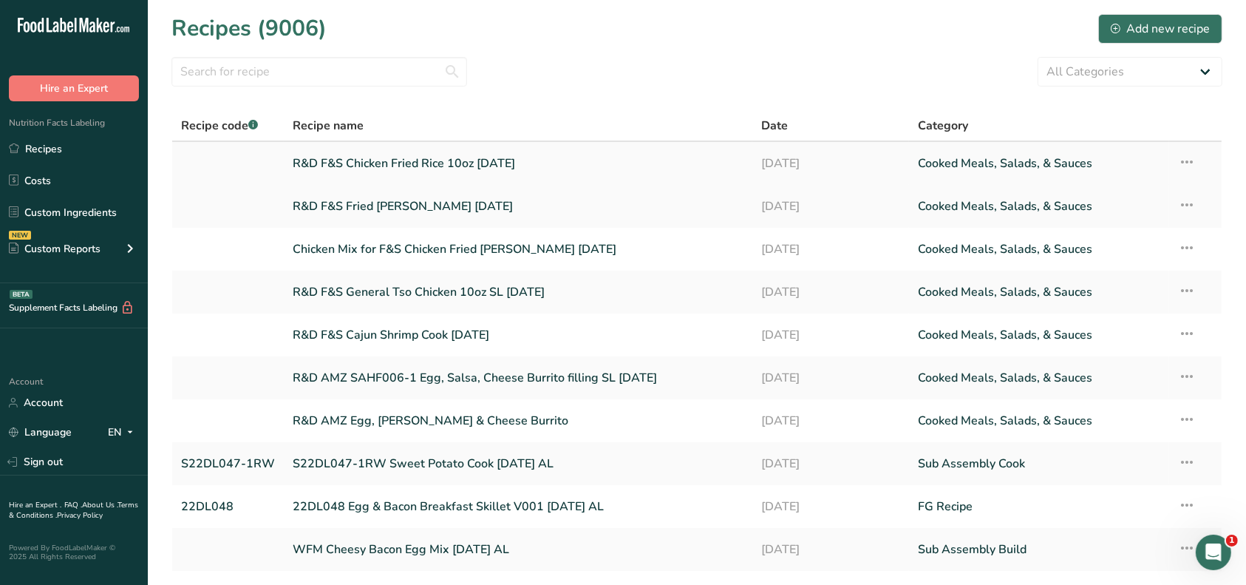
click at [333, 163] on link "R&D F&S Chicken Fried Rice 10oz [DATE]" at bounding box center [518, 163] width 451 height 31
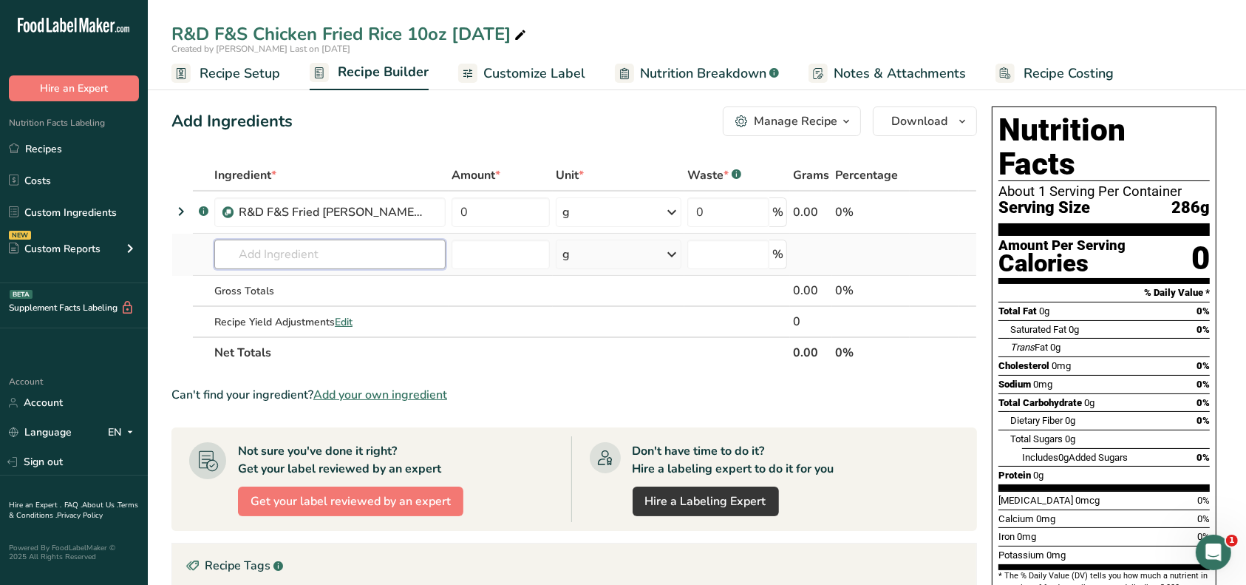
click at [301, 255] on input "text" at bounding box center [329, 255] width 231 height 30
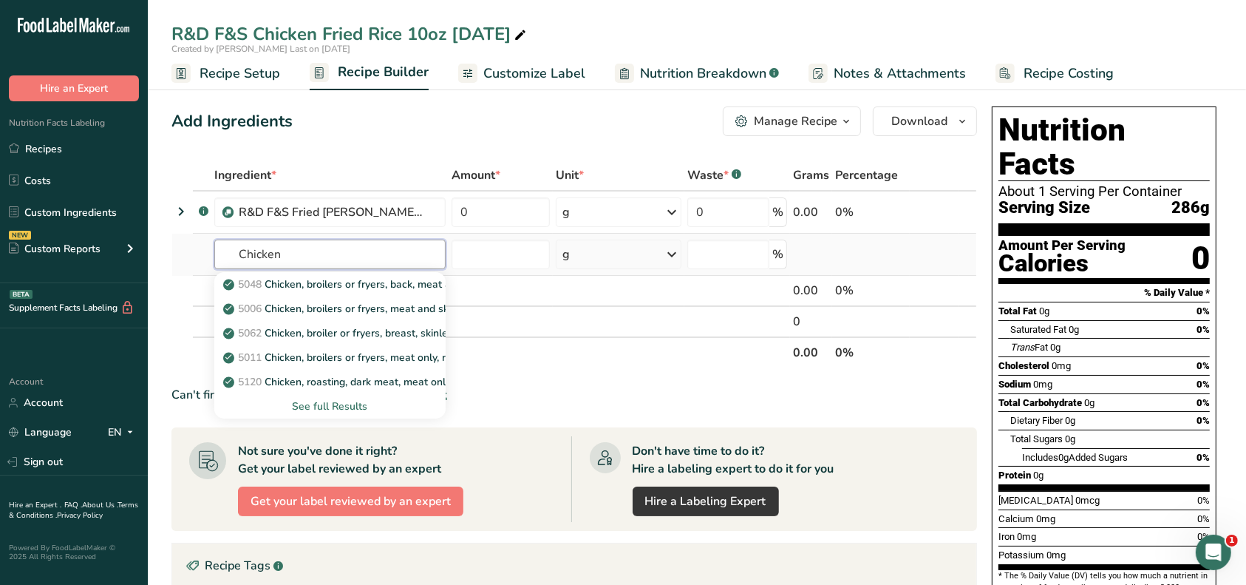
click at [237, 254] on input "Chicken" at bounding box center [329, 255] width 231 height 30
type input "F&S Chicken"
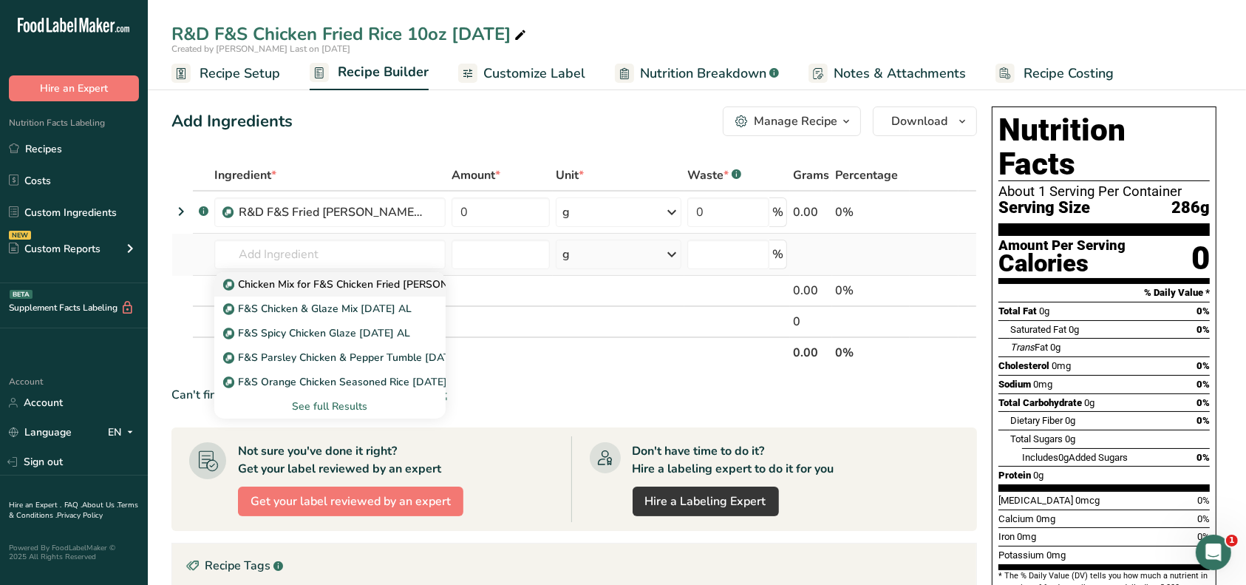
click at [278, 284] on p "Chicken Mix for F&S Chicken Fried [PERSON_NAME] [DATE]" at bounding box center [375, 284] width 298 height 16
type input "Chicken Mix for F&S Chicken Fried [PERSON_NAME] [DATE]"
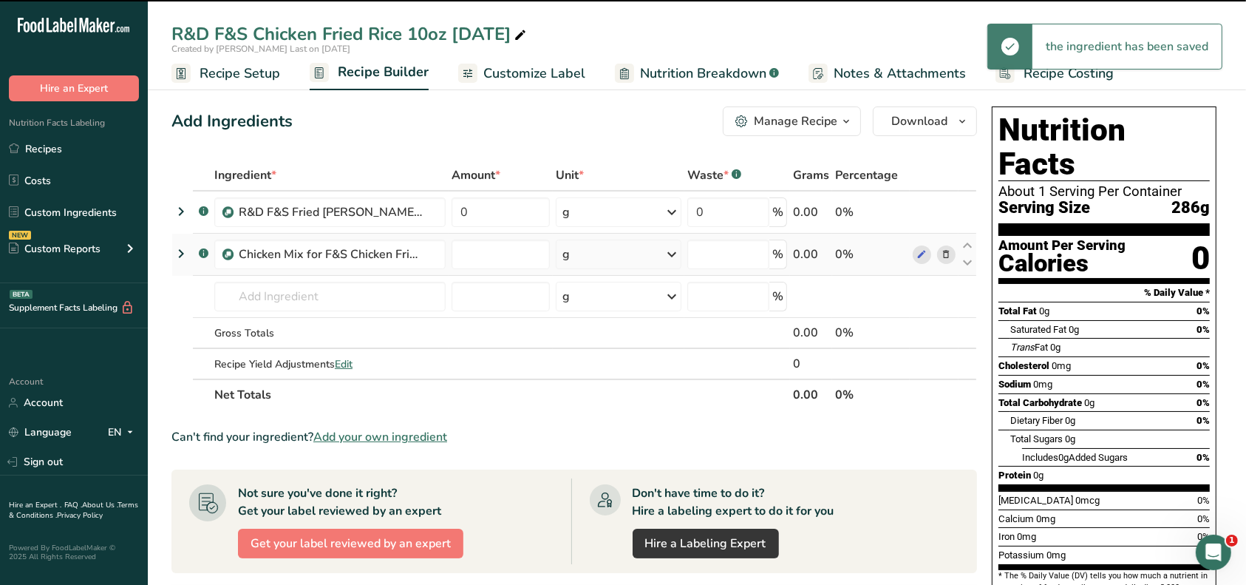
type input "0"
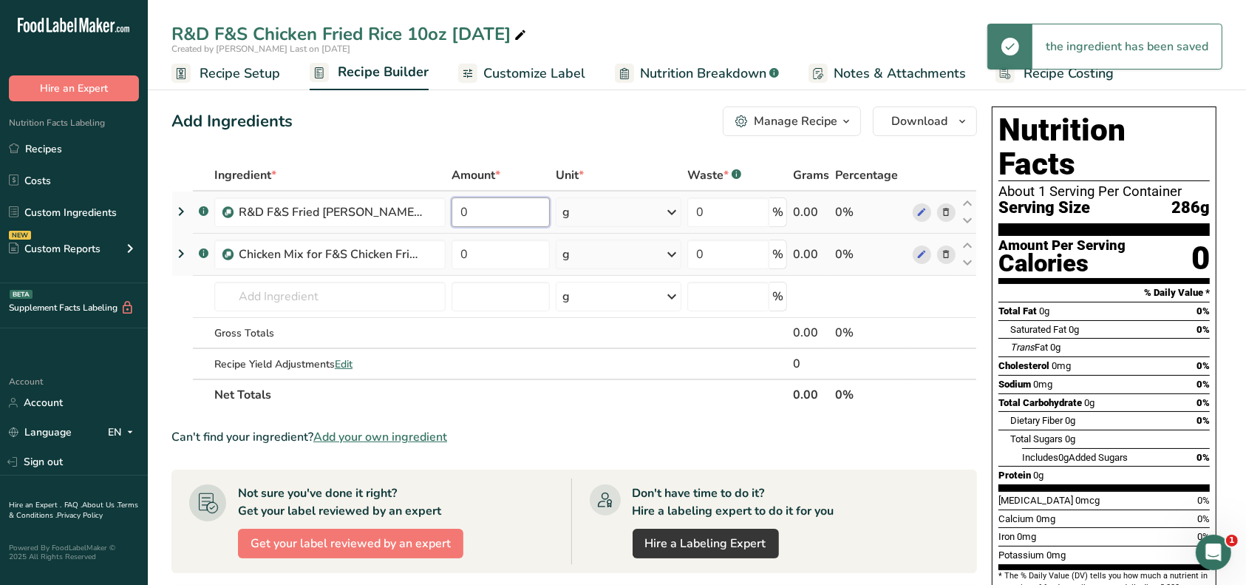
drag, startPoint x: 472, startPoint y: 218, endPoint x: 455, endPoint y: 212, distance: 18.0
click at [455, 212] on input "0" at bounding box center [501, 212] width 99 height 30
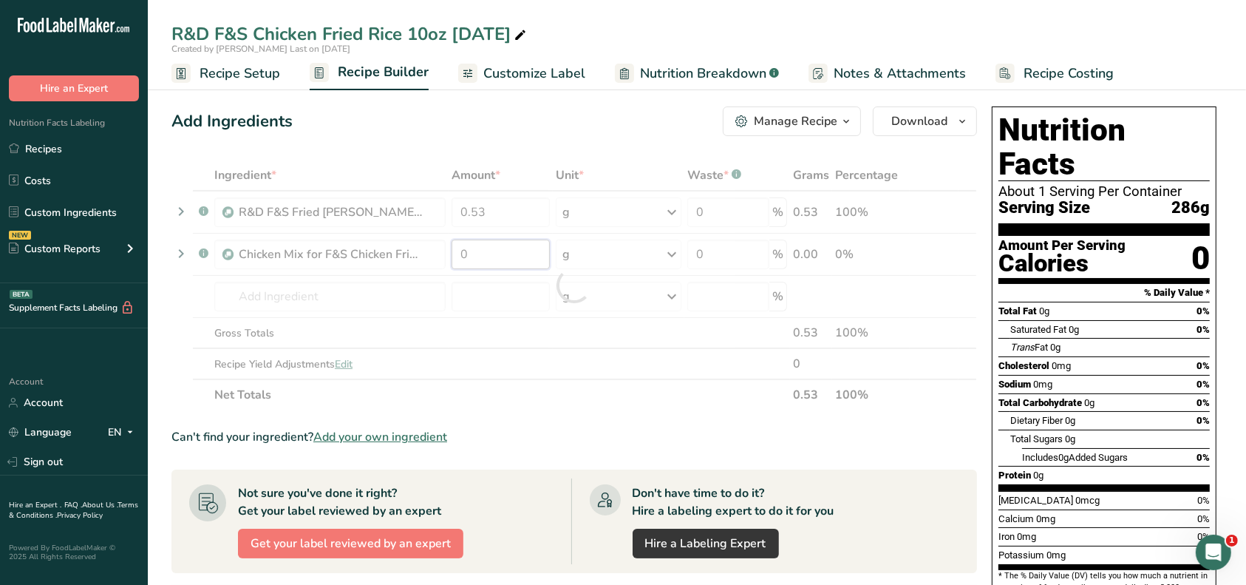
drag, startPoint x: 481, startPoint y: 250, endPoint x: 465, endPoint y: 252, distance: 16.4
click at [465, 252] on div "Ingredient * Amount * Unit * Waste * .a-a{fill:#347362;}.b-a{fill:#fff;} Grams …" at bounding box center [575, 285] width 806 height 251
click at [495, 208] on div at bounding box center [575, 285] width 806 height 251
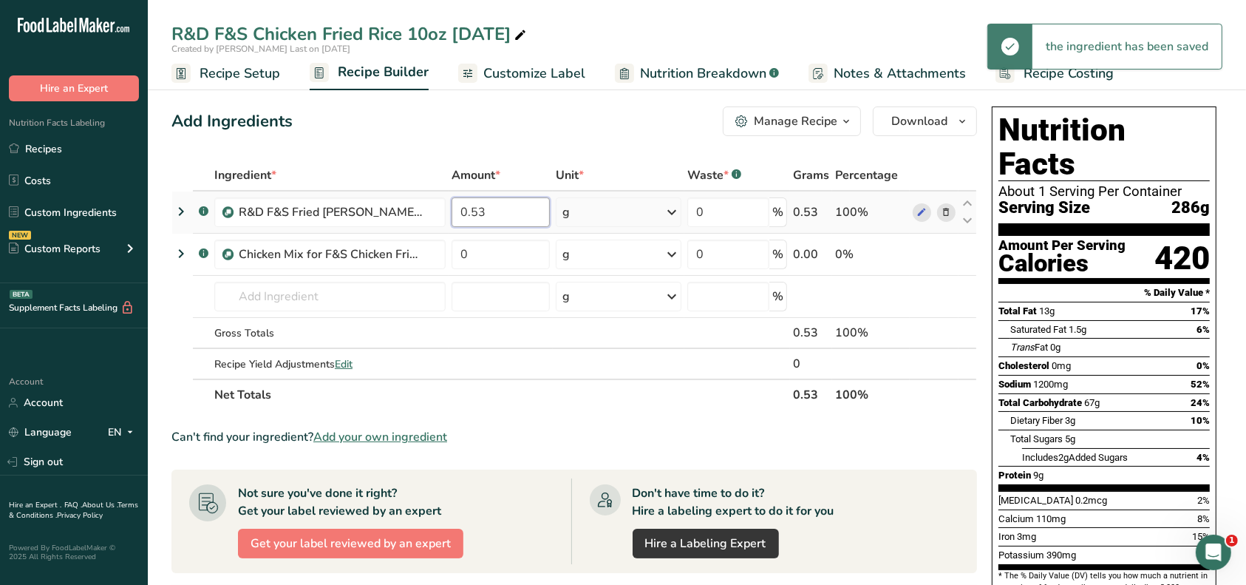
drag, startPoint x: 468, startPoint y: 208, endPoint x: 455, endPoint y: 208, distance: 12.6
click at [455, 208] on input "0.53" at bounding box center [501, 212] width 99 height 30
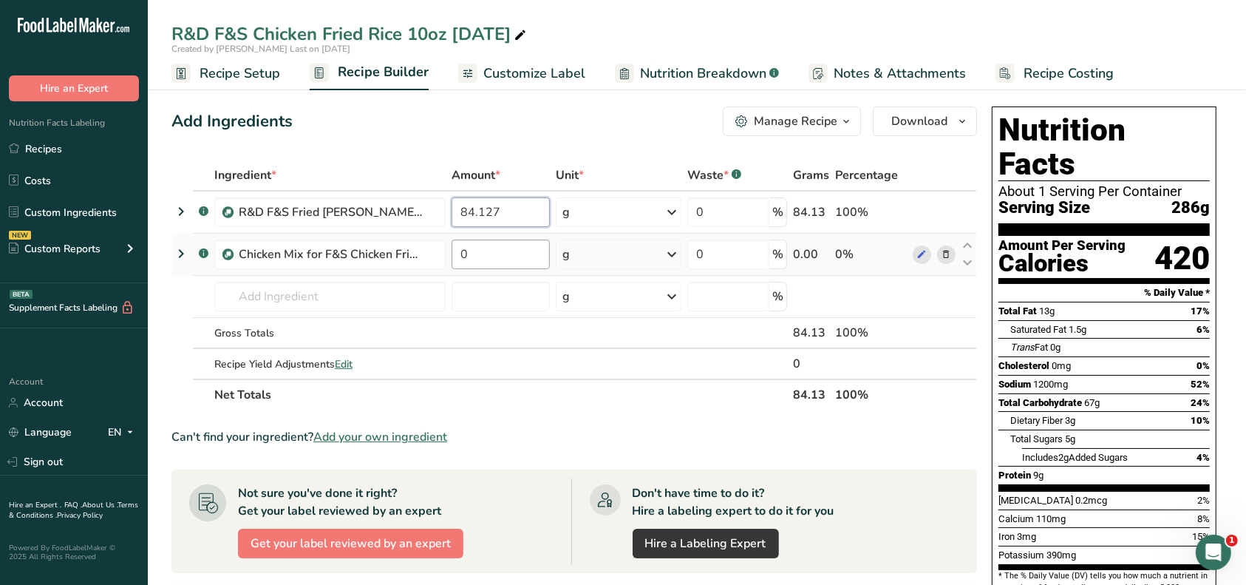
type input "84.127"
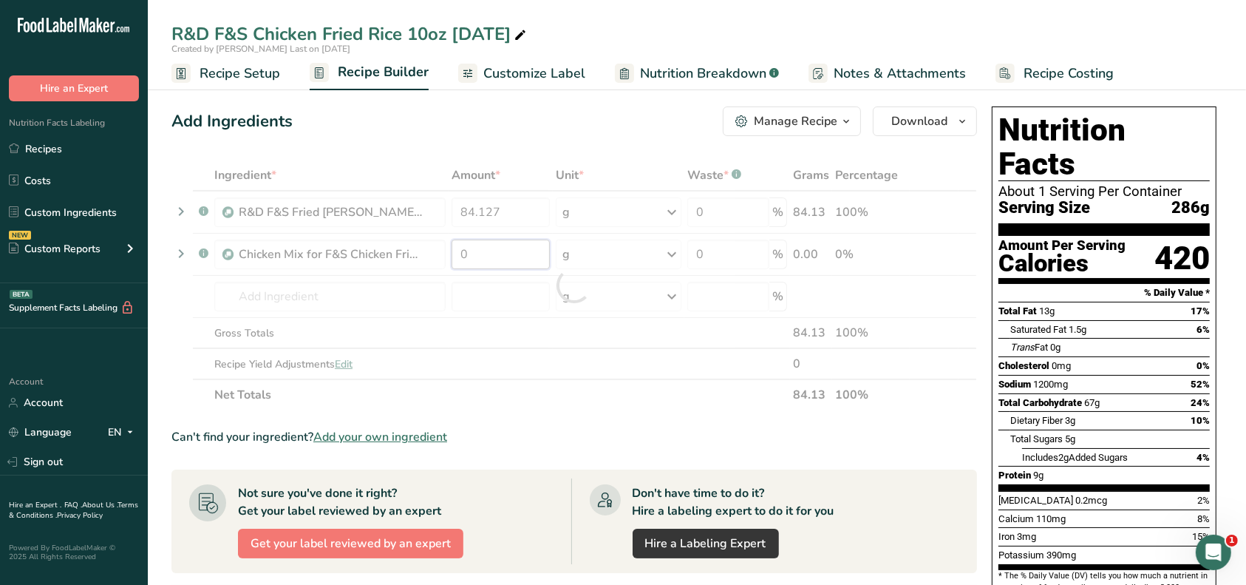
drag, startPoint x: 481, startPoint y: 254, endPoint x: 444, endPoint y: 254, distance: 37.7
click at [444, 254] on div "Ingredient * Amount * Unit * Waste * .a-a{fill:#347362;}.b-a{fill:#fff;} Grams …" at bounding box center [575, 285] width 806 height 251
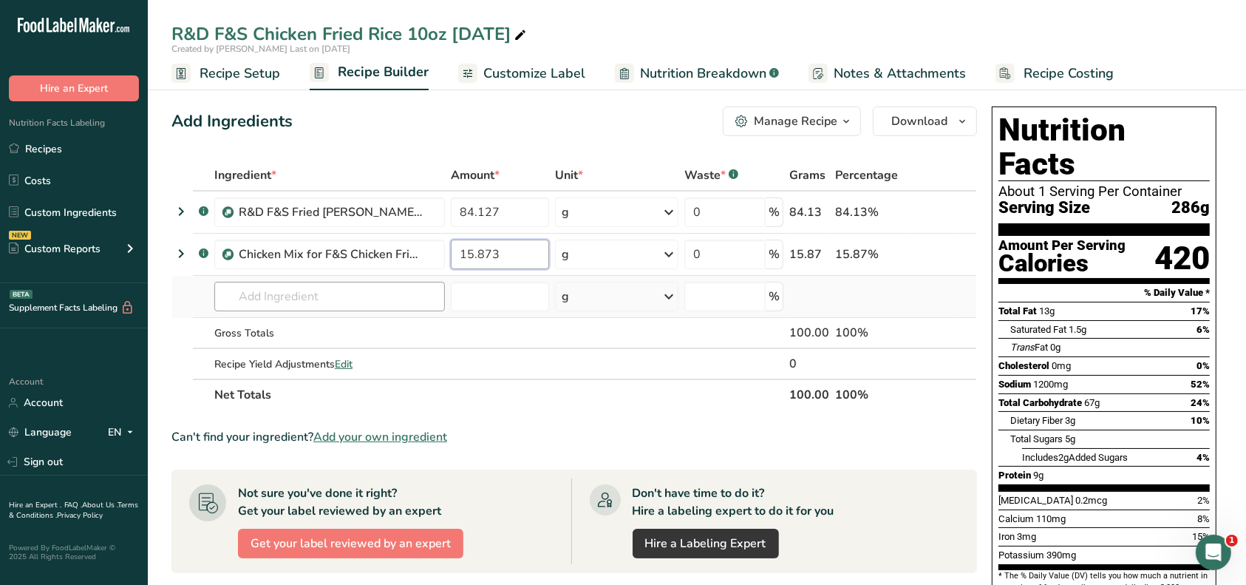
type input "15.873"
click at [390, 293] on div "Ingredient * Amount * Unit * Waste * .a-a{fill:#347362;}.b-a{fill:#fff;} Grams …" at bounding box center [575, 285] width 806 height 251
click at [245, 75] on span "Recipe Setup" at bounding box center [240, 74] width 81 height 20
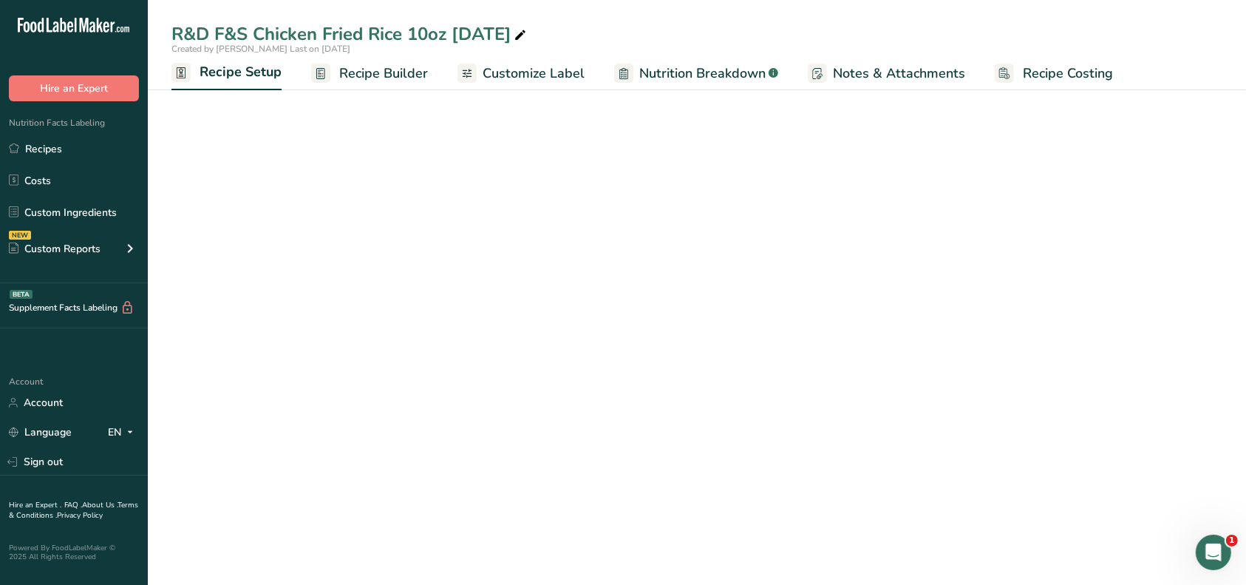
select select "12"
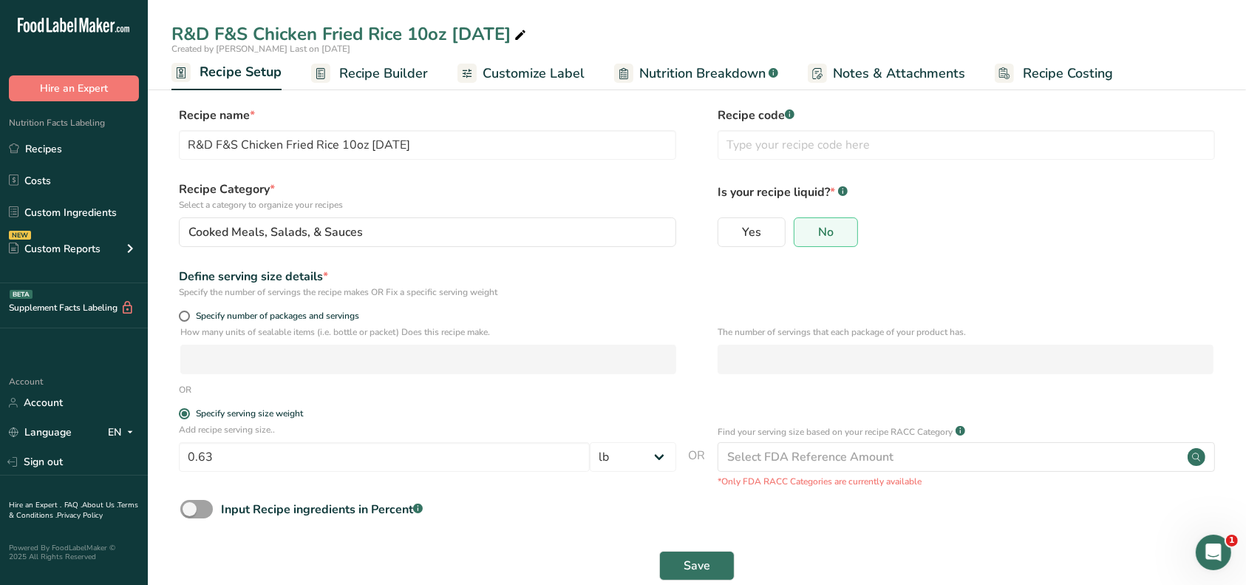
click at [357, 75] on span "Recipe Builder" at bounding box center [383, 74] width 89 height 20
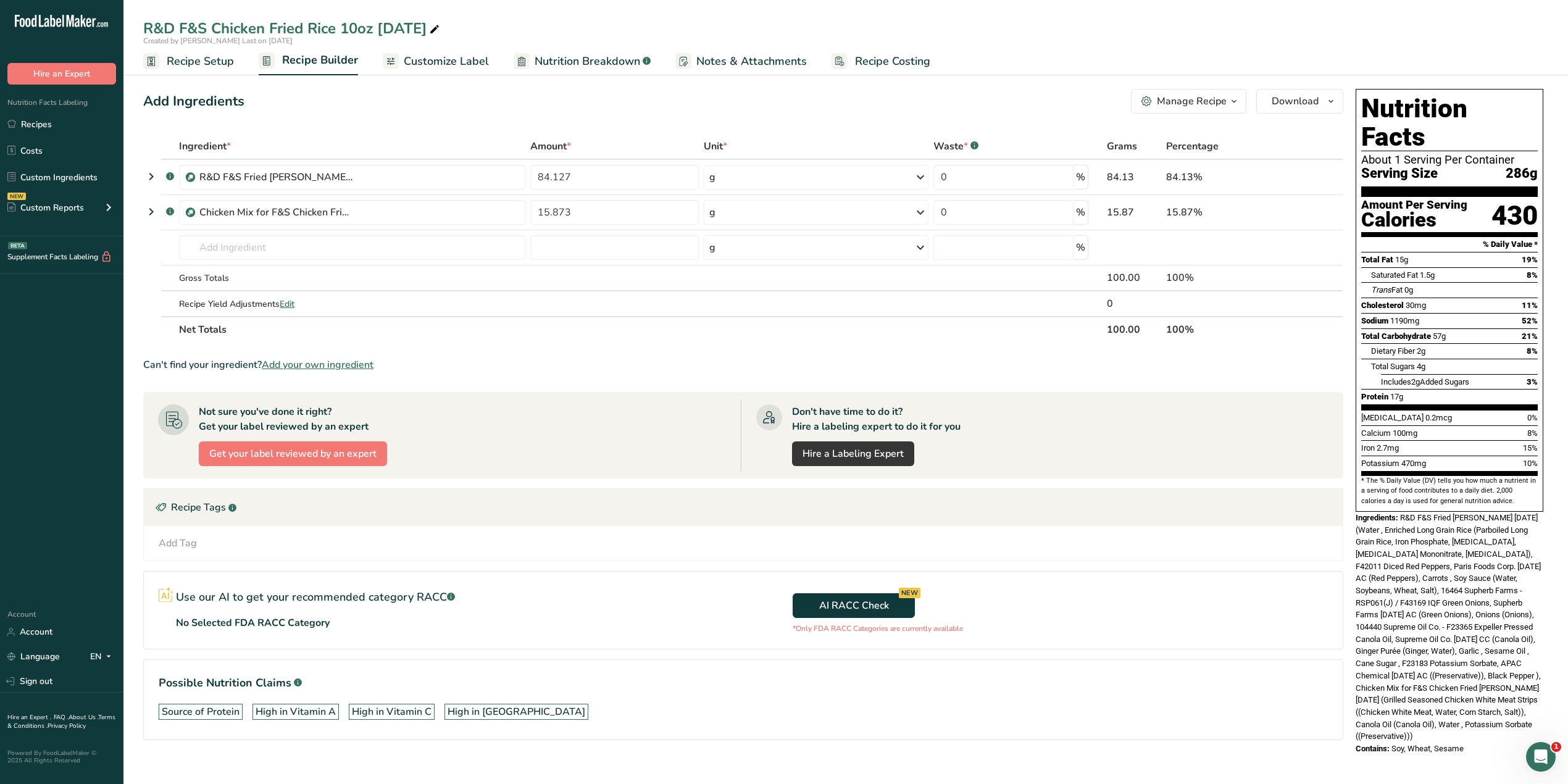
click at [1040, 488] on div "Nutrition Facts About 1 Serving Per Container Serving Size 286g Amount Per Serv…" at bounding box center [1449, 426] width 198 height 683
click at [1040, 488] on div "Contains: Soy, Wheat, Sesame" at bounding box center [1449, 748] width 188 height 13
click at [1040, 488] on span "Soy, Wheat, Sesame" at bounding box center [1427, 748] width 72 height 9
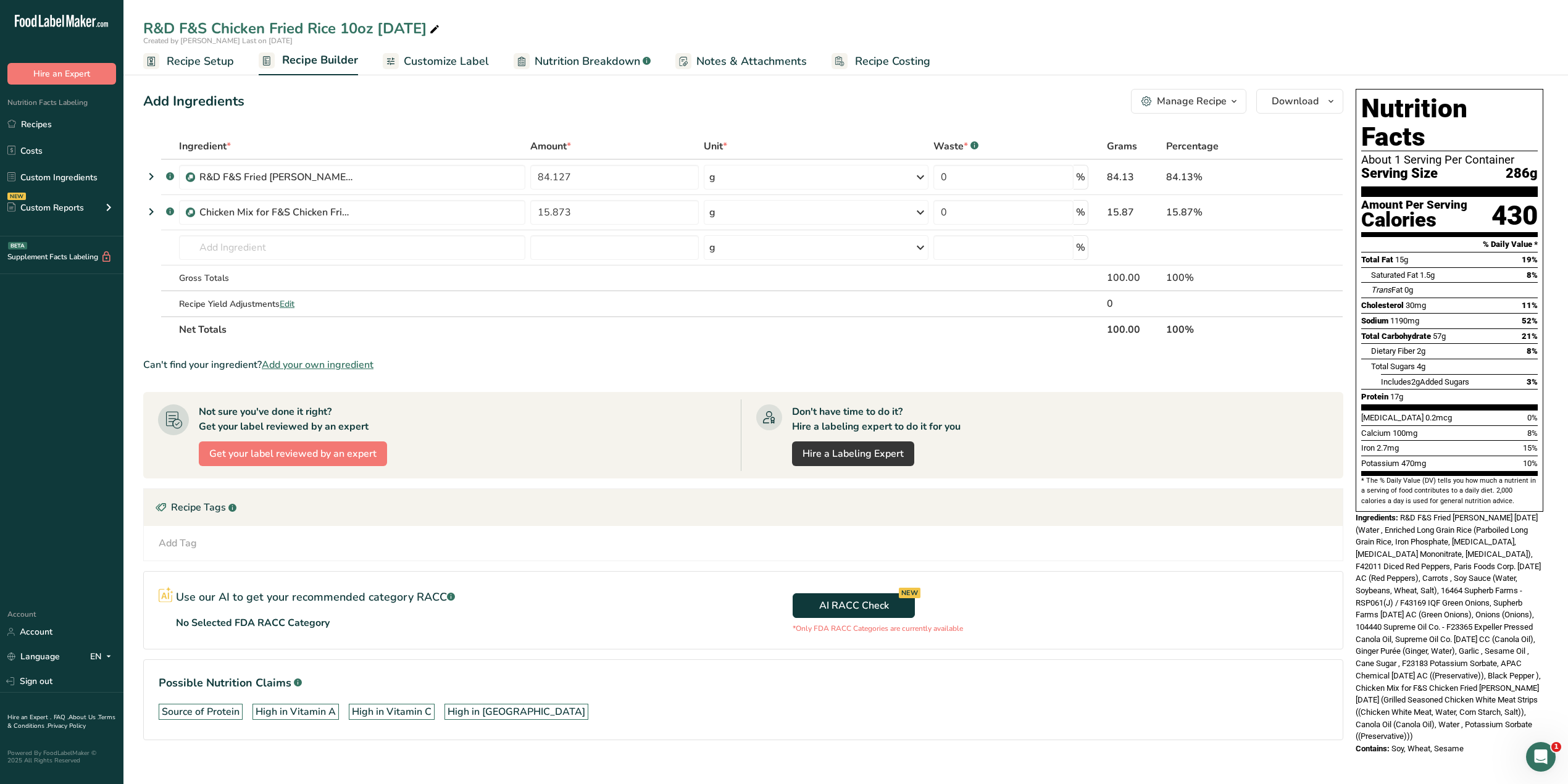
click at [1040, 488] on div "Nutrition Facts About 1 Serving Per Container Serving Size 286g Amount Per Serv…" at bounding box center [1449, 422] width 198 height 675
click at [1040, 488] on div "Contains: Soy, Wheat, Sesame" at bounding box center [1449, 748] width 188 height 13
drag, startPoint x: 1463, startPoint y: 711, endPoint x: 1351, endPoint y: 490, distance: 247.8
click at [1040, 488] on div "Nutrition Facts About 1 Serving Per Container Serving Size 286g Amount Per Serv…" at bounding box center [1449, 422] width 198 height 675
copy div "Ingredients: R&D F&S Fried [PERSON_NAME] [DATE] (Water , Enriched Long Grain Ri…"
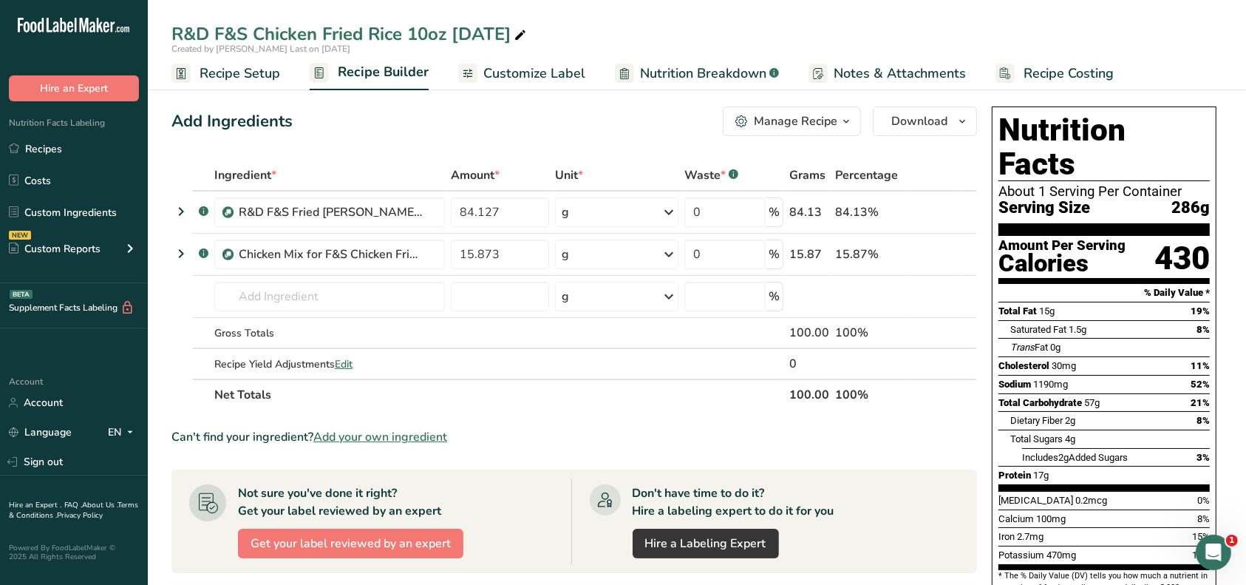
click at [223, 80] on span "Recipe Setup" at bounding box center [240, 74] width 81 height 20
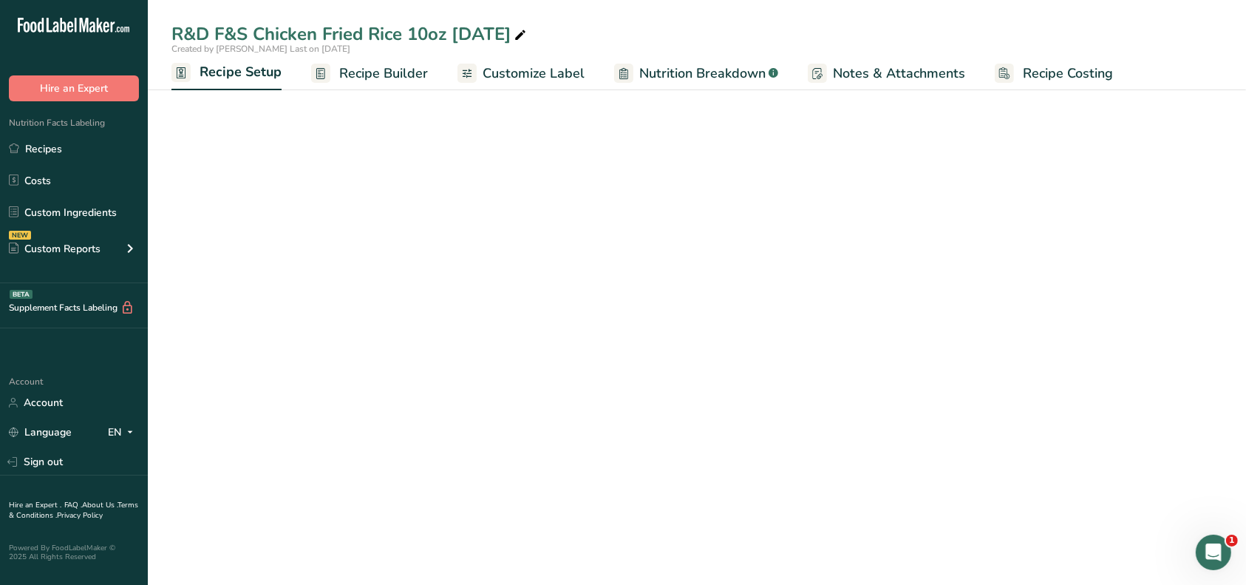
select select "12"
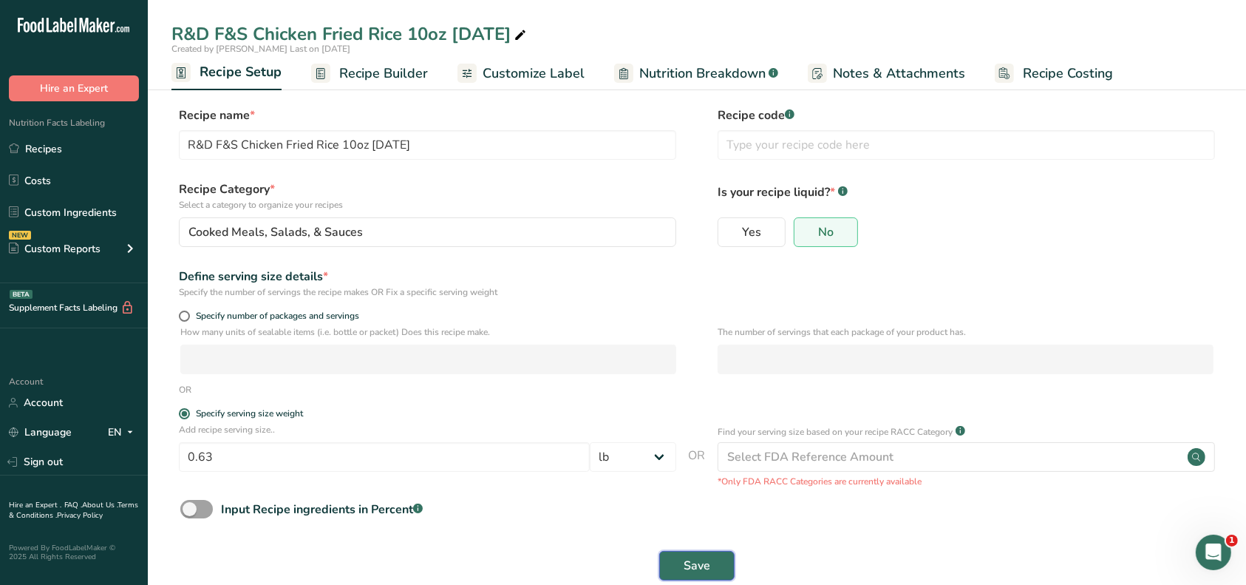
click at [690, 557] on span "Save" at bounding box center [697, 566] width 27 height 18
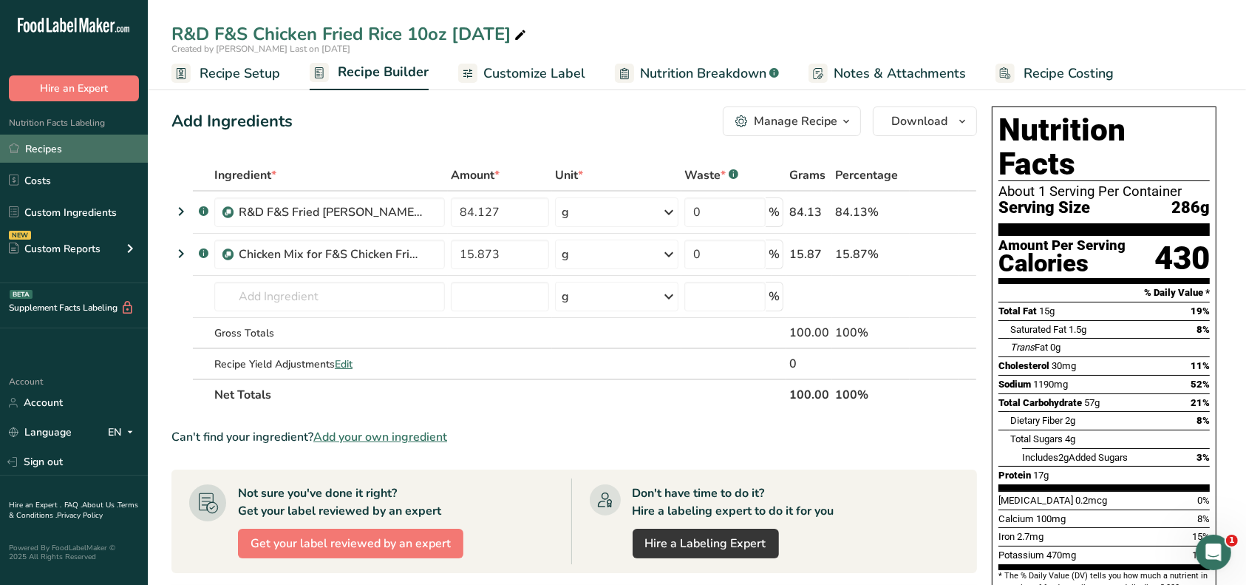
click at [42, 152] on link "Recipes" at bounding box center [74, 149] width 148 height 28
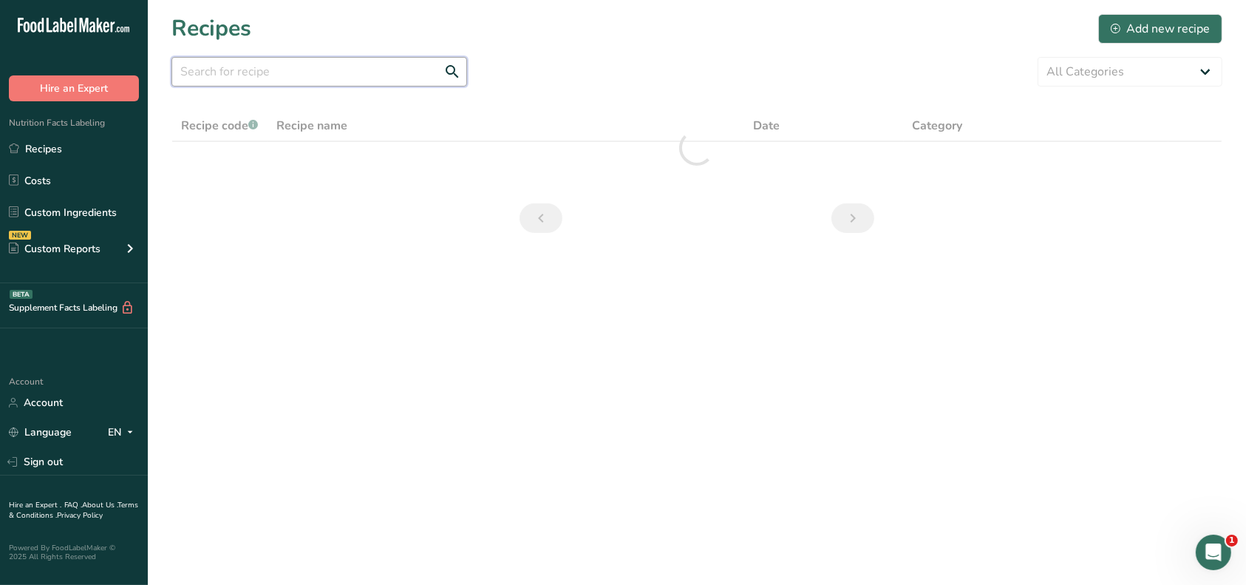
click at [302, 74] on input "text" at bounding box center [320, 72] width 296 height 30
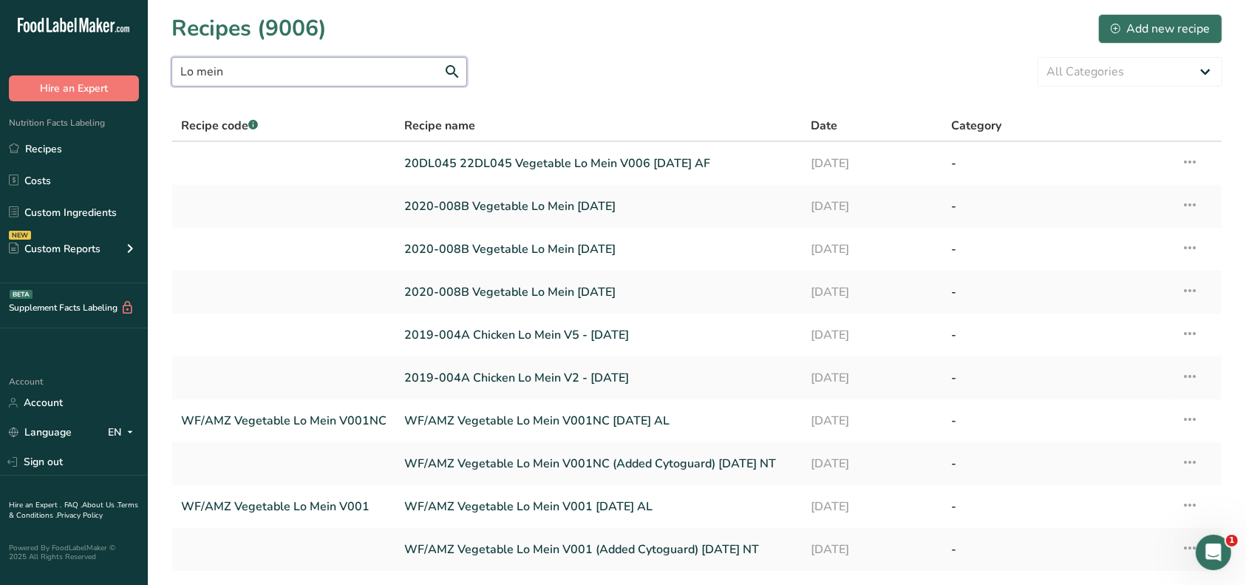
type input "Lo mein"
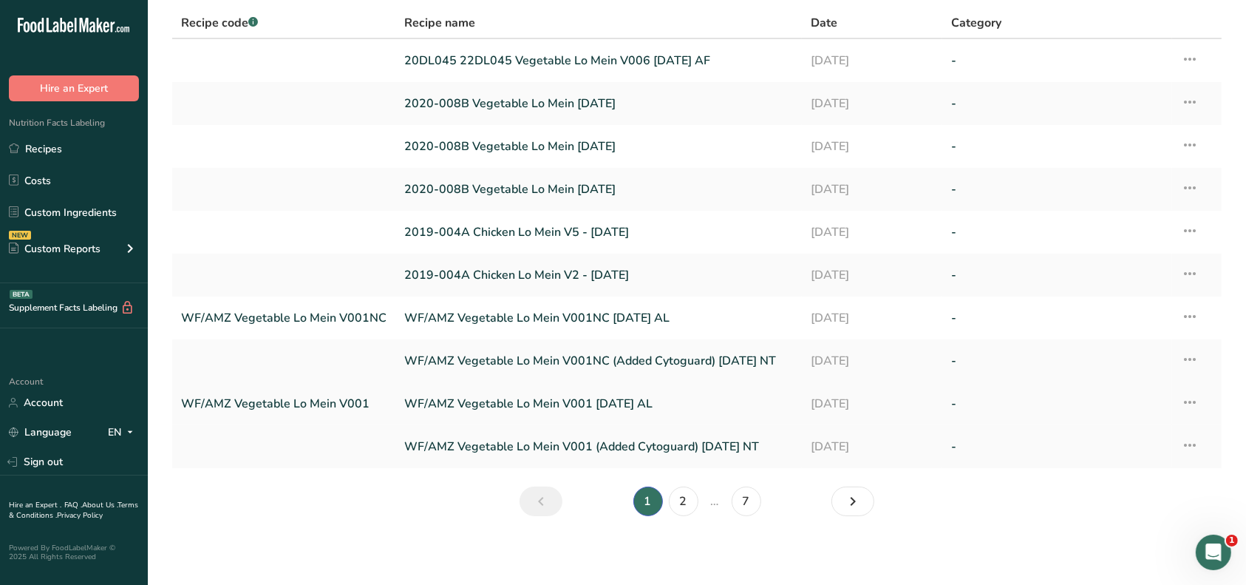
scroll to position [104, 0]
click at [684, 500] on link "2" at bounding box center [684, 500] width 30 height 30
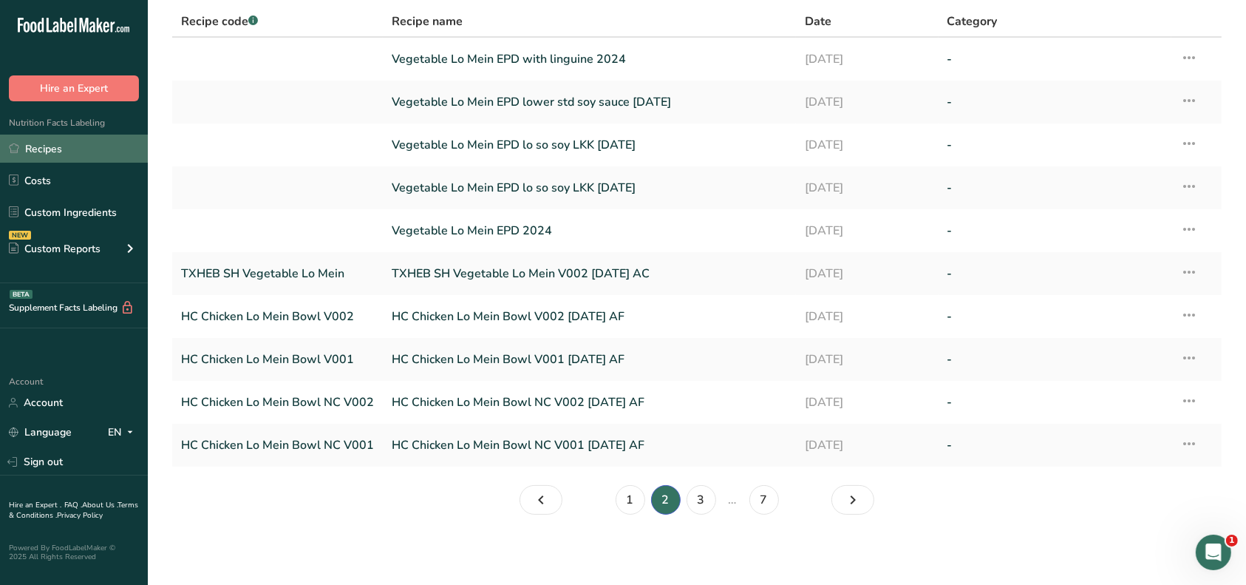
drag, startPoint x: 34, startPoint y: 143, endPoint x: 42, endPoint y: 146, distance: 8.9
click at [35, 143] on link "Recipes" at bounding box center [74, 149] width 148 height 28
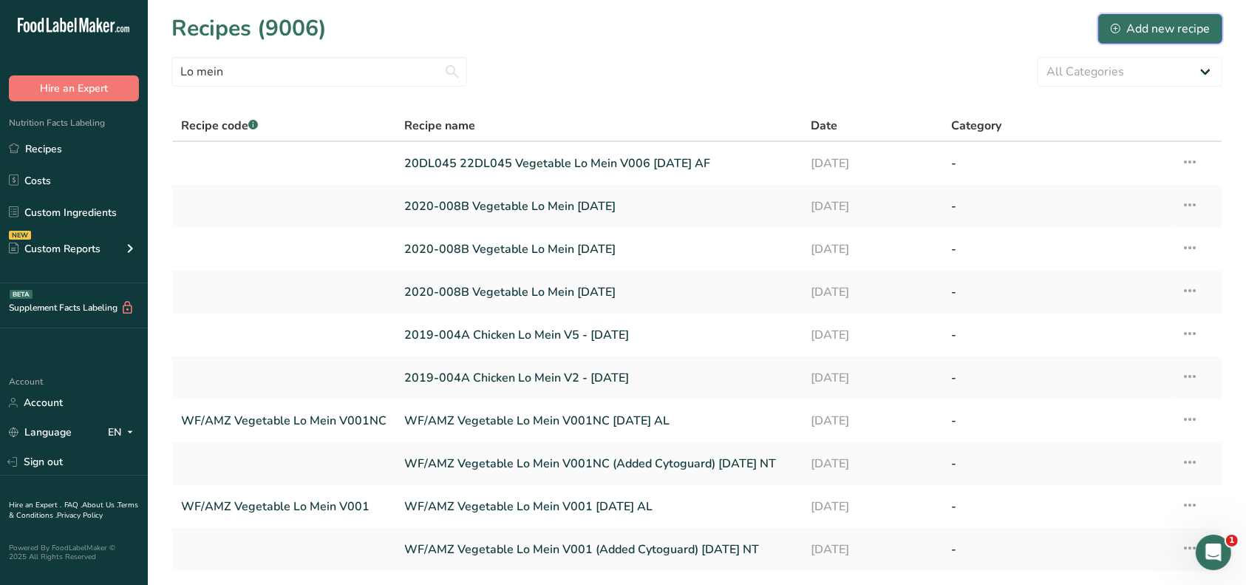
click at [1150, 23] on div "Add new recipe" at bounding box center [1160, 29] width 99 height 18
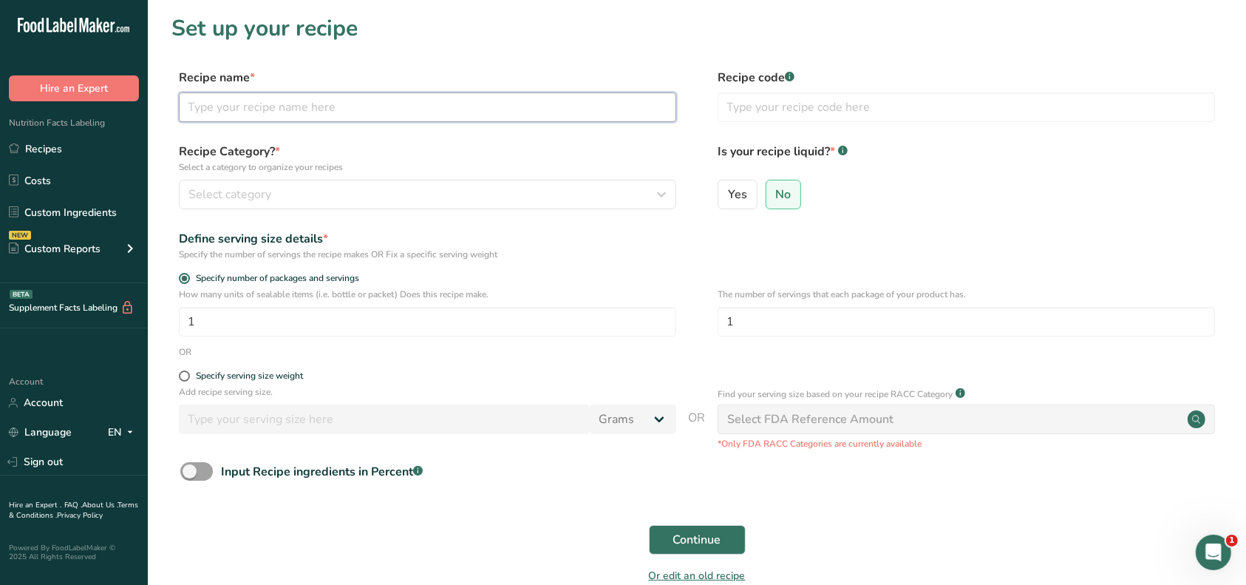
click at [310, 114] on input "text" at bounding box center [428, 107] width 498 height 30
type input "R&D F&S Lo mein Sauce SL [DATE]"
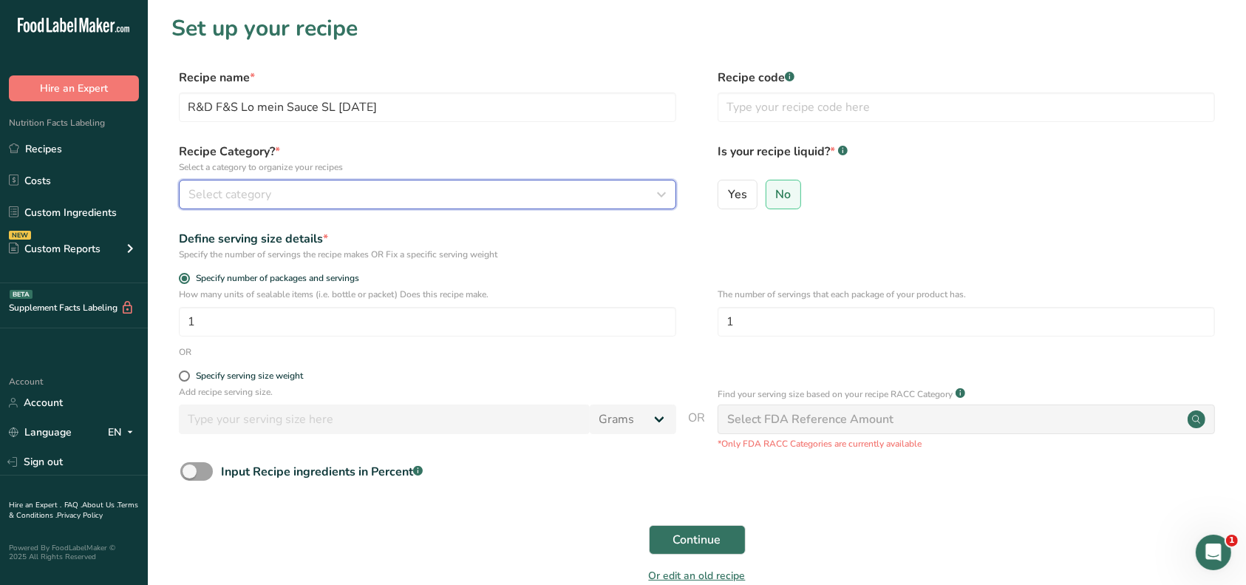
click at [290, 194] on div "Select category" at bounding box center [423, 195] width 469 height 18
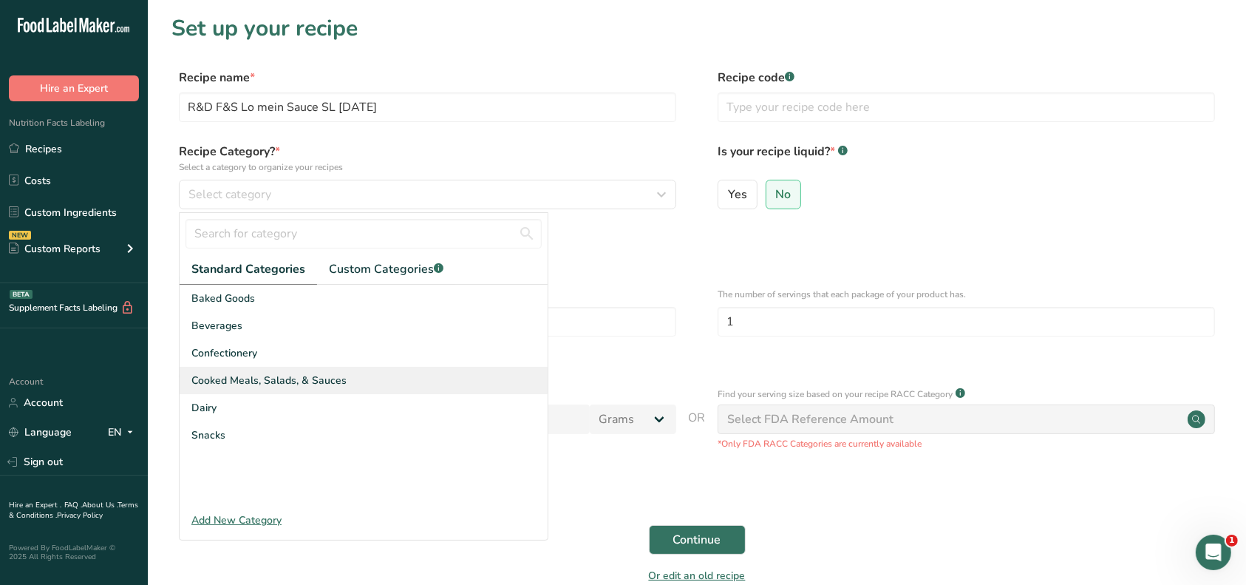
click at [268, 381] on span "Cooked Meals, Salads, & Sauces" at bounding box center [268, 381] width 155 height 16
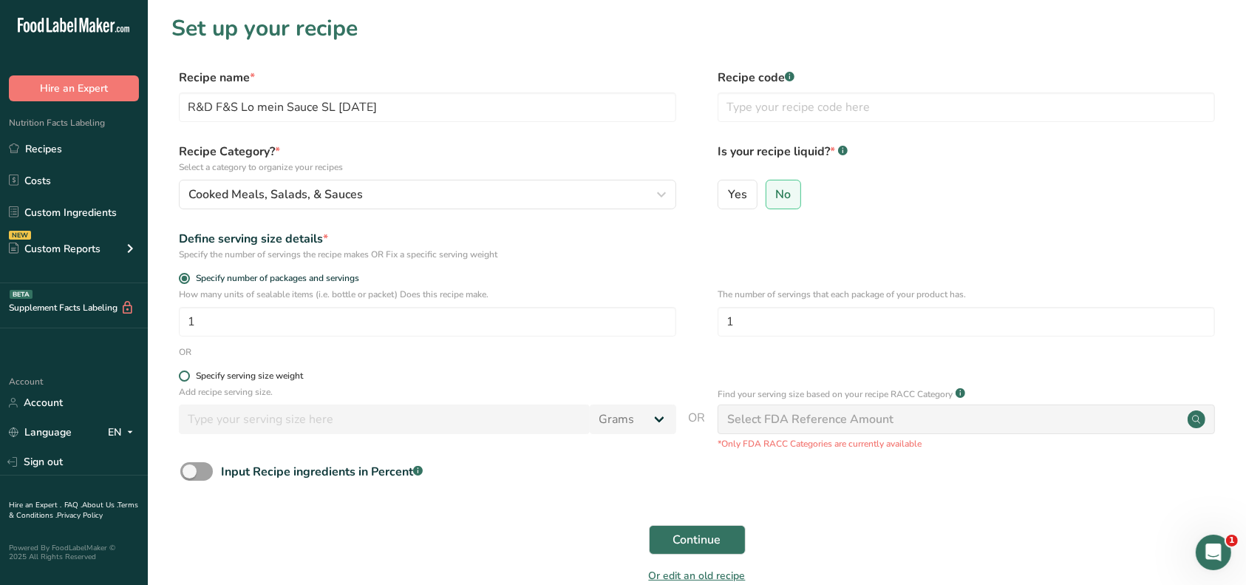
click at [237, 376] on div "Specify serving size weight" at bounding box center [249, 375] width 107 height 11
click at [189, 376] on input "Specify serving size weight" at bounding box center [184, 376] width 10 height 10
radio input "true"
radio input "false"
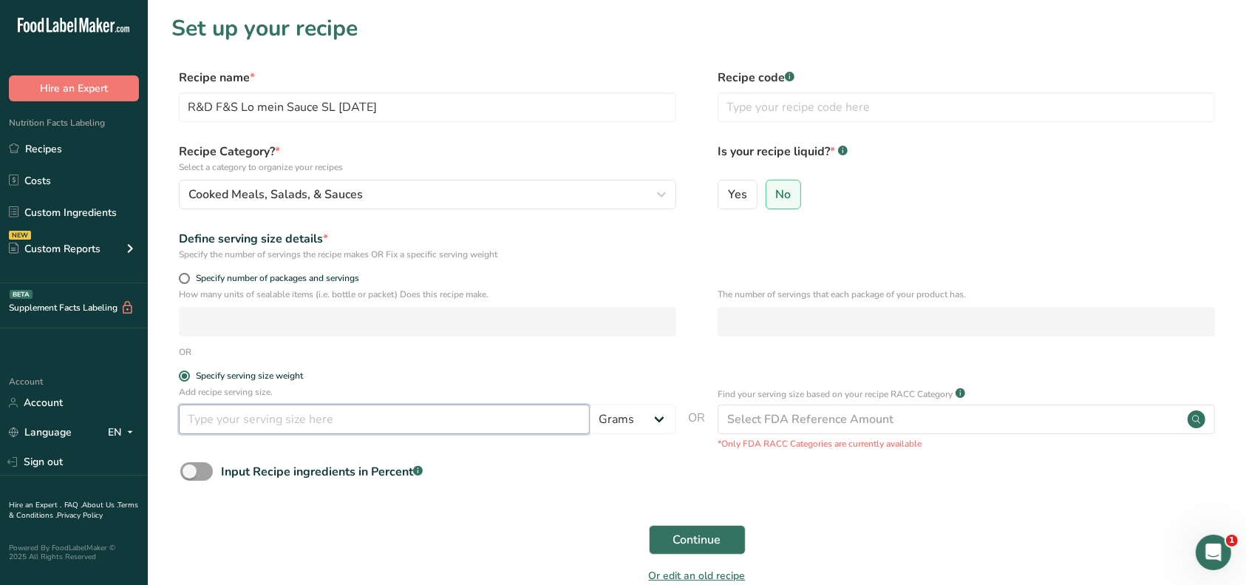
click at [233, 417] on input "number" at bounding box center [384, 419] width 411 height 30
type input "100"
click at [676, 535] on span "Continue" at bounding box center [697, 540] width 48 height 18
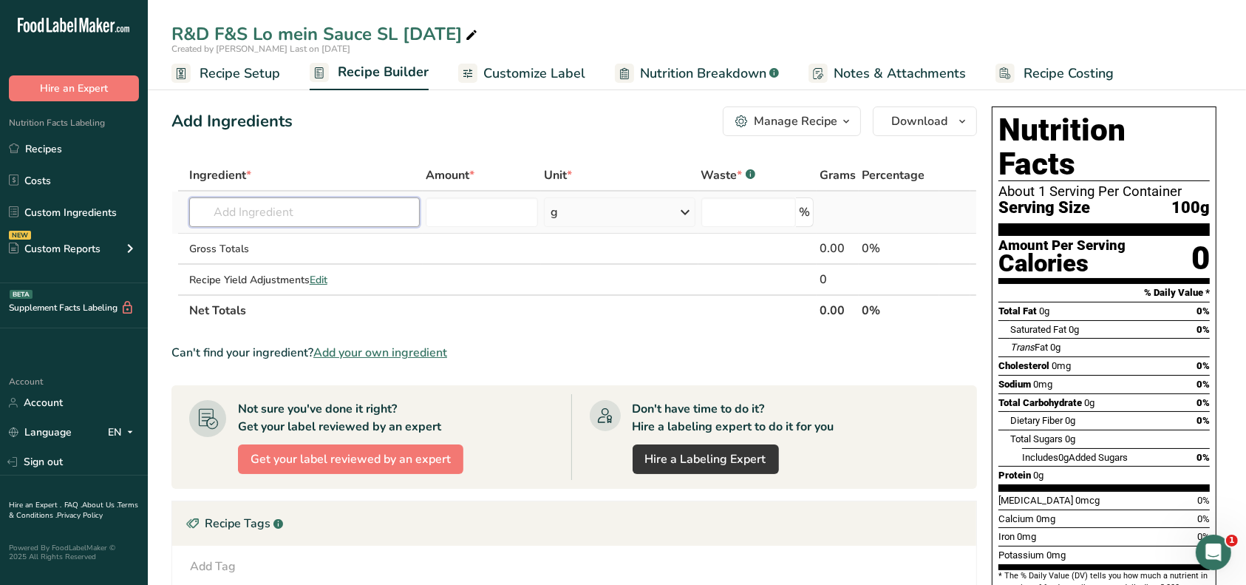
click at [284, 213] on input "text" at bounding box center [304, 212] width 231 height 30
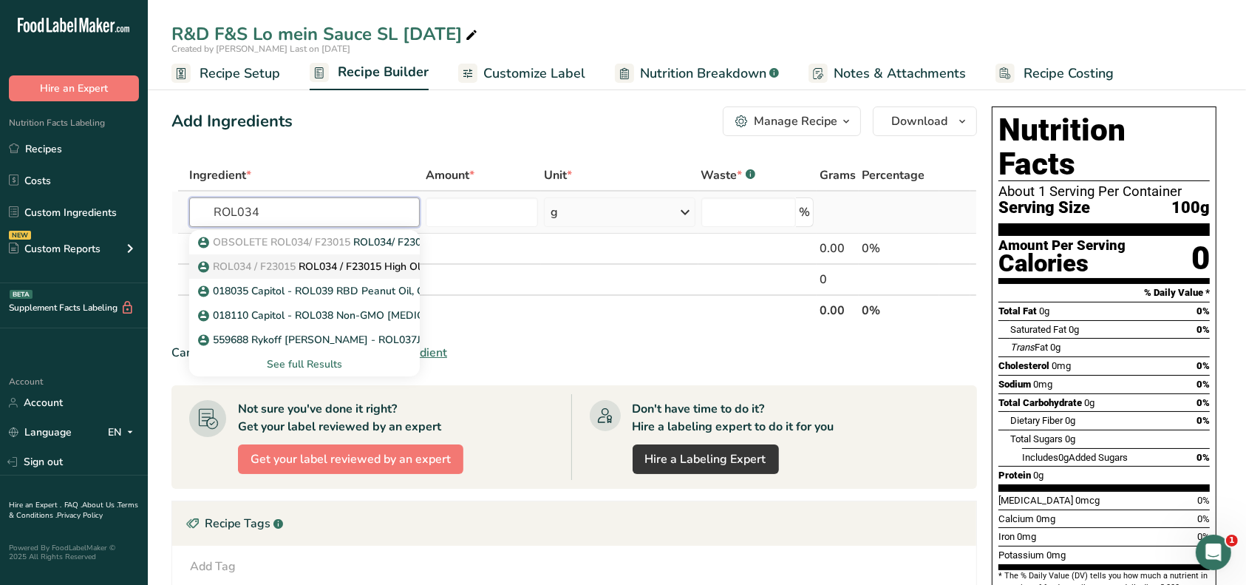
type input "ROL034"
click at [279, 265] on span "ROL034 / F23015" at bounding box center [254, 266] width 83 height 14
type input "ROL034 / F23015 High Oleic [MEDICAL_DATA], Capitol [DATE] CC"
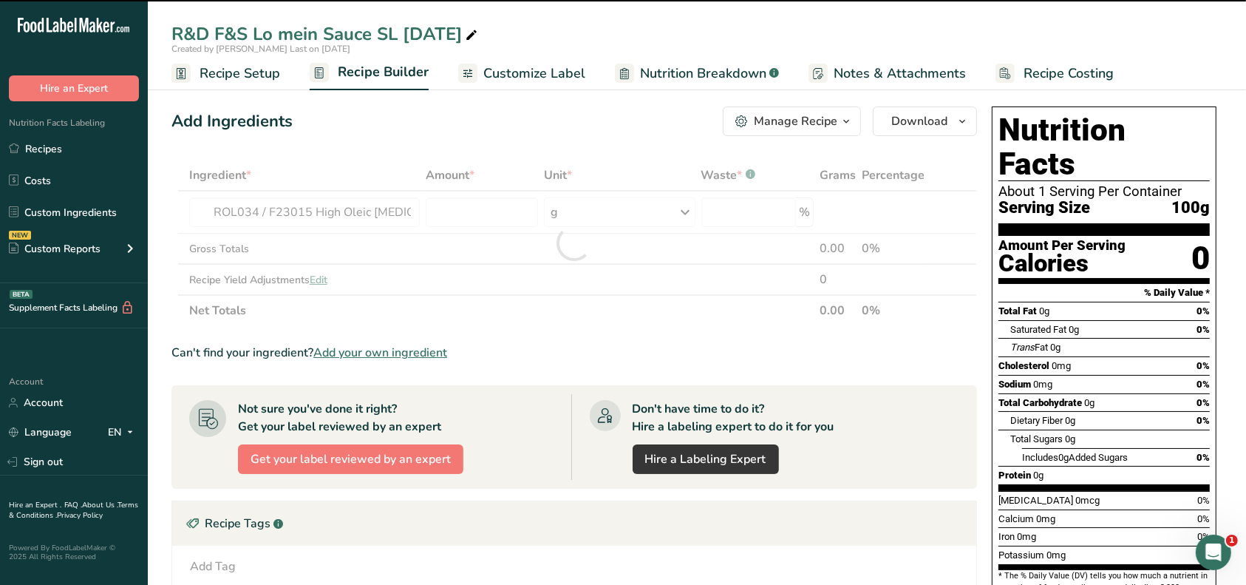
type input "0"
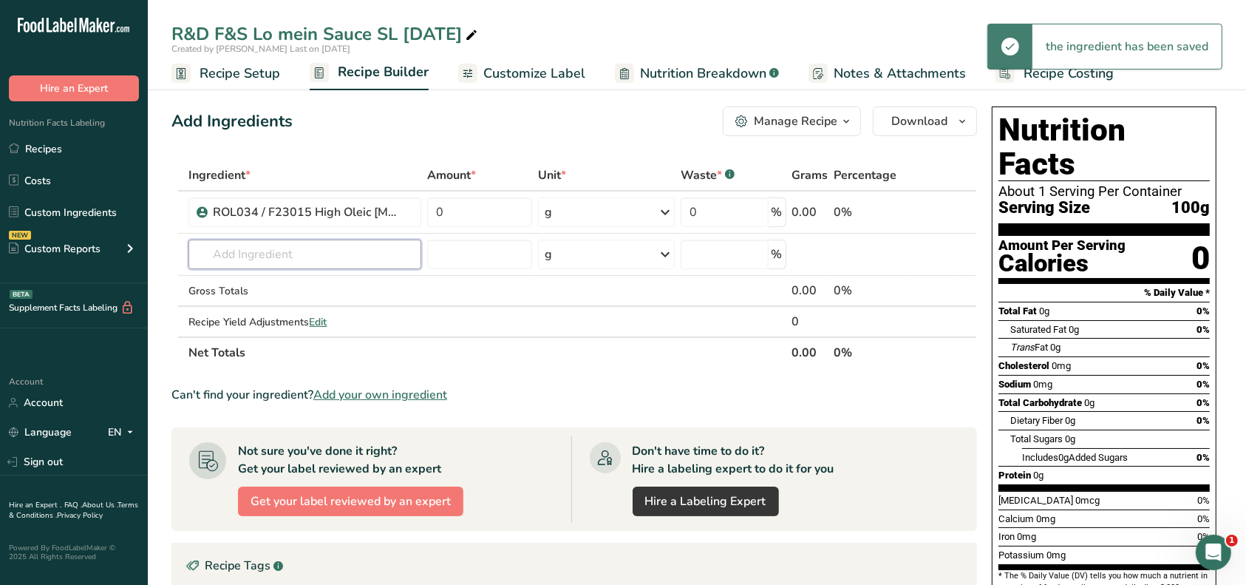
click at [265, 254] on input "text" at bounding box center [305, 255] width 233 height 30
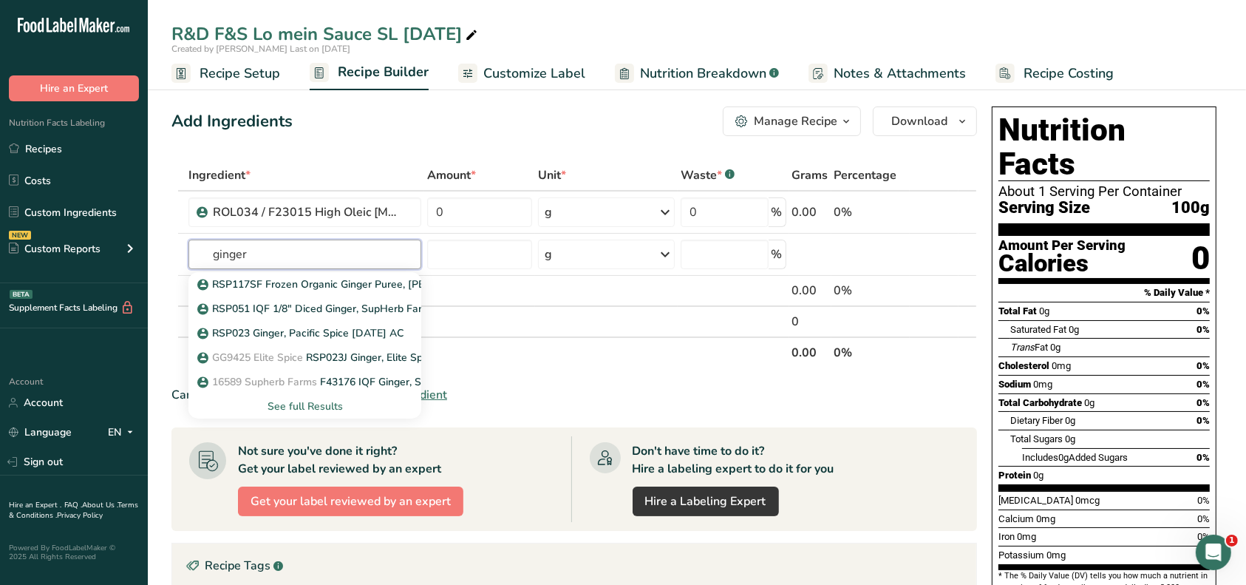
type input "ginger"
click at [226, 258] on input "text" at bounding box center [305, 255] width 233 height 30
type input "RSO024"
click at [290, 359] on p "RSP024(J) / F43170 Frozen Ginger Puree, [PERSON_NAME] [DATE] AF" at bounding box center [374, 358] width 348 height 16
type input "RSP024(J) / F43170 Frozen Ginger Puree, [PERSON_NAME] [DATE] AF"
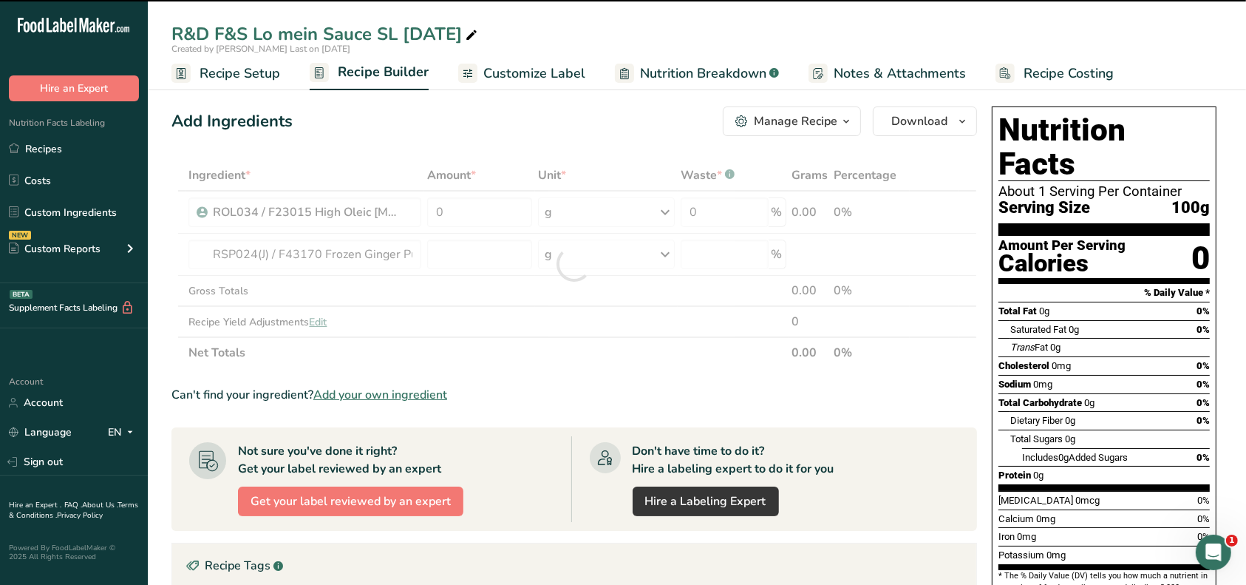
type input "0"
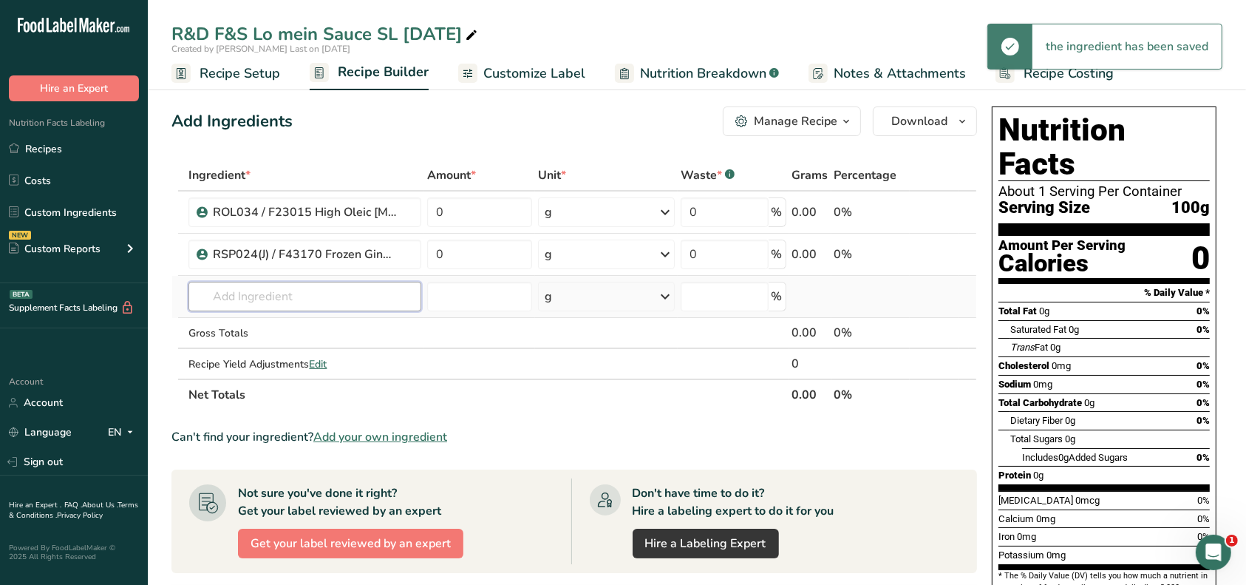
click at [265, 293] on input "text" at bounding box center [305, 297] width 233 height 30
click at [367, 297] on input "text" at bounding box center [305, 297] width 233 height 30
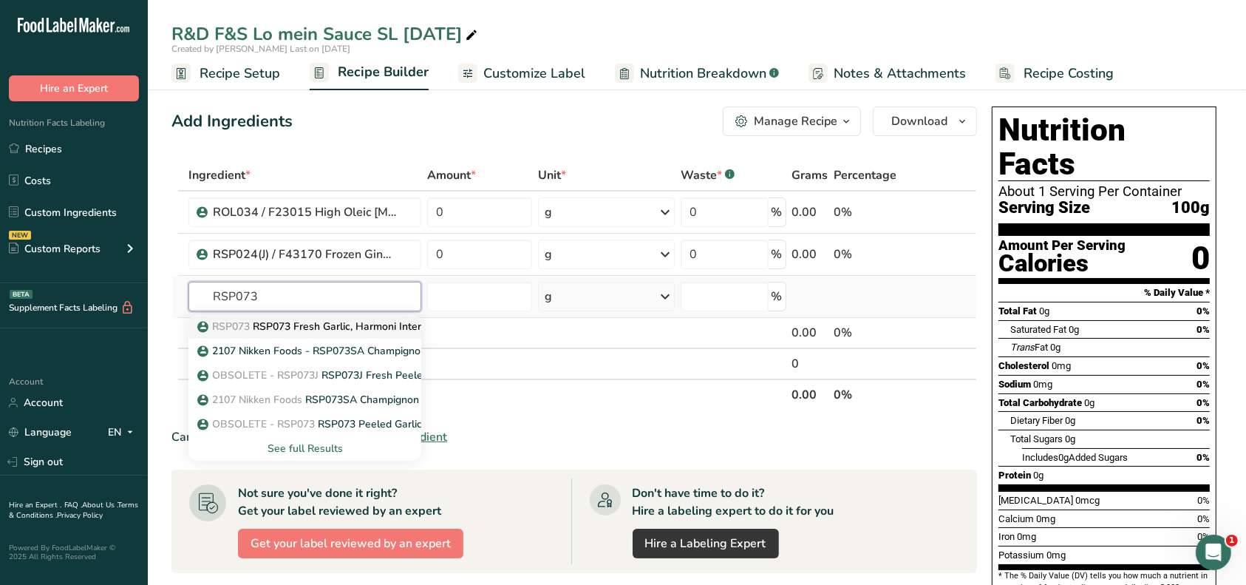
type input "RSP073"
click at [364, 323] on p "RSP073 RSP073 Fresh Garlic, Harmoni International [DATE] CC" at bounding box center [356, 327] width 313 height 16
type input "RSP073 Fresh Garlic, Harmoni International [DATE] CC"
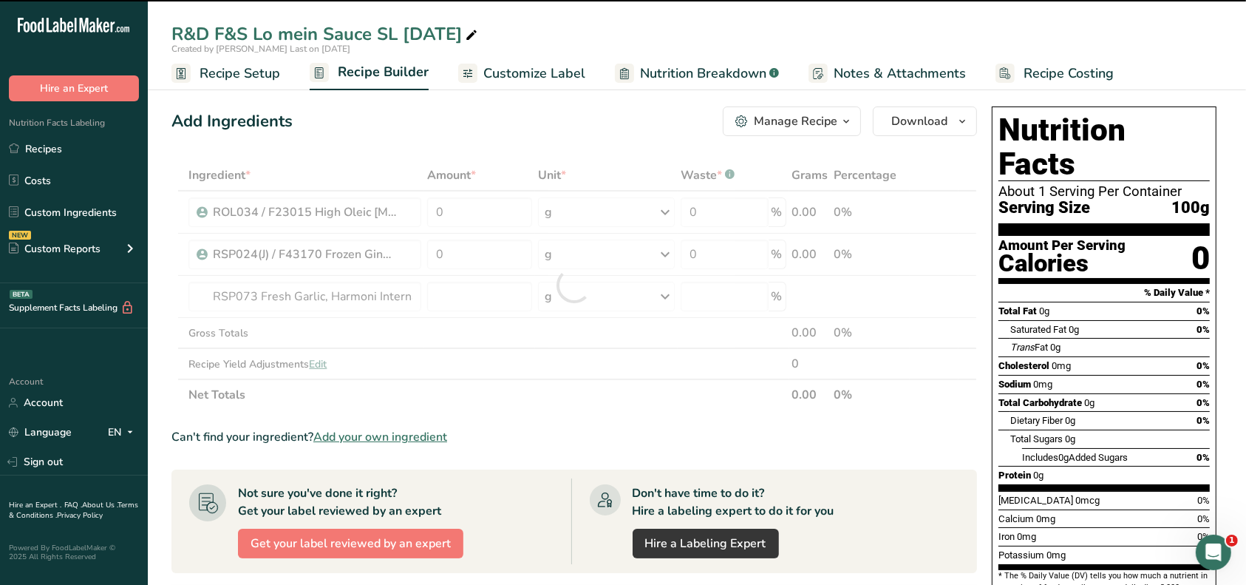
type input "0"
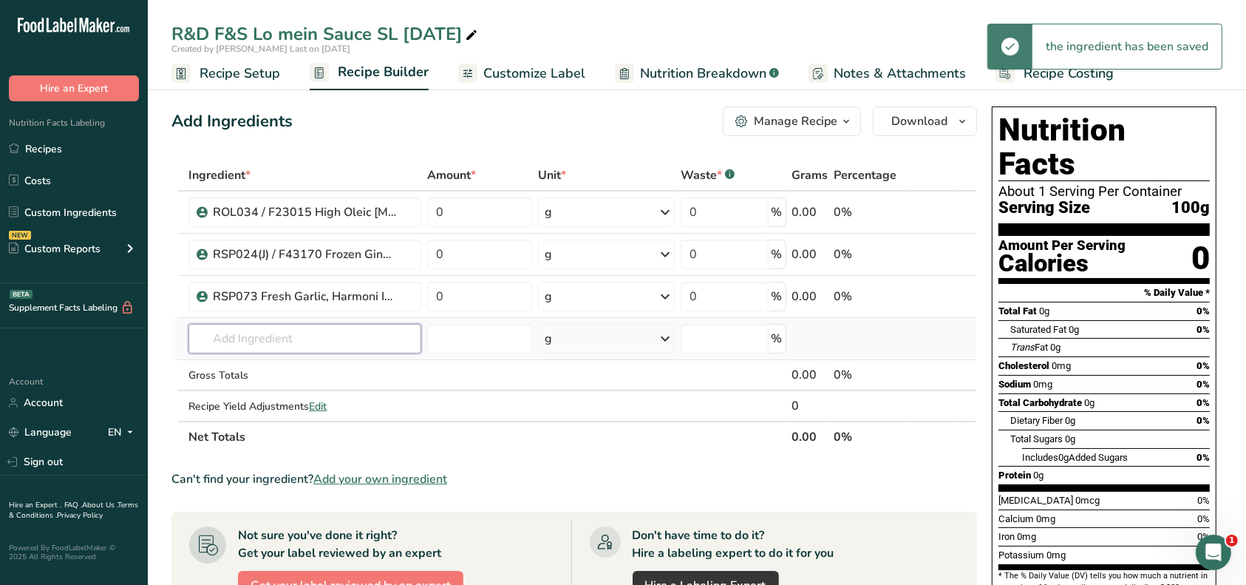
click at [316, 336] on input "text" at bounding box center [305, 339] width 233 height 30
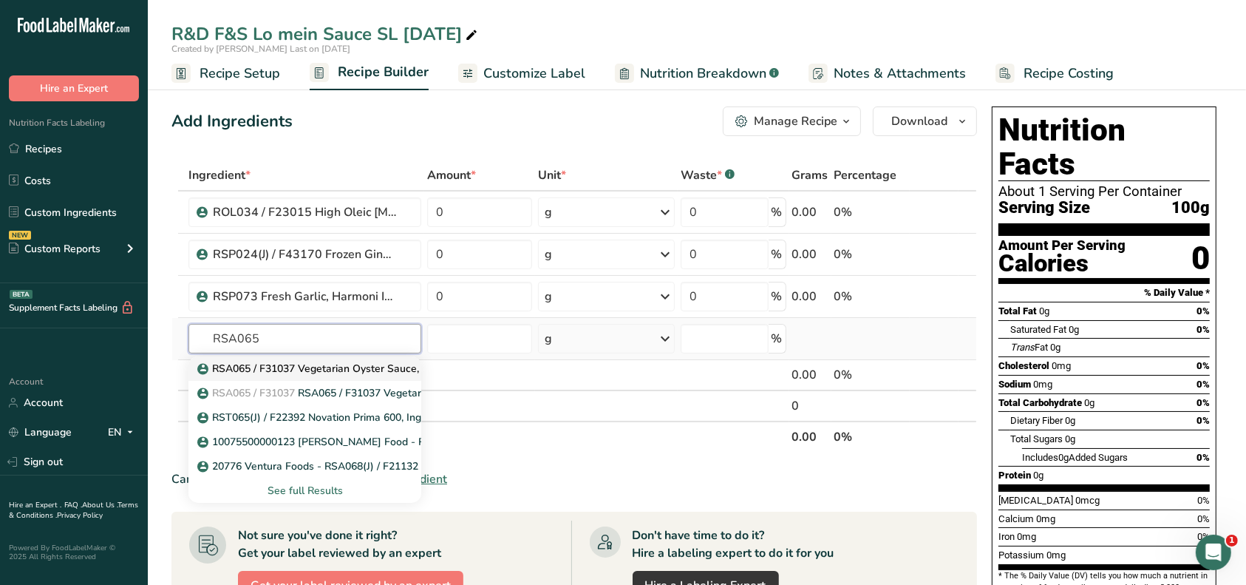
type input "RSA065"
click at [320, 362] on p "RSA065 / F31037 Vegetarian Oyster Sauce, [GEOGRAPHIC_DATA] [DATE] AC" at bounding box center [392, 369] width 384 height 16
type input "RSA065 / F31037 Vegetarian Oyster Sauce, [GEOGRAPHIC_DATA] [DATE] AC"
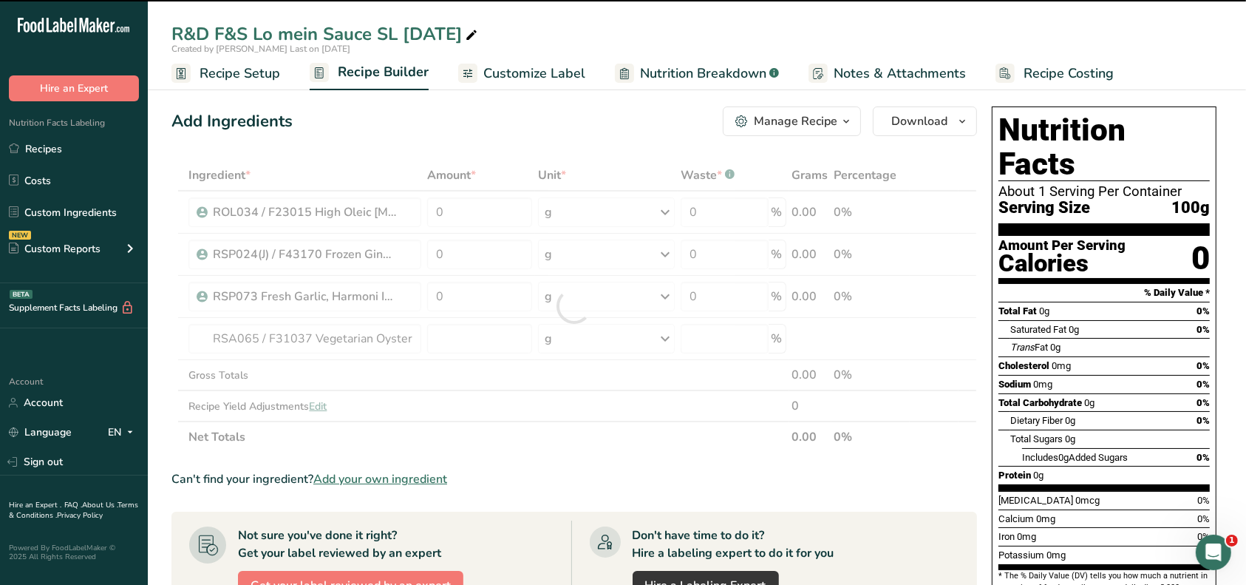
type input "0"
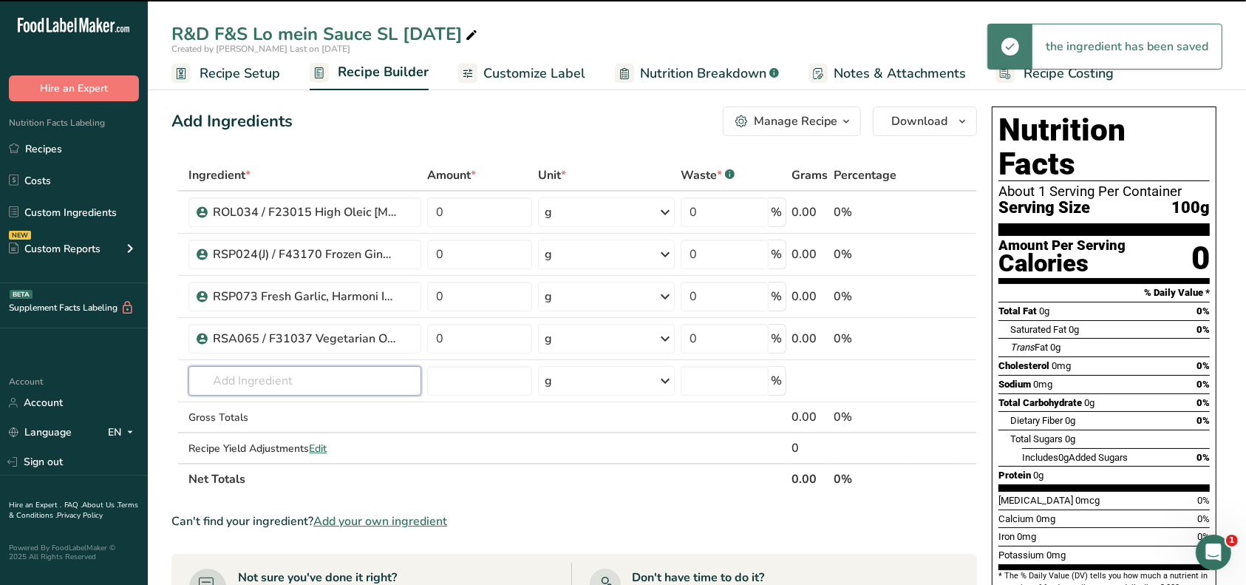
click at [296, 378] on input "text" at bounding box center [305, 381] width 233 height 30
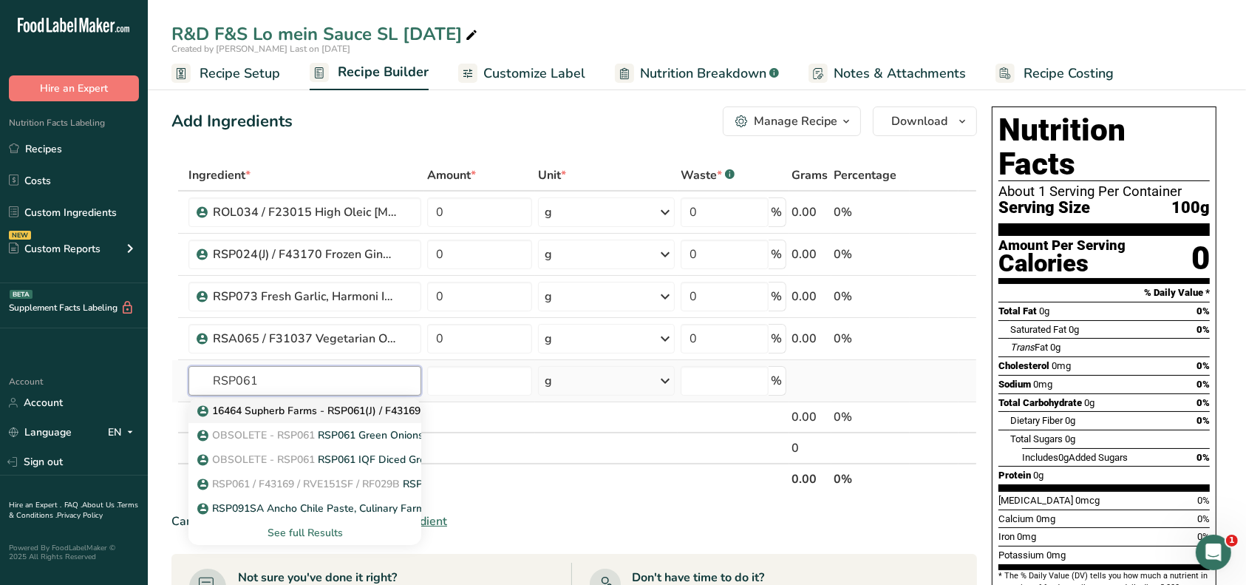
type input "RSP061"
click at [296, 411] on p "16464 Supherb Farms - RSP061(J) / F43169 IQF Green Onions, Supherb Farms [DATE]…" at bounding box center [420, 411] width 441 height 16
type input "16464 Supherb Farms - RSP061(J) / F43169 IQF Green Onions, Supherb Farms [DATE]…"
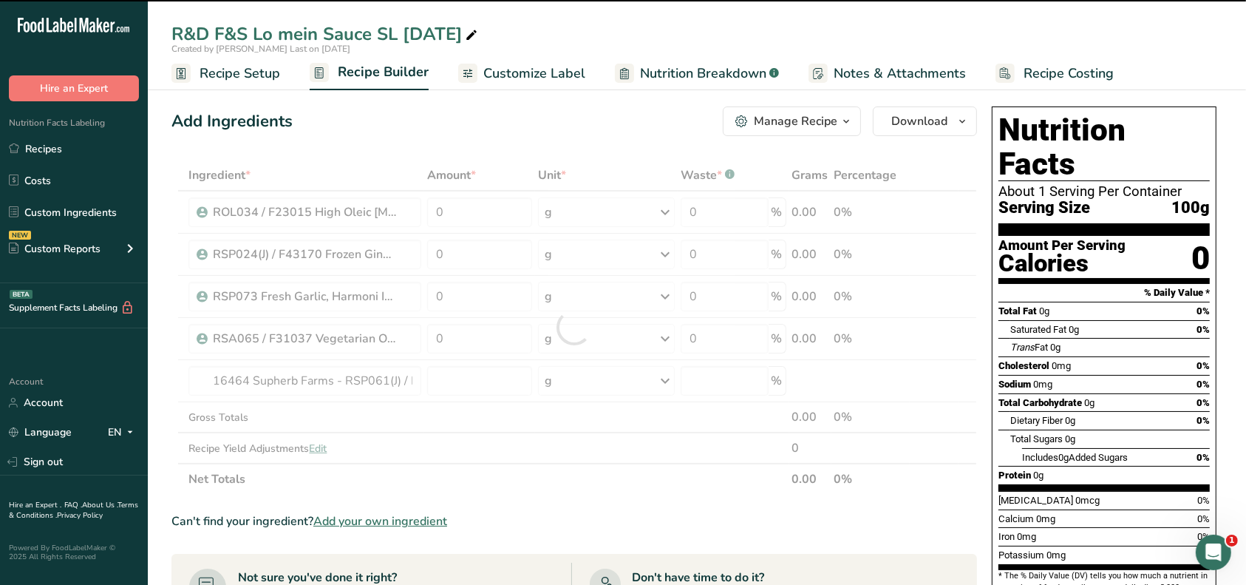
type input "0"
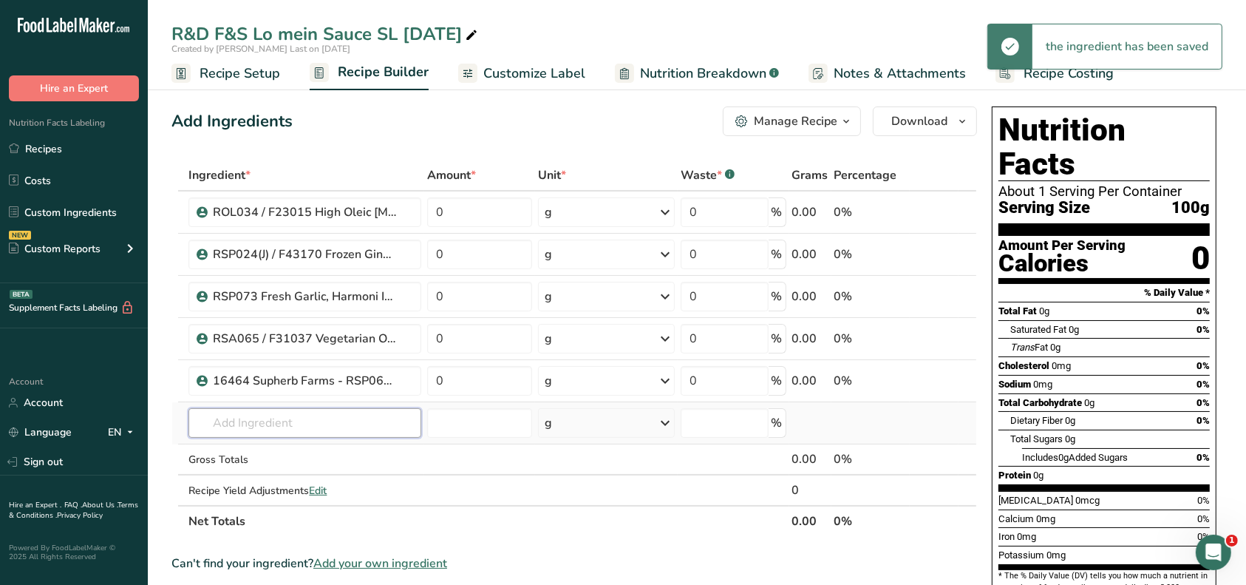
click at [288, 418] on input "text" at bounding box center [305, 423] width 233 height 30
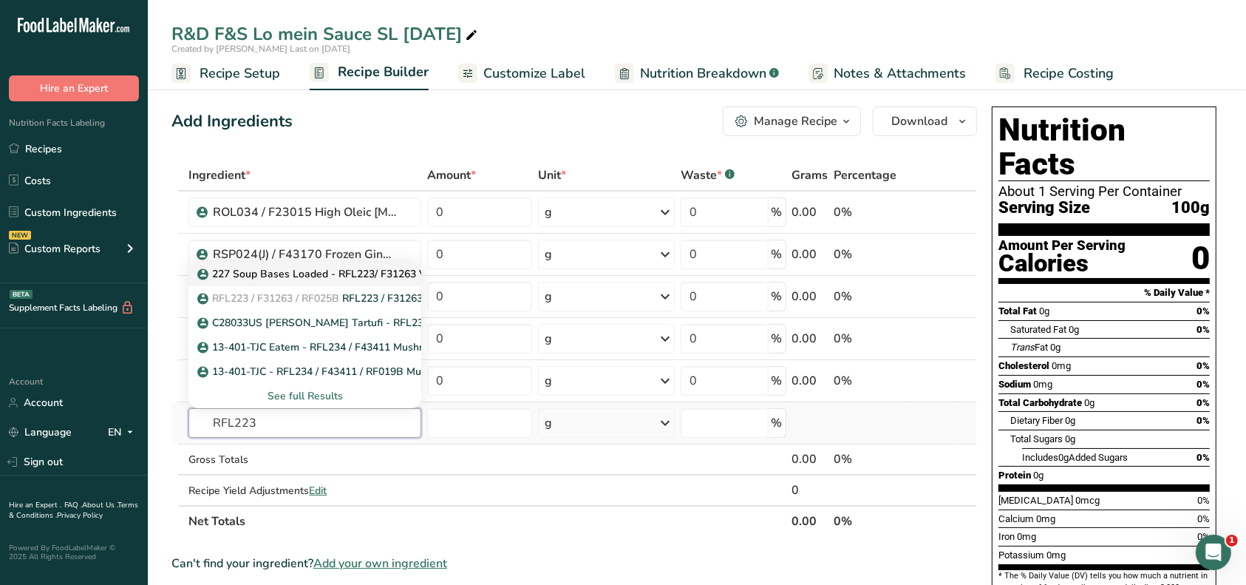
type input "RFL223"
click at [343, 274] on p "227 Soup Bases Loaded - RFL223/ F31263 Vegetable Base, Soup Bases Loaded [DATE]…" at bounding box center [425, 274] width 450 height 16
type input "227 Soup Bases Loaded - RFL223/ F31263 Vegetable Base, Soup Bases Loaded [DATE]…"
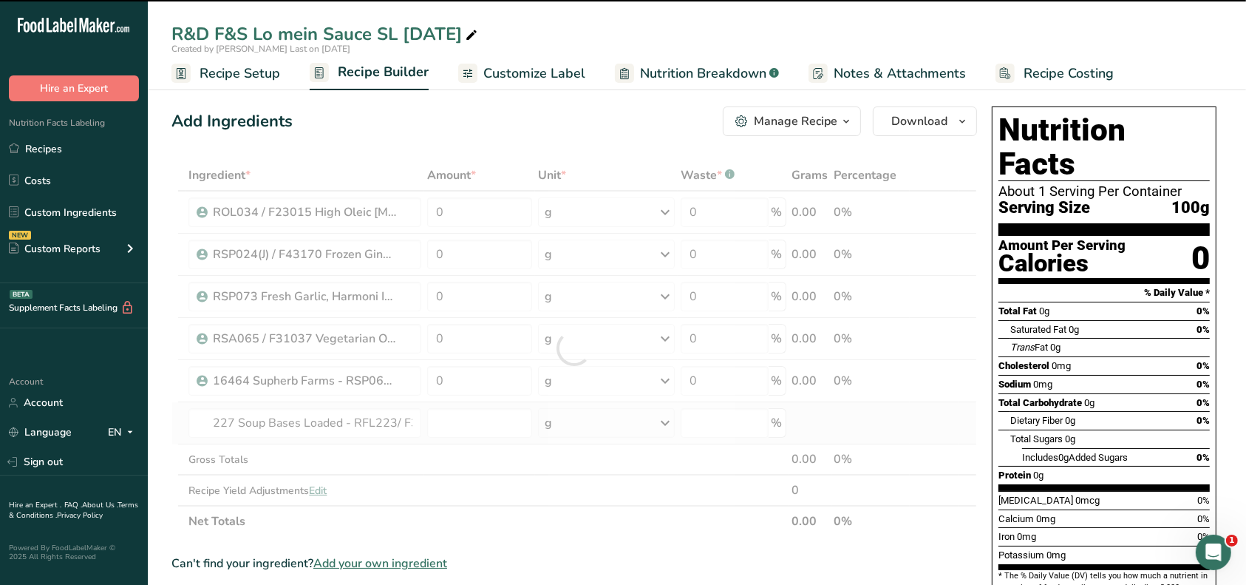
type input "0"
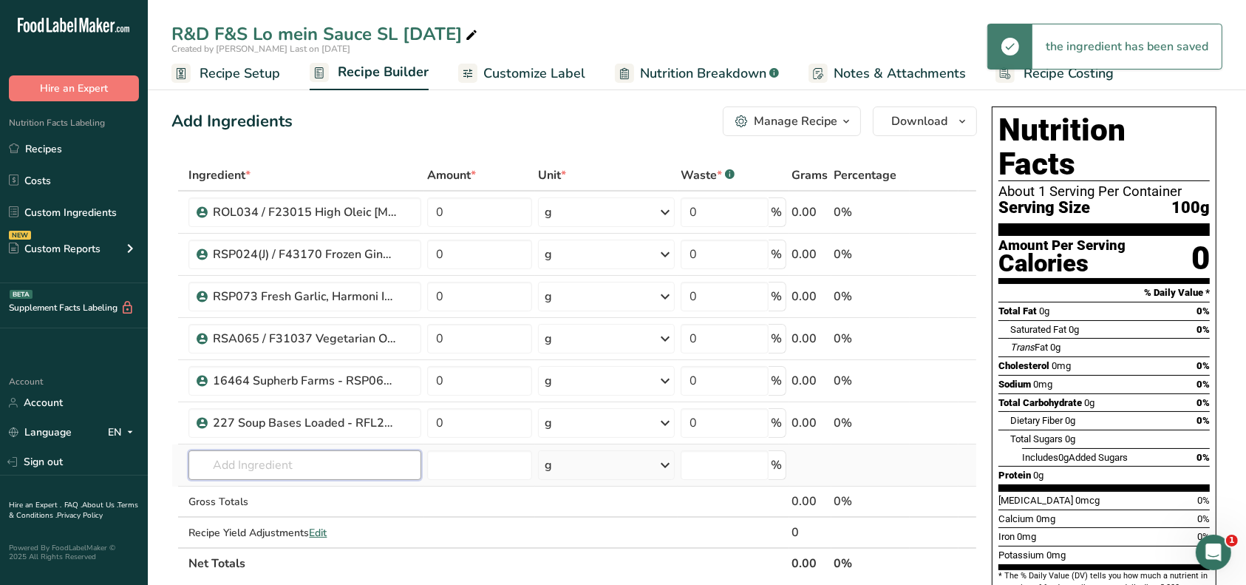
click at [293, 461] on input "text" at bounding box center [305, 465] width 233 height 30
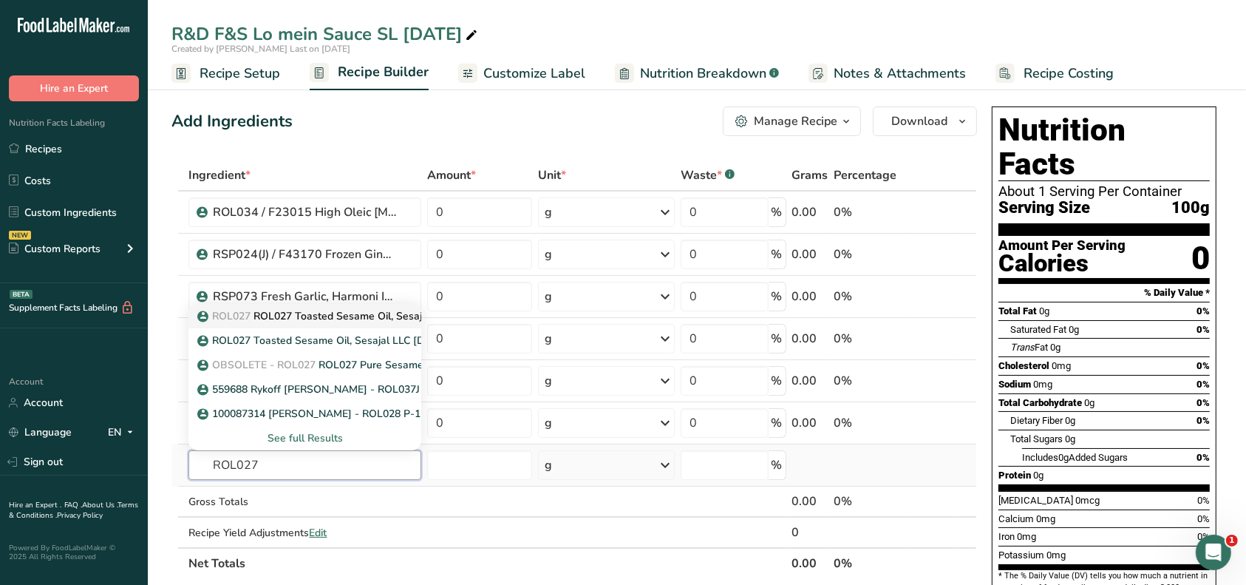
type input "ROL027"
click at [284, 316] on p "ROL027 ROL027 Toasted Sesame Oil, Sesajal [DATE] AL" at bounding box center [342, 316] width 285 height 16
type input "ROL027 Toasted Sesame Oil, Sesajal [DATE] AL"
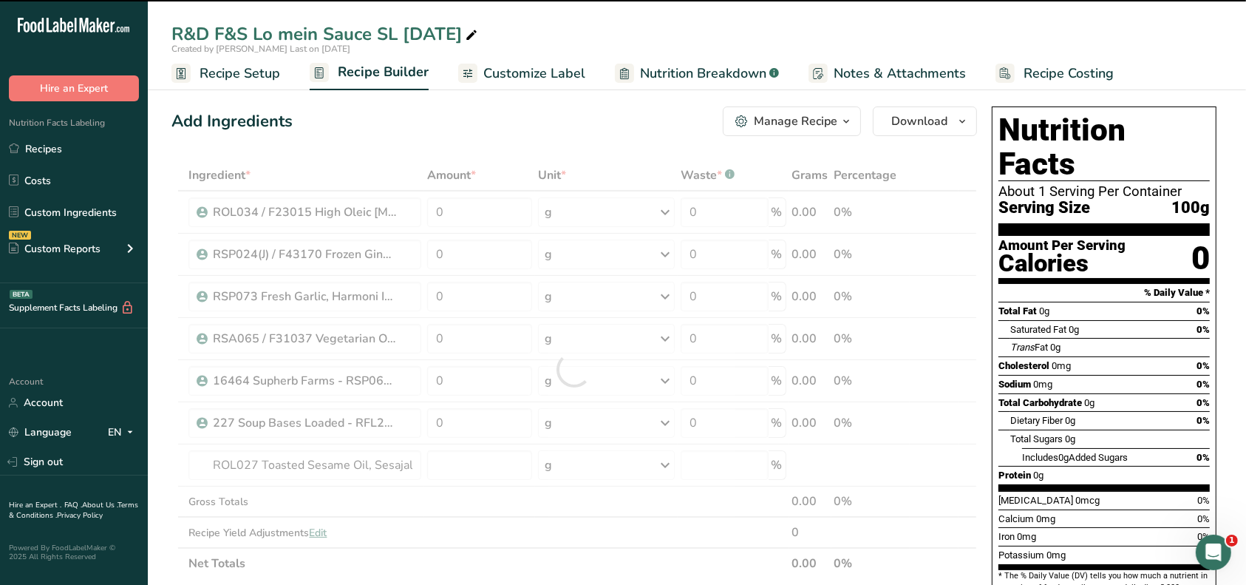
type input "0"
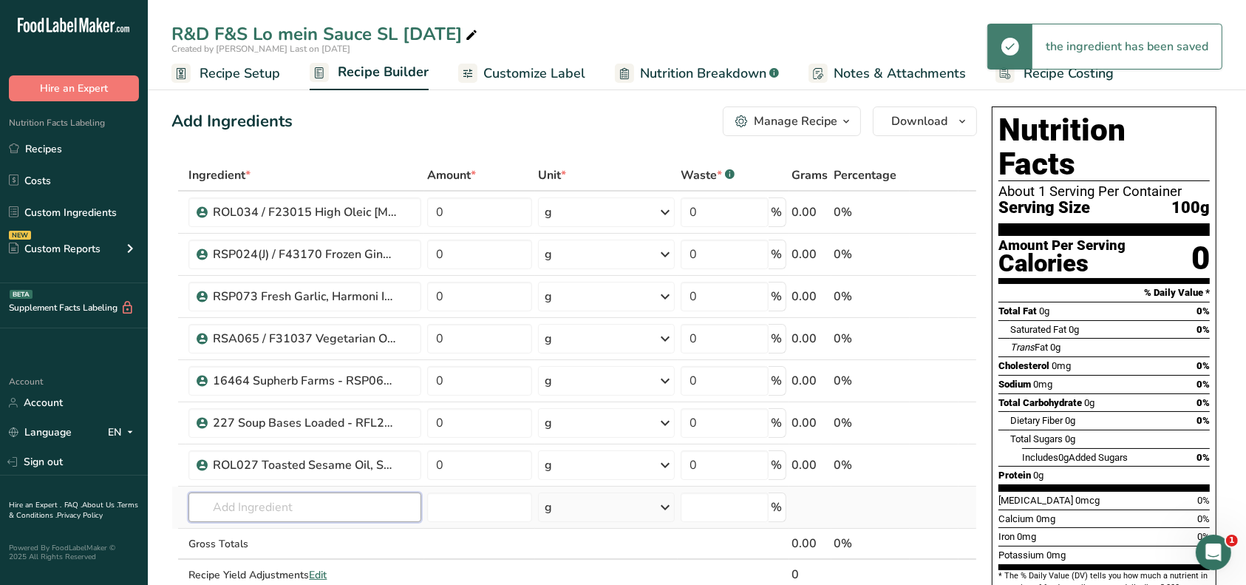
click at [279, 494] on input "text" at bounding box center [305, 507] width 233 height 30
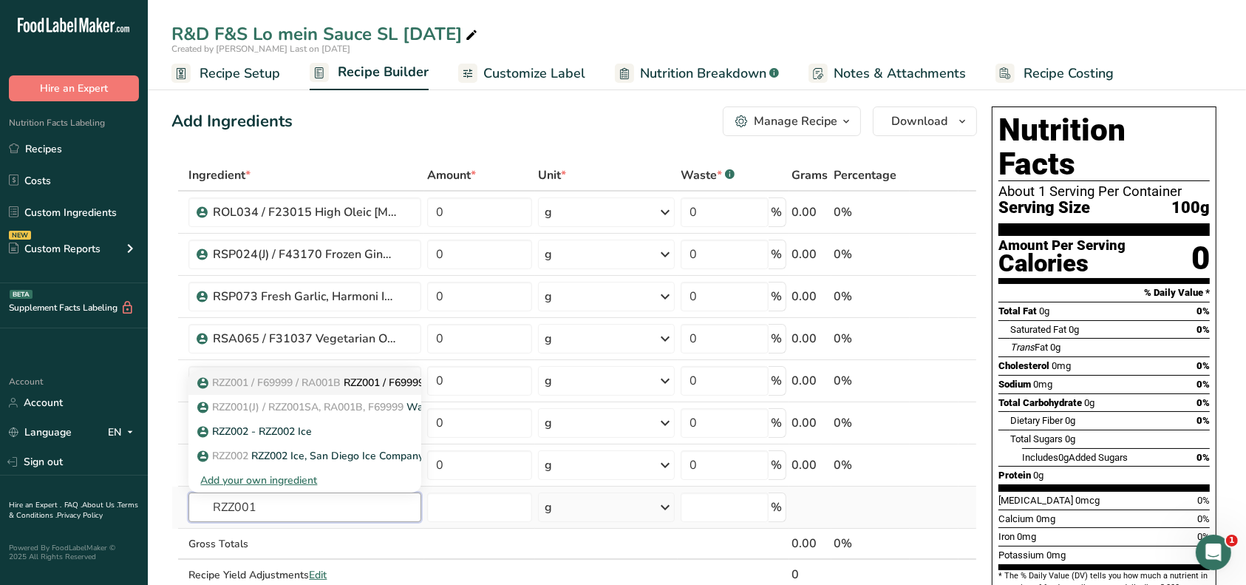
type input "RZZ001"
click at [320, 381] on span "RZZ001 / F69999 / RA001B" at bounding box center [276, 383] width 129 height 14
type input "RZZ001 / F69999 / RA001B / RZZ001SA Water, Tap"
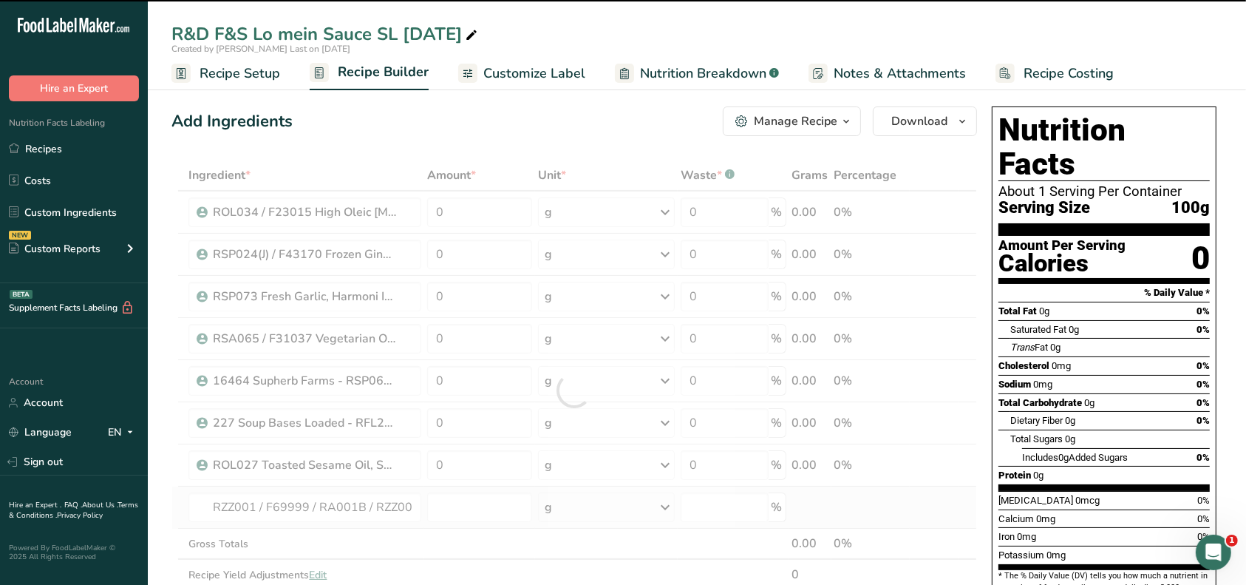
type input "0"
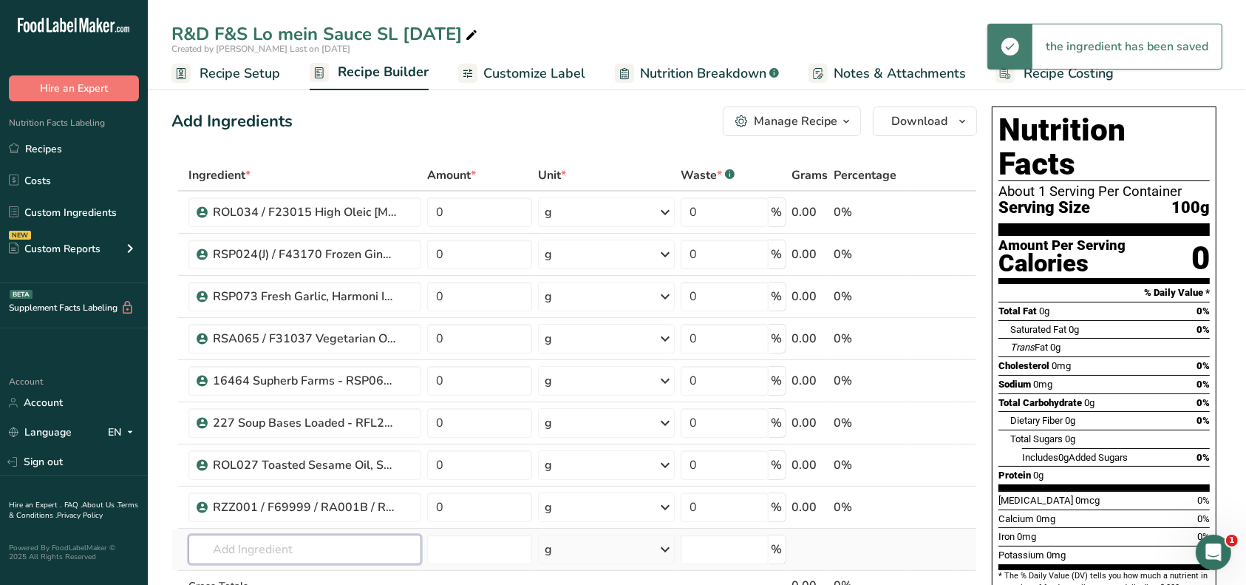
click at [276, 538] on input "text" at bounding box center [305, 549] width 233 height 30
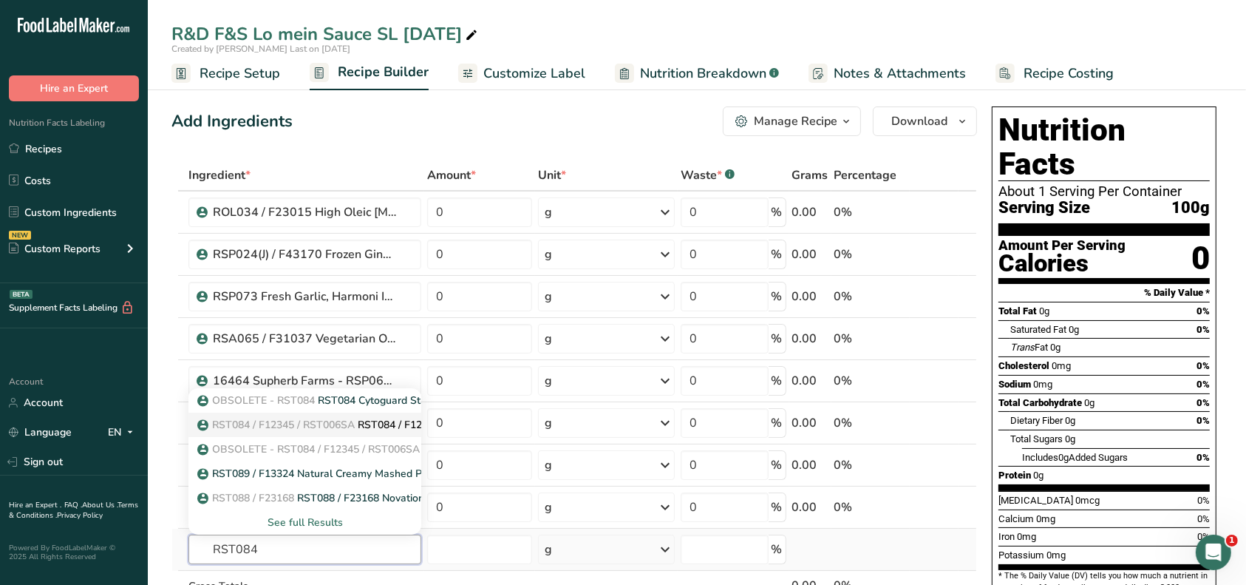
type input "RST084"
click at [262, 420] on span "RST084 / F12345 / RST006SA" at bounding box center [283, 425] width 143 height 14
type input "RST084 / F12345 / RST006SA CytoGuard Stat-N Plus, A&B [DATE] CC"
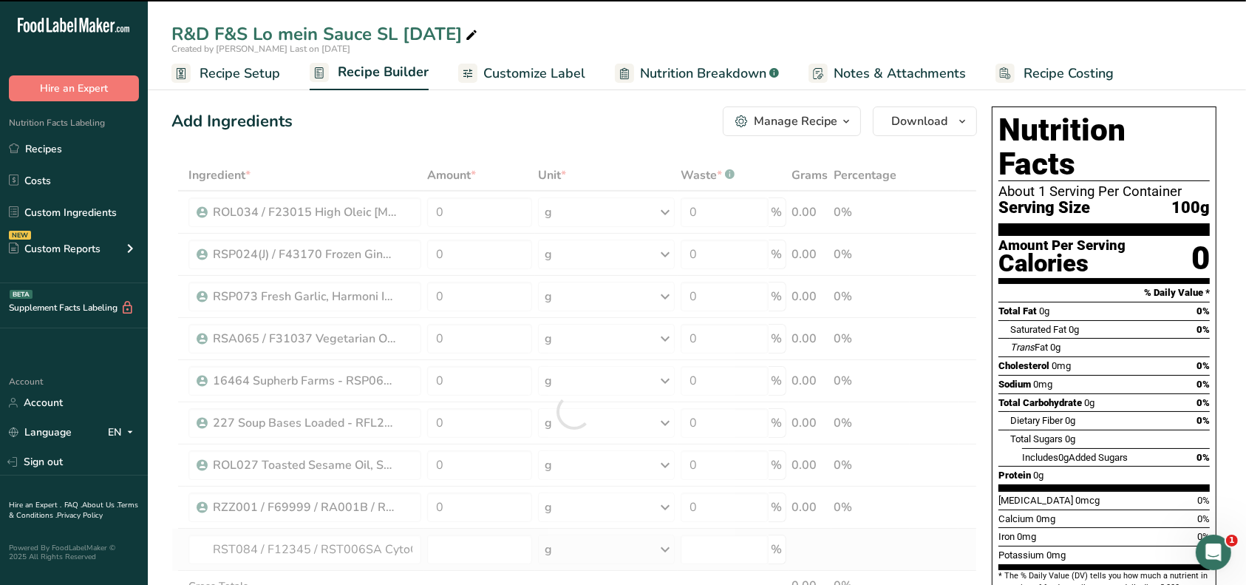
type input "0"
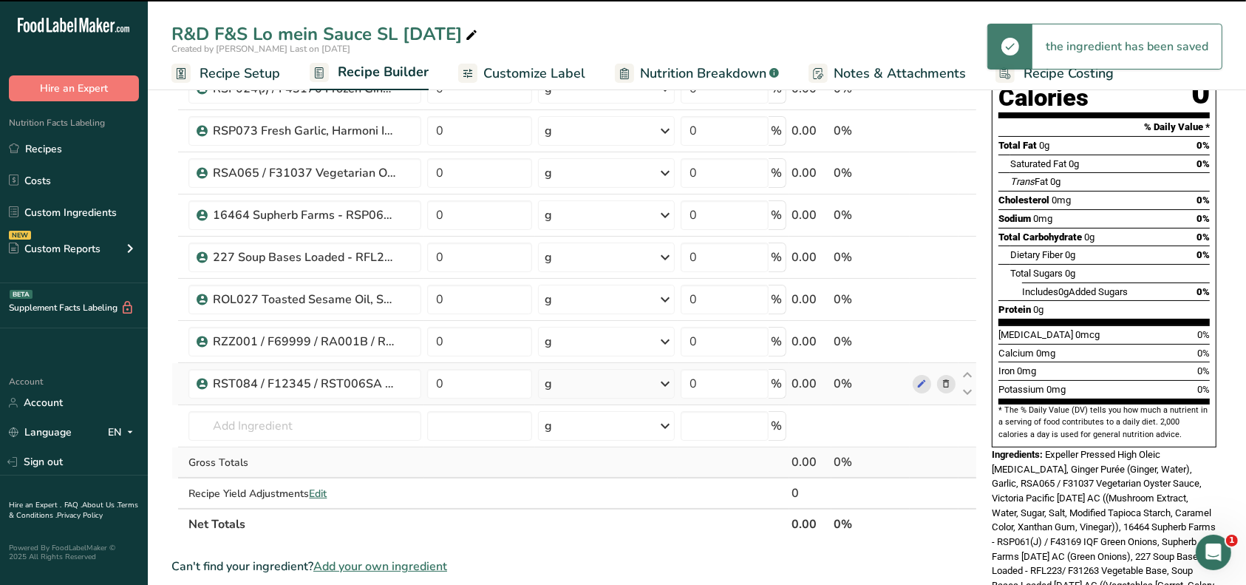
scroll to position [197, 0]
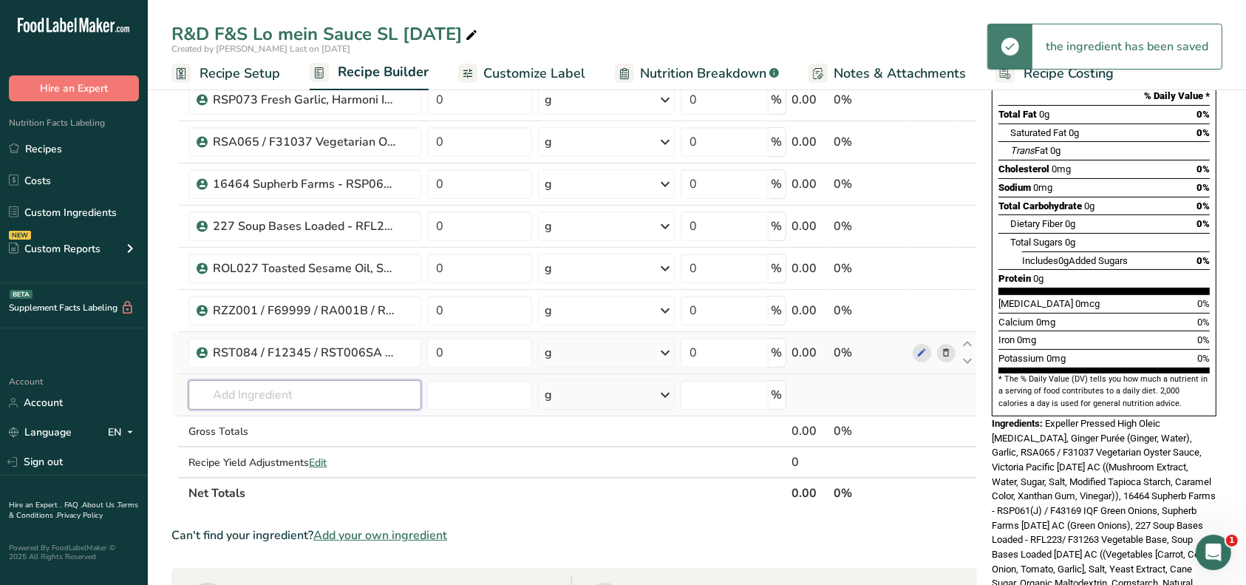
click at [245, 398] on input "text" at bounding box center [305, 395] width 233 height 30
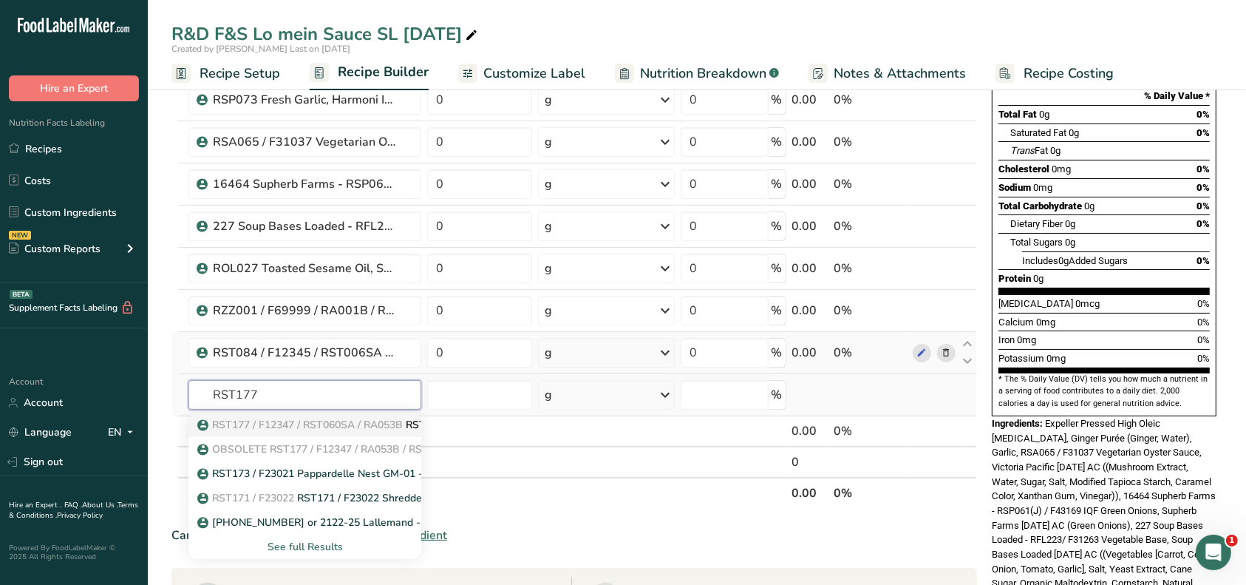
type input "RST177"
click at [245, 427] on span "RST177 / F12347 / RST060SA / RA053B" at bounding box center [307, 425] width 191 height 14
type input "RST177 / F12347 / RST060SA / RA053B CytoGuard YM K, A&B [DATE] AF"
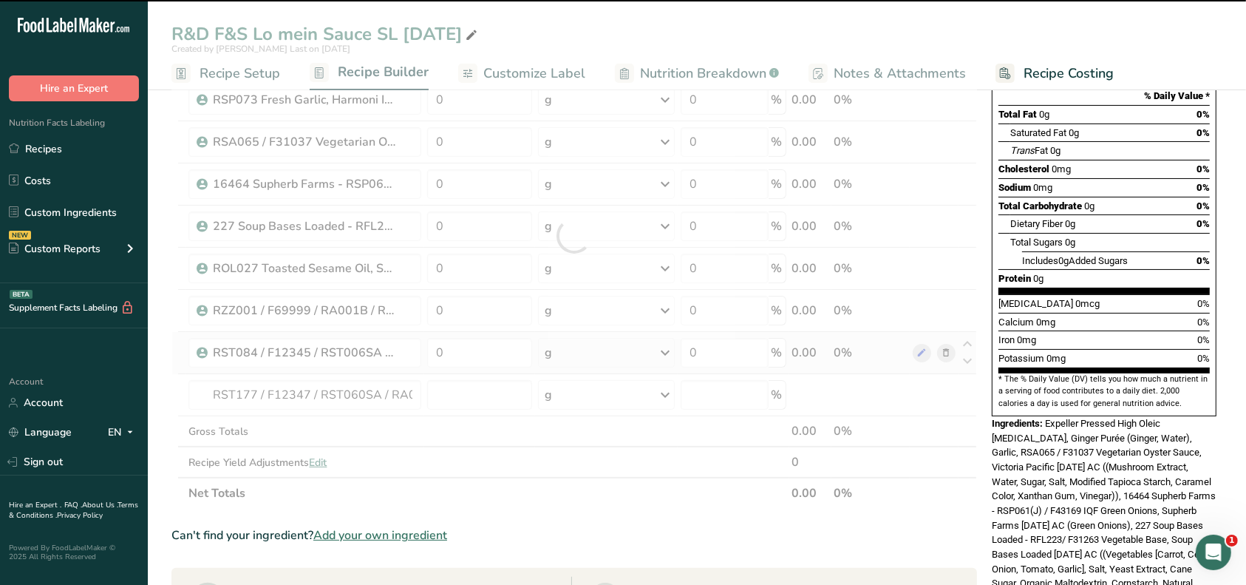
type input "0"
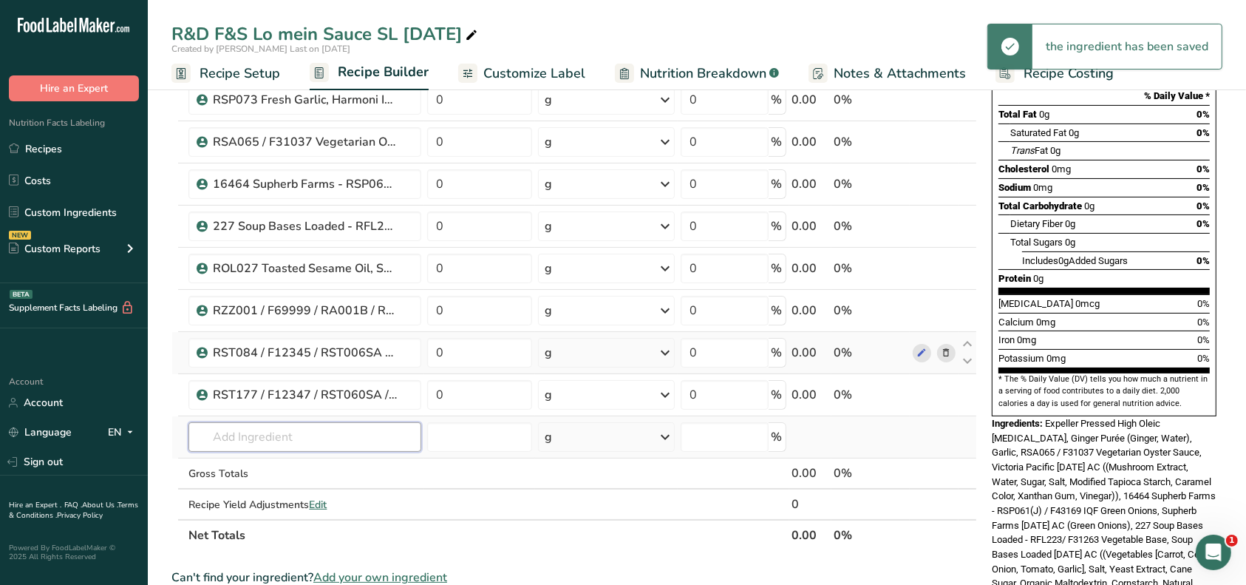
click at [242, 438] on input "text" at bounding box center [305, 437] width 233 height 30
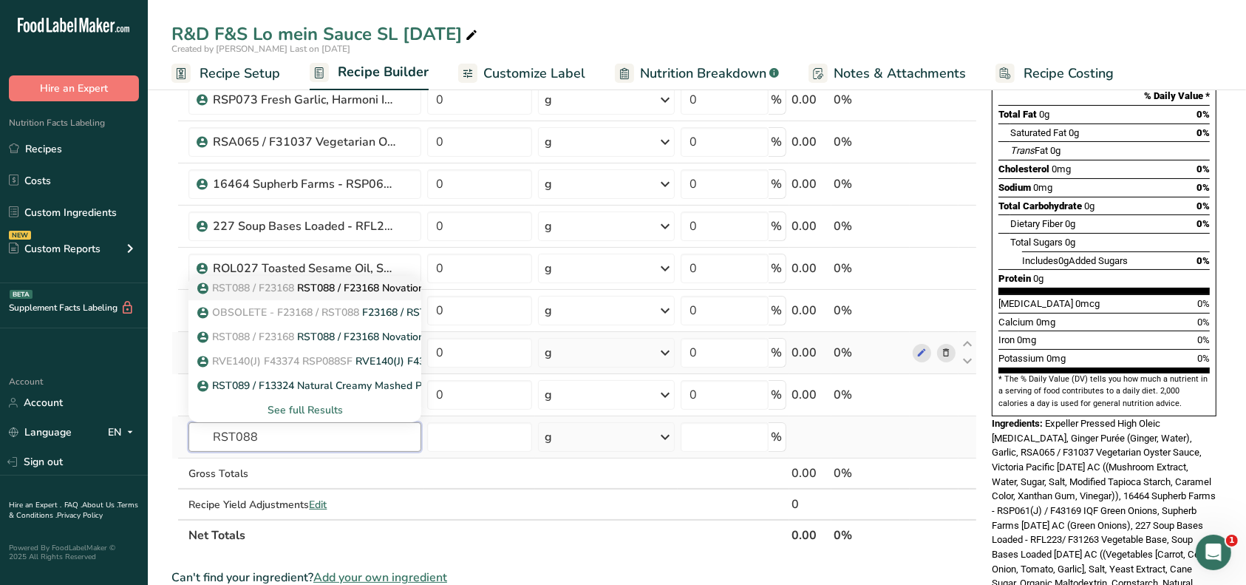
type input "RST088"
click at [300, 287] on p "RST088 / F23168 RST088 / F23168 Novation Prima 300, Ingredion [DATE] AL" at bounding box center [389, 288] width 378 height 16
type input "RST088 / F23168 Novation Prima 300, Ingredion [DATE] AL"
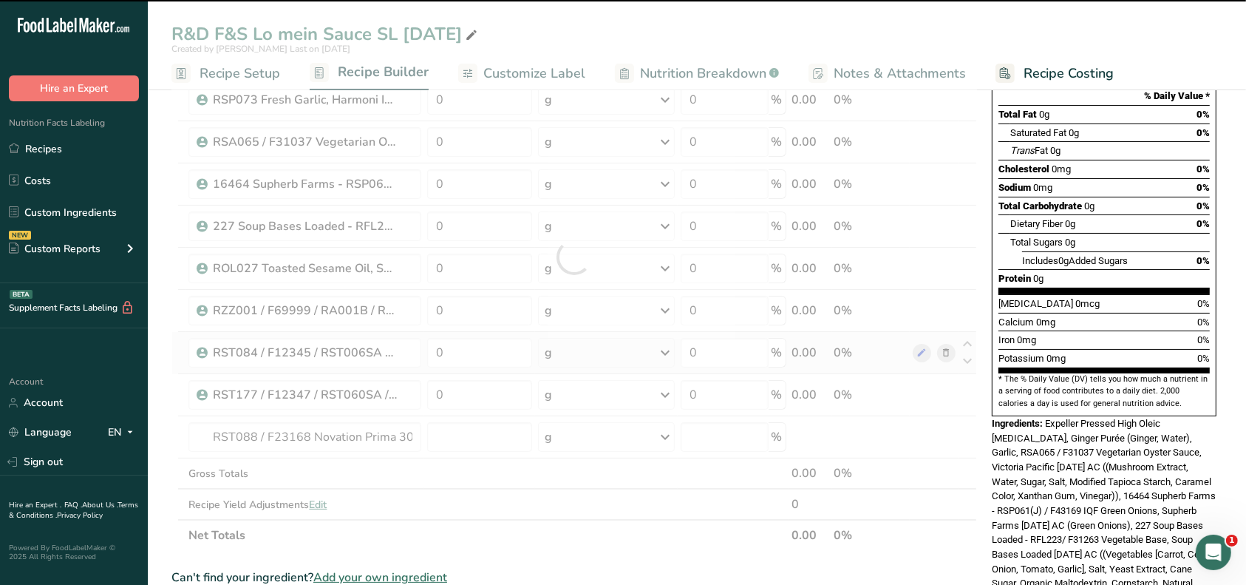
type input "0"
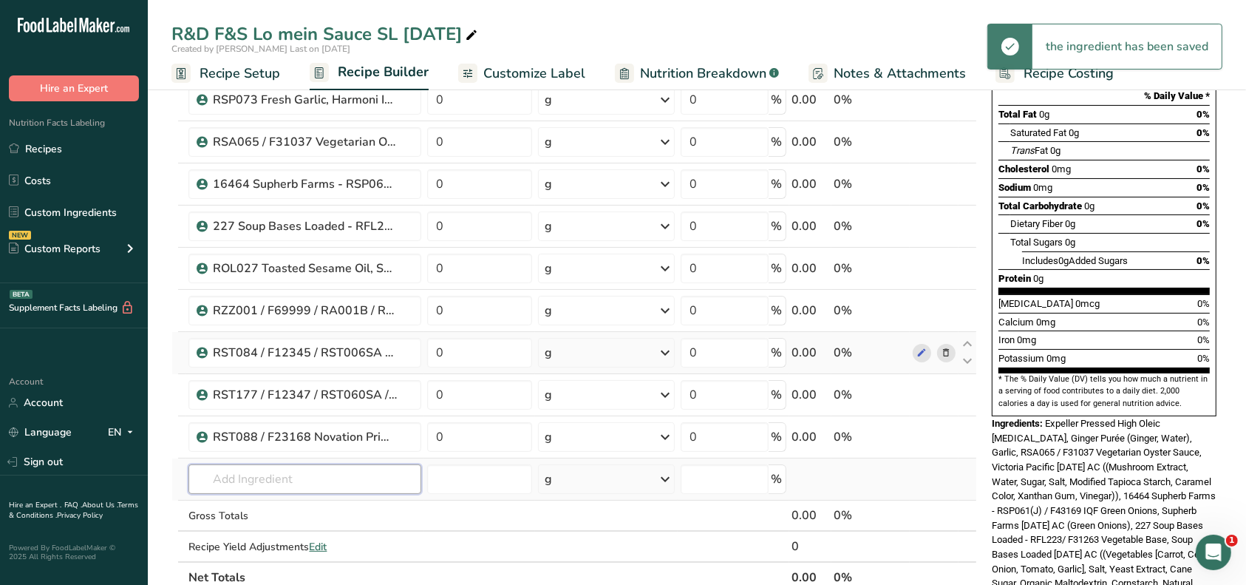
click at [253, 475] on input "text" at bounding box center [305, 479] width 233 height 30
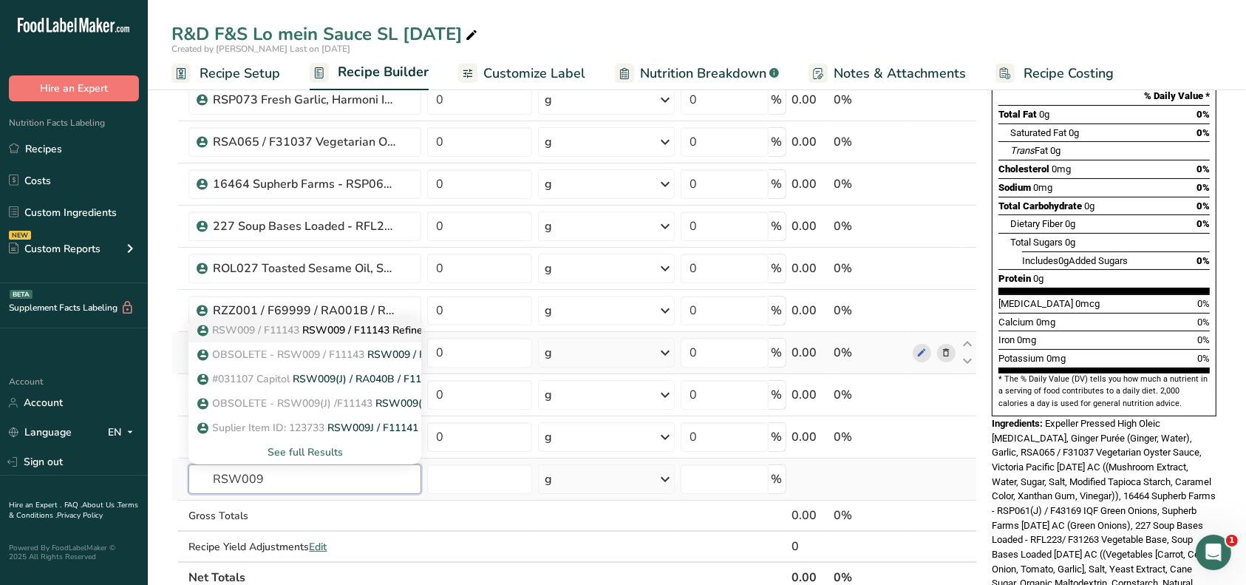
type input "RSW009"
click at [325, 332] on p "RSW009 / F11143 RSW009 / F11143 Refined Sugar, Capitol/[PERSON_NAME] [DATE] CC" at bounding box center [419, 330] width 438 height 16
type input "RSW009 / F11143 Refined Sugar, Capitol/[PERSON_NAME] [DATE] CC"
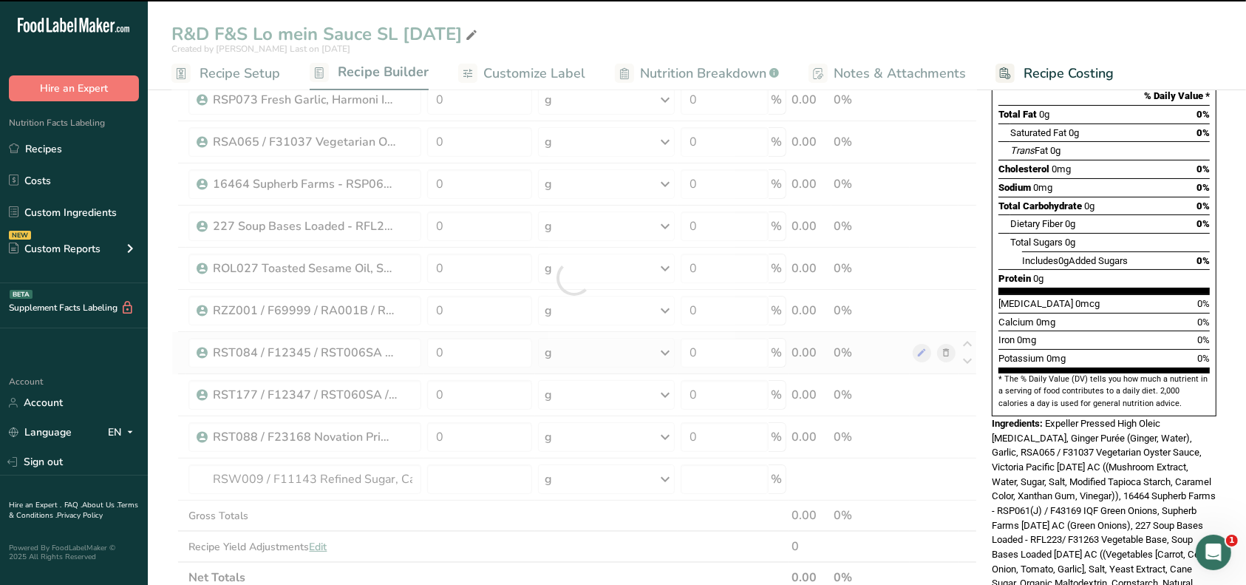
type input "0"
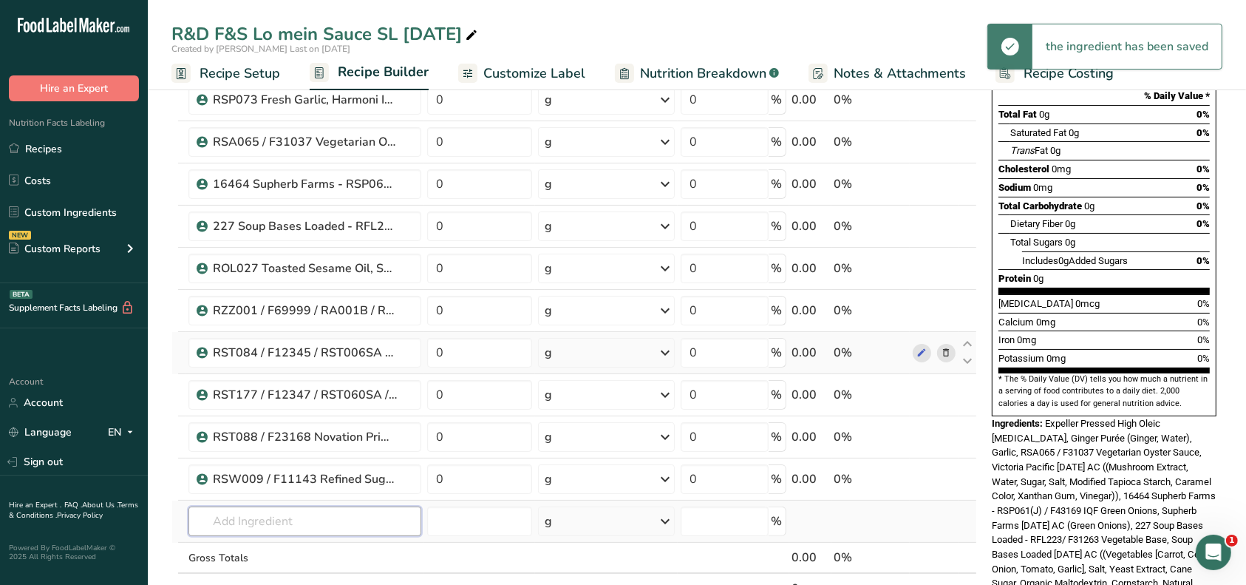
click at [259, 511] on input "text" at bounding box center [305, 521] width 233 height 30
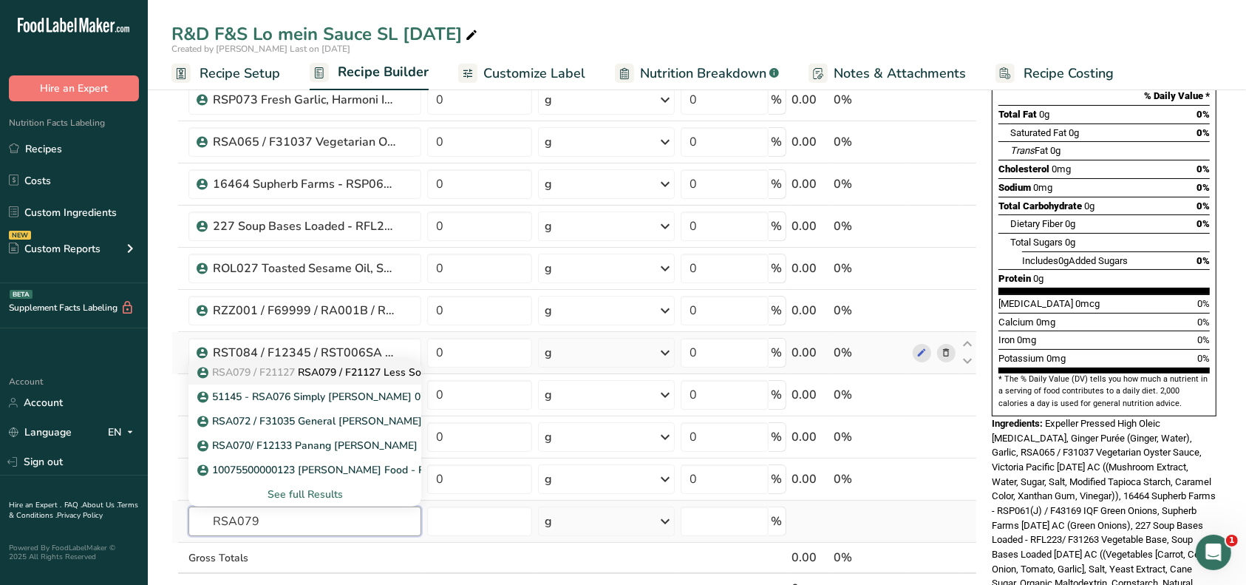
type input "RSA079"
click at [302, 368] on p "RSA079 / F21127 RSA079 / F21127 Less Sodium Soy Sauce, [PERSON_NAME] [PERSON_NA…" at bounding box center [463, 372] width 526 height 16
type input "RSA079 / F21127 Less Sodium Soy Sauce, [PERSON_NAME] [PERSON_NAME] [DATE] AF"
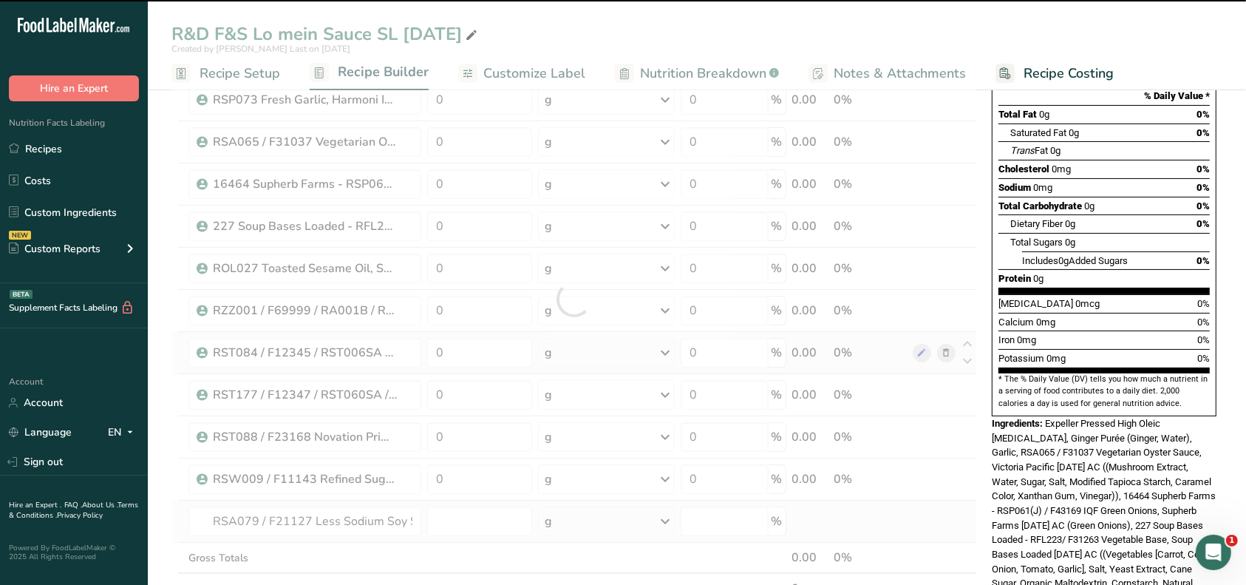
type input "0"
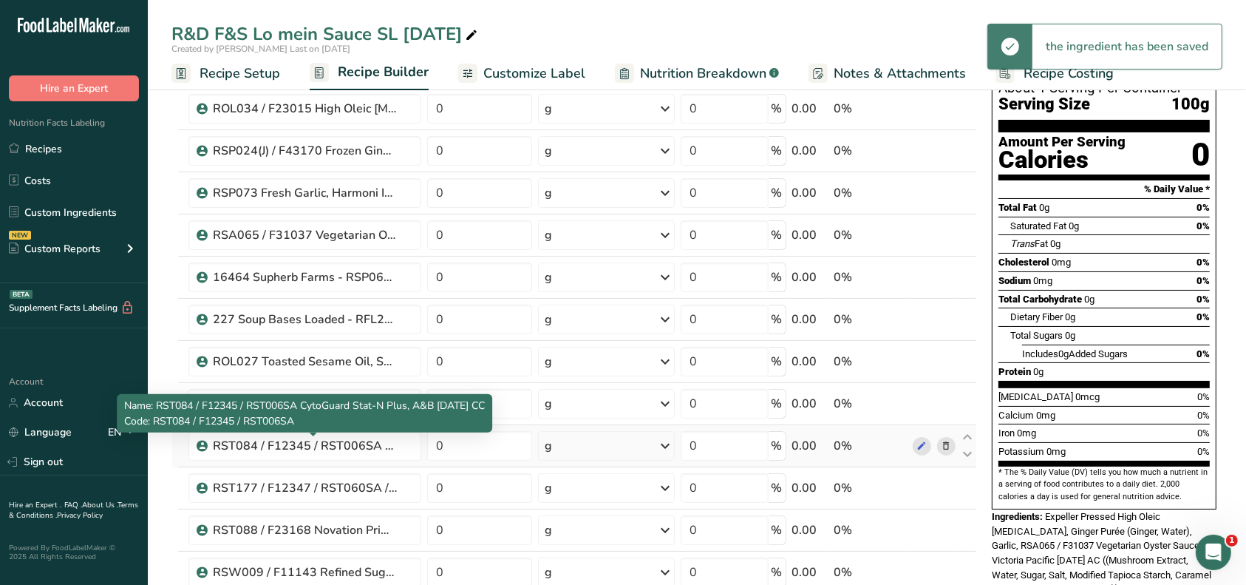
scroll to position [0, 0]
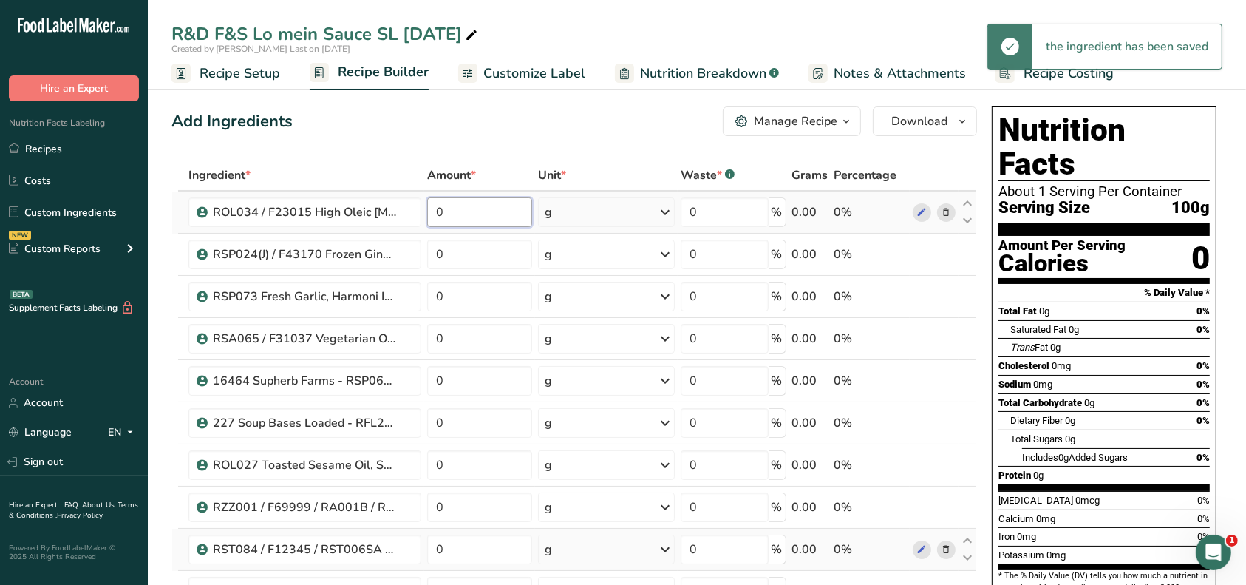
drag, startPoint x: 450, startPoint y: 206, endPoint x: 435, endPoint y: 208, distance: 15.7
click at [435, 208] on input "0" at bounding box center [479, 212] width 105 height 30
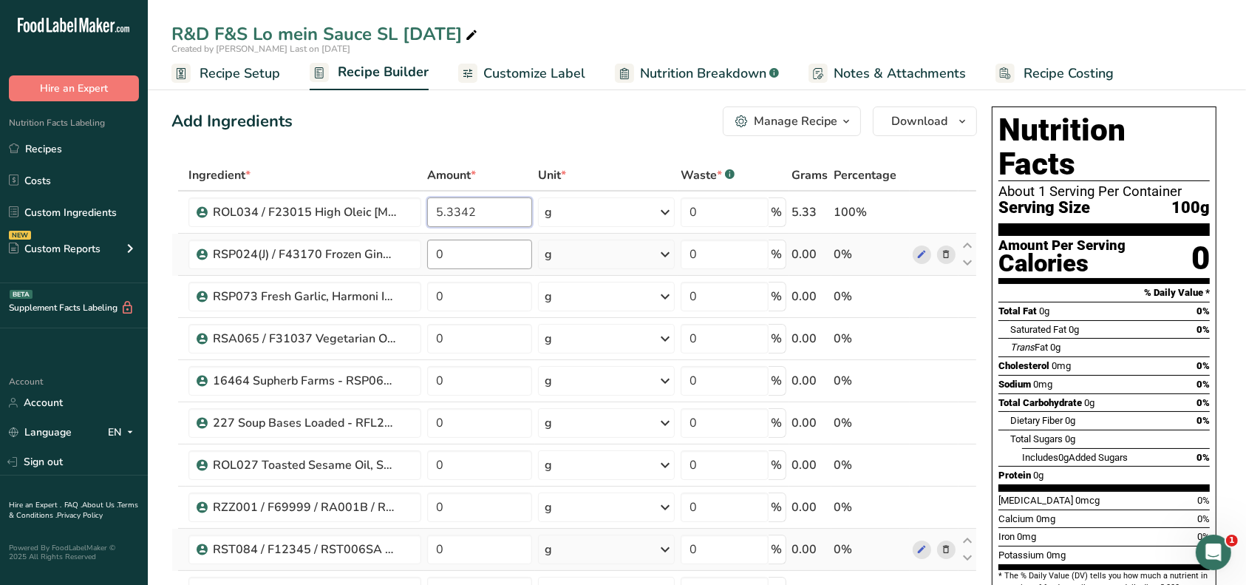
type input "5.3342"
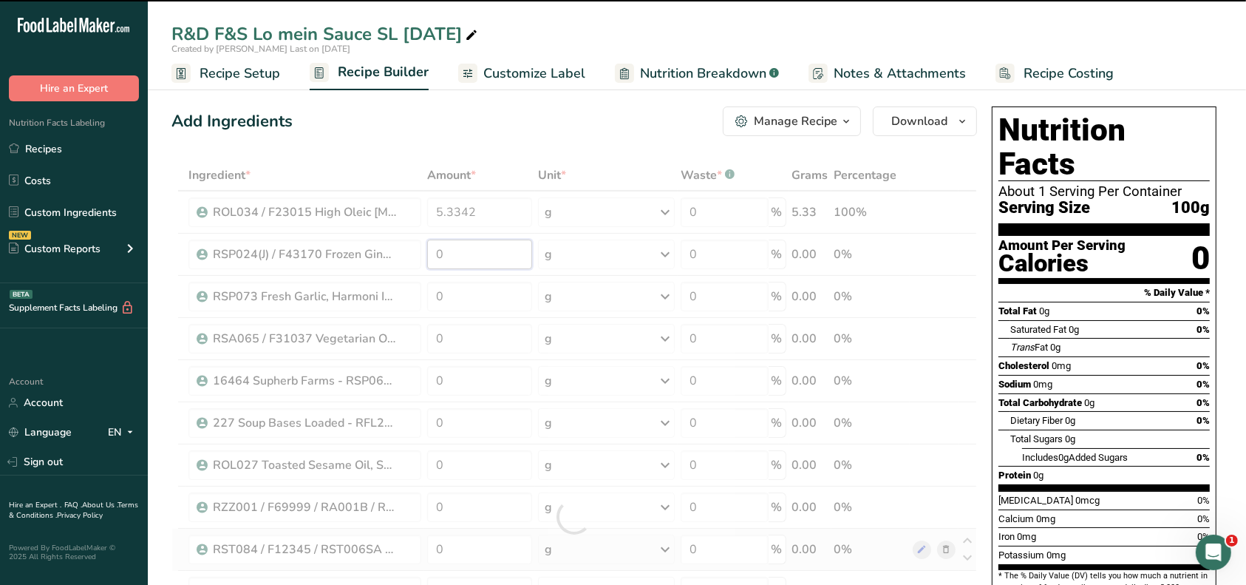
drag, startPoint x: 449, startPoint y: 252, endPoint x: 437, endPoint y: 252, distance: 11.8
click at [437, 252] on div "Ingredient * Amount * Unit * Waste * .a-a{fill:#347362;}.b-a{fill:#fff;} Grams …" at bounding box center [575, 517] width 806 height 714
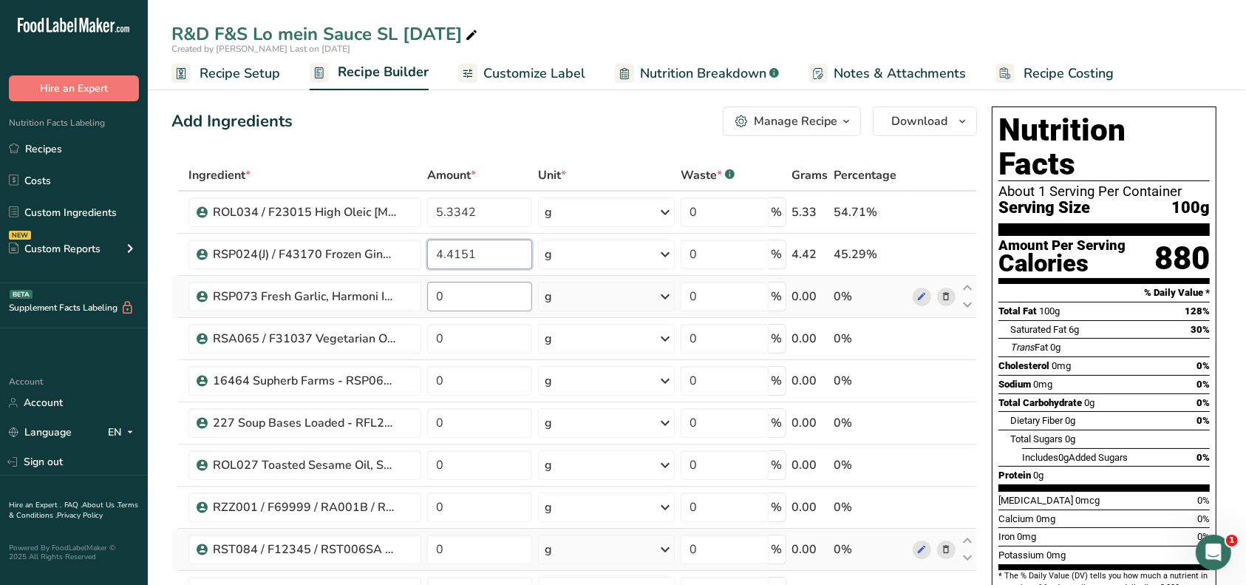
type input "4.4151"
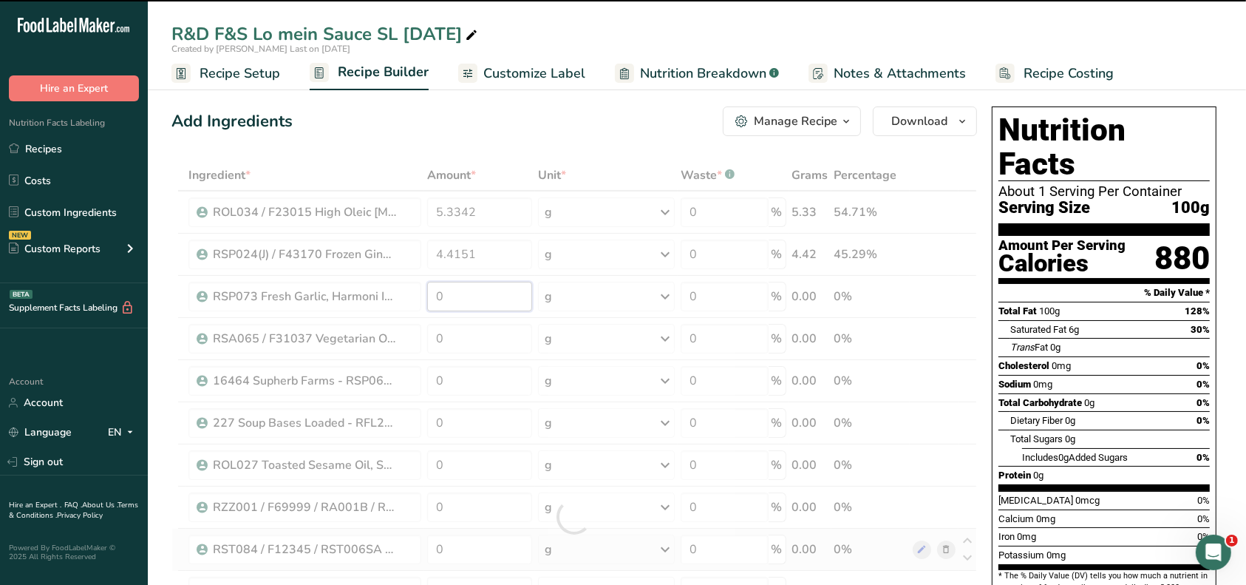
drag, startPoint x: 457, startPoint y: 297, endPoint x: 426, endPoint y: 291, distance: 31.6
click at [425, 297] on div "Ingredient * Amount * Unit * Waste * .a-a{fill:#347362;}.b-a{fill:#fff;} Grams …" at bounding box center [575, 517] width 806 height 714
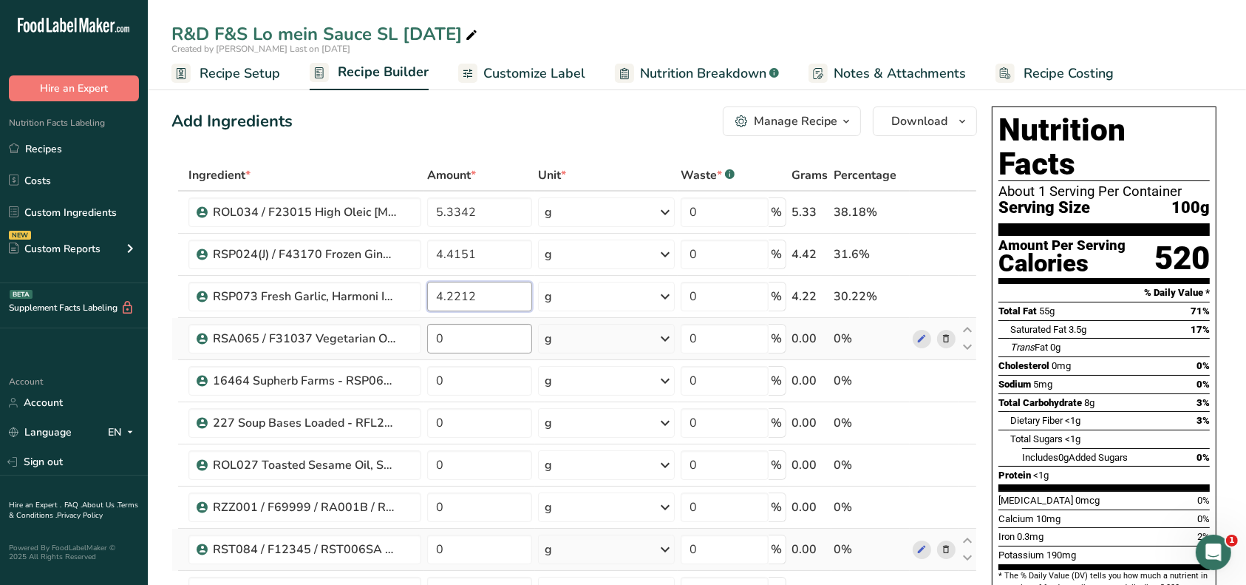
type input "4.2212"
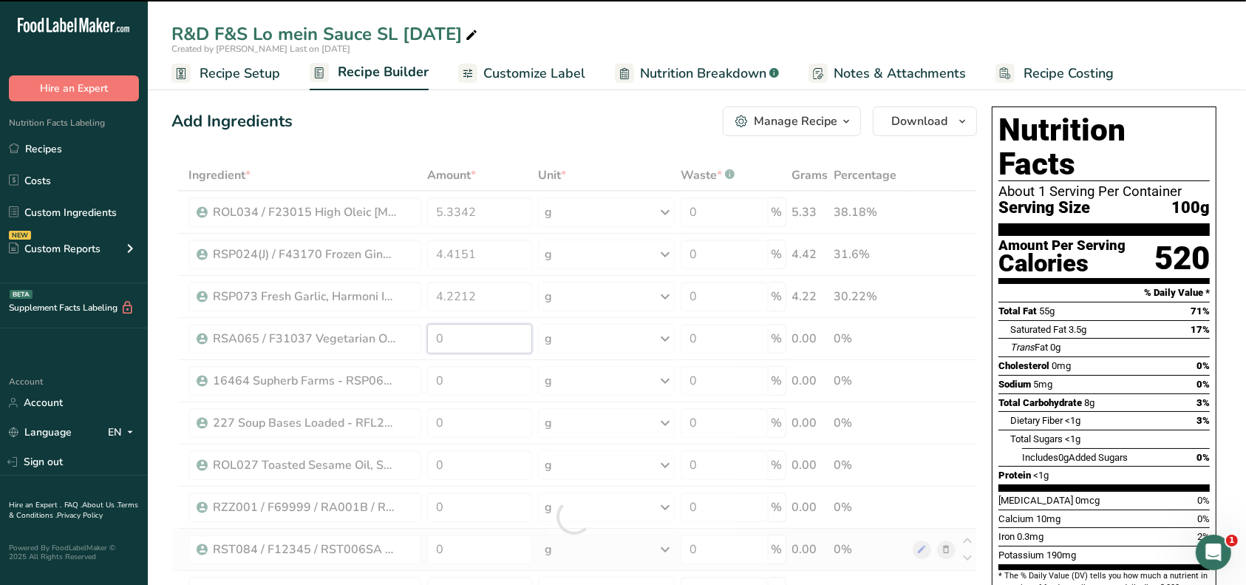
drag, startPoint x: 449, startPoint y: 335, endPoint x: 423, endPoint y: 335, distance: 25.9
click at [423, 335] on div "Ingredient * Amount * Unit * Waste * .a-a{fill:#347362;}.b-a{fill:#fff;} Grams …" at bounding box center [575, 517] width 806 height 714
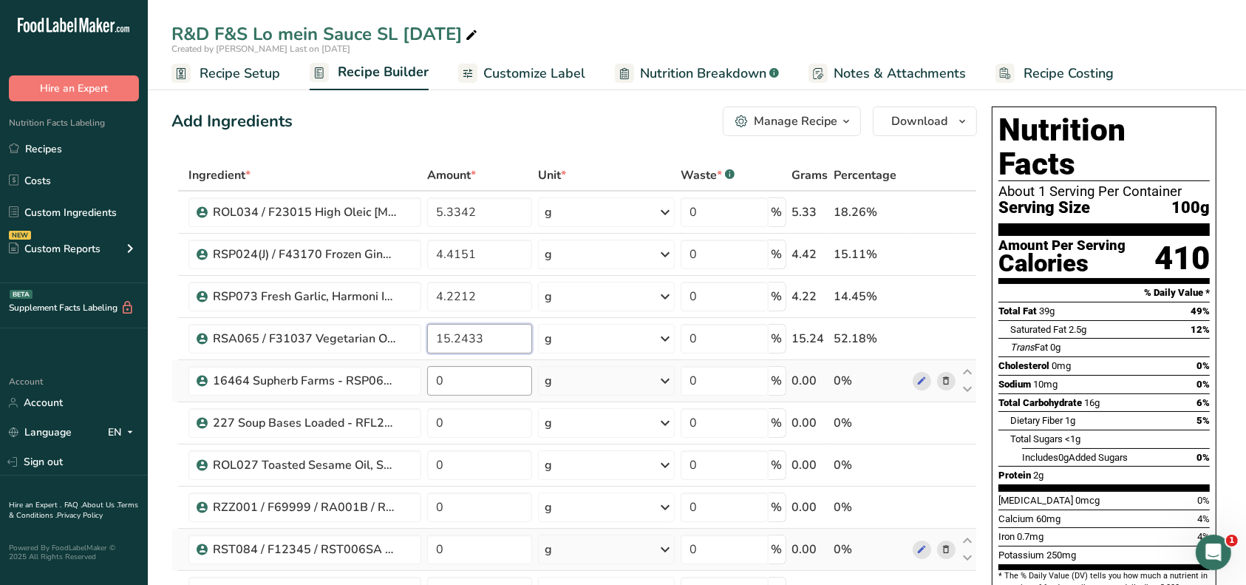
type input "15.2433"
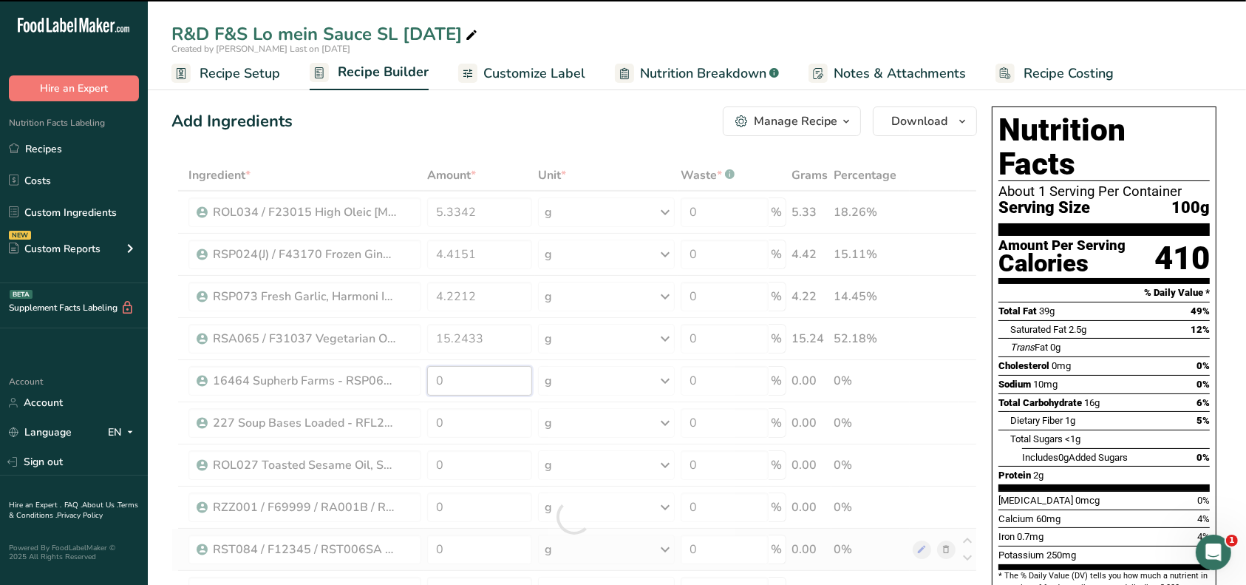
drag, startPoint x: 449, startPoint y: 388, endPoint x: 429, endPoint y: 381, distance: 21.0
click at [429, 381] on div "Ingredient * Amount * Unit * Waste * .a-a{fill:#347362;}.b-a{fill:#fff;} Grams …" at bounding box center [575, 517] width 806 height 714
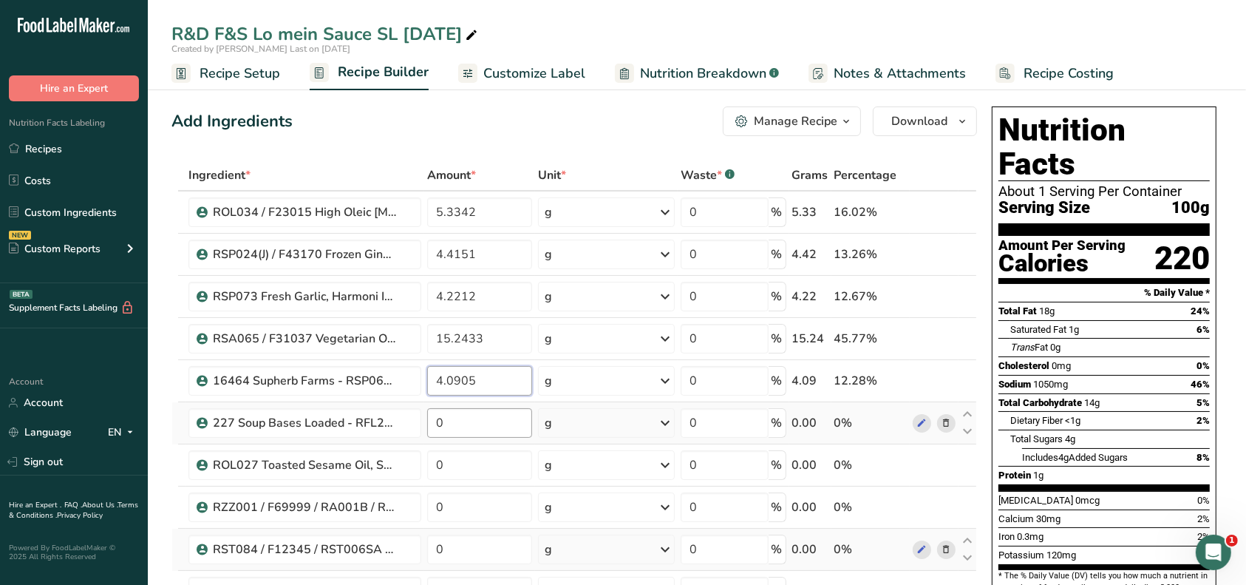
type input "4.0905"
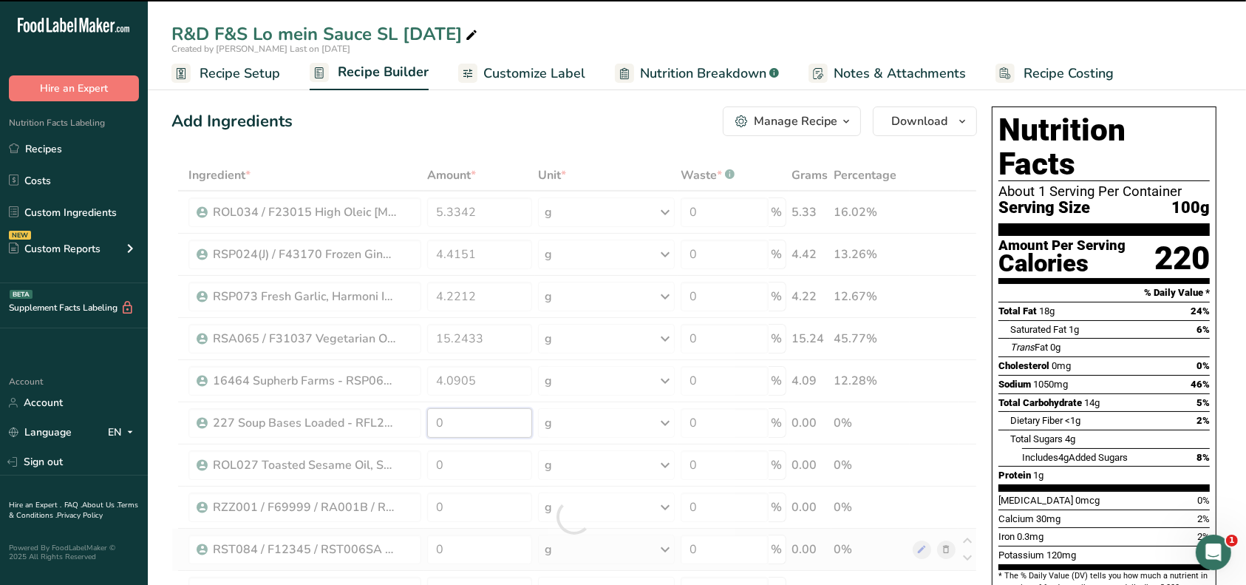
drag, startPoint x: 452, startPoint y: 418, endPoint x: 420, endPoint y: 418, distance: 32.5
click at [420, 418] on div "Ingredient * Amount * Unit * Waste * .a-a{fill:#347362;}.b-a{fill:#fff;} Grams …" at bounding box center [575, 517] width 806 height 714
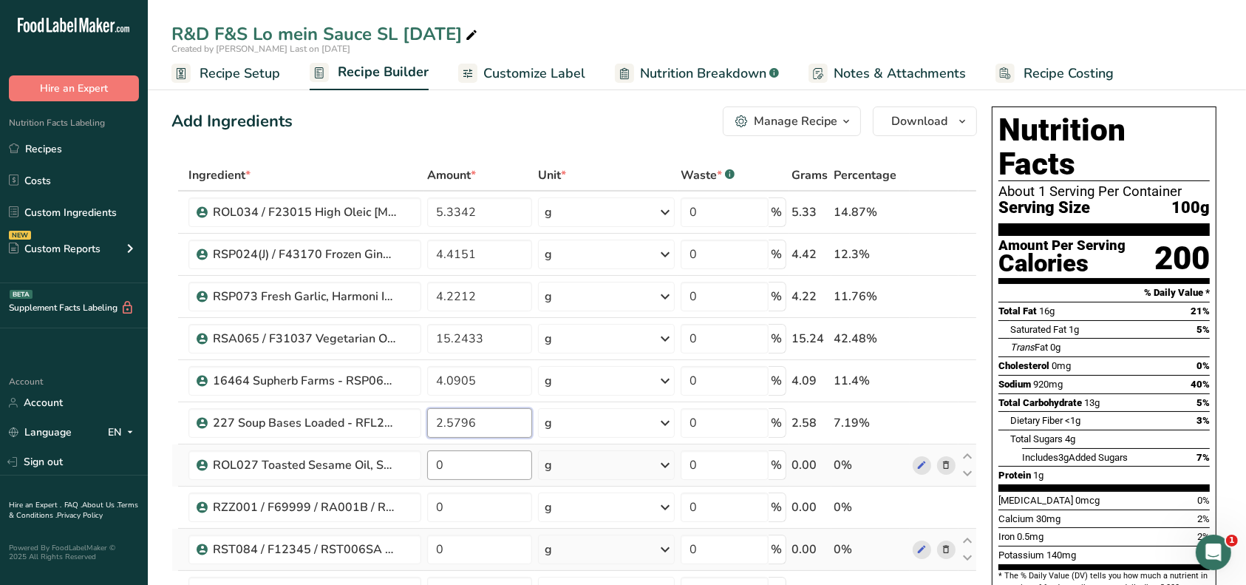
type input "2.5796"
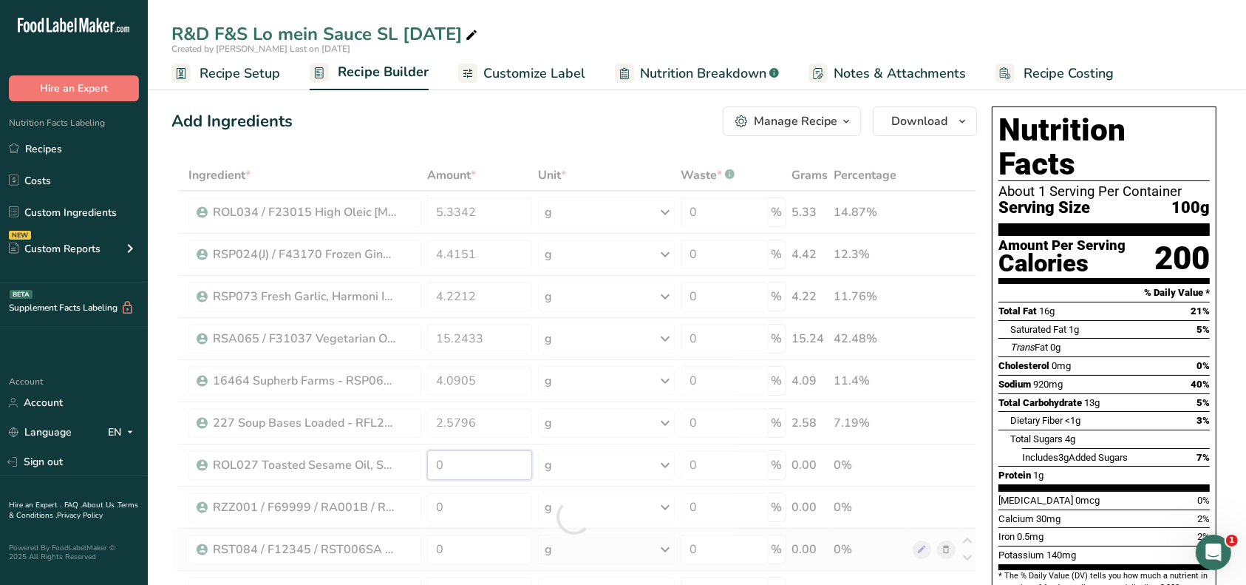
drag, startPoint x: 443, startPoint y: 464, endPoint x: 433, endPoint y: 455, distance: 12.6
click at [430, 464] on div "Ingredient * Amount * Unit * Waste * .a-a{fill:#347362;}.b-a{fill:#fff;} Grams …" at bounding box center [575, 517] width 806 height 714
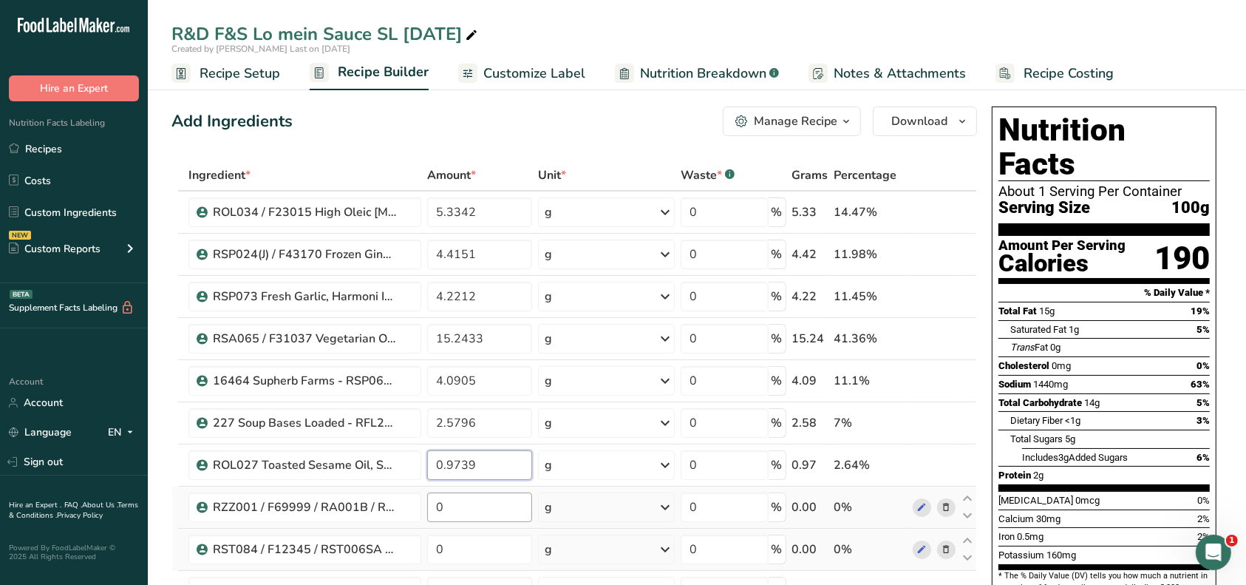
type input "0.9739"
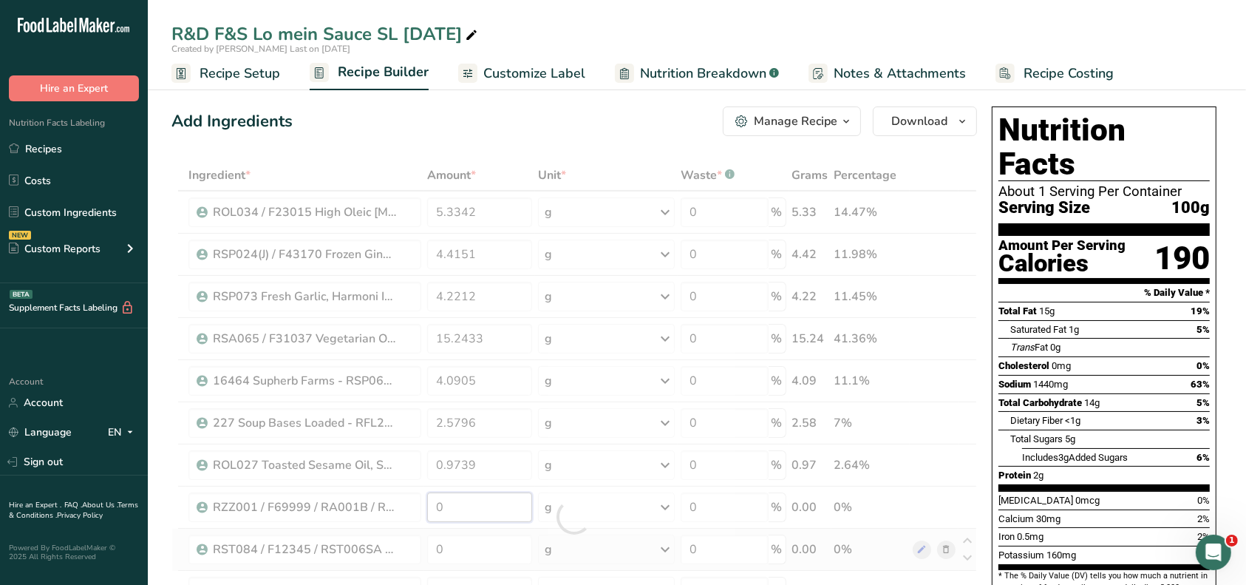
drag, startPoint x: 446, startPoint y: 505, endPoint x: 427, endPoint y: 498, distance: 19.9
click at [423, 505] on div "Ingredient * Amount * Unit * Waste * .a-a{fill:#347362;}.b-a{fill:#fff;} Grams …" at bounding box center [575, 517] width 806 height 714
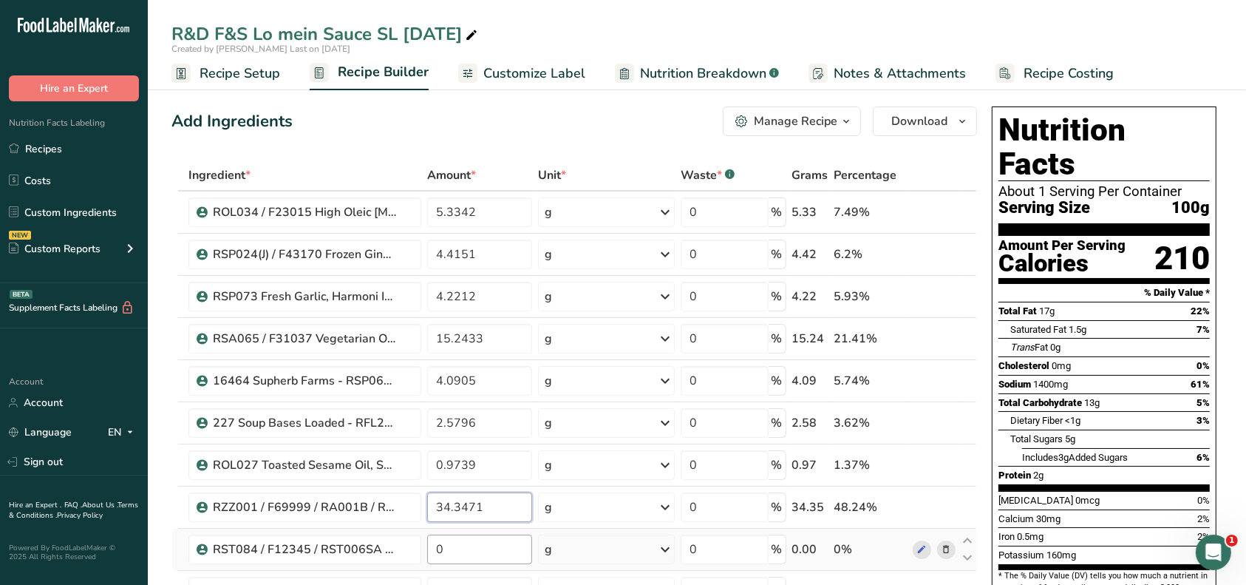
type input "34.3471"
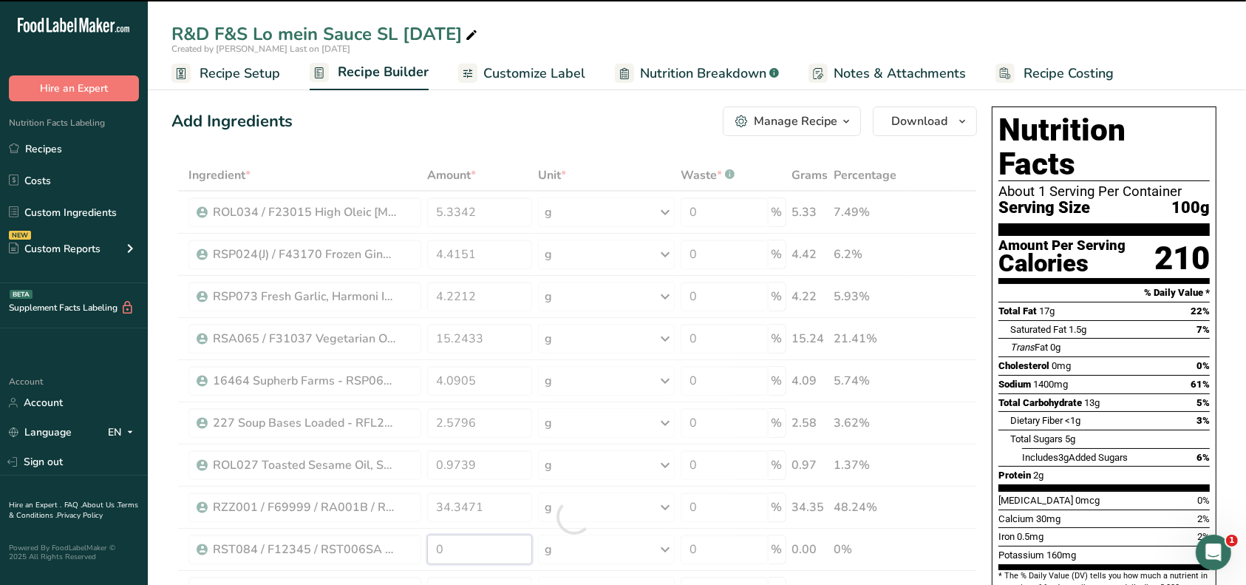
drag, startPoint x: 452, startPoint y: 545, endPoint x: 430, endPoint y: 541, distance: 22.5
click at [430, 541] on div "Ingredient * Amount * Unit * Waste * .a-a{fill:#347362;}.b-a{fill:#fff;} Grams …" at bounding box center [575, 517] width 806 height 714
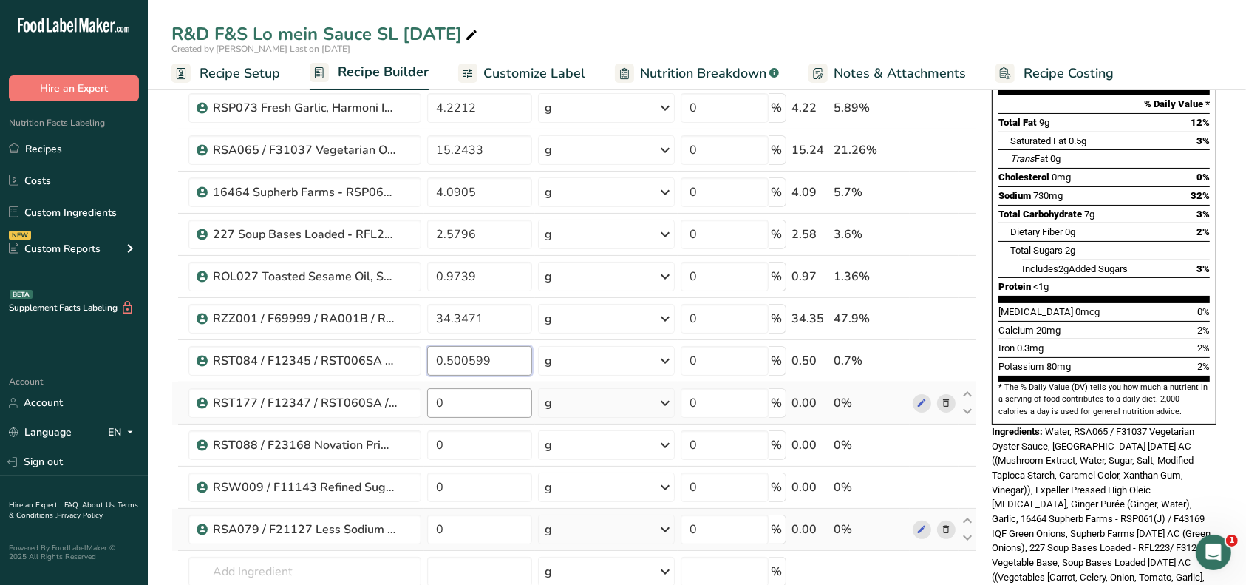
scroll to position [197, 0]
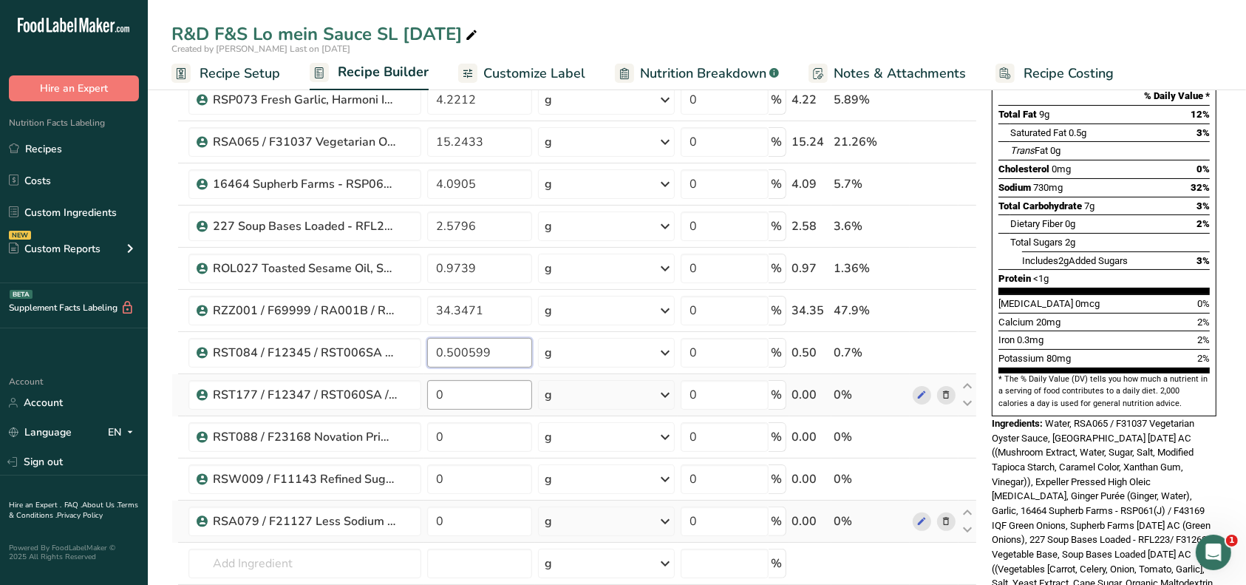
type input "0.500599"
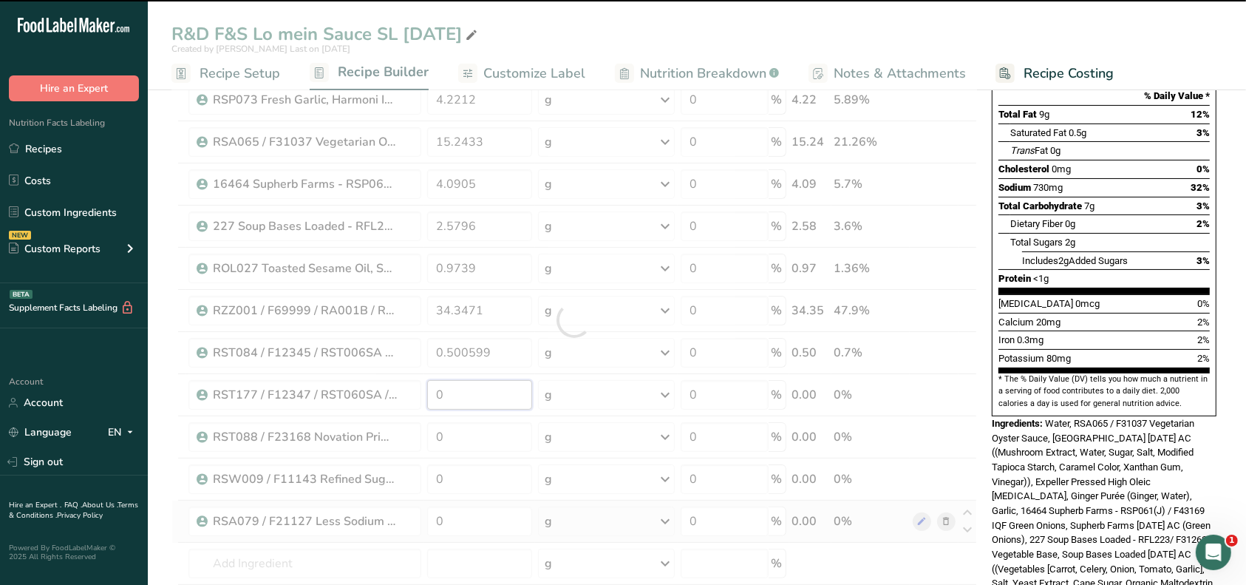
drag, startPoint x: 444, startPoint y: 398, endPoint x: 430, endPoint y: 398, distance: 14.8
click at [430, 398] on div "Ingredient * Amount * Unit * Waste * .a-a{fill:#347362;}.b-a{fill:#fff;} Grams …" at bounding box center [575, 320] width 806 height 714
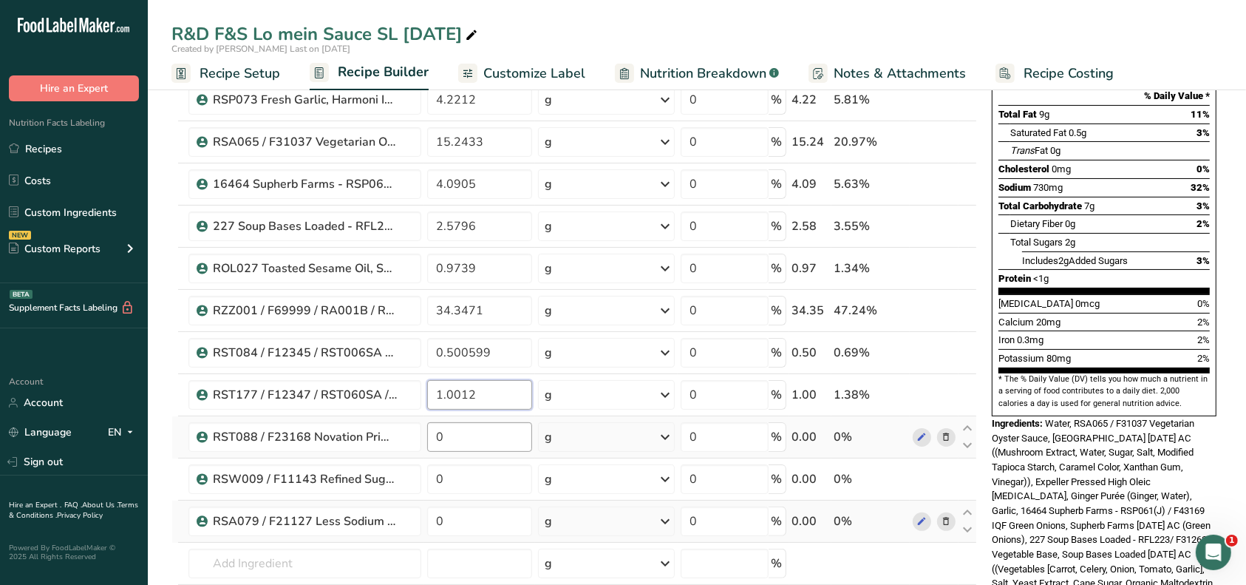
type input "1.0012"
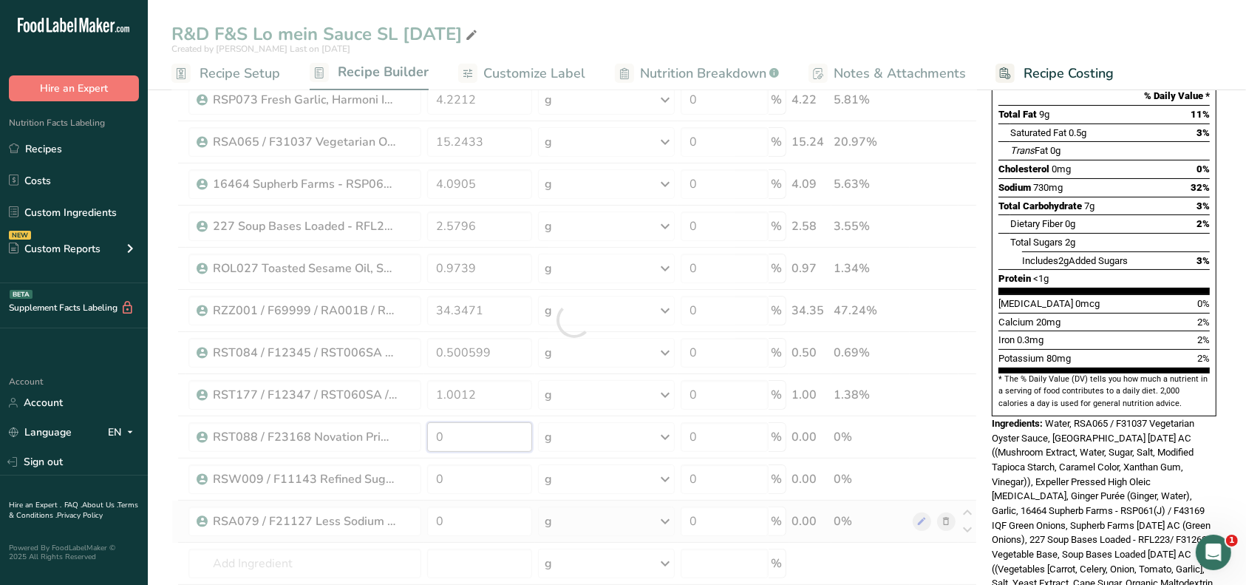
drag, startPoint x: 452, startPoint y: 441, endPoint x: 419, endPoint y: 434, distance: 33.9
click at [418, 438] on div "Ingredient * Amount * Unit * Waste * .a-a{fill:#347362;}.b-a{fill:#fff;} Grams …" at bounding box center [575, 320] width 806 height 714
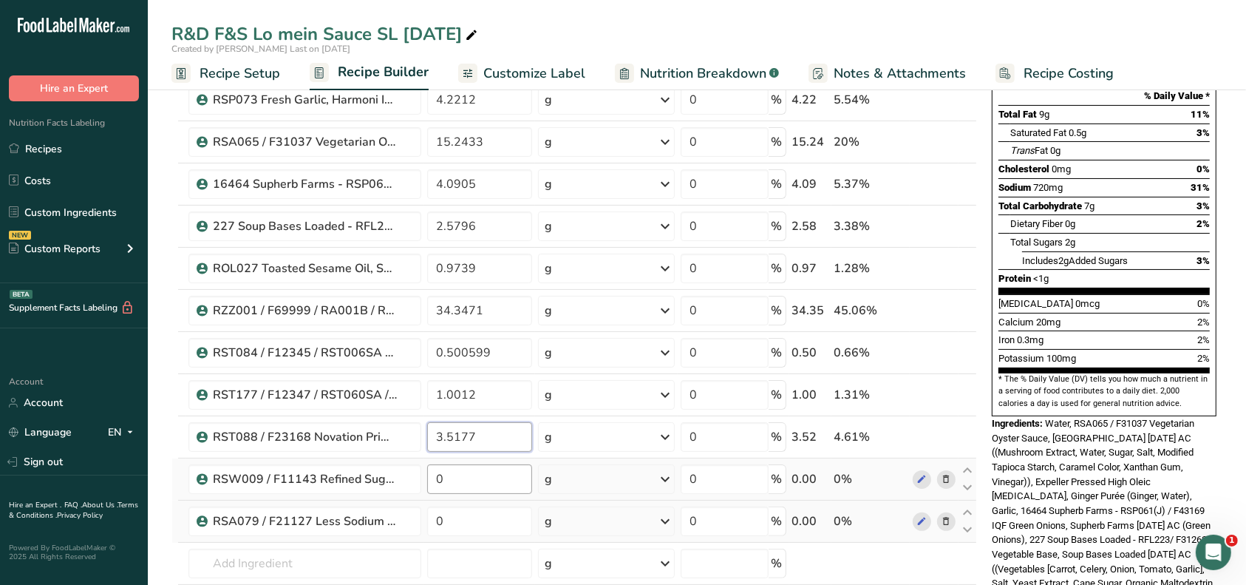
type input "3.5177"
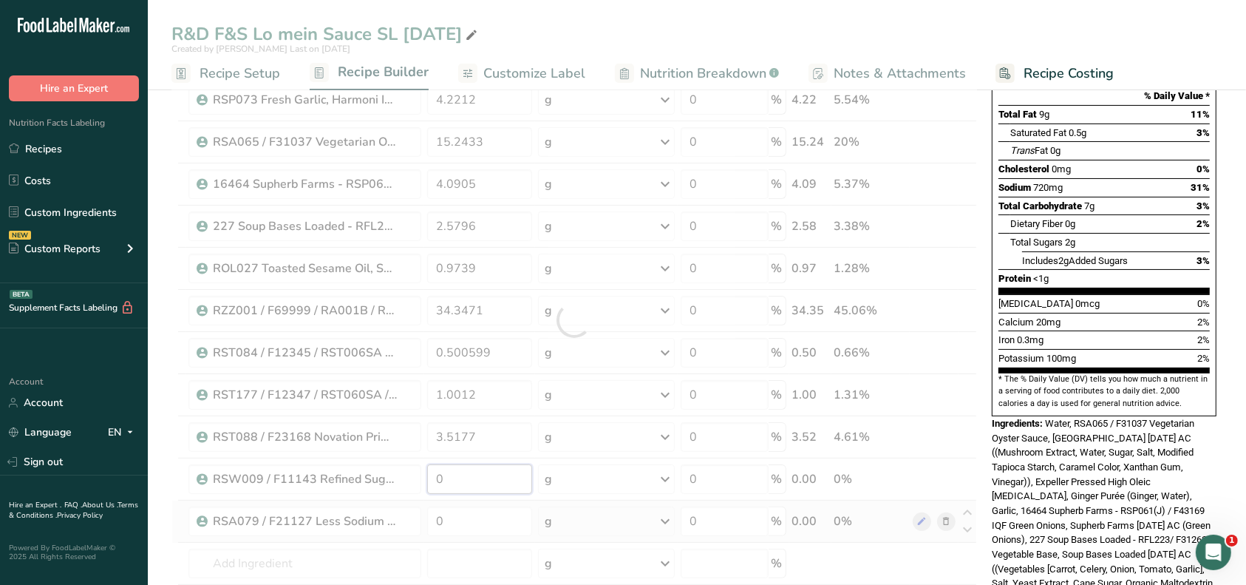
drag, startPoint x: 454, startPoint y: 474, endPoint x: 415, endPoint y: 471, distance: 39.3
click at [415, 472] on div "Ingredient * Amount * Unit * Waste * .a-a{fill:#347362;}.b-a{fill:#fff;} Grams …" at bounding box center [575, 320] width 806 height 714
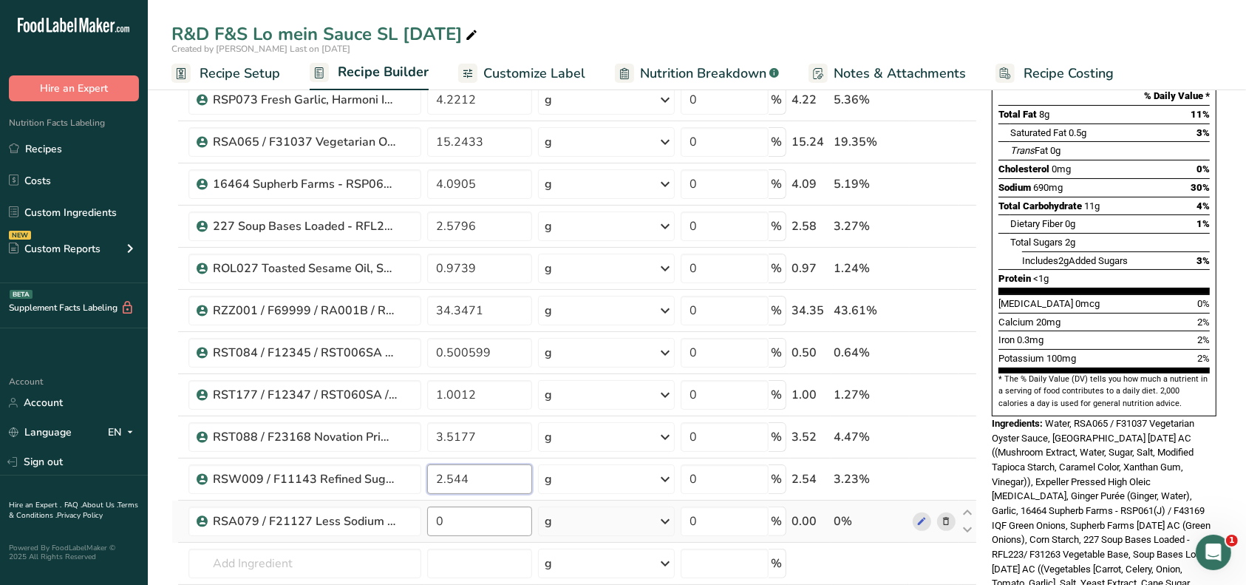
type input "2.544"
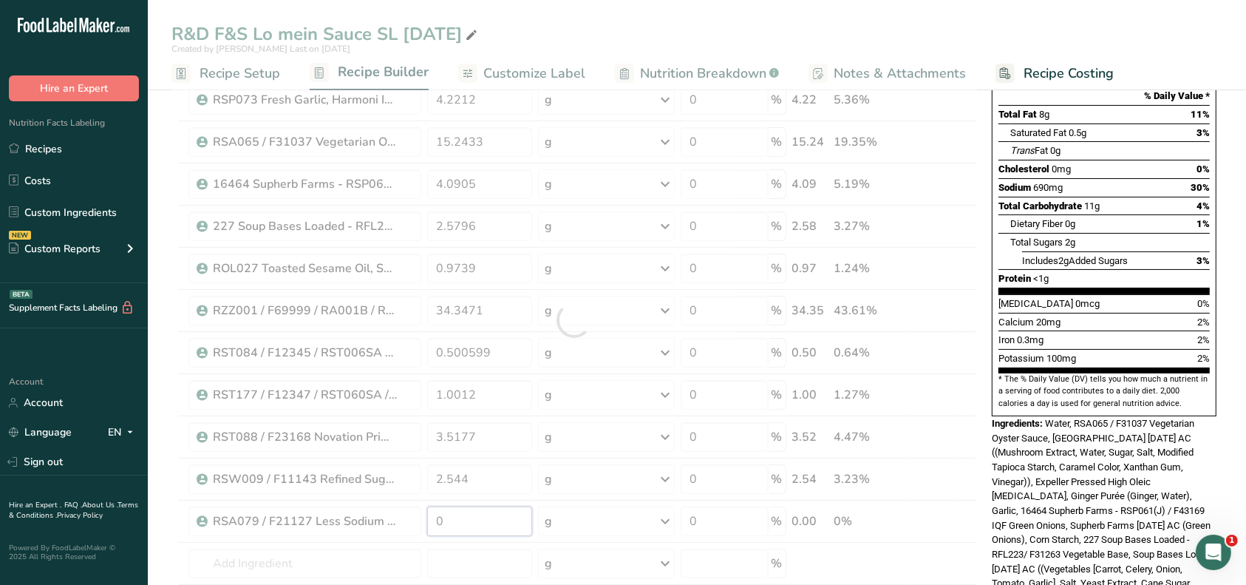
drag, startPoint x: 449, startPoint y: 520, endPoint x: 430, endPoint y: 518, distance: 19.3
click at [430, 518] on div "Ingredient * Amount * Unit * Waste * .a-a{fill:#347362;}.b-a{fill:#fff;} Grams …" at bounding box center [575, 320] width 806 height 714
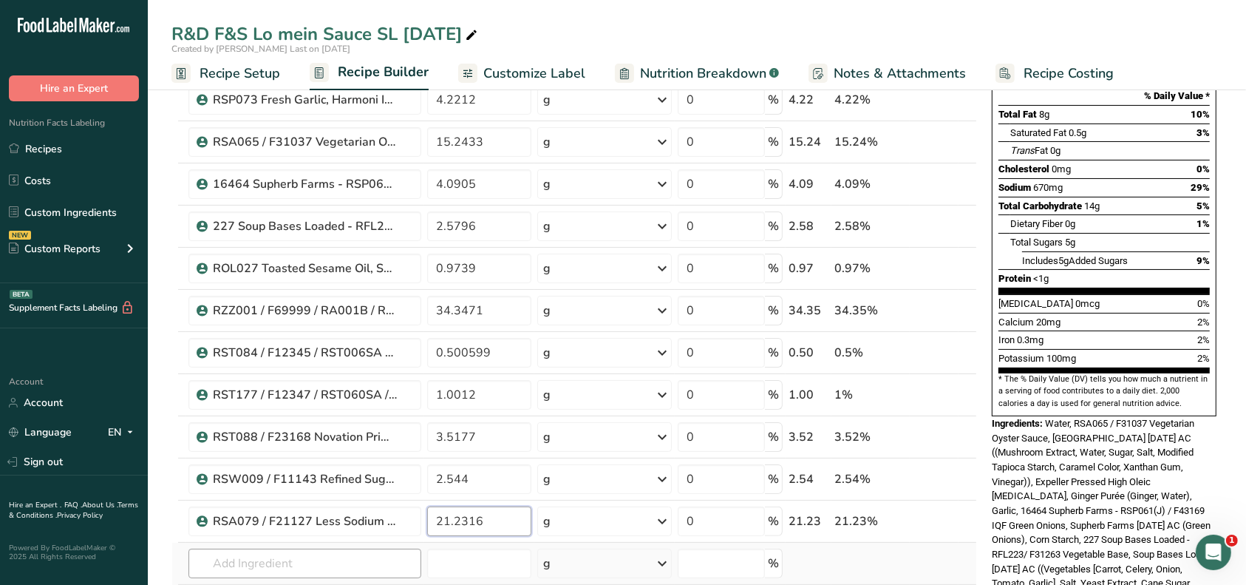
type input "21.2316"
click at [381, 559] on div "Ingredient * Amount * Unit * Waste * .a-a{fill:#347362;}.b-a{fill:#fff;} Grams …" at bounding box center [575, 320] width 806 height 714
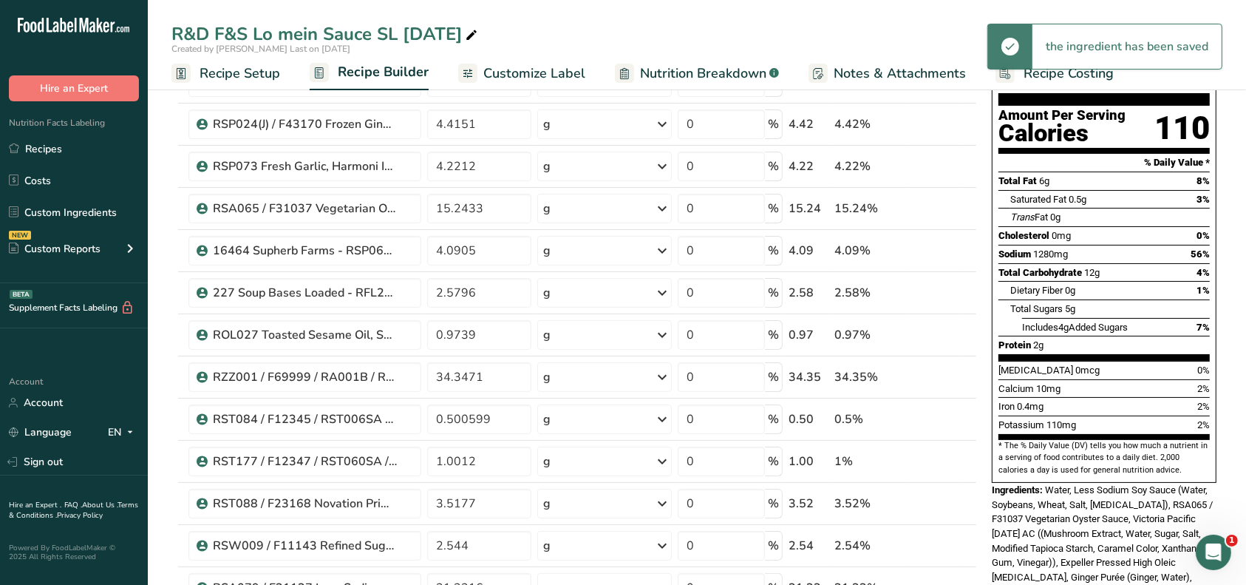
scroll to position [0, 0]
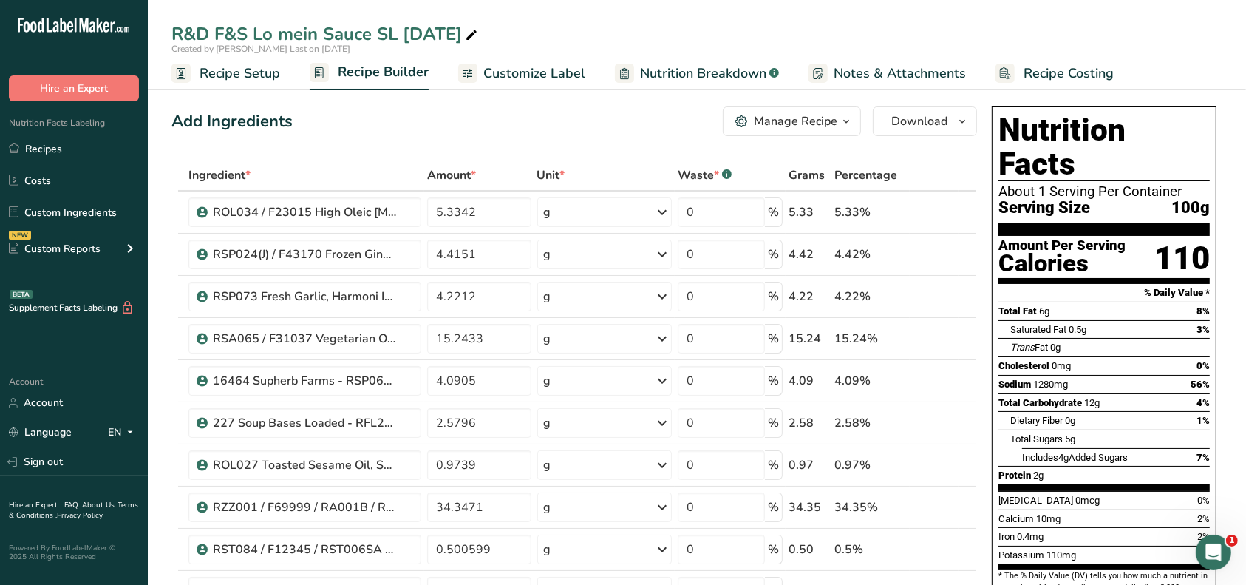
click at [804, 123] on div "Manage Recipe" at bounding box center [796, 121] width 84 height 18
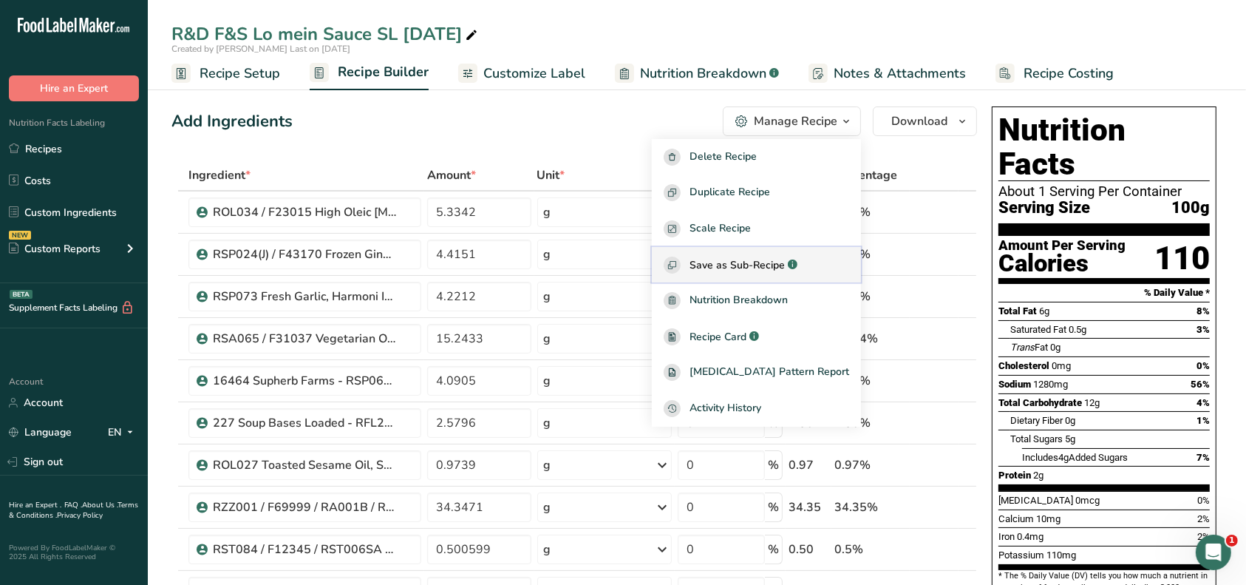
click at [772, 254] on button "Save as Sub-Recipe .a-a{fill:#347362;}.b-a{fill:#fff;}" at bounding box center [756, 265] width 209 height 36
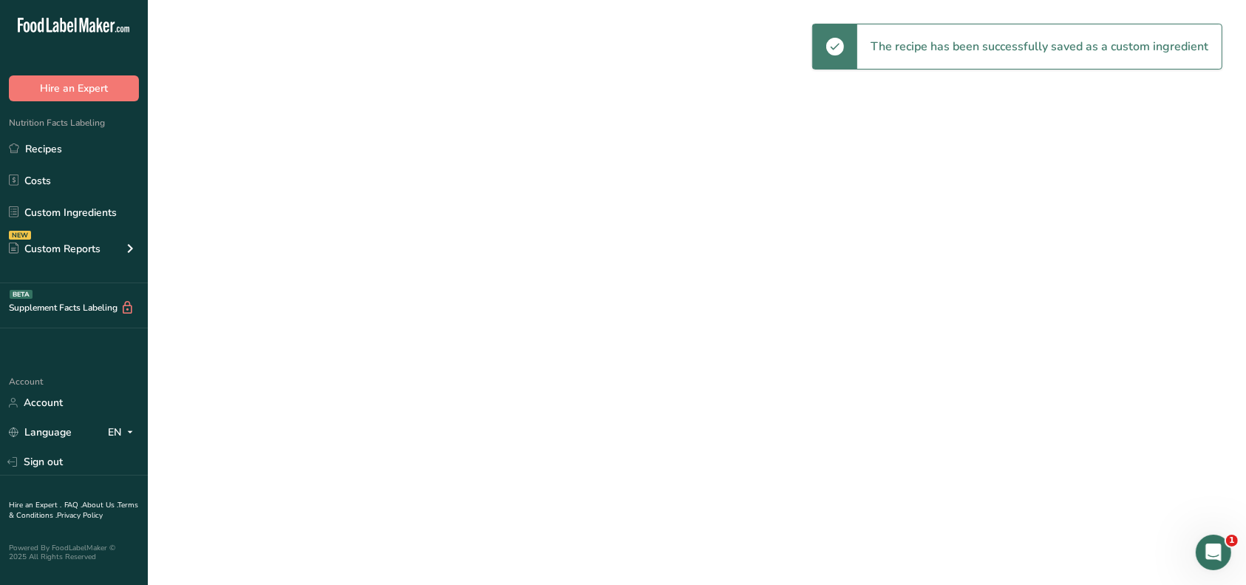
select select "30"
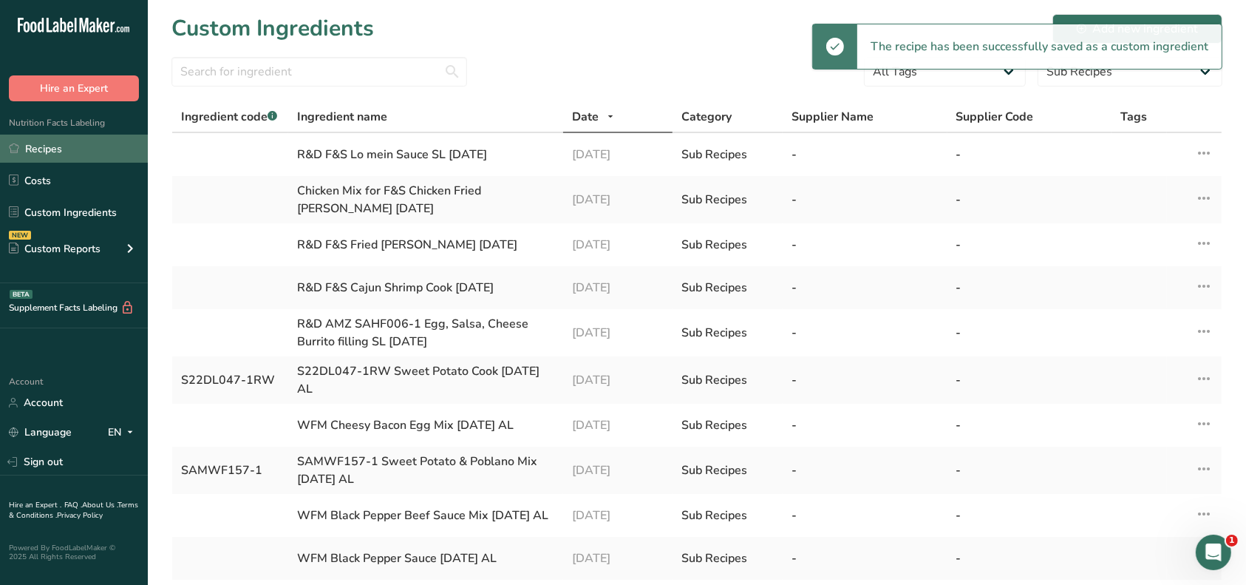
click at [80, 144] on link "Recipes" at bounding box center [74, 149] width 148 height 28
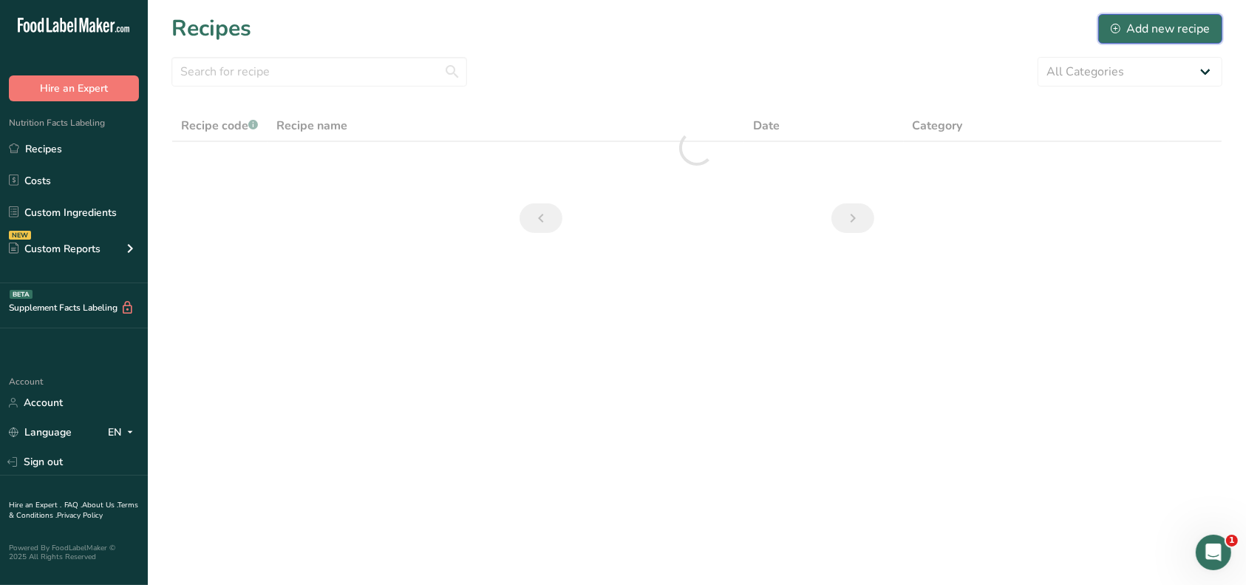
click at [1139, 33] on div "Add new recipe" at bounding box center [1160, 29] width 99 height 18
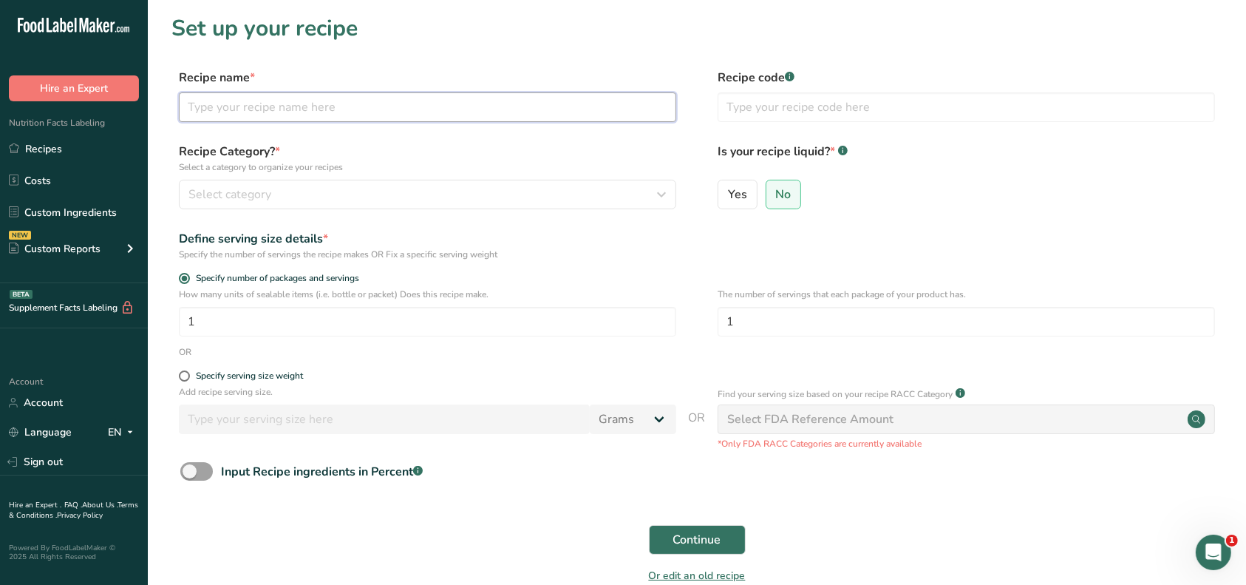
click at [319, 106] on input "text" at bounding box center [428, 107] width 498 height 30
click at [283, 107] on input "R&D F&S Lo MeinVeg [PERSON_NAME] [DATE]" at bounding box center [428, 107] width 498 height 30
type input "R&D F&S Lo Mein Veg [PERSON_NAME] [DATE]"
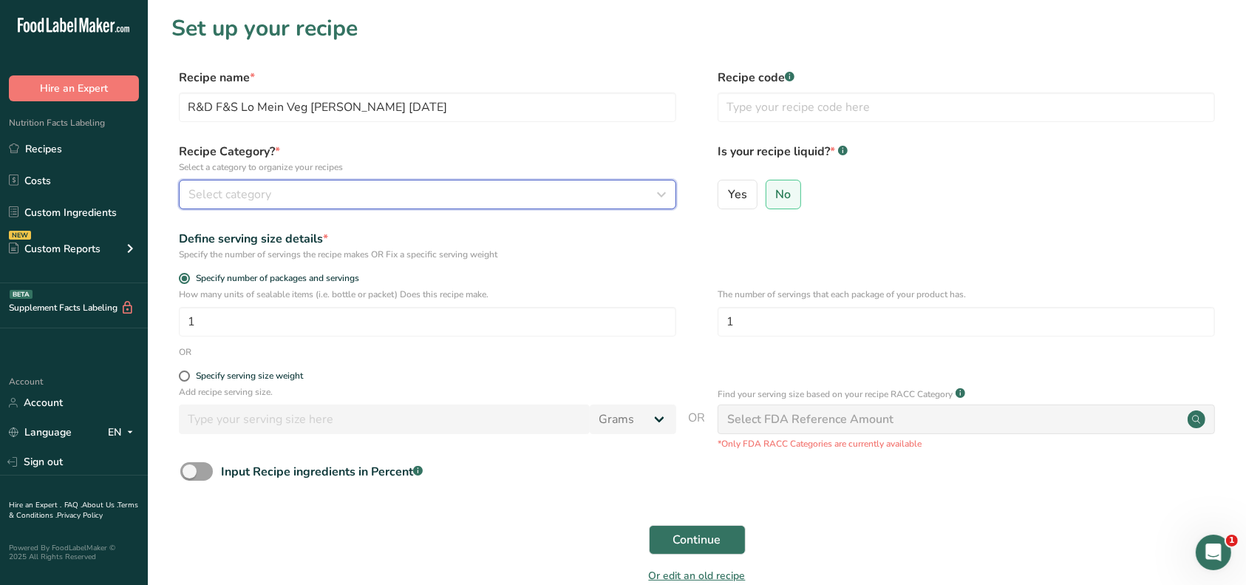
click at [279, 180] on button "Select category" at bounding box center [428, 195] width 498 height 30
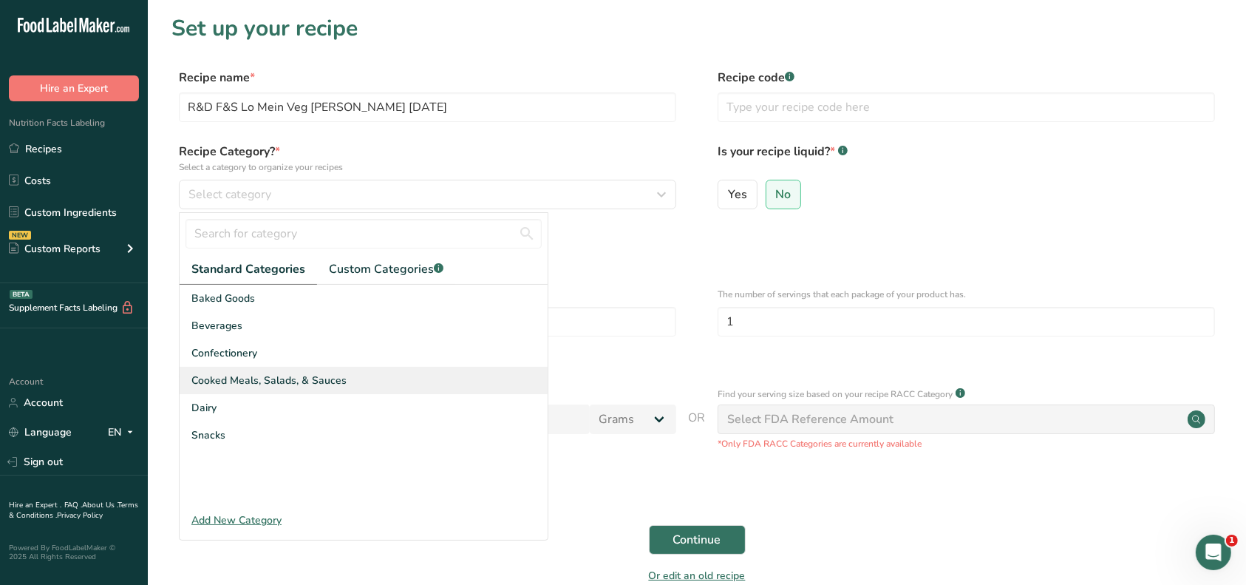
click at [272, 374] on span "Cooked Meals, Salads, & Sauces" at bounding box center [268, 381] width 155 height 16
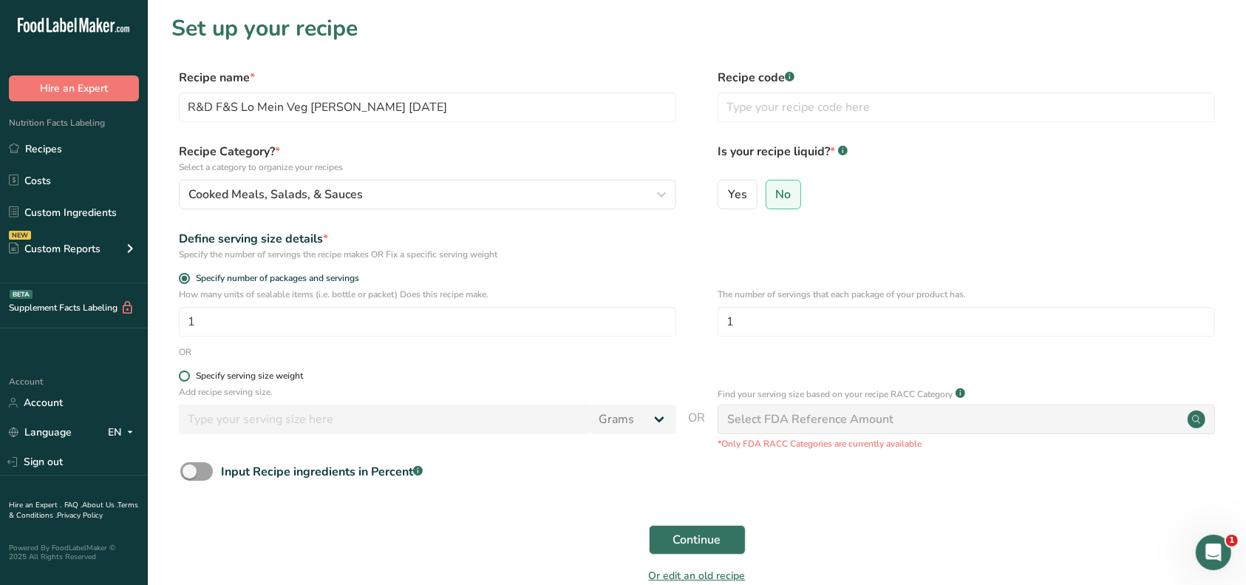
click at [228, 370] on div "Specify serving size weight" at bounding box center [249, 375] width 107 height 11
click at [189, 371] on input "Specify serving size weight" at bounding box center [184, 376] width 10 height 10
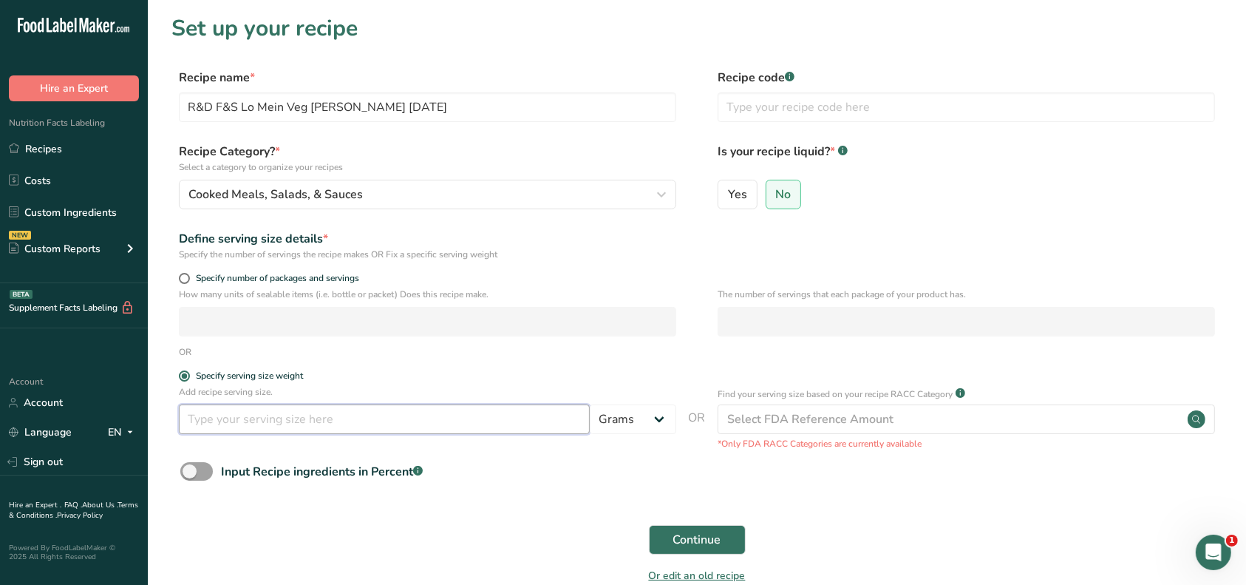
click at [234, 415] on input "number" at bounding box center [384, 419] width 411 height 30
click at [694, 541] on span "Continue" at bounding box center [697, 540] width 48 height 18
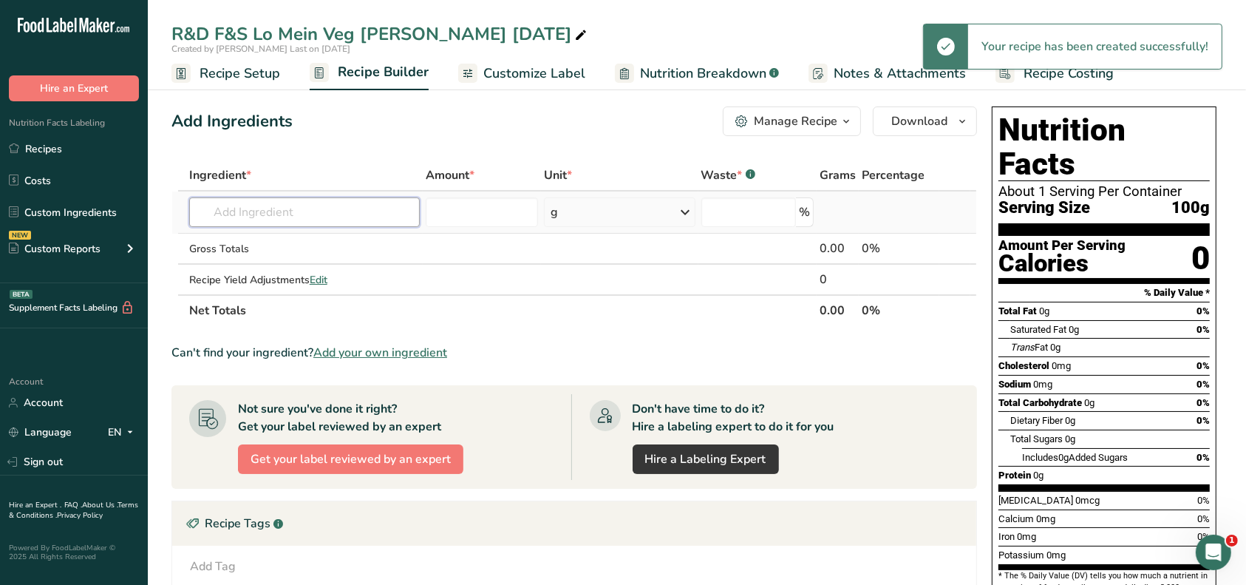
click at [303, 206] on input "text" at bounding box center [304, 212] width 231 height 30
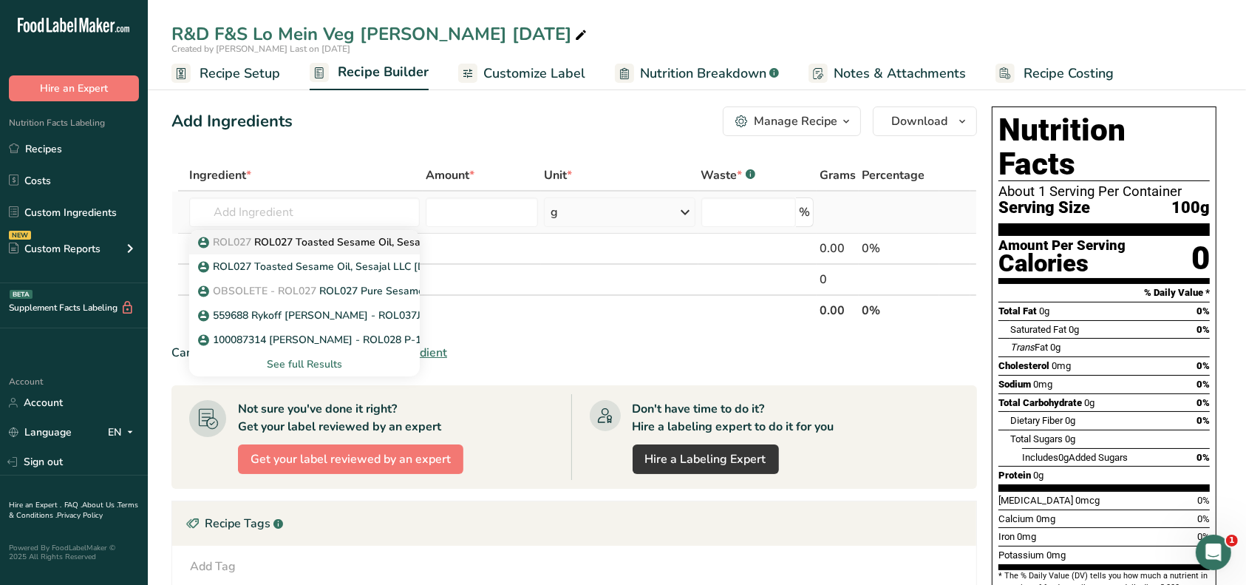
click at [305, 236] on p "ROL027 ROL027 Toasted Sesame Oil, Sesajal [DATE] AL" at bounding box center [343, 242] width 285 height 16
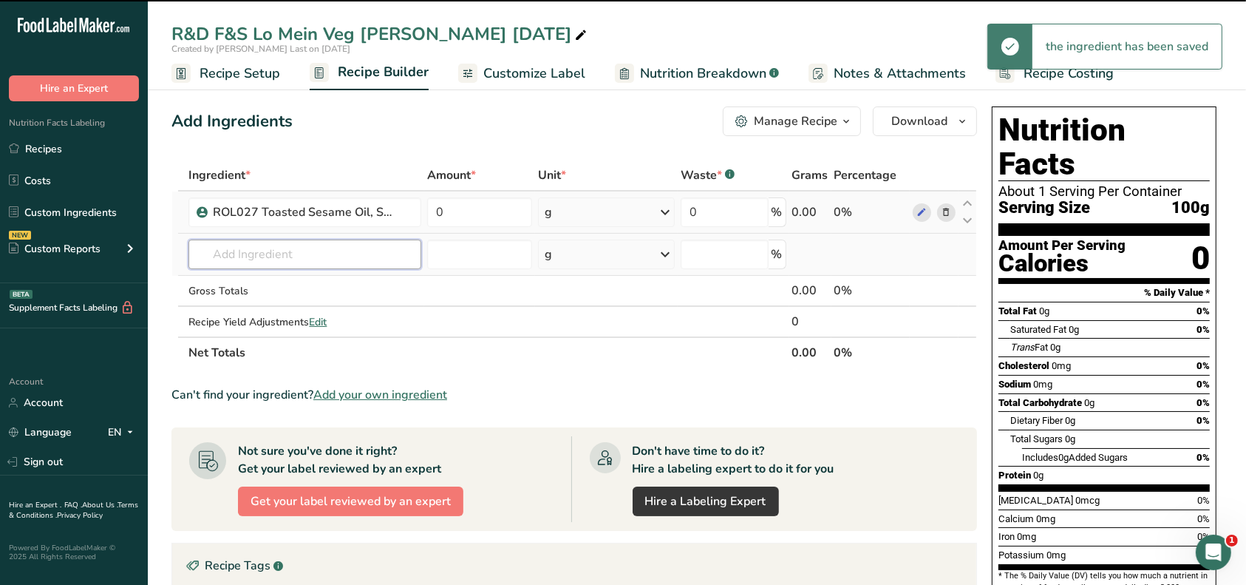
click at [290, 247] on input "text" at bounding box center [305, 255] width 233 height 30
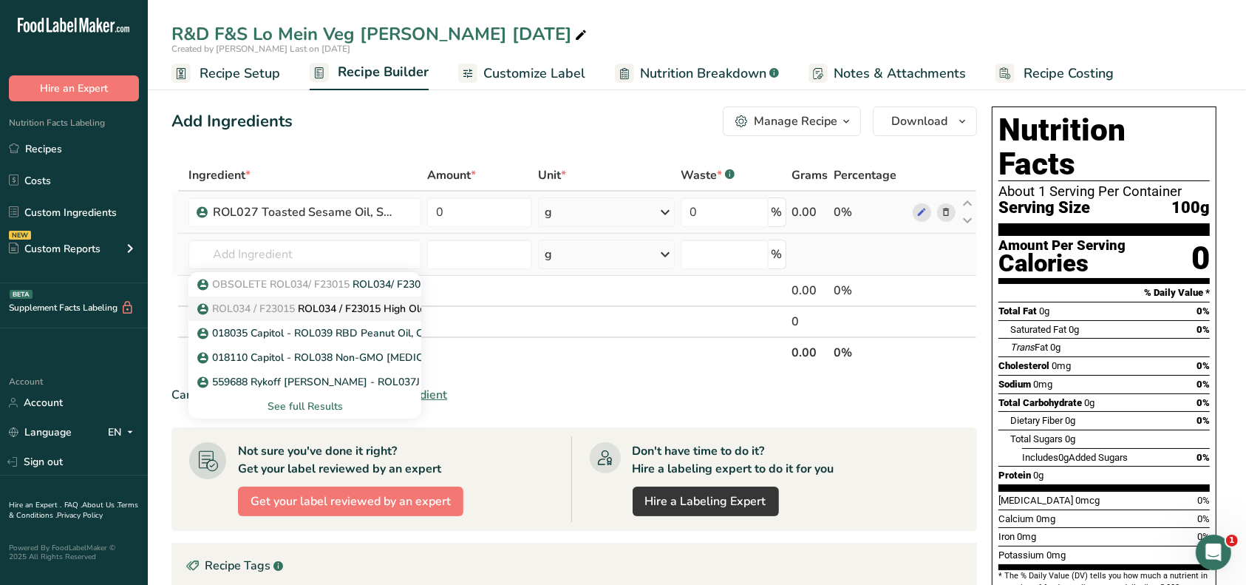
click at [308, 305] on p "ROL034 / F23015 ROL034 / F23015 High Oleic [MEDICAL_DATA], Capitol [DATE] CC" at bounding box center [407, 309] width 415 height 16
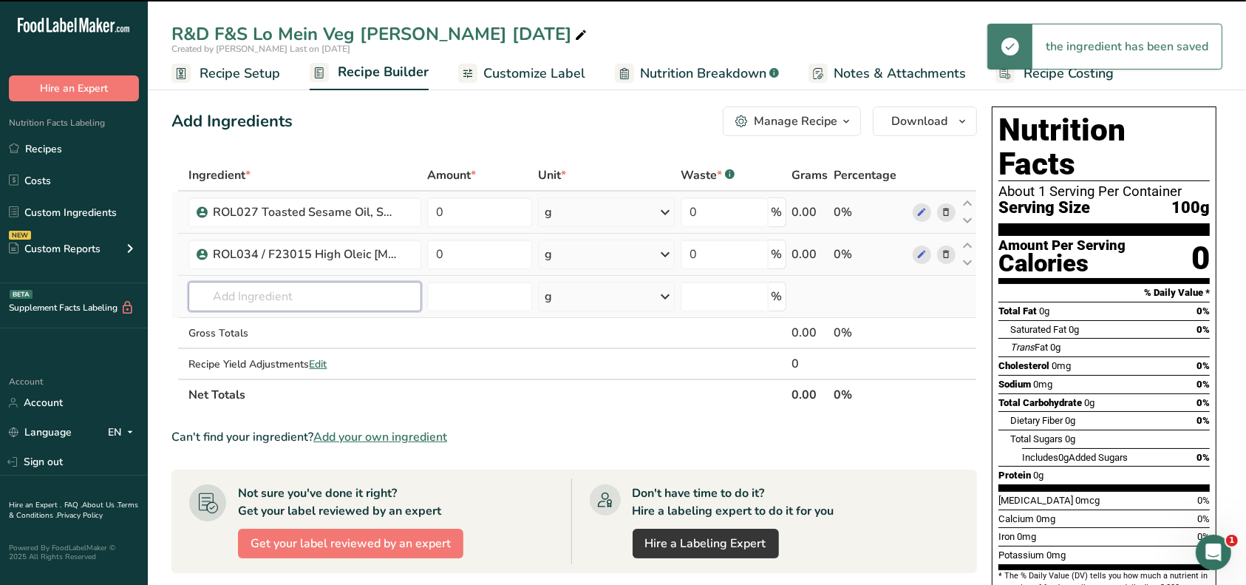
click at [291, 291] on input "text" at bounding box center [305, 297] width 233 height 30
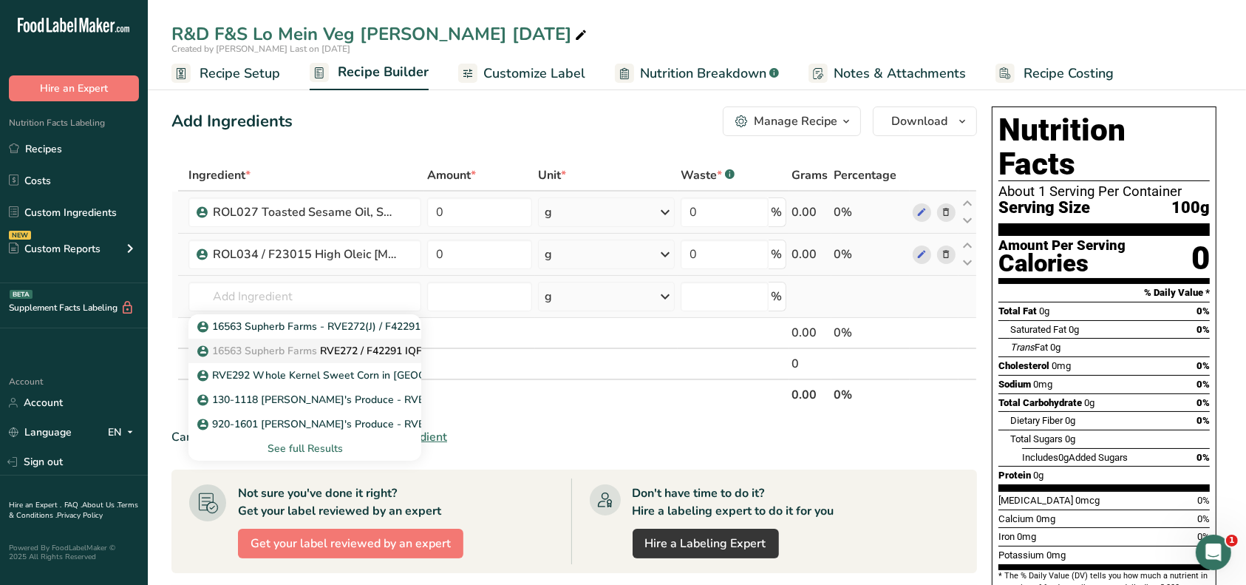
click at [315, 347] on span "16563 Supherb Farms" at bounding box center [264, 351] width 105 height 14
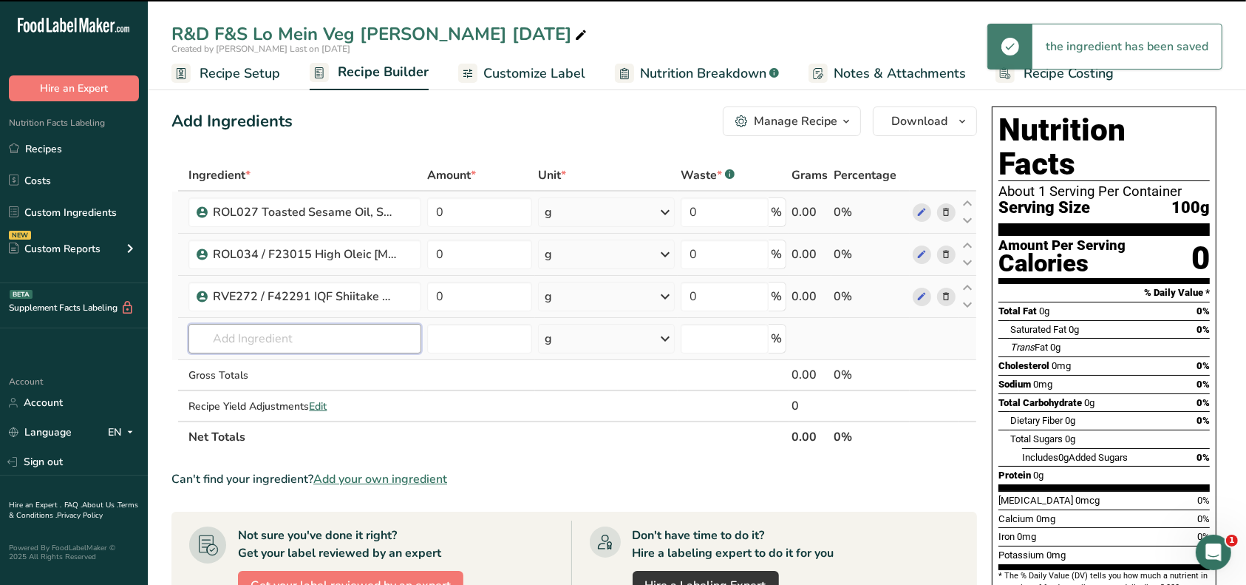
click at [300, 340] on input "text" at bounding box center [305, 339] width 233 height 30
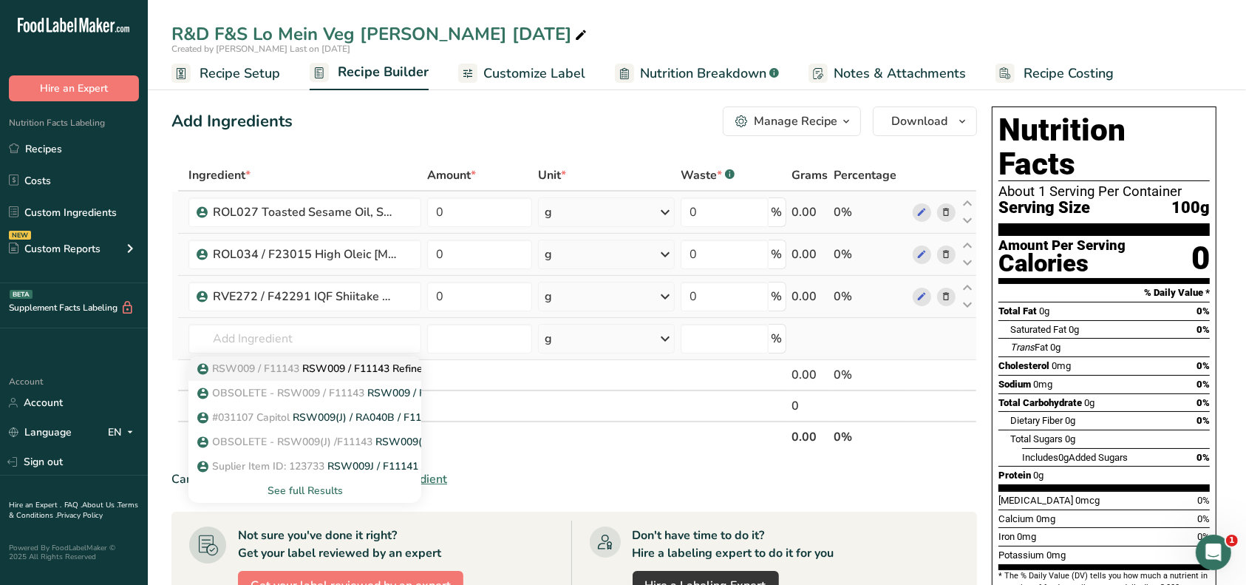
click at [308, 364] on p "RSW009 / F11143 RSW009 / F11143 Refined Sugar, Capitol/[PERSON_NAME] [DATE] CC" at bounding box center [419, 369] width 438 height 16
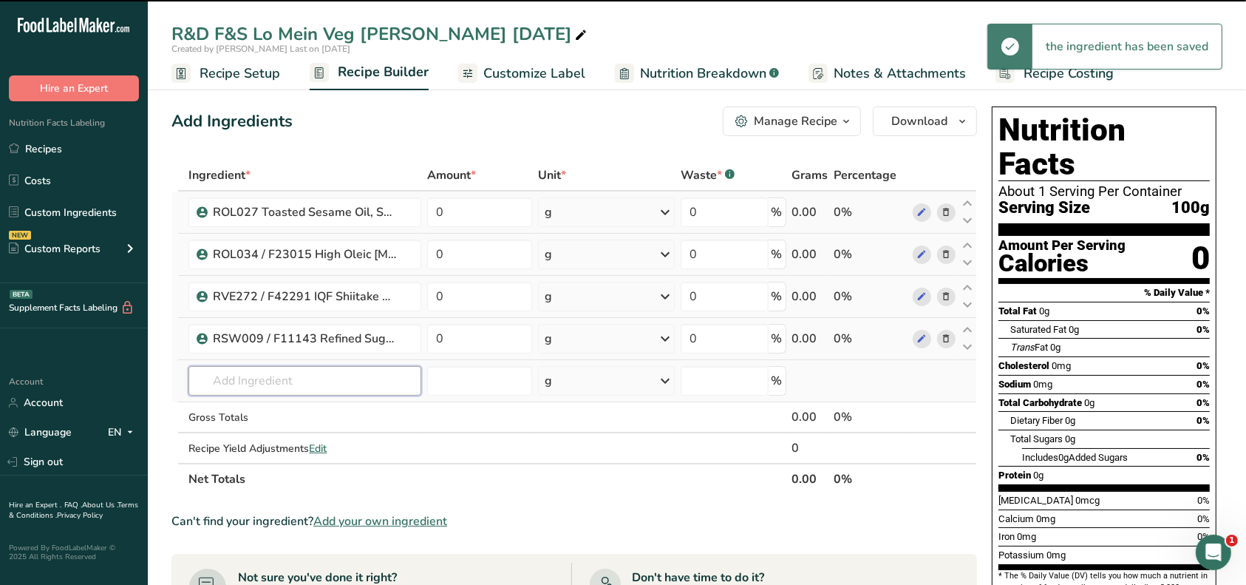
click at [290, 376] on input "text" at bounding box center [305, 381] width 233 height 30
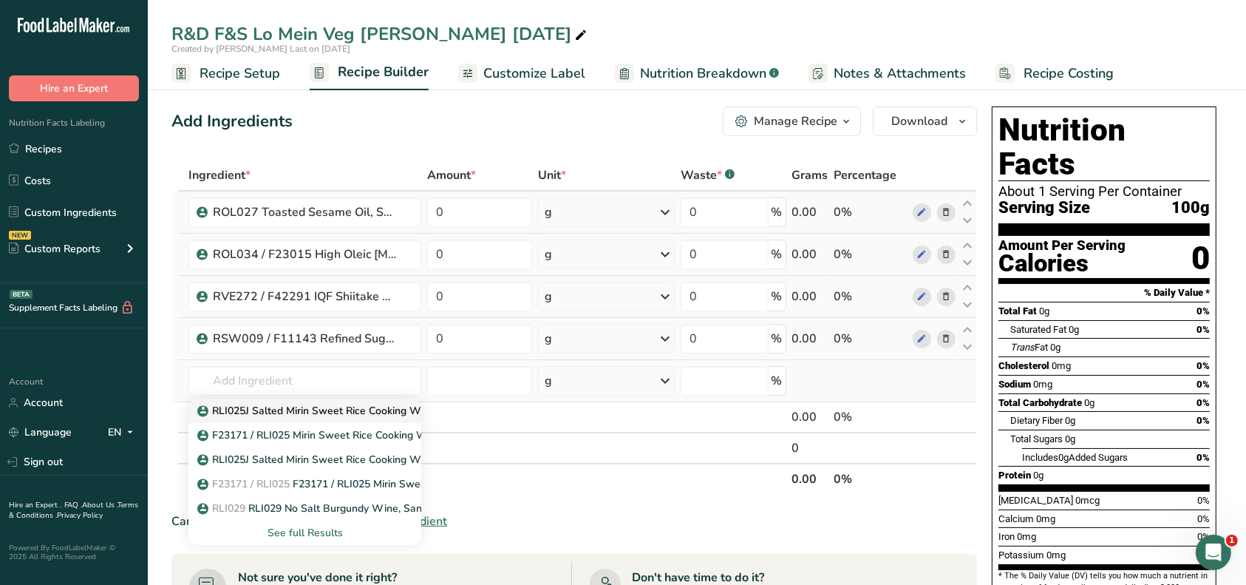
click at [300, 407] on p "RLI025J Salted Mirin Sweet Rice Cooking Wine, [PERSON_NAME] [DATE] AC" at bounding box center [389, 411] width 379 height 16
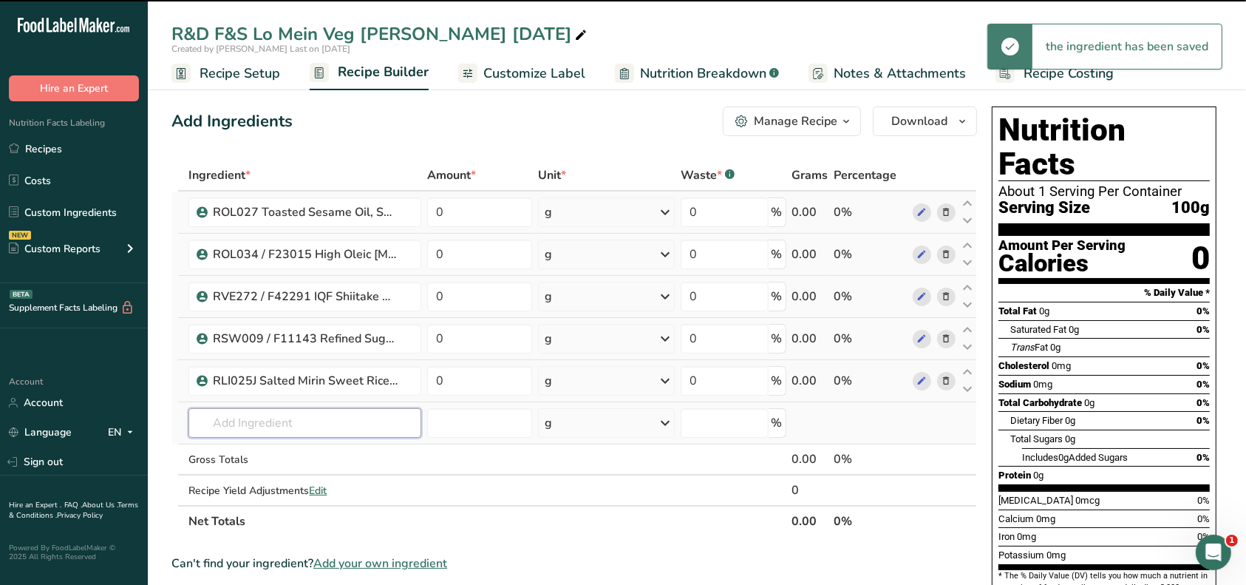
click at [287, 423] on input "text" at bounding box center [305, 423] width 233 height 30
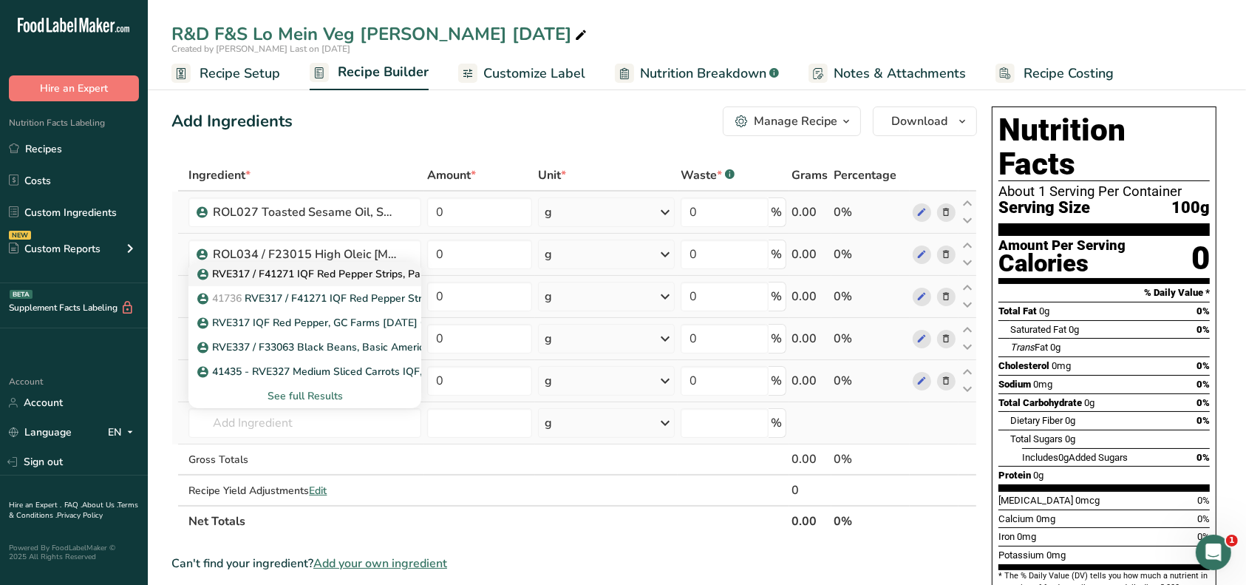
click at [276, 272] on p "RVE317 / F41271 IQF Red Pepper Strips, Paris Foods [DATE] CC" at bounding box center [358, 274] width 317 height 16
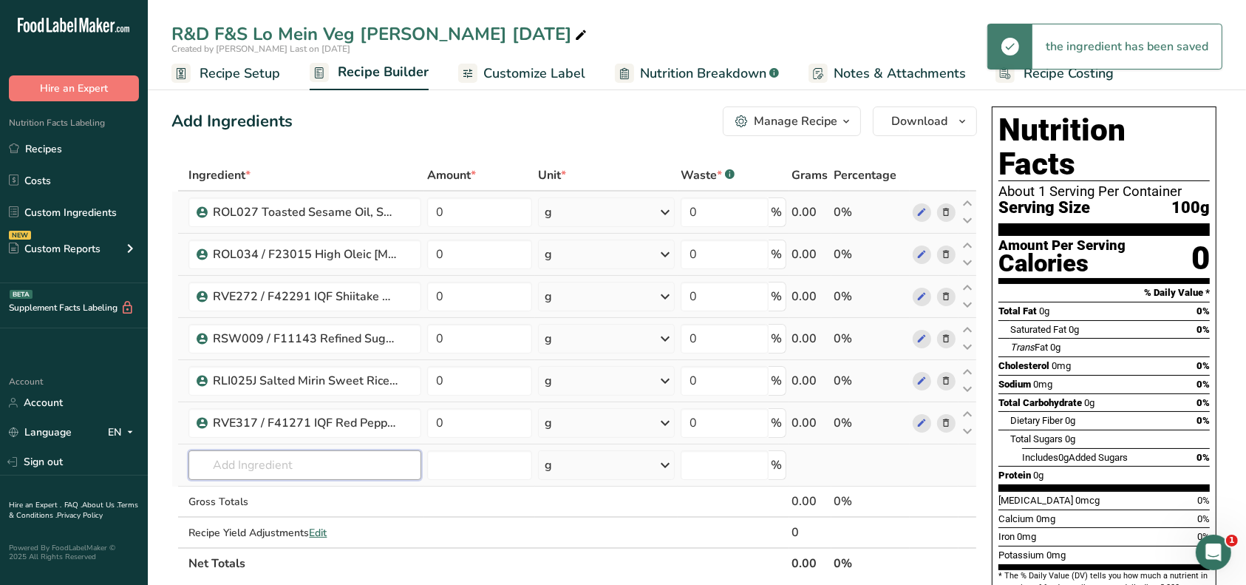
click at [288, 461] on input "text" at bounding box center [305, 465] width 233 height 30
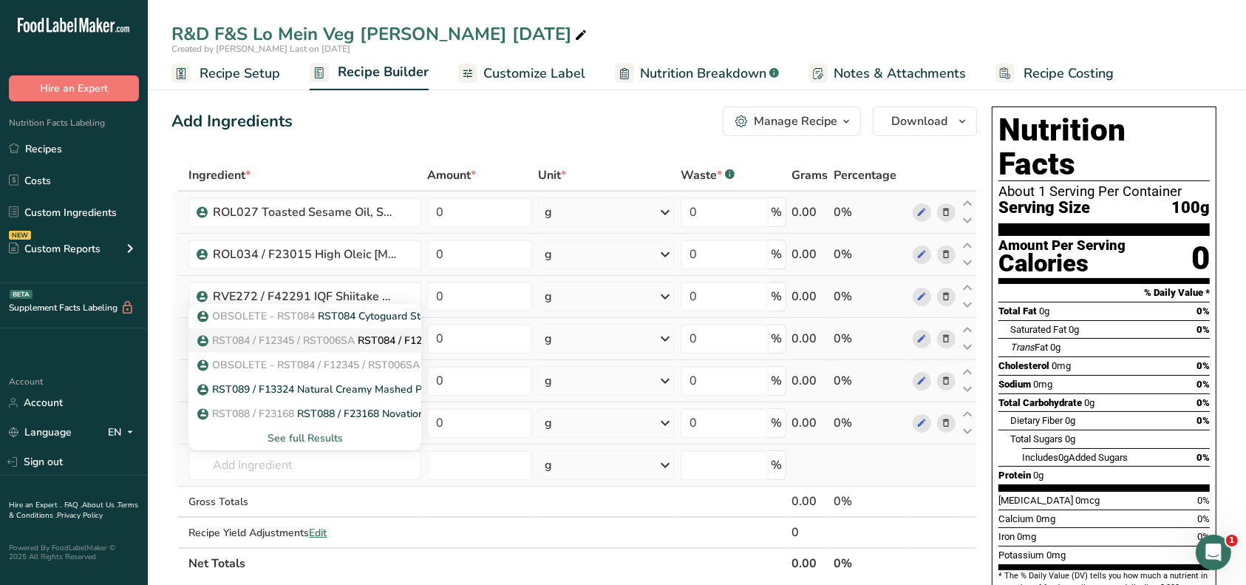
click at [288, 341] on span "RST084 / F12345 / RST006SA" at bounding box center [283, 340] width 143 height 14
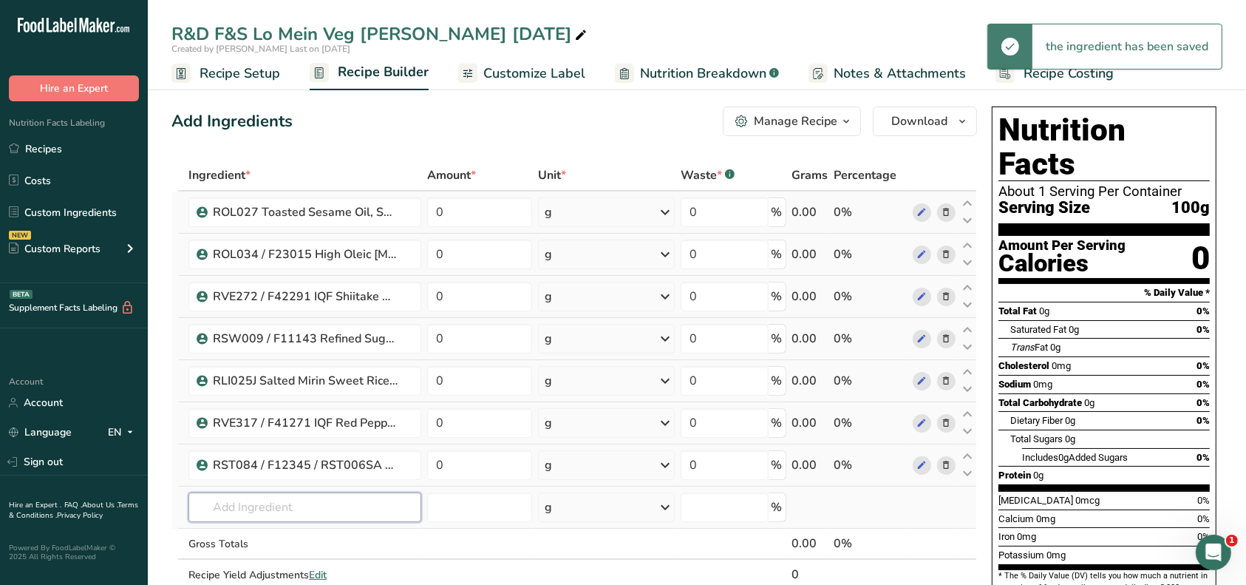
click at [254, 500] on input "text" at bounding box center [305, 507] width 233 height 30
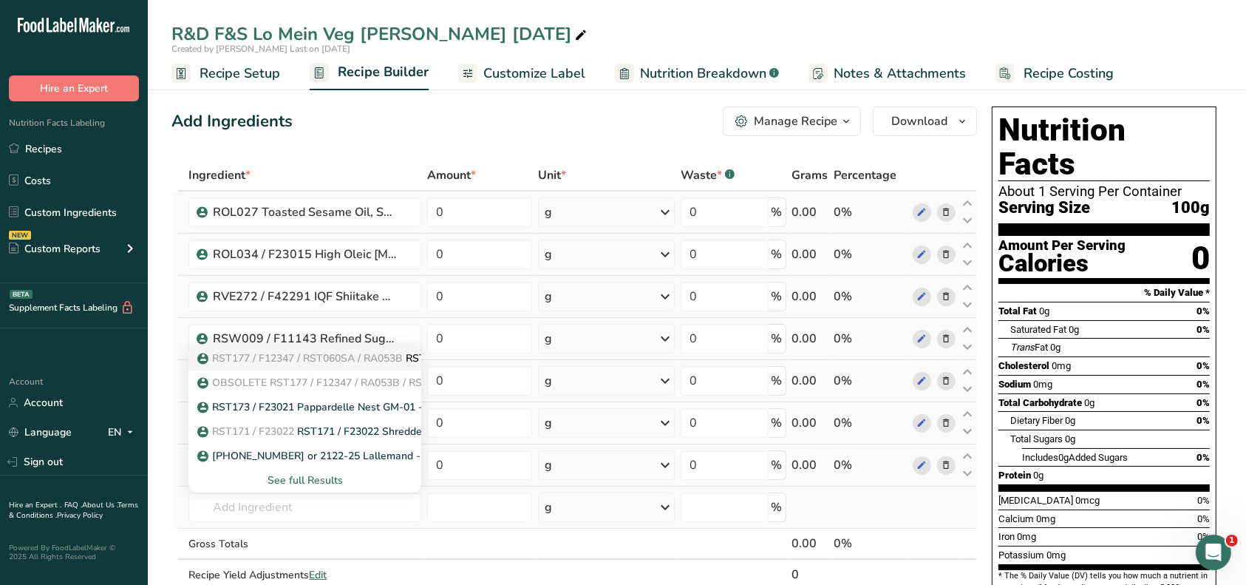
click at [242, 359] on span "RST177 / F12347 / RST060SA / RA053B" at bounding box center [307, 358] width 191 height 14
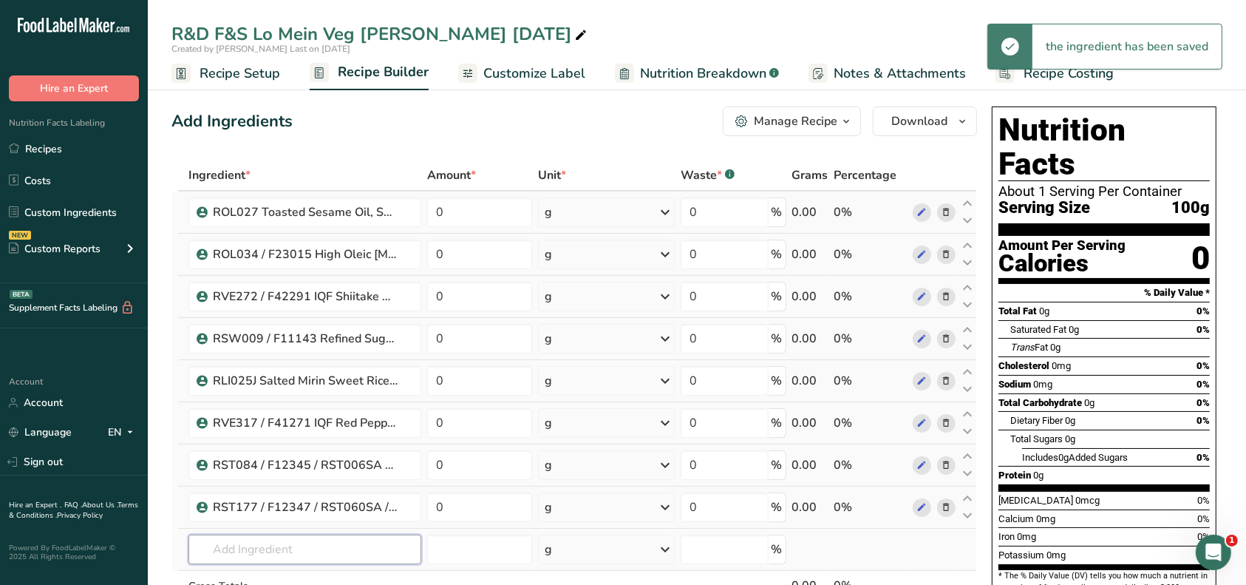
click at [249, 541] on input "text" at bounding box center [305, 549] width 233 height 30
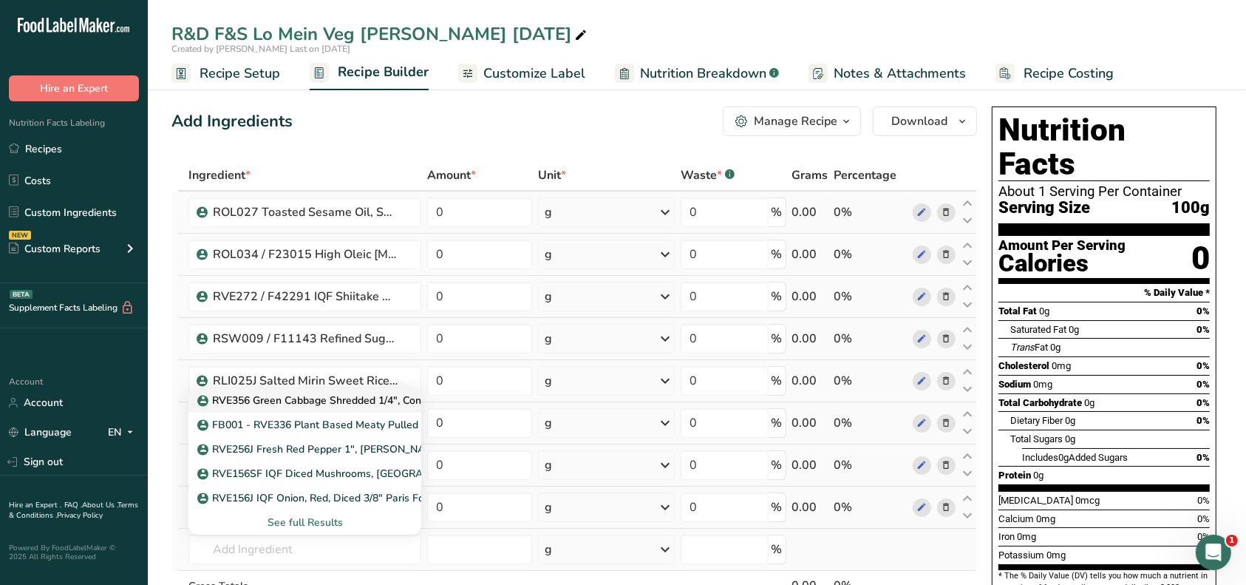
click at [283, 396] on p "RVE356 Green Cabbage Shredded 1/4", Continental Processors [DATE] AF" at bounding box center [383, 401] width 367 height 16
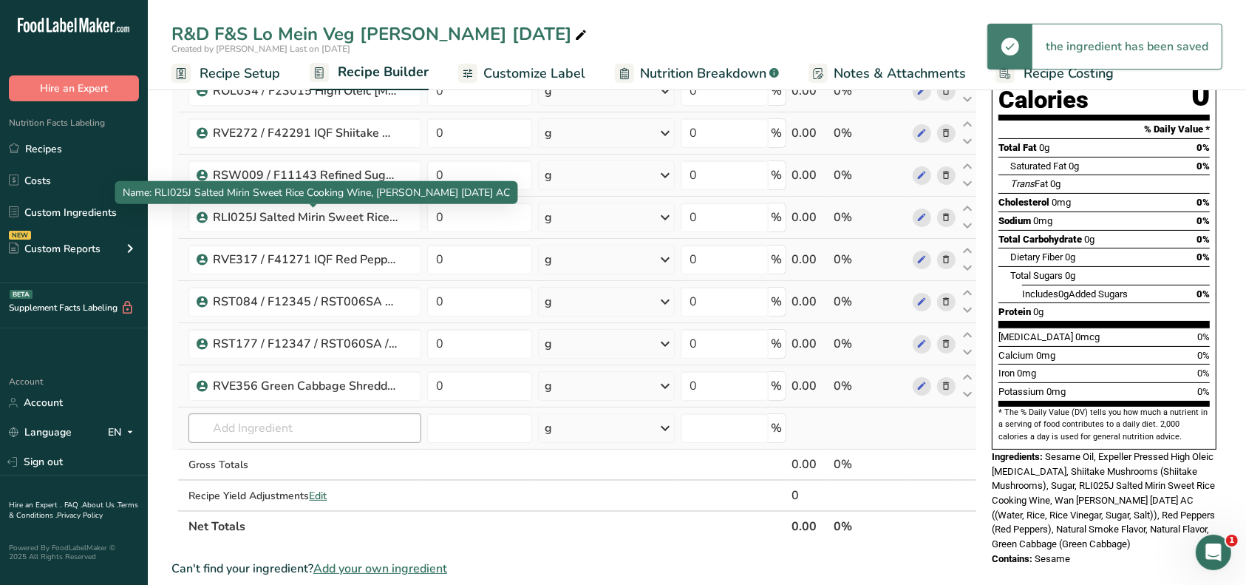
scroll to position [197, 0]
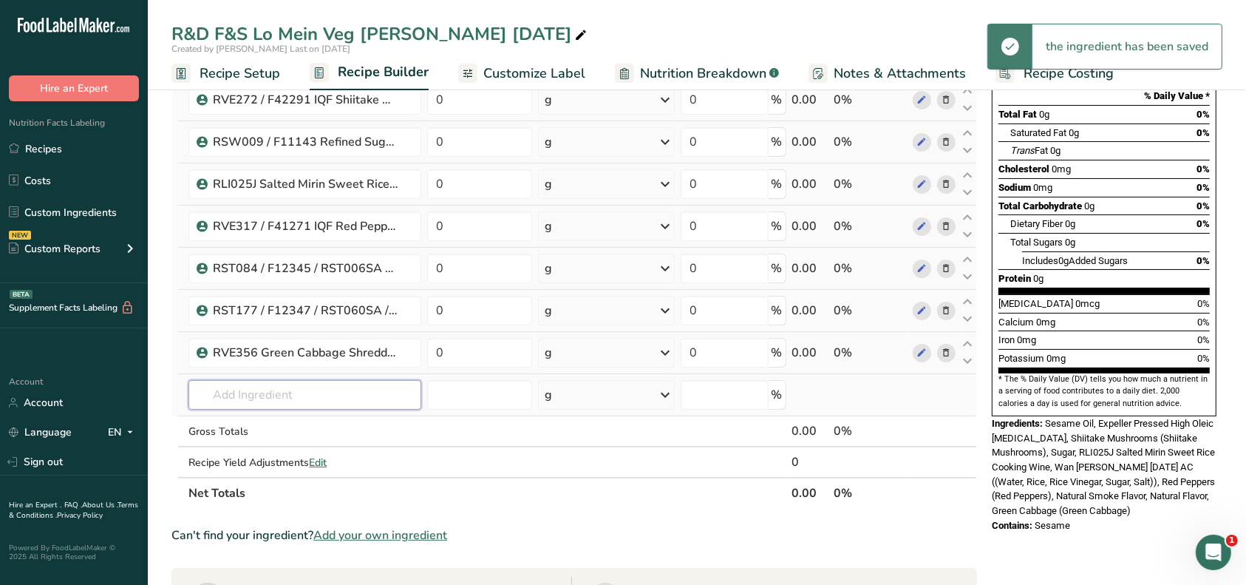
click at [234, 390] on input "text" at bounding box center [305, 395] width 233 height 30
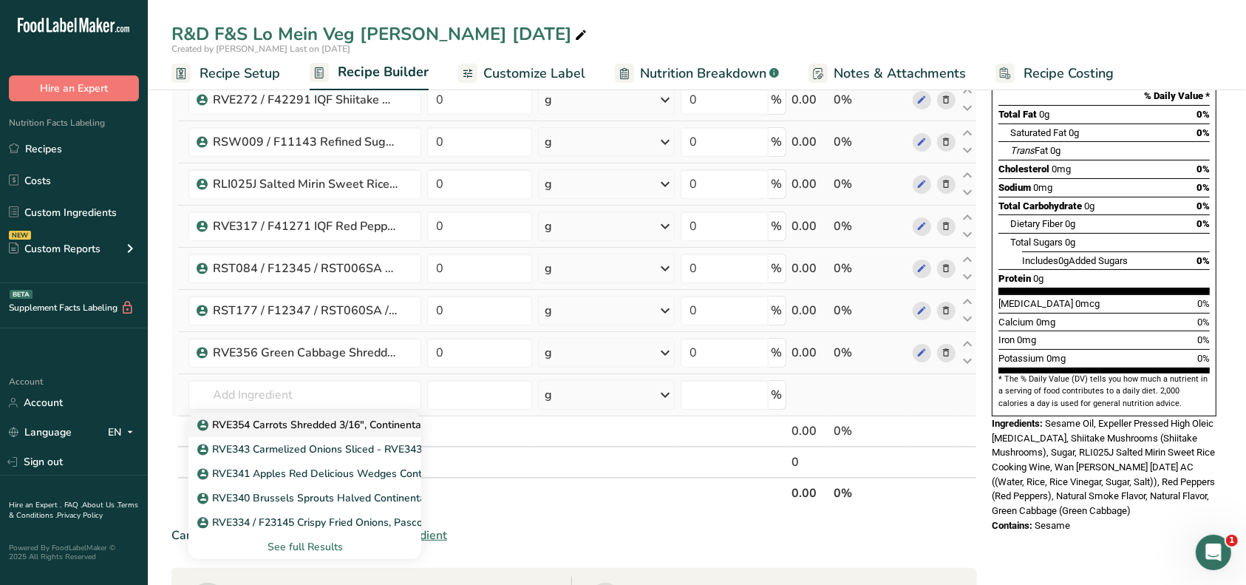
click at [277, 420] on p "RVE354 Carrots Shredded 3/16", Continental Processors [DATE] AF" at bounding box center [366, 425] width 333 height 16
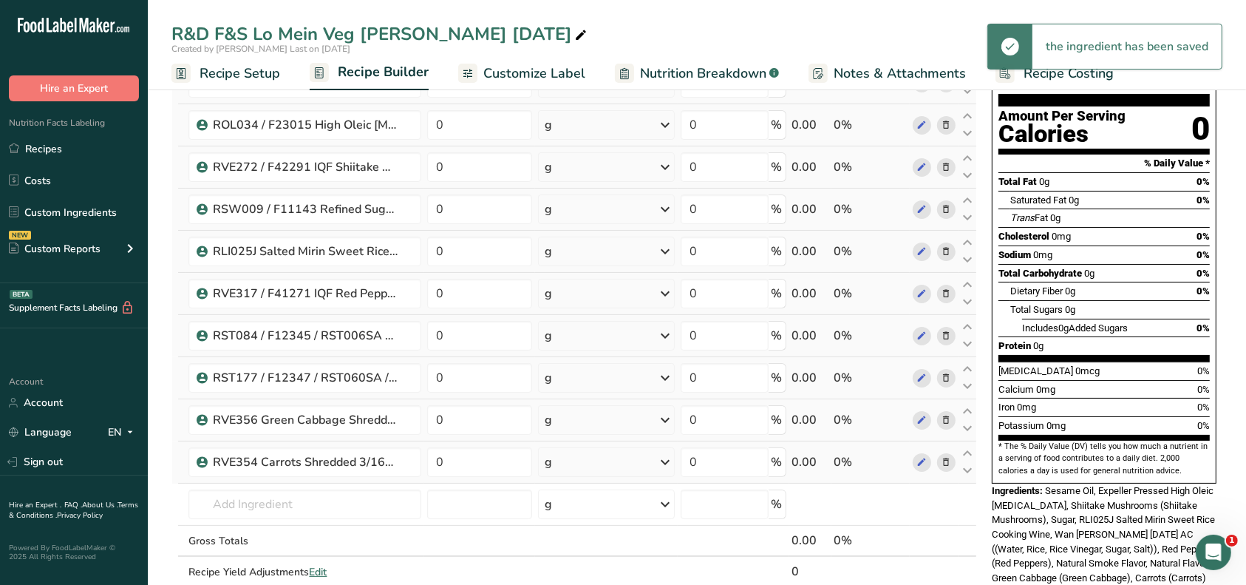
scroll to position [0, 0]
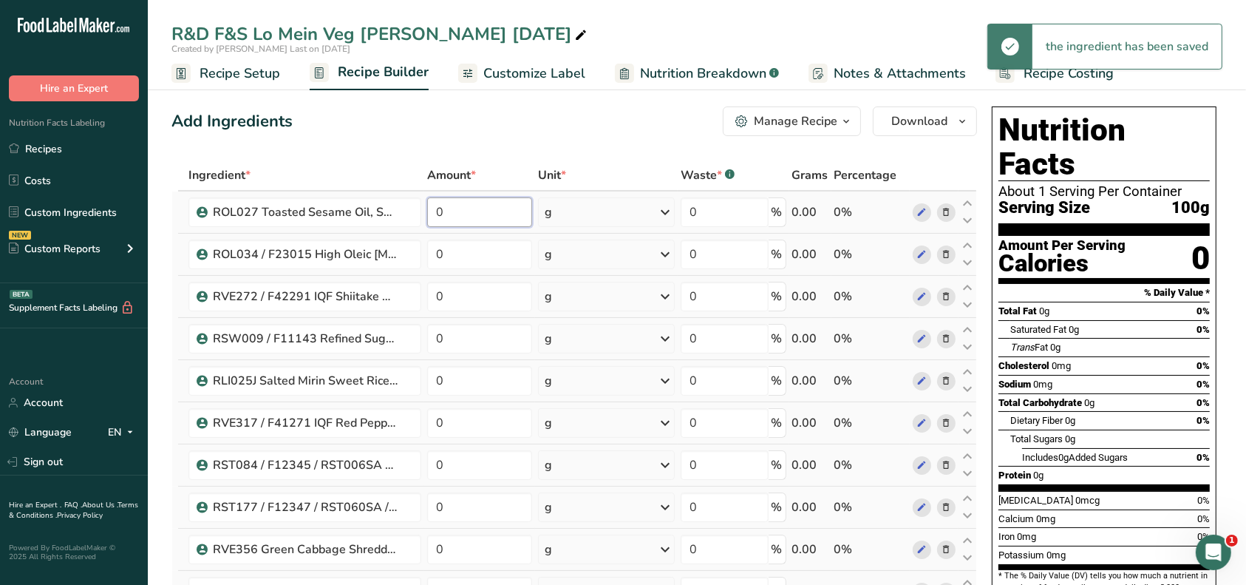
drag, startPoint x: 444, startPoint y: 211, endPoint x: 426, endPoint y: 209, distance: 17.8
click at [426, 209] on td "0" at bounding box center [479, 212] width 111 height 42
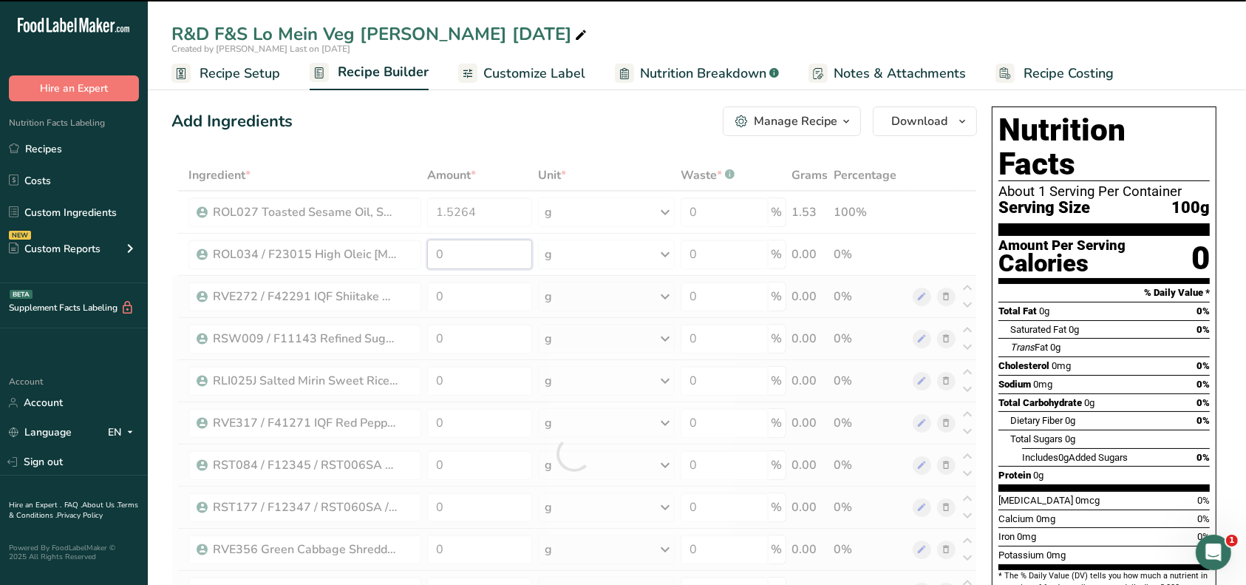
drag, startPoint x: 455, startPoint y: 252, endPoint x: 422, endPoint y: 255, distance: 32.7
click at [422, 255] on div "Ingredient * Amount * Unit * Waste * .a-a{fill:#347362;}.b-a{fill:#fff;} Grams …" at bounding box center [575, 454] width 806 height 588
drag, startPoint x: 458, startPoint y: 303, endPoint x: 418, endPoint y: 297, distance: 40.4
click at [418, 298] on div "Ingredient * Amount * Unit * Waste * .a-a{fill:#347362;}.b-a{fill:#fff;} Grams …" at bounding box center [575, 454] width 806 height 588
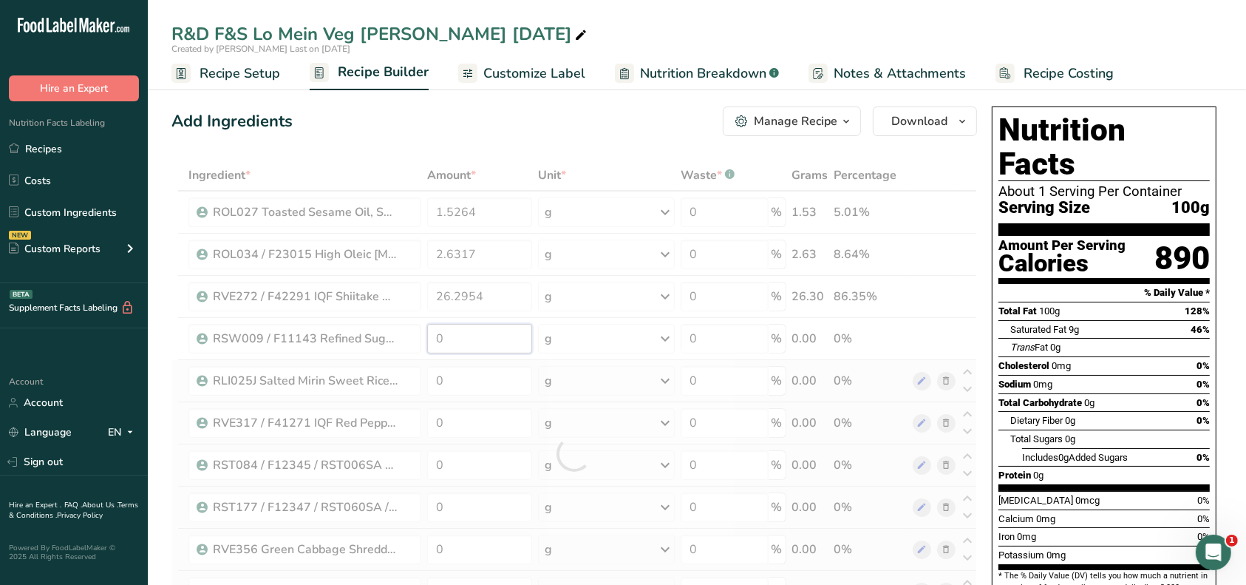
drag, startPoint x: 449, startPoint y: 341, endPoint x: 427, endPoint y: 329, distance: 25.8
click at [424, 336] on div "Ingredient * Amount * Unit * Waste * .a-a{fill:#347362;}.b-a{fill:#fff;} Grams …" at bounding box center [575, 454] width 806 height 588
drag, startPoint x: 444, startPoint y: 376, endPoint x: 425, endPoint y: 373, distance: 18.7
click at [425, 373] on div "Ingredient * Amount * Unit * Waste * .a-a{fill:#347362;}.b-a{fill:#fff;} Grams …" at bounding box center [575, 454] width 806 height 588
drag, startPoint x: 449, startPoint y: 414, endPoint x: 426, endPoint y: 416, distance: 23.0
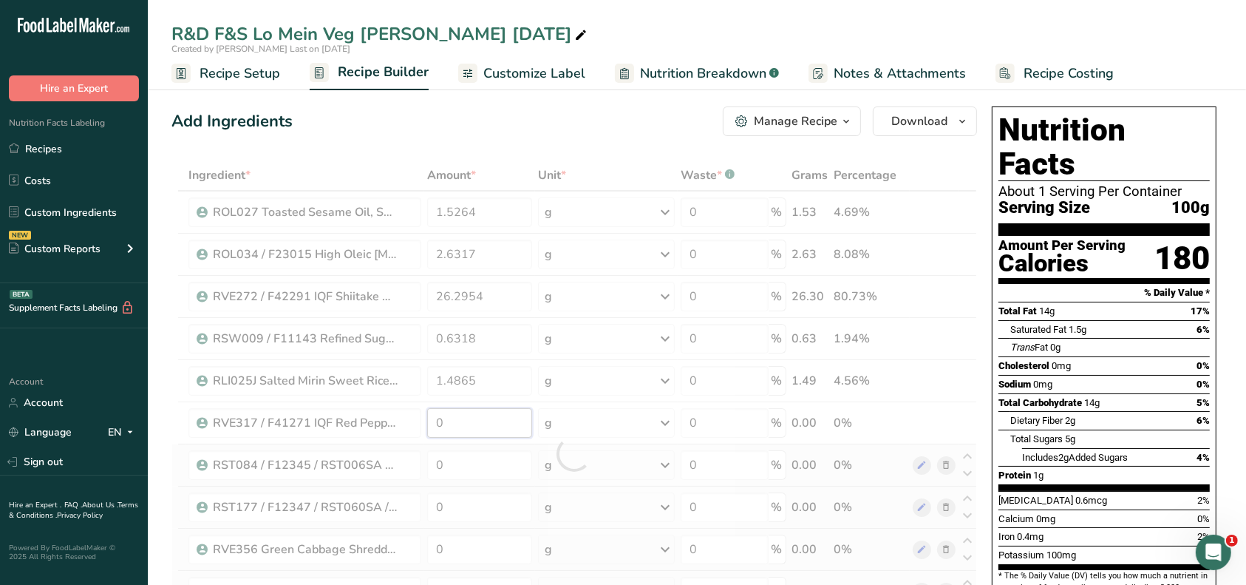
click at [426, 416] on div "Ingredient * Amount * Unit * Waste * .a-a{fill:#347362;}.b-a{fill:#fff;} Grams …" at bounding box center [575, 454] width 806 height 588
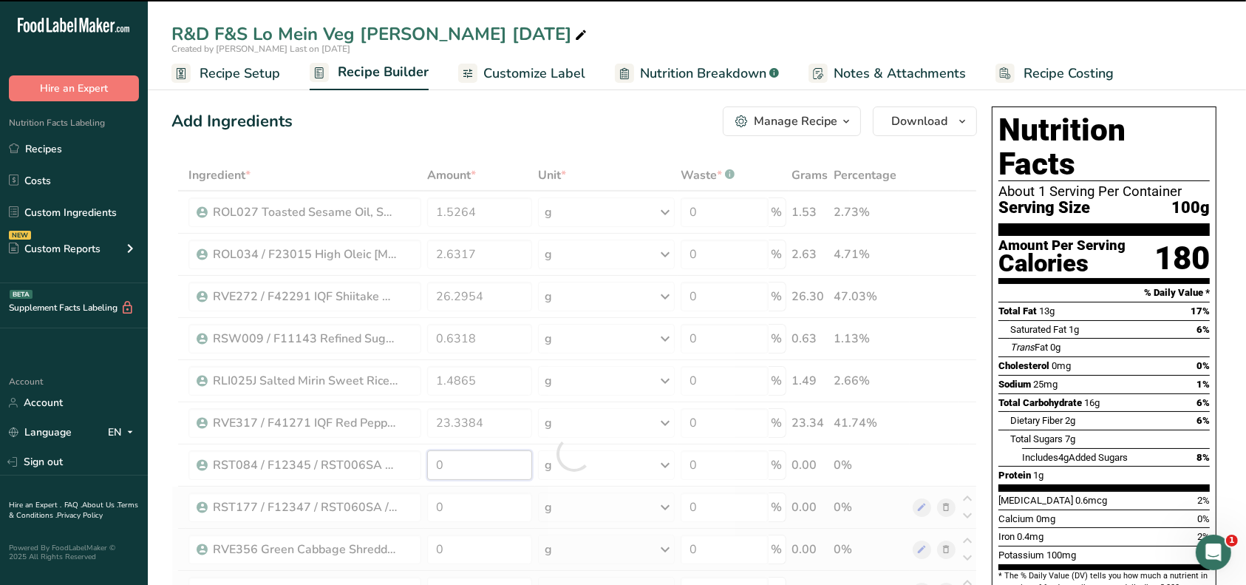
drag, startPoint x: 447, startPoint y: 463, endPoint x: 438, endPoint y: 463, distance: 8.1
click at [438, 463] on div "Ingredient * Amount * Unit * Waste * .a-a{fill:#347362;}.b-a{fill:#fff;} Grams …" at bounding box center [575, 454] width 806 height 588
drag, startPoint x: 452, startPoint y: 504, endPoint x: 425, endPoint y: 495, distance: 28.3
click at [422, 503] on div "Ingredient * Amount * Unit * Waste * .a-a{fill:#347362;}.b-a{fill:#fff;} Grams …" at bounding box center [575, 454] width 806 height 588
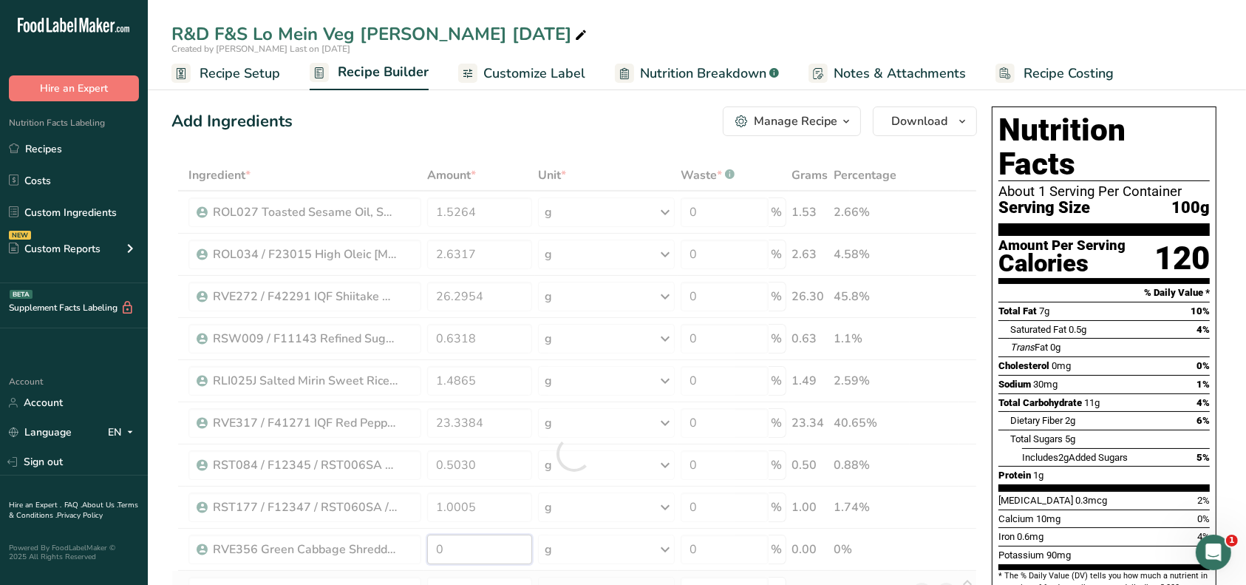
drag, startPoint x: 452, startPoint y: 543, endPoint x: 427, endPoint y: 542, distance: 25.1
click at [427, 546] on div "Ingredient * Amount * Unit * Waste * .a-a{fill:#347362;}.b-a{fill:#fff;} Grams …" at bounding box center [575, 454] width 806 height 588
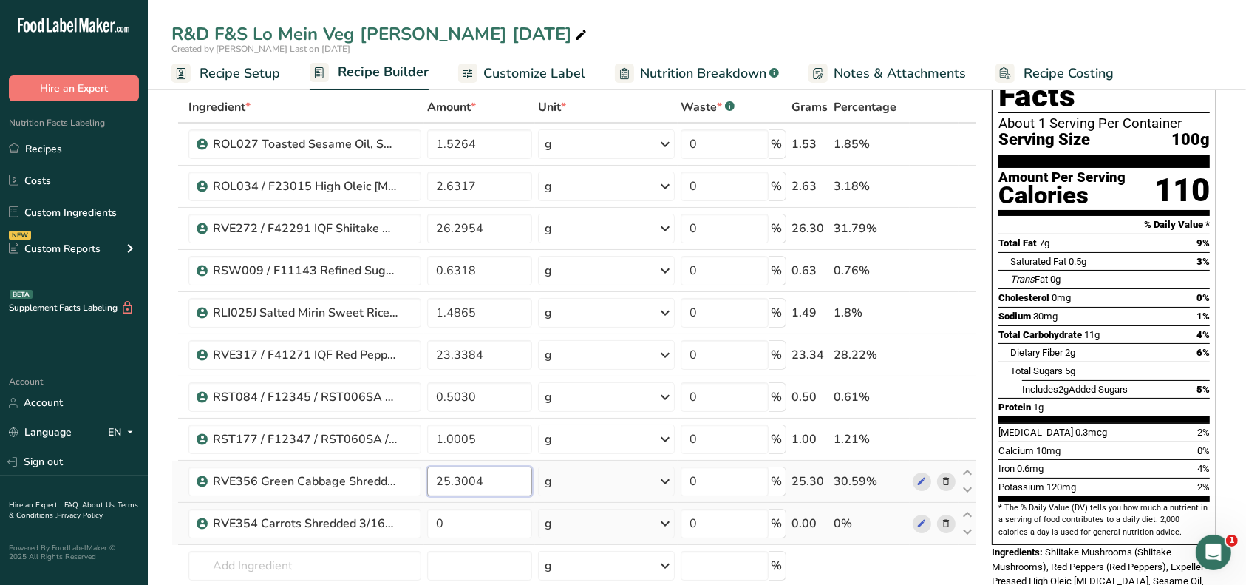
scroll to position [98, 0]
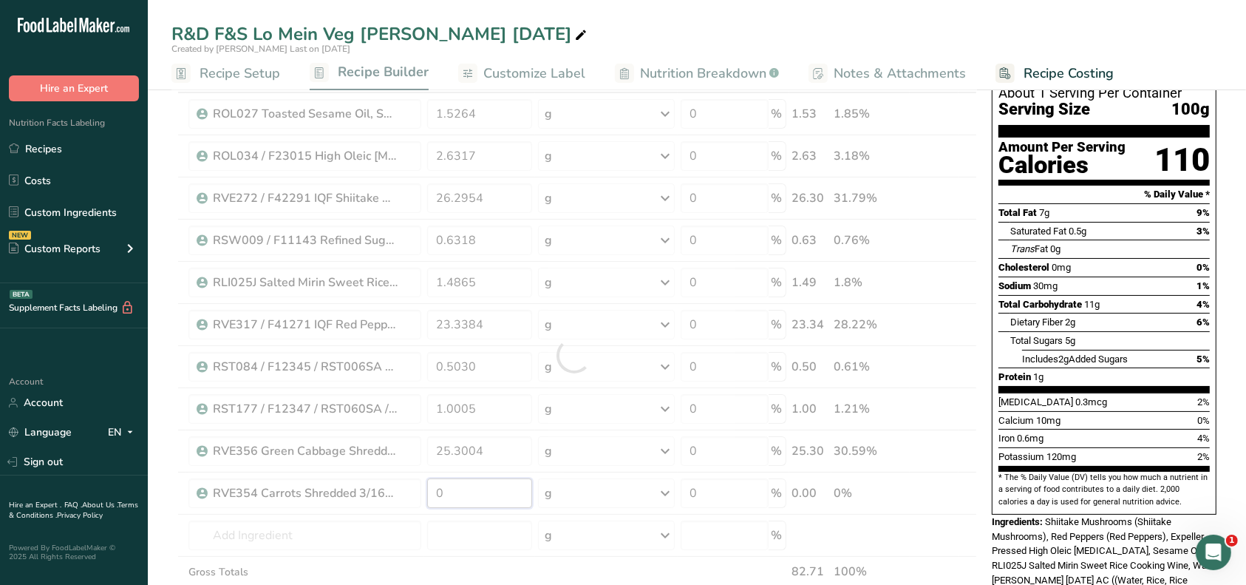
drag, startPoint x: 447, startPoint y: 491, endPoint x: 430, endPoint y: 491, distance: 17.0
click at [430, 491] on div "Ingredient * Amount * Unit * Waste * .a-a{fill:#347362;}.b-a{fill:#fff;} Grams …" at bounding box center [575, 355] width 806 height 588
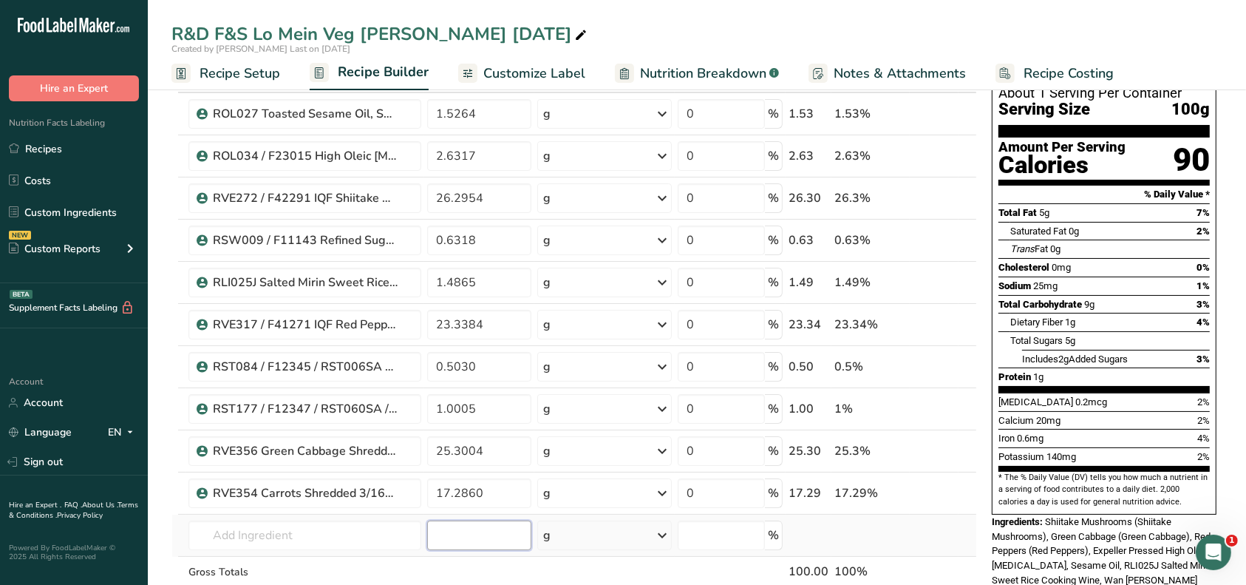
click at [469, 533] on div "Ingredient * Amount * Unit * Waste * .a-a{fill:#347362;}.b-a{fill:#fff;} Grams …" at bounding box center [575, 355] width 806 height 588
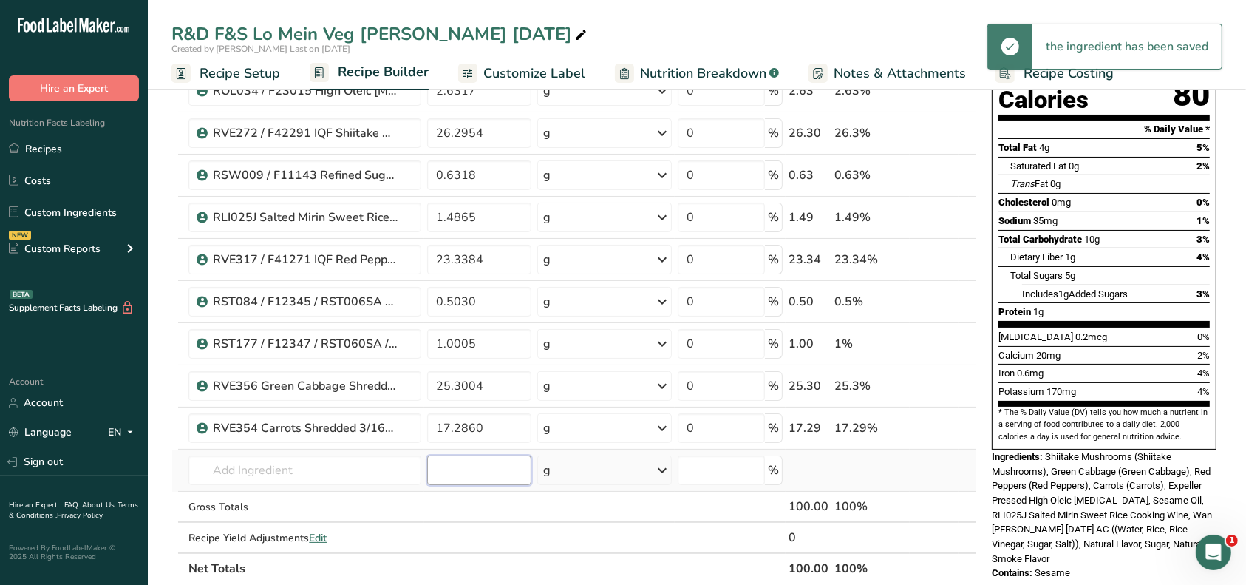
scroll to position [296, 0]
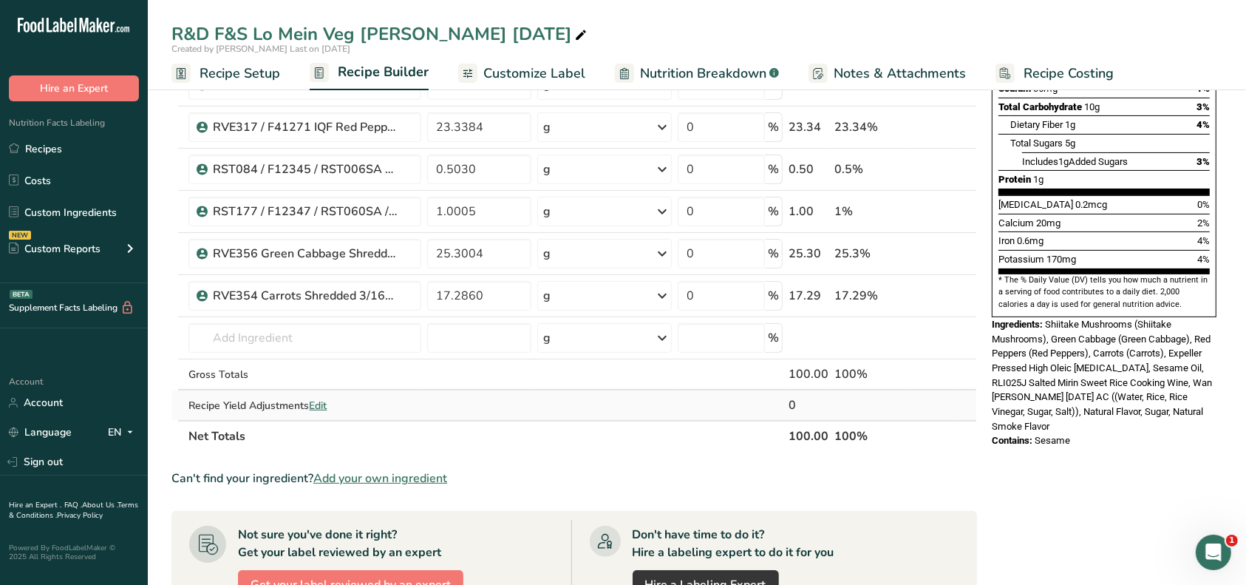
click at [325, 405] on span "Edit" at bounding box center [318, 405] width 18 height 14
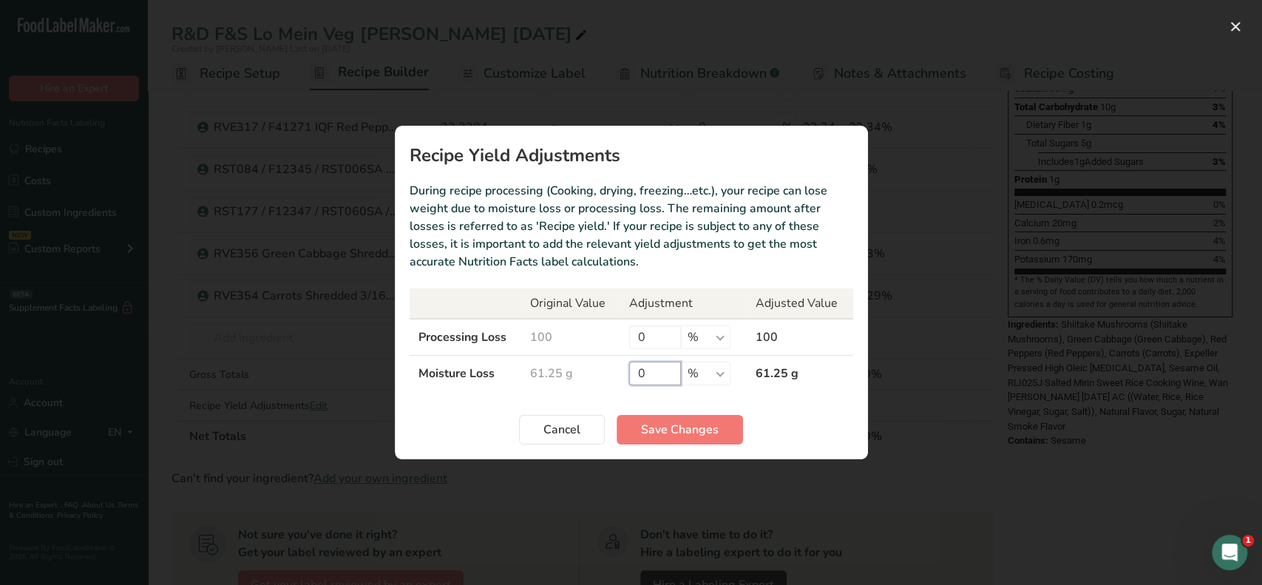
click at [627, 370] on td "0 % g kg mg mcg lb oz" at bounding box center [683, 374] width 126 height 36
click at [648, 424] on span "Save Changes" at bounding box center [680, 430] width 78 height 18
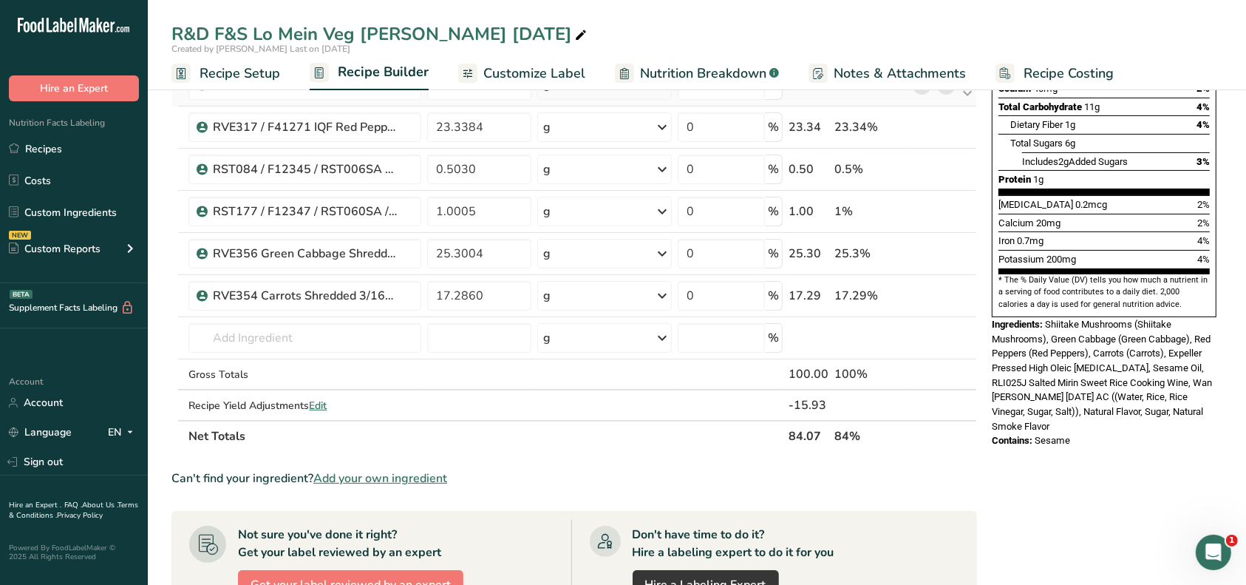
scroll to position [0, 0]
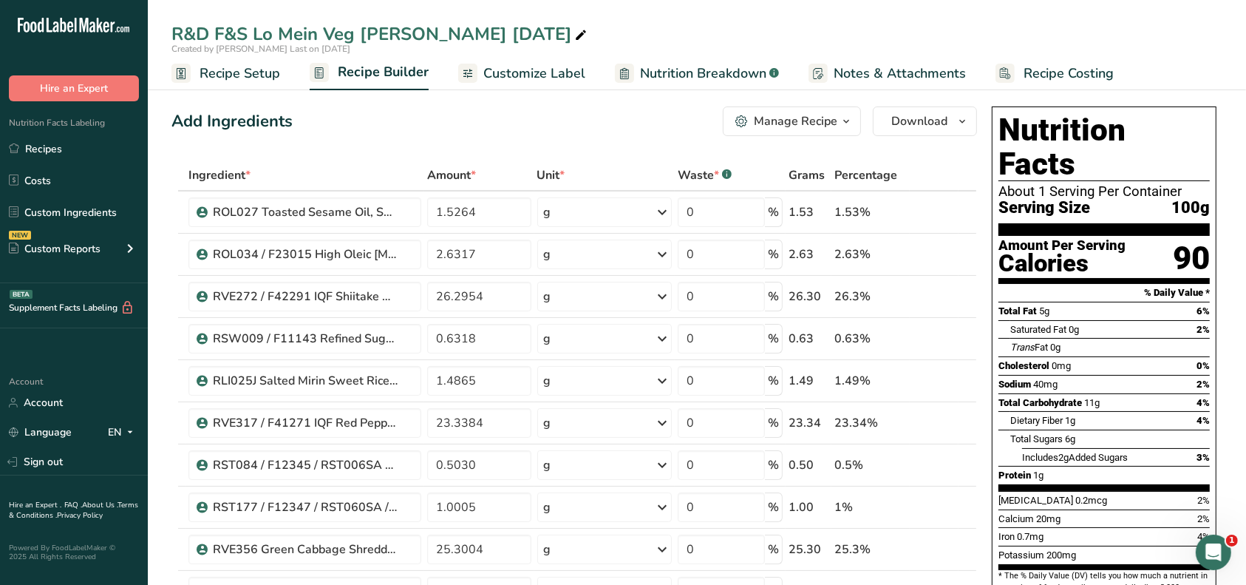
click at [798, 118] on div "Manage Recipe" at bounding box center [796, 121] width 84 height 18
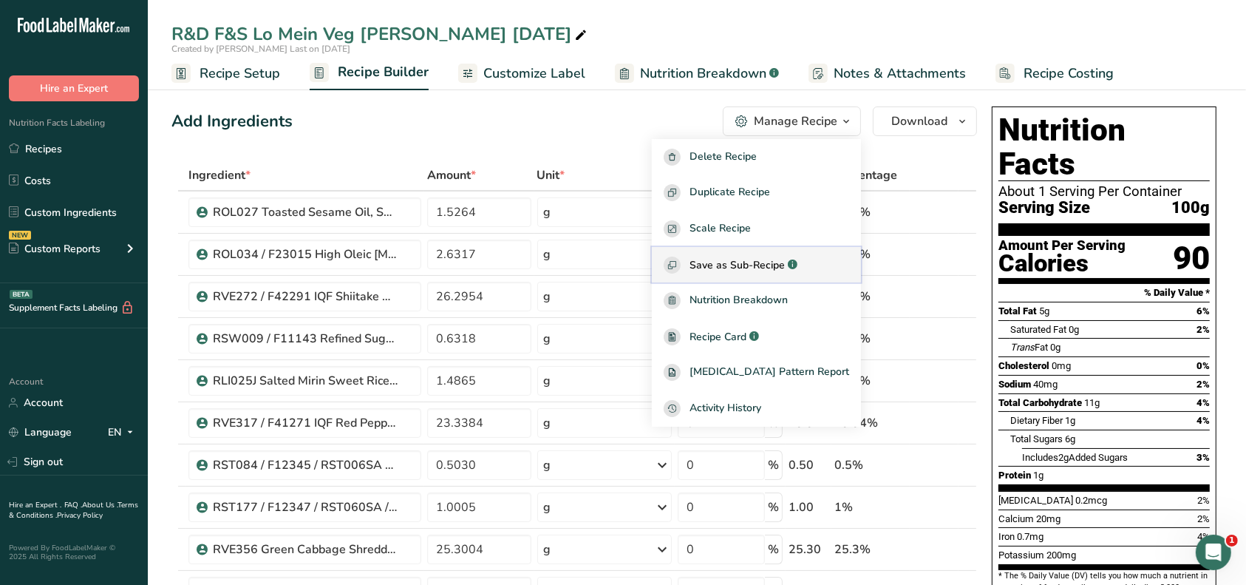
click at [764, 257] on span "Save as Sub-Recipe" at bounding box center [737, 265] width 95 height 16
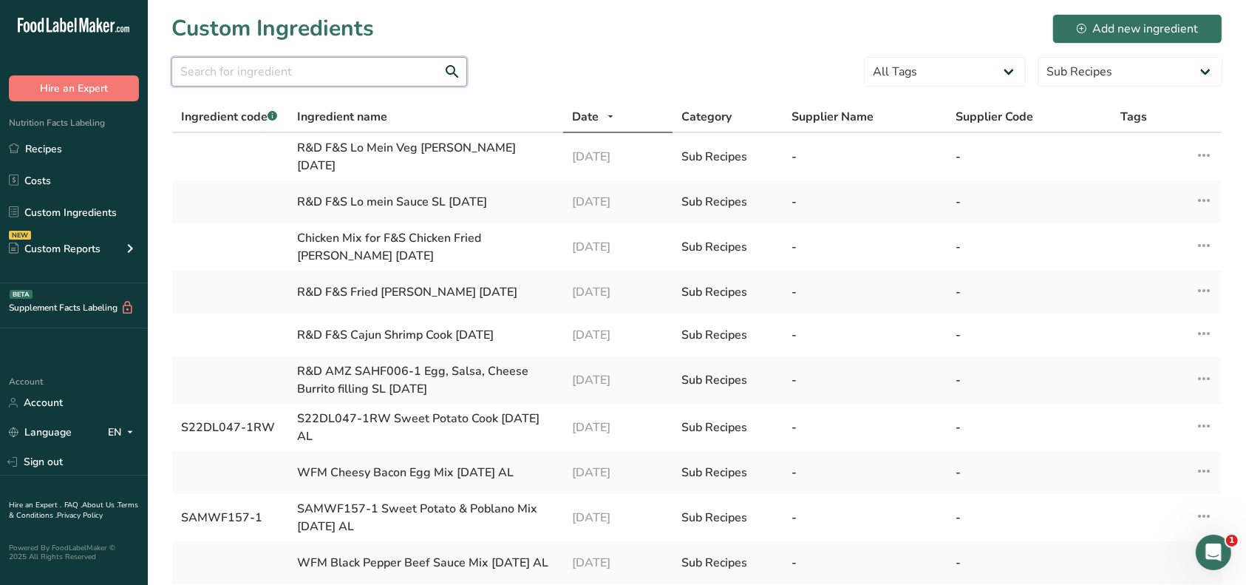
click at [337, 72] on input "text" at bounding box center [320, 72] width 296 height 30
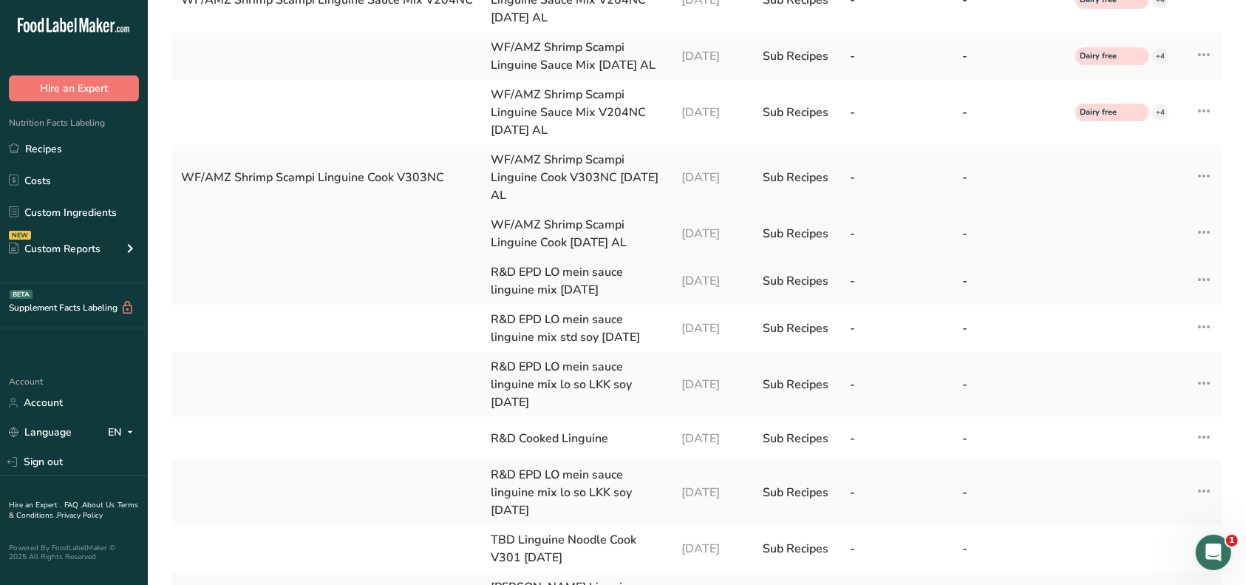
scroll to position [197, 0]
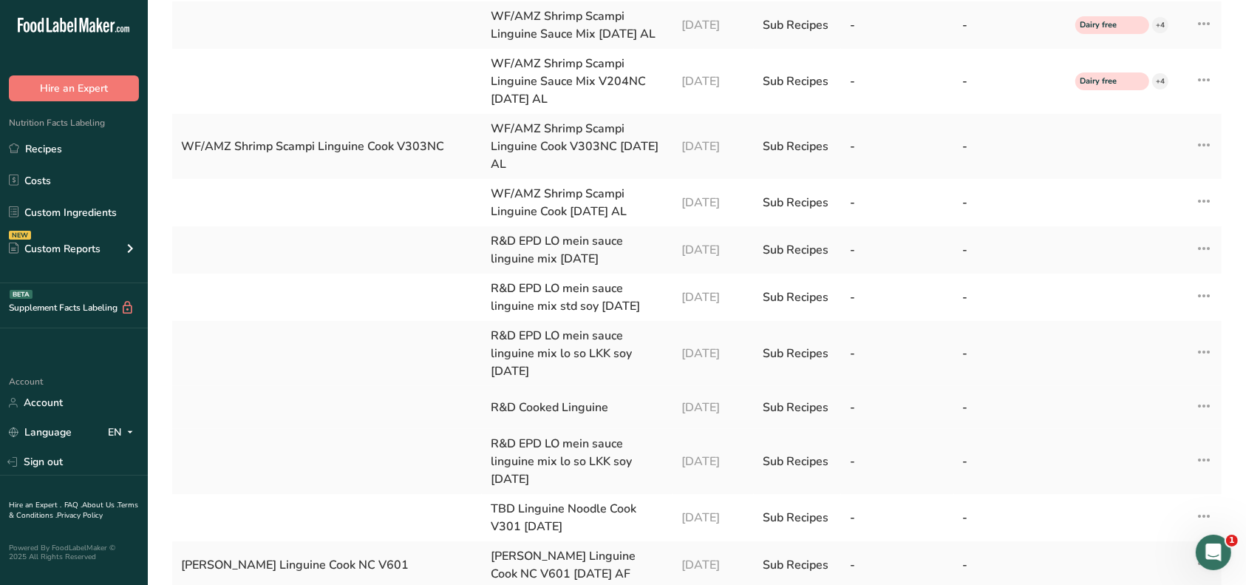
click at [498, 416] on div "R&D Cooked Linguine" at bounding box center [577, 407] width 173 height 18
click at [50, 155] on link "Recipes" at bounding box center [74, 149] width 148 height 28
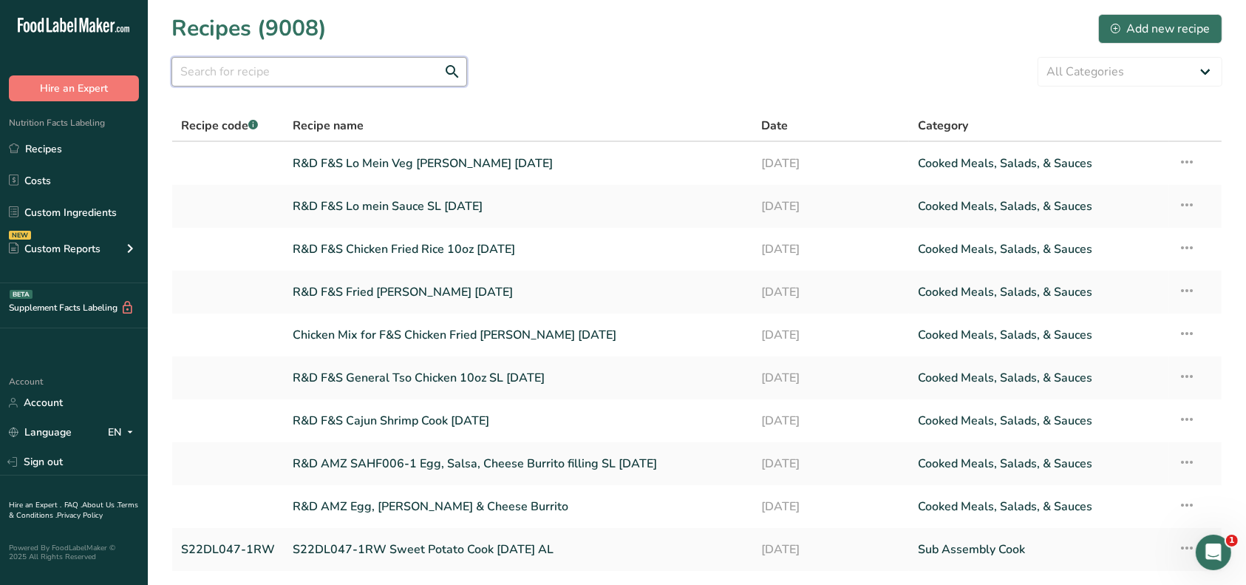
click at [228, 77] on input "text" at bounding box center [320, 72] width 296 height 30
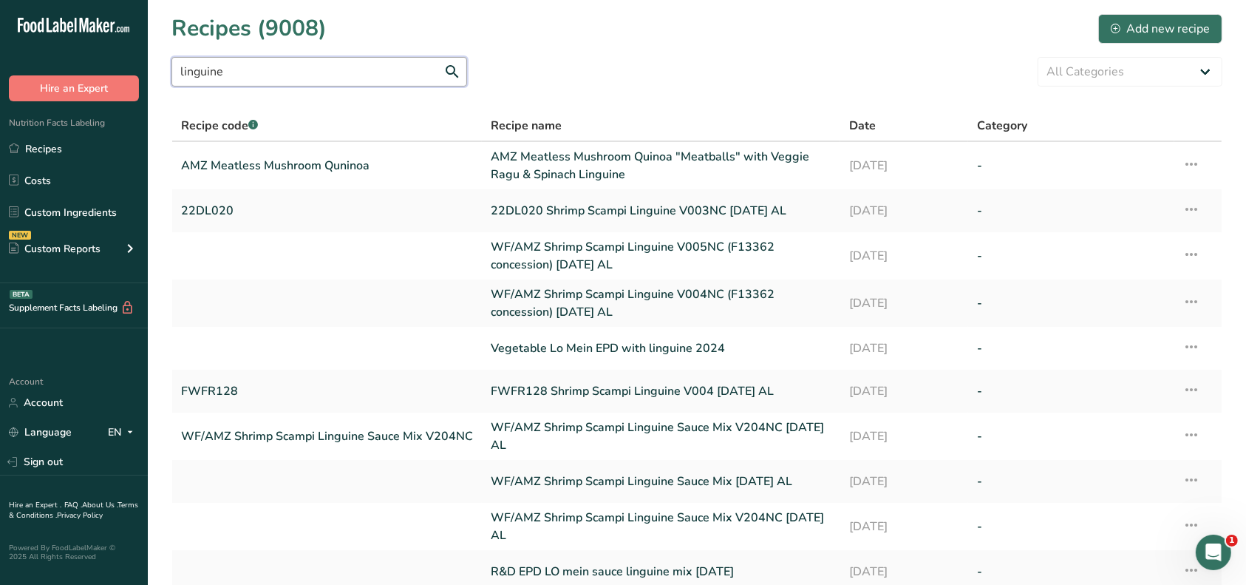
click at [178, 73] on input "linguine" at bounding box center [320, 72] width 296 height 30
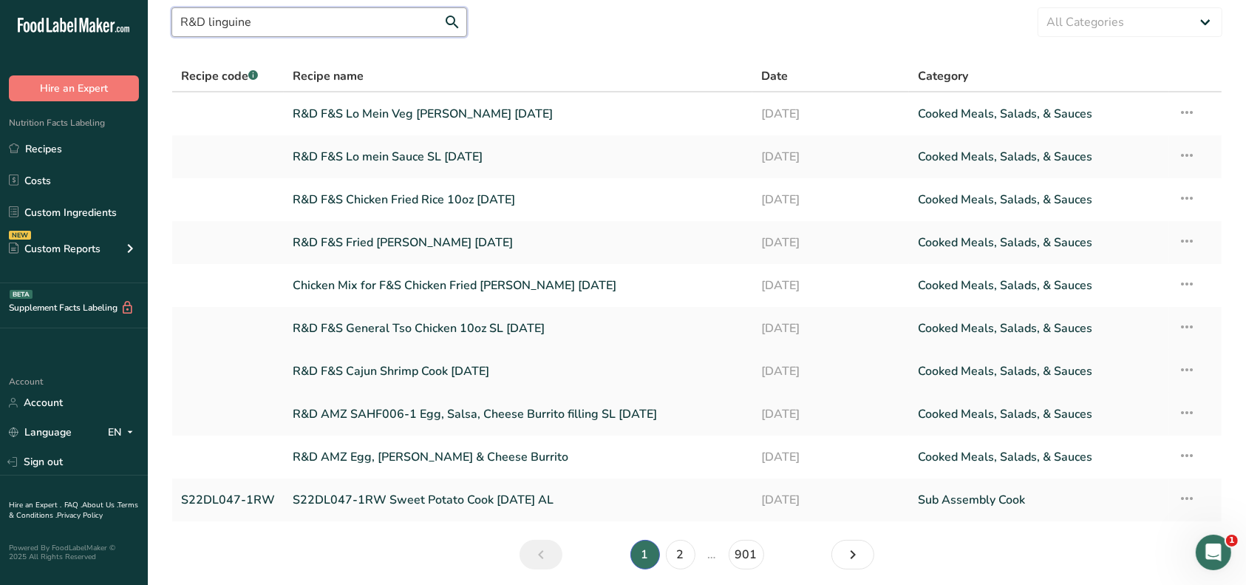
scroll to position [6, 0]
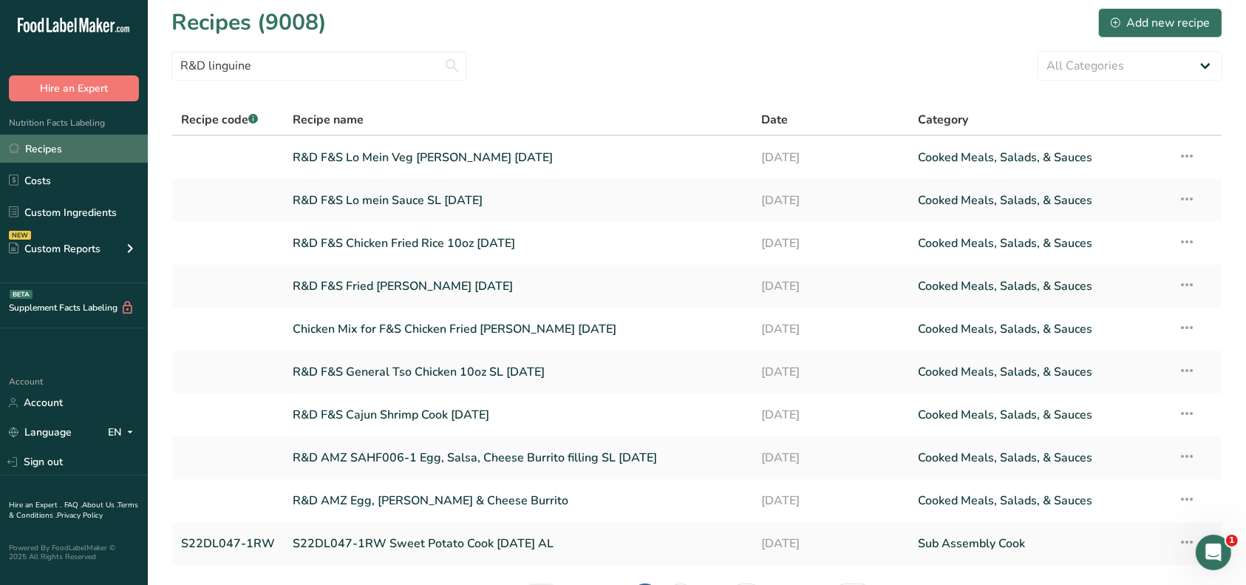
click at [58, 151] on link "Recipes" at bounding box center [74, 149] width 148 height 28
click at [1148, 25] on div "Add new recipe" at bounding box center [1160, 23] width 99 height 18
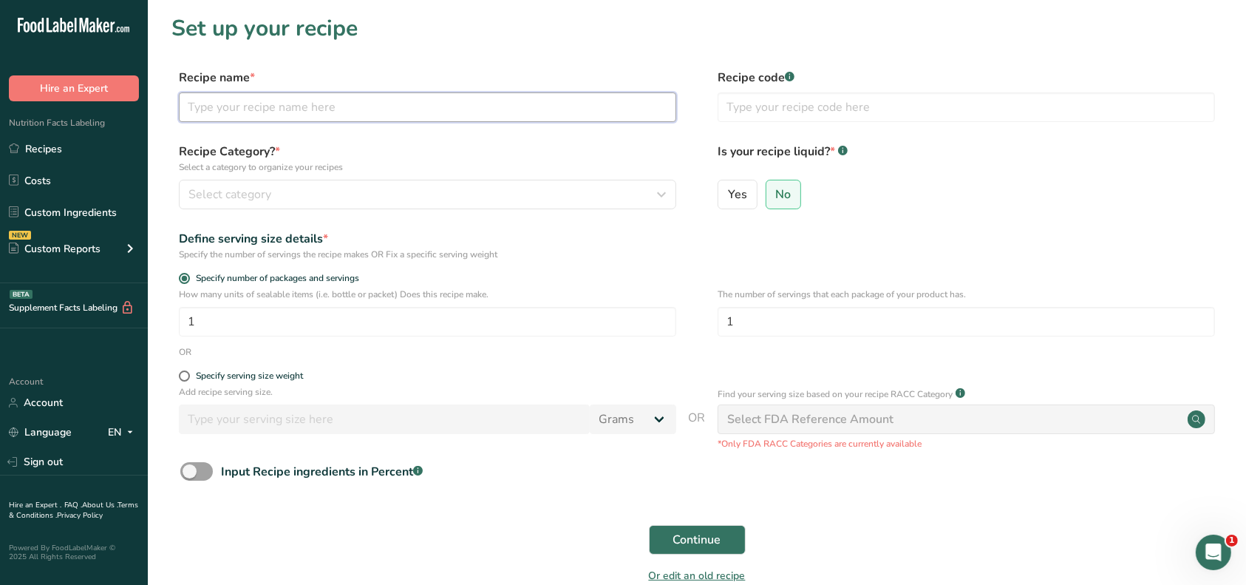
click at [269, 101] on input "text" at bounding box center [428, 107] width 498 height 30
click at [272, 114] on input "text" at bounding box center [428, 107] width 498 height 30
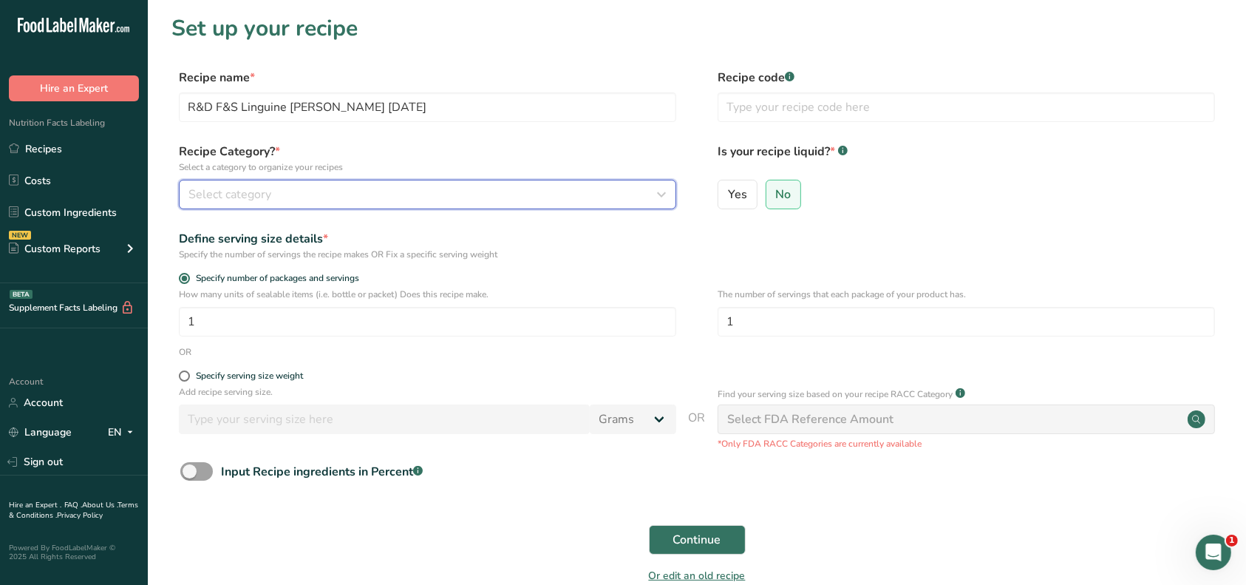
click at [264, 189] on span "Select category" at bounding box center [230, 195] width 83 height 18
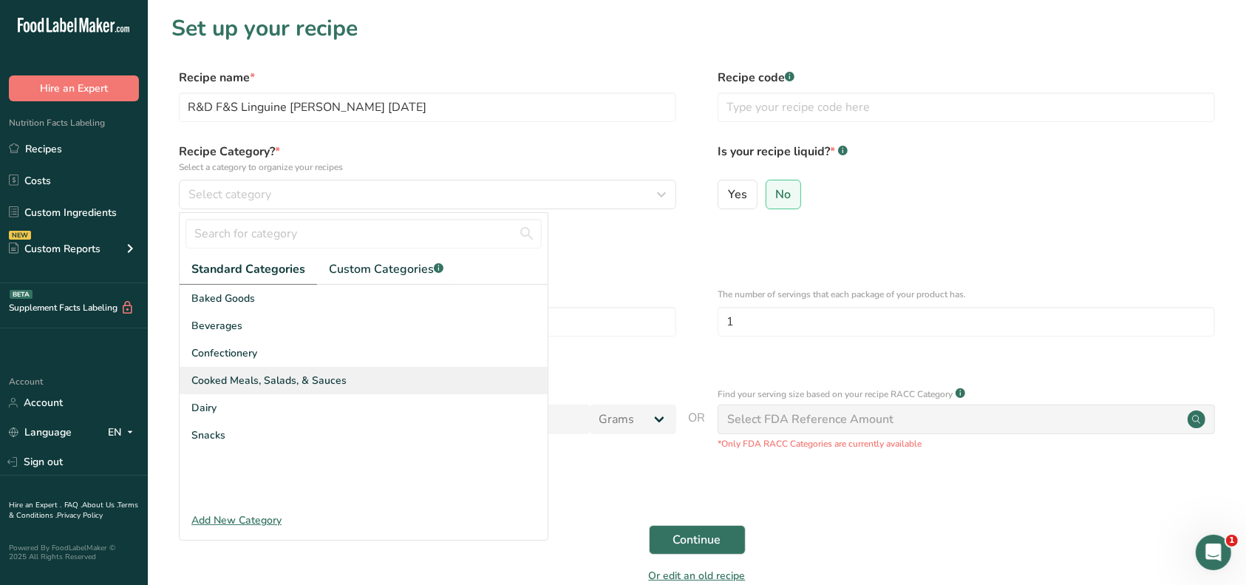
click at [254, 373] on span "Cooked Meals, Salads, & Sauces" at bounding box center [268, 381] width 155 height 16
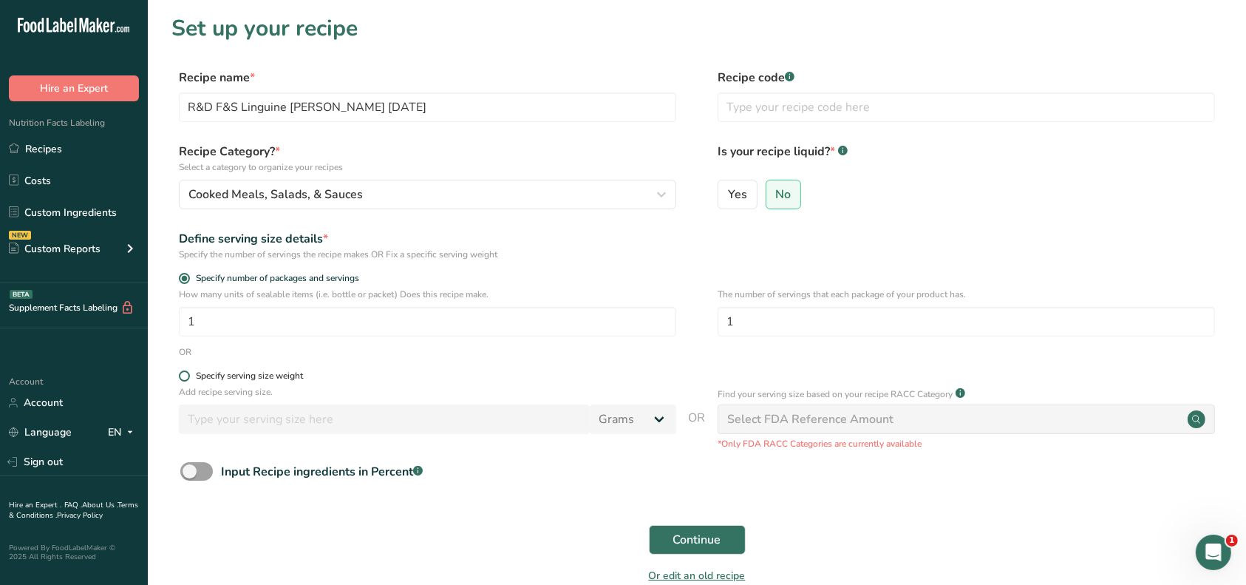
click at [231, 377] on div "Specify serving size weight" at bounding box center [249, 375] width 107 height 11
click at [189, 377] on input "Specify serving size weight" at bounding box center [184, 376] width 10 height 10
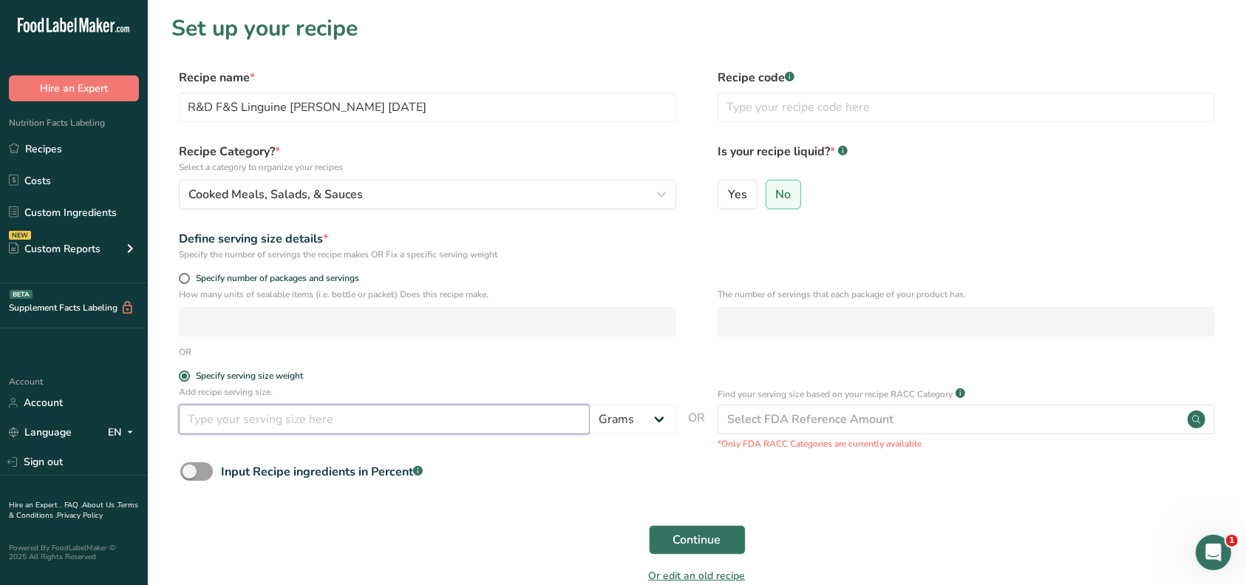
click at [240, 421] on input "number" at bounding box center [384, 419] width 411 height 30
click at [699, 545] on span "Continue" at bounding box center [697, 540] width 48 height 18
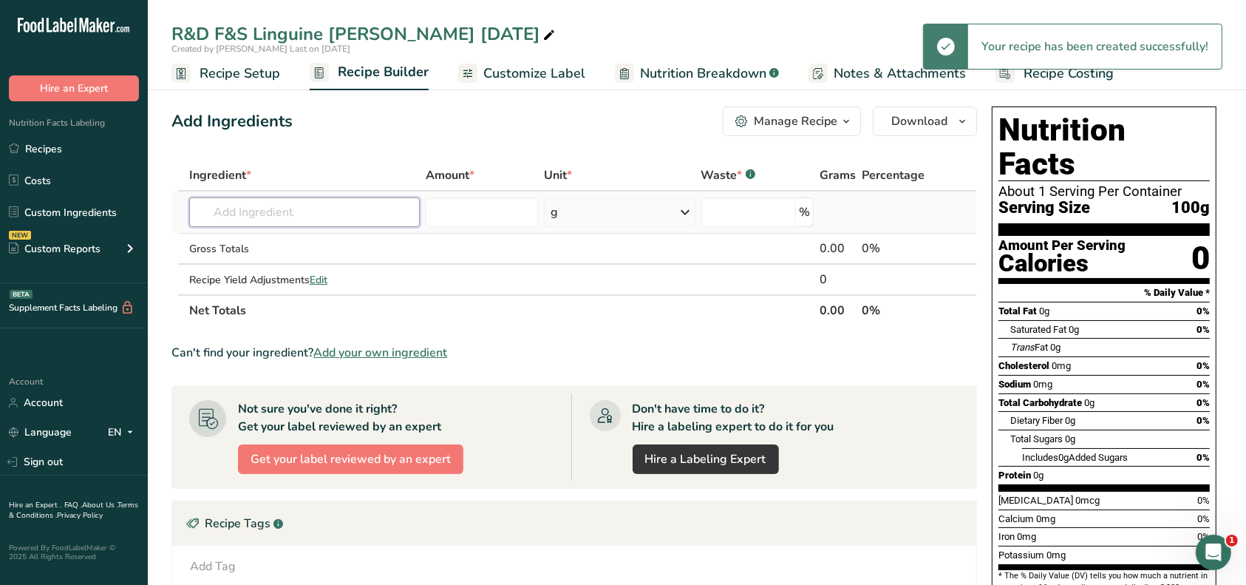
click at [271, 211] on input "text" at bounding box center [304, 212] width 231 height 30
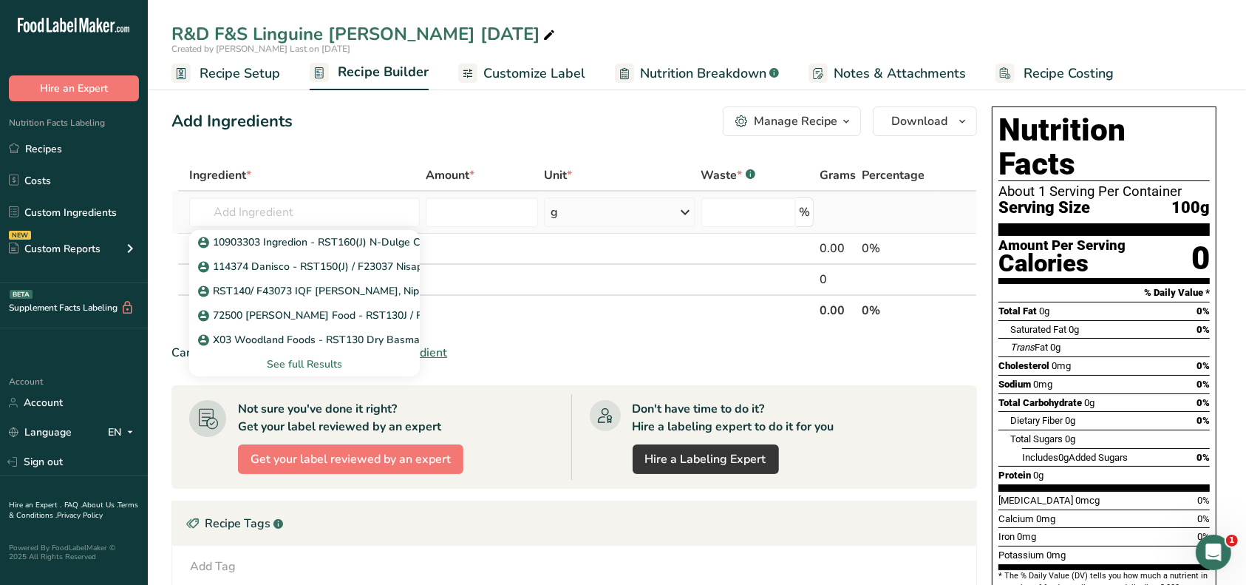
click at [329, 366] on div "See full Results" at bounding box center [304, 364] width 207 height 16
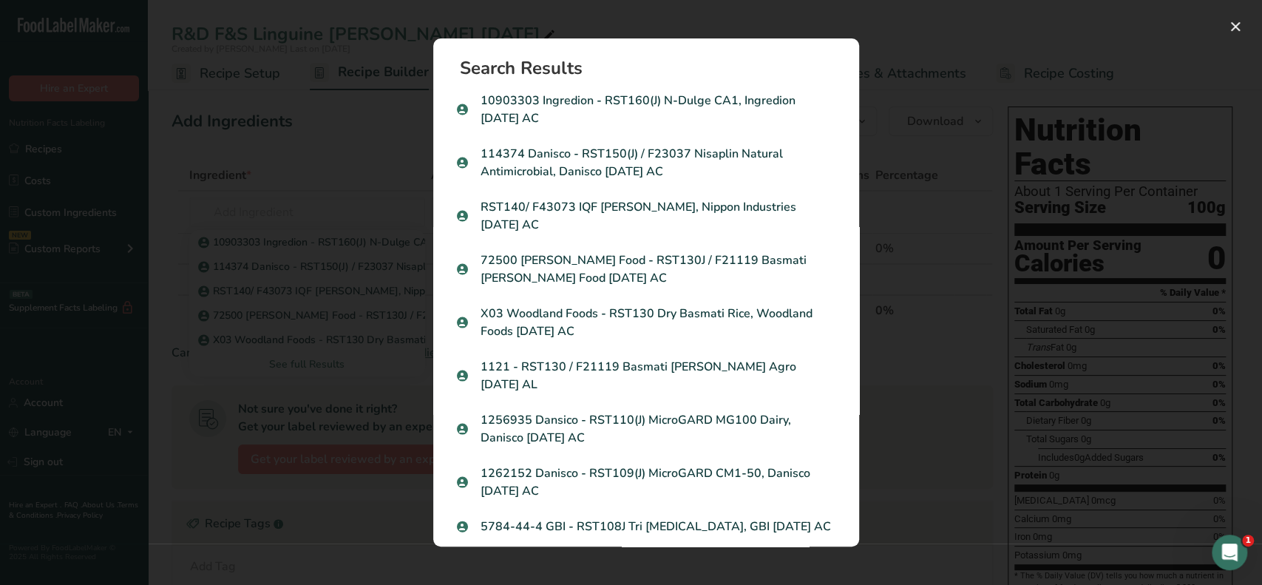
click at [301, 213] on div "Search results modal" at bounding box center [631, 292] width 1262 height 585
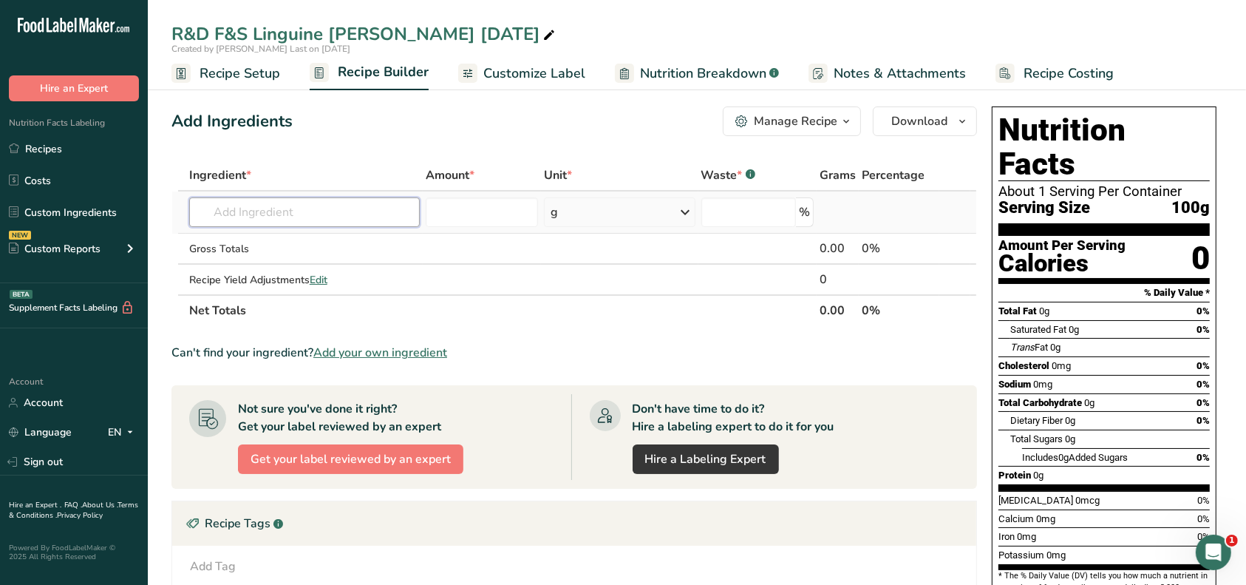
click at [265, 213] on input "text" at bounding box center [304, 212] width 231 height 30
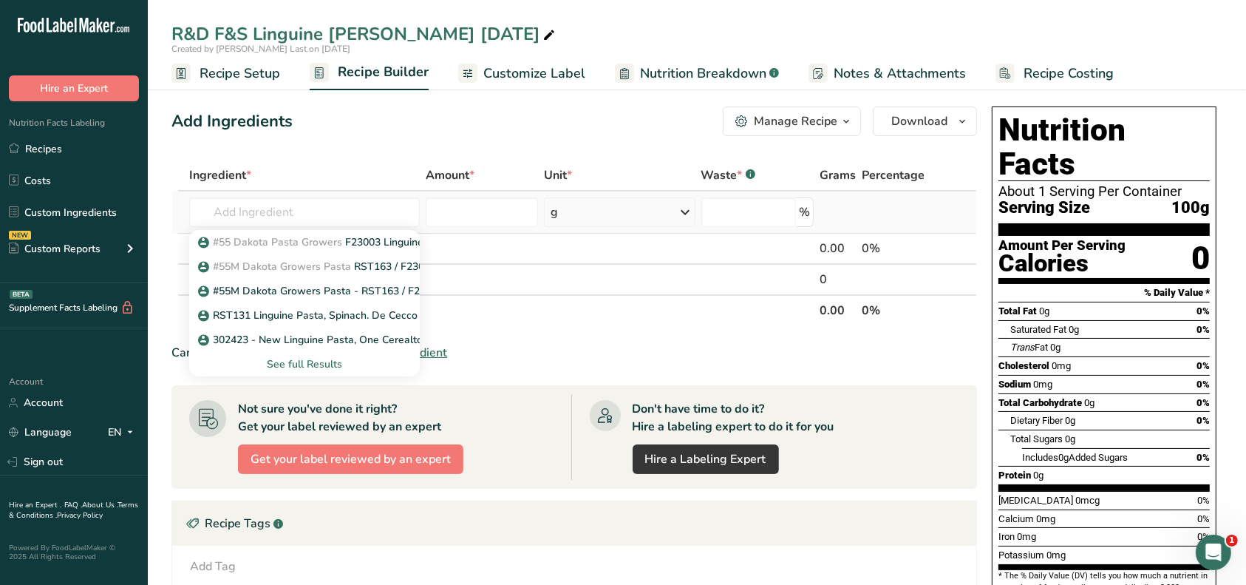
click at [300, 364] on div "See full Results" at bounding box center [304, 364] width 207 height 16
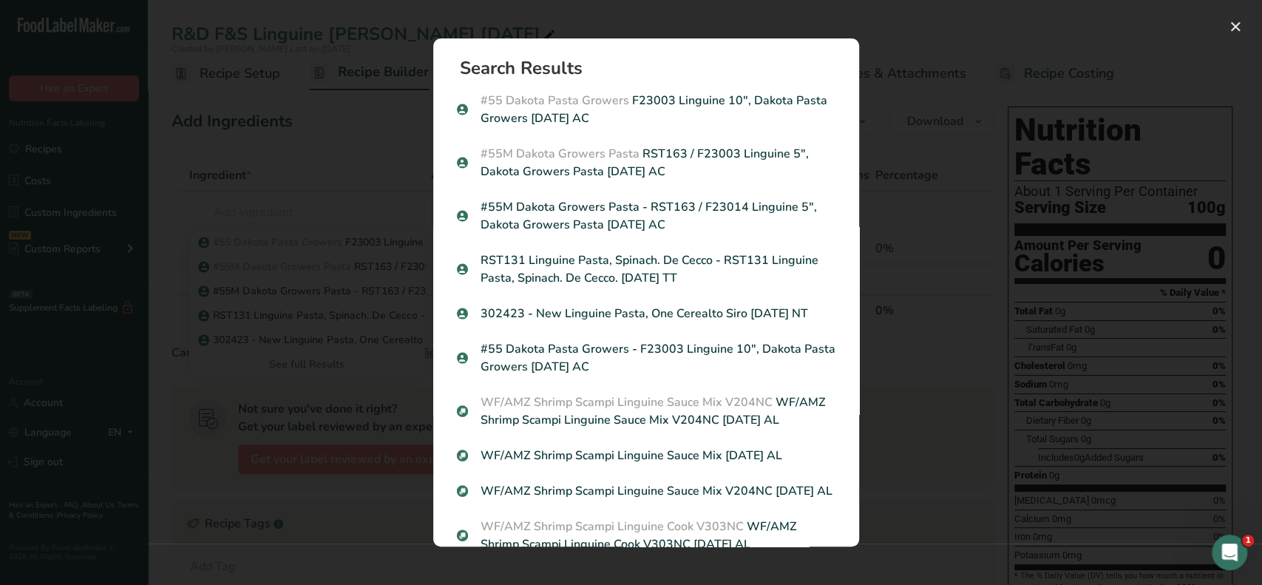
click at [503, 13] on div "Search results modal" at bounding box center [631, 292] width 1262 height 585
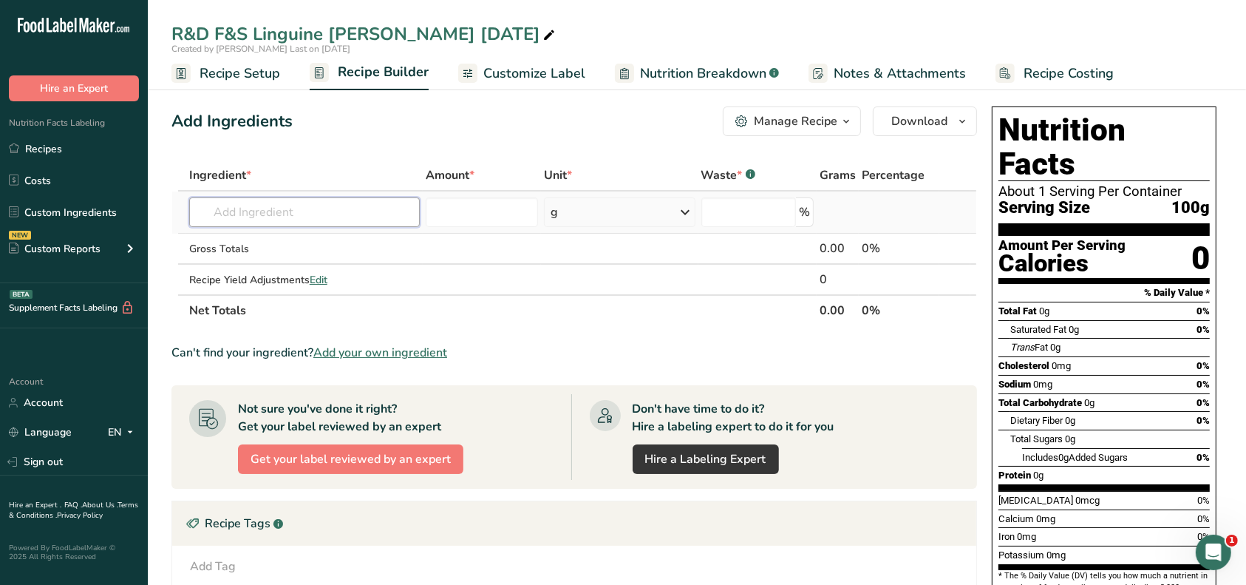
click at [254, 206] on input "text" at bounding box center [304, 212] width 231 height 30
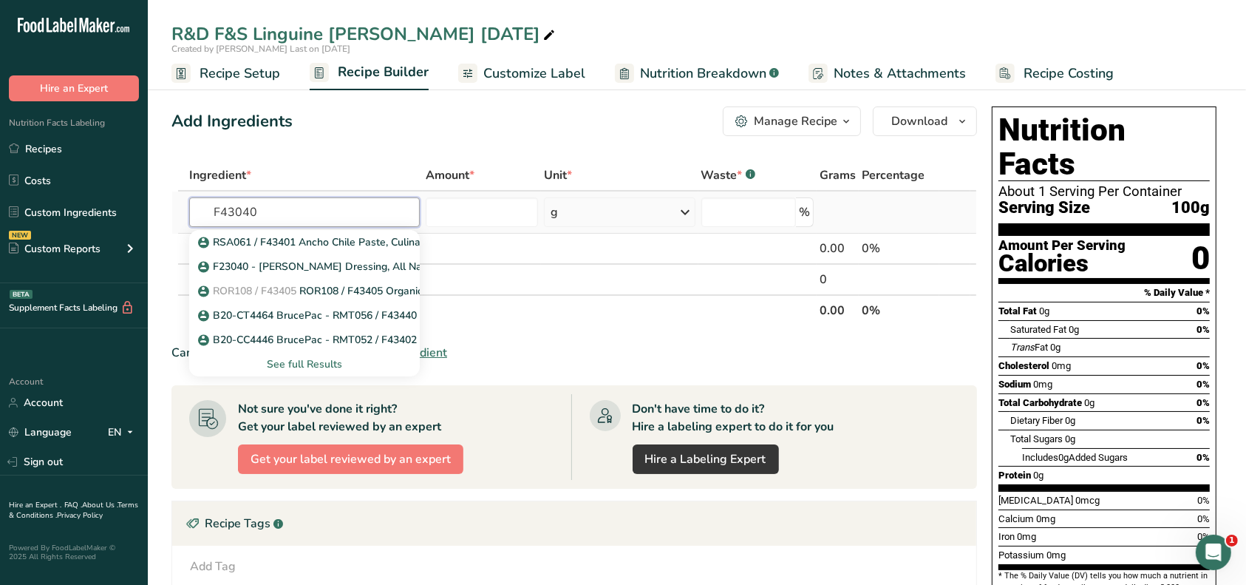
drag, startPoint x: 251, startPoint y: 213, endPoint x: 200, endPoint y: 211, distance: 50.3
click at [200, 211] on input "F43040" at bounding box center [304, 212] width 231 height 30
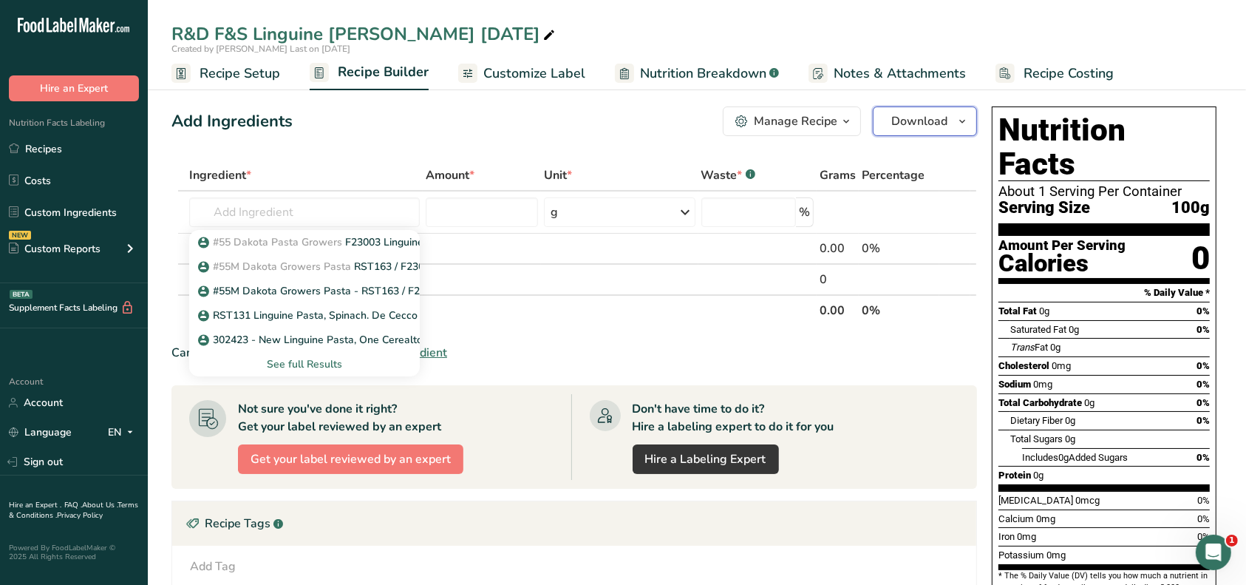
click at [958, 121] on icon "button" at bounding box center [963, 121] width 12 height 18
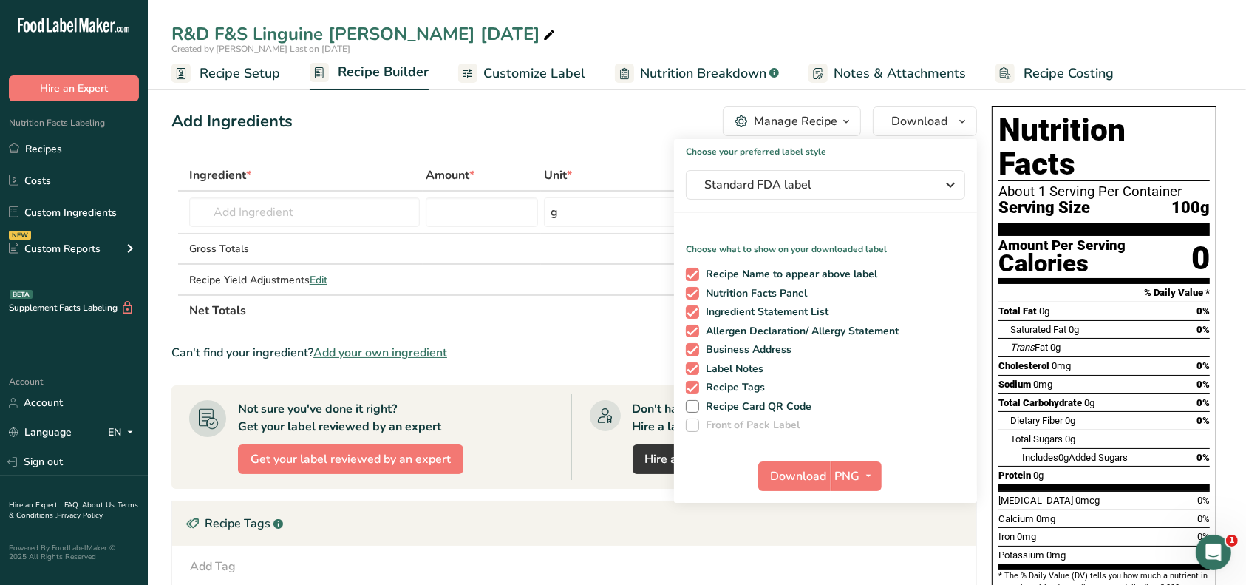
click at [623, 134] on div "Add Ingredients Manage Recipe Delete Recipe Duplicate Recipe Scale Recipe Save …" at bounding box center [575, 121] width 806 height 30
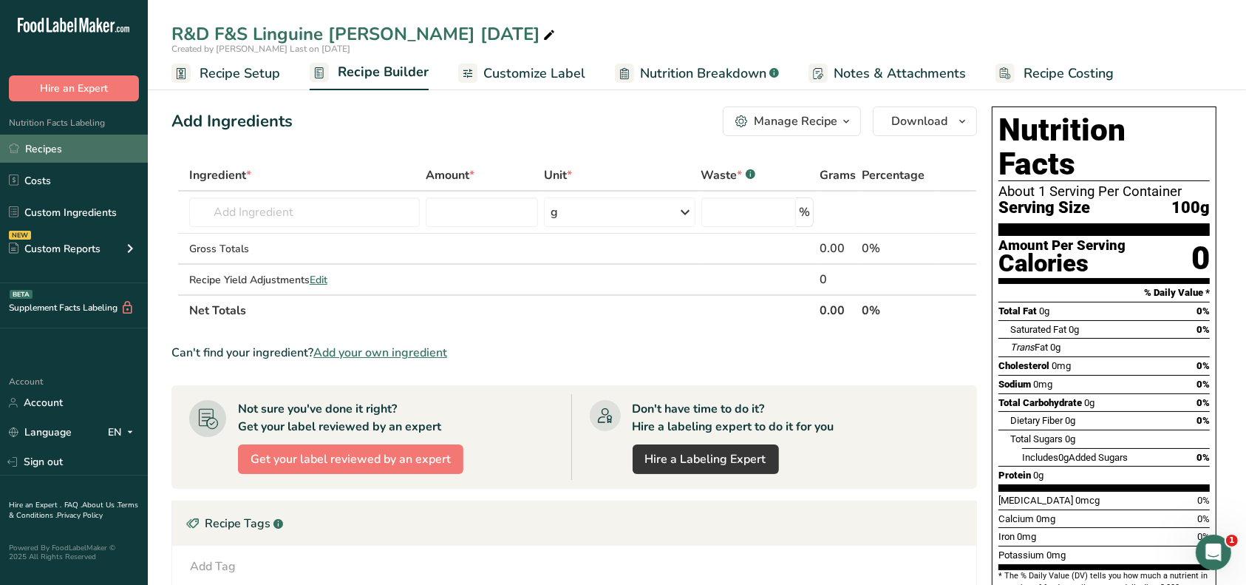
click at [50, 155] on link "Recipes" at bounding box center [74, 149] width 148 height 28
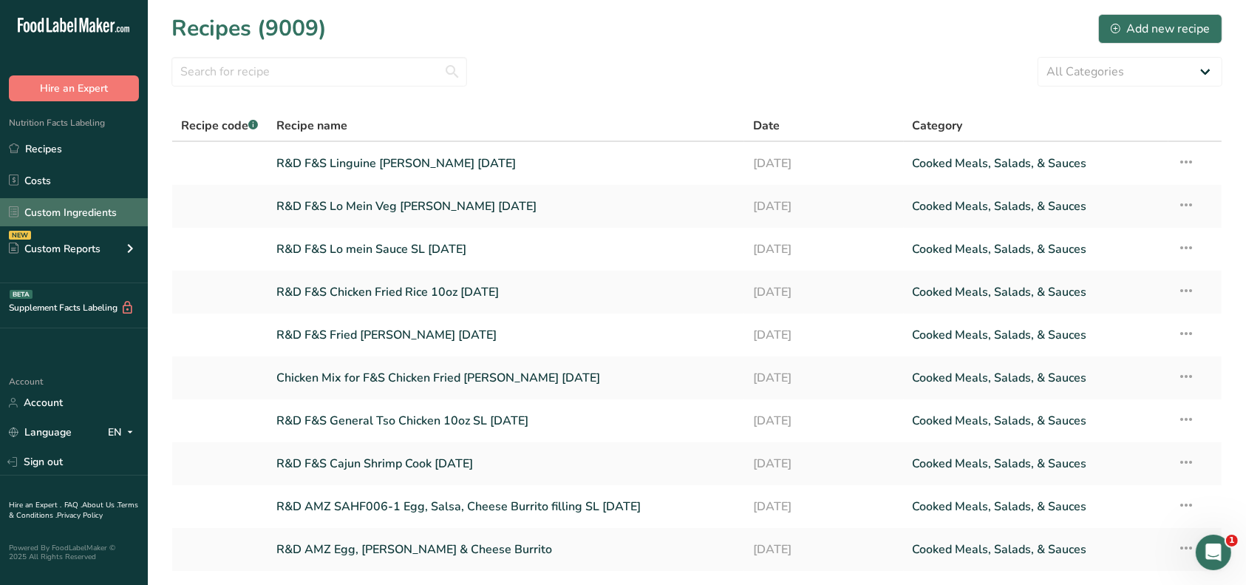
click at [105, 214] on link "Custom Ingredients" at bounding box center [74, 212] width 148 height 28
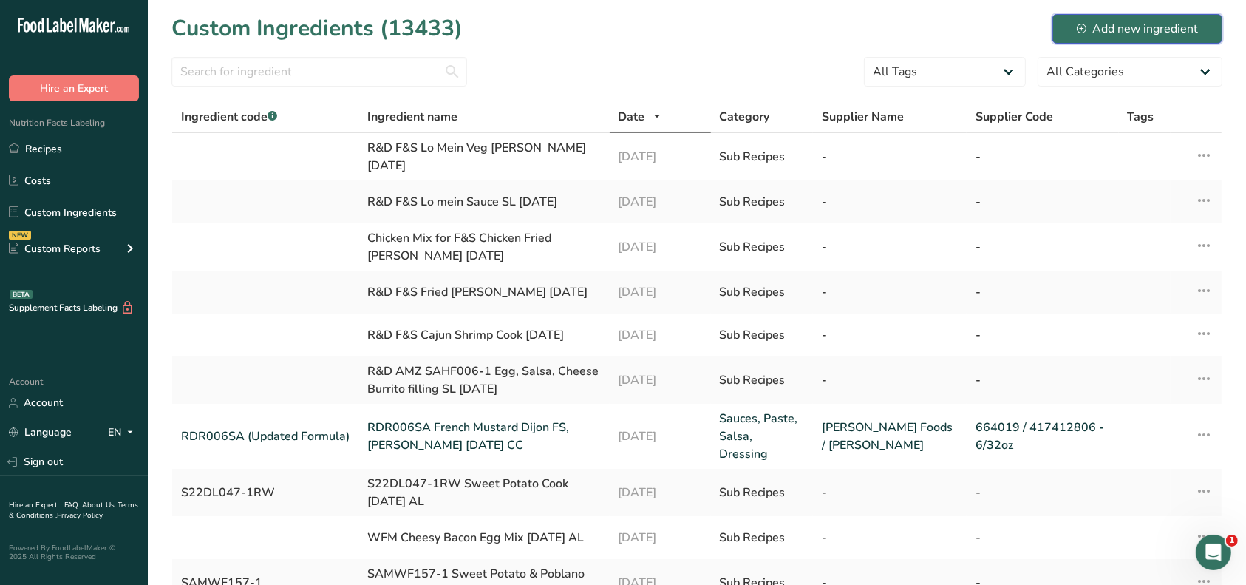
click at [1150, 26] on div "Add new ingredient" at bounding box center [1137, 29] width 121 height 18
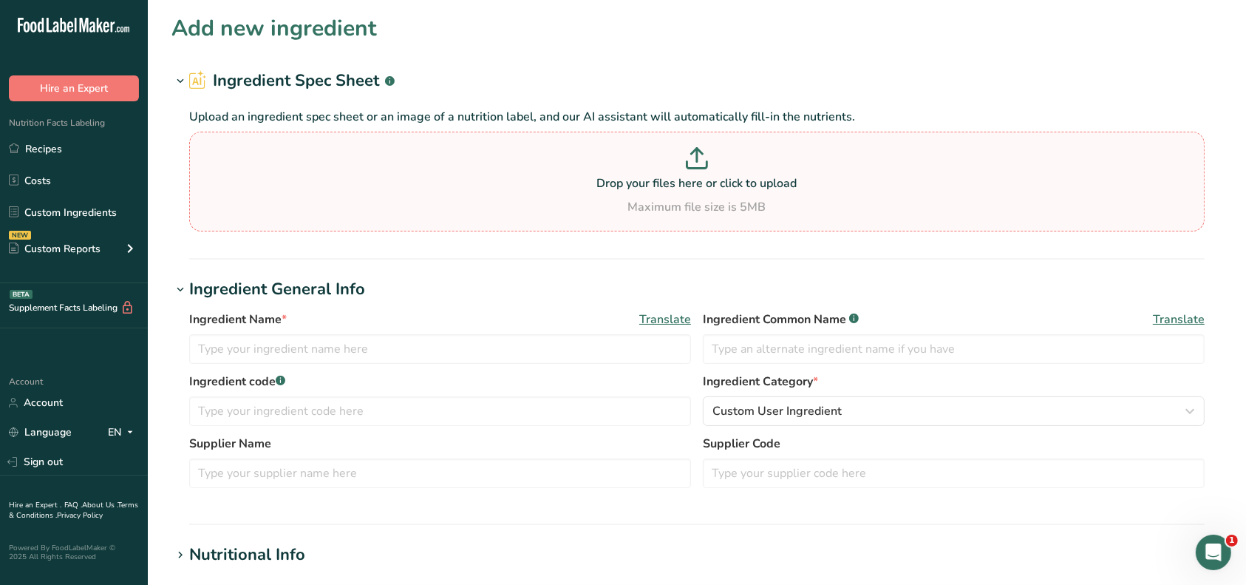
click at [621, 178] on p "Drop your files here or click to upload" at bounding box center [697, 183] width 1008 height 18
click at [621, 178] on input "Drop your files here or click to upload Maximum file size is 5MB" at bounding box center [697, 182] width 1016 height 100
click at [316, 347] on input "text" at bounding box center [440, 349] width 502 height 30
click at [314, 354] on input "Linguine pasta" at bounding box center [440, 349] width 502 height 30
click at [350, 409] on input "text" at bounding box center [440, 411] width 502 height 30
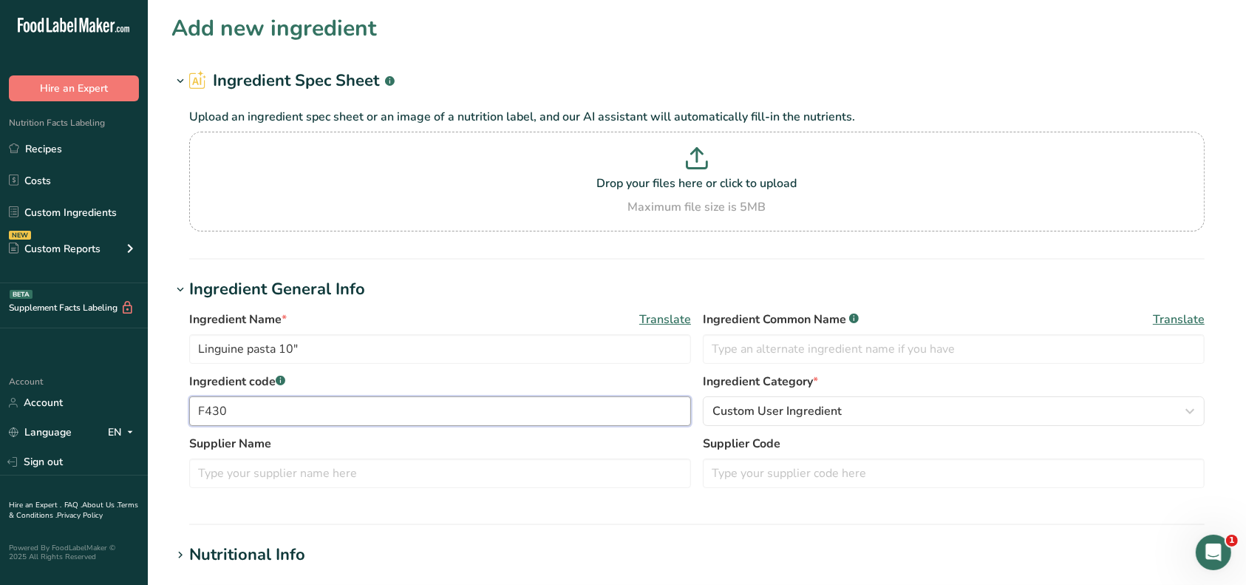
click at [270, 414] on input "F430" at bounding box center [440, 411] width 502 height 30
click at [296, 418] on input "F43040 /" at bounding box center [440, 411] width 502 height 30
click at [296, 468] on input "text" at bounding box center [440, 473] width 502 height 30
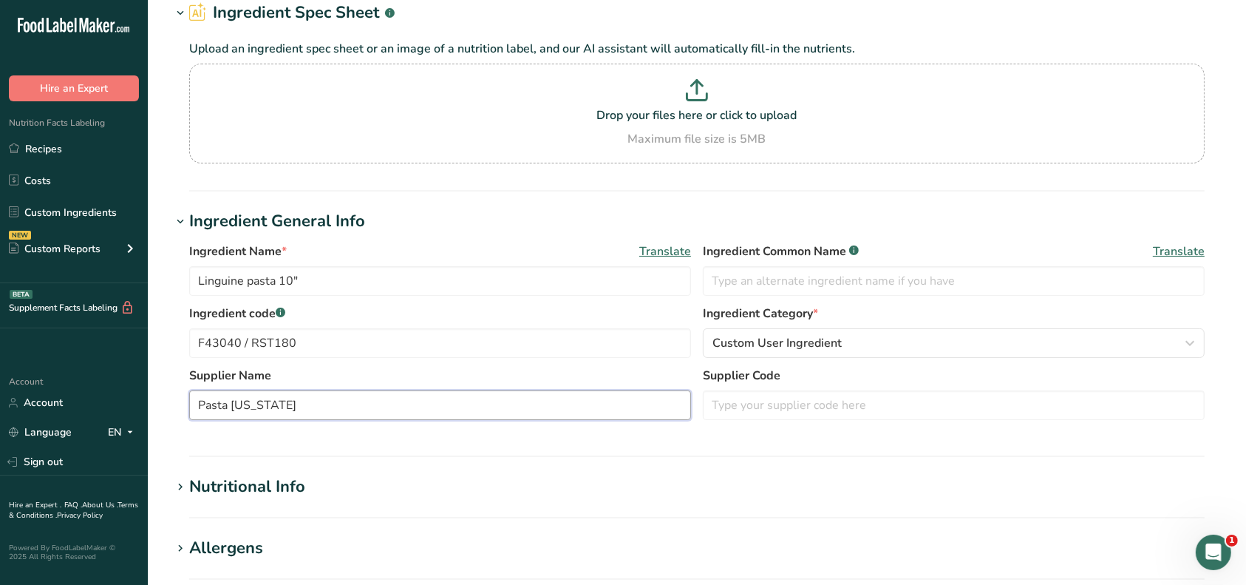
scroll to position [98, 0]
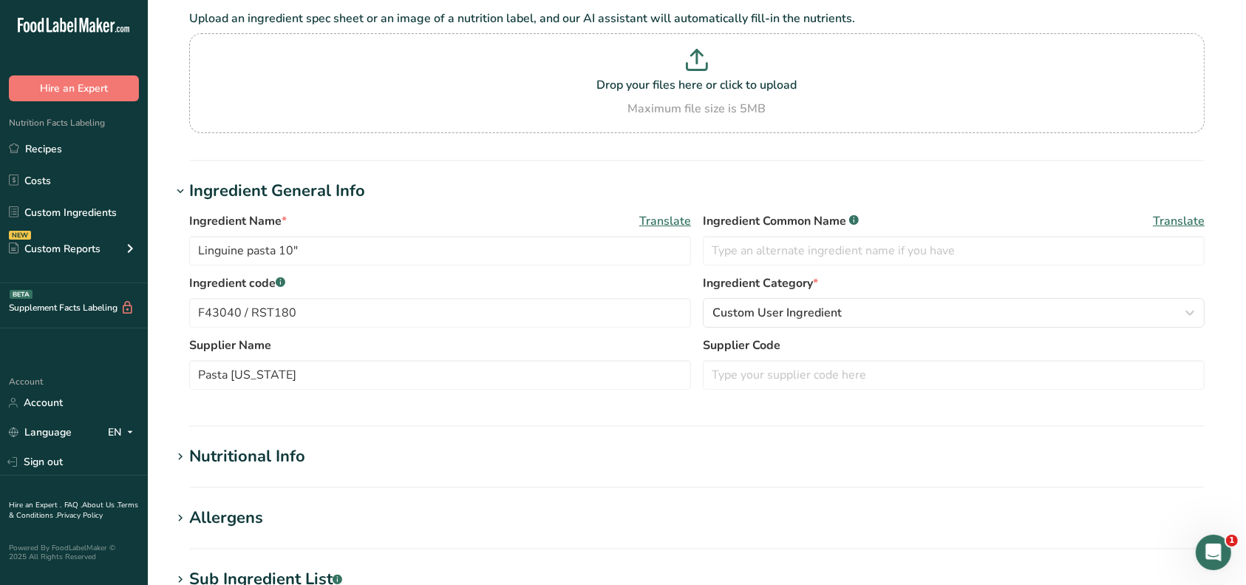
click at [849, 279] on label "Ingredient Category *" at bounding box center [954, 283] width 502 height 18
click at [1184, 311] on icon "button" at bounding box center [1190, 312] width 18 height 27
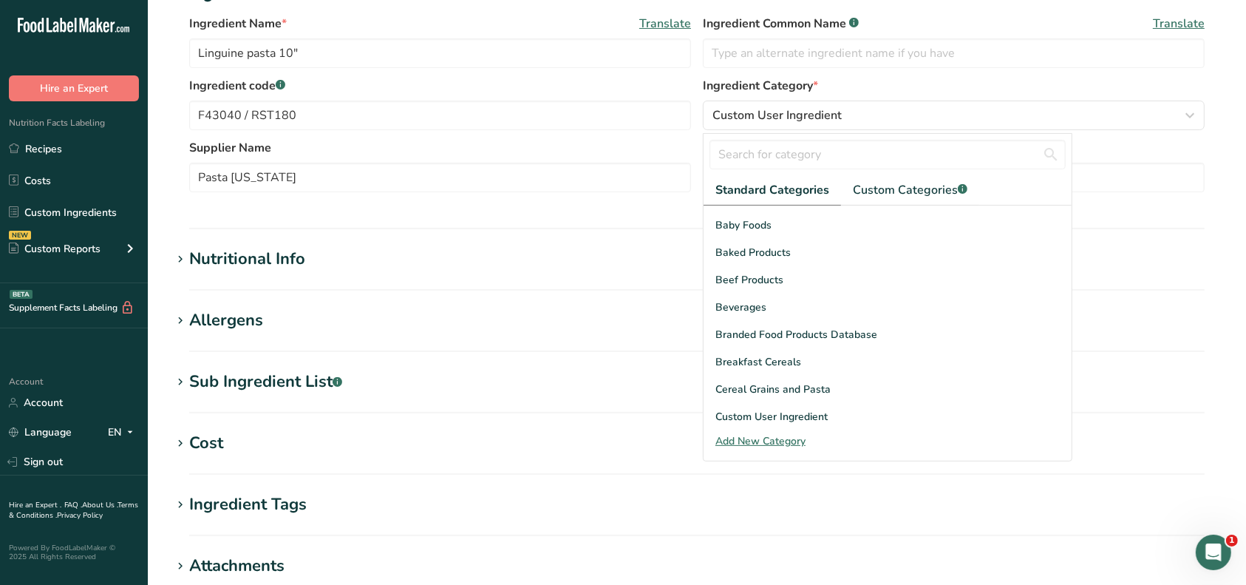
scroll to position [39, 0]
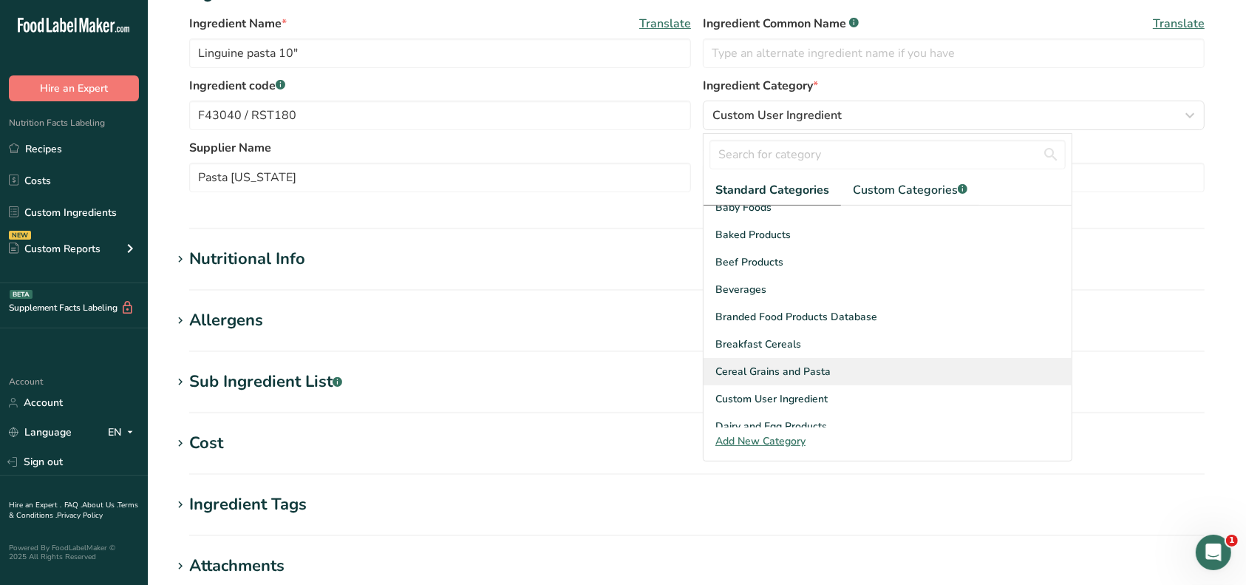
click at [846, 372] on div "Cereal Grains and Pasta" at bounding box center [888, 371] width 368 height 27
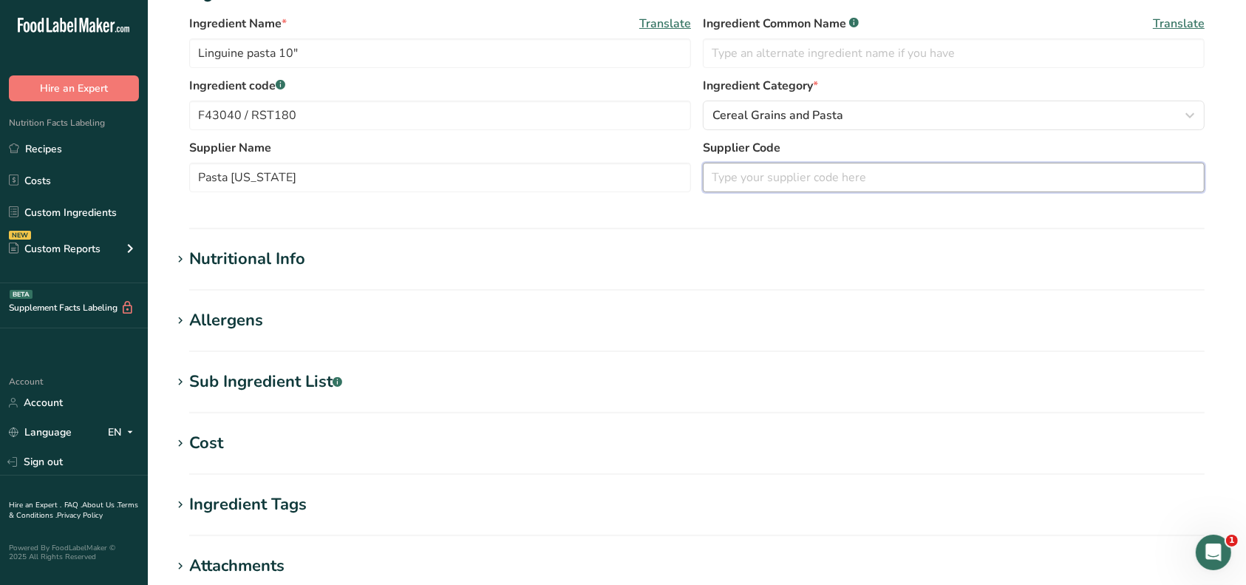
click at [749, 180] on input "text" at bounding box center [954, 178] width 502 height 30
click at [781, 177] on input "text" at bounding box center [954, 178] width 502 height 30
click at [266, 260] on div "Nutritional Info" at bounding box center [247, 259] width 116 height 24
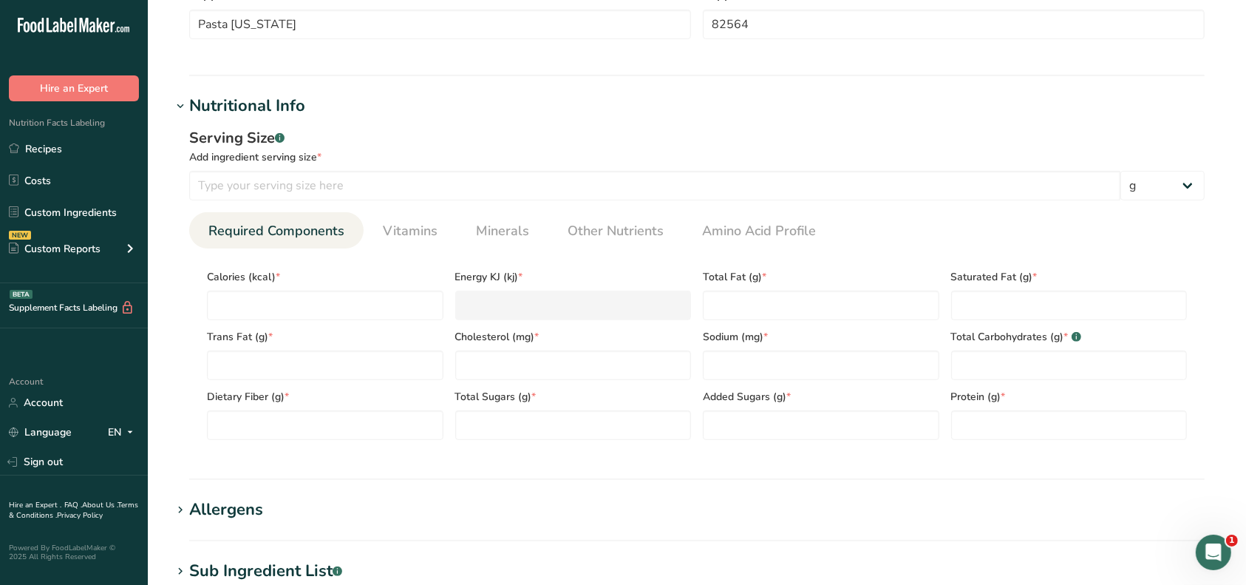
scroll to position [492, 0]
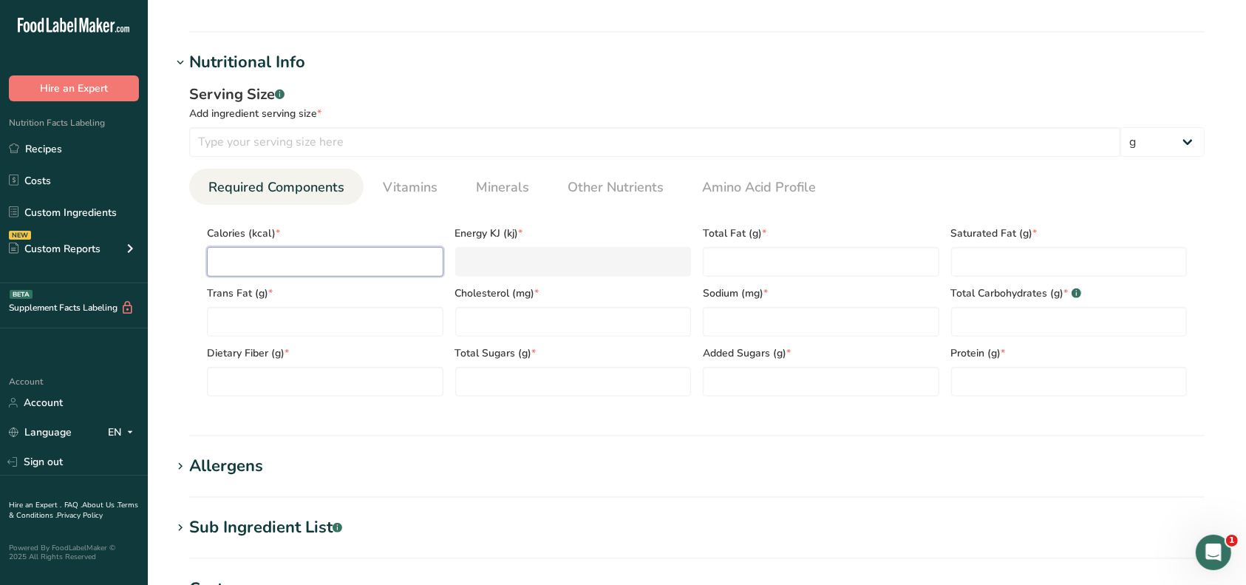
click at [290, 262] on input "number" at bounding box center [325, 262] width 237 height 30
click at [283, 324] on Fat "number" at bounding box center [325, 322] width 237 height 30
click at [757, 259] on Fat "number" at bounding box center [821, 262] width 237 height 30
click at [968, 256] on Fat "number" at bounding box center [1069, 262] width 237 height 30
click at [378, 319] on Fat "number" at bounding box center [325, 322] width 237 height 30
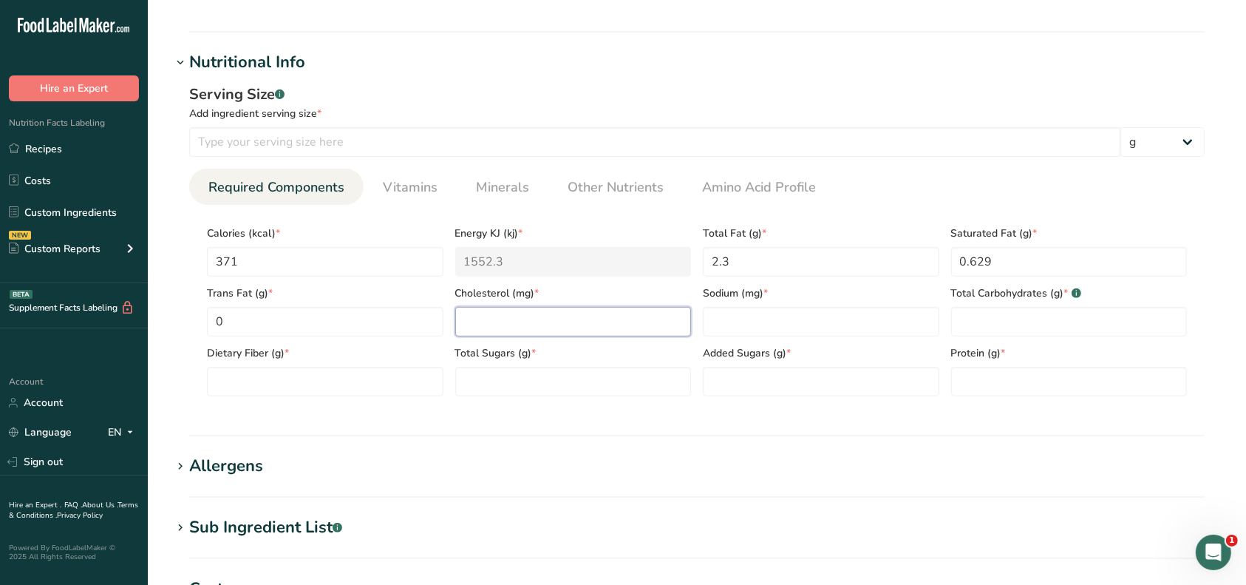
click at [557, 319] on input "number" at bounding box center [573, 322] width 237 height 30
click at [757, 318] on input "number" at bounding box center [821, 322] width 237 height 30
click at [982, 310] on Carbohydrates "number" at bounding box center [1069, 322] width 237 height 30
click at [401, 378] on Fiber "number" at bounding box center [325, 382] width 237 height 30
click at [483, 387] on Sugars "number" at bounding box center [573, 382] width 237 height 30
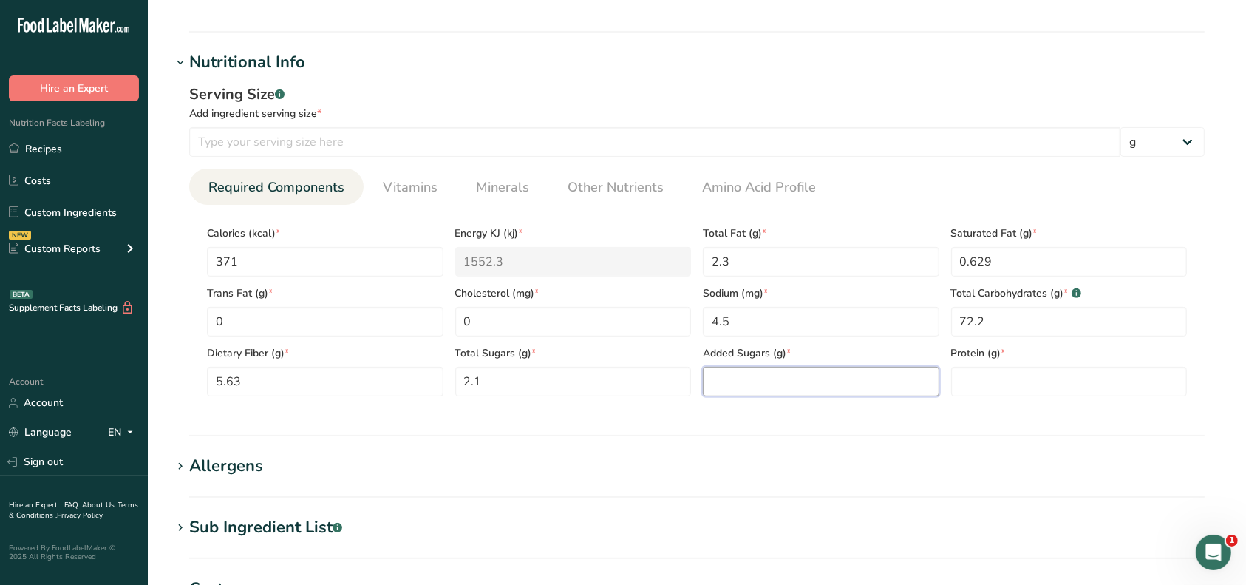
click at [716, 381] on Sugars "number" at bounding box center [821, 382] width 237 height 30
click at [982, 378] on input "number" at bounding box center [1069, 382] width 237 height 30
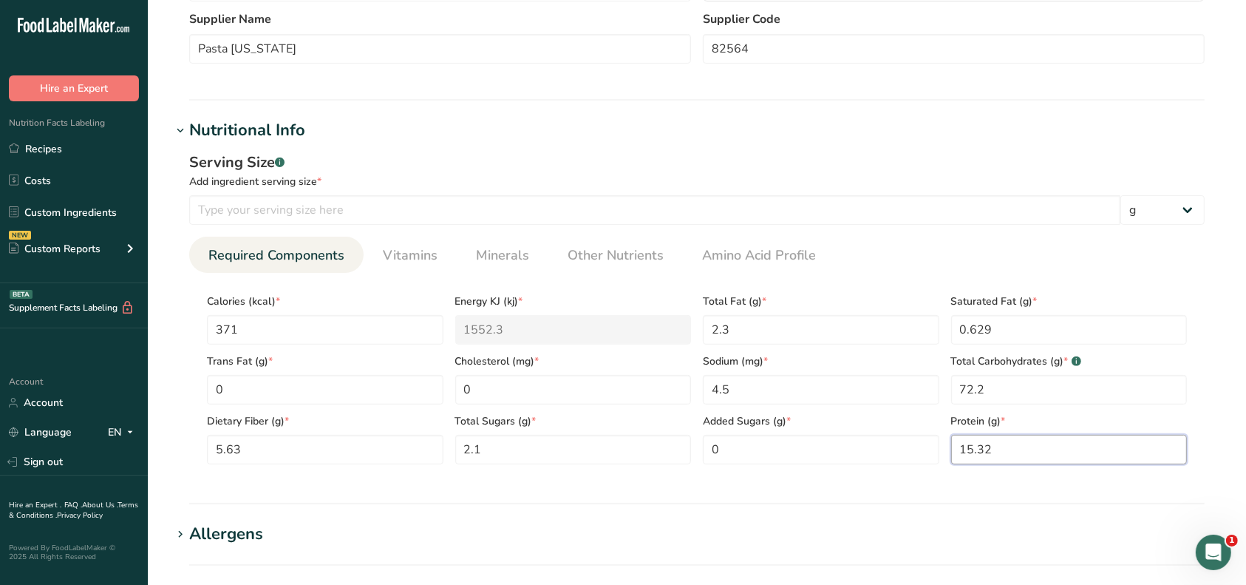
scroll to position [394, 0]
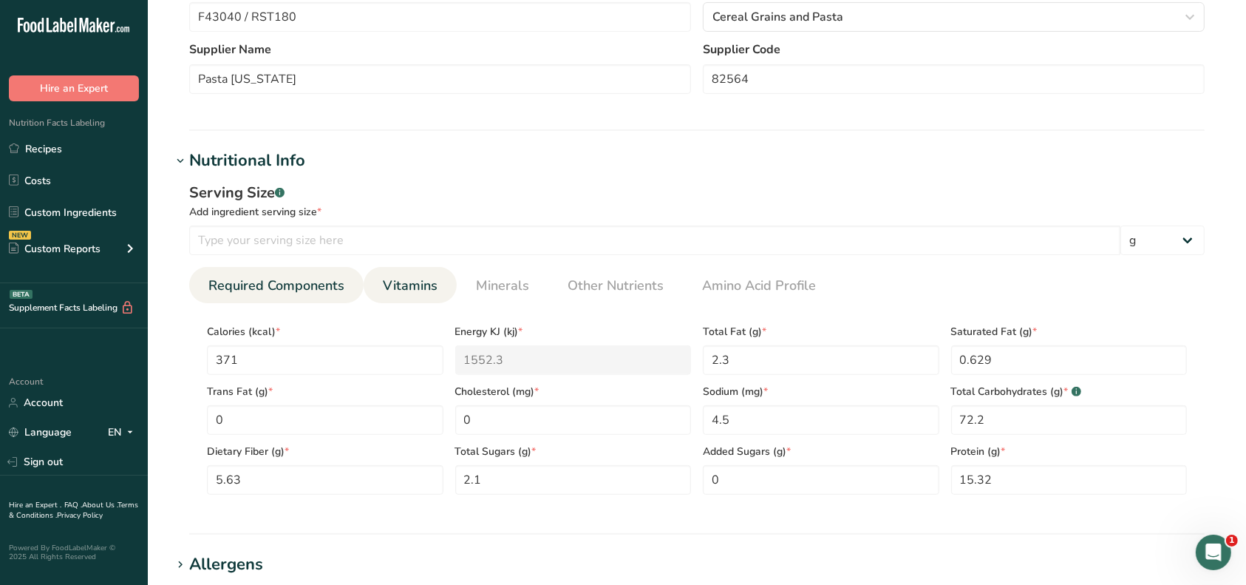
click at [425, 285] on span "Vitamins" at bounding box center [410, 286] width 55 height 20
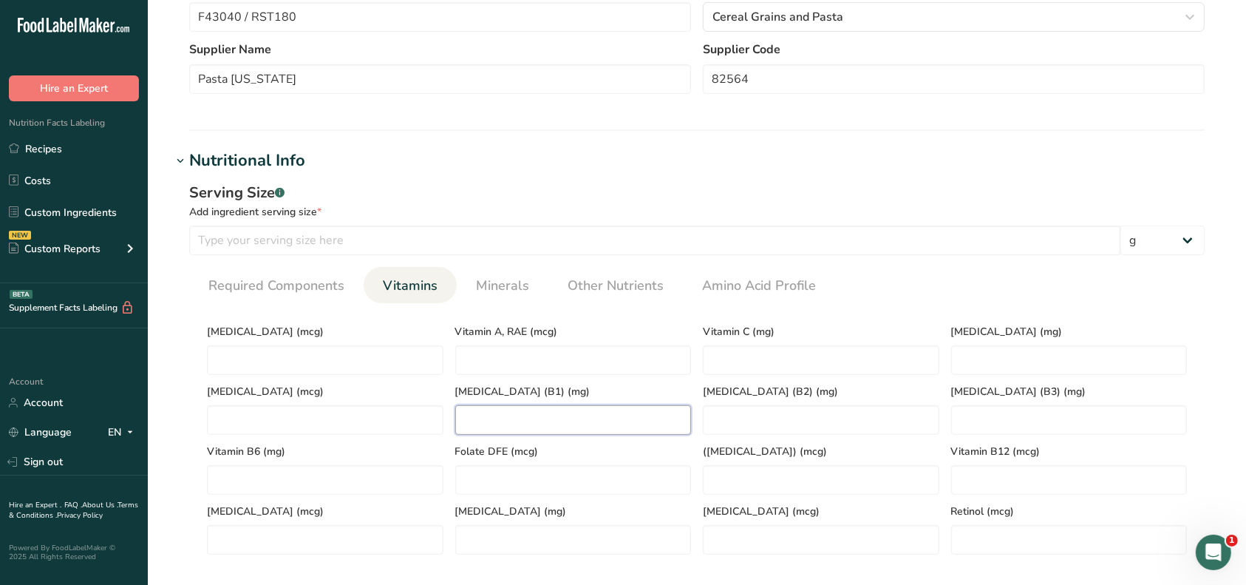
click at [475, 418] on \(B1\) "number" at bounding box center [573, 420] width 237 height 30
click at [733, 422] on \(B2\) "number" at bounding box center [821, 420] width 237 height 30
click at [988, 418] on \(B3\) "number" at bounding box center [1069, 420] width 237 height 30
click at [506, 286] on span "Minerals" at bounding box center [502, 286] width 53 height 20
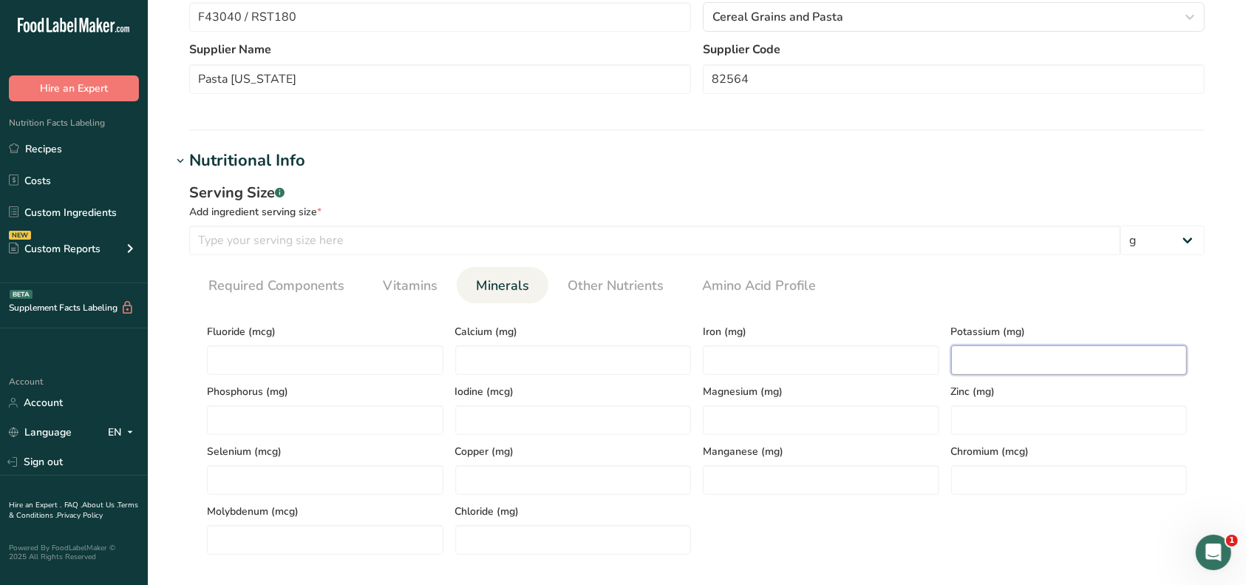
click at [970, 367] on input "number" at bounding box center [1069, 360] width 237 height 30
click at [810, 364] on input "number" at bounding box center [821, 360] width 237 height 30
click at [625, 364] on input "number" at bounding box center [573, 360] width 237 height 30
click at [300, 279] on span "Required Components" at bounding box center [276, 286] width 136 height 20
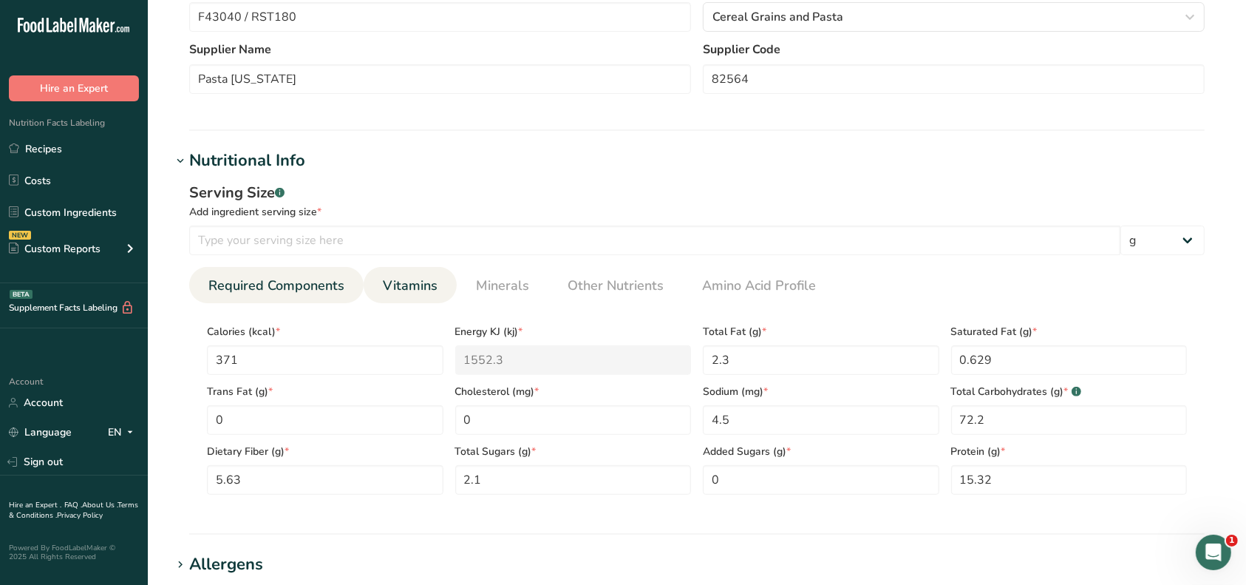
click at [412, 290] on span "Vitamins" at bounding box center [410, 286] width 55 height 20
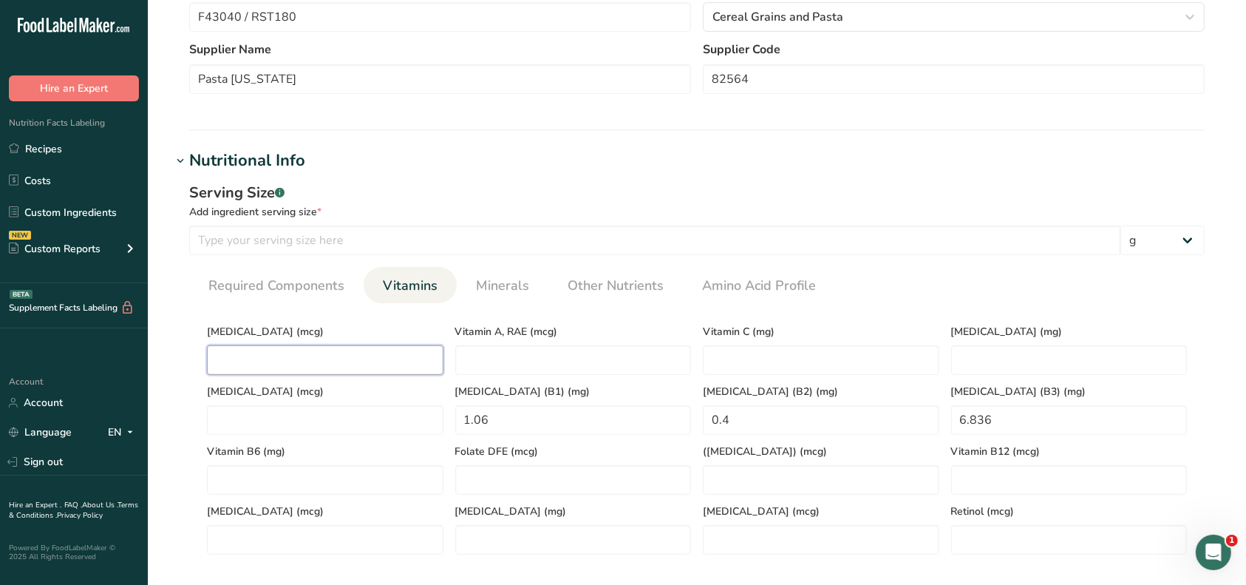
click at [361, 358] on D "number" at bounding box center [325, 360] width 237 height 30
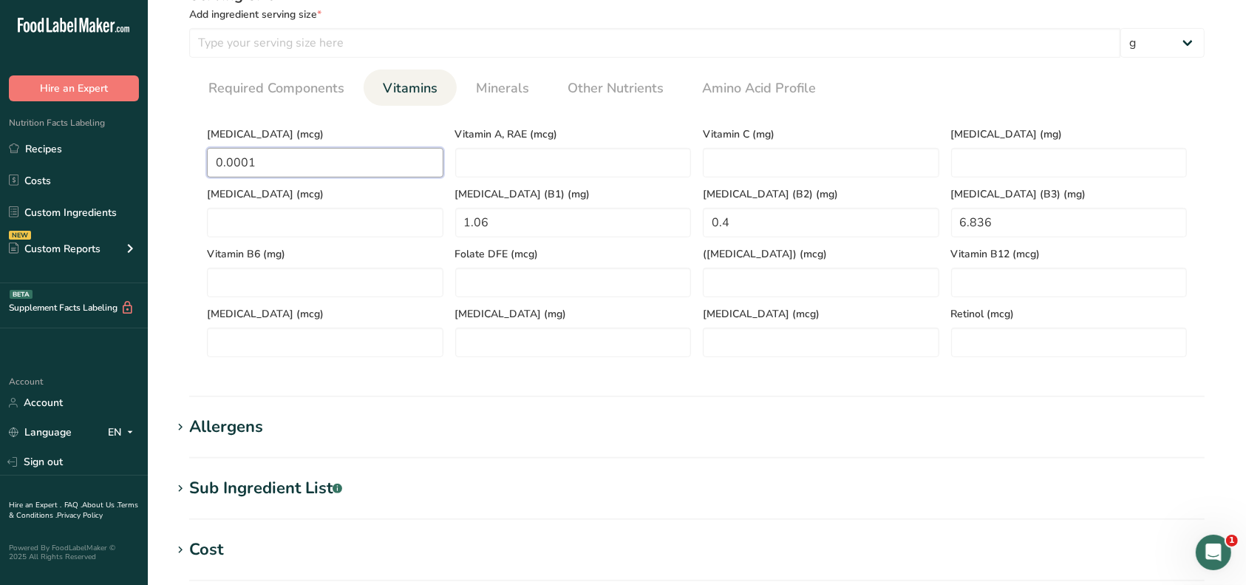
scroll to position [690, 0]
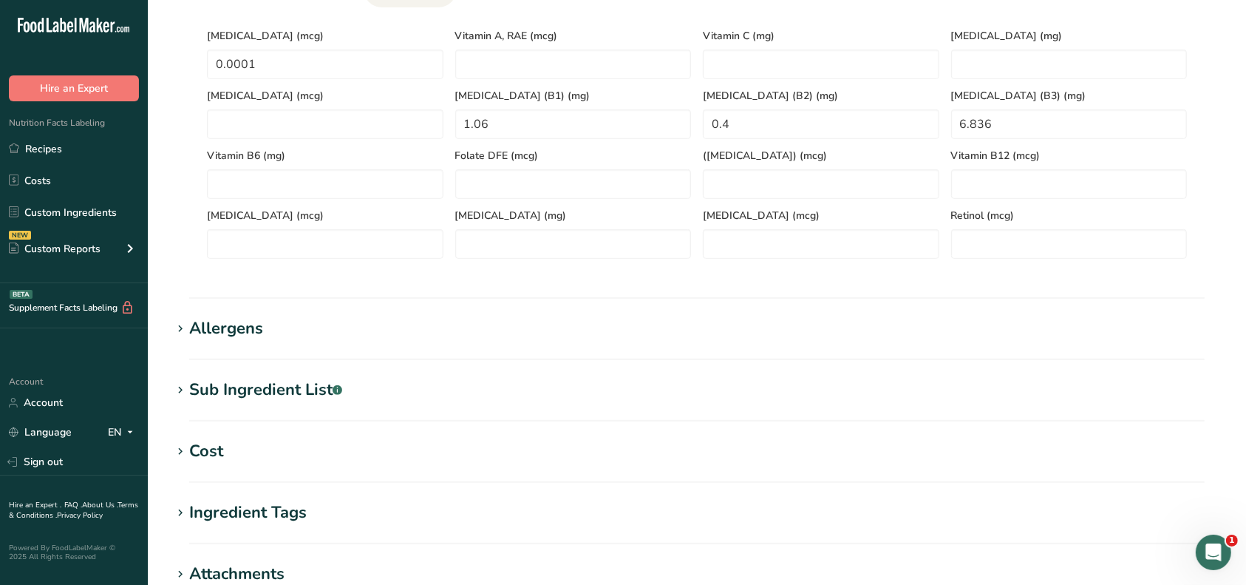
click at [189, 387] on span at bounding box center [181, 390] width 18 height 18
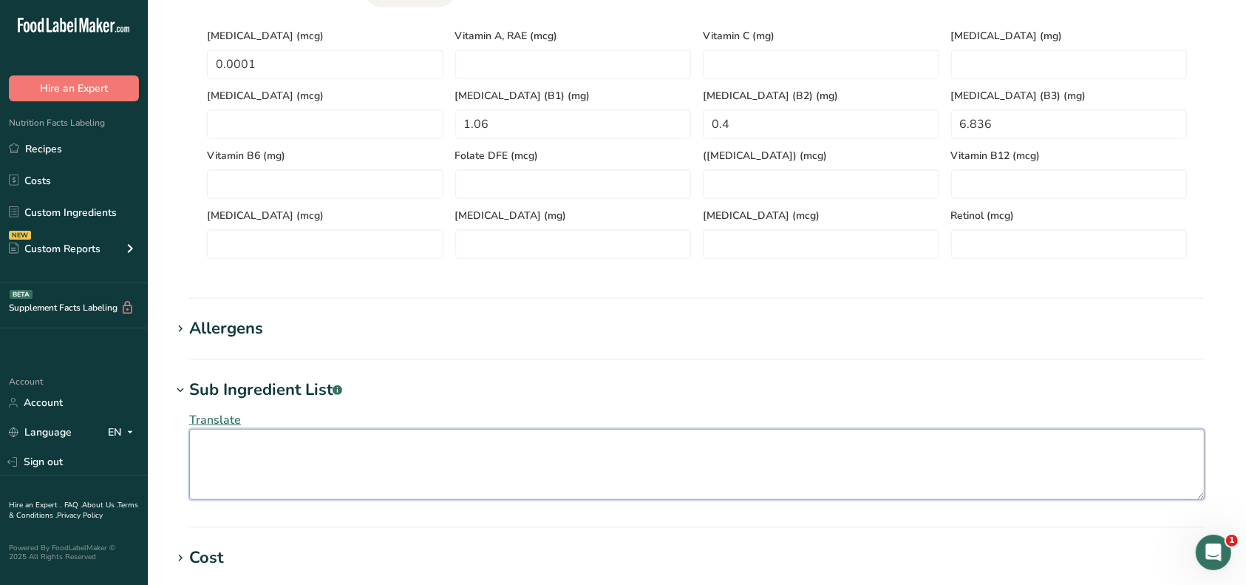
click at [237, 455] on textarea at bounding box center [697, 464] width 1016 height 71
click at [244, 444] on textarea at bounding box center [697, 464] width 1016 height 71
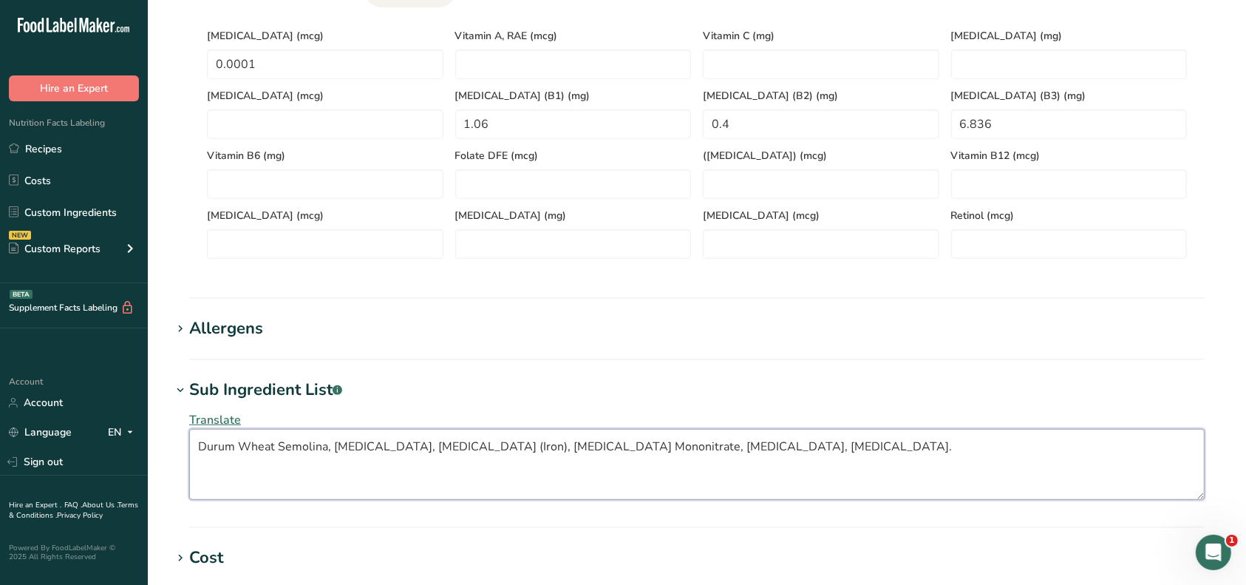
click at [346, 439] on textarea "Durum Wheat Semolina, [MEDICAL_DATA], [MEDICAL_DATA] (Iron), [MEDICAL_DATA] Mon…" at bounding box center [697, 464] width 1016 height 71
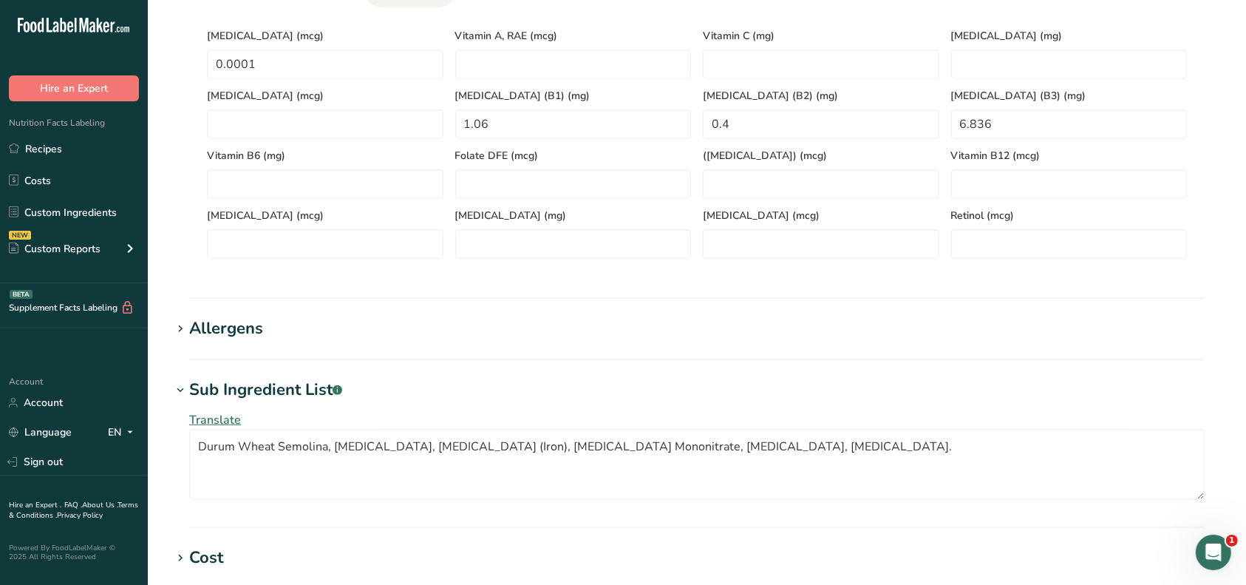
click at [775, 500] on div "Translate Durum Wheat Semolina, [MEDICAL_DATA], [MEDICAL_DATA] (Iron), [MEDICAL…" at bounding box center [697, 455] width 1051 height 106
click at [187, 326] on span at bounding box center [181, 329] width 18 height 18
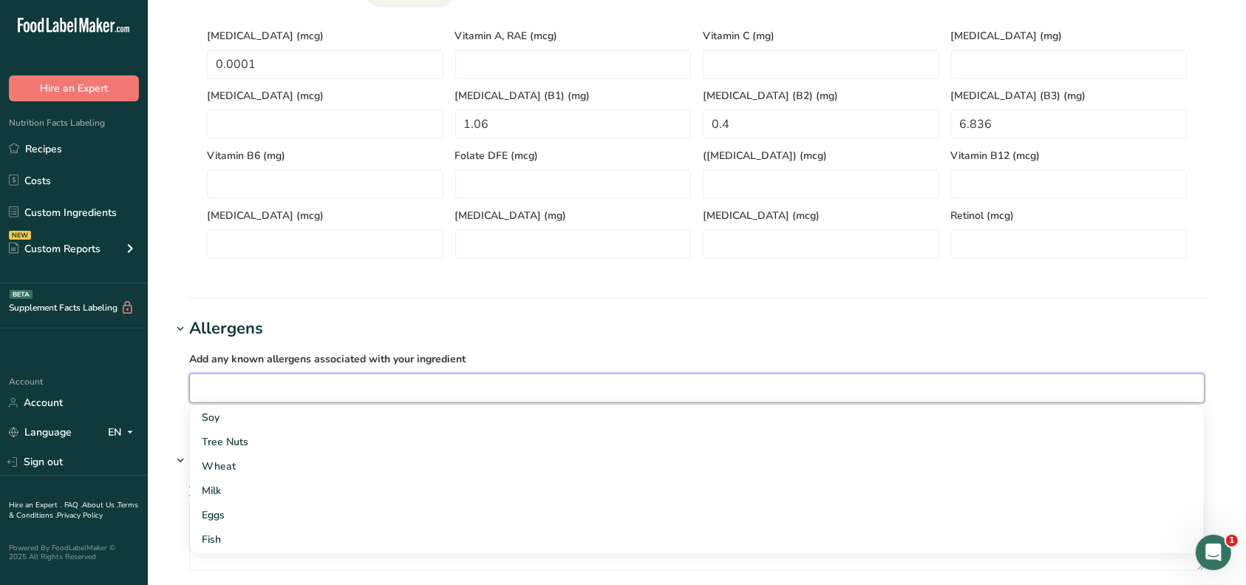
click at [247, 381] on input "text" at bounding box center [697, 387] width 1014 height 23
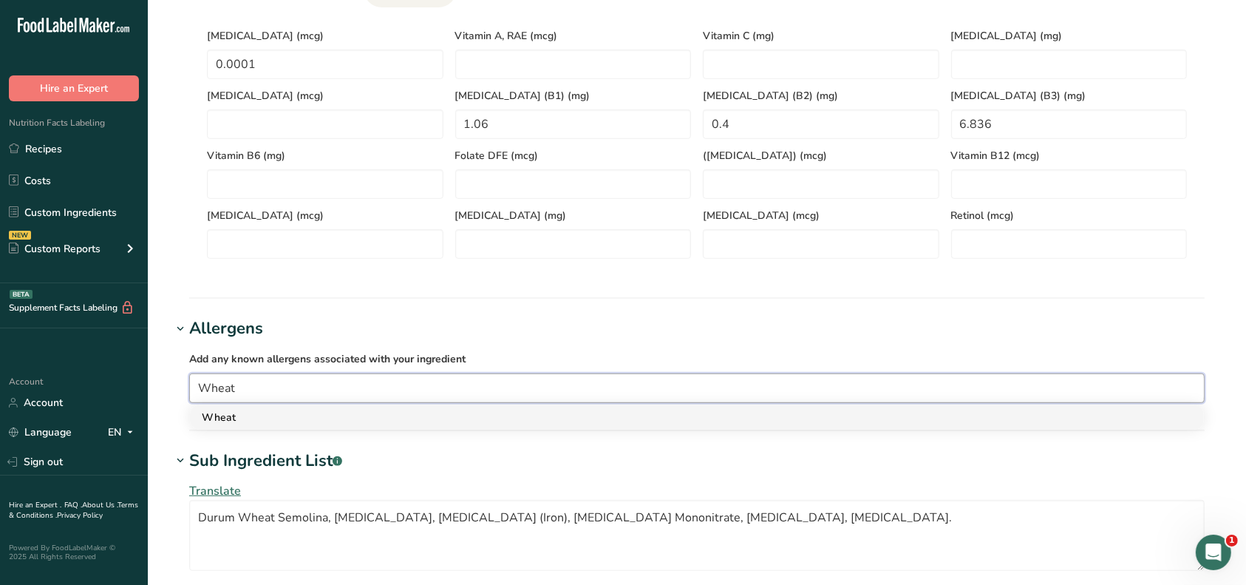
click at [306, 422] on div "Wheat" at bounding box center [685, 418] width 967 height 16
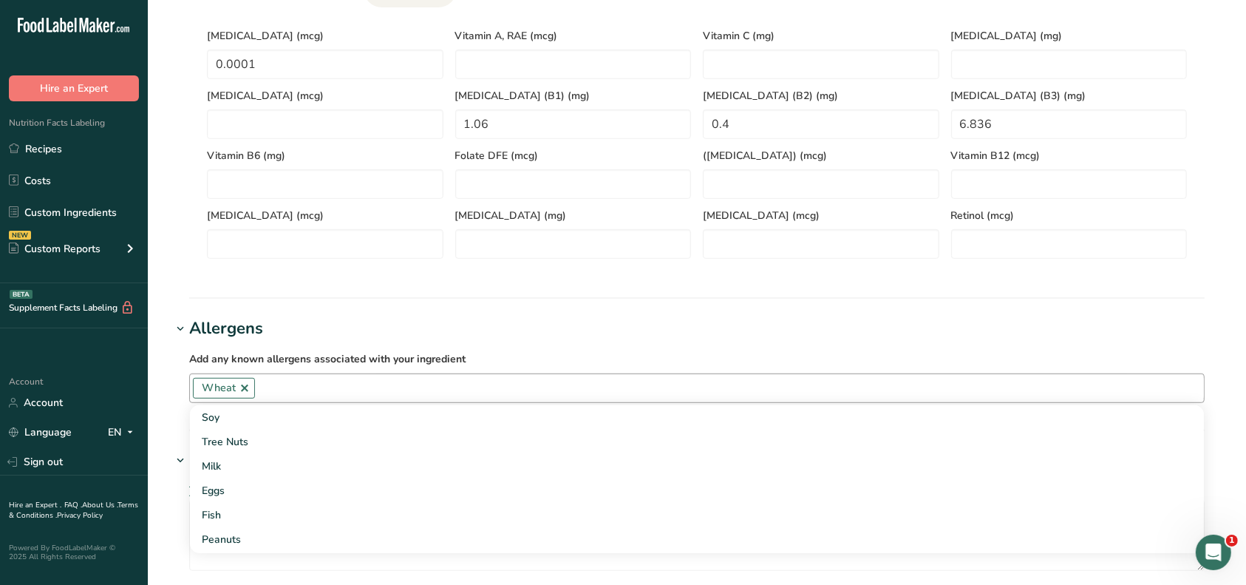
click at [390, 293] on section "Nutritional Info Serving Size .a-a{fill:#347362;}.b-a{fill:#fff;} Add ingredien…" at bounding box center [697, 76] width 1051 height 446
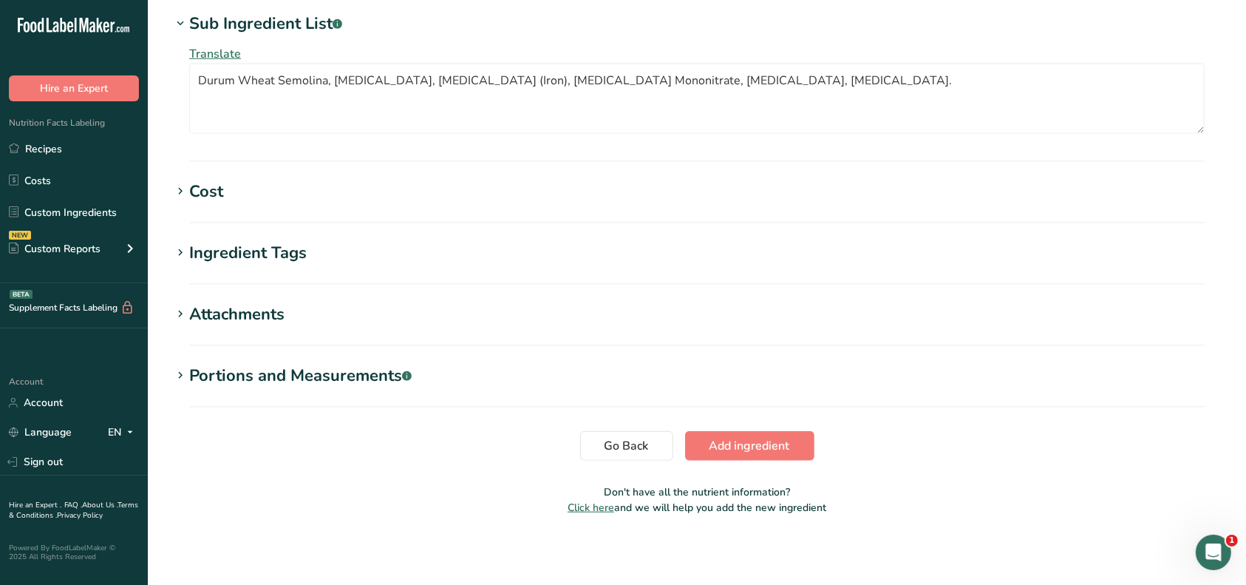
scroll to position [1127, 0]
click at [732, 436] on span "Add ingredient" at bounding box center [750, 445] width 81 height 18
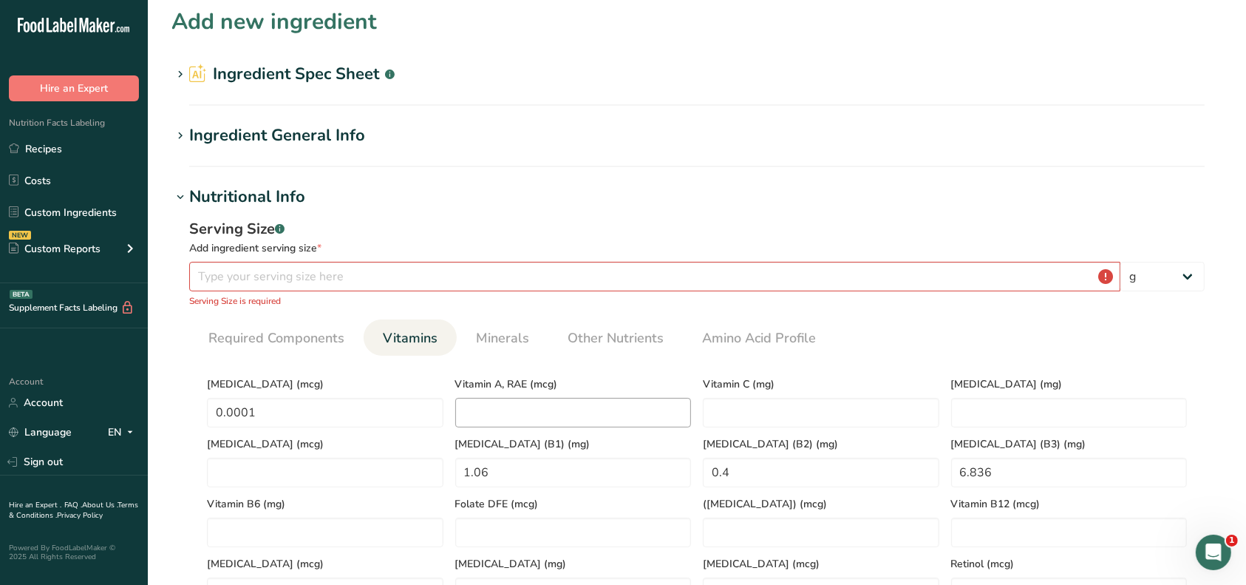
scroll to position [0, 0]
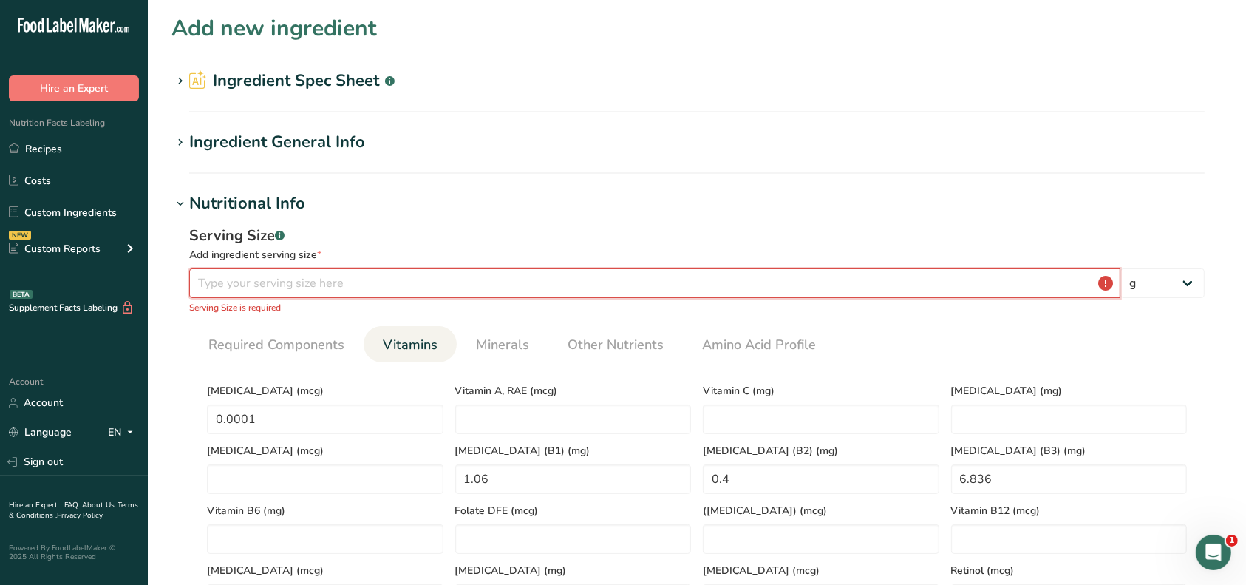
click at [288, 282] on input "number" at bounding box center [654, 283] width 931 height 30
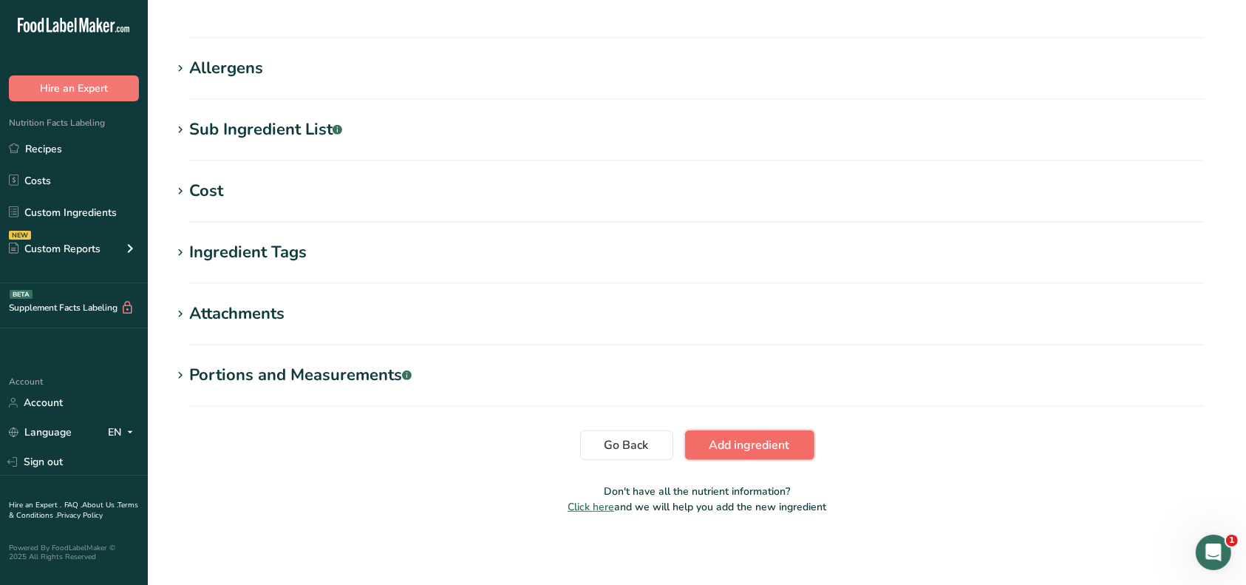
click at [725, 436] on span "Add ingredient" at bounding box center [750, 445] width 81 height 18
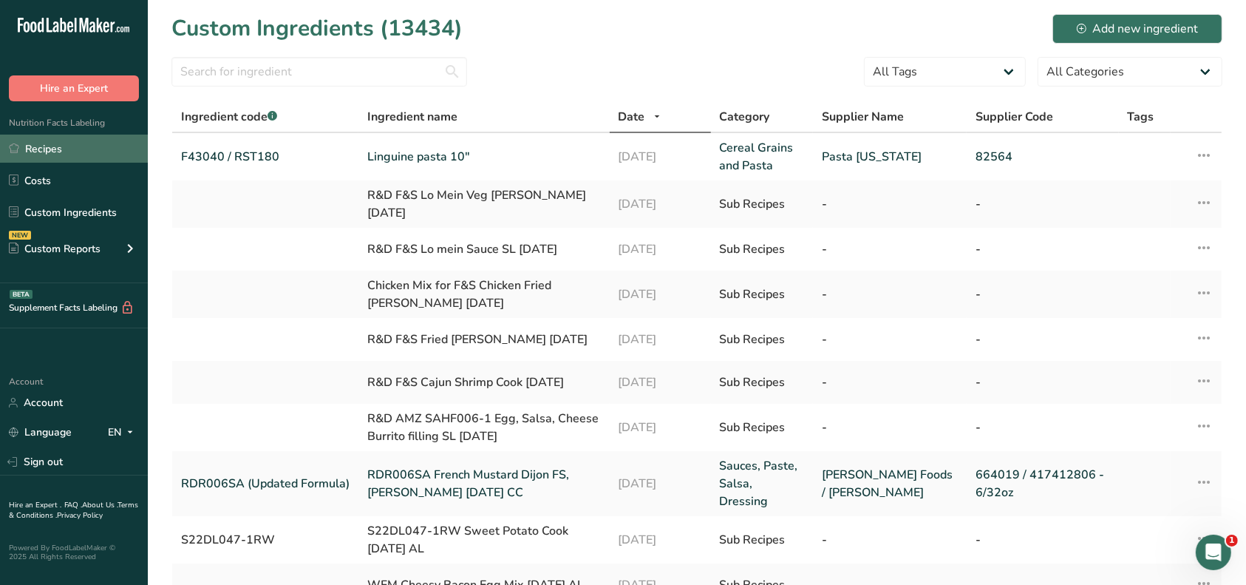
click at [64, 143] on link "Recipes" at bounding box center [74, 149] width 148 height 28
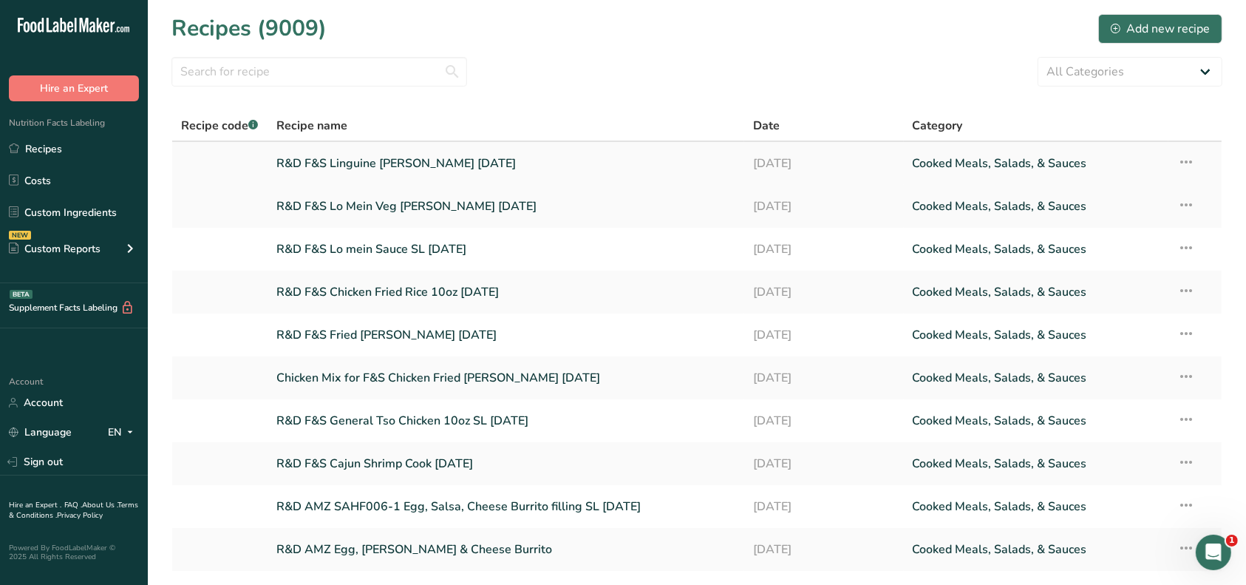
click at [325, 161] on link "R&D F&S Linguine [PERSON_NAME] [DATE]" at bounding box center [506, 163] width 460 height 31
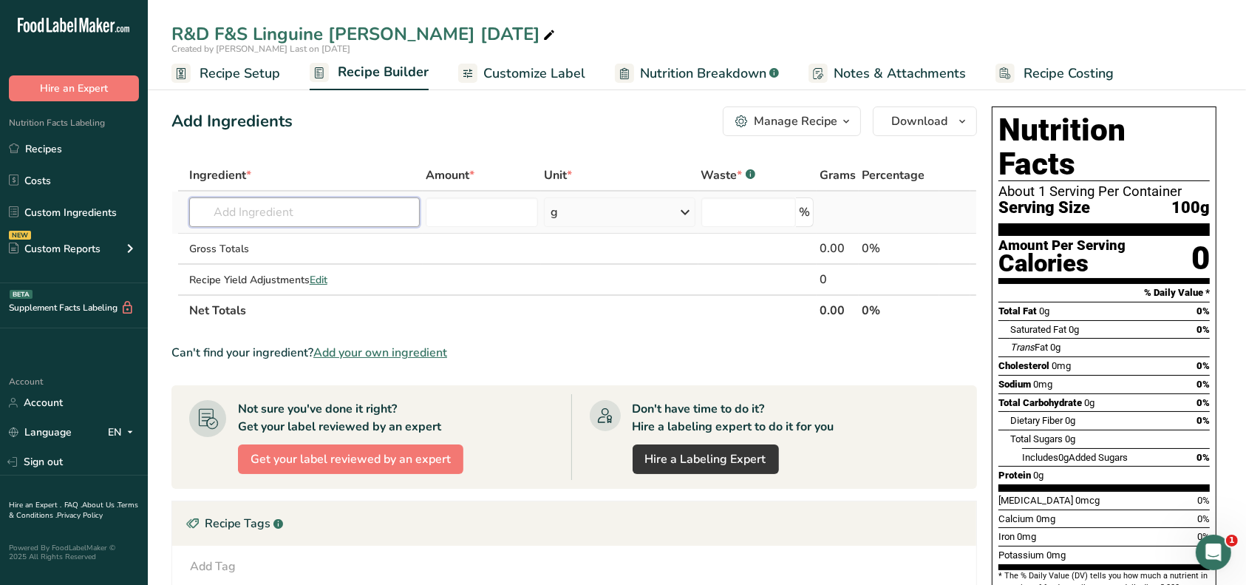
click at [274, 208] on input "text" at bounding box center [304, 212] width 231 height 30
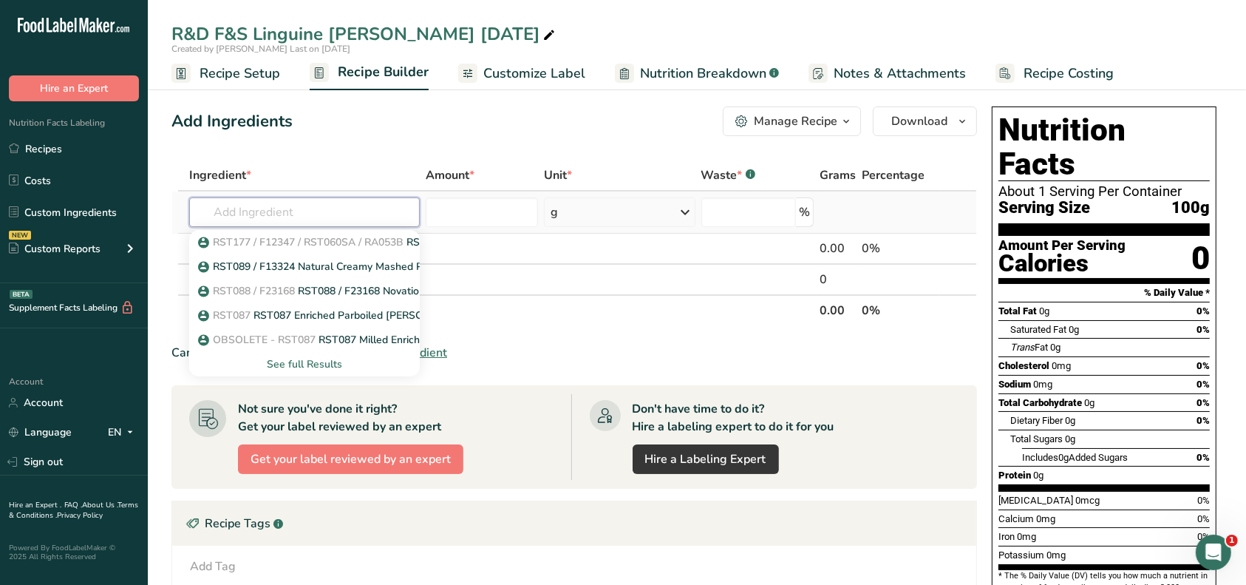
click at [249, 215] on input "text" at bounding box center [304, 212] width 231 height 30
click at [325, 357] on div "See full Results" at bounding box center [304, 364] width 207 height 16
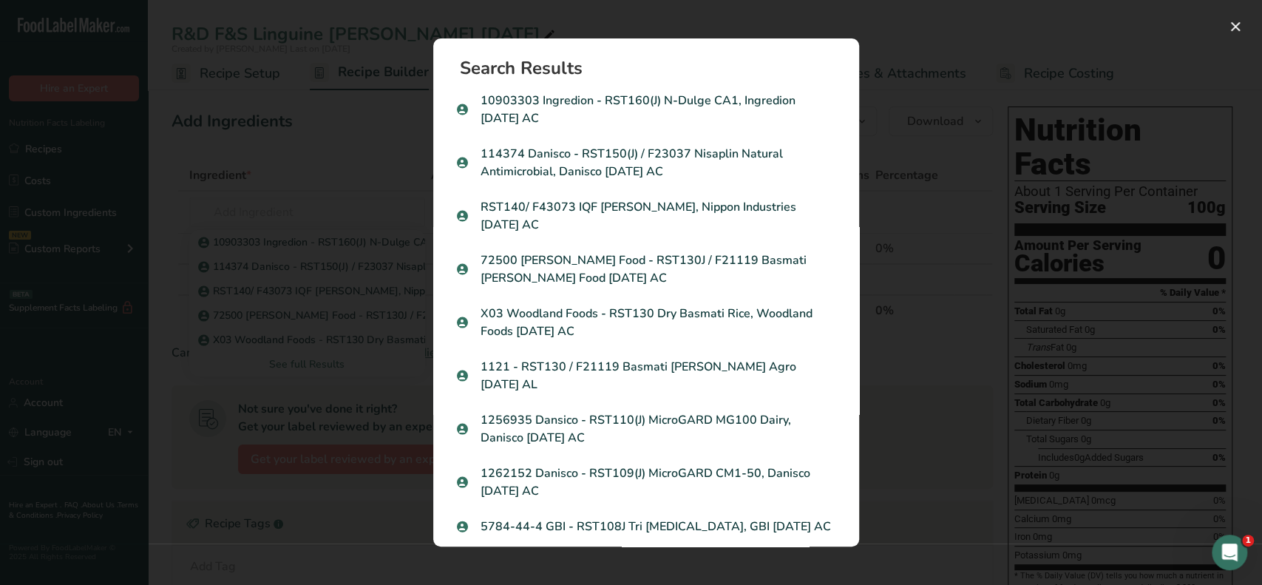
click at [220, 195] on div "Search results modal" at bounding box center [631, 292] width 1262 height 585
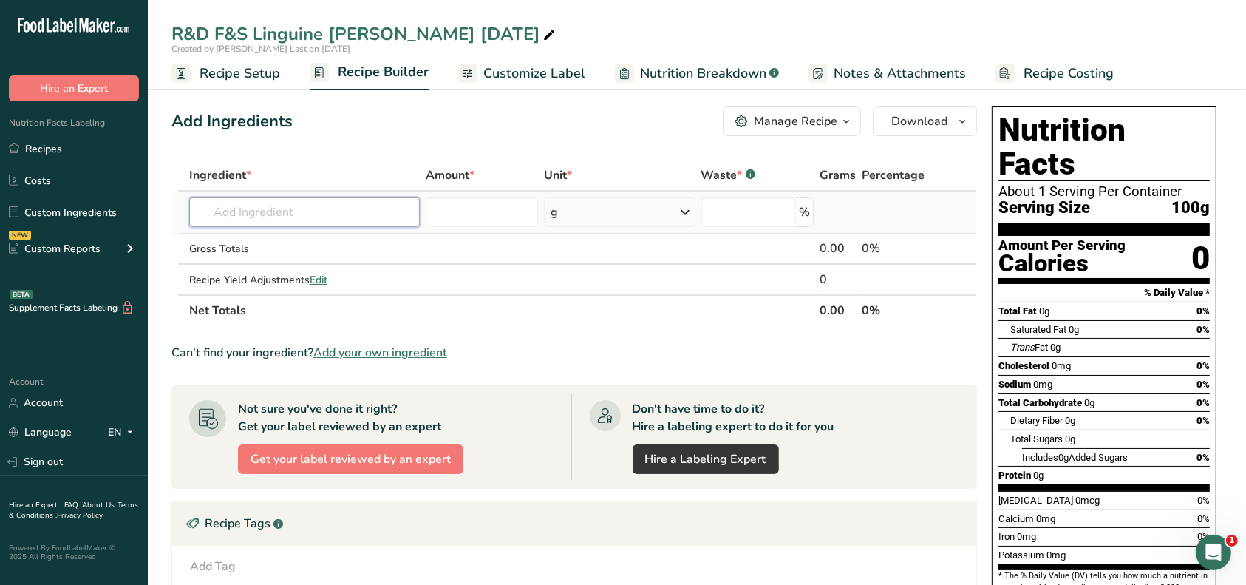
click at [237, 213] on input "text" at bounding box center [304, 212] width 231 height 30
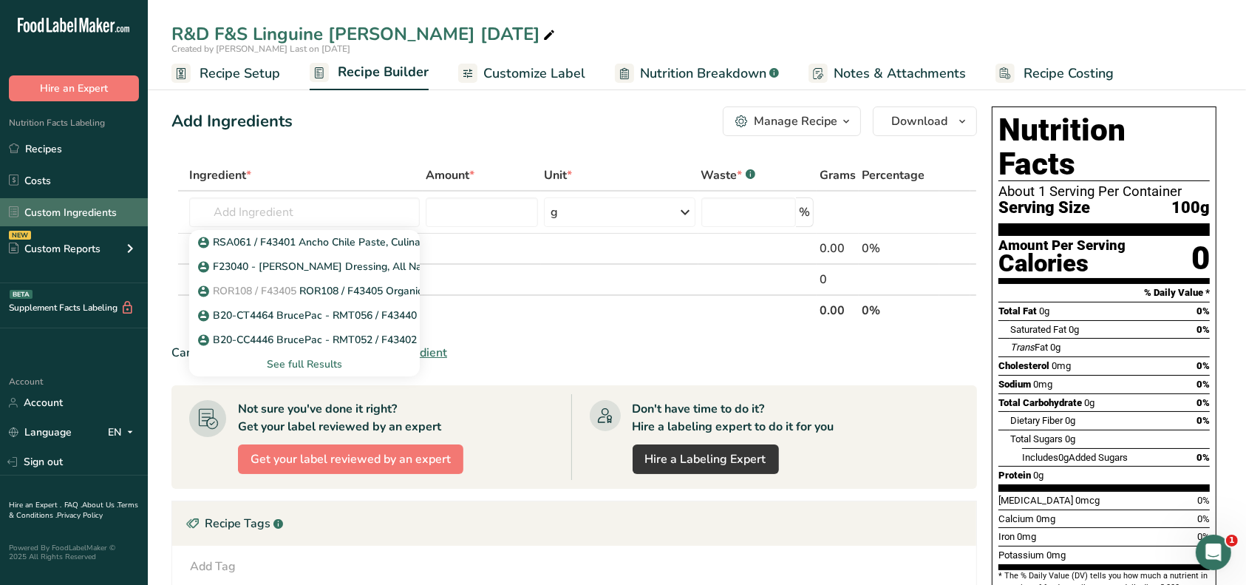
click at [59, 206] on link "Custom Ingredients" at bounding box center [74, 212] width 148 height 28
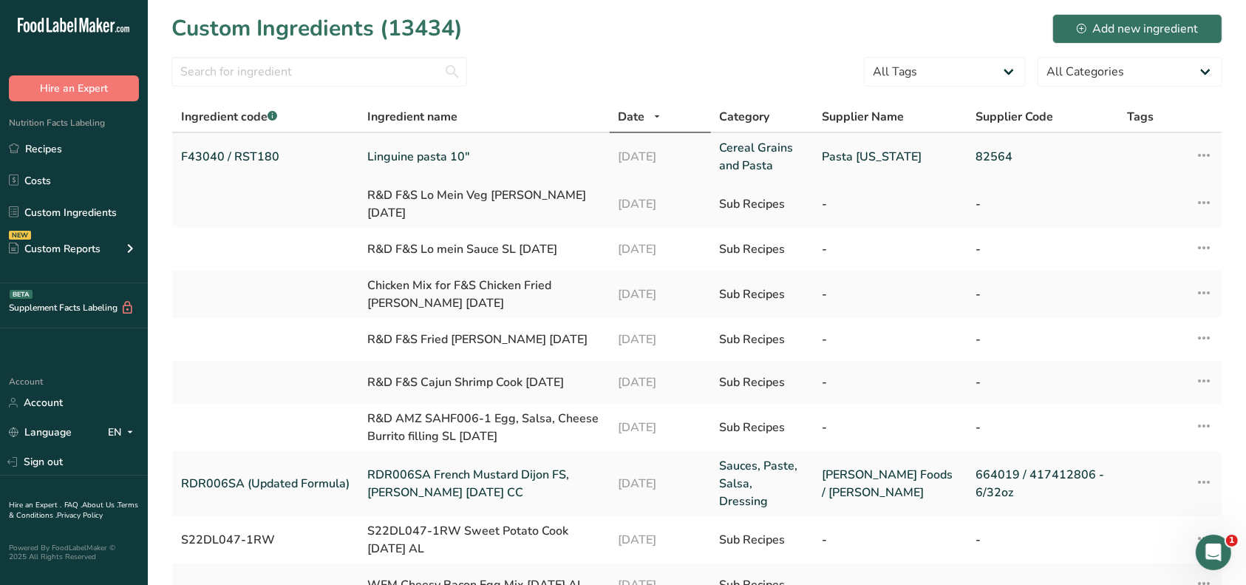
click at [207, 150] on link "F43040 / RST180" at bounding box center [265, 157] width 169 height 18
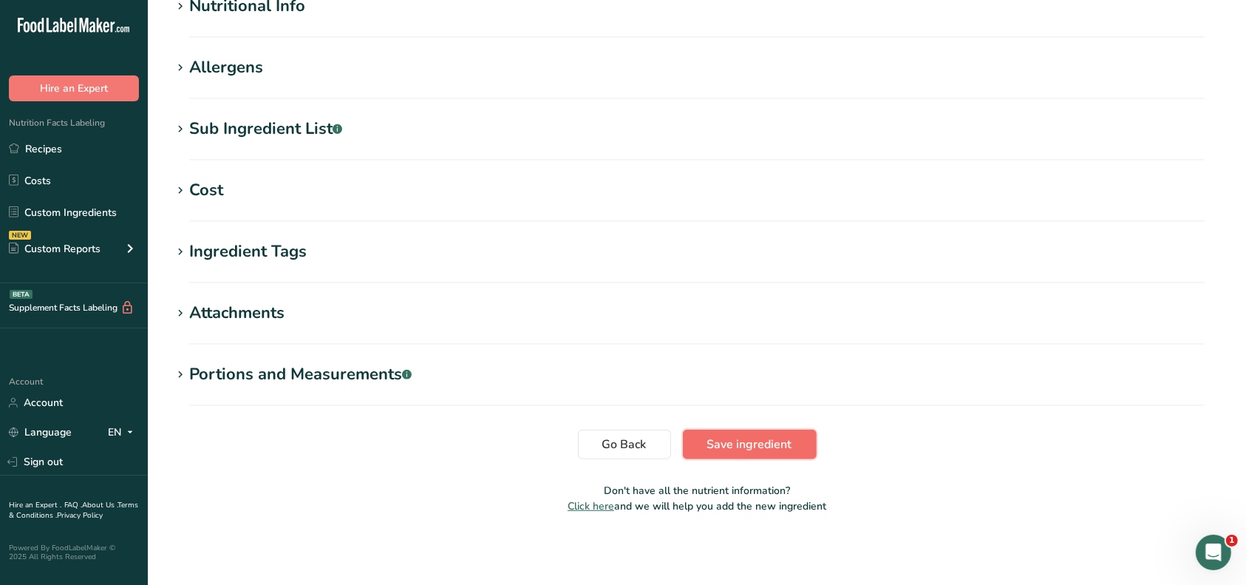
click at [749, 447] on span "Save ingredient" at bounding box center [749, 444] width 85 height 18
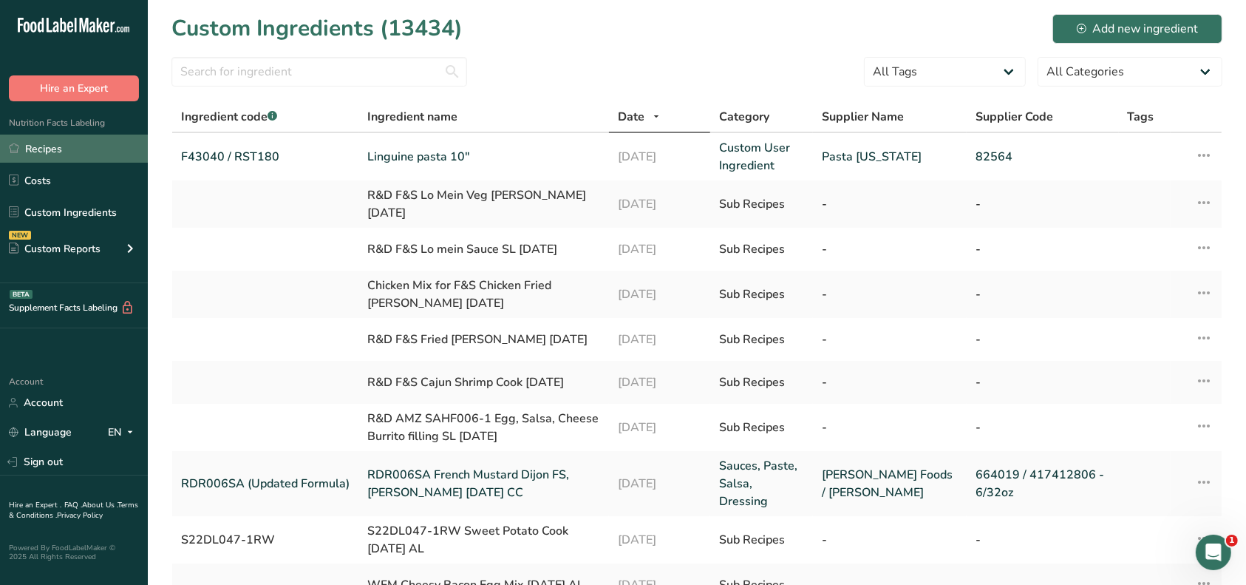
click at [53, 146] on link "Recipes" at bounding box center [74, 149] width 148 height 28
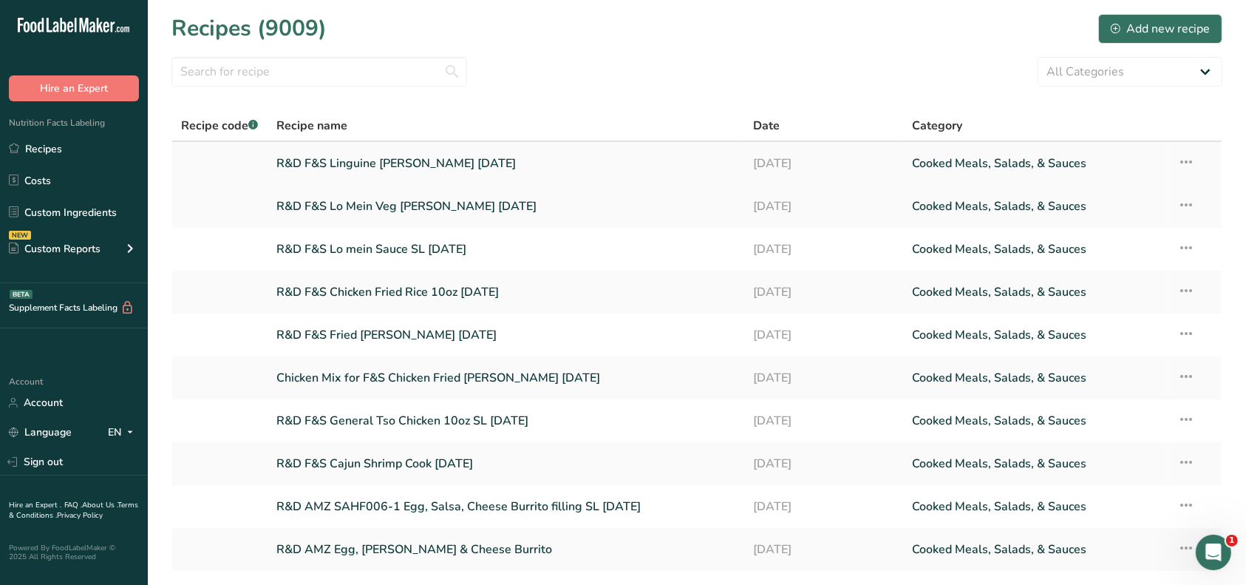
click at [336, 163] on link "R&D F&S Linguine [PERSON_NAME] [DATE]" at bounding box center [506, 163] width 460 height 31
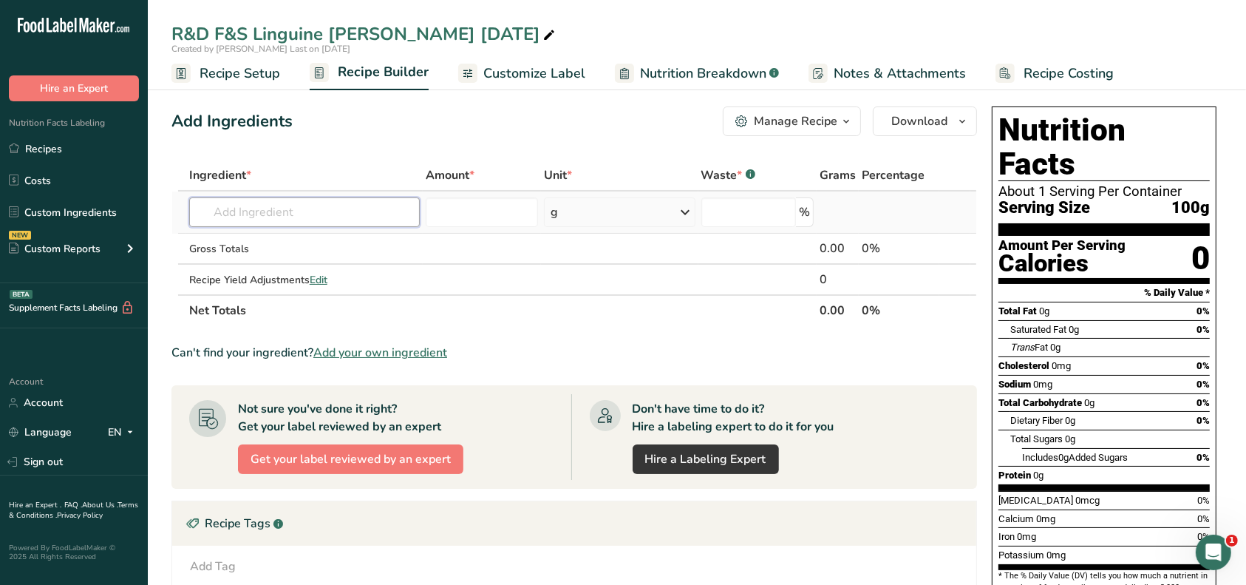
click at [292, 212] on input "text" at bounding box center [304, 212] width 231 height 30
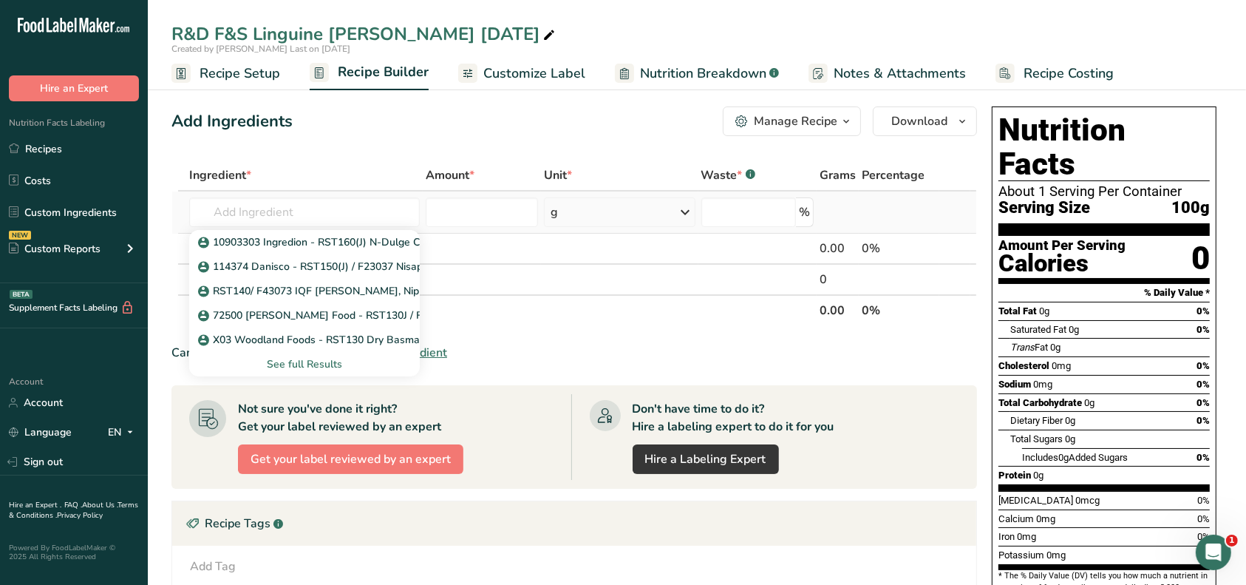
click at [305, 367] on div "See full Results" at bounding box center [304, 364] width 207 height 16
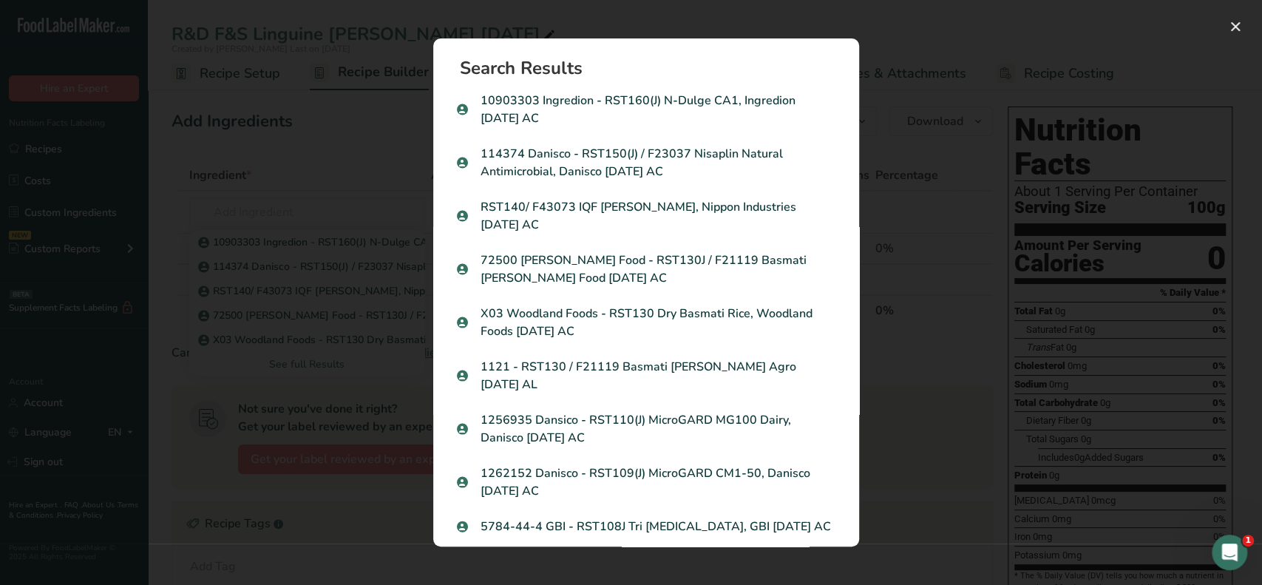
click at [918, 128] on div "Search results modal" at bounding box center [631, 292] width 1262 height 585
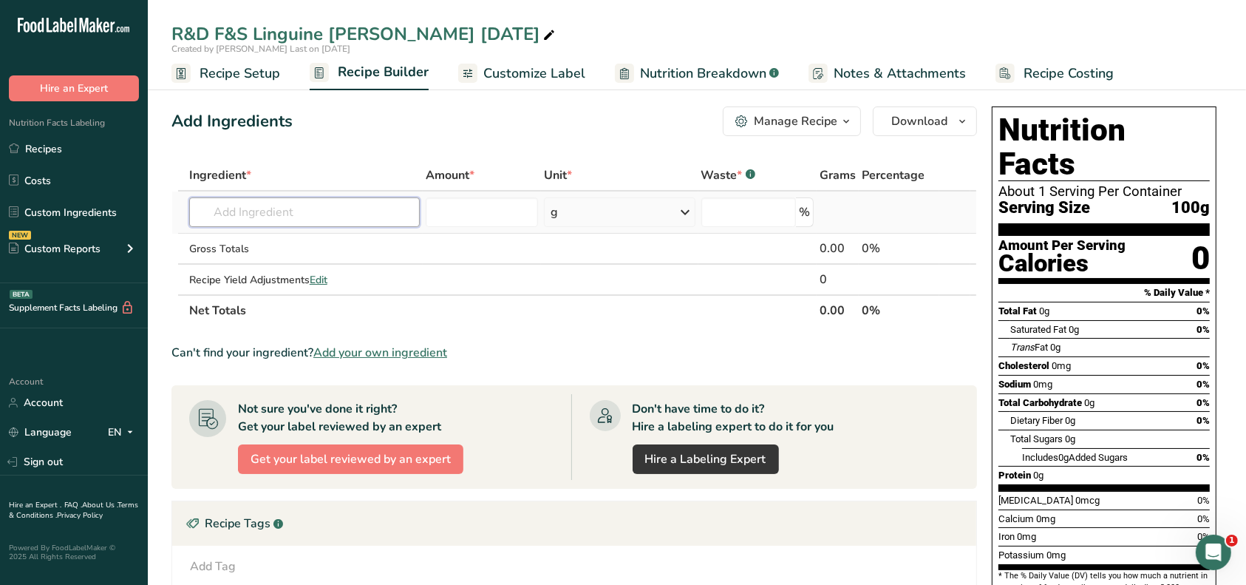
click at [315, 216] on input "text" at bounding box center [304, 212] width 231 height 30
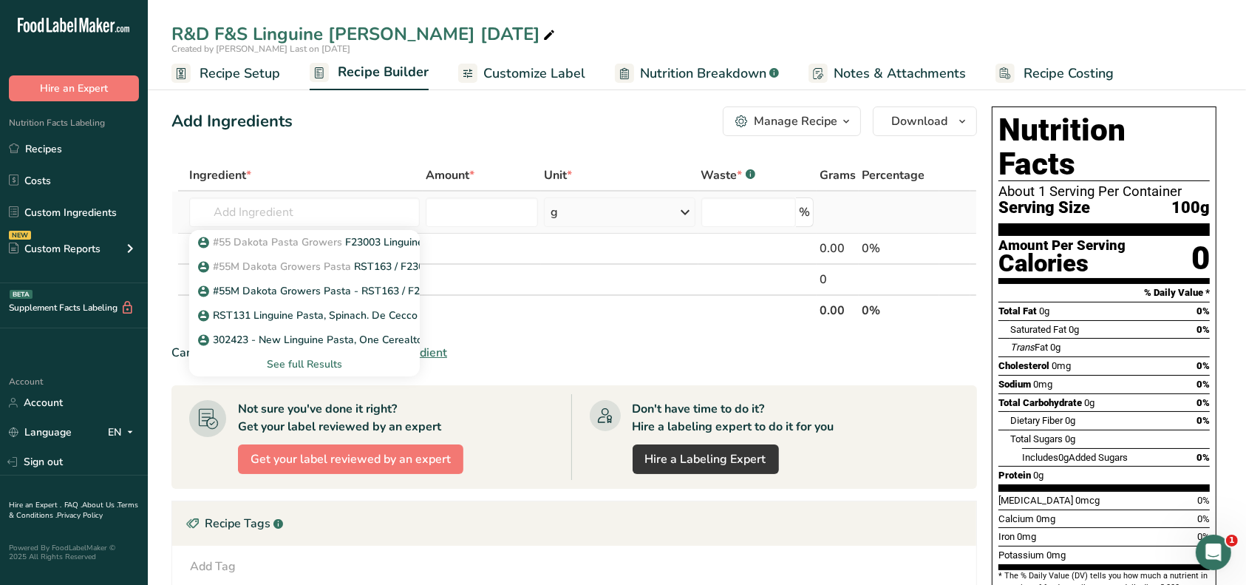
click at [325, 361] on div "See full Results" at bounding box center [304, 364] width 207 height 16
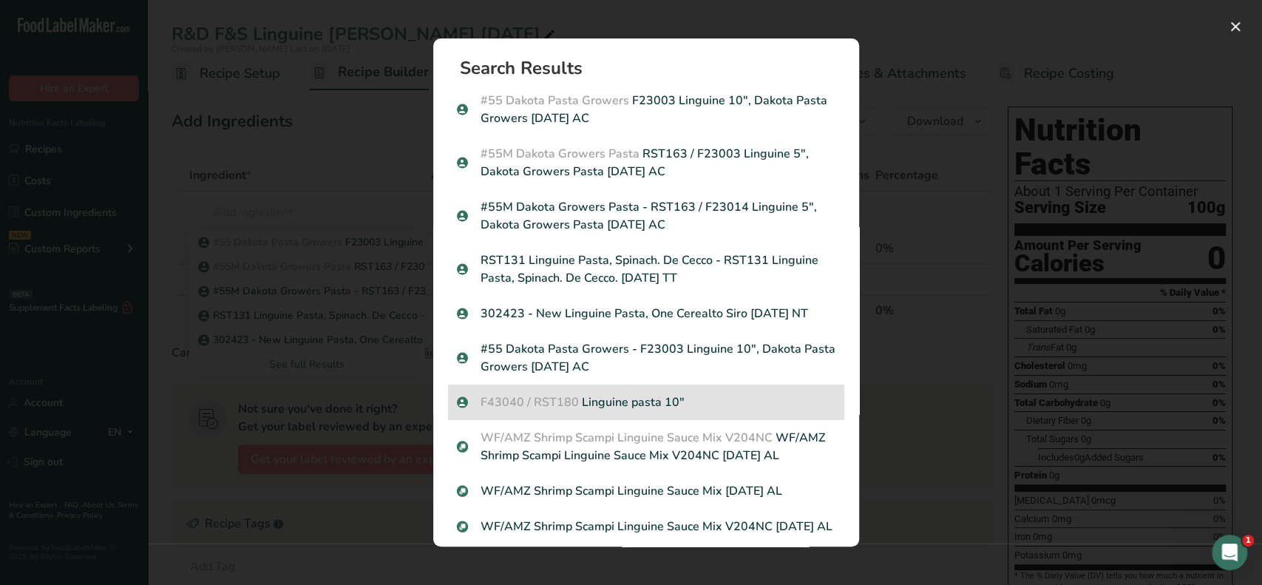
click at [652, 404] on p "F43040 / RST180 Linguine pasta 10"" at bounding box center [646, 402] width 378 height 18
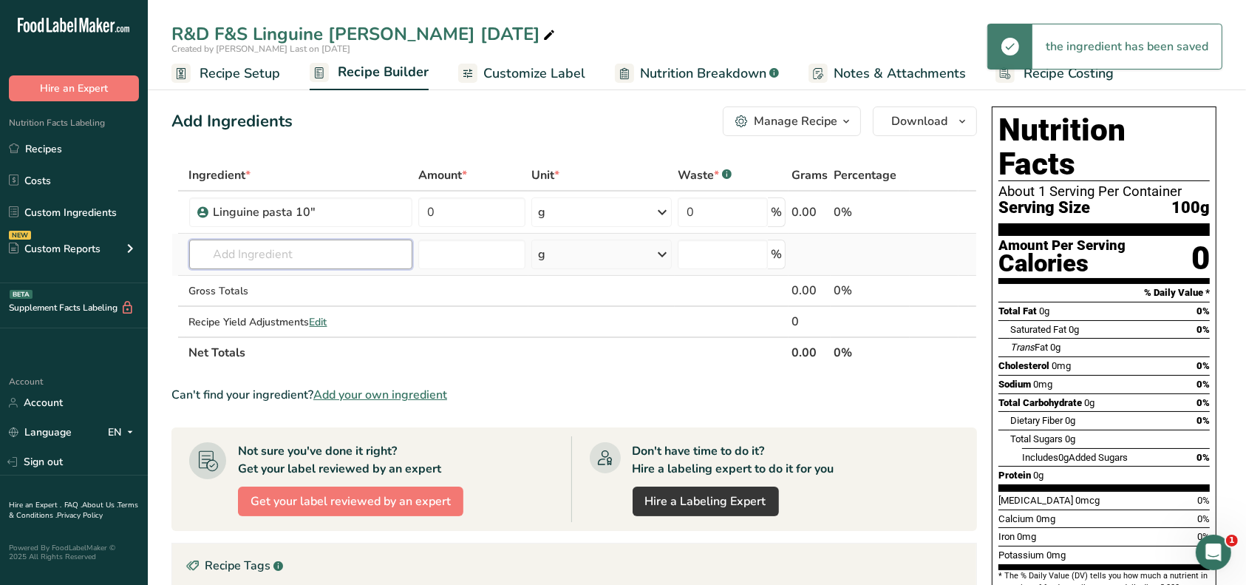
click at [284, 254] on input "text" at bounding box center [301, 255] width 224 height 30
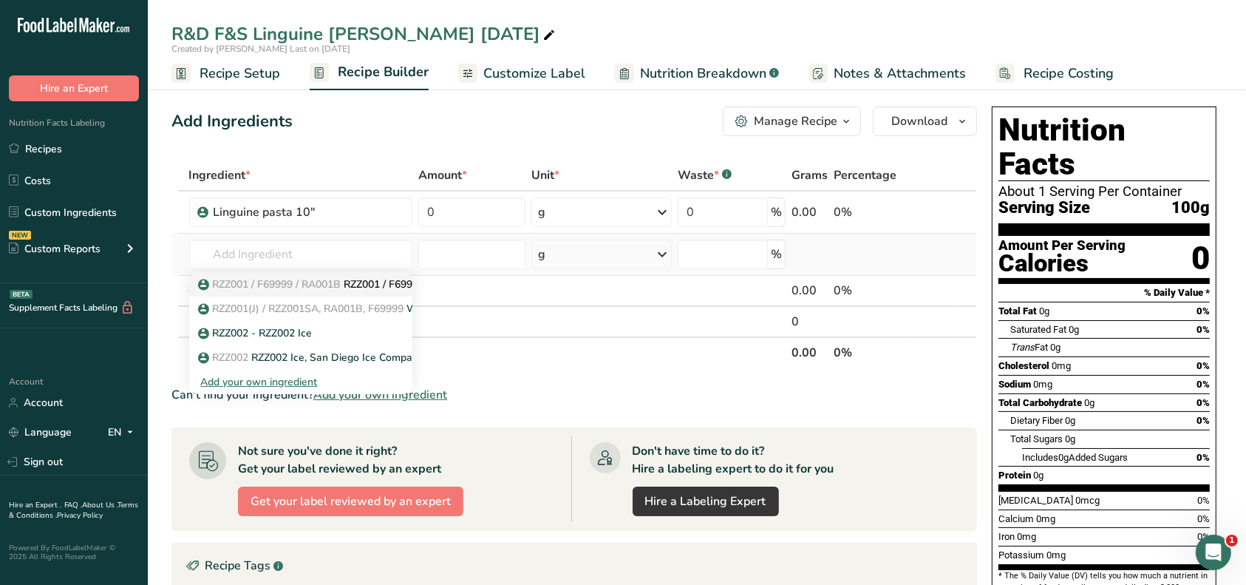
click at [308, 280] on span "RZZ001 / F69999 / RA001B" at bounding box center [277, 284] width 129 height 14
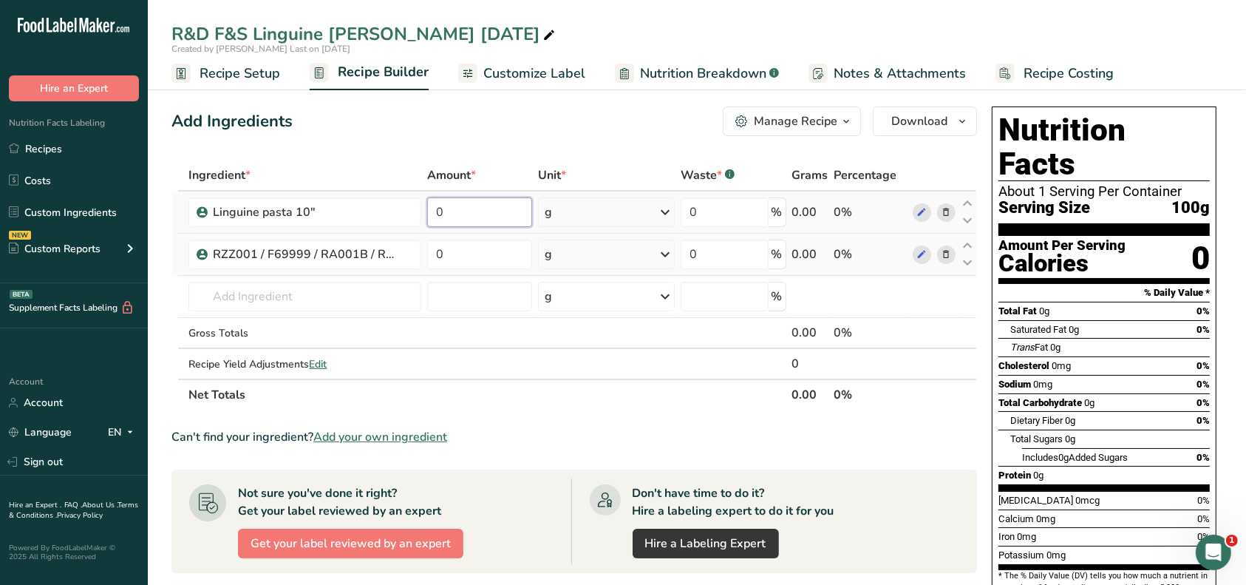
drag, startPoint x: 485, startPoint y: 211, endPoint x: 448, endPoint y: 210, distance: 37.0
click at [448, 210] on input "0" at bounding box center [479, 212] width 105 height 30
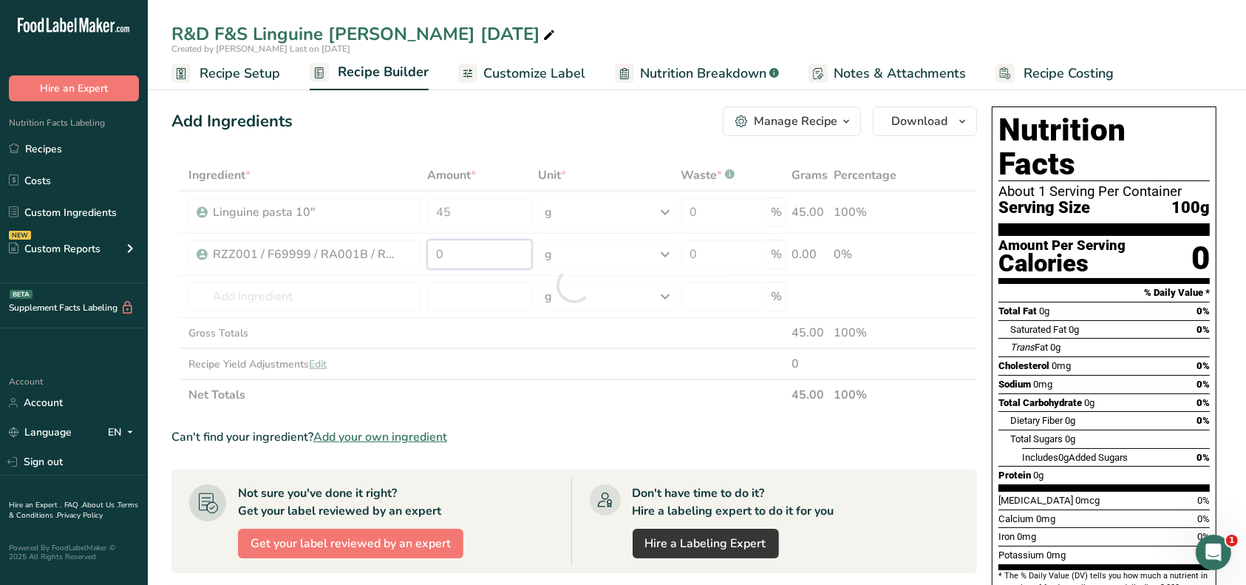
drag, startPoint x: 473, startPoint y: 257, endPoint x: 429, endPoint y: 255, distance: 44.4
click at [429, 255] on div "Ingredient * Amount * Unit * Waste * .a-a{fill:#347362;}.b-a{fill:#fff;} Grams …" at bounding box center [575, 285] width 806 height 251
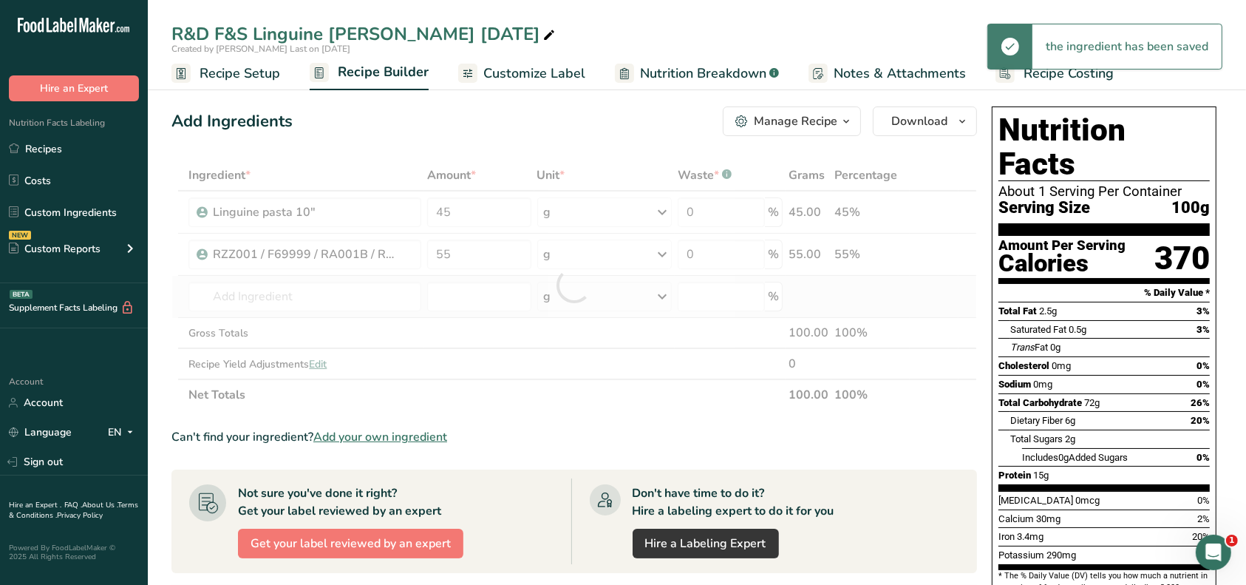
click at [425, 299] on div "Ingredient * Amount * Unit * Waste * .a-a{fill:#347362;}.b-a{fill:#fff;} Grams …" at bounding box center [575, 285] width 806 height 251
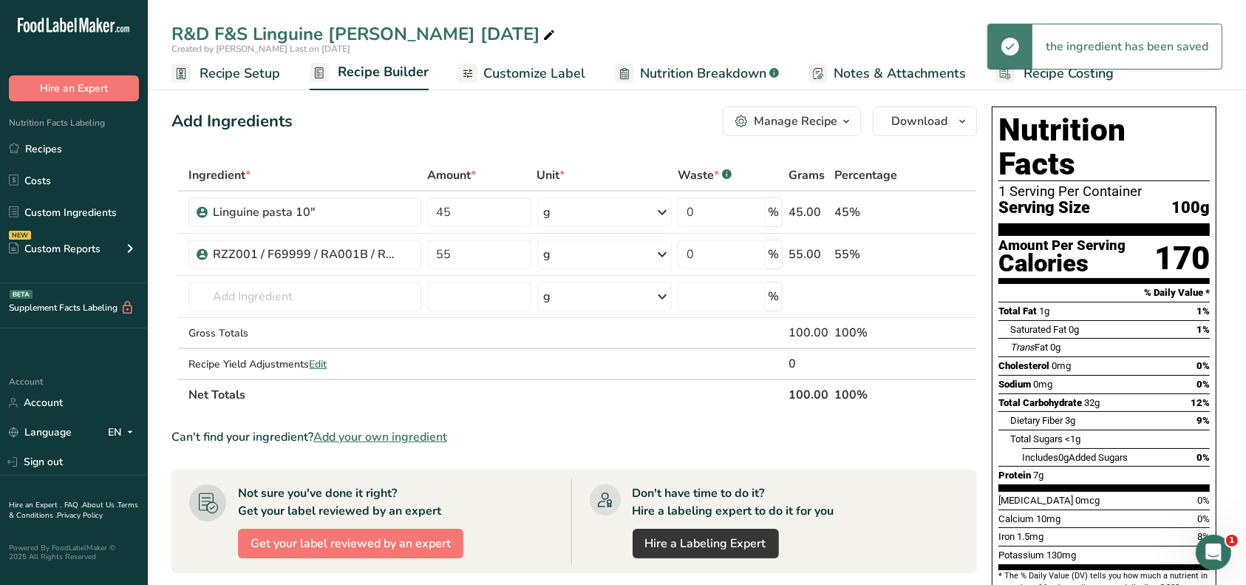
click at [261, 69] on span "Recipe Setup" at bounding box center [240, 74] width 81 height 20
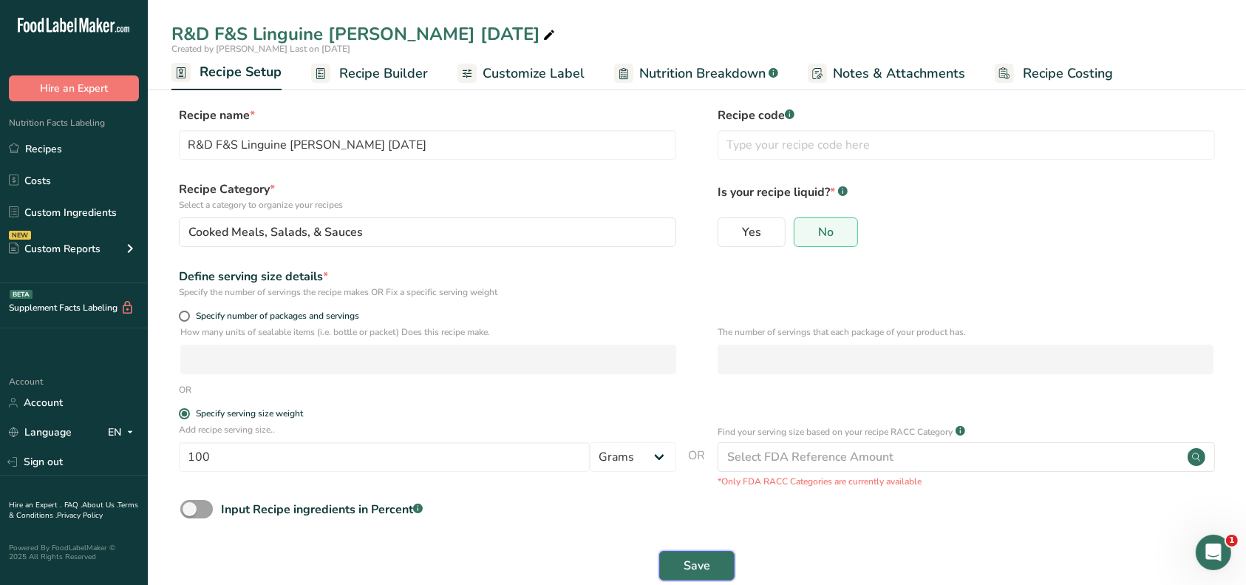
click at [707, 558] on span "Save" at bounding box center [697, 566] width 27 height 18
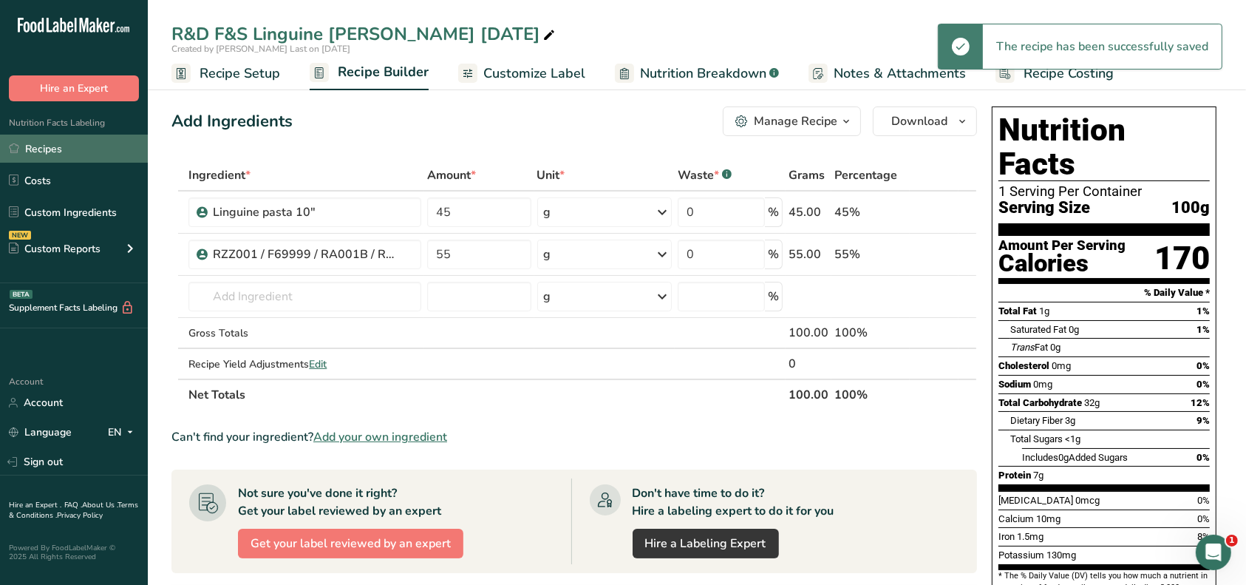
click at [76, 146] on link "Recipes" at bounding box center [74, 149] width 148 height 28
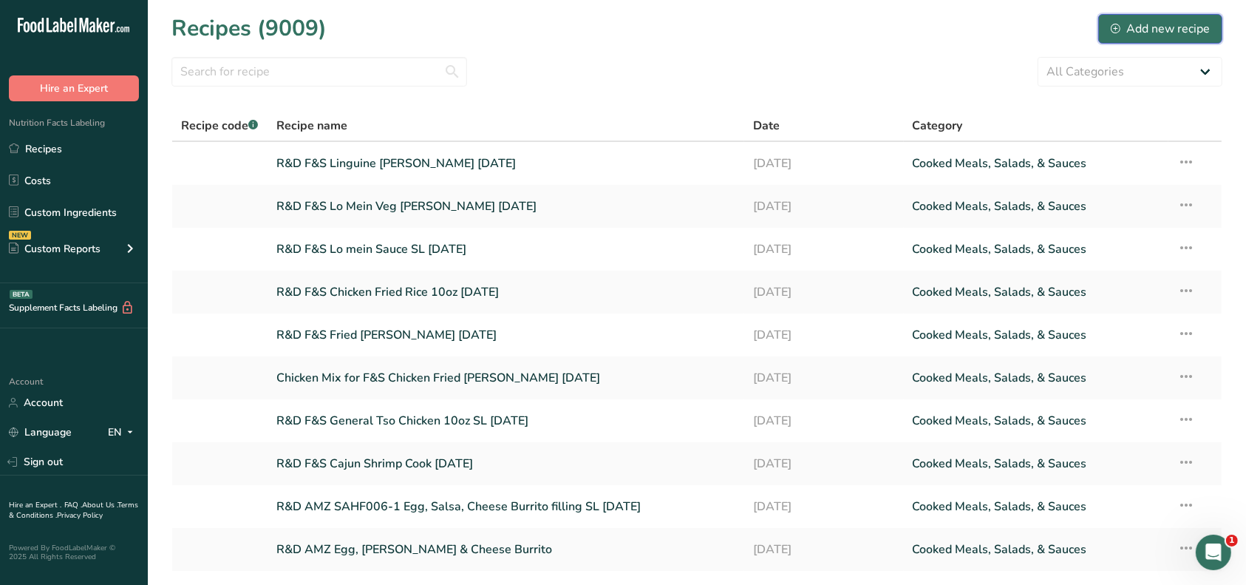
click at [1158, 29] on div "Add new recipe" at bounding box center [1160, 29] width 99 height 18
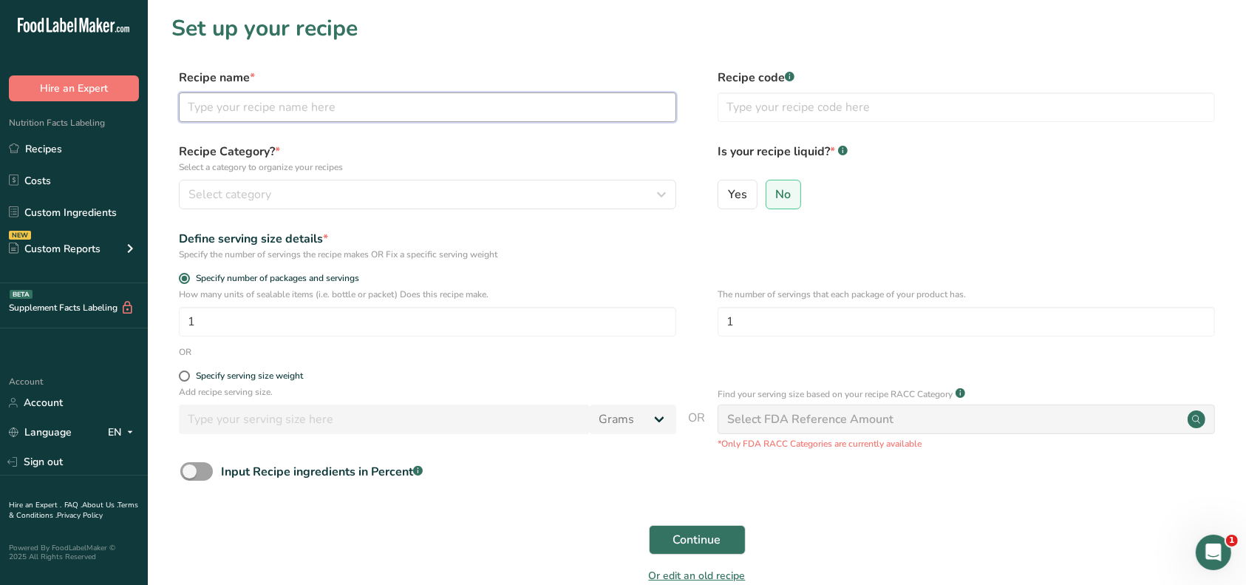
click at [356, 109] on input "text" at bounding box center [428, 107] width 498 height 30
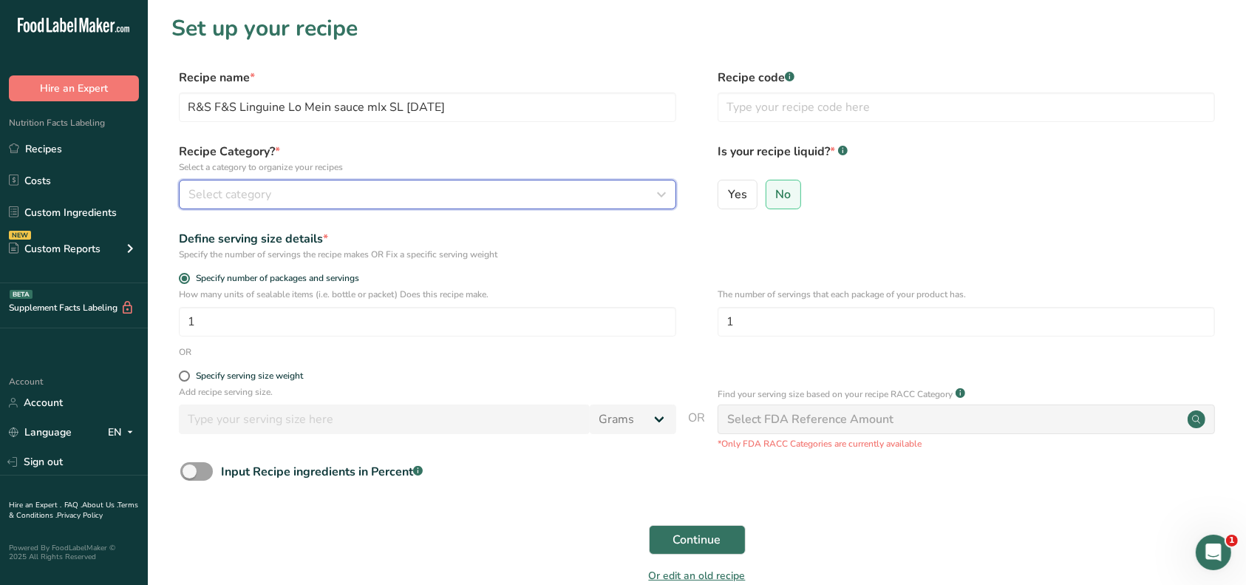
click at [308, 180] on button "Select category" at bounding box center [428, 195] width 498 height 30
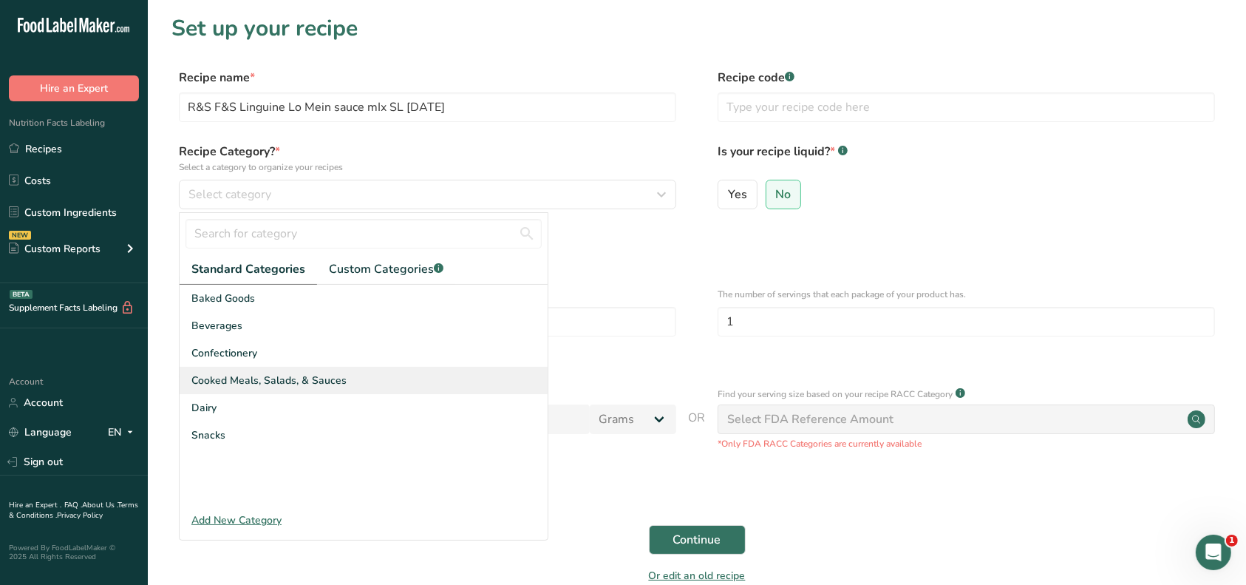
click at [273, 375] on span "Cooked Meals, Salads, & Sauces" at bounding box center [268, 381] width 155 height 16
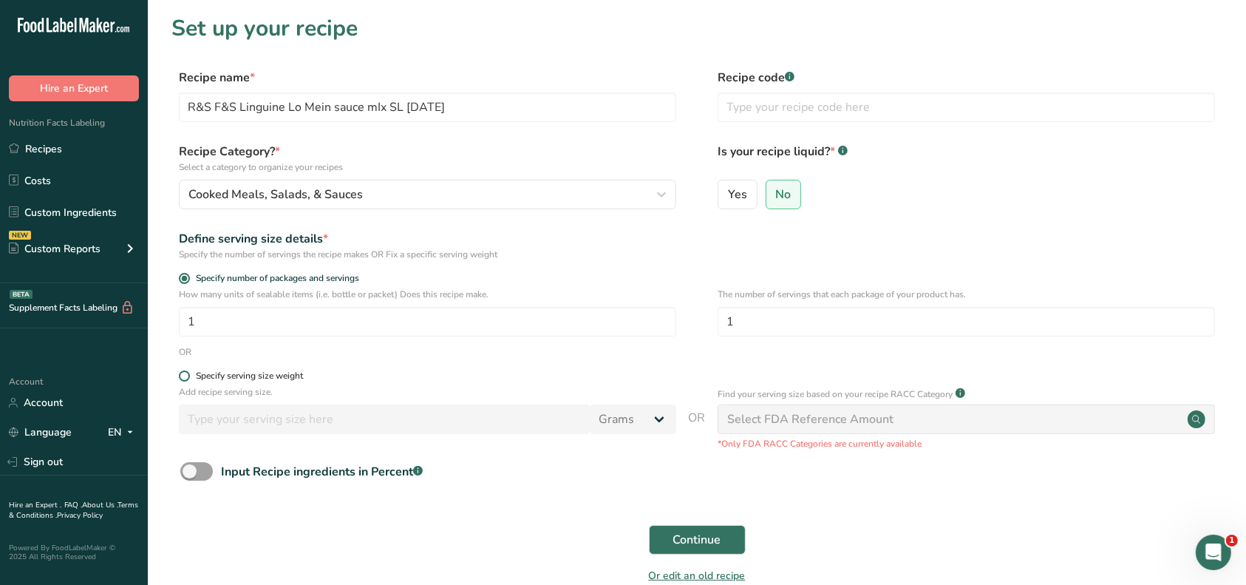
click at [263, 376] on div "Specify serving size weight" at bounding box center [249, 375] width 107 height 11
click at [189, 376] on input "Specify serving size weight" at bounding box center [184, 376] width 10 height 10
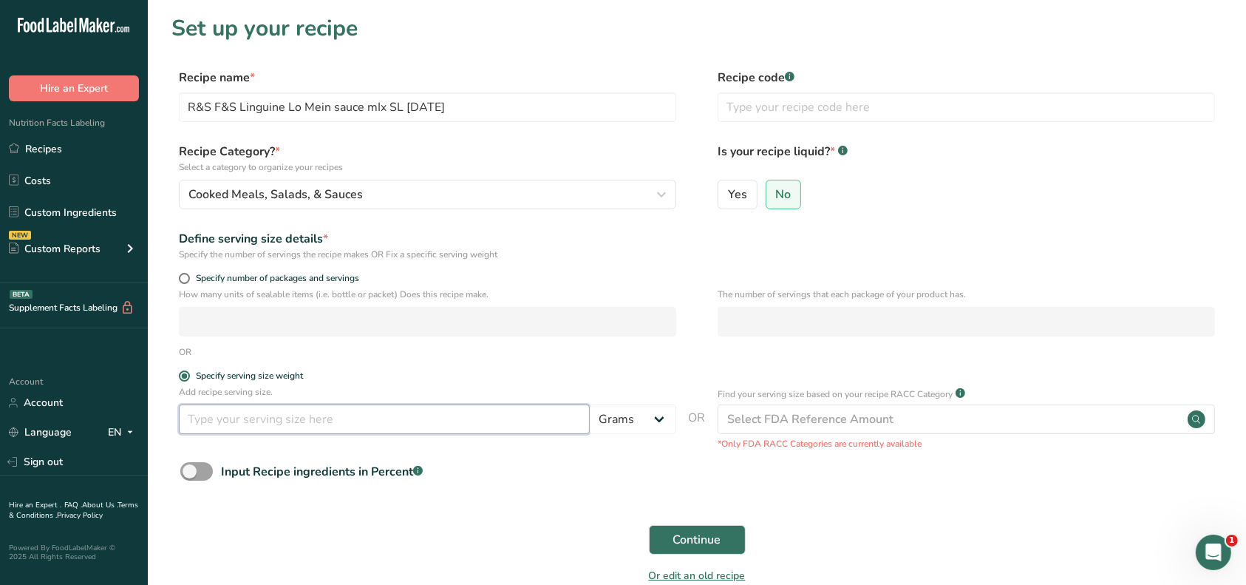
drag, startPoint x: 256, startPoint y: 421, endPoint x: 263, endPoint y: 412, distance: 11.5
click at [256, 422] on input "number" at bounding box center [384, 419] width 411 height 30
click at [685, 534] on span "Continue" at bounding box center [697, 540] width 48 height 18
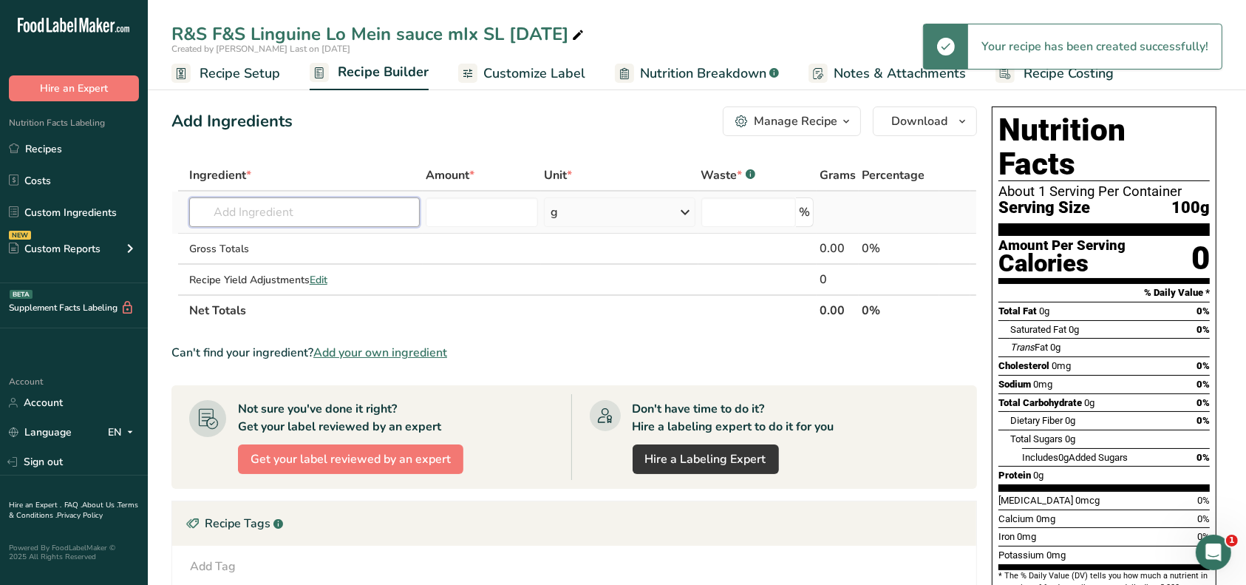
click at [308, 216] on input "text" at bounding box center [304, 212] width 231 height 30
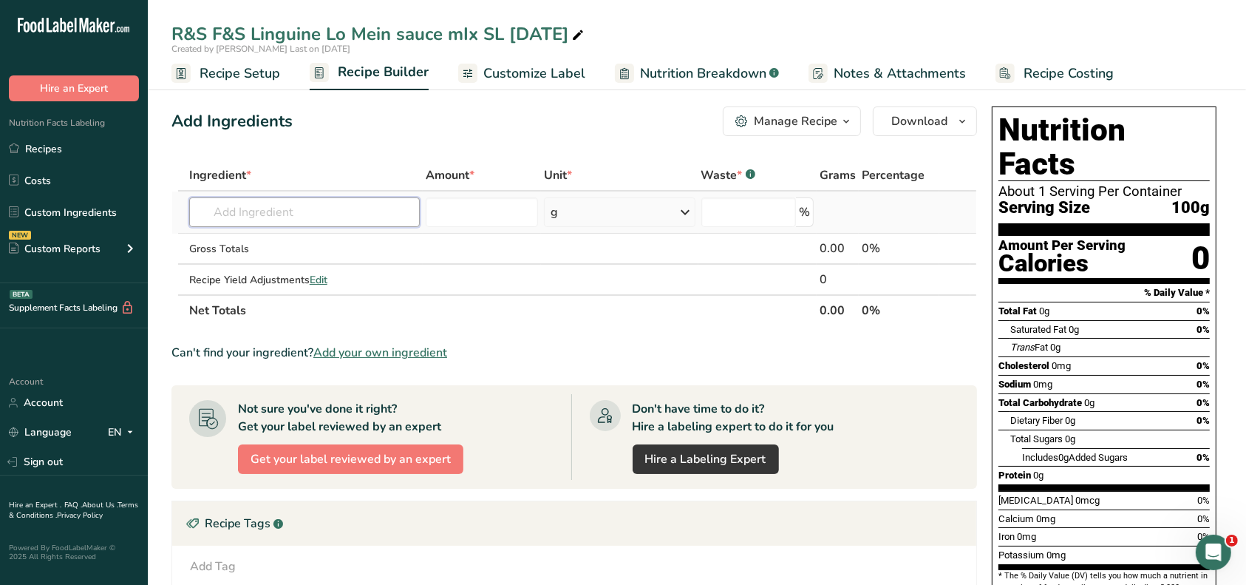
click at [273, 207] on input "text" at bounding box center [304, 212] width 231 height 30
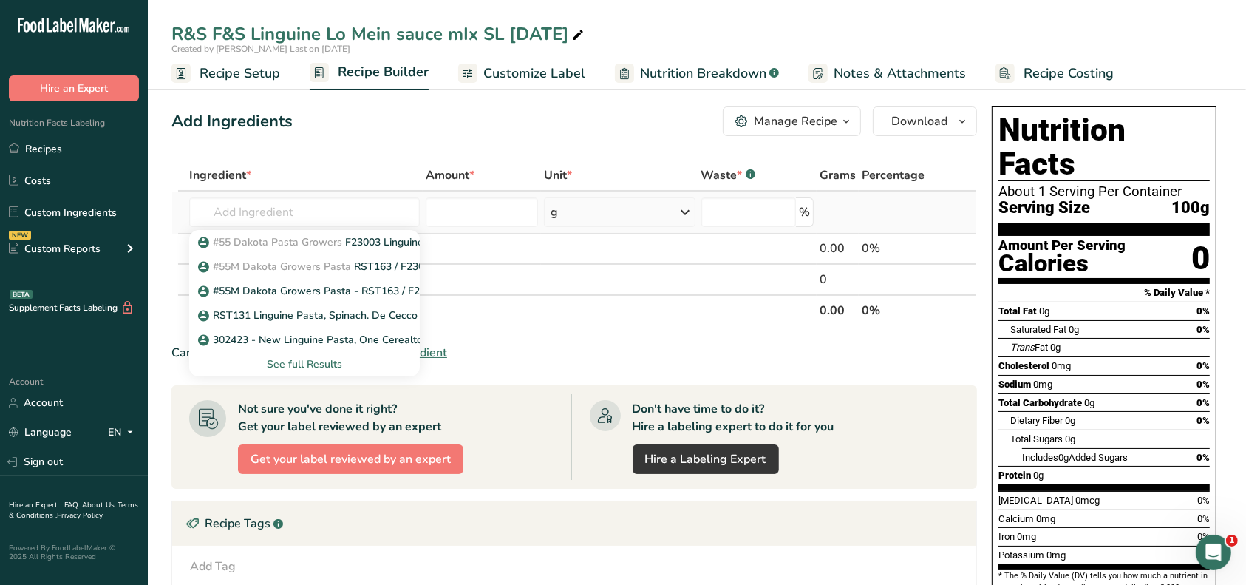
click at [321, 365] on div "See full Results" at bounding box center [304, 364] width 207 height 16
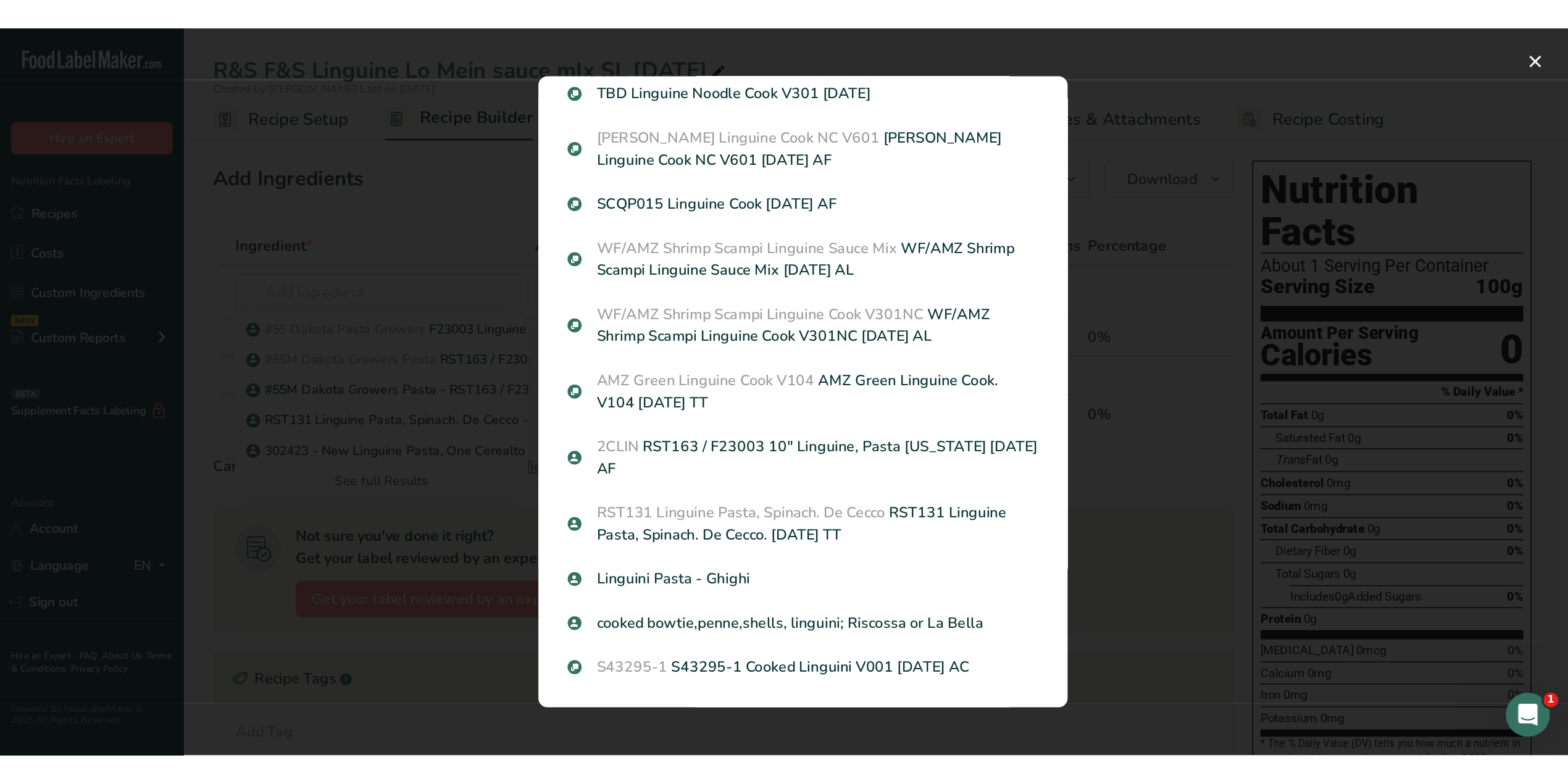
scroll to position [647, 0]
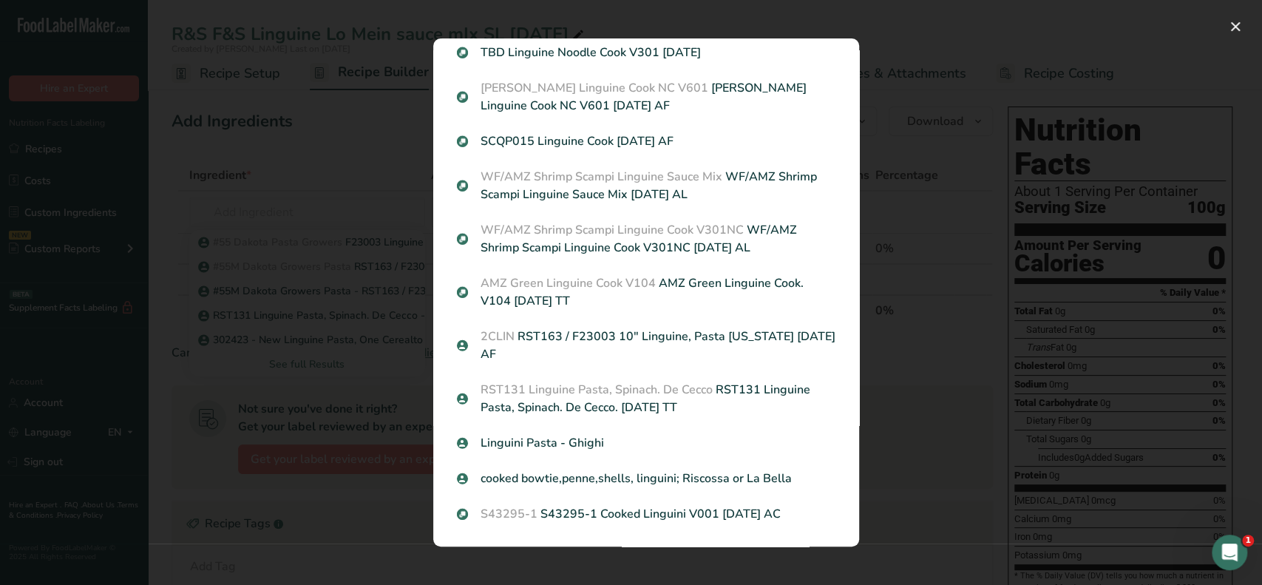
click at [293, 170] on div "Search results modal" at bounding box center [631, 292] width 1262 height 585
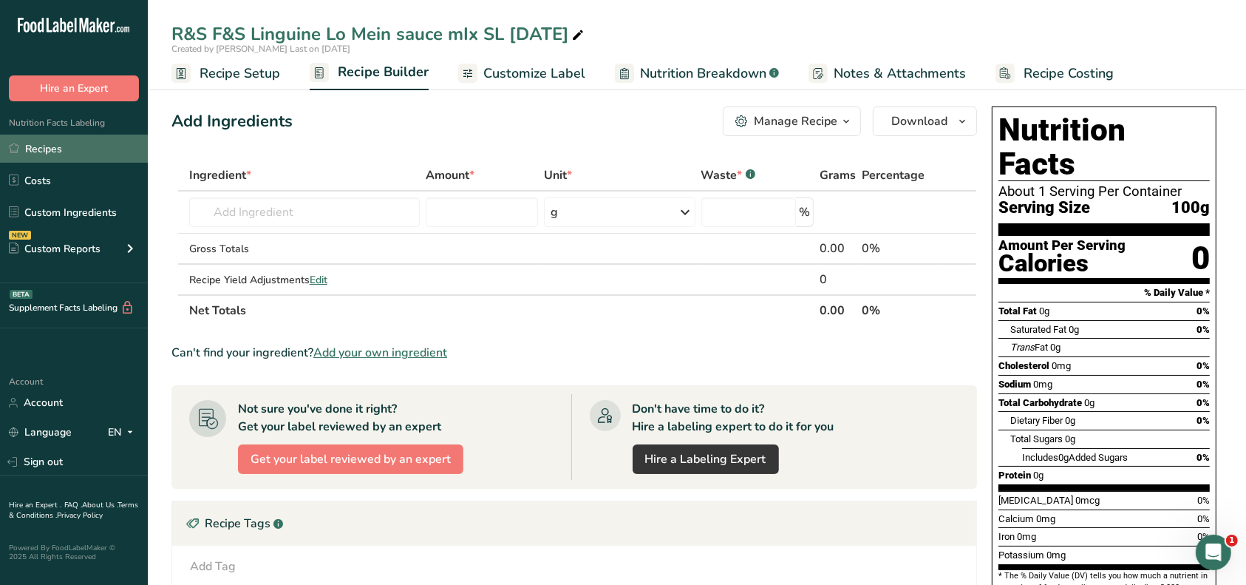
click at [38, 152] on link "Recipes" at bounding box center [74, 149] width 148 height 28
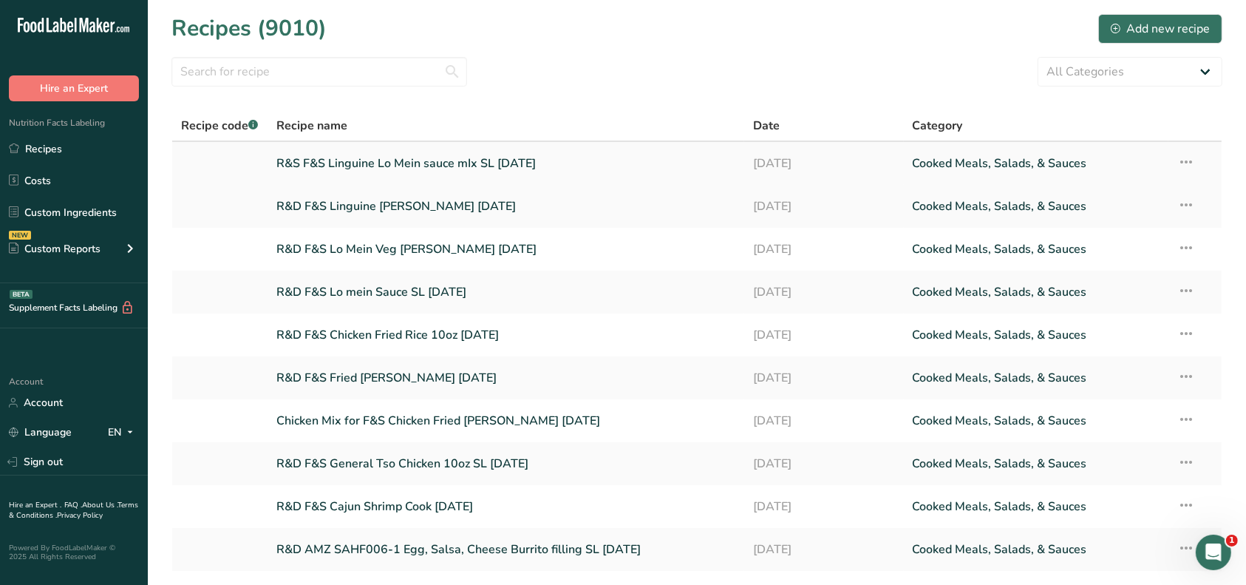
click at [398, 163] on link "R&S F&S Linguine Lo Mein sauce mIx SL [DATE]" at bounding box center [506, 163] width 460 height 31
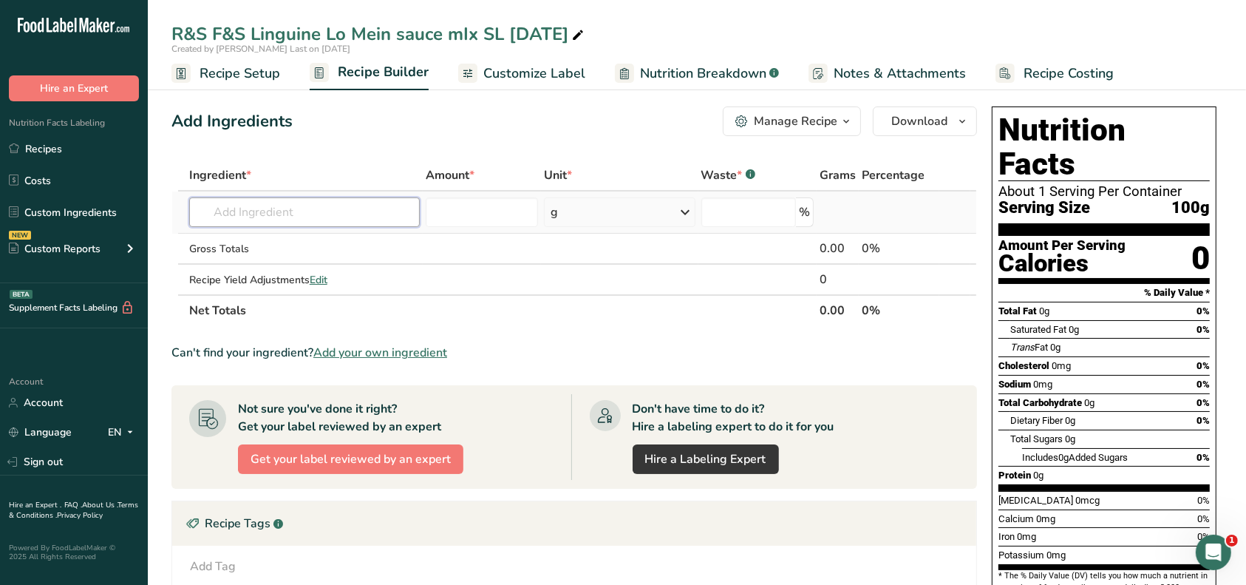
drag, startPoint x: 274, startPoint y: 207, endPoint x: 330, endPoint y: 211, distance: 55.6
click at [274, 208] on input "text" at bounding box center [304, 212] width 231 height 30
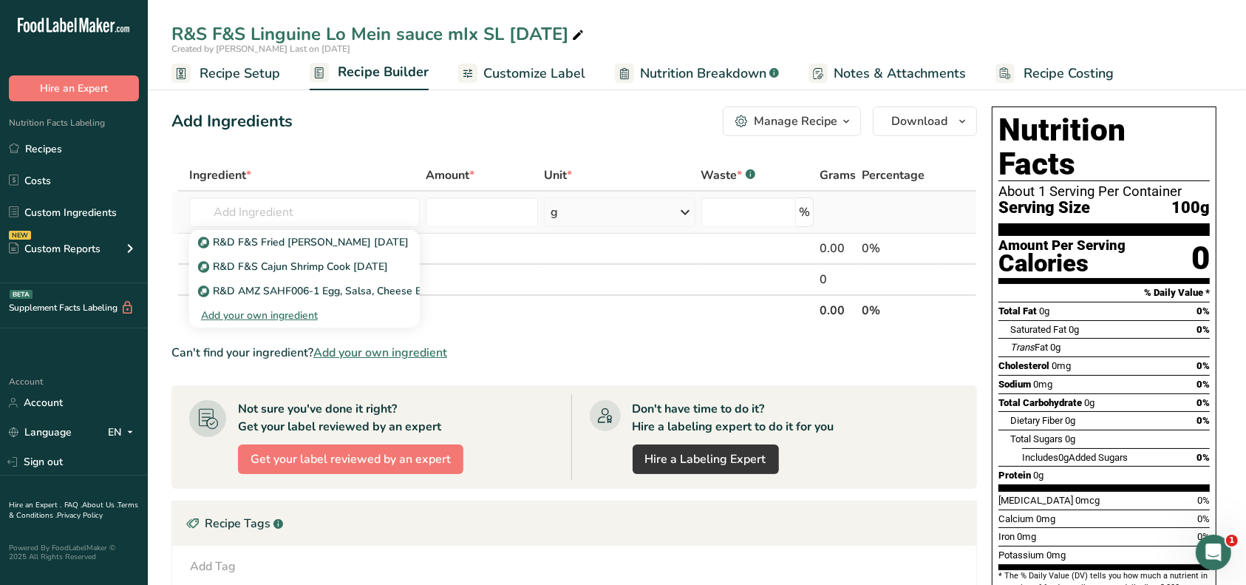
click at [295, 314] on div "Add your own ingredient" at bounding box center [304, 316] width 207 height 16
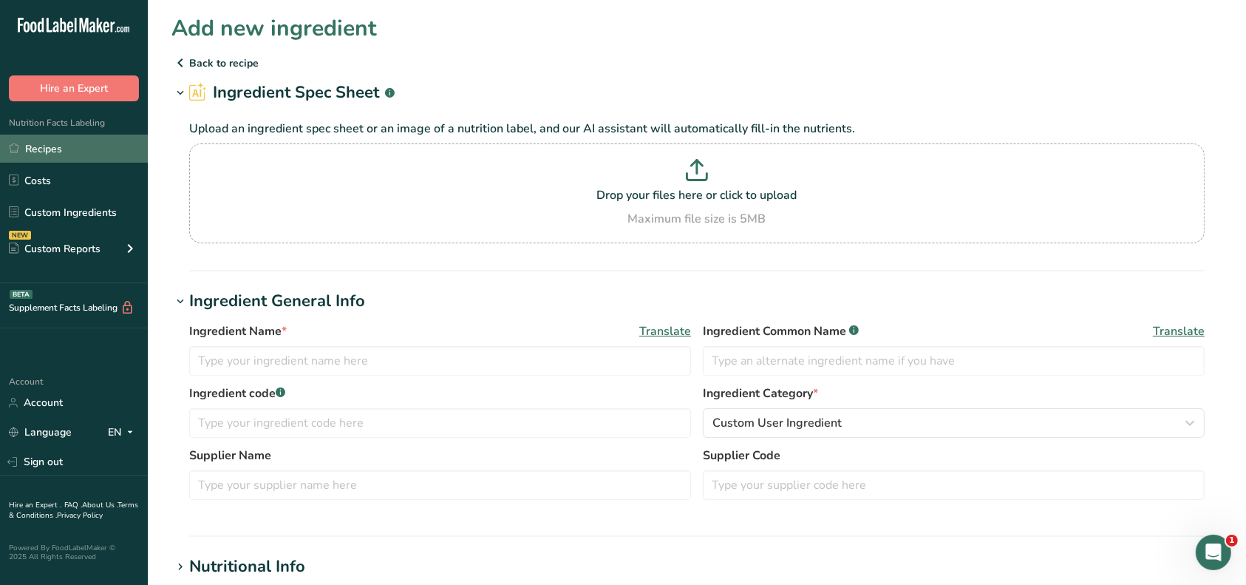
click at [41, 146] on link "Recipes" at bounding box center [74, 149] width 148 height 28
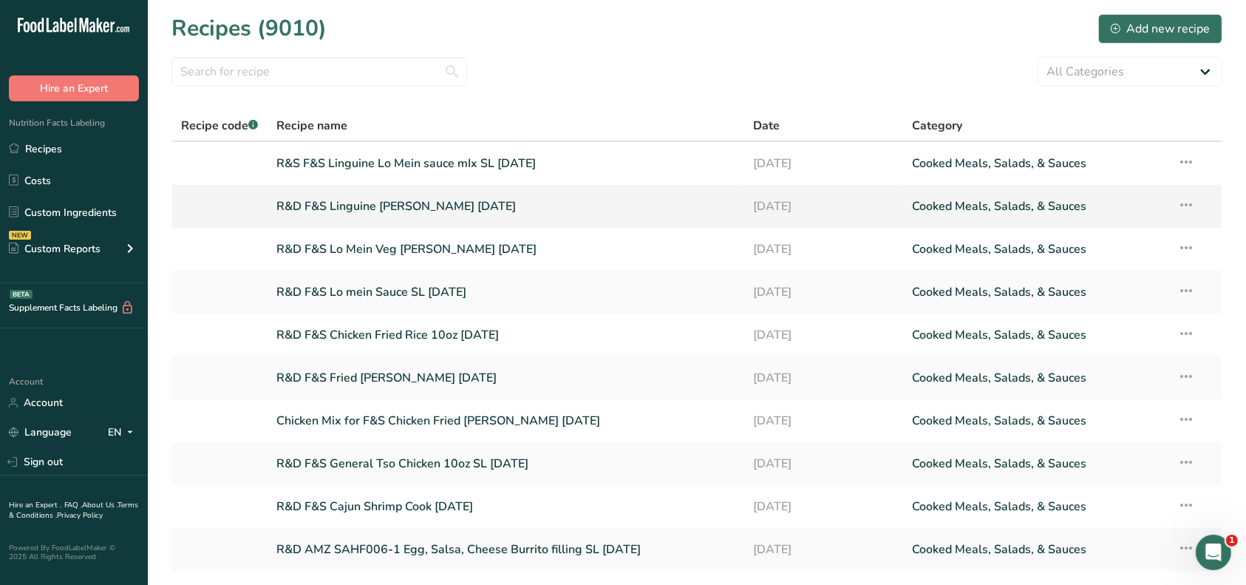
click at [347, 206] on link "R&D F&S Linguine [PERSON_NAME] [DATE]" at bounding box center [506, 206] width 460 height 31
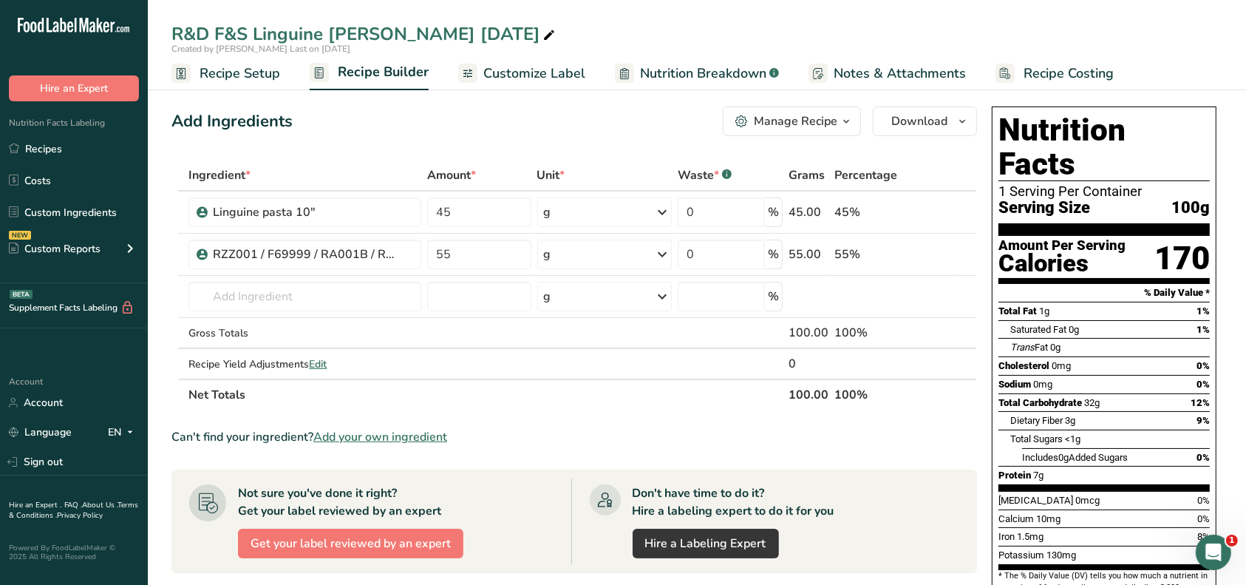
click at [849, 123] on icon "button" at bounding box center [847, 121] width 12 height 18
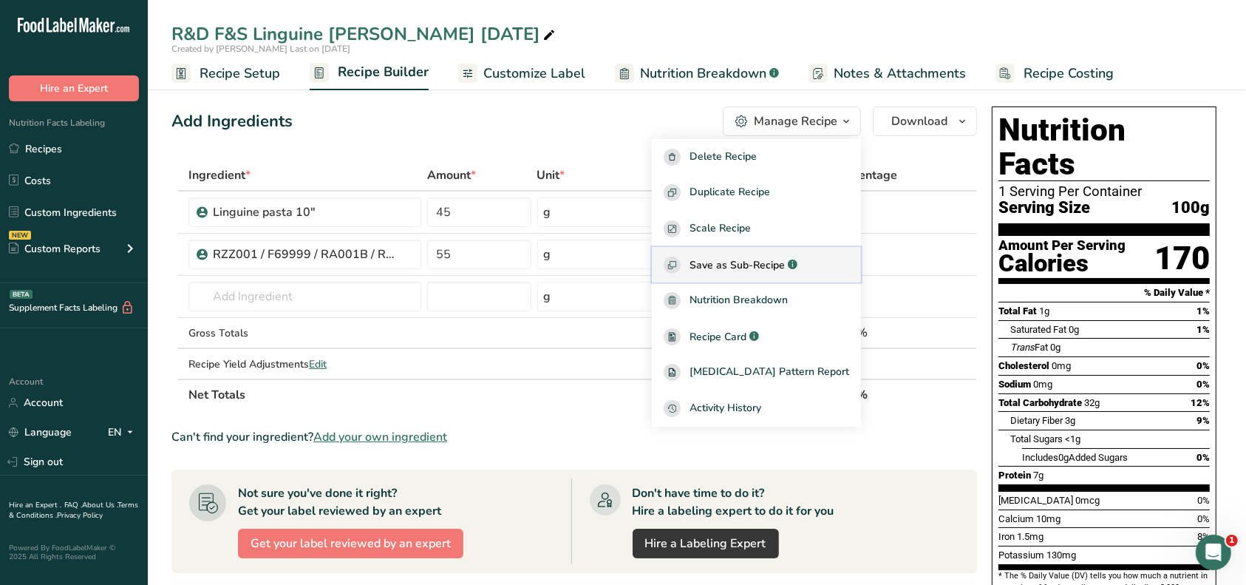
click at [783, 257] on div "Save as Sub-Recipe .a-a{fill:#347362;}.b-a{fill:#fff;}" at bounding box center [757, 265] width 186 height 17
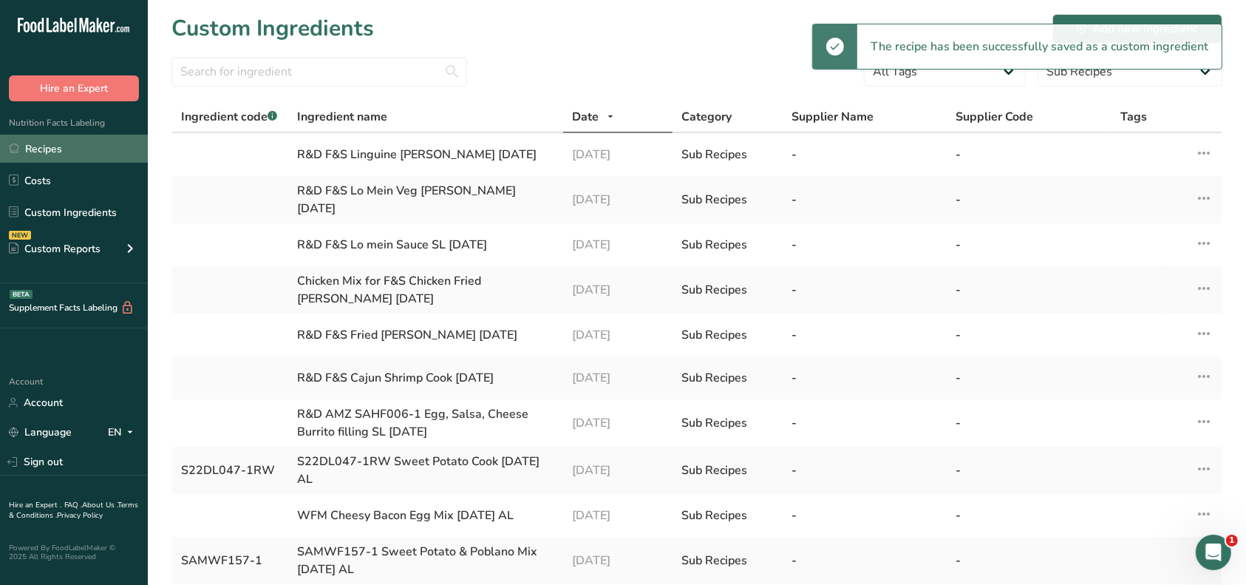
click at [115, 147] on link "Recipes" at bounding box center [74, 149] width 148 height 28
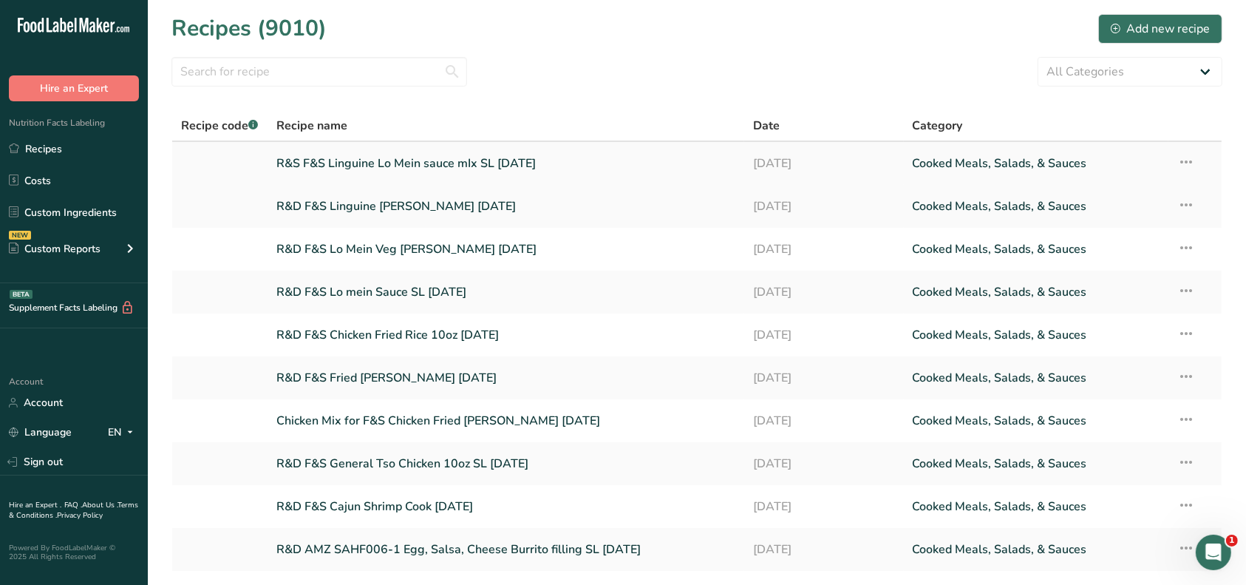
click at [367, 169] on link "R&S F&S Linguine Lo Mein sauce mIx SL [DATE]" at bounding box center [506, 163] width 460 height 31
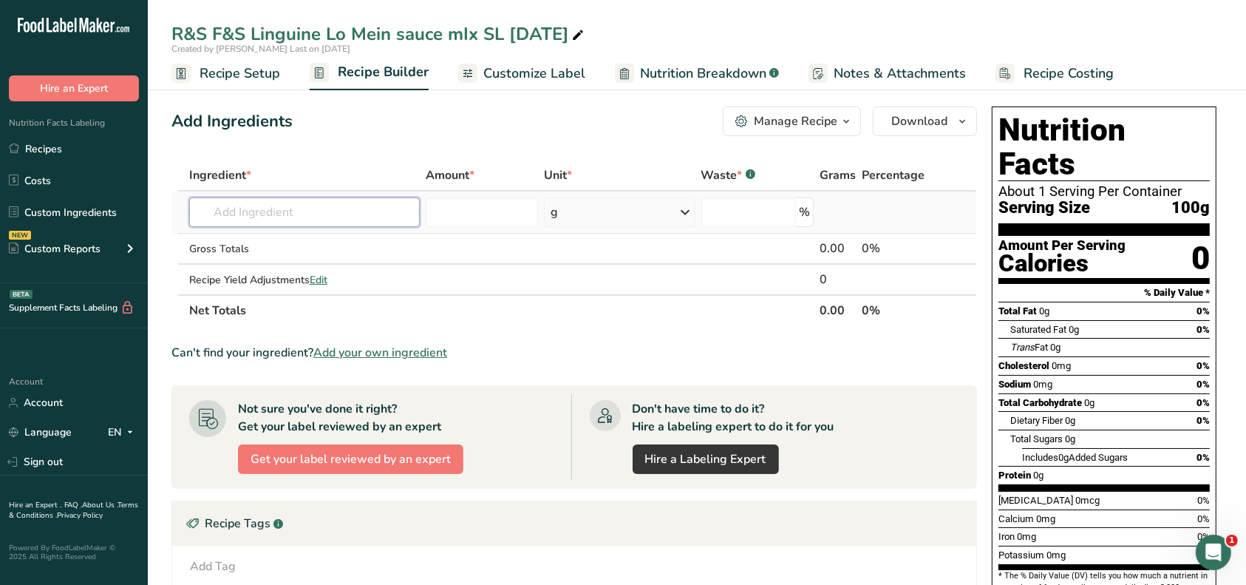
click at [315, 211] on input "text" at bounding box center [304, 212] width 231 height 30
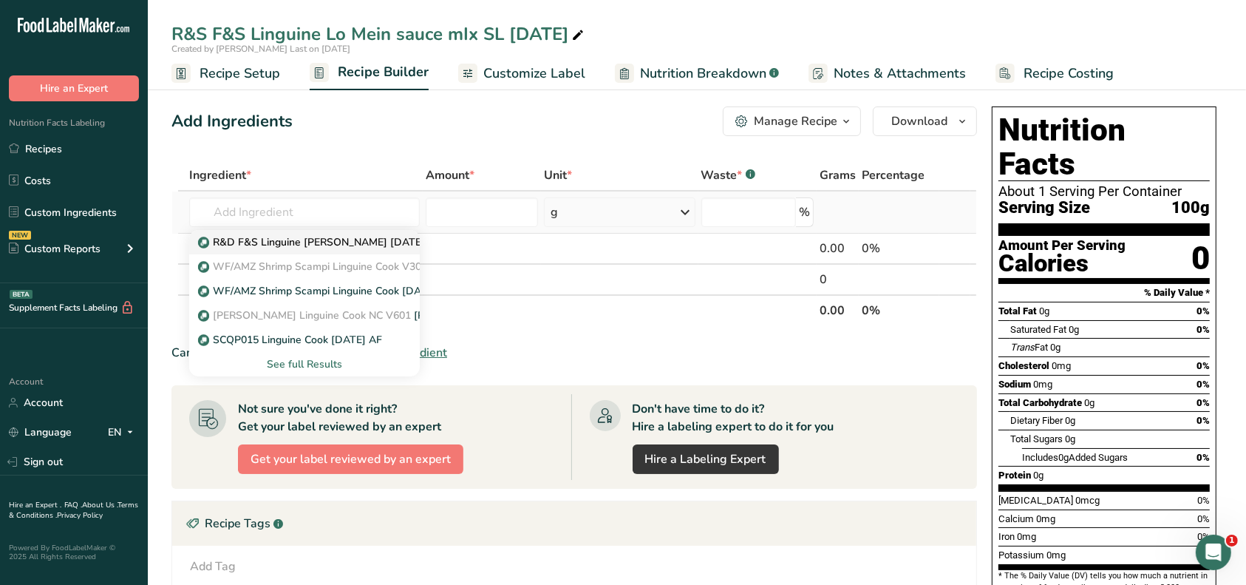
click at [319, 240] on p "R&D F&S Linguine [PERSON_NAME] [DATE]" at bounding box center [313, 242] width 224 height 16
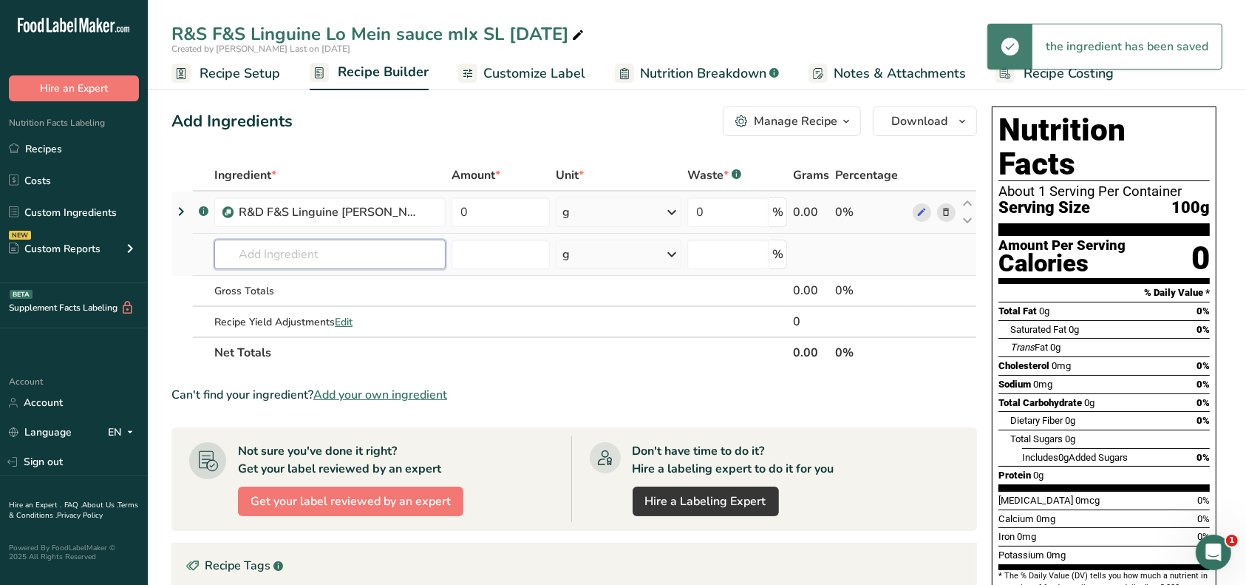
click at [280, 251] on input "text" at bounding box center [329, 255] width 231 height 30
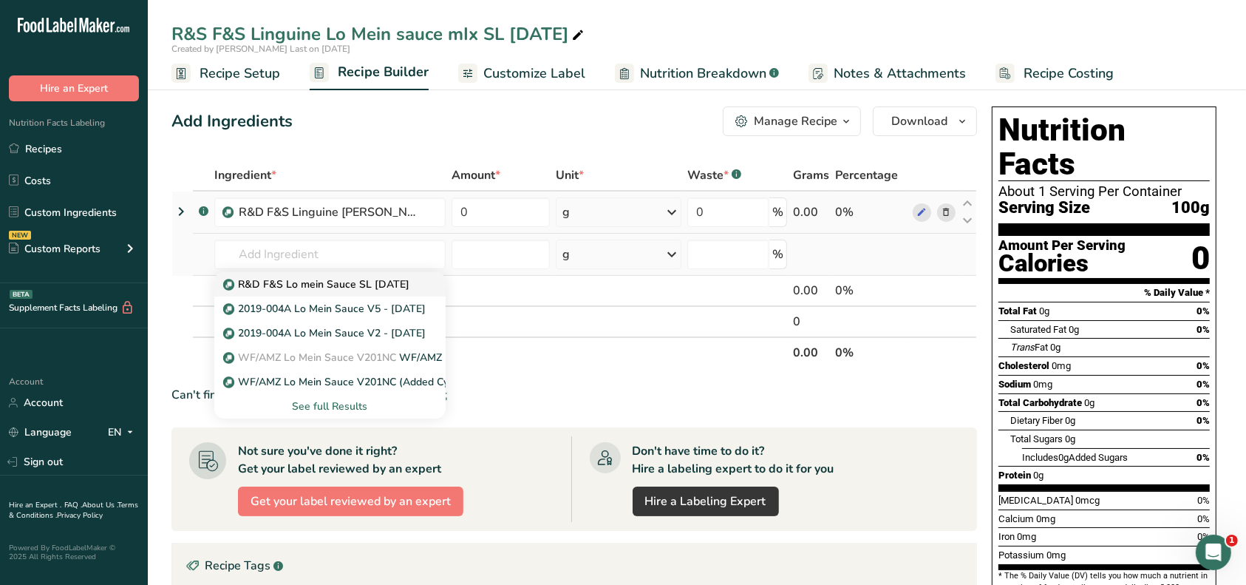
click at [305, 280] on p "R&D F&S Lo mein Sauce SL [DATE]" at bounding box center [317, 284] width 183 height 16
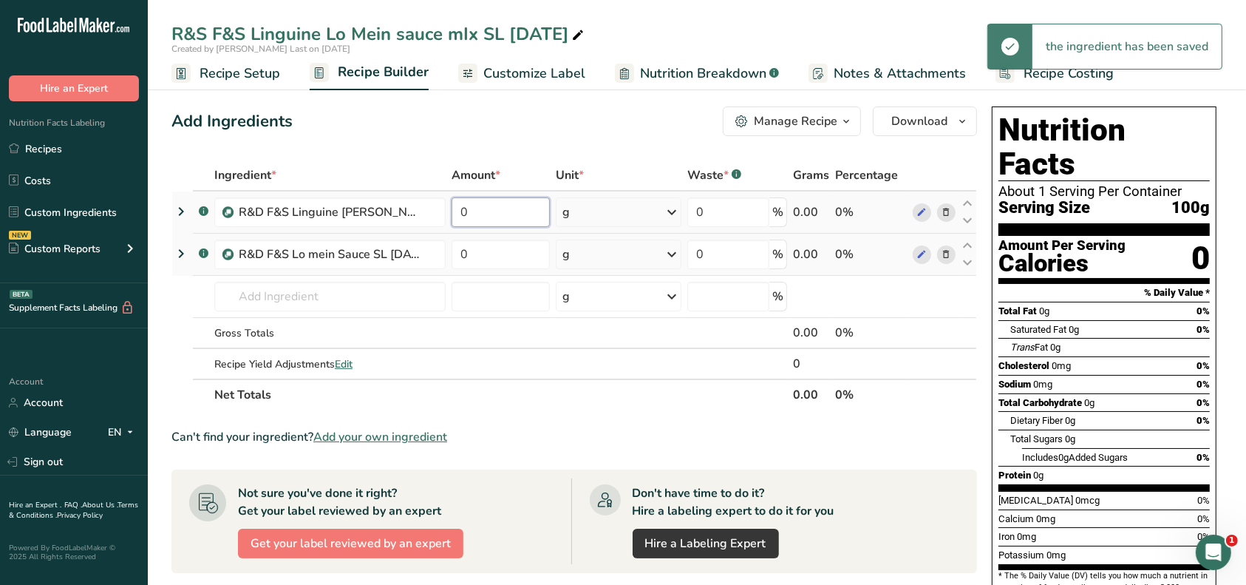
drag, startPoint x: 472, startPoint y: 214, endPoint x: 462, endPoint y: 214, distance: 10.3
click at [462, 214] on input "0" at bounding box center [501, 212] width 99 height 30
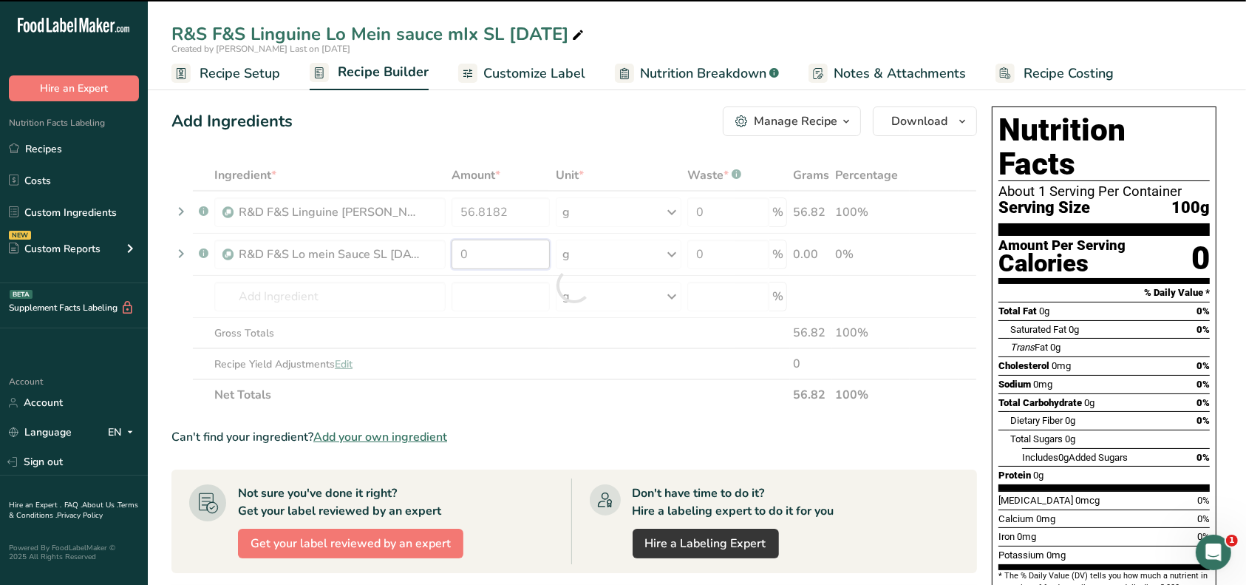
drag, startPoint x: 483, startPoint y: 255, endPoint x: 455, endPoint y: 252, distance: 27.5
click at [455, 252] on div "Ingredient * Amount * Unit * Waste * .a-a{fill:#347362;}.b-a{fill:#fff;} Grams …" at bounding box center [575, 285] width 806 height 251
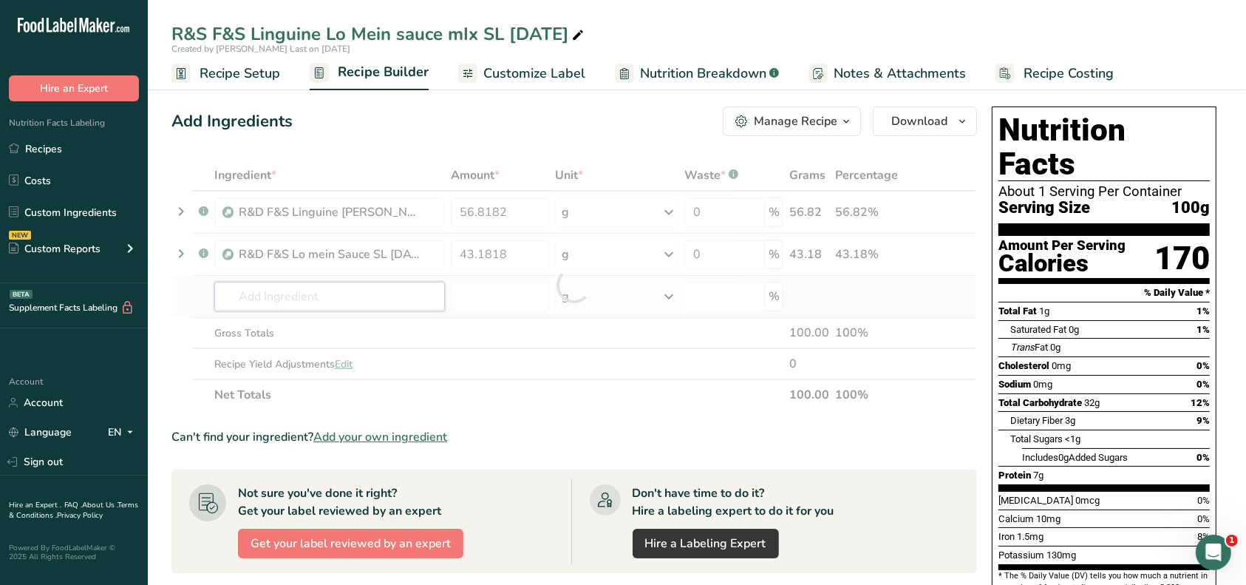
click at [376, 299] on div "Ingredient * Amount * Unit * Waste * .a-a{fill:#347362;}.b-a{fill:#fff;} Grams …" at bounding box center [575, 285] width 806 height 251
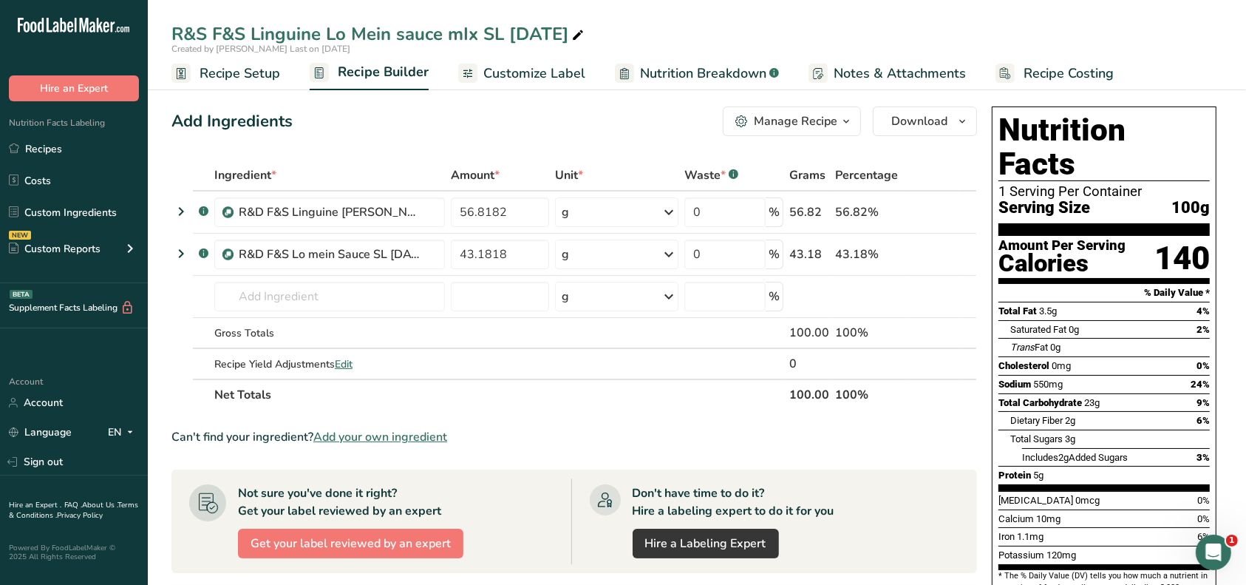
click at [787, 126] on div "Manage Recipe" at bounding box center [796, 121] width 84 height 18
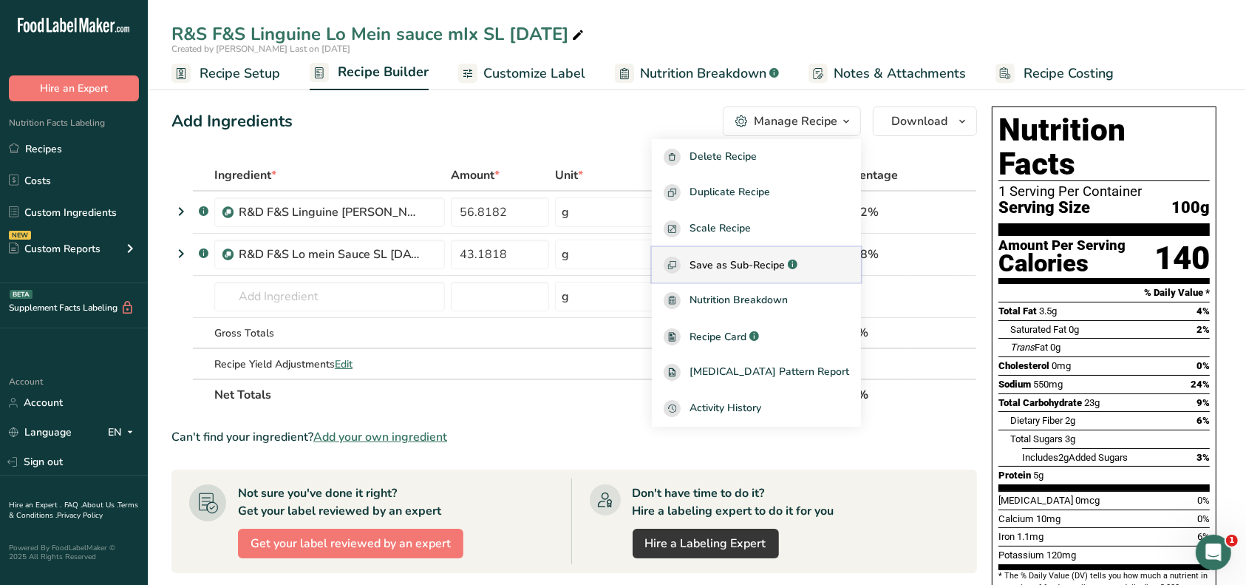
click at [758, 262] on span "Save as Sub-Recipe" at bounding box center [737, 265] width 95 height 16
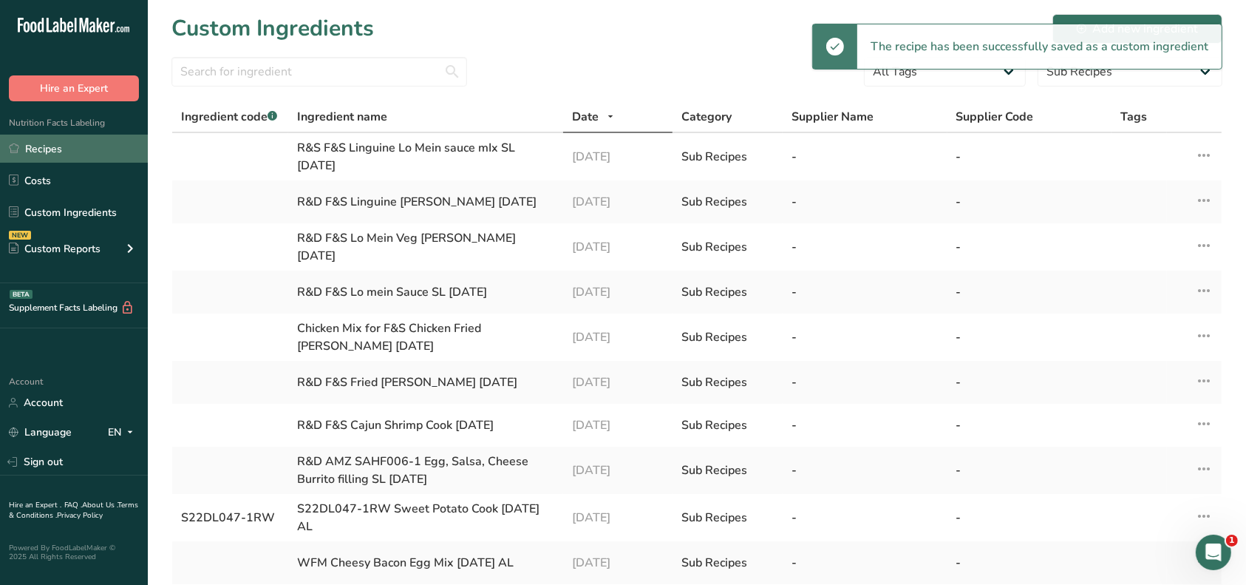
click at [69, 149] on link "Recipes" at bounding box center [74, 149] width 148 height 28
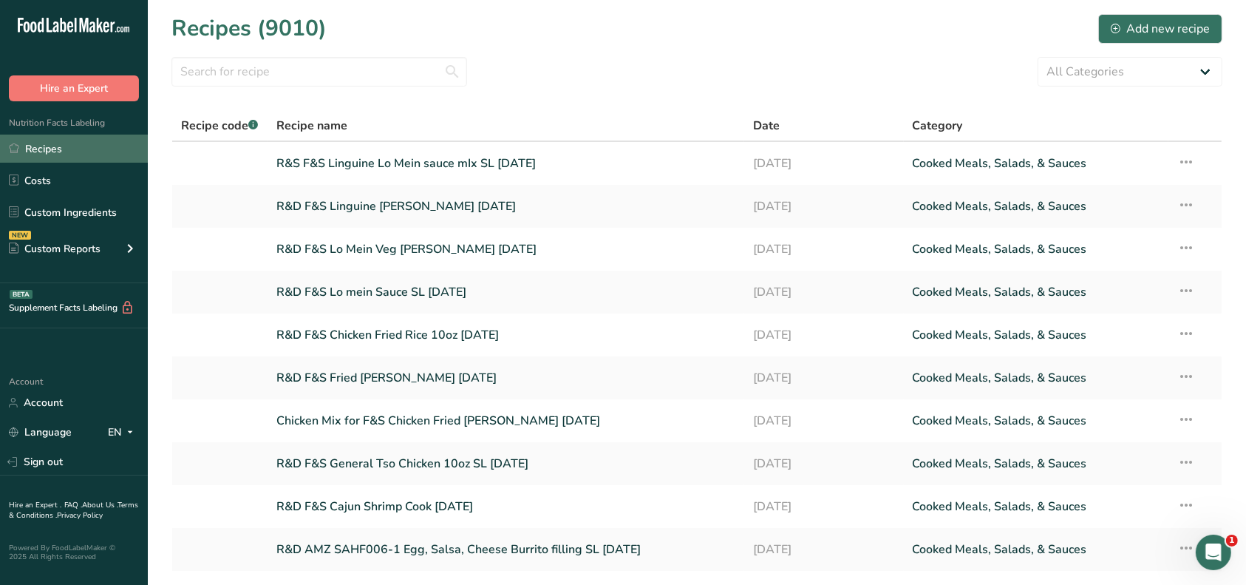
click at [65, 155] on link "Recipes" at bounding box center [74, 149] width 148 height 28
click at [71, 148] on link "Recipes" at bounding box center [74, 149] width 148 height 28
click at [1171, 29] on div "Add new recipe" at bounding box center [1160, 29] width 99 height 18
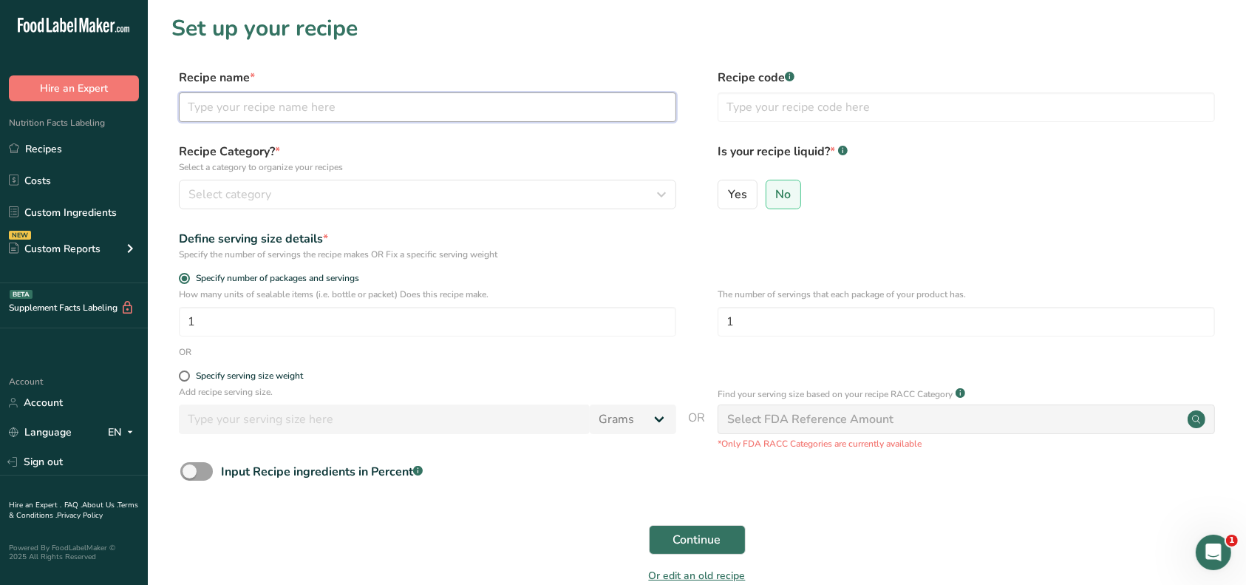
click at [312, 98] on input "text" at bounding box center [428, 107] width 498 height 30
click at [313, 105] on input "R&S F&S Chicken Lo mein SL [DATE]" at bounding box center [428, 107] width 498 height 30
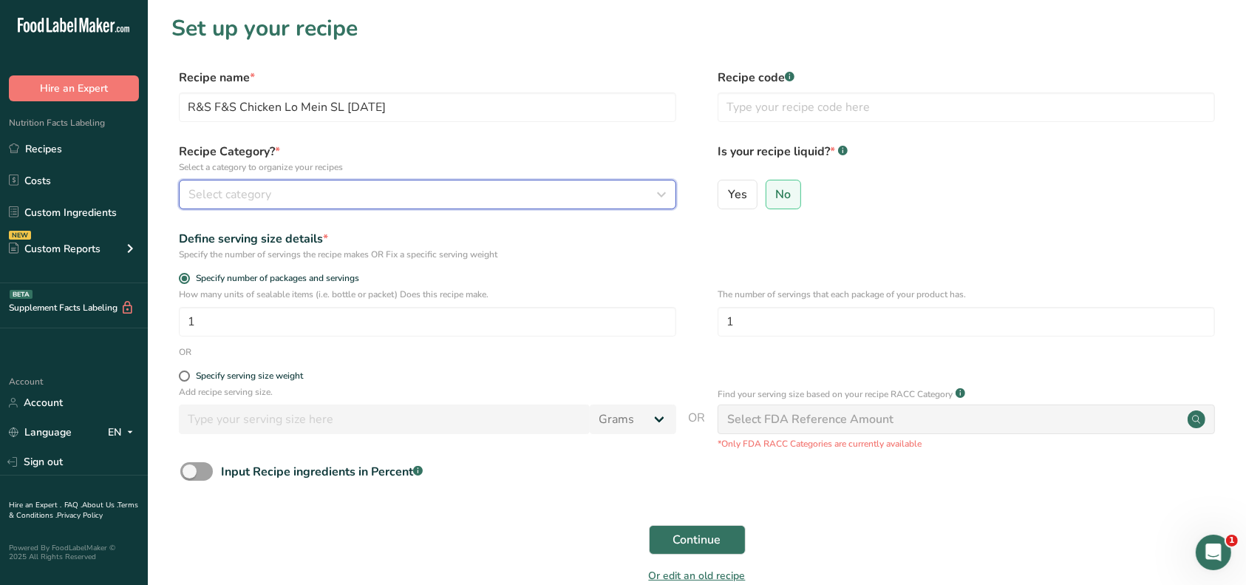
click at [333, 189] on div "Select category" at bounding box center [423, 195] width 469 height 18
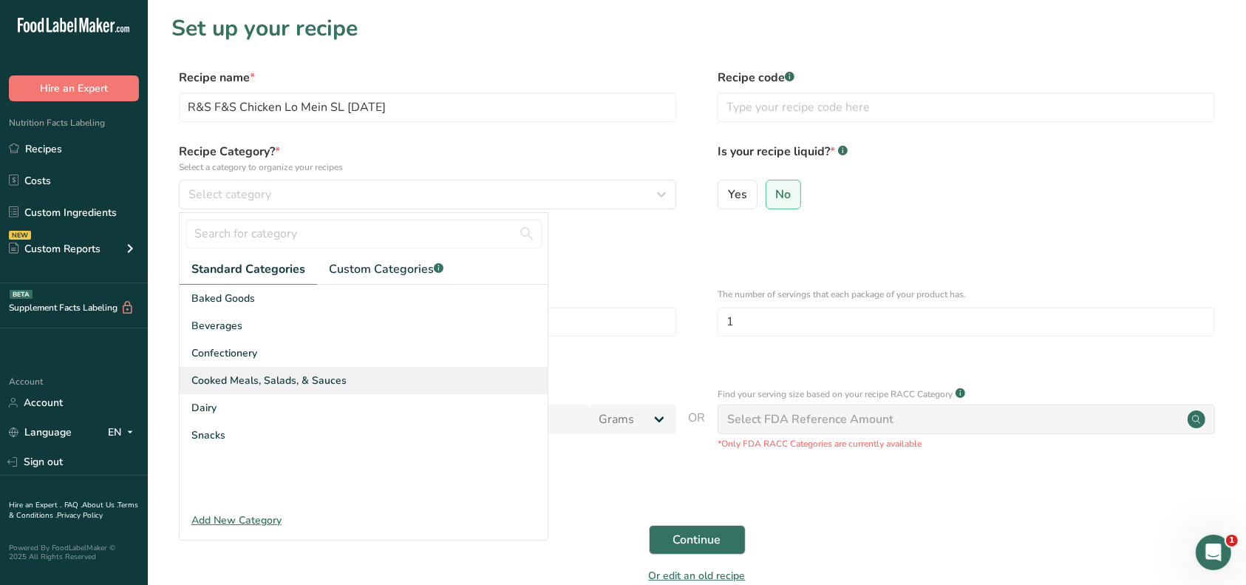
click at [276, 370] on div "Cooked Meals, Salads, & Sauces" at bounding box center [364, 380] width 368 height 27
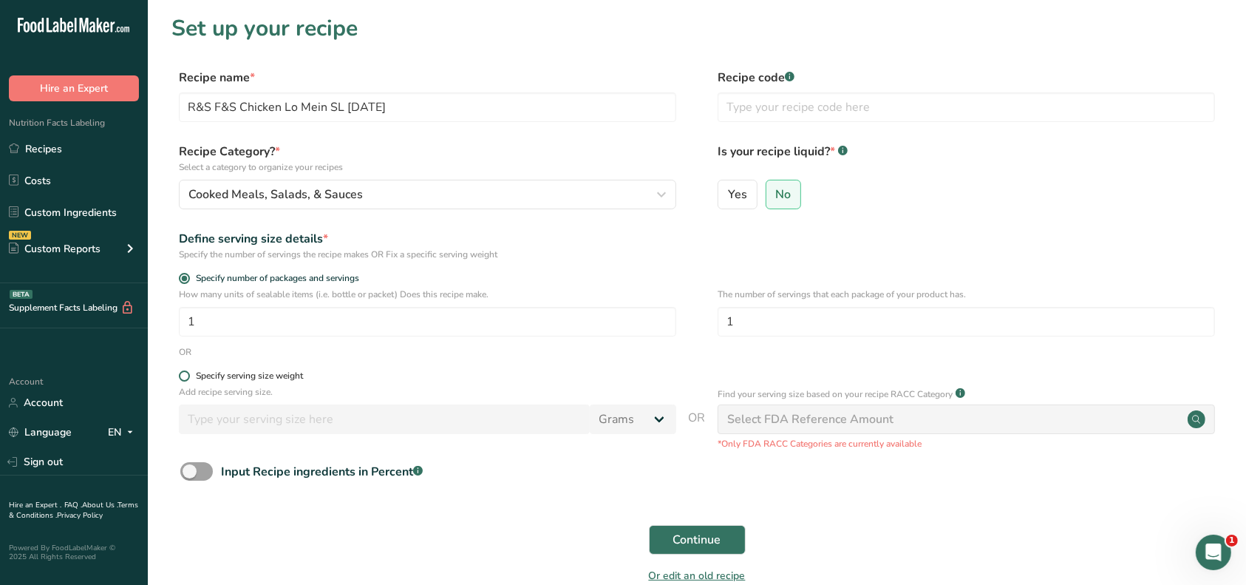
click at [227, 373] on div "Specify serving size weight" at bounding box center [249, 375] width 107 height 11
click at [189, 373] on input "Specify serving size weight" at bounding box center [184, 376] width 10 height 10
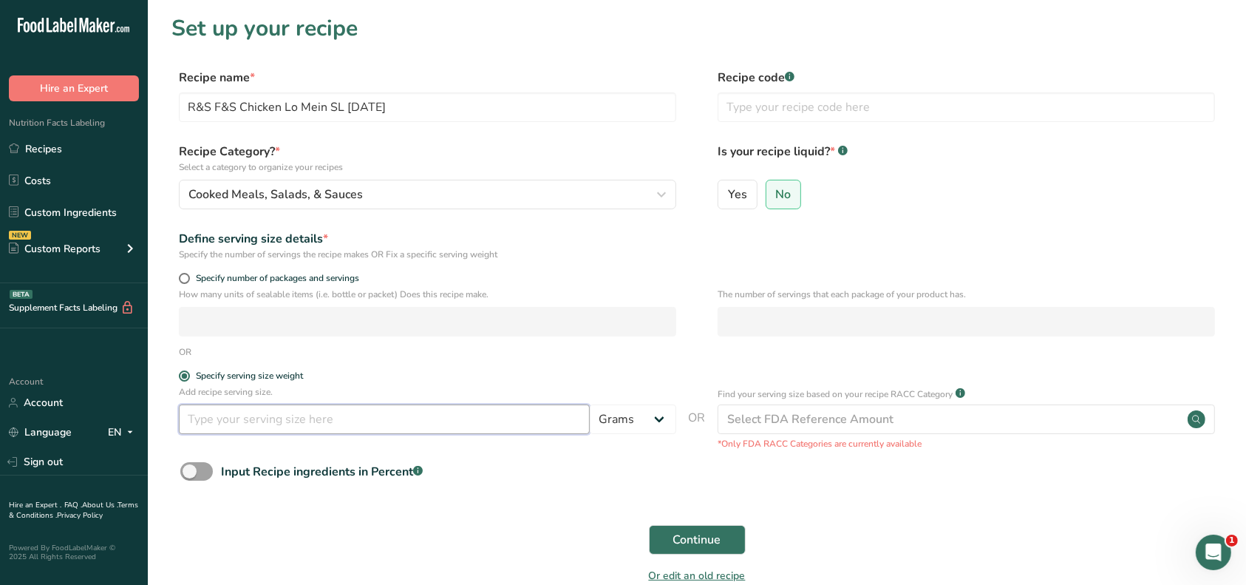
click at [223, 414] on input "number" at bounding box center [384, 419] width 411 height 30
click at [648, 415] on select "Grams kg mg mcg lb oz l mL fl oz tbsp tsp cup qt gallon" at bounding box center [633, 419] width 86 height 30
click at [590, 405] on select "Grams kg mg mcg lb oz l mL fl oz tbsp tsp cup qt gallon" at bounding box center [633, 419] width 86 height 30
click at [704, 531] on span "Continue" at bounding box center [697, 540] width 48 height 18
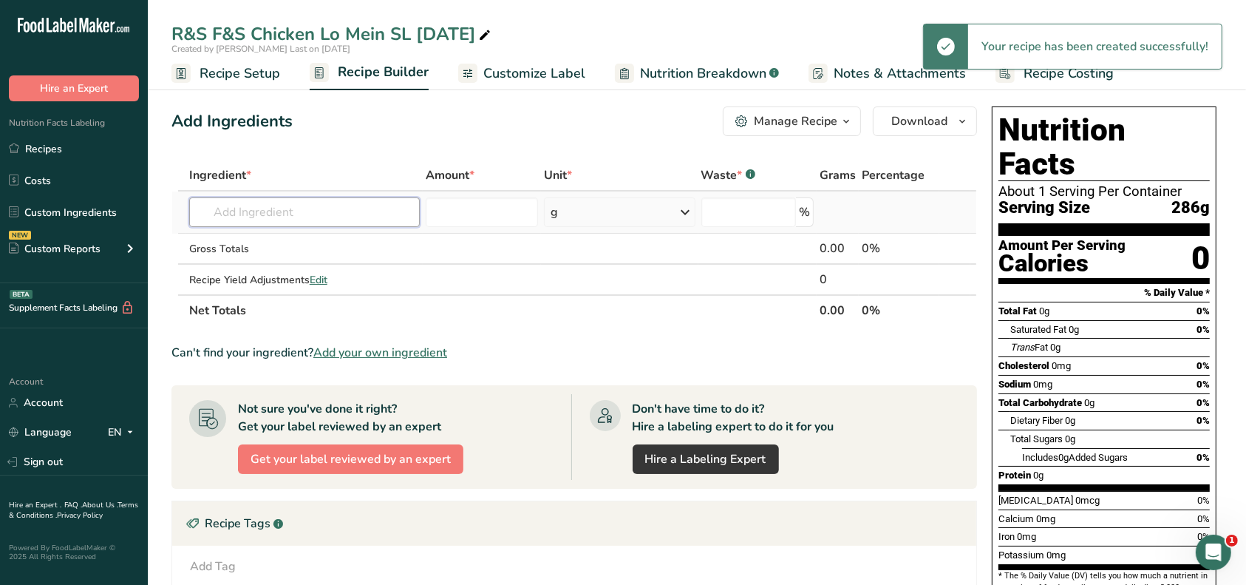
click at [305, 216] on input "text" at bounding box center [304, 212] width 231 height 30
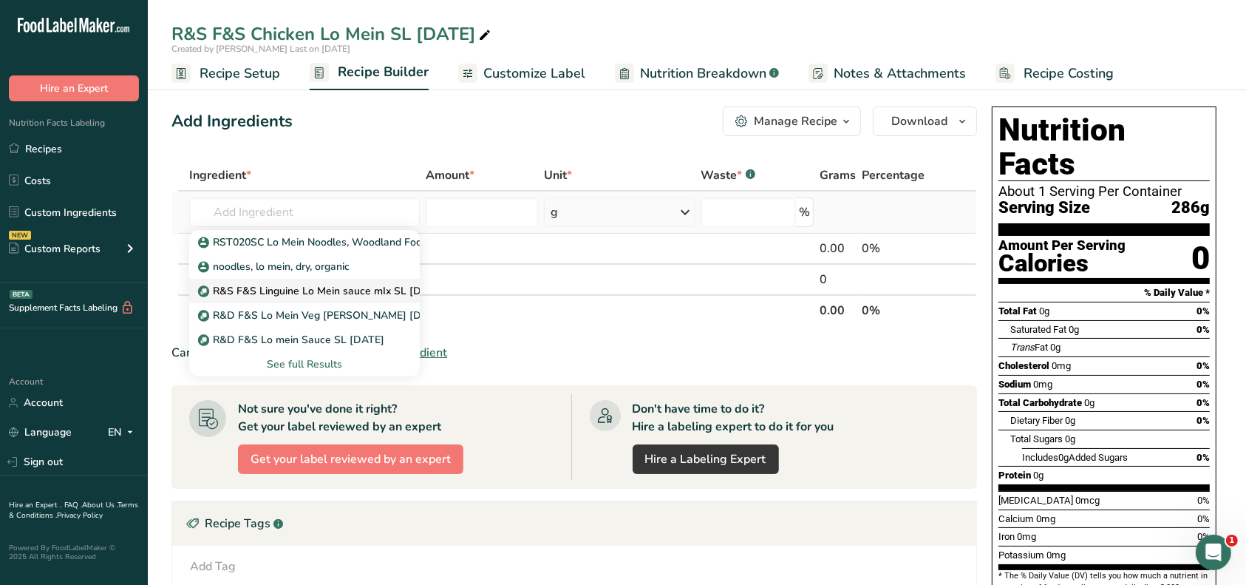
click at [322, 285] on p "R&S F&S Linguine Lo Mein sauce mIx SL [DATE]" at bounding box center [322, 291] width 243 height 16
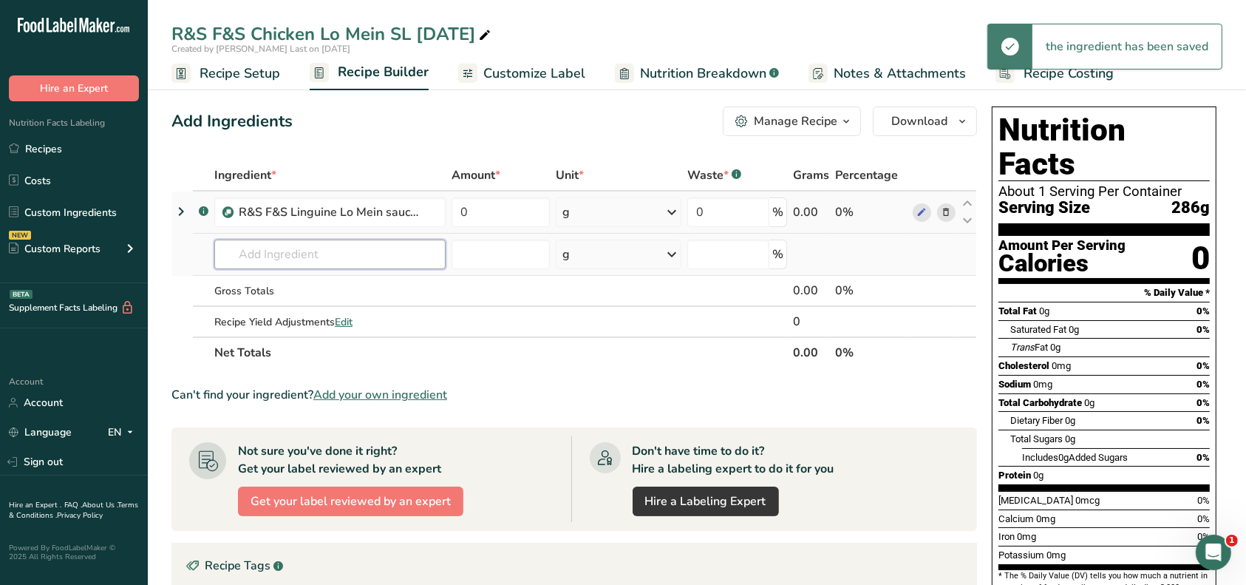
click at [260, 248] on input "text" at bounding box center [329, 255] width 231 height 30
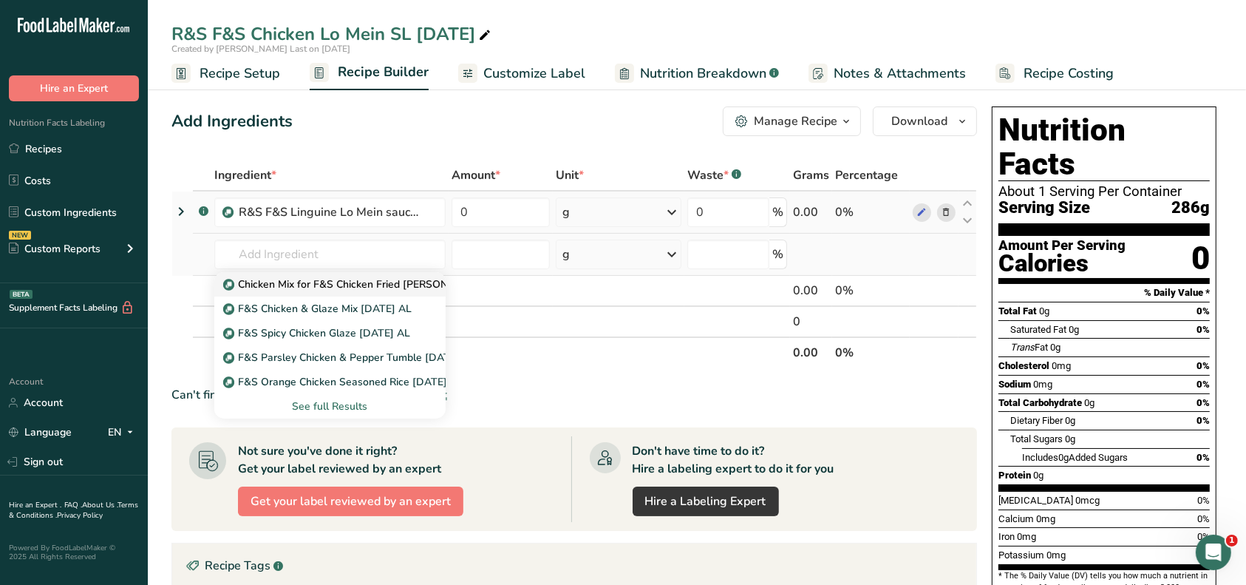
click at [308, 280] on p "Chicken Mix for F&S Chicken Fried [PERSON_NAME] [DATE]" at bounding box center [375, 284] width 298 height 16
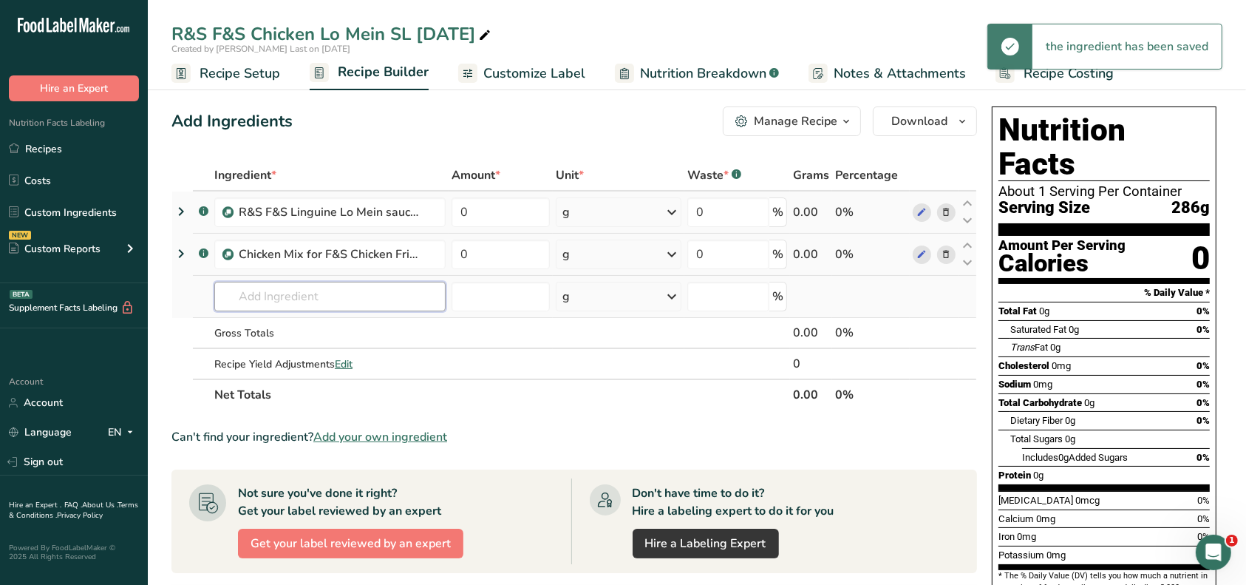
click at [276, 287] on input "text" at bounding box center [329, 297] width 231 height 30
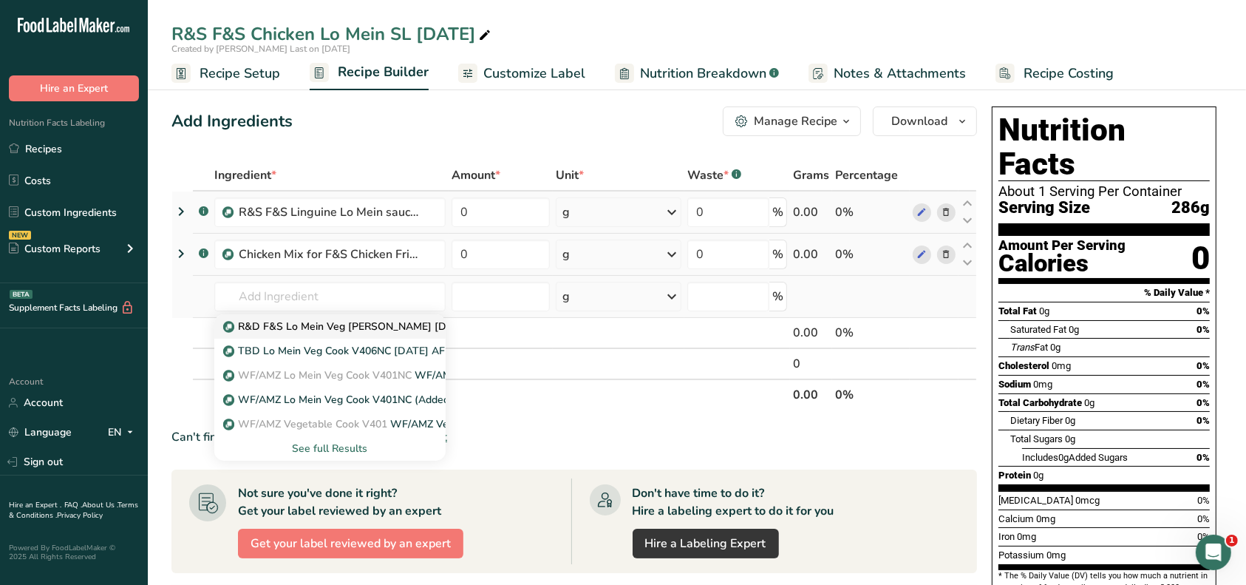
click at [309, 322] on p "R&D F&S Lo Mein Veg [PERSON_NAME] [DATE]" at bounding box center [347, 327] width 243 height 16
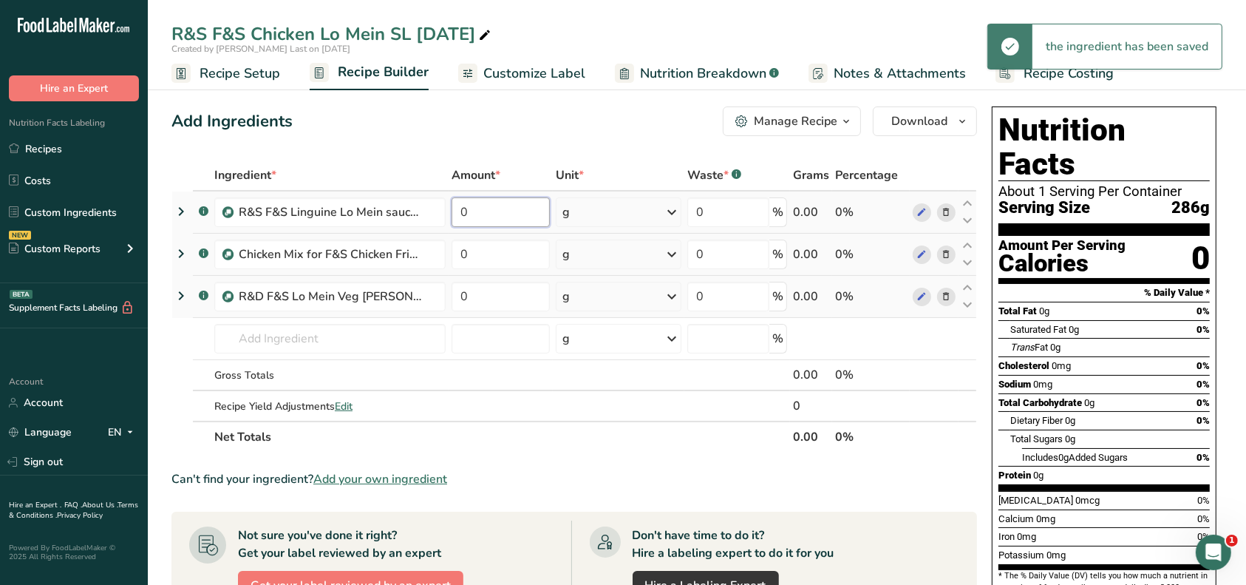
drag, startPoint x: 474, startPoint y: 217, endPoint x: 454, endPoint y: 215, distance: 20.1
click at [454, 215] on input "0" at bounding box center [501, 212] width 99 height 30
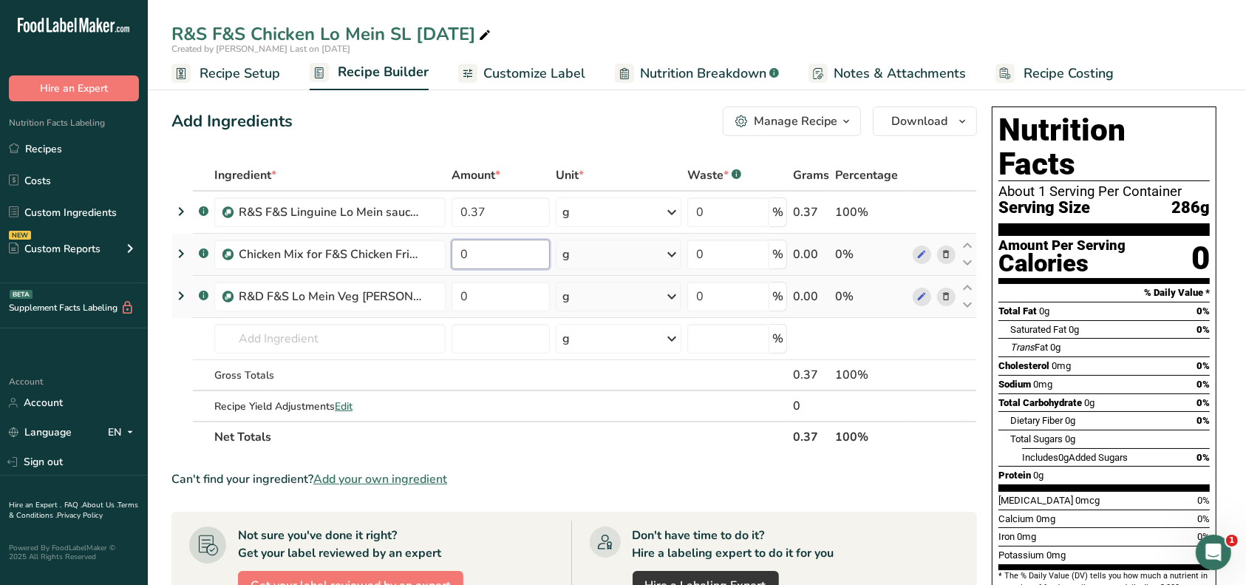
click at [438, 251] on div "Ingredient * Amount * Unit * Waste * .a-a{fill:#347362;}.b-a{fill:#fff;} Grams …" at bounding box center [575, 306] width 806 height 293
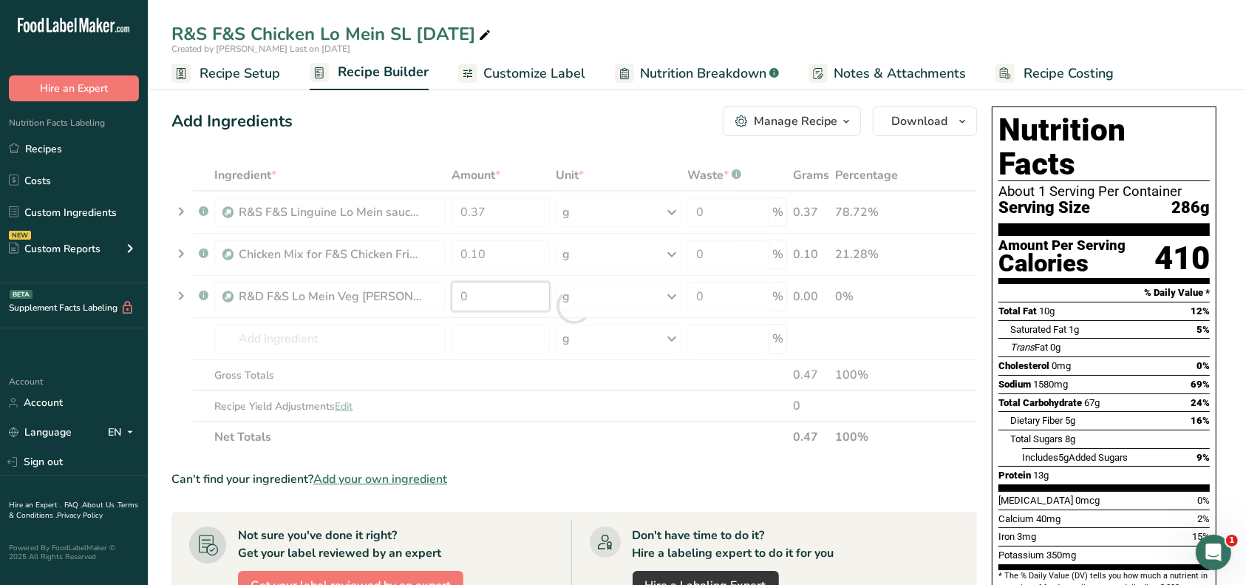
drag, startPoint x: 485, startPoint y: 299, endPoint x: 451, endPoint y: 296, distance: 34.1
click at [451, 296] on div "Ingredient * Amount * Unit * Waste * .a-a{fill:#347362;}.b-a{fill:#fff;} Grams …" at bounding box center [575, 306] width 806 height 293
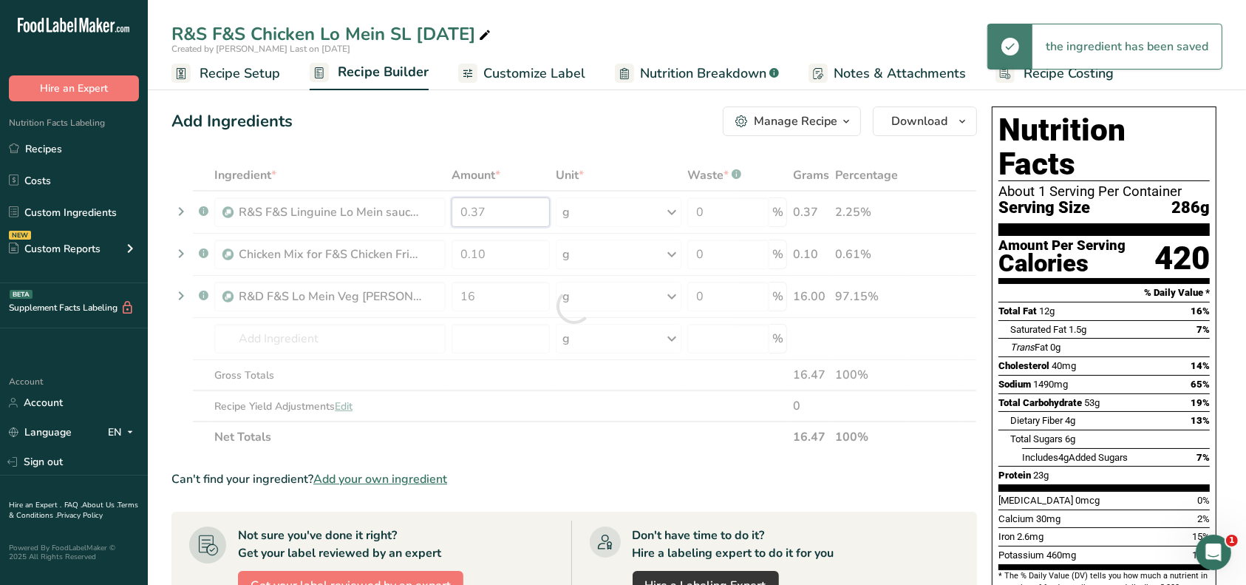
drag, startPoint x: 486, startPoint y: 213, endPoint x: 450, endPoint y: 213, distance: 36.2
click at [450, 213] on div "Ingredient * Amount * Unit * Waste * .a-a{fill:#347362;}.b-a{fill:#fff;} Grams …" at bounding box center [575, 306] width 806 height 293
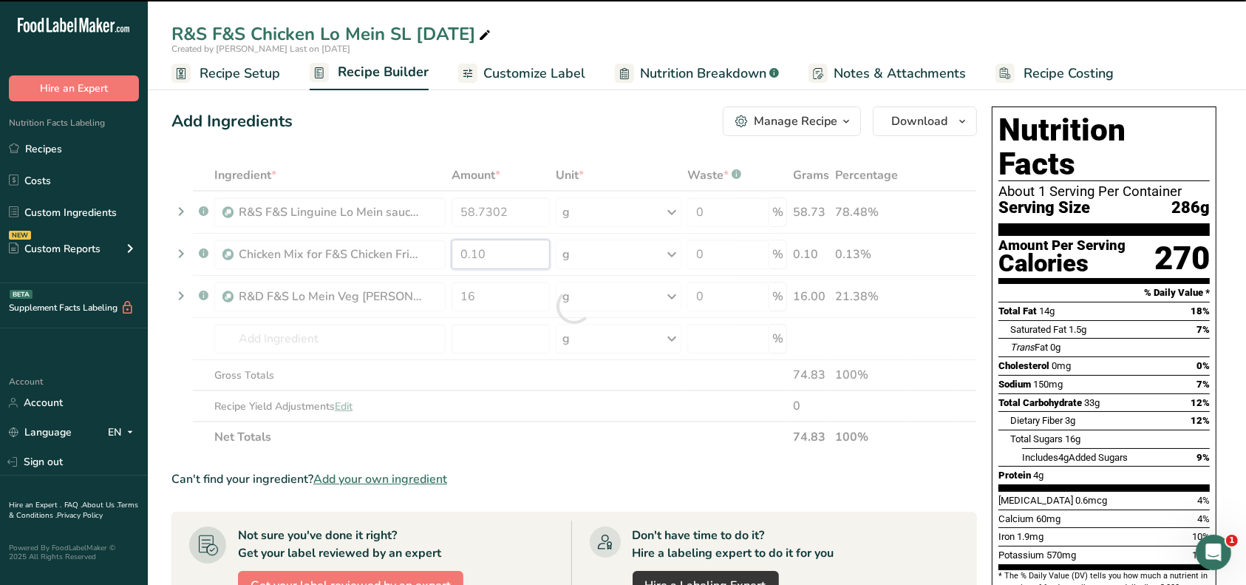
drag, startPoint x: 491, startPoint y: 252, endPoint x: 461, endPoint y: 255, distance: 30.5
click at [461, 255] on div "Ingredient * Amount * Unit * Waste * .a-a{fill:#347362;}.b-a{fill:#fff;} Grams …" at bounding box center [575, 306] width 806 height 293
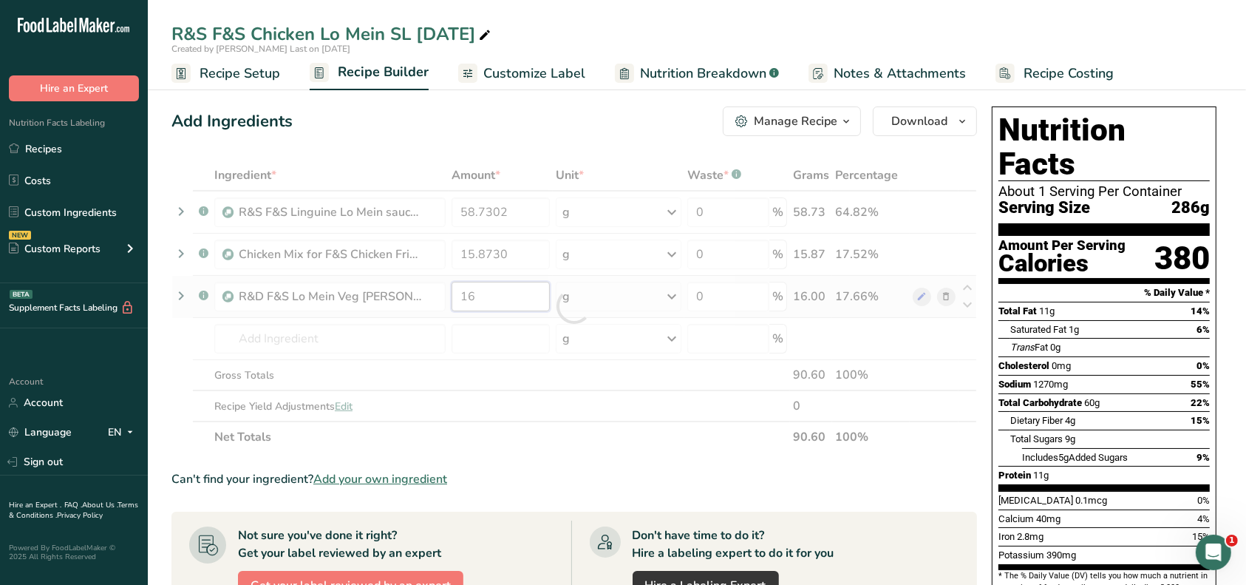
click at [445, 296] on div "Ingredient * Amount * Unit * Waste * .a-a{fill:#347362;}.b-a{fill:#fff;} Grams …" at bounding box center [575, 306] width 806 height 293
click at [478, 334] on div "Ingredient * Amount * Unit * Waste * .a-a{fill:#347362;}.b-a{fill:#fff;} Grams …" at bounding box center [575, 306] width 806 height 293
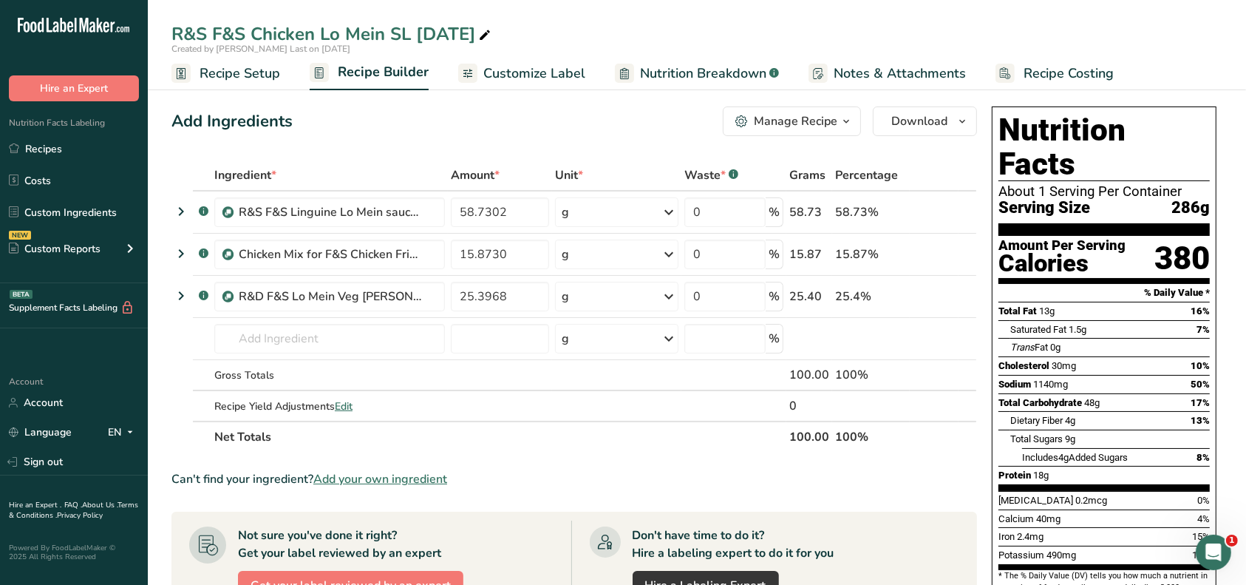
click at [251, 74] on span "Recipe Setup" at bounding box center [240, 74] width 81 height 20
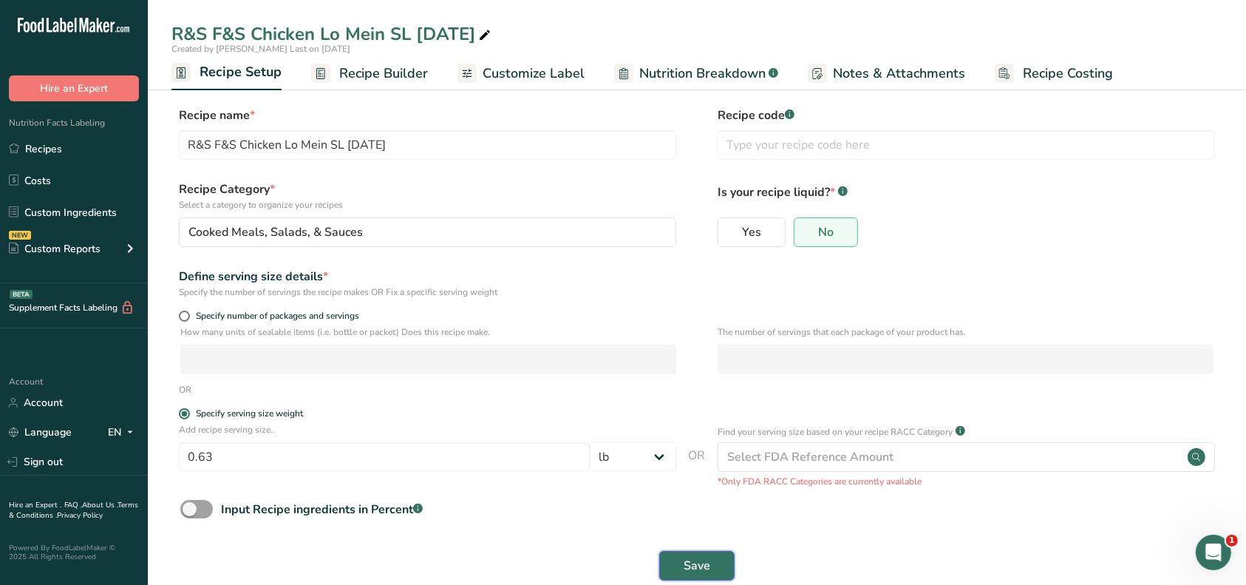
click at [707, 562] on span "Save" at bounding box center [697, 566] width 27 height 18
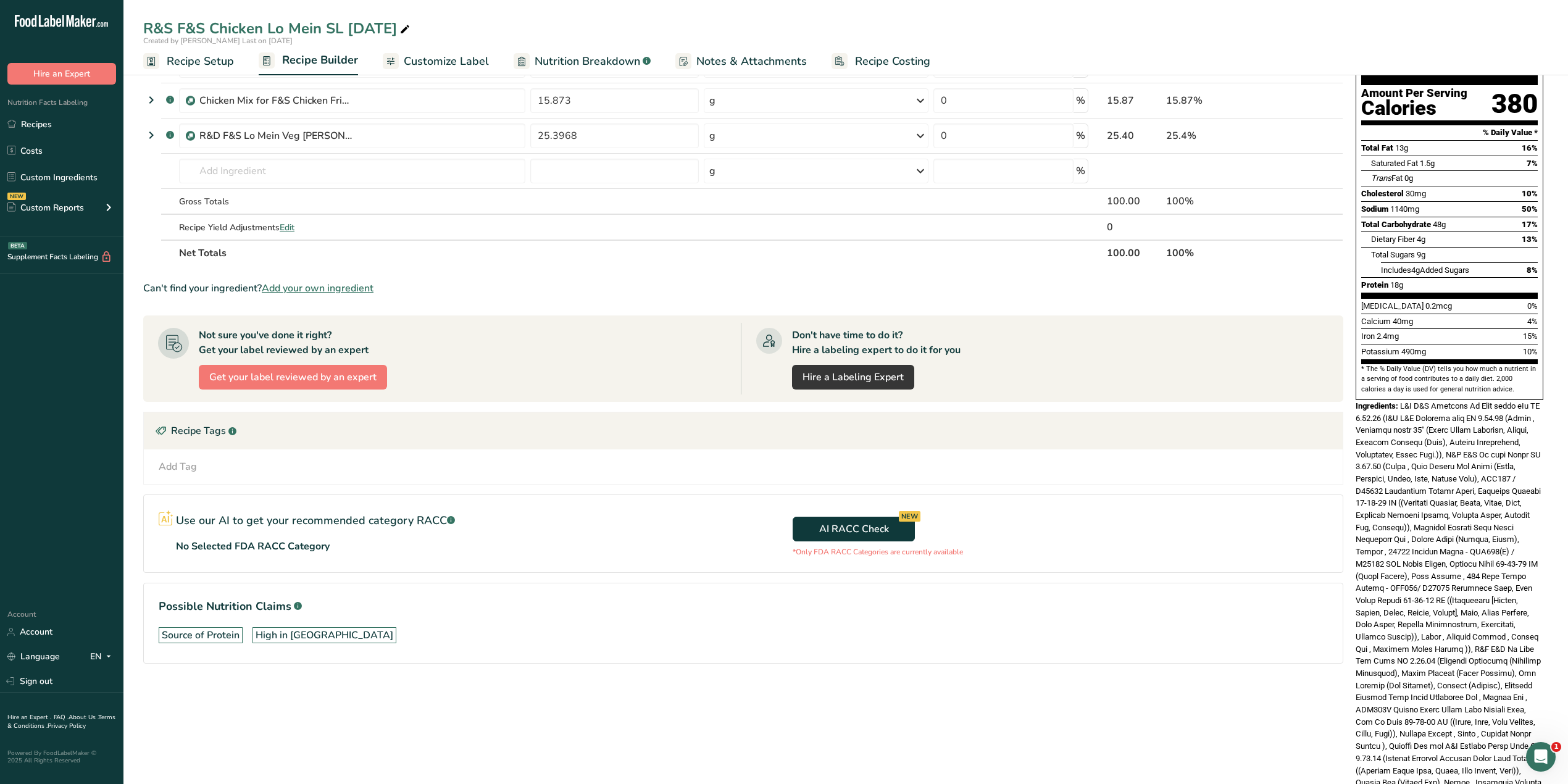
scroll to position [148, 0]
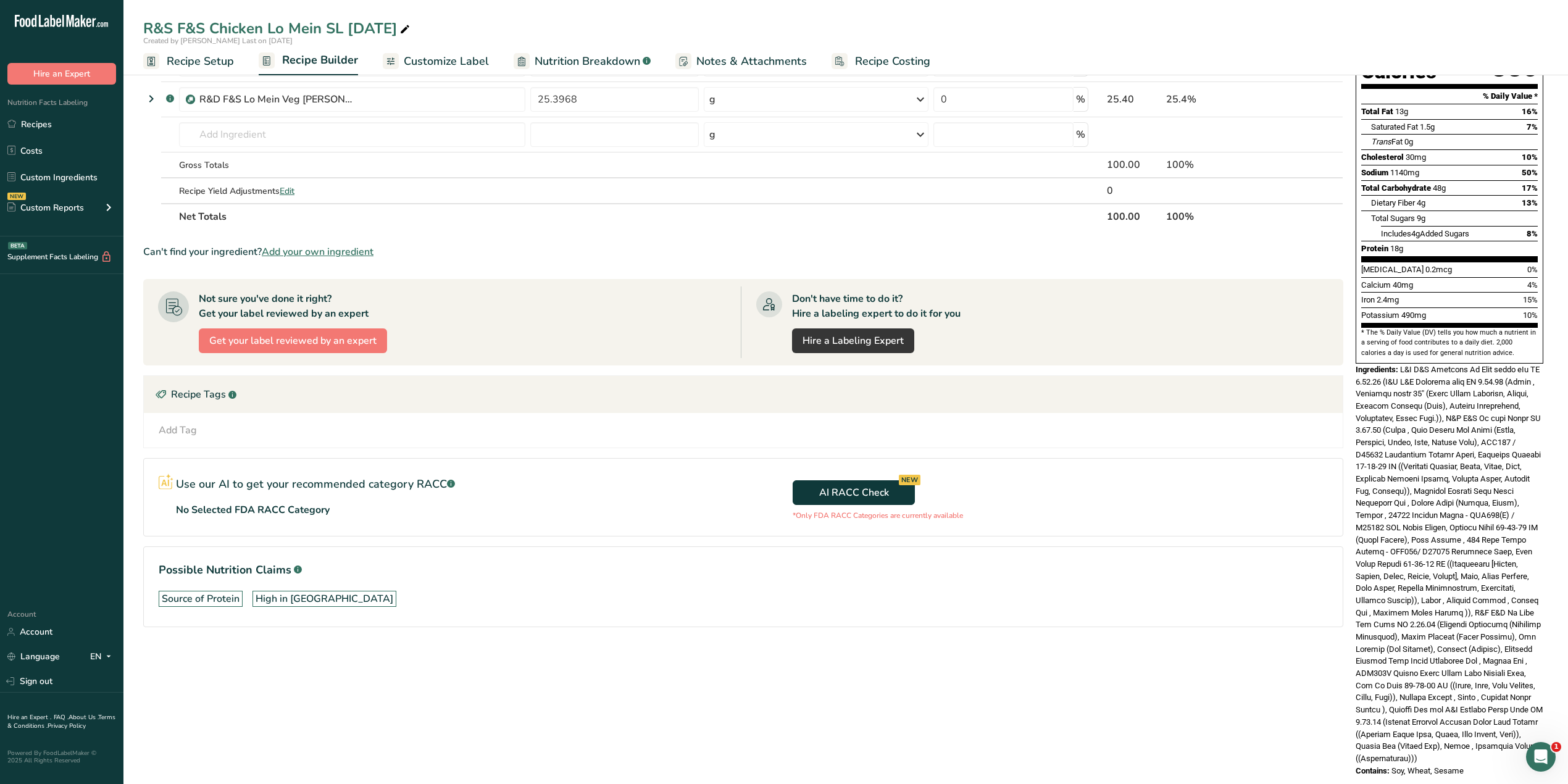
click at [1040, 488] on div "Nutrition Facts About 1 Serving Per Container Serving Size 286g Amount Per Serv…" at bounding box center [1449, 358] width 198 height 846
click at [1040, 488] on div "Contains: Soy, Wheat, Sesame" at bounding box center [1449, 771] width 188 height 13
drag, startPoint x: 1357, startPoint y: 346, endPoint x: 1475, endPoint y: 740, distance: 411.3
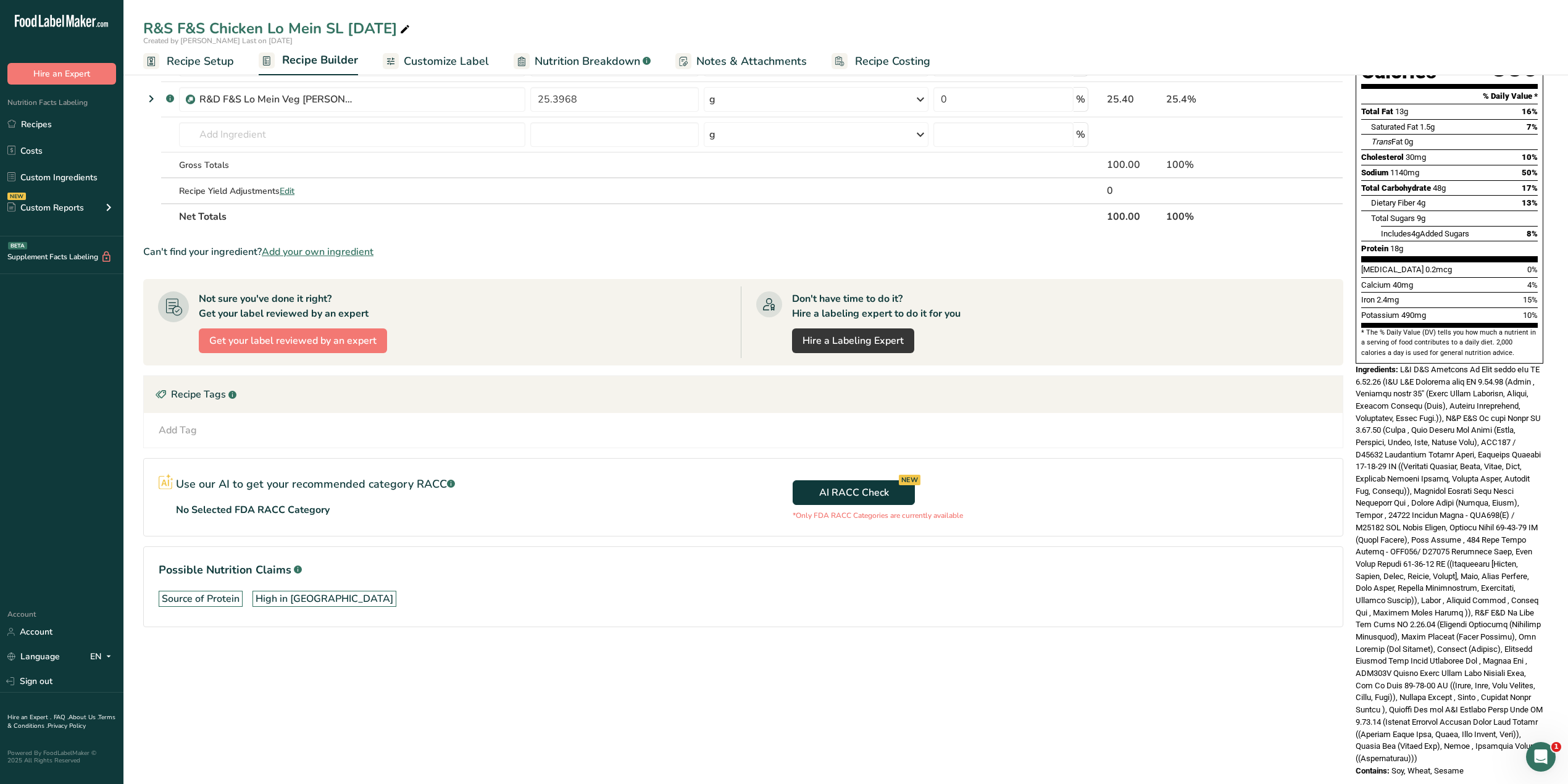
click at [1040, 488] on div "Nutrition Facts About 1 Serving Per Container Serving Size 286g Amount Per Serv…" at bounding box center [1449, 358] width 198 height 846
copy div "loremipsum: D&S A&C Adipisci El Sedd eiusm tEm IN 0.73.47 (U&L E&D Magnaali eni…"
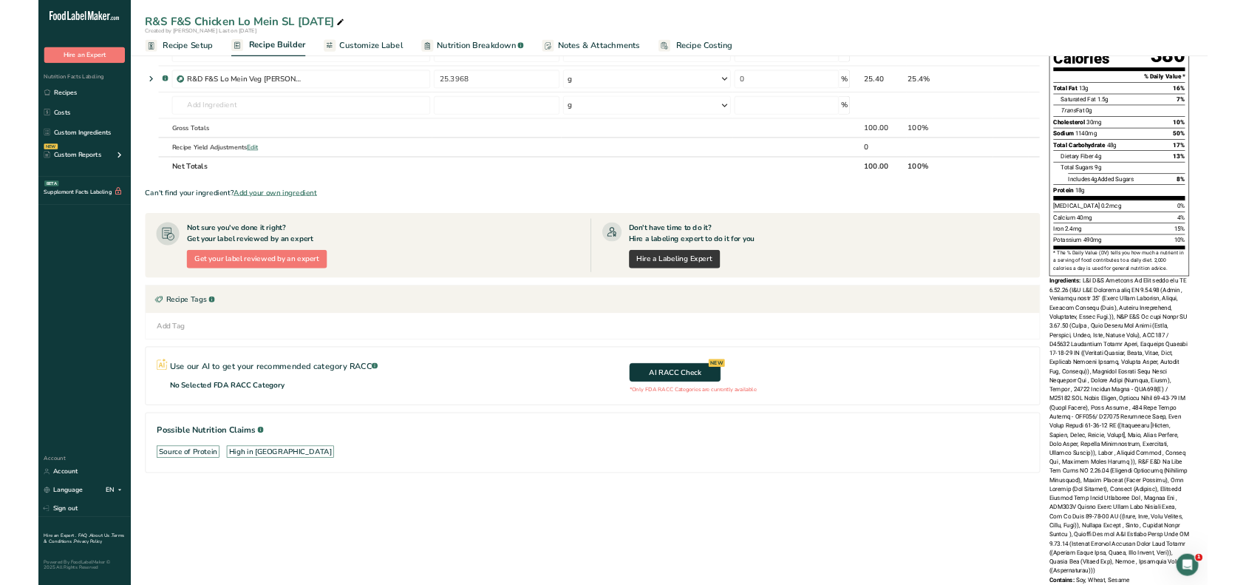
scroll to position [171, 0]
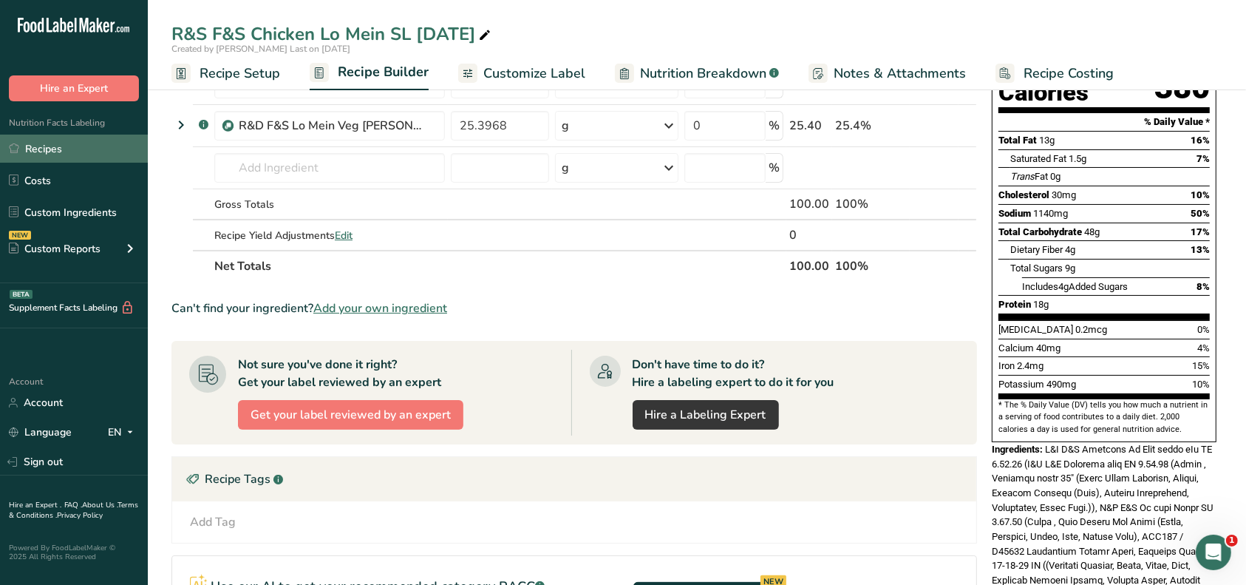
click at [57, 151] on link "Recipes" at bounding box center [74, 149] width 148 height 28
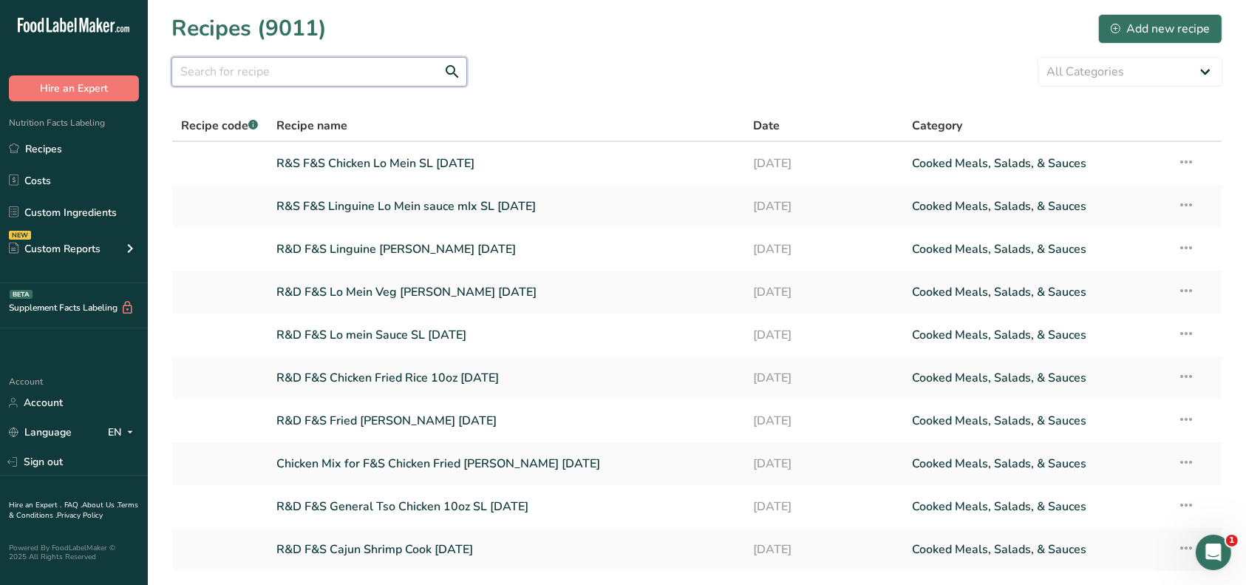
click at [257, 74] on input "text" at bounding box center [320, 72] width 296 height 30
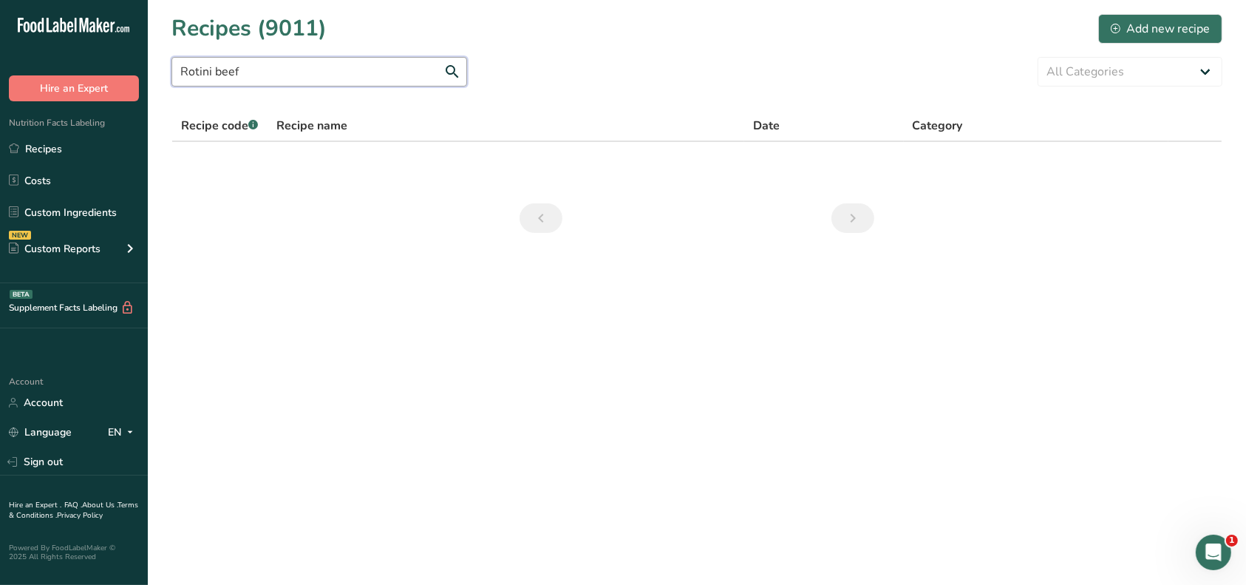
drag, startPoint x: 255, startPoint y: 75, endPoint x: 213, endPoint y: 72, distance: 42.2
click at [213, 72] on input "Rotini beef" at bounding box center [320, 72] width 296 height 30
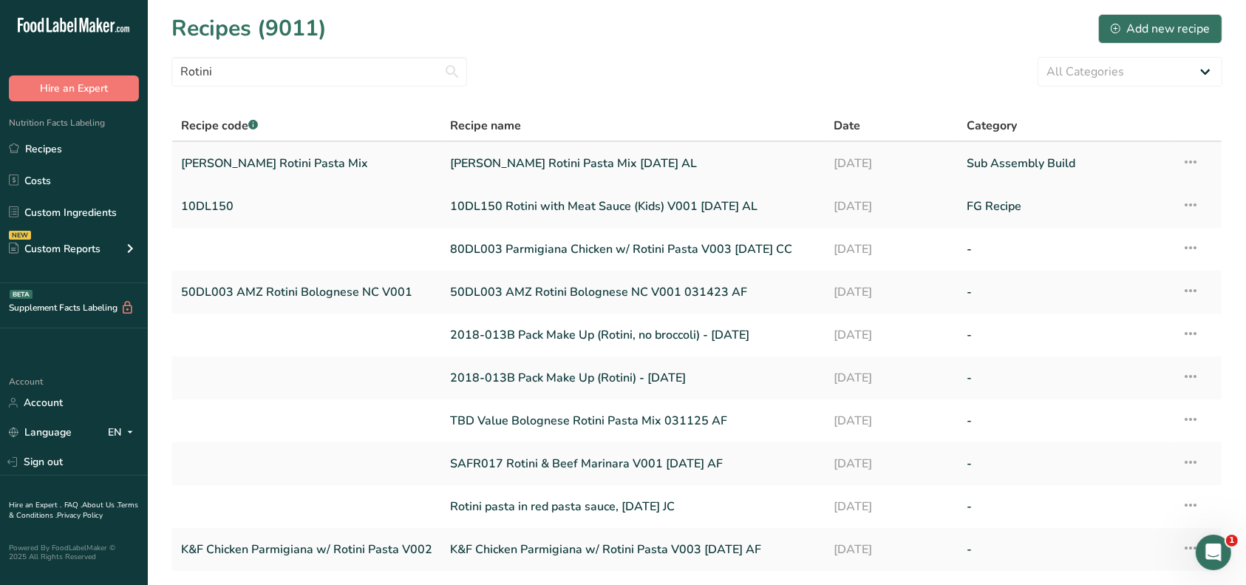
click at [494, 165] on link "[PERSON_NAME] Rotini Pasta Mix [DATE] AL" at bounding box center [633, 163] width 367 height 31
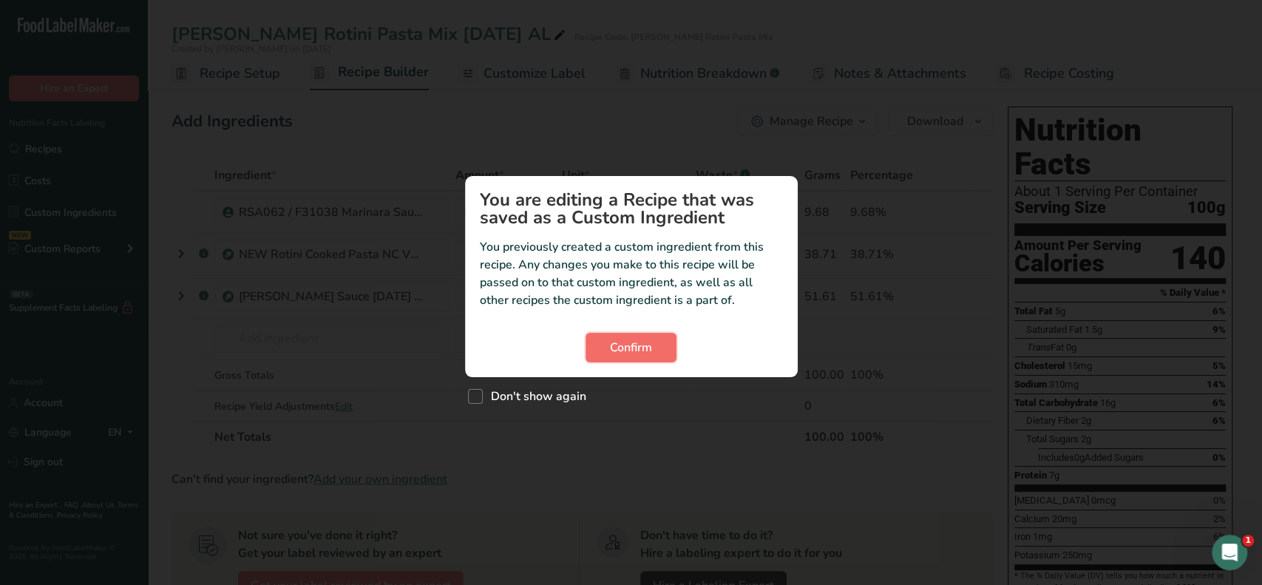
click at [637, 348] on span "Confirm" at bounding box center [631, 348] width 42 height 18
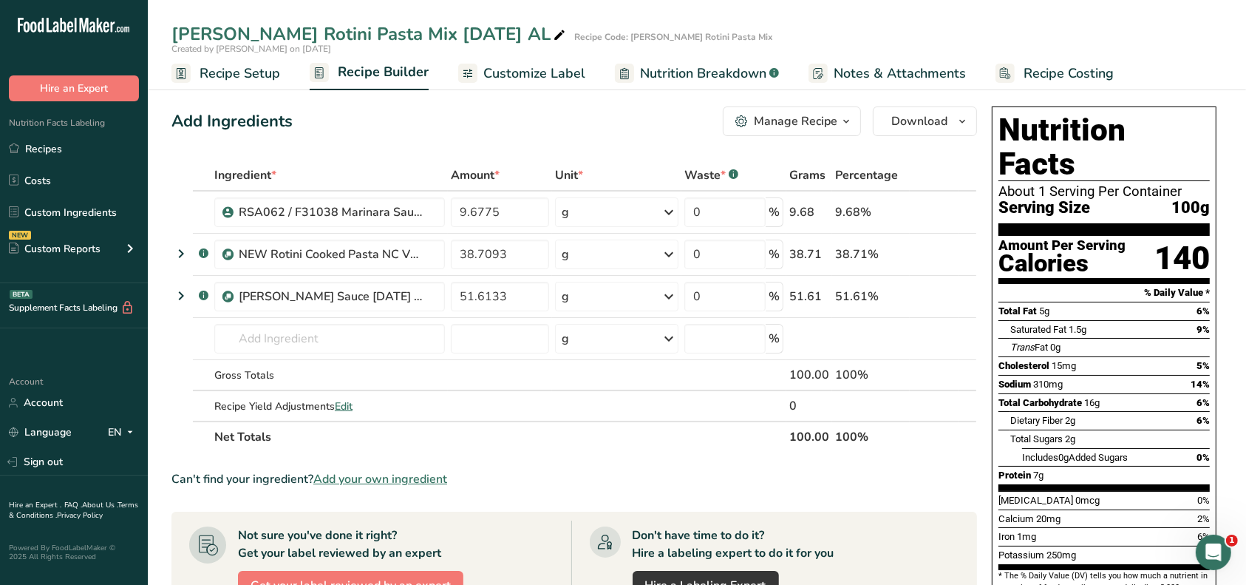
click at [838, 123] on span "button" at bounding box center [847, 121] width 18 height 18
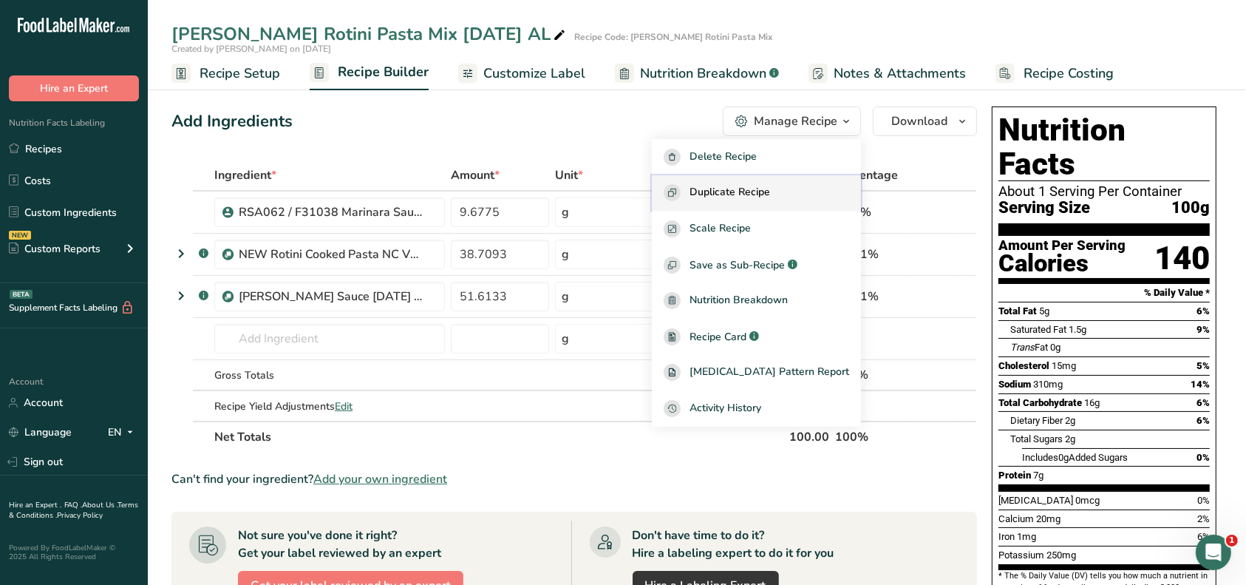
click at [799, 189] on div "Duplicate Recipe" at bounding box center [757, 192] width 186 height 17
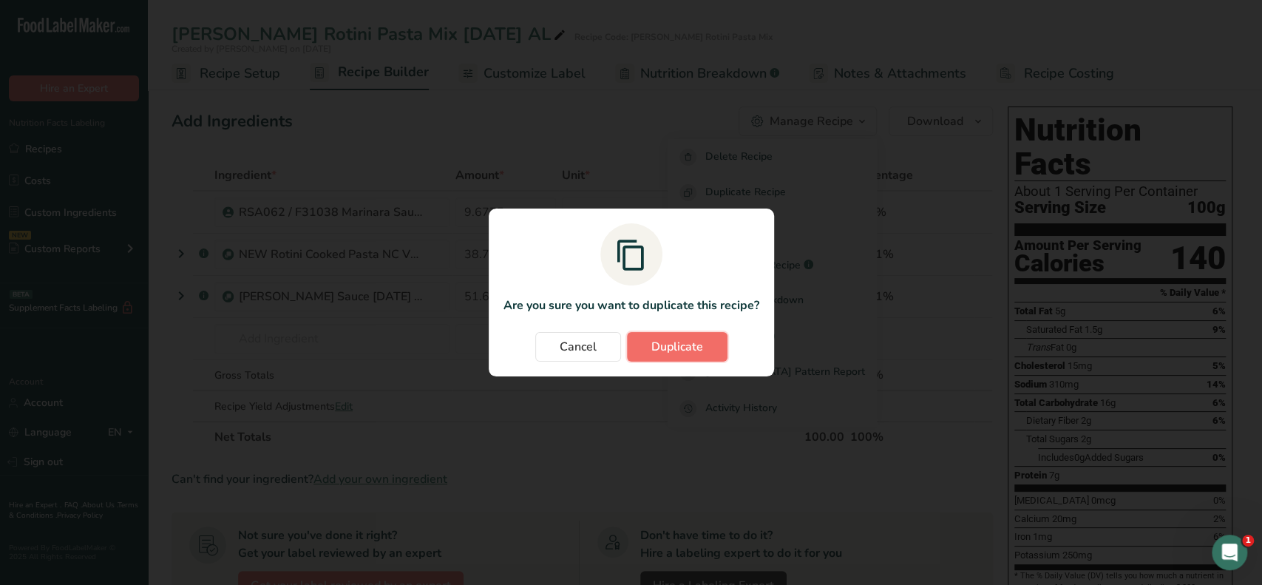
click at [685, 348] on span "Duplicate" at bounding box center [677, 347] width 52 height 18
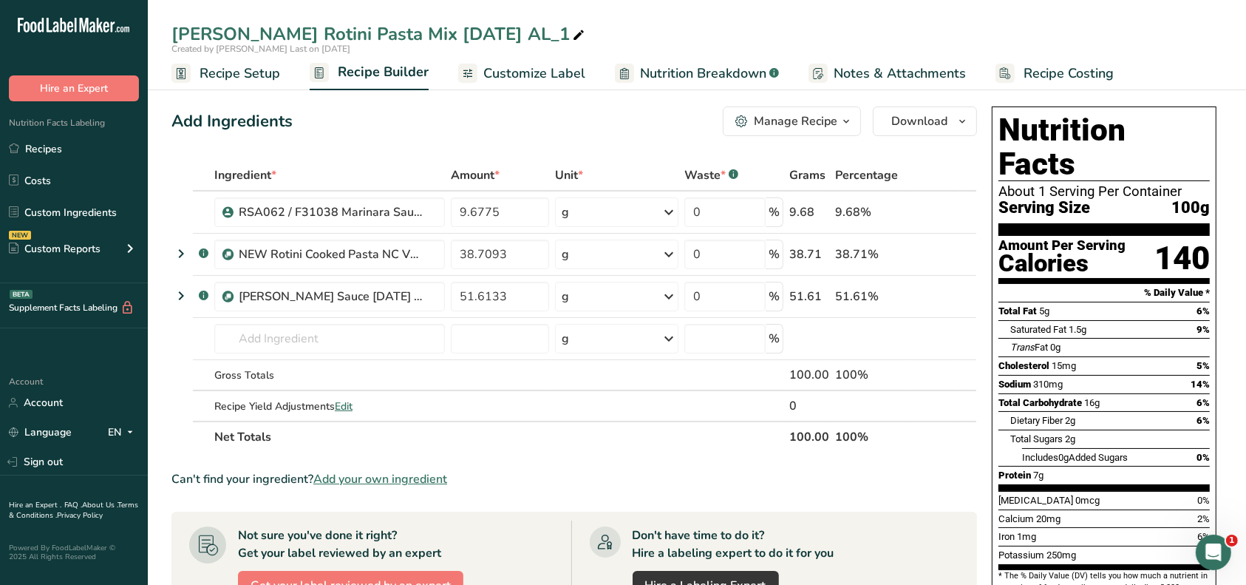
click at [572, 30] on icon at bounding box center [578, 35] width 13 height 21
drag, startPoint x: 554, startPoint y: 30, endPoint x: 433, endPoint y: 28, distance: 120.5
click at [433, 28] on input "[PERSON_NAME] Rotini Pasta Mix [DATE] AL_1" at bounding box center [697, 34] width 1051 height 27
drag, startPoint x: 197, startPoint y: 33, endPoint x: 163, endPoint y: 33, distance: 34.0
click at [163, 33] on div "[PERSON_NAME] Rotini Pasta Mix [DATE]" at bounding box center [697, 34] width 1099 height 27
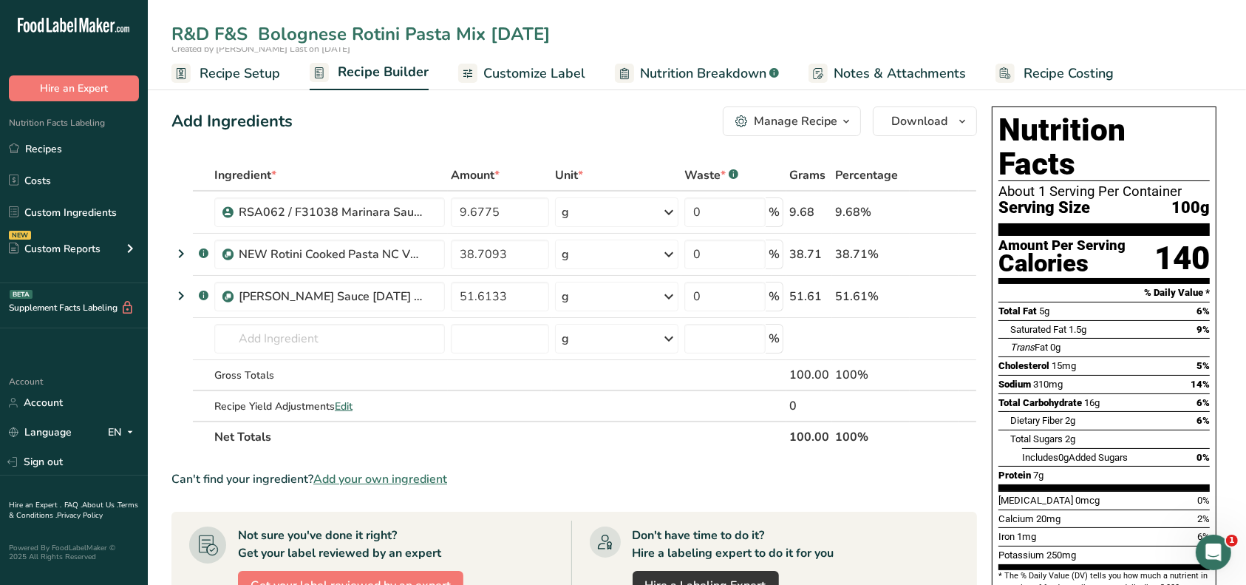
click at [489, 33] on input "R&D F&S Bolognese Rotini Pasta Mix [DATE]" at bounding box center [697, 34] width 1051 height 27
click at [297, 338] on input "text" at bounding box center [329, 339] width 231 height 30
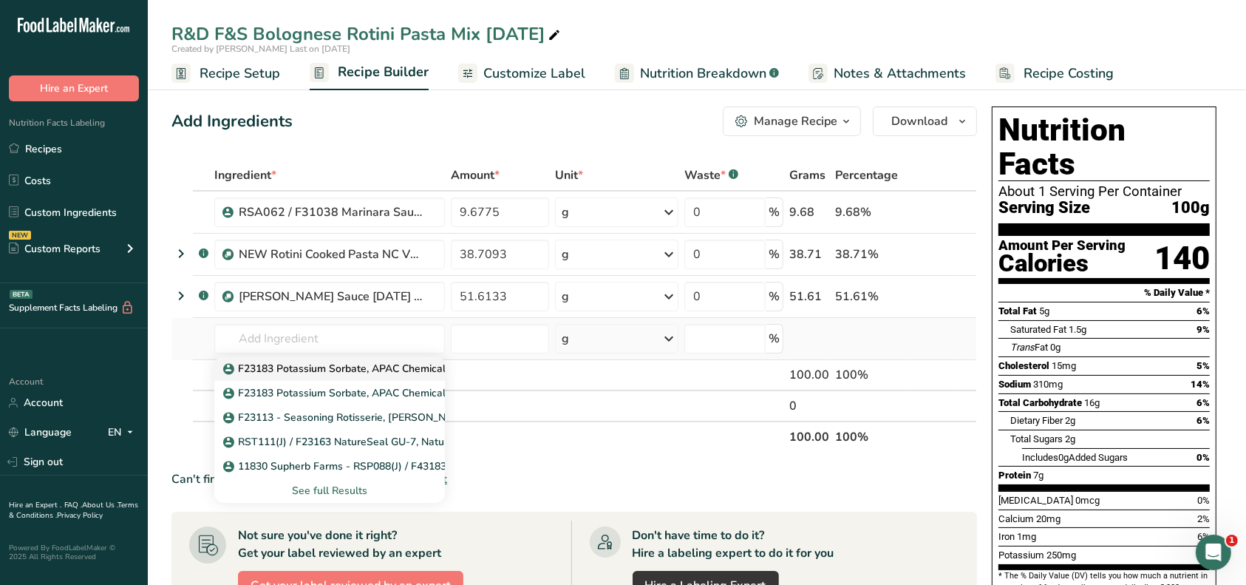
click at [295, 364] on p "F23183 Potassium Sorbate, APAC Chemical [DATE] AC" at bounding box center [363, 369] width 274 height 16
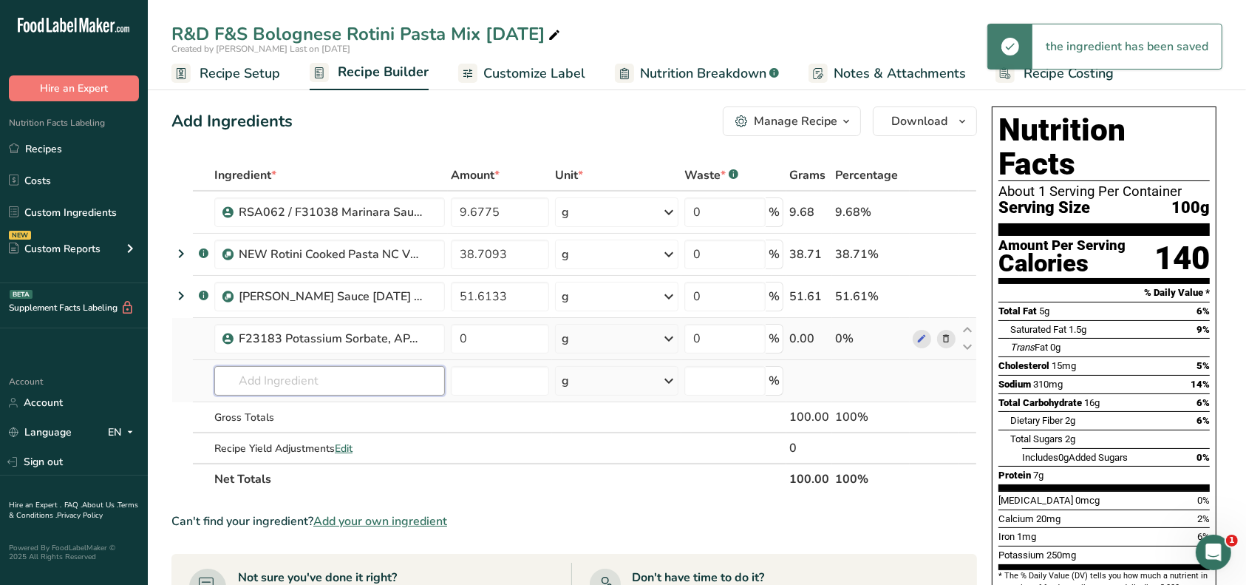
click at [282, 376] on input "text" at bounding box center [329, 381] width 231 height 30
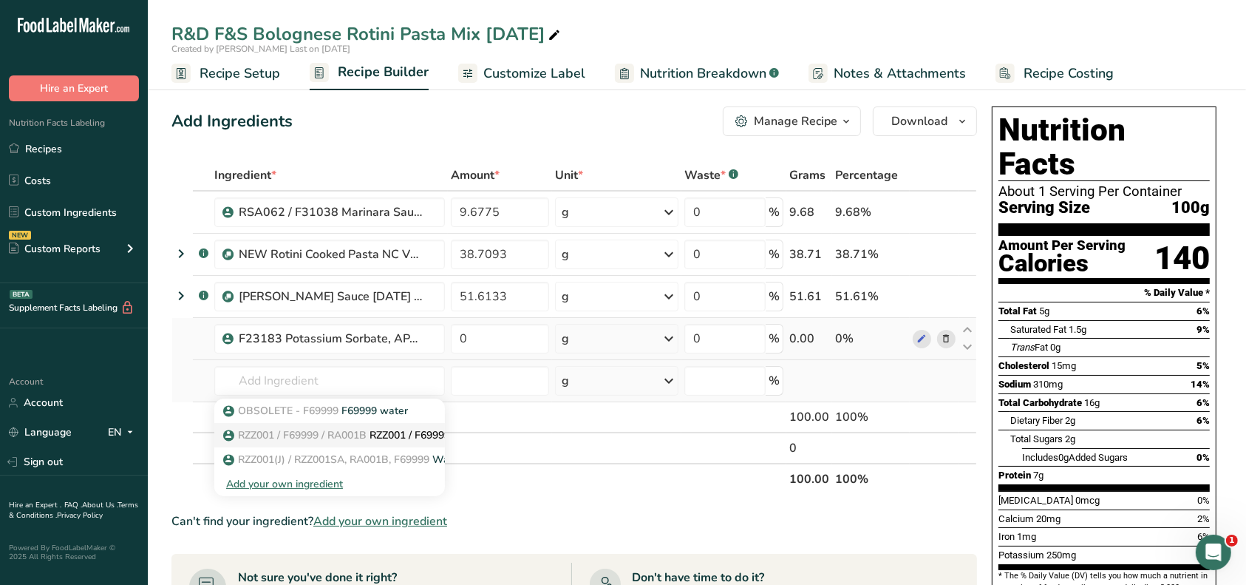
click at [285, 430] on span "RZZ001 / F69999 / RA001B" at bounding box center [302, 435] width 129 height 14
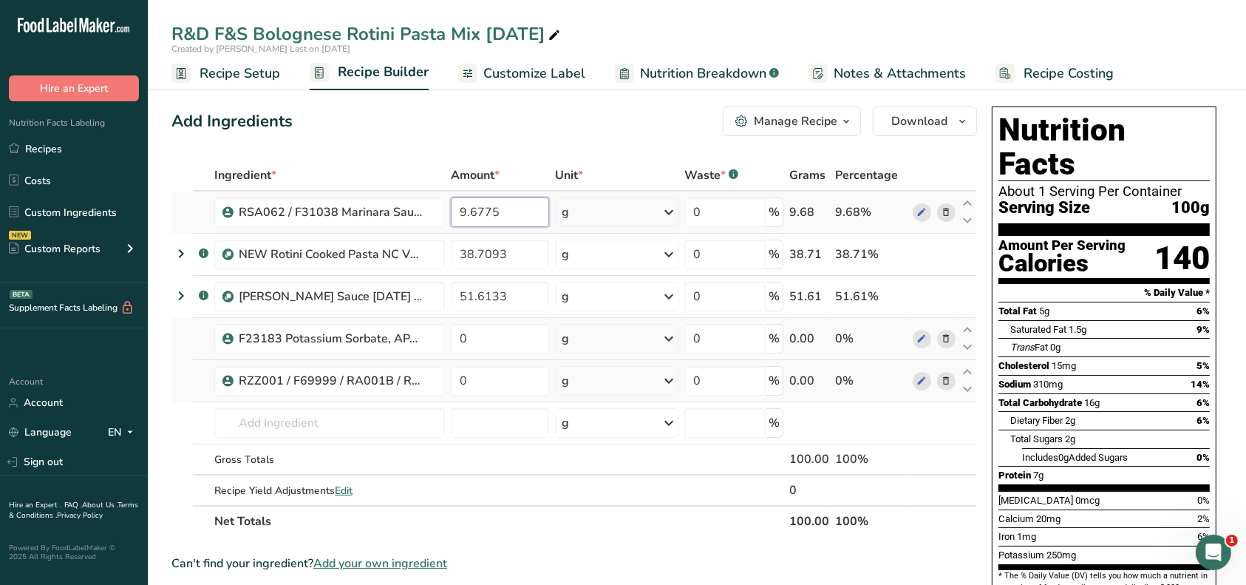
drag, startPoint x: 507, startPoint y: 212, endPoint x: 456, endPoint y: 211, distance: 51.0
click at [456, 211] on input "9.6775" at bounding box center [500, 212] width 98 height 30
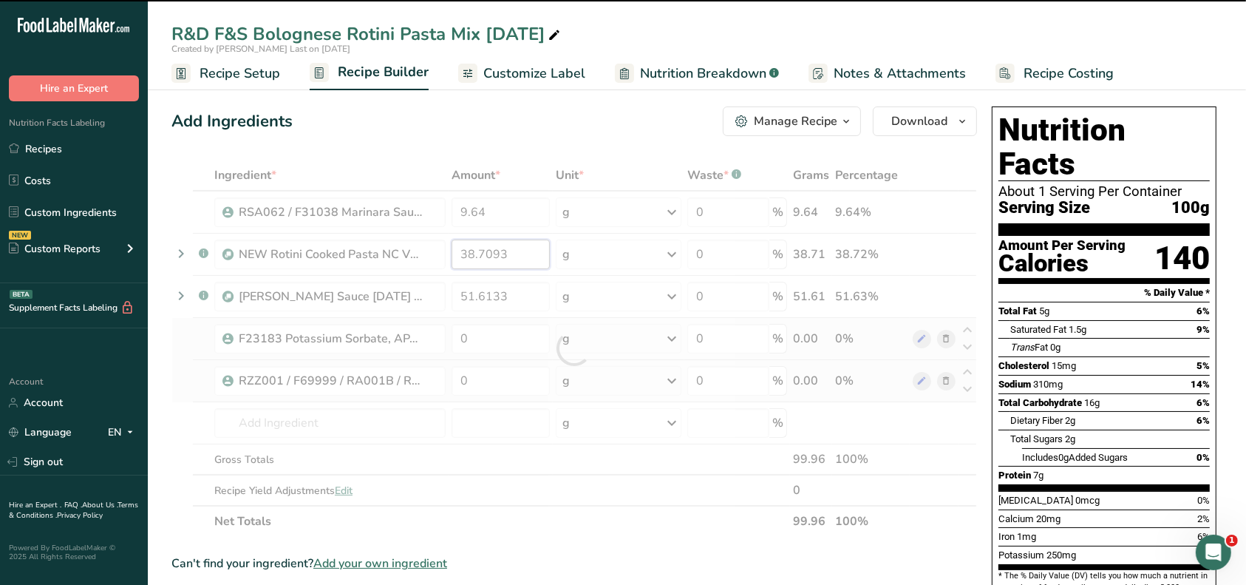
drag, startPoint x: 509, startPoint y: 256, endPoint x: 446, endPoint y: 253, distance: 62.9
click at [446, 253] on div "Ingredient * Amount * Unit * Waste * .a-a{fill:#347362;}.b-a{fill:#fff;} Grams …" at bounding box center [575, 348] width 806 height 377
drag, startPoint x: 515, startPoint y: 299, endPoint x: 449, endPoint y: 296, distance: 66.6
click at [449, 296] on div "Ingredient * Amount * Unit * Waste * .a-a{fill:#347362;}.b-a{fill:#fff;} Grams …" at bounding box center [575, 348] width 806 height 377
drag, startPoint x: 487, startPoint y: 336, endPoint x: 455, endPoint y: 334, distance: 31.8
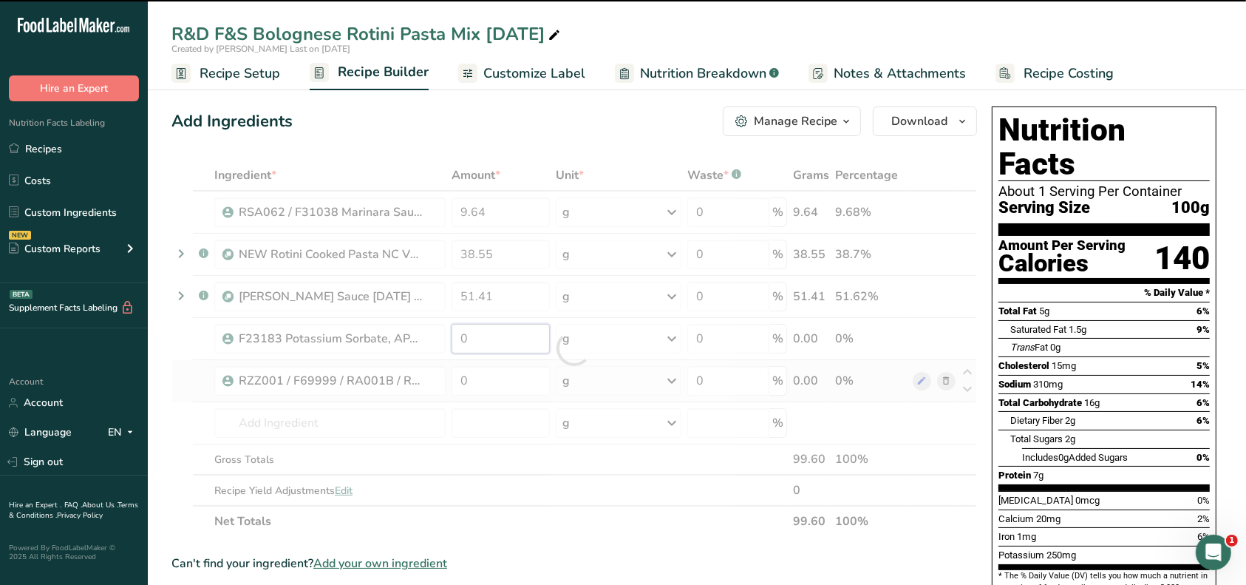
click at [455, 335] on div "Ingredient * Amount * Unit * Waste * .a-a{fill:#347362;}.b-a{fill:#fff;} Grams …" at bounding box center [575, 348] width 806 height 377
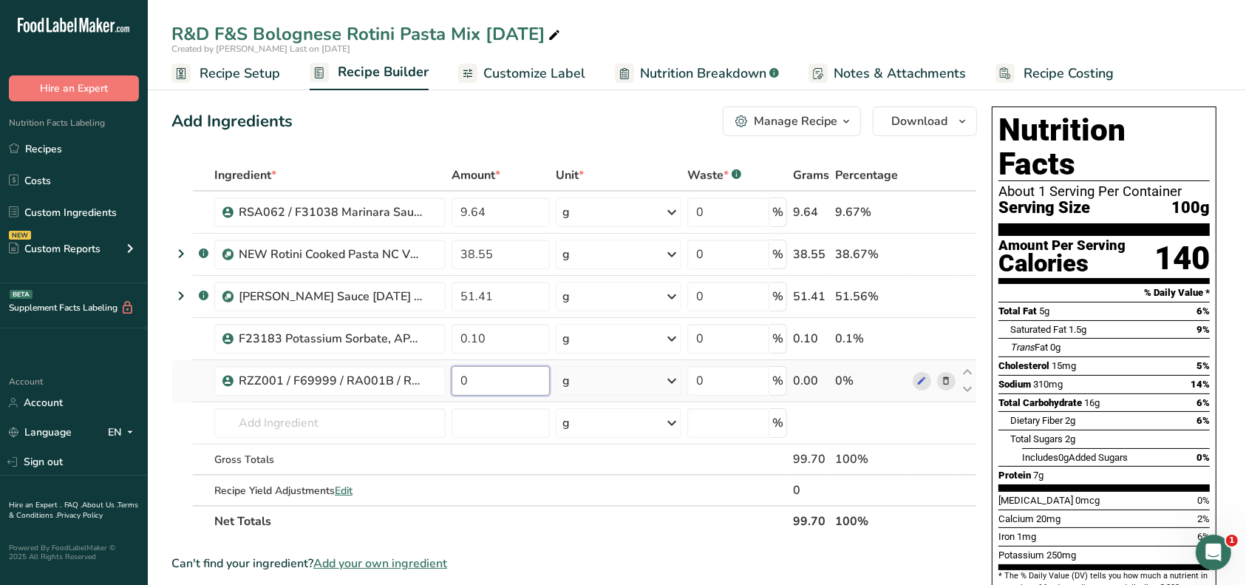
click at [447, 377] on div "Ingredient * Amount * Unit * Waste * .a-a{fill:#347362;}.b-a{fill:#fff;} Grams …" at bounding box center [575, 348] width 806 height 377
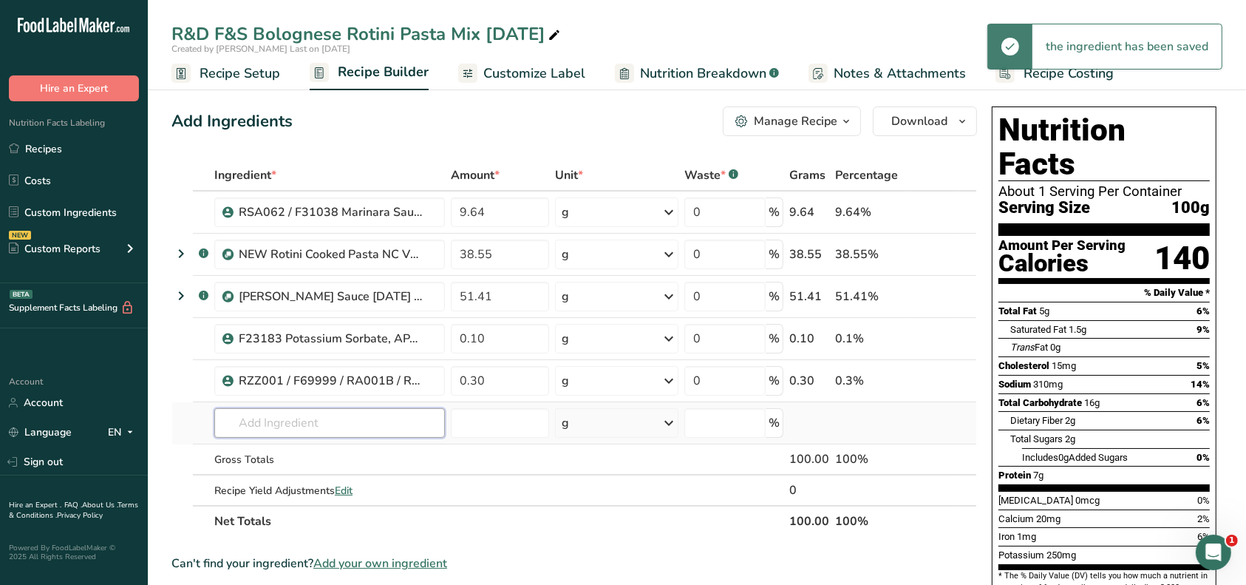
click at [373, 418] on div "Ingredient * Amount * Unit * Waste * .a-a{fill:#347362;}.b-a{fill:#fff;} Grams …" at bounding box center [575, 348] width 806 height 377
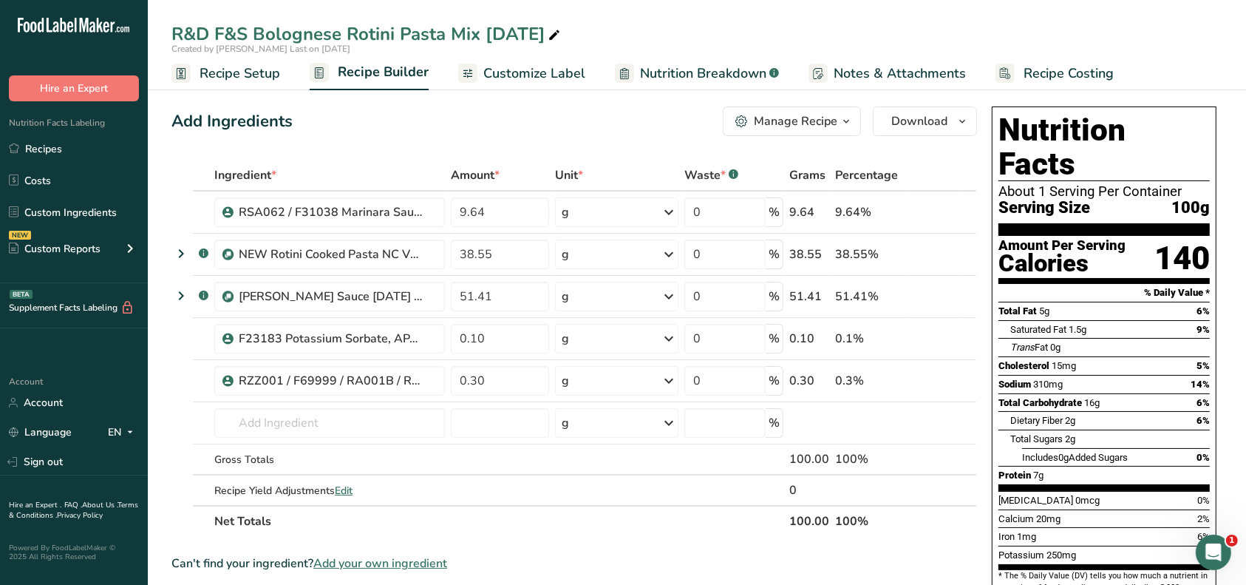
click at [236, 74] on span "Recipe Setup" at bounding box center [240, 74] width 81 height 20
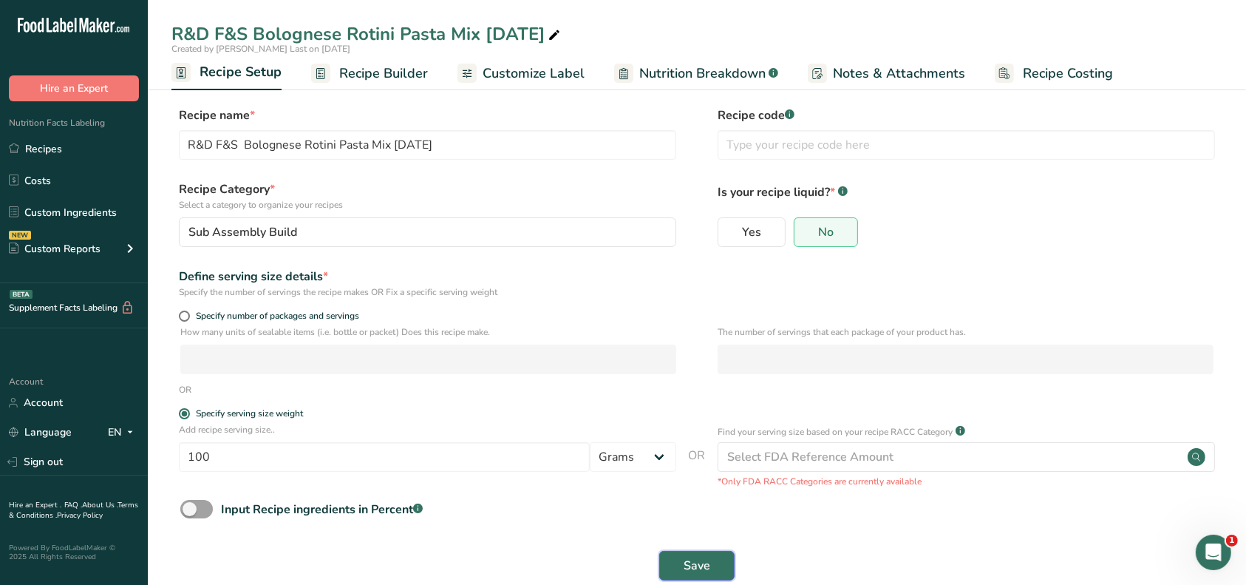
click at [704, 557] on span "Save" at bounding box center [697, 566] width 27 height 18
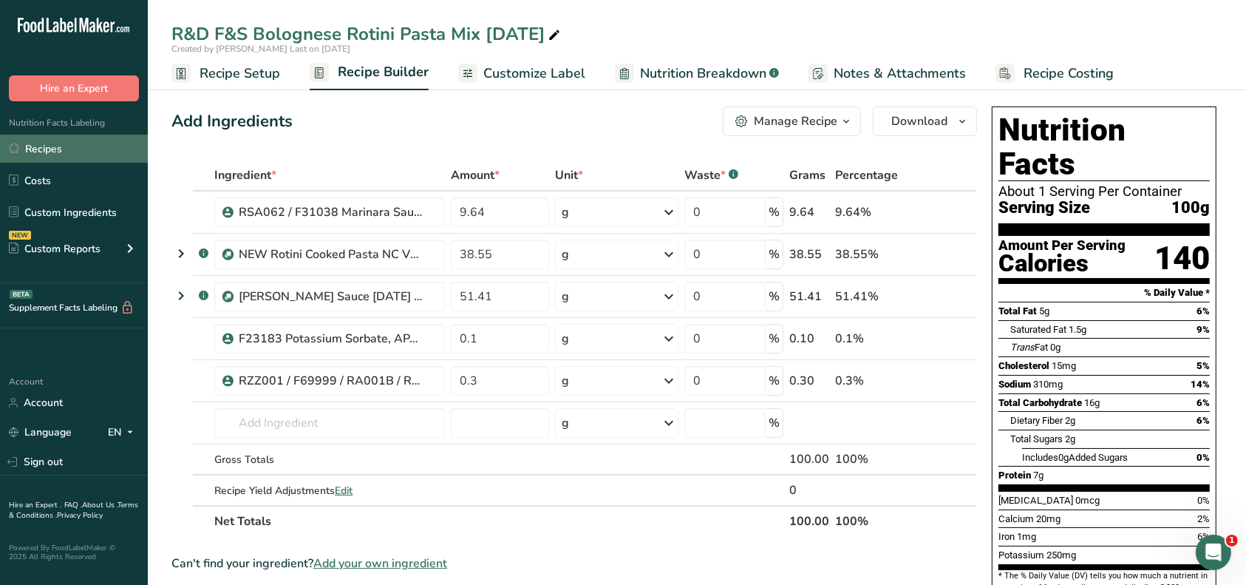
click at [58, 151] on link "Recipes" at bounding box center [74, 149] width 148 height 28
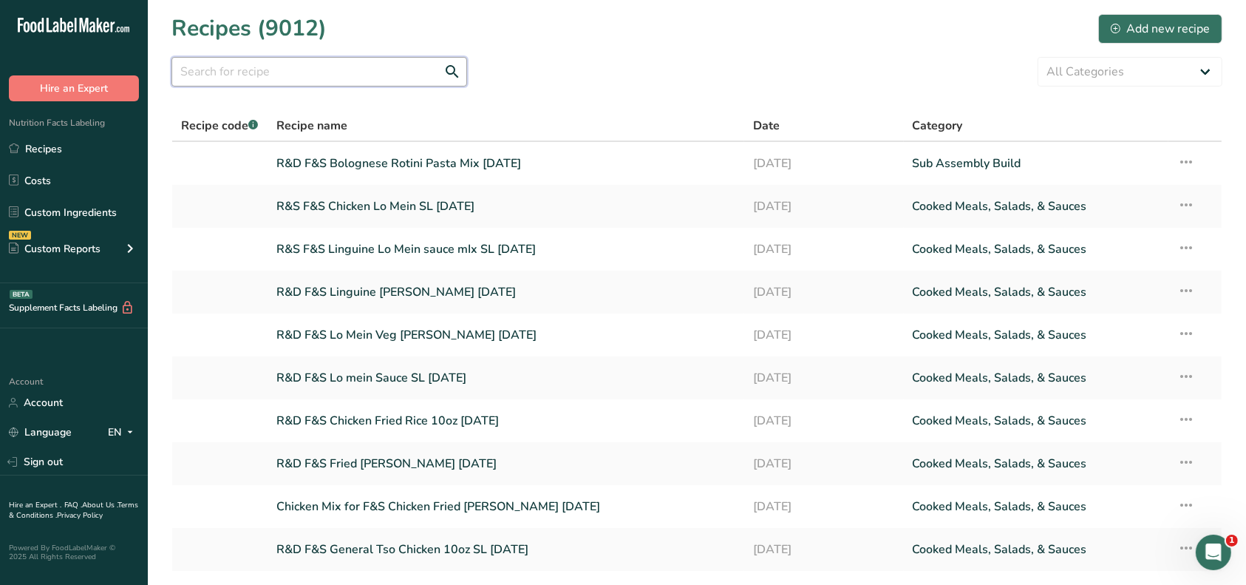
click at [302, 69] on input "text" at bounding box center [320, 72] width 296 height 30
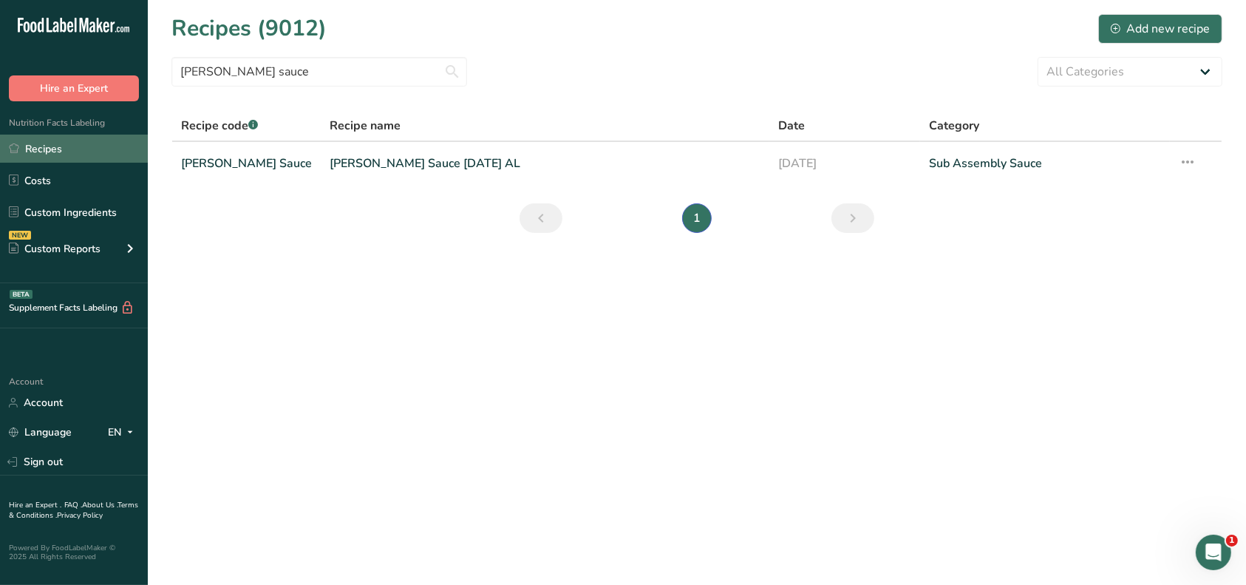
click at [47, 143] on link "Recipes" at bounding box center [74, 149] width 148 height 28
click at [309, 70] on input "[PERSON_NAME] sauce" at bounding box center [320, 72] width 296 height 30
click at [452, 74] on input "[PERSON_NAME] sauce" at bounding box center [320, 72] width 296 height 30
click at [382, 158] on link "[PERSON_NAME] Sauce [DATE] AL" at bounding box center [545, 163] width 431 height 31
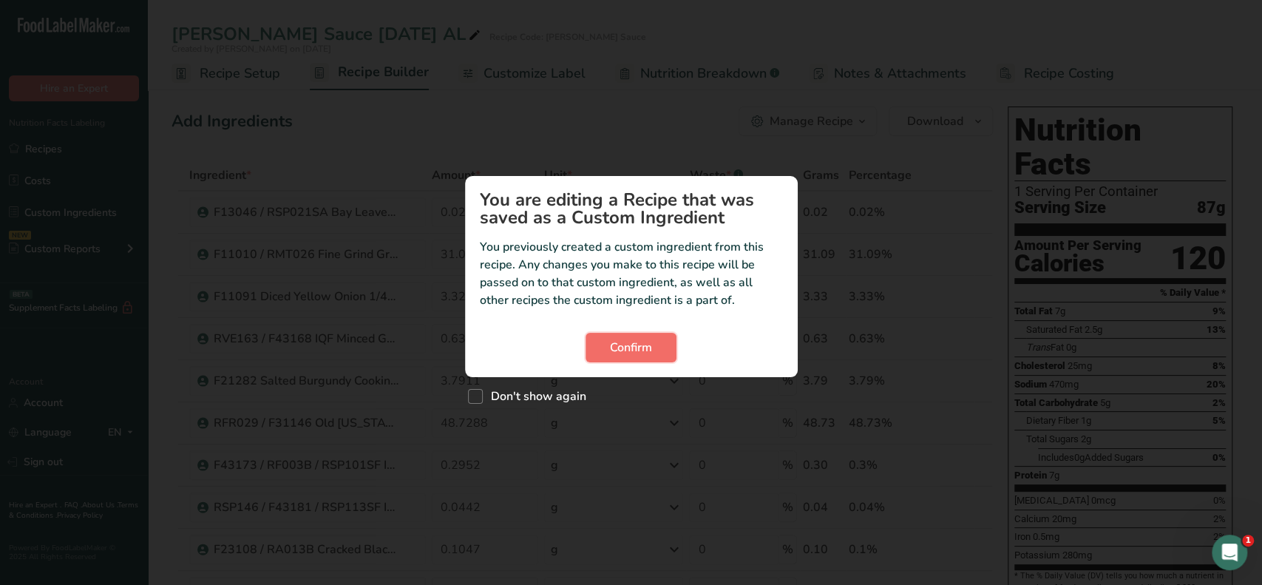
click at [633, 342] on span "Confirm" at bounding box center [631, 348] width 42 height 18
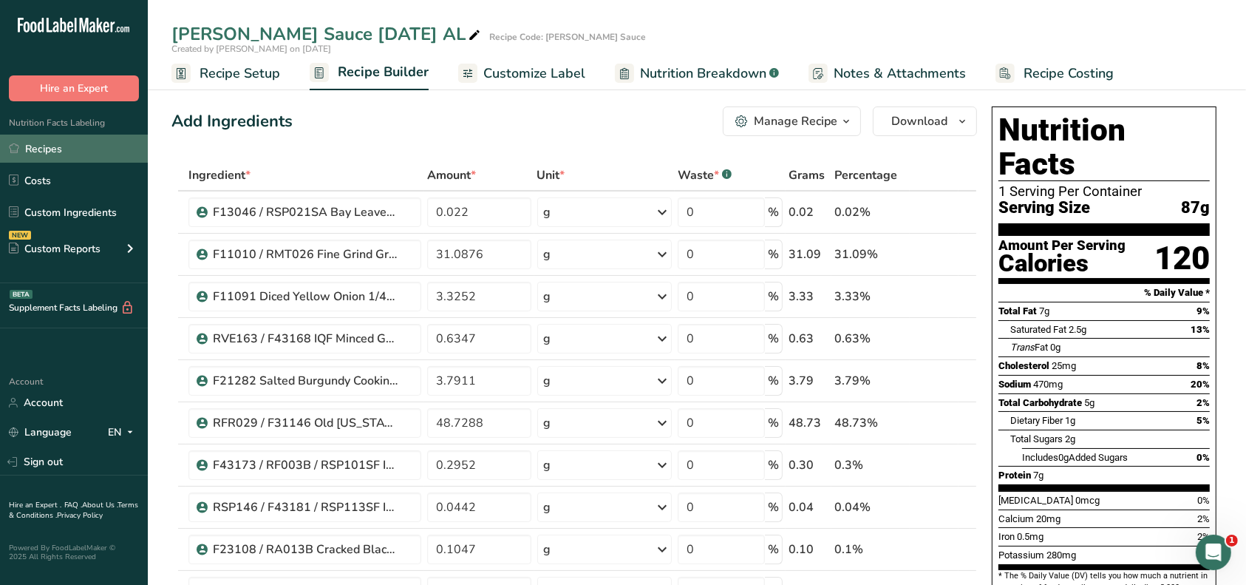
click at [68, 145] on link "Recipes" at bounding box center [74, 149] width 148 height 28
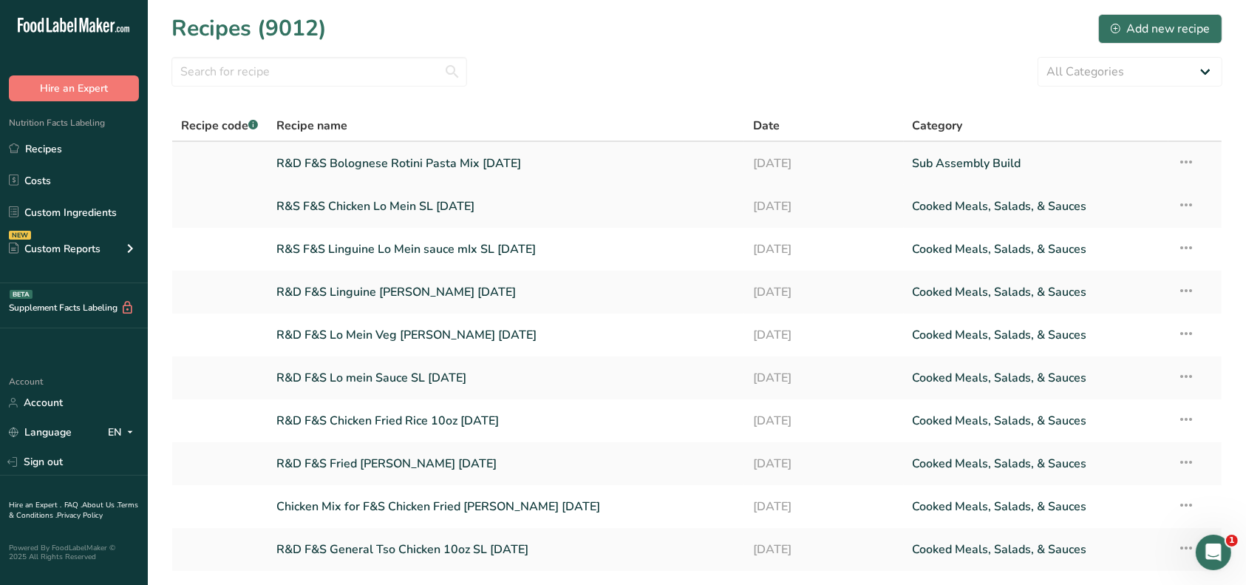
click at [483, 160] on link "R&D F&S Bolognese Rotini Pasta Mix [DATE]" at bounding box center [506, 163] width 460 height 31
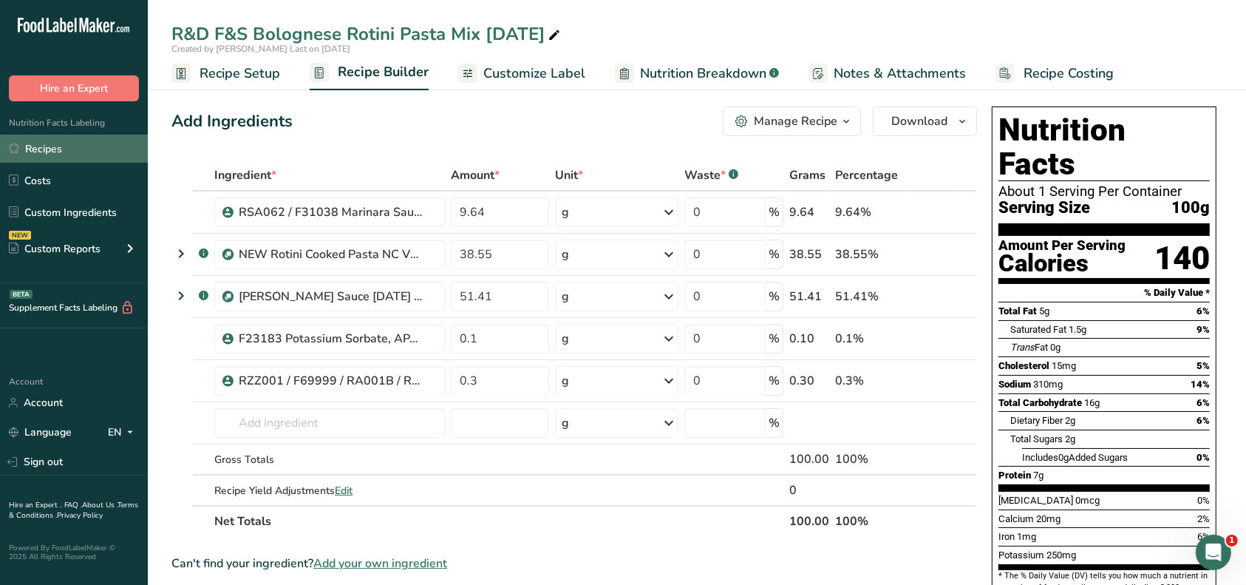
click at [45, 149] on link "Recipes" at bounding box center [74, 149] width 148 height 28
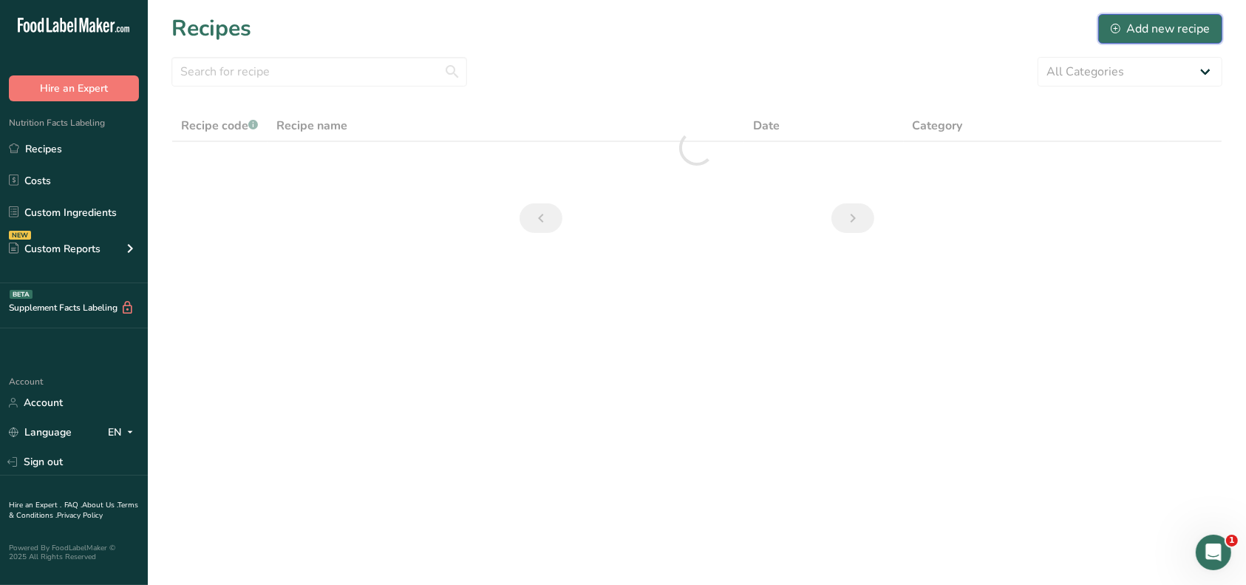
click at [1138, 30] on div "Add new recipe" at bounding box center [1160, 29] width 99 height 18
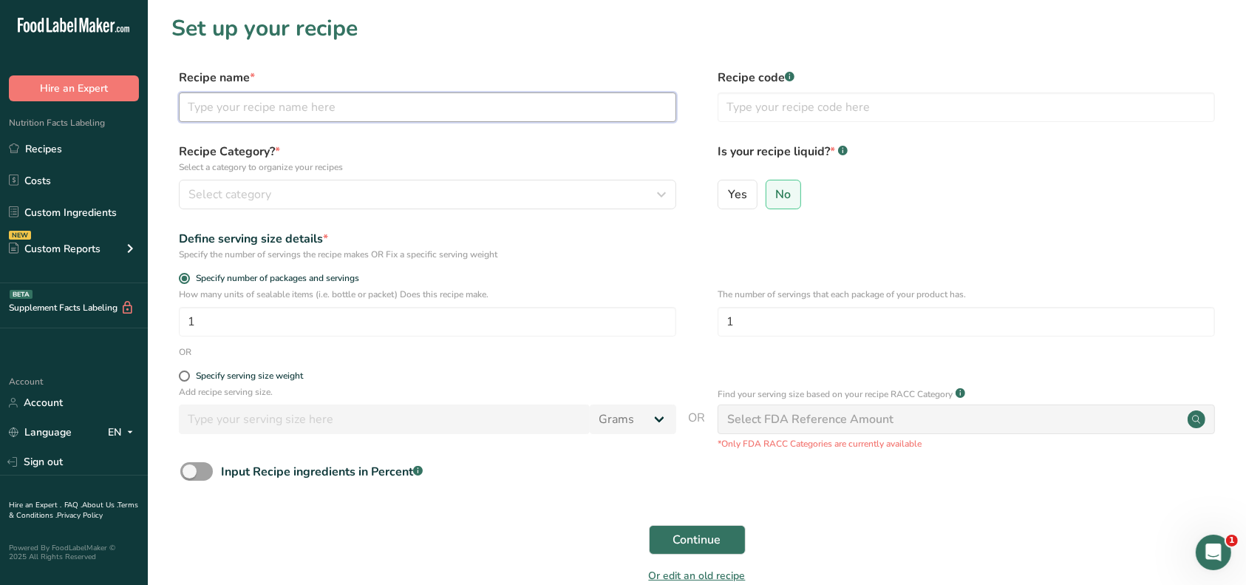
click at [336, 110] on input "text" at bounding box center [428, 107] width 498 height 30
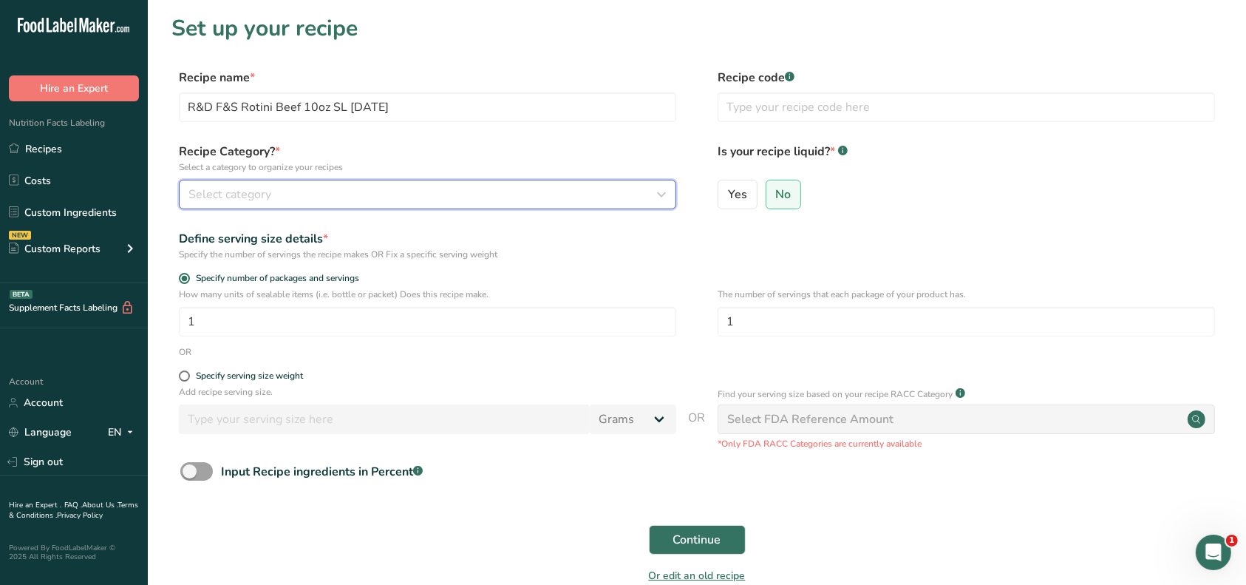
click at [409, 191] on div "Select category" at bounding box center [423, 195] width 469 height 18
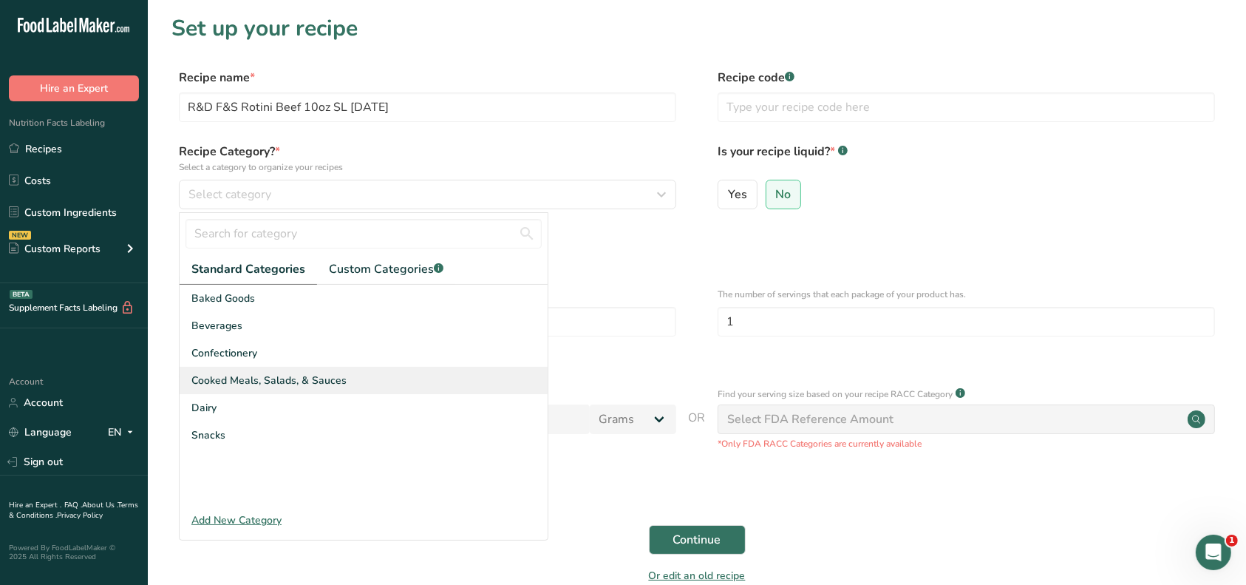
click at [308, 377] on span "Cooked Meals, Salads, & Sauces" at bounding box center [268, 381] width 155 height 16
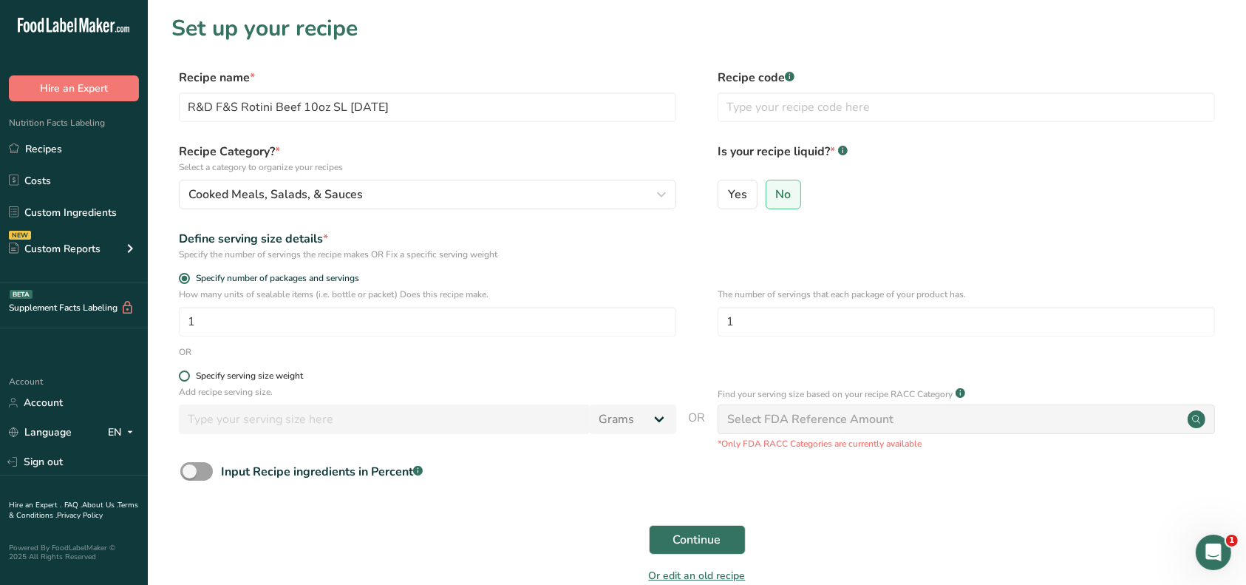
click at [247, 374] on div "Specify serving size weight" at bounding box center [249, 375] width 107 height 11
click at [189, 374] on input "Specify serving size weight" at bounding box center [184, 376] width 10 height 10
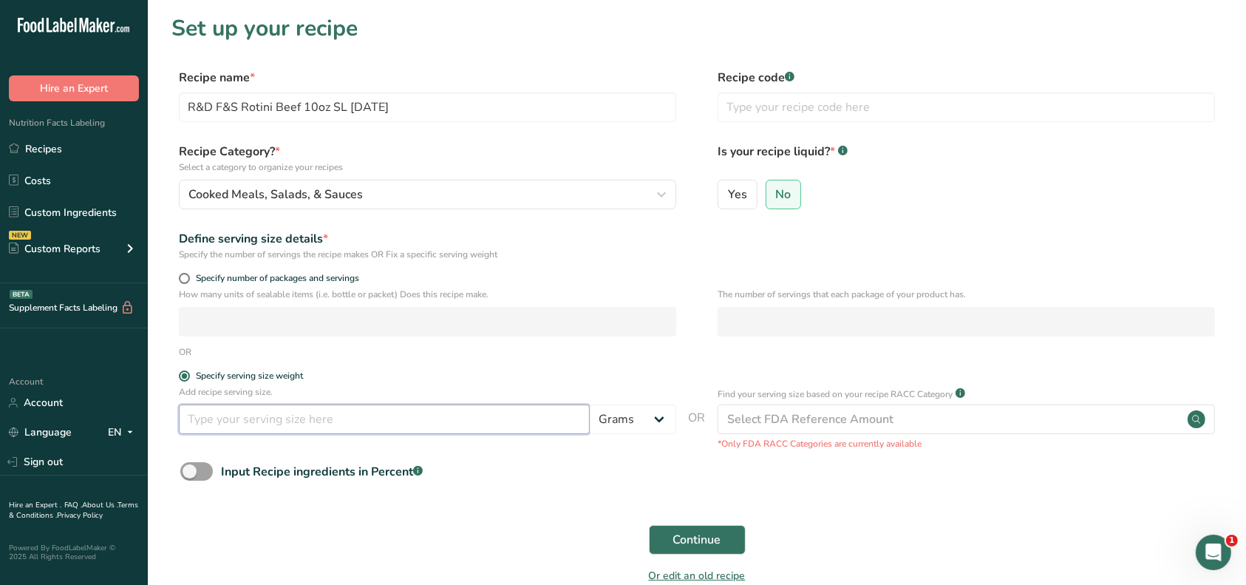
click at [242, 420] on input "number" at bounding box center [384, 419] width 411 height 30
click at [722, 540] on button "Continue" at bounding box center [697, 540] width 97 height 30
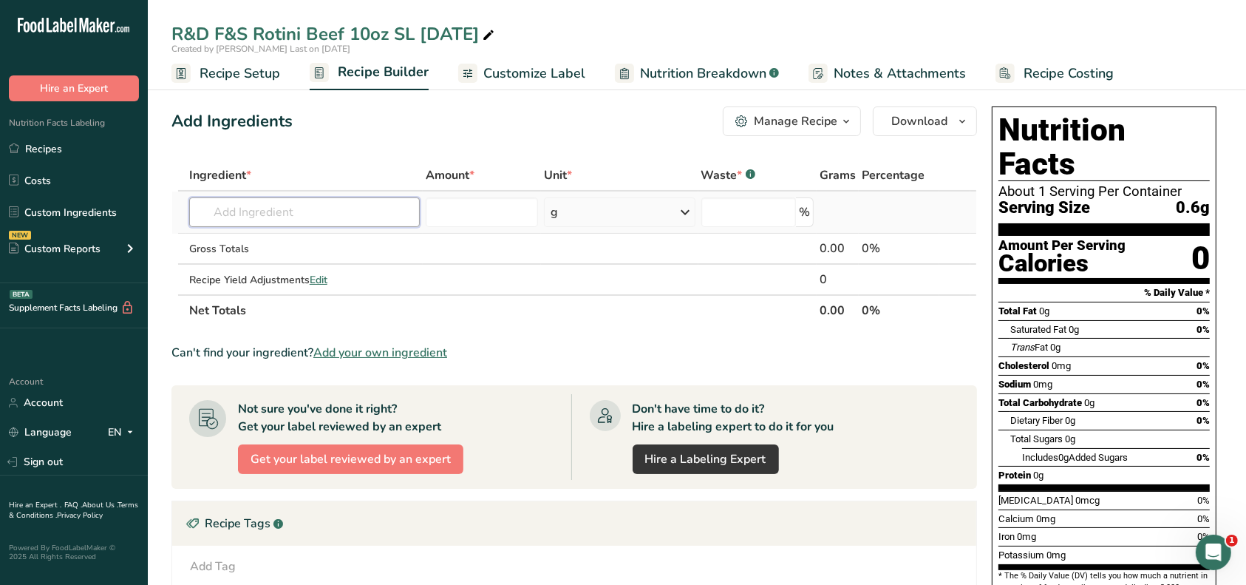
click at [285, 208] on input "text" at bounding box center [304, 212] width 231 height 30
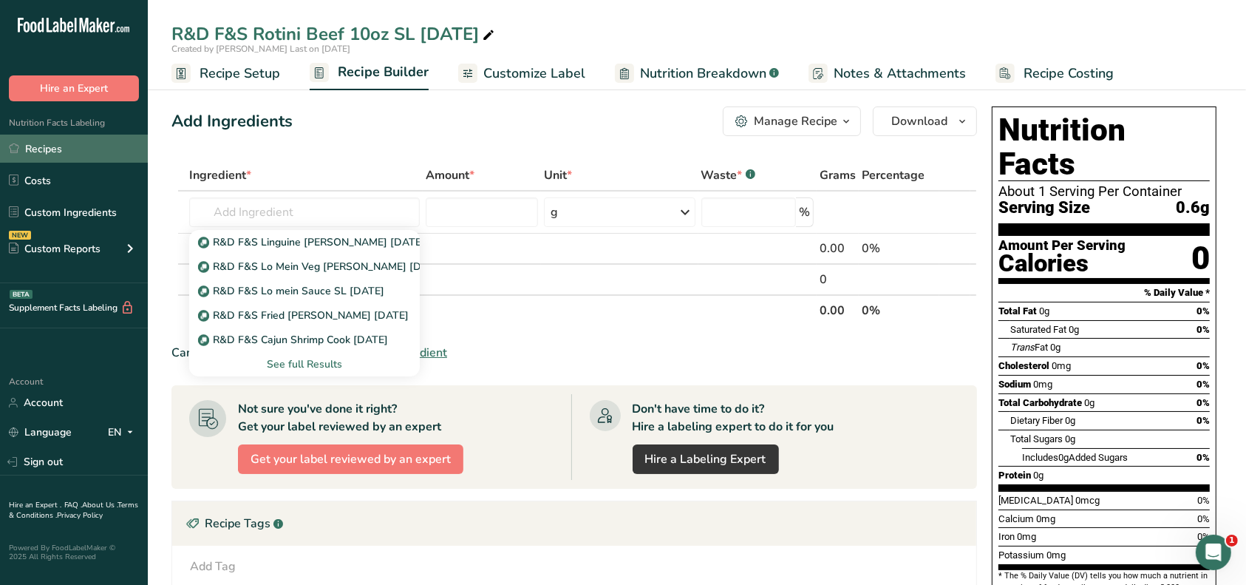
click at [65, 147] on link "Recipes" at bounding box center [74, 149] width 148 height 28
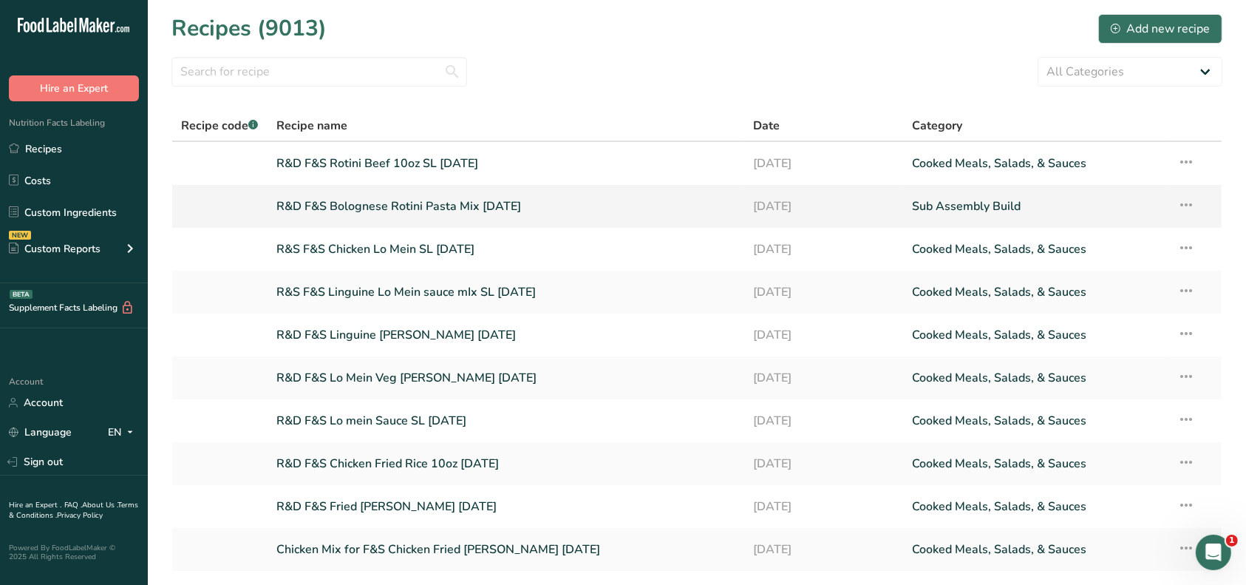
click at [376, 205] on link "R&D F&S Bolognese Rotini Pasta Mix [DATE]" at bounding box center [506, 206] width 460 height 31
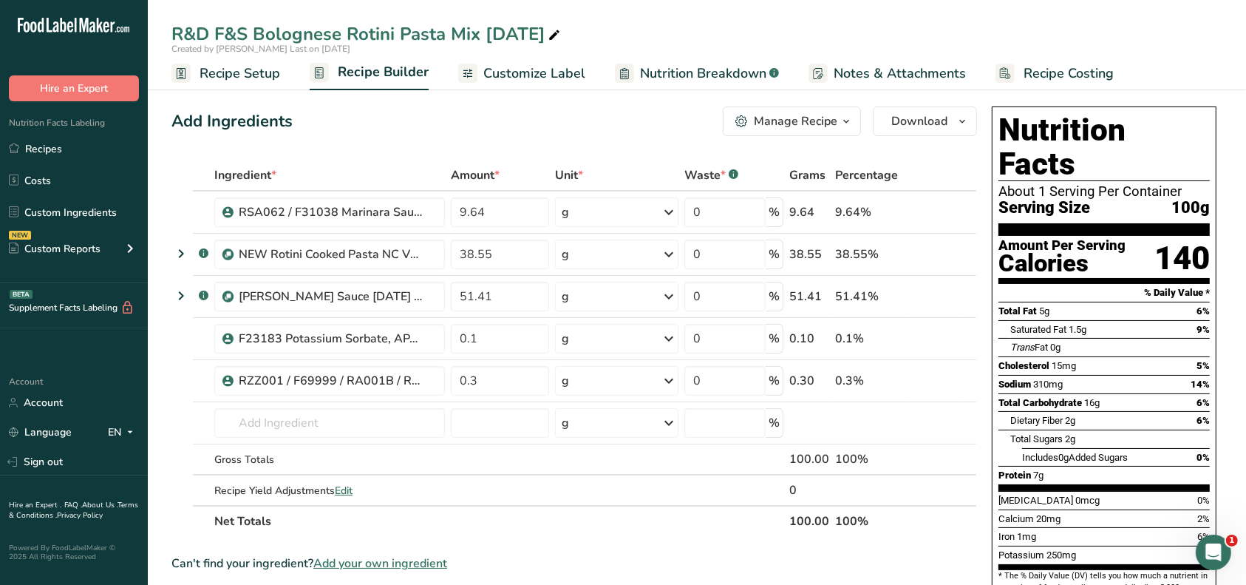
click at [826, 117] on div "Manage Recipe" at bounding box center [796, 121] width 84 height 18
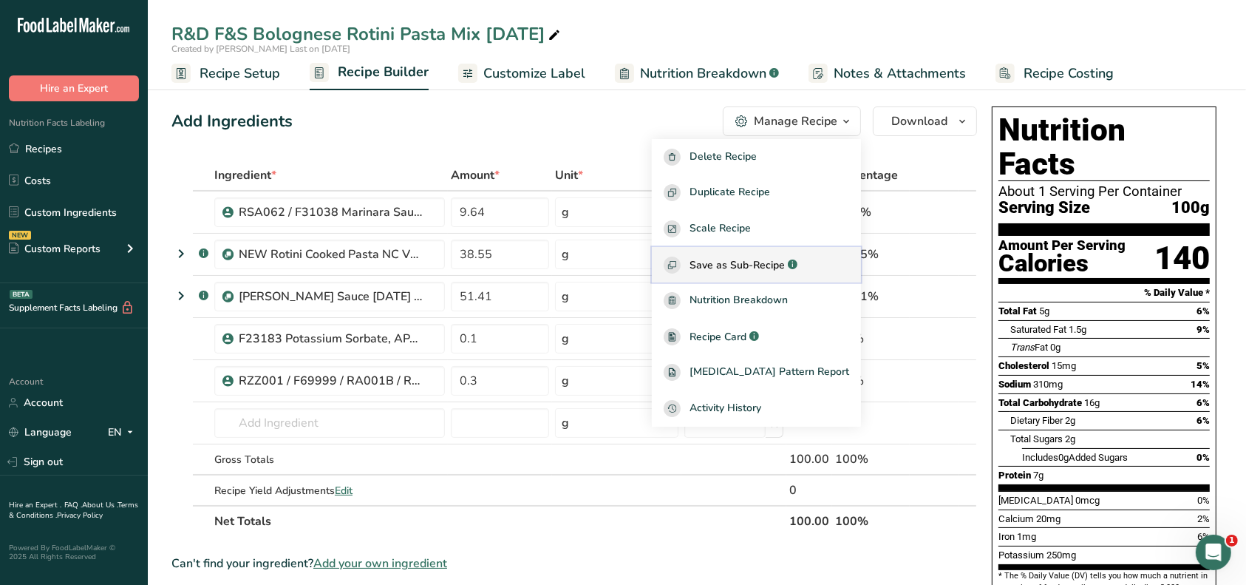
click at [785, 262] on span "Save as Sub-Recipe" at bounding box center [737, 265] width 95 height 16
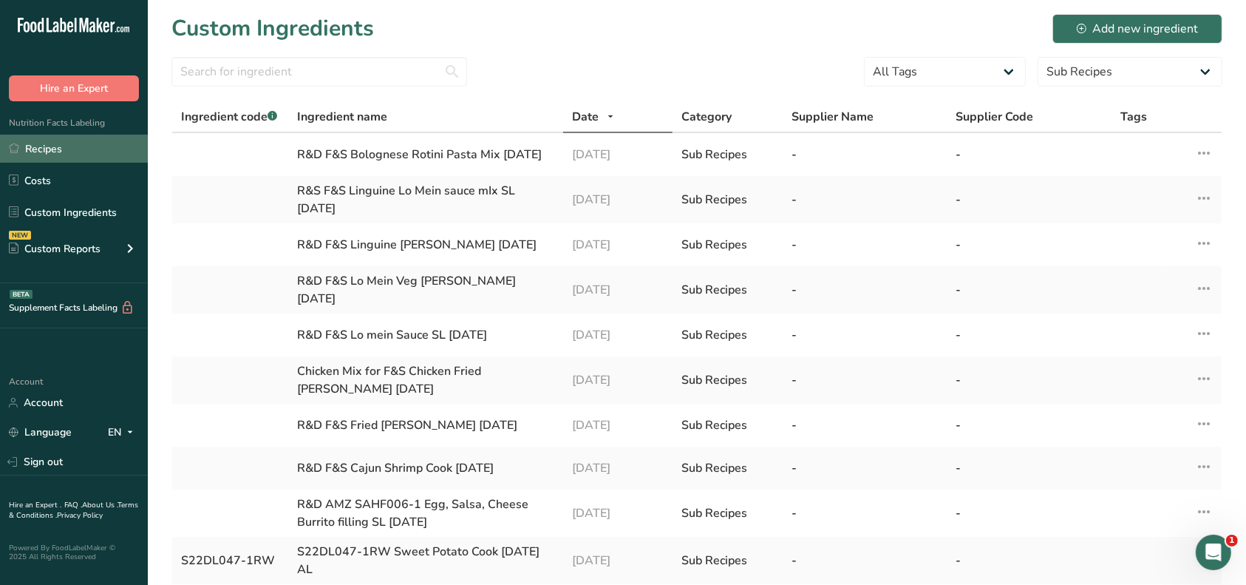
click at [73, 147] on link "Recipes" at bounding box center [74, 149] width 148 height 28
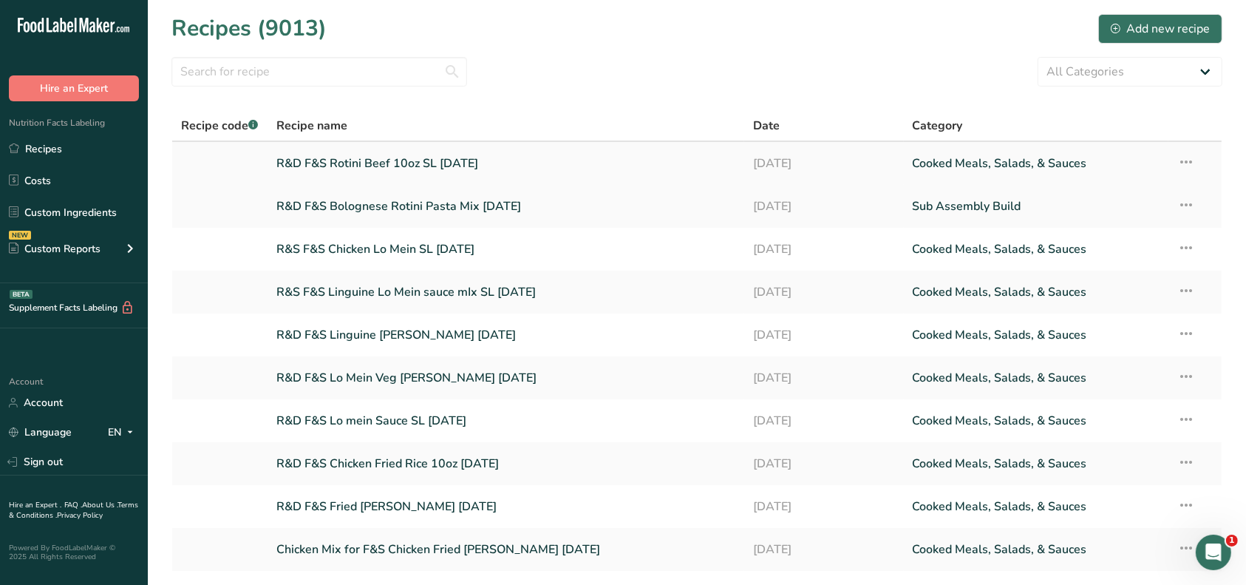
click at [376, 168] on link "R&D F&S Rotini Beef 10oz SL [DATE]" at bounding box center [506, 163] width 460 height 31
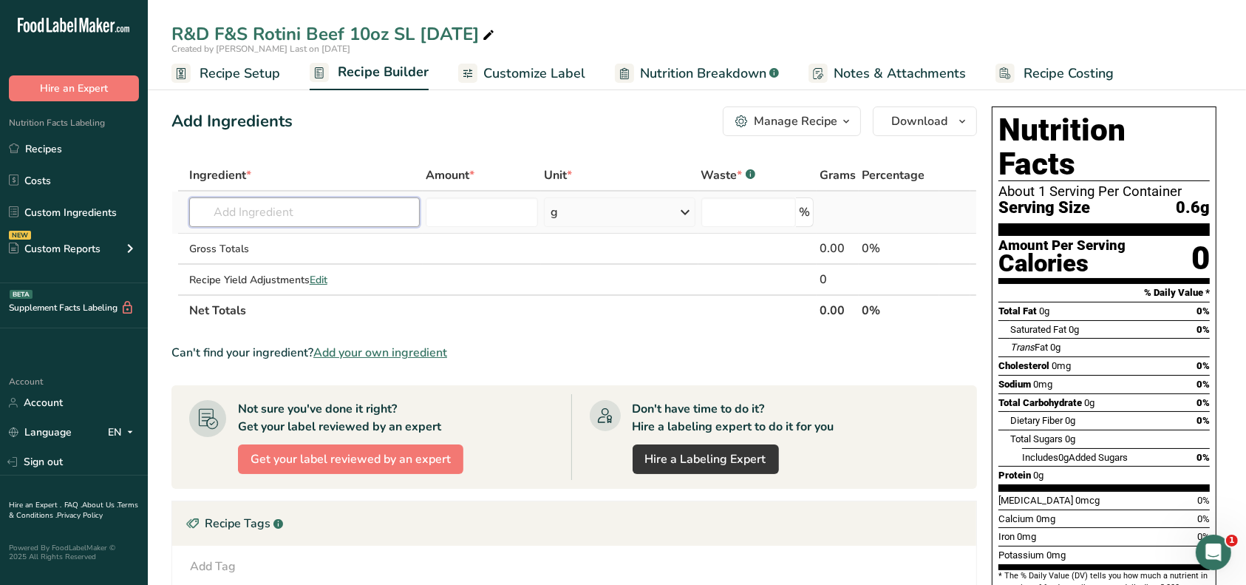
click at [349, 210] on input "text" at bounding box center [304, 212] width 231 height 30
click at [333, 239] on p "R&D F&S Bolognese Rotini Pasta Mix [DATE]" at bounding box center [315, 242] width 228 height 16
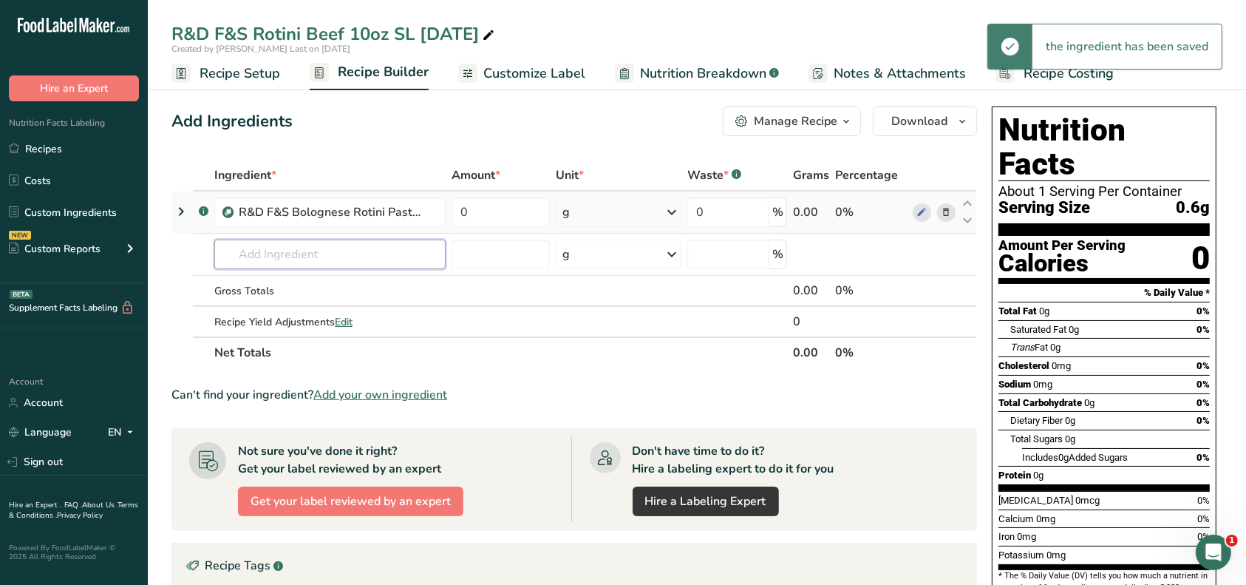
click at [325, 251] on input "text" at bounding box center [329, 255] width 231 height 30
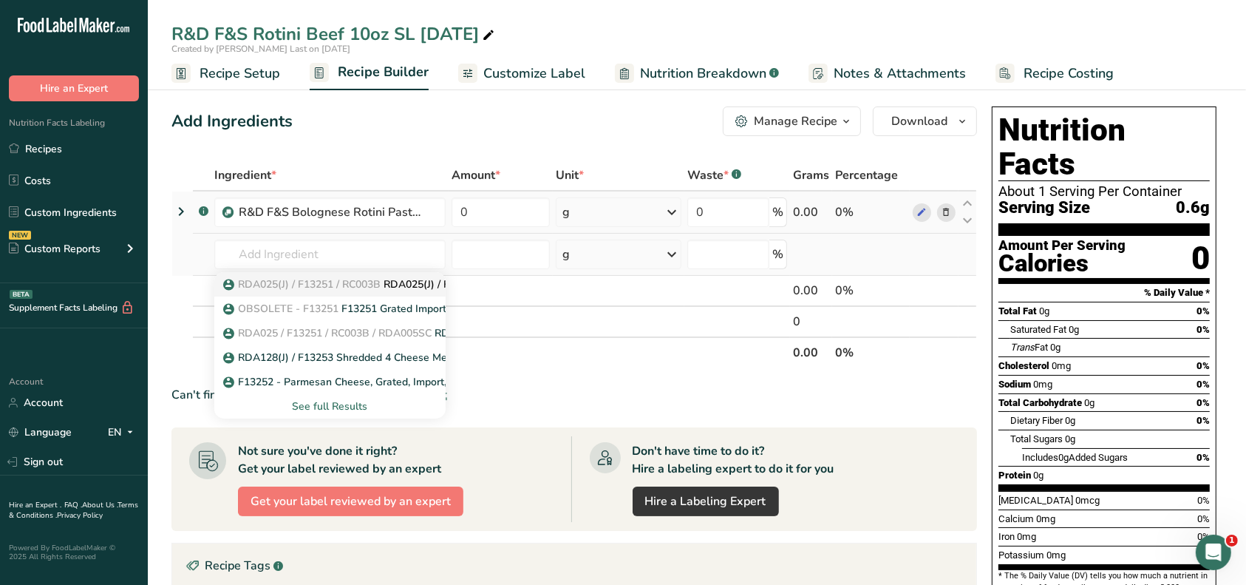
click at [353, 282] on span "RDA025(J) / F13251 / RC003B" at bounding box center [309, 284] width 143 height 14
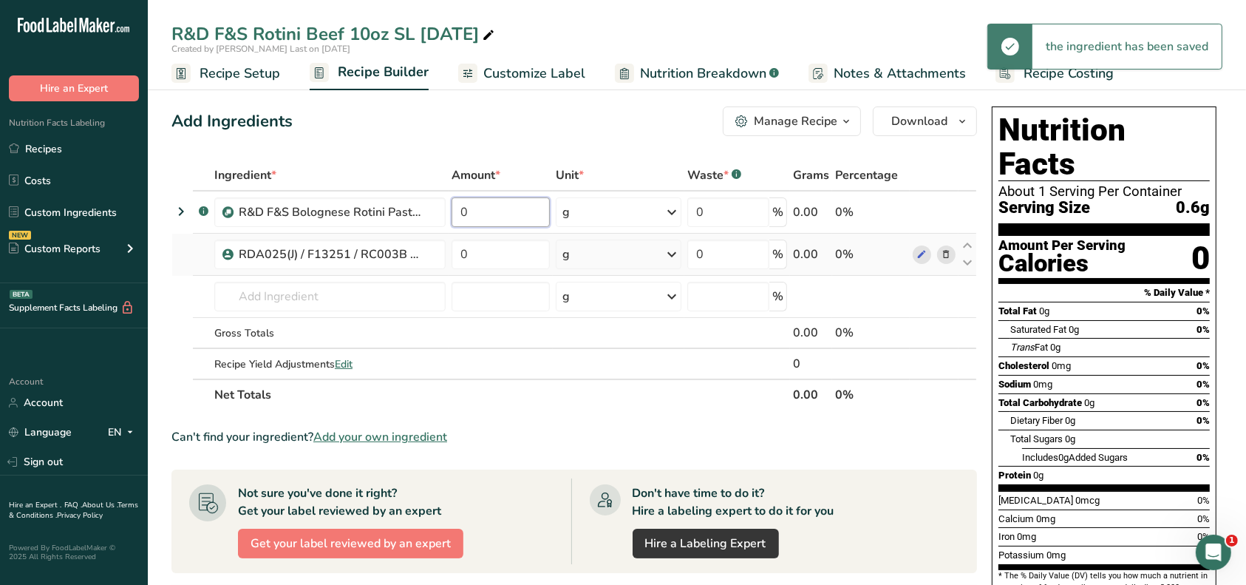
drag, startPoint x: 481, startPoint y: 214, endPoint x: 446, endPoint y: 212, distance: 34.8
click at [446, 212] on tr ".a-a{fill:#347362;}.b-a{fill:#fff;} R&D F&S Bolognese Rotini Pasta Mix [DATE] 0…" at bounding box center [574, 212] width 804 height 42
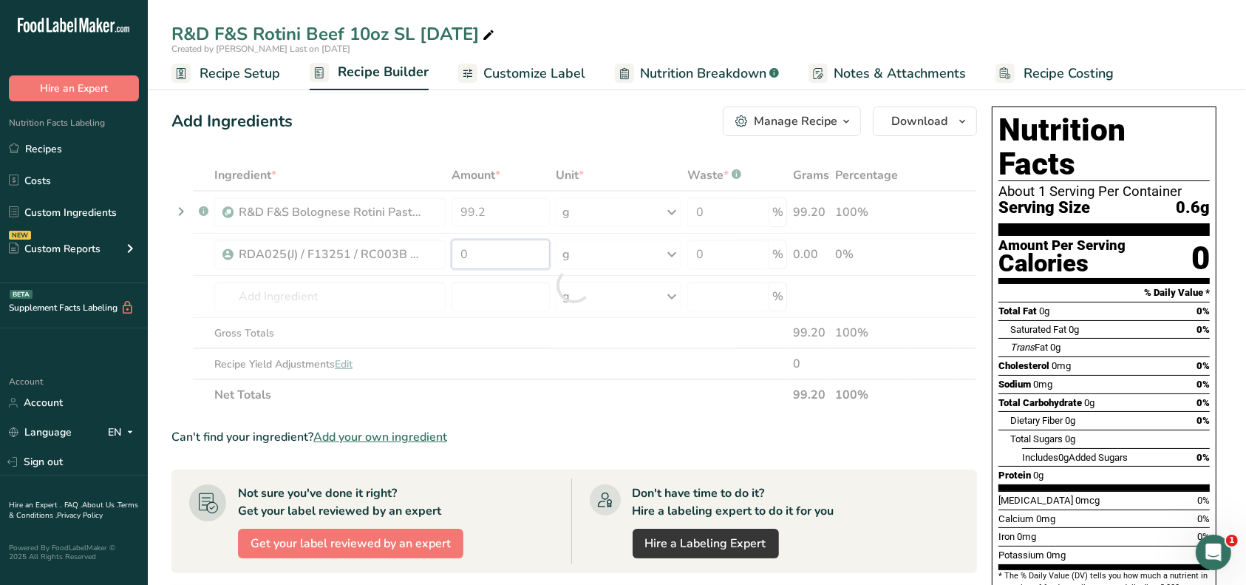
drag, startPoint x: 482, startPoint y: 249, endPoint x: 442, endPoint y: 250, distance: 39.9
click at [442, 250] on div "Ingredient * Amount * Unit * Waste * .a-a{fill:#347362;}.b-a{fill:#fff;} Grams …" at bounding box center [575, 285] width 806 height 251
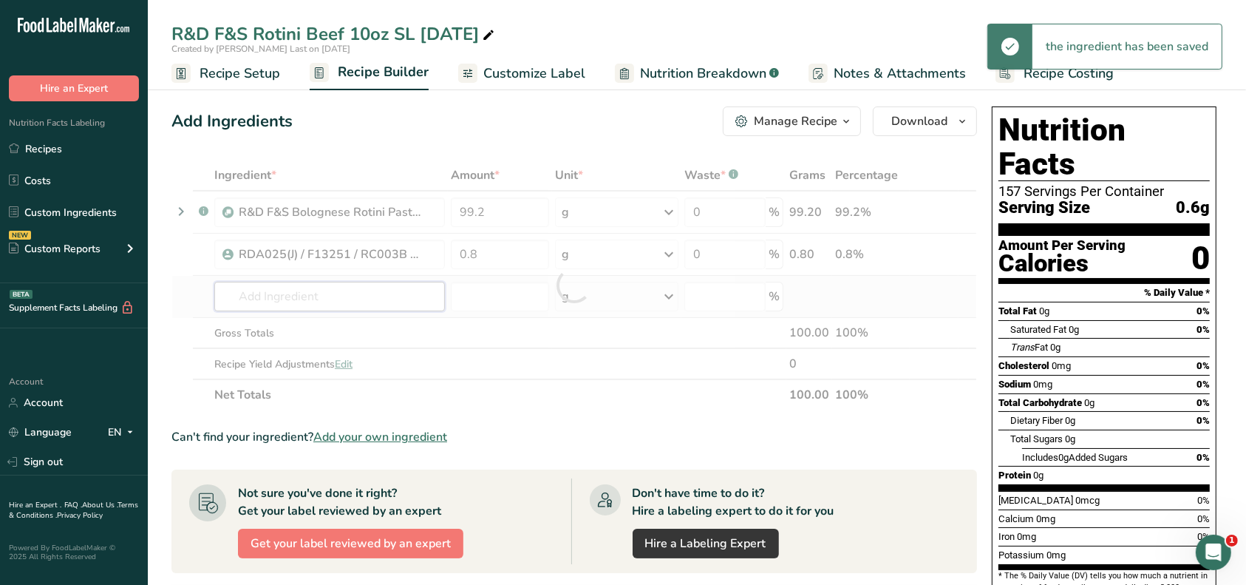
click at [373, 281] on div "Ingredient * Amount * Unit * Waste * .a-a{fill:#347362;}.b-a{fill:#fff;} Grams …" at bounding box center [575, 285] width 806 height 251
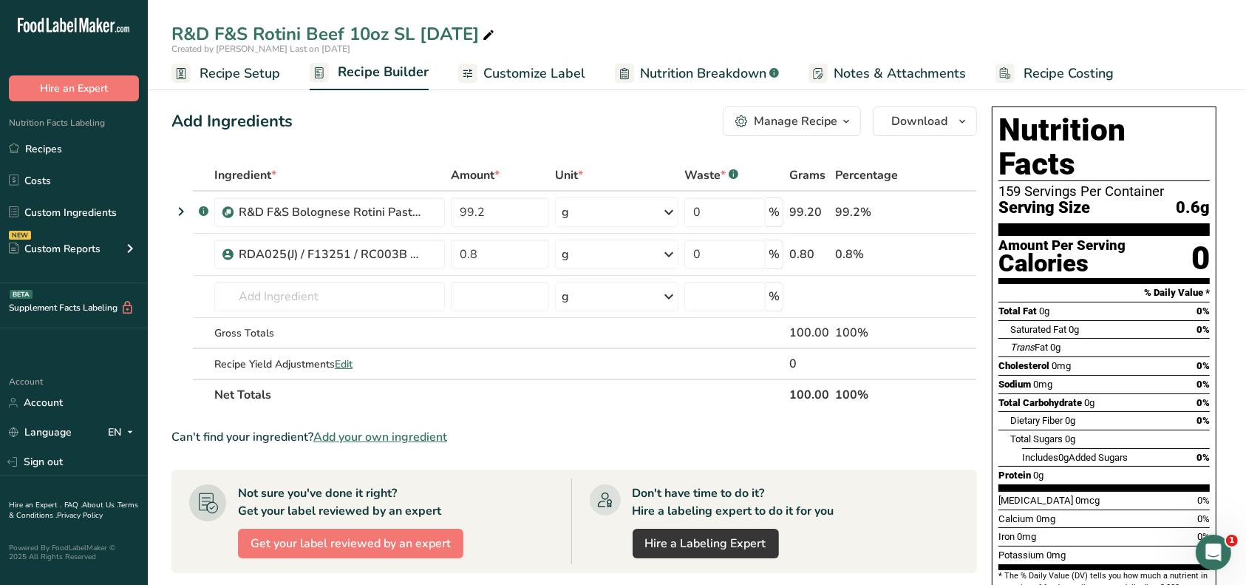
click at [254, 73] on span "Recipe Setup" at bounding box center [240, 74] width 81 height 20
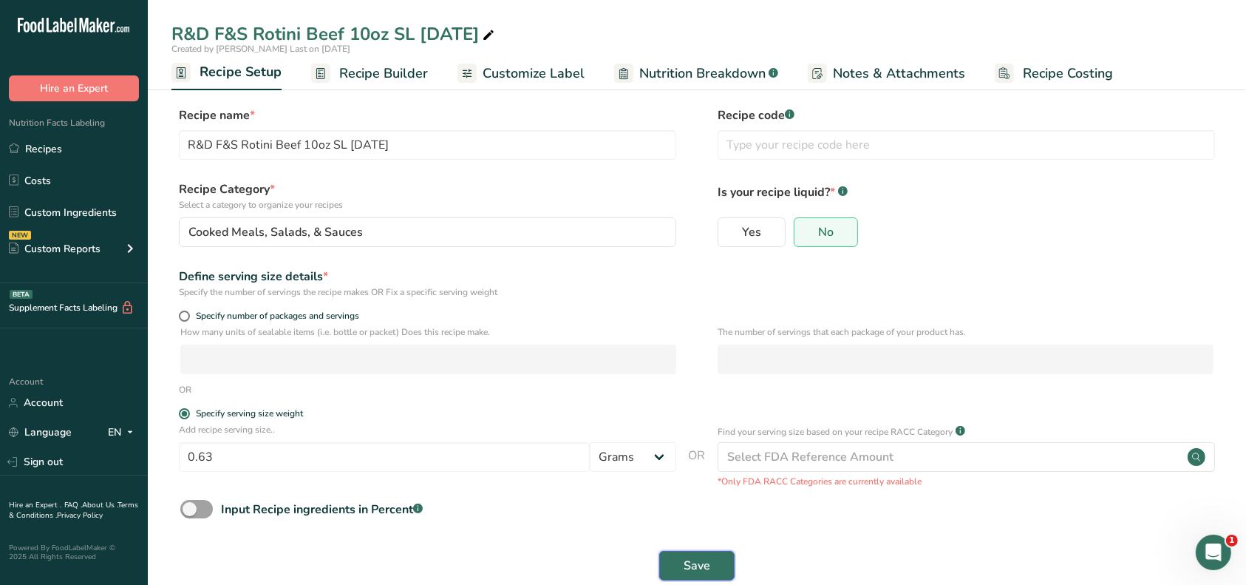
click at [678, 569] on button "Save" at bounding box center [696, 566] width 75 height 30
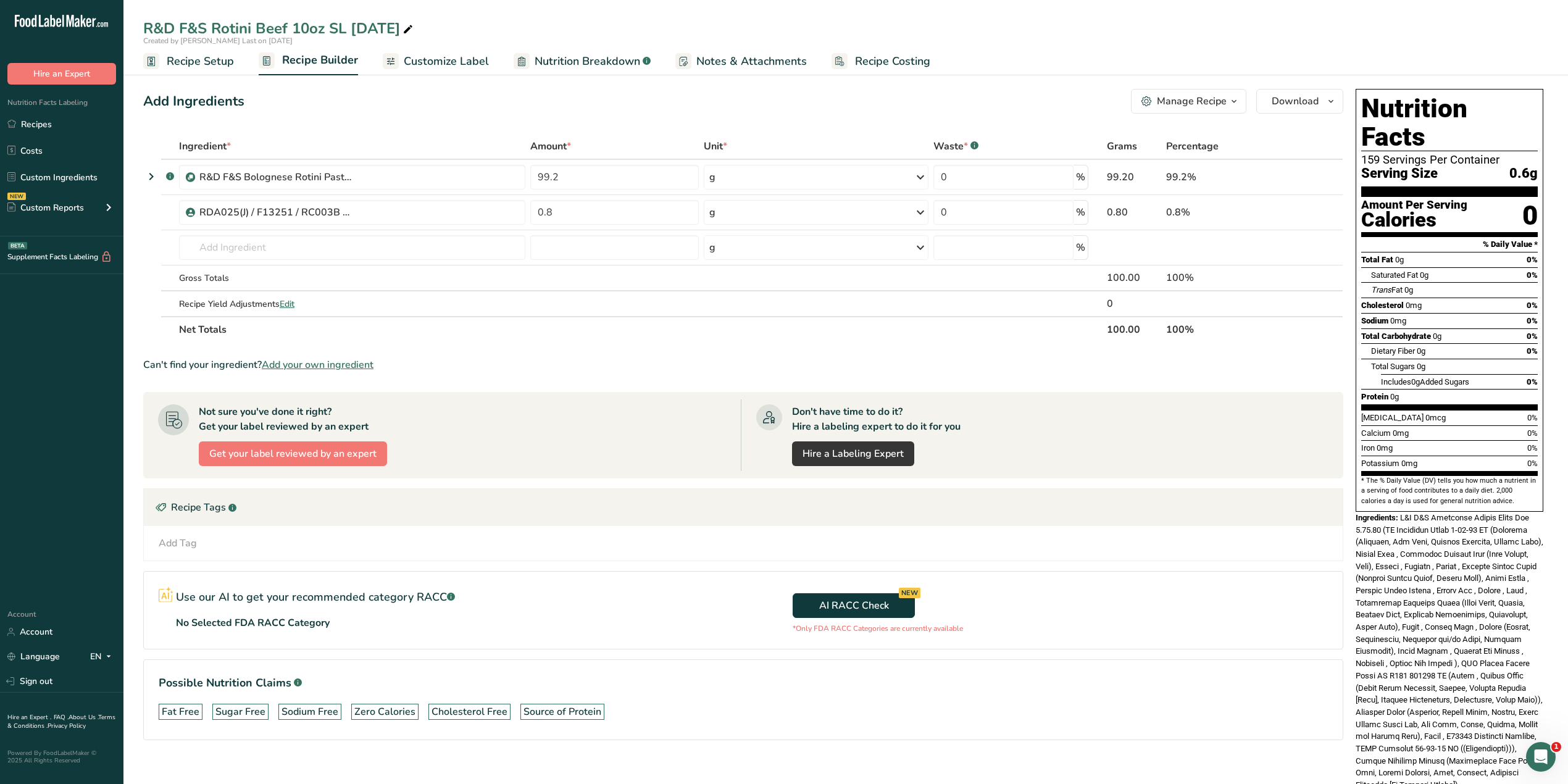
drag, startPoint x: 219, startPoint y: 60, endPoint x: 257, endPoint y: 108, distance: 61.2
click at [219, 60] on span "Recipe Setup" at bounding box center [200, 62] width 68 height 17
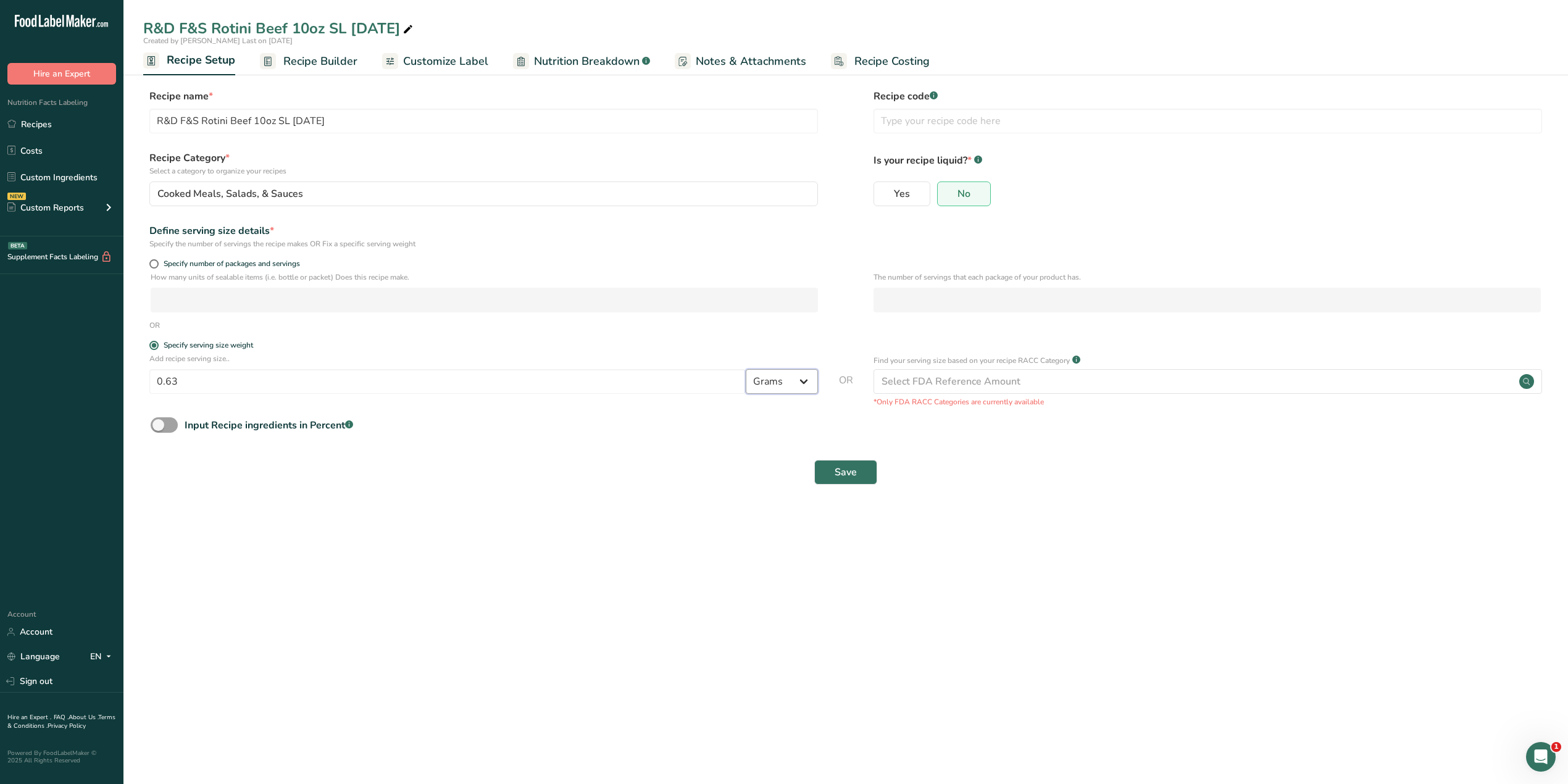
click at [802, 383] on select "Grams kg mg mcg lb oz l mL fl oz tbsp tsp cup qt gallon" at bounding box center [781, 382] width 72 height 25
click at [746, 371] on select "Grams kg mg mcg lb oz l mL fl oz tbsp tsp cup qt gallon" at bounding box center [781, 382] width 72 height 25
click at [847, 477] on span "Save" at bounding box center [845, 473] width 23 height 15
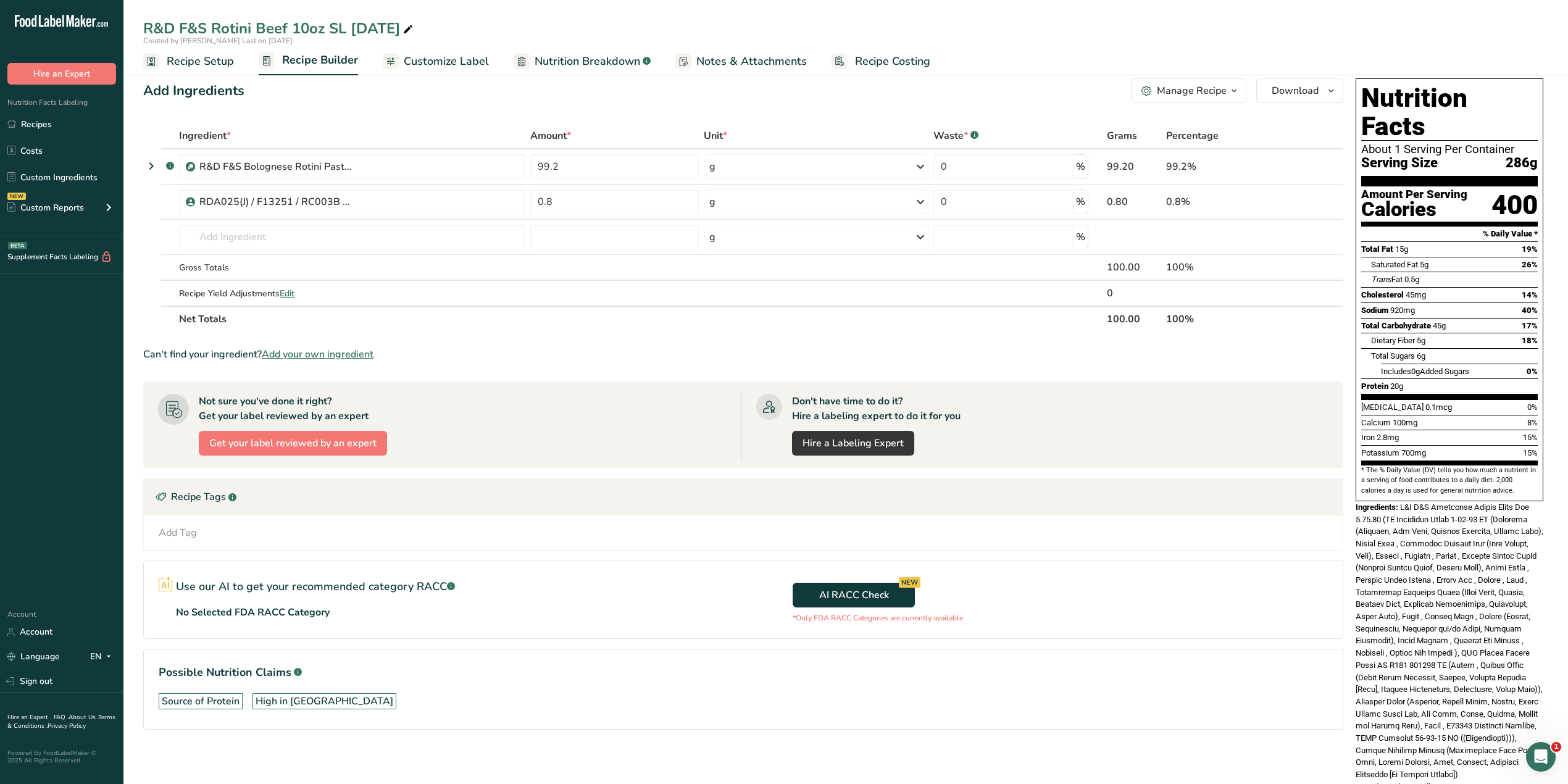
scroll to position [28, 0]
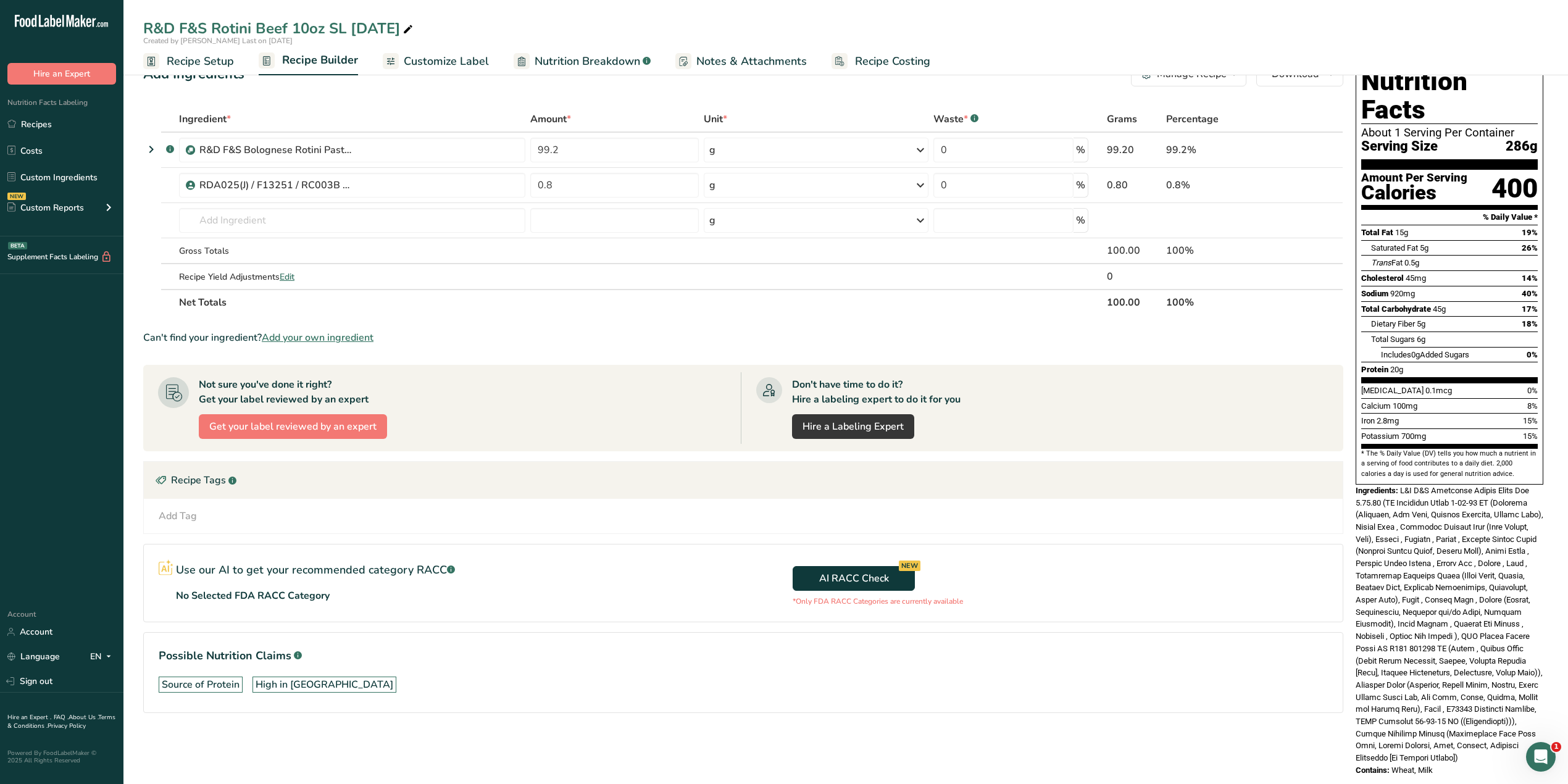
click at [1040, 488] on div "Contains: Wheat, Milk" at bounding box center [1449, 770] width 188 height 13
drag, startPoint x: 1430, startPoint y: 744, endPoint x: 1353, endPoint y: 470, distance: 284.6
click at [1040, 470] on div "Nutrition Facts About 1 Serving Per Container Serving Size 286g Amount Per Serv…" at bounding box center [1449, 418] width 198 height 724
copy div "Ingredients: R&D F&S Bolognese Rotini Pasta Mix [DATE] ([PERSON_NAME] Sauce [DA…"
